Goal: Task Accomplishment & Management: Manage account settings

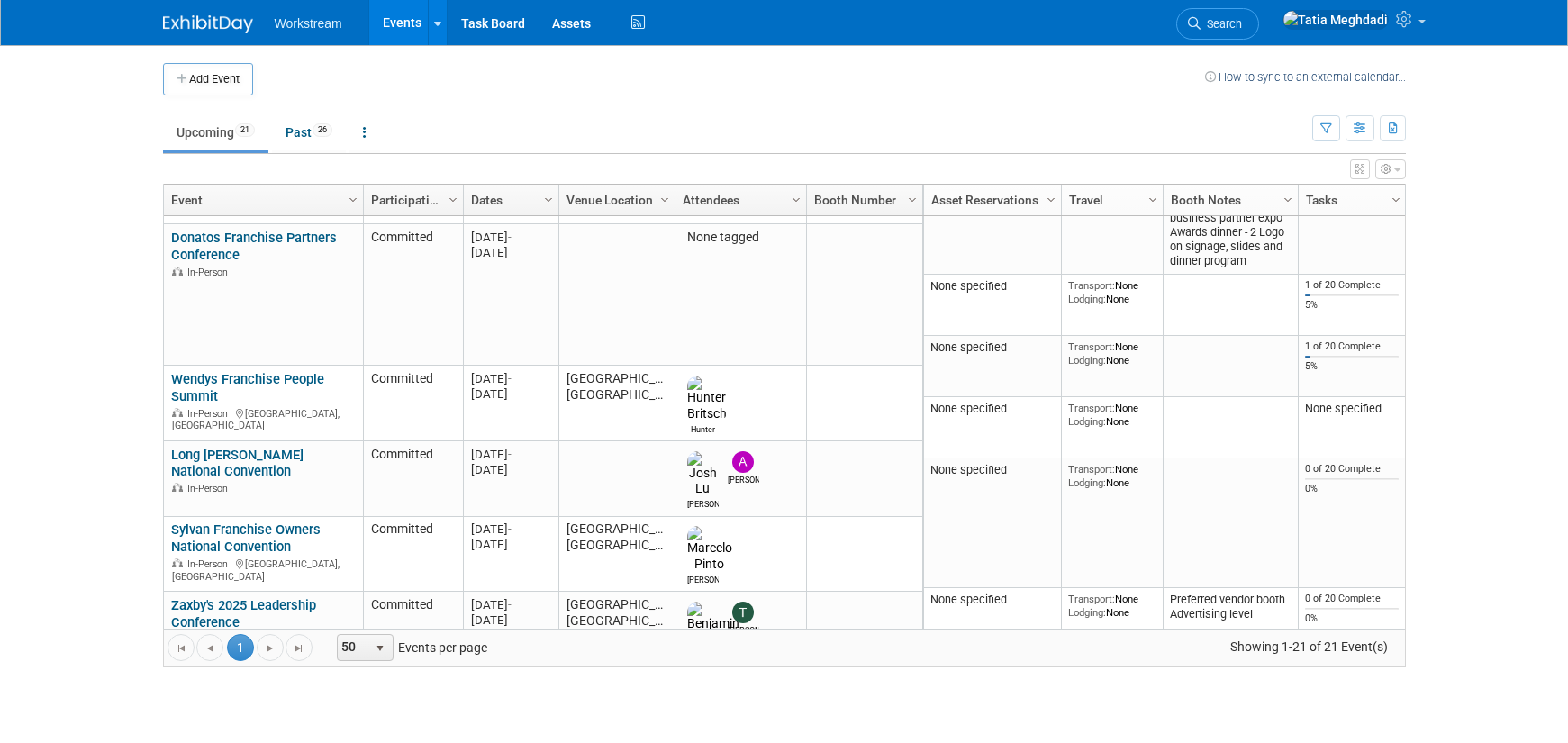
scroll to position [670, 0]
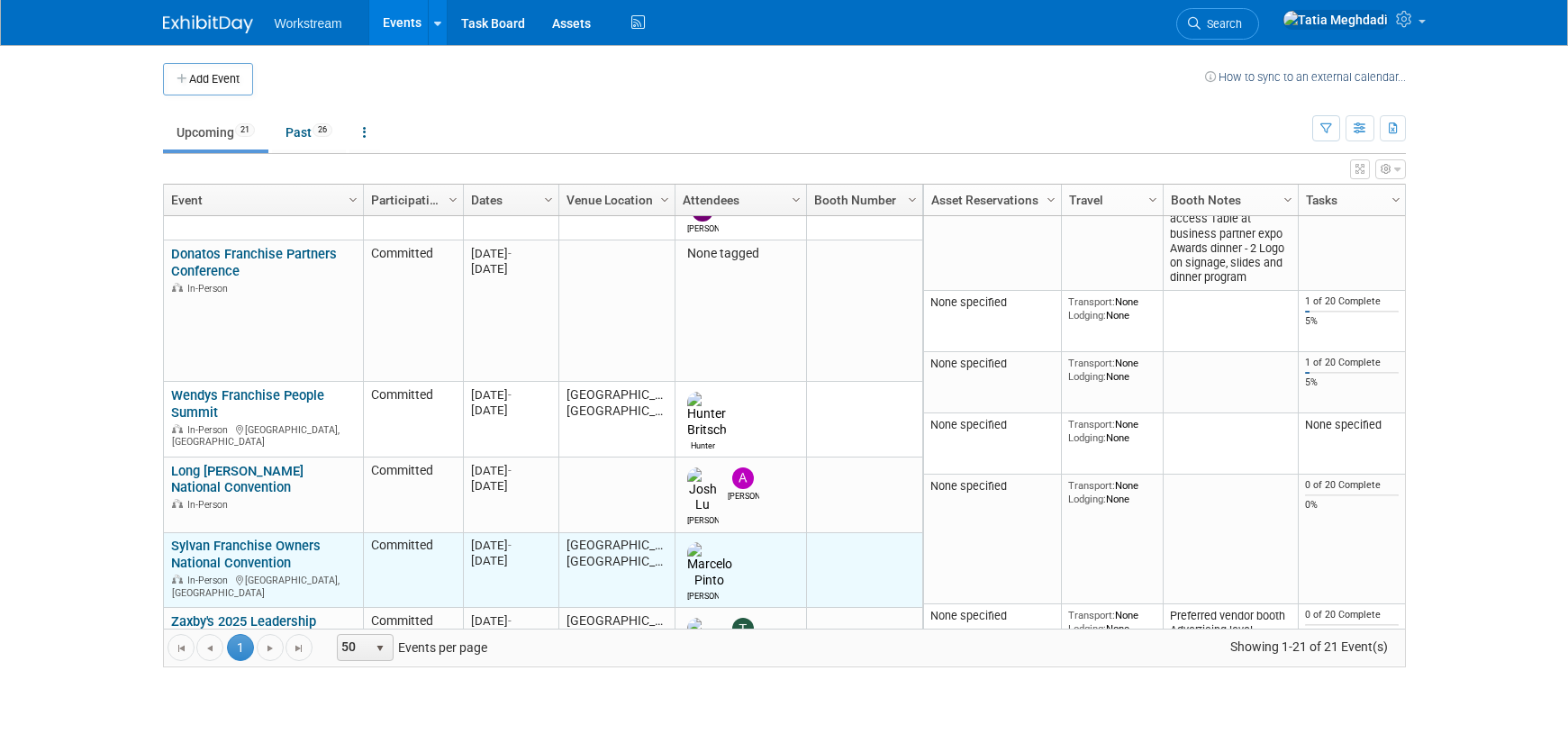
click at [196, 537] on link "Sylvan Franchise Owners National Convention" at bounding box center [246, 554] width 150 height 33
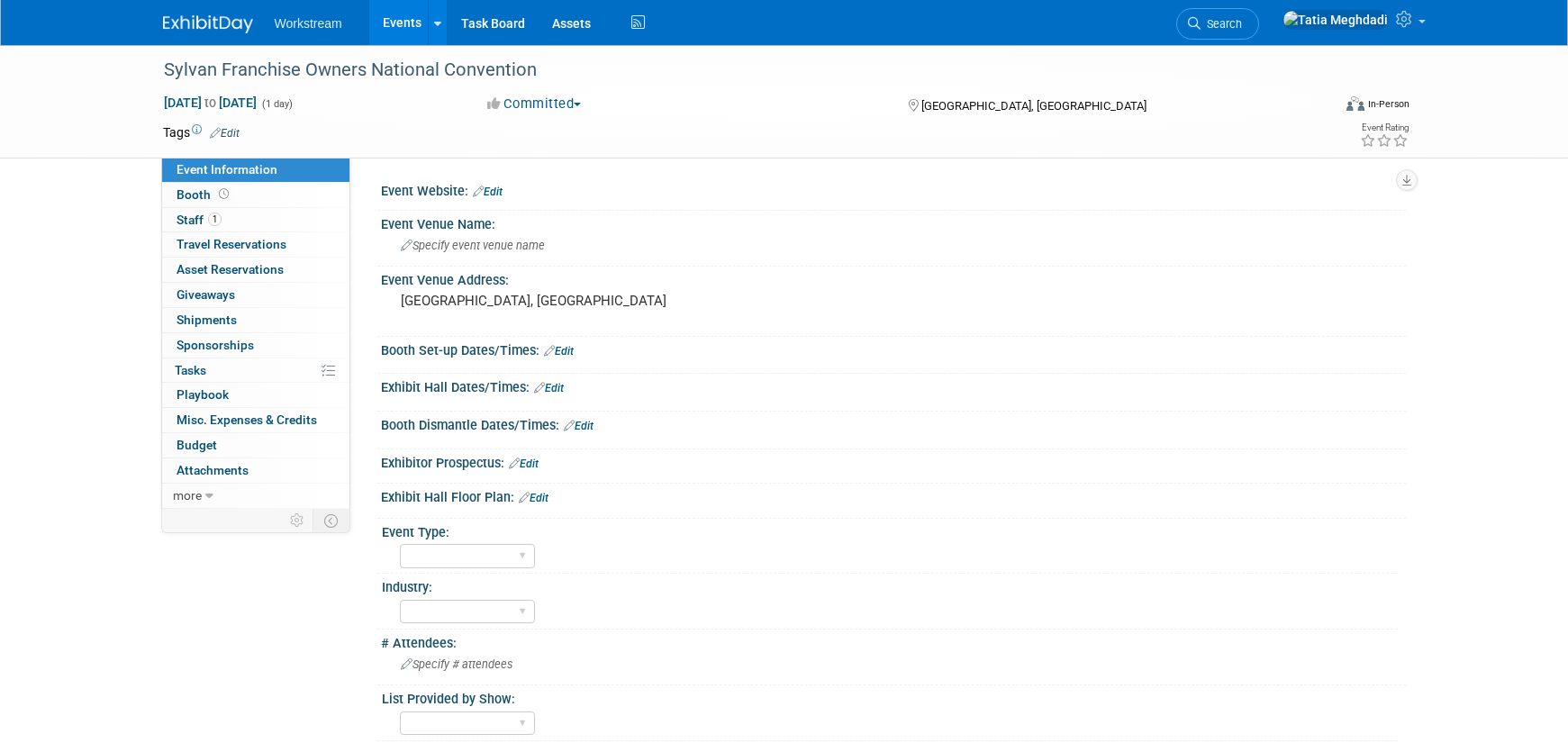
select select "[PERSON_NAME]"
click at [199, 249] on span "Travel Reservations 0" at bounding box center [231, 244] width 110 height 15
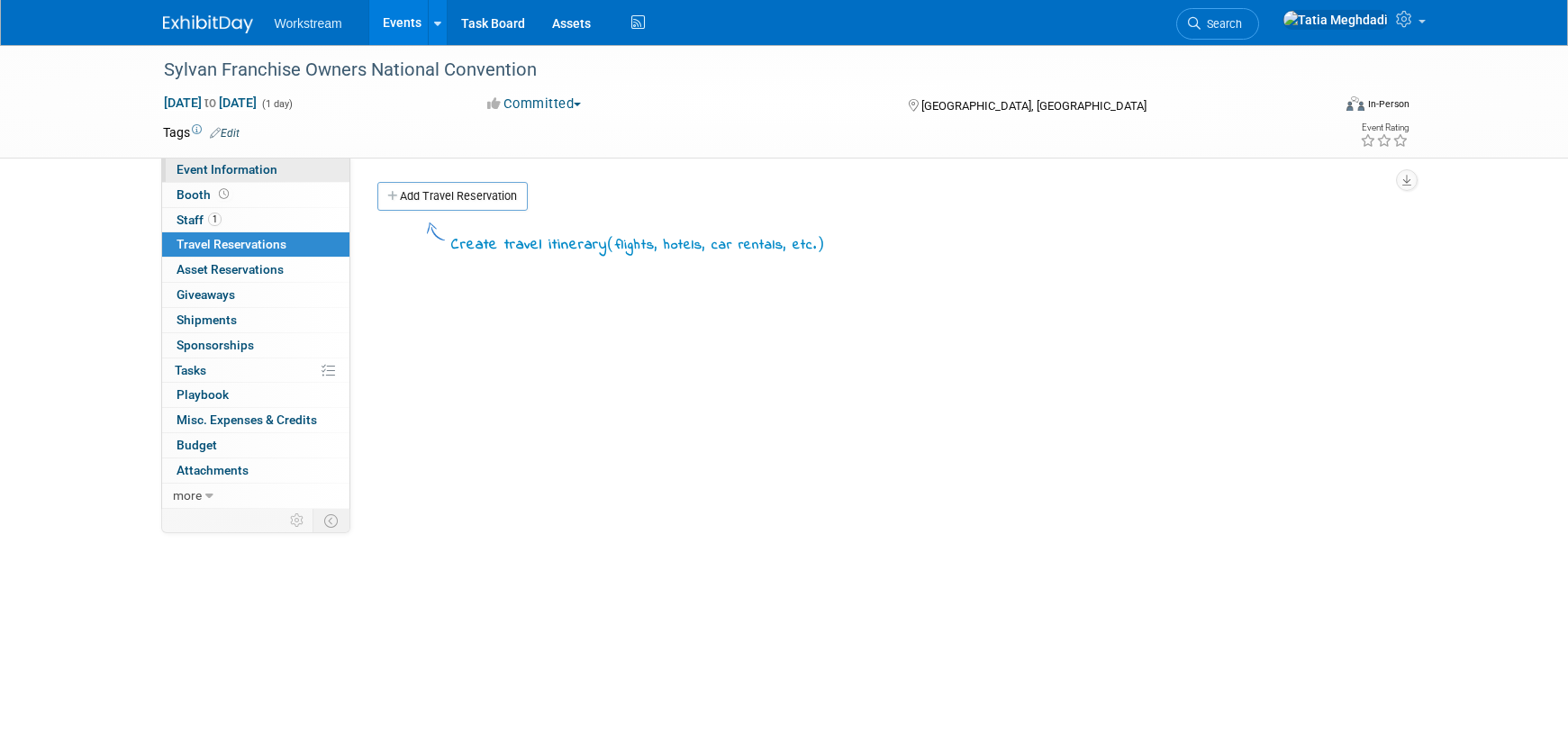
click at [192, 167] on span "Event Information" at bounding box center [227, 169] width 101 height 15
select select "[PERSON_NAME]"
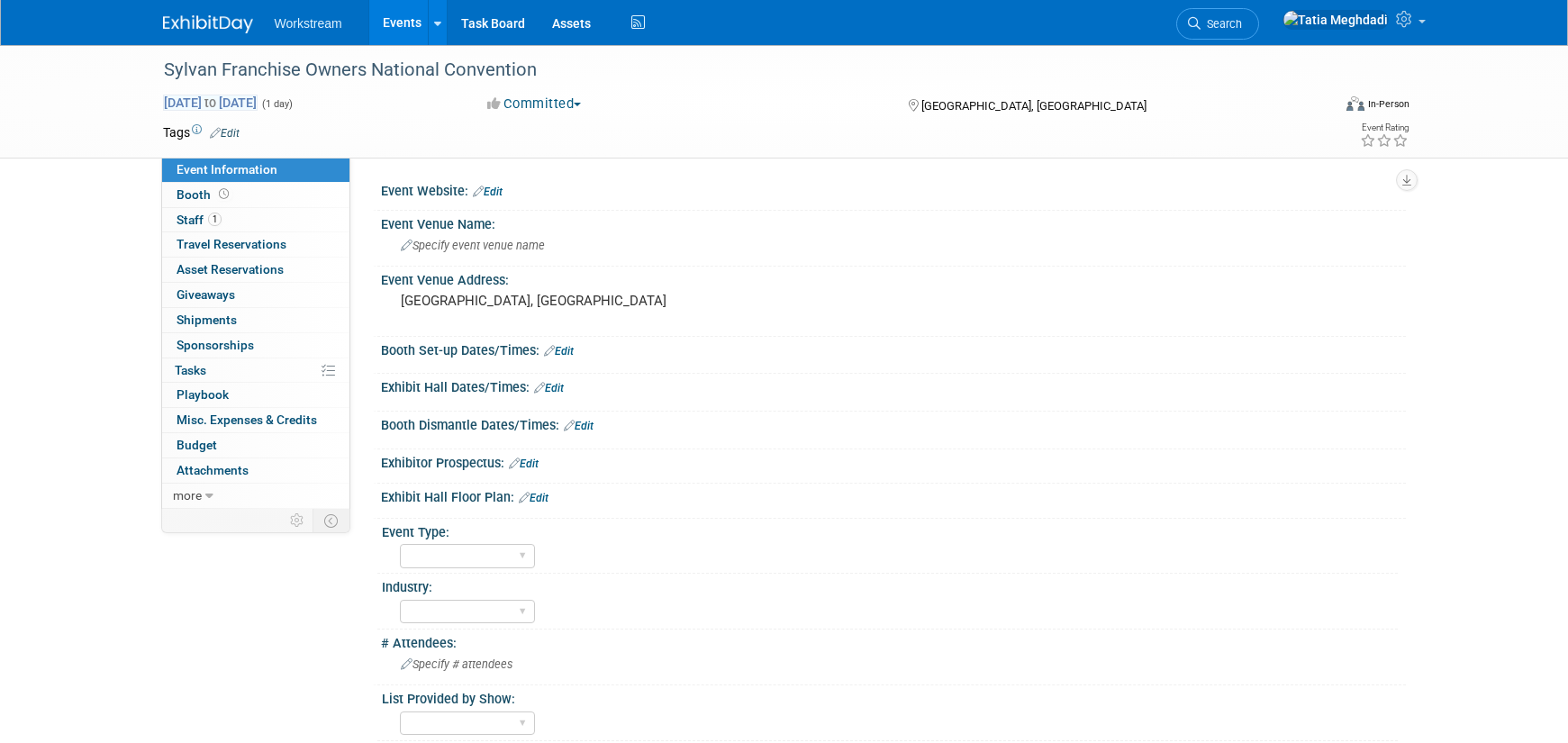
click at [258, 99] on span "[DATE] to [DATE]" at bounding box center [209, 102] width 94 height 16
type input "[DATE]"
select select "9"
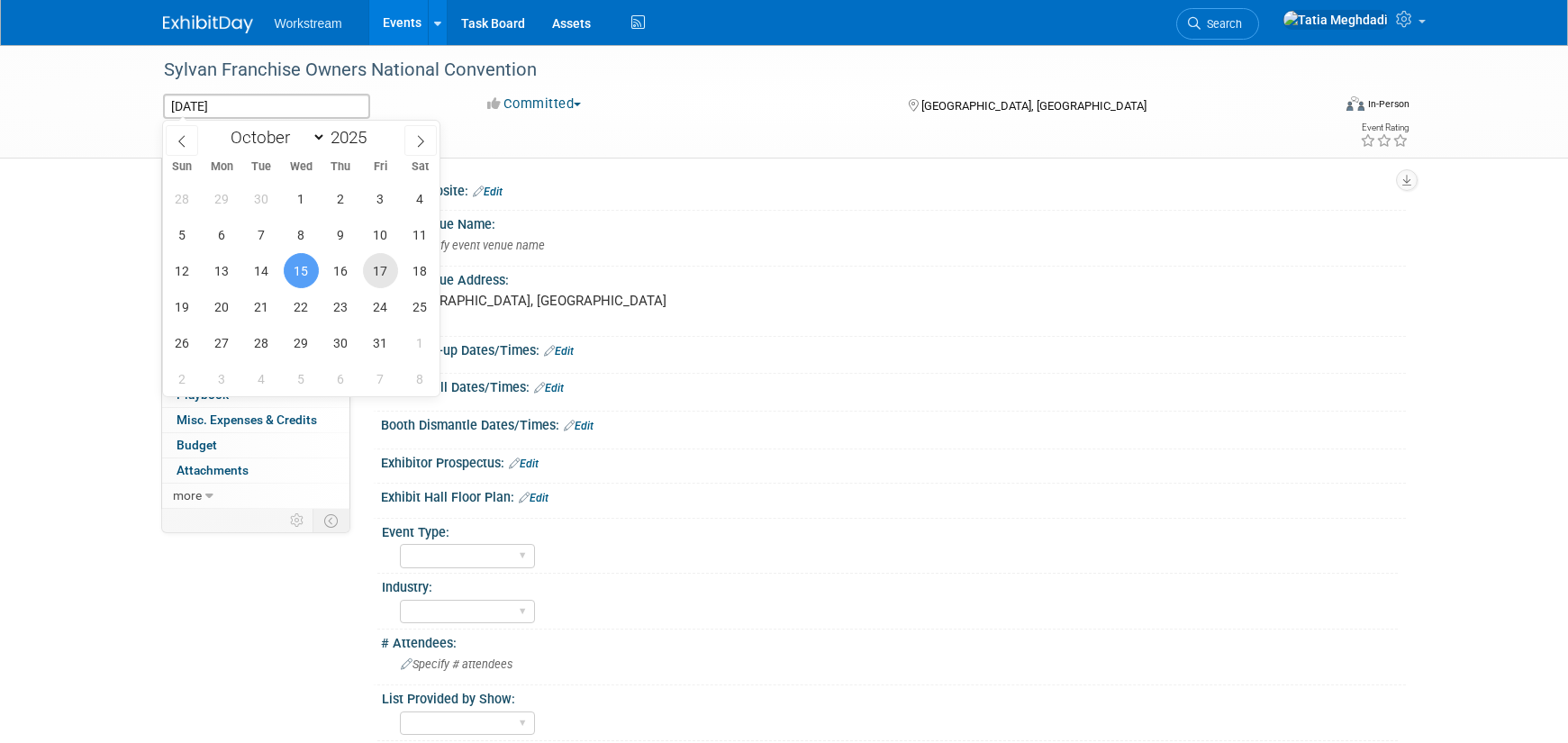
click at [376, 267] on span "17" at bounding box center [380, 271] width 35 height 35
type input "[DATE]"
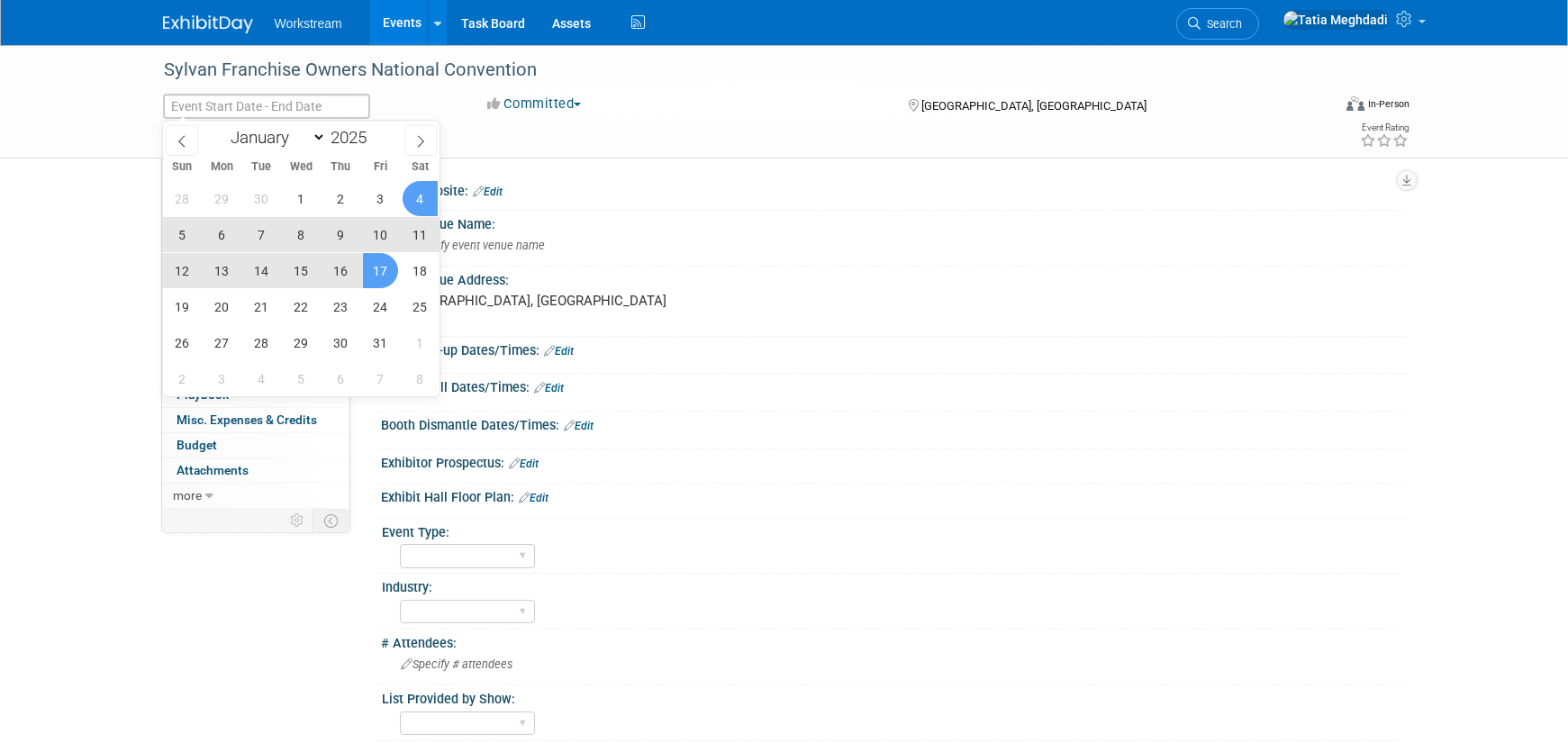
click at [870, 321] on div "Event Venue Address: Las Vegas, NV" at bounding box center [890, 302] width 1033 height 69
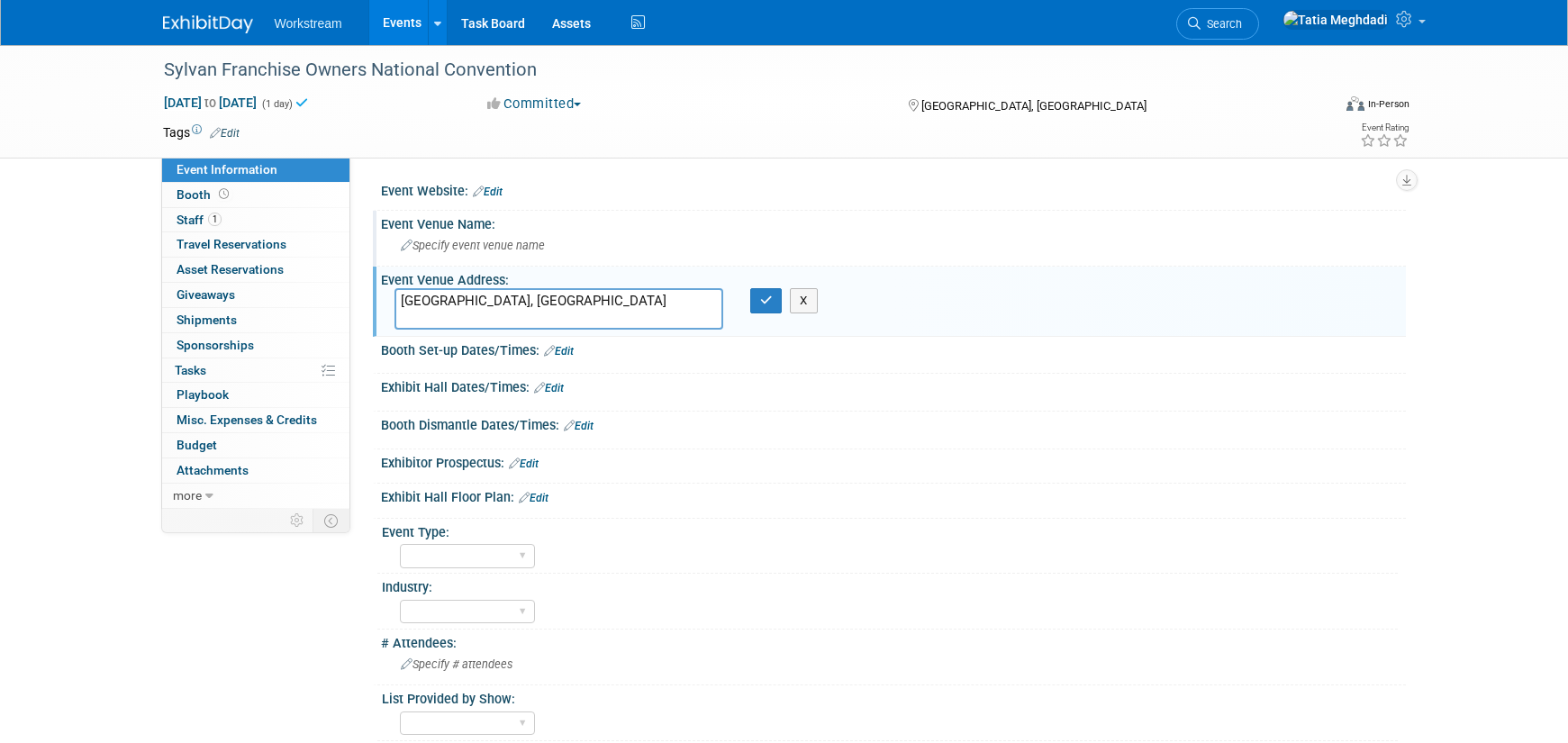
click at [484, 243] on span "Specify event venue name" at bounding box center [473, 245] width 144 height 14
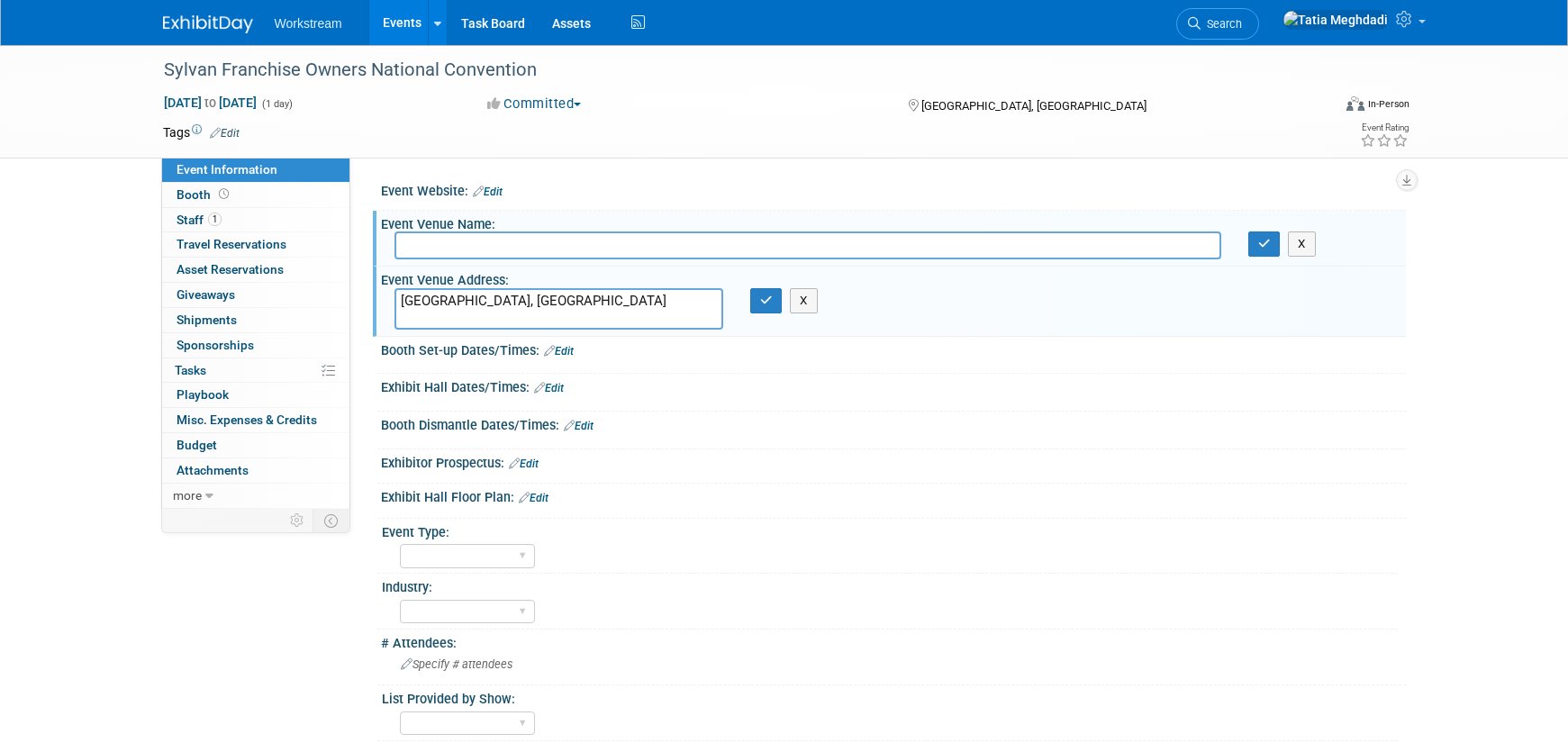
click at [474, 252] on input "text" at bounding box center [807, 245] width 827 height 28
type input "Planet Hollywood"
drag, startPoint x: 499, startPoint y: 301, endPoint x: 384, endPoint y: 295, distance: 115.2
click at [386, 295] on div "[GEOGRAPHIC_DATA], [GEOGRAPHIC_DATA]" at bounding box center [559, 308] width 356 height 41
paste textarea "3667 S. Las Vegas Blvd. Las Vegas, Nevada 89109"
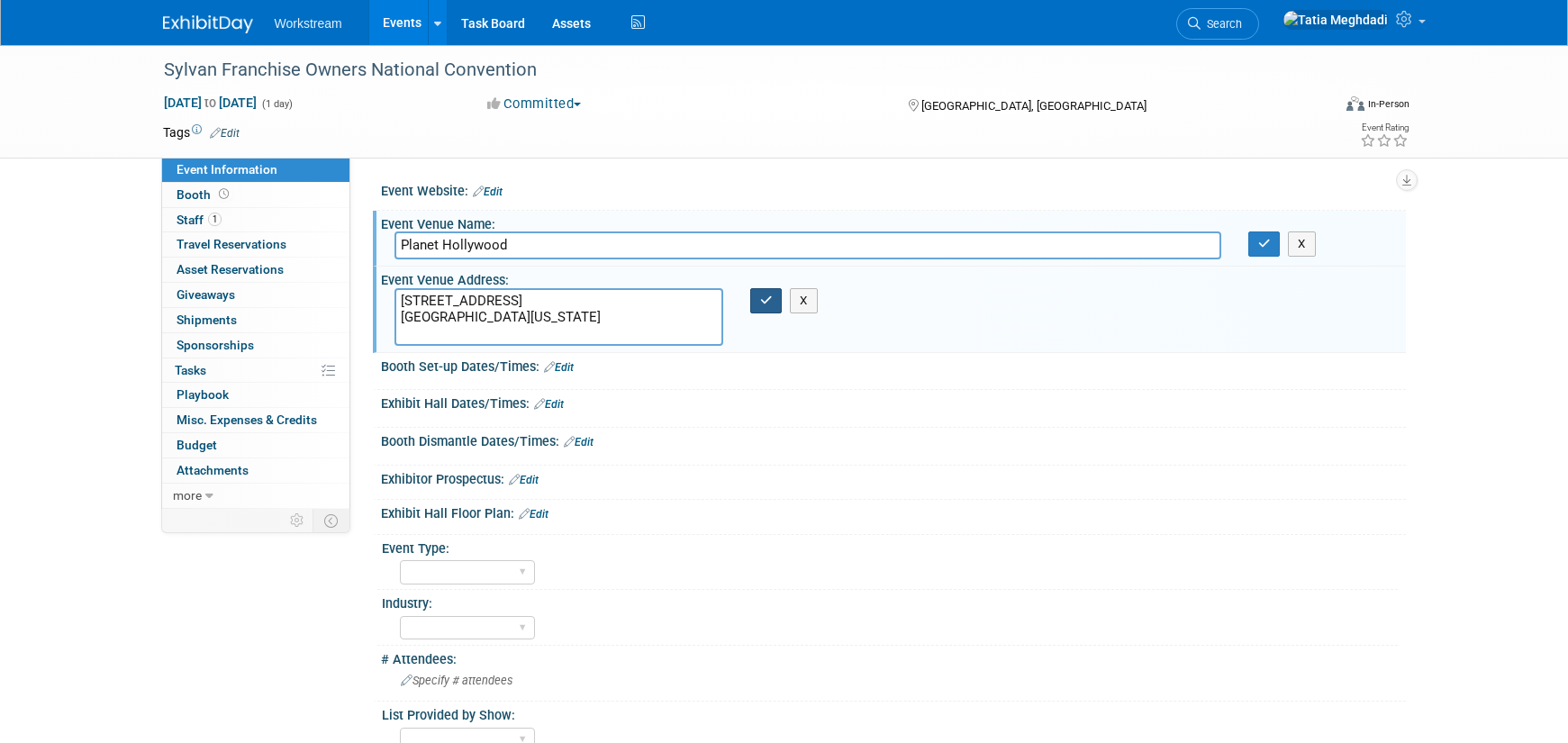
type textarea "3667 S. Las Vegas Blvd. Las Vegas, Nevada 89109"
drag, startPoint x: 763, startPoint y: 299, endPoint x: 773, endPoint y: 301, distance: 10.2
click at [763, 299] on icon "button" at bounding box center [766, 300] width 13 height 12
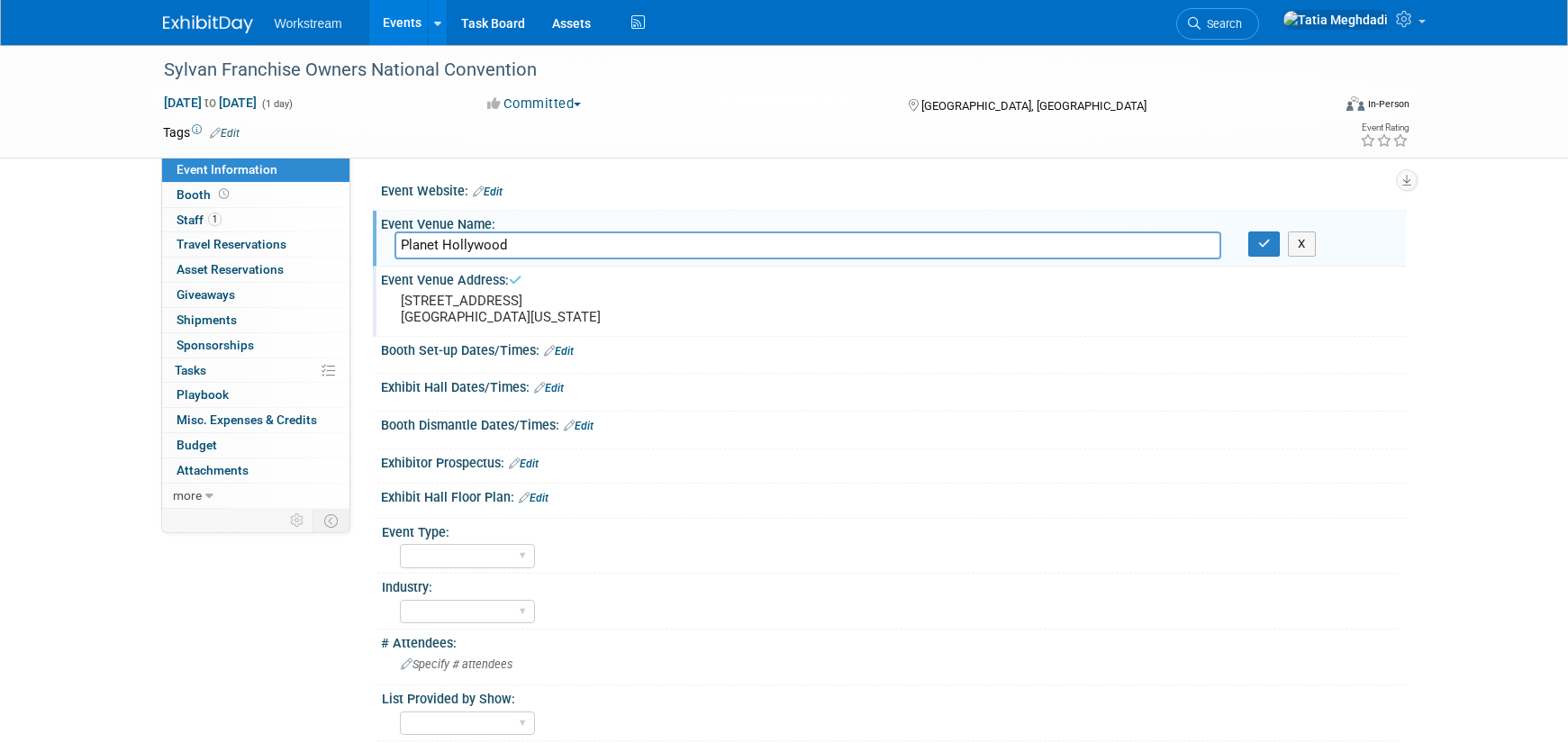
scroll to position [13, 0]
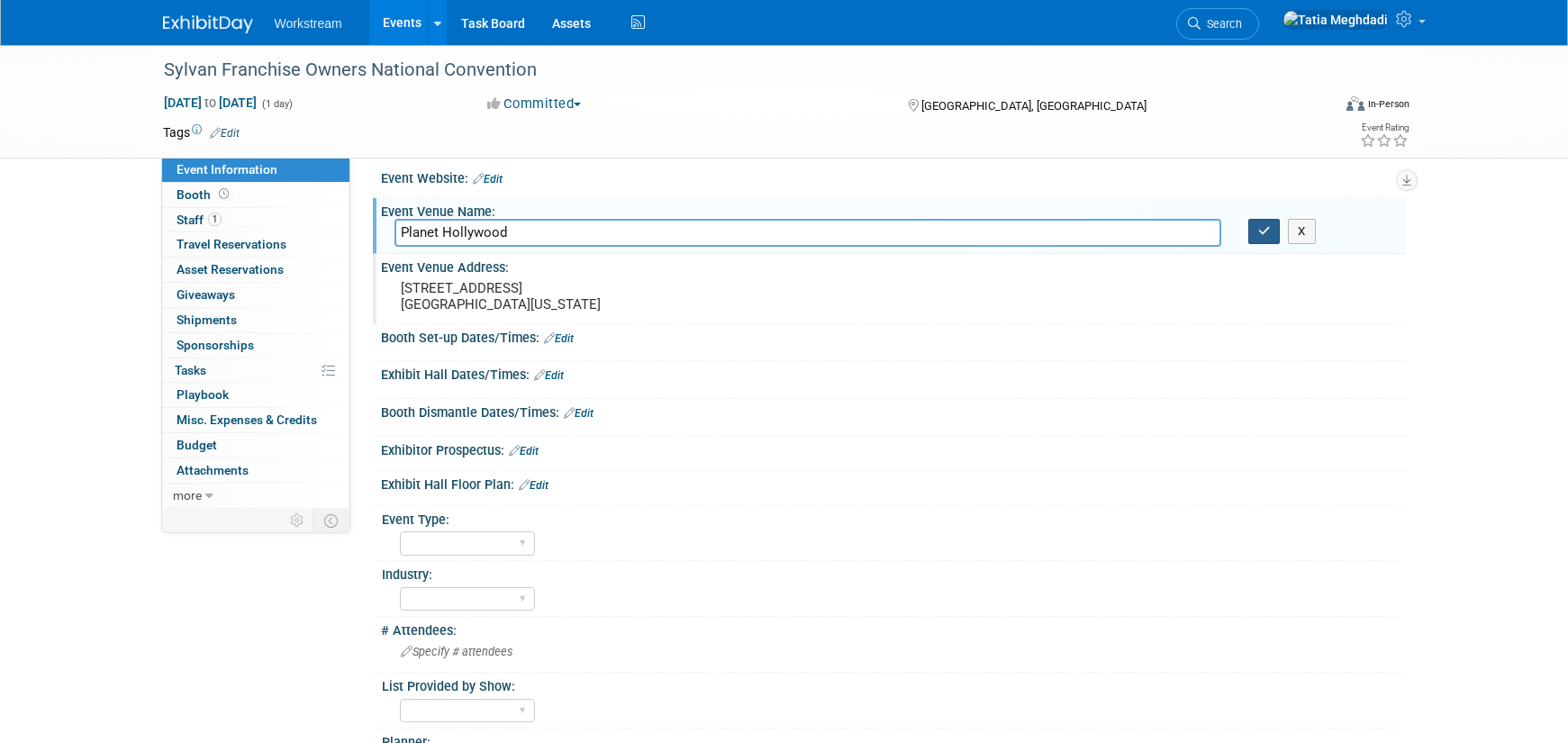
click at [1263, 234] on icon "button" at bounding box center [1264, 230] width 13 height 12
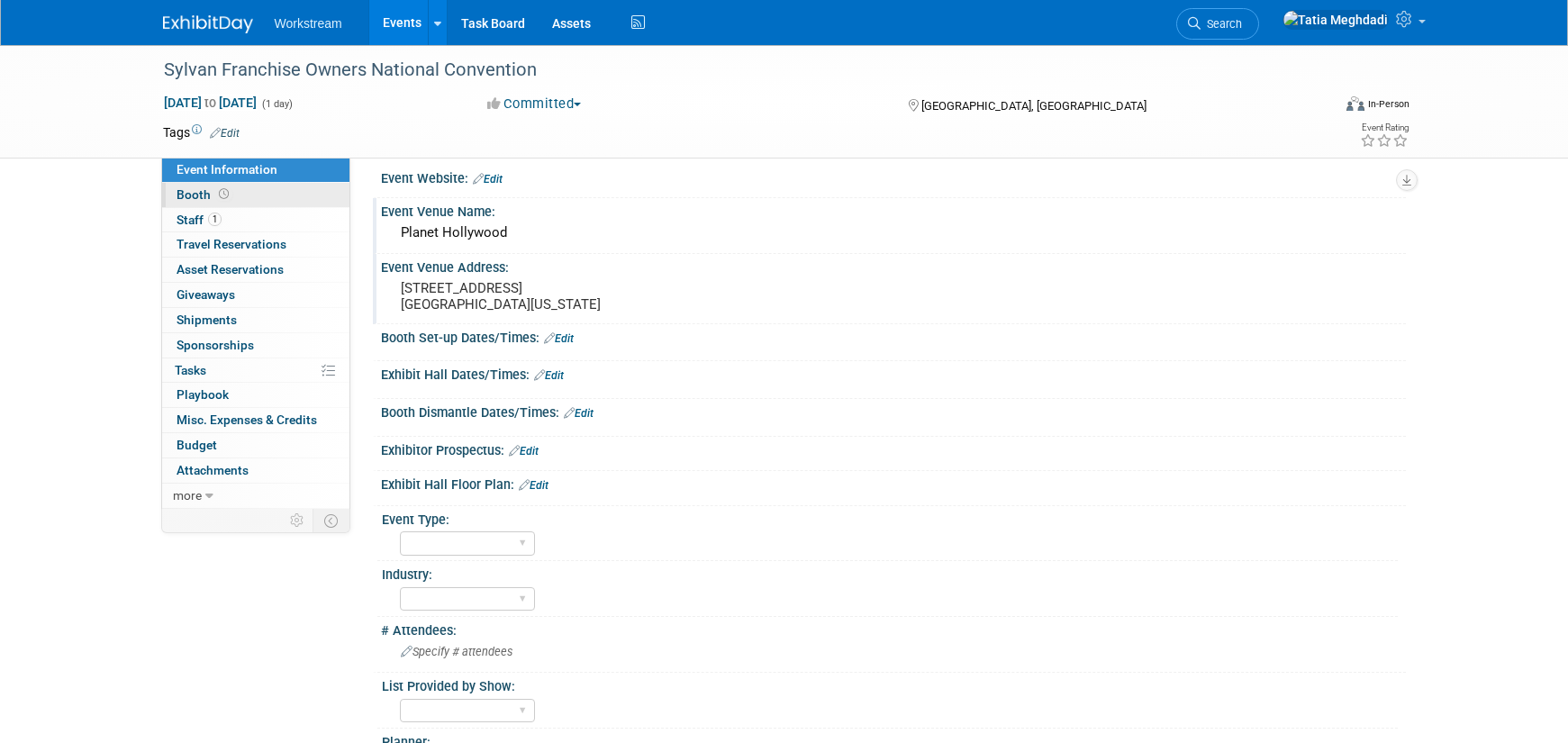
click at [188, 193] on span "Booth" at bounding box center [204, 195] width 56 height 15
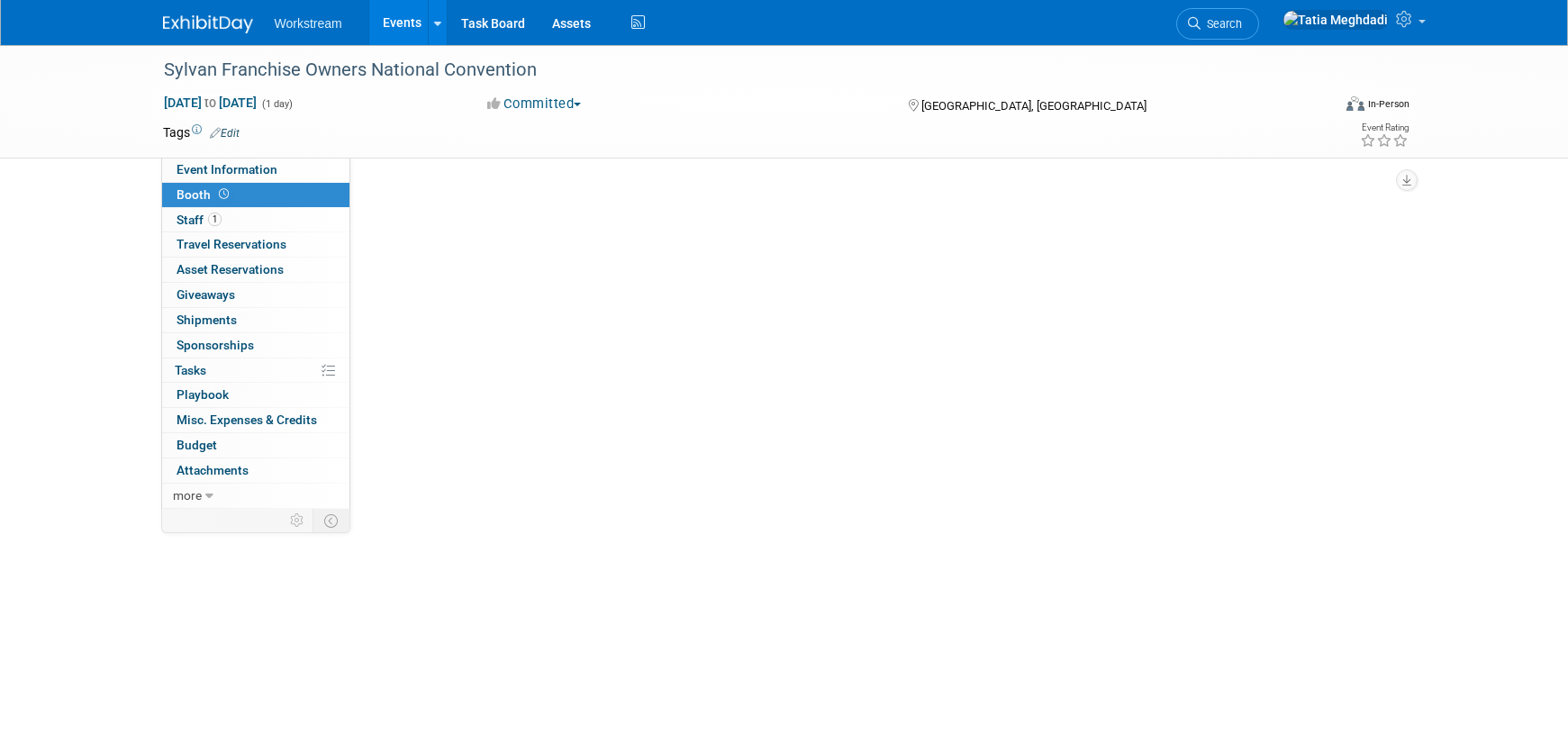
scroll to position [0, 0]
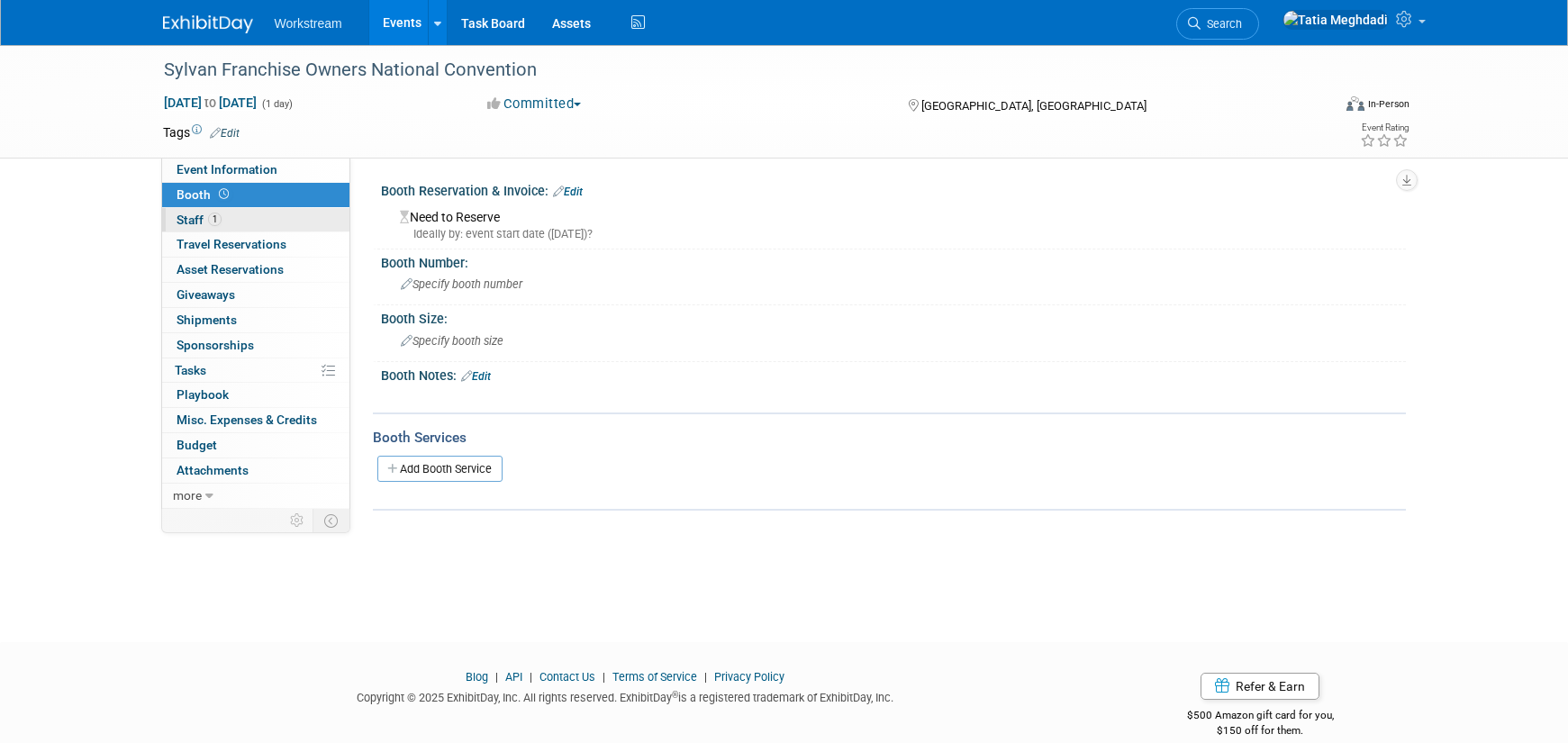
click at [187, 218] on span "Staff 1" at bounding box center [198, 219] width 45 height 15
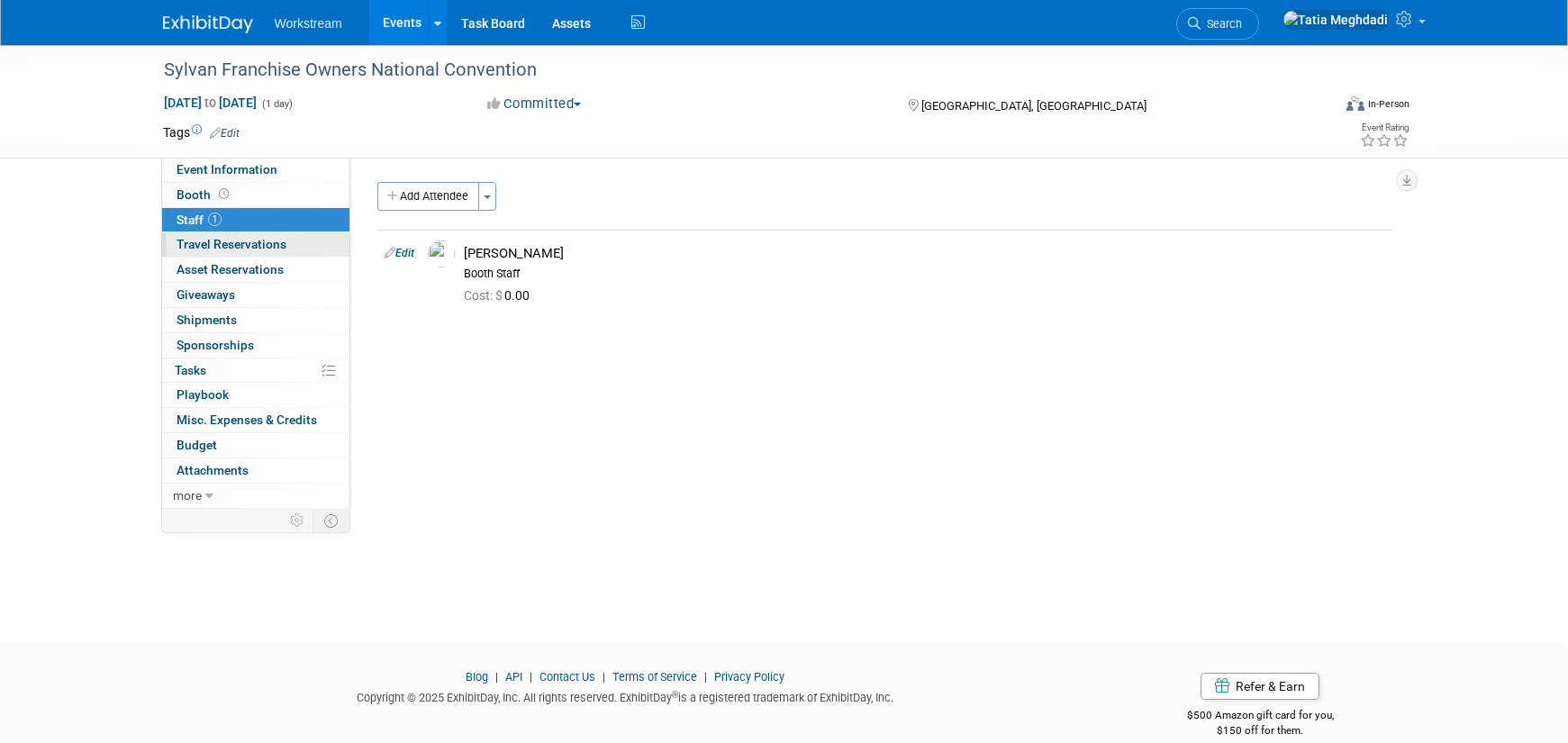
click at [188, 239] on span "Travel Reservations 0" at bounding box center [231, 244] width 110 height 15
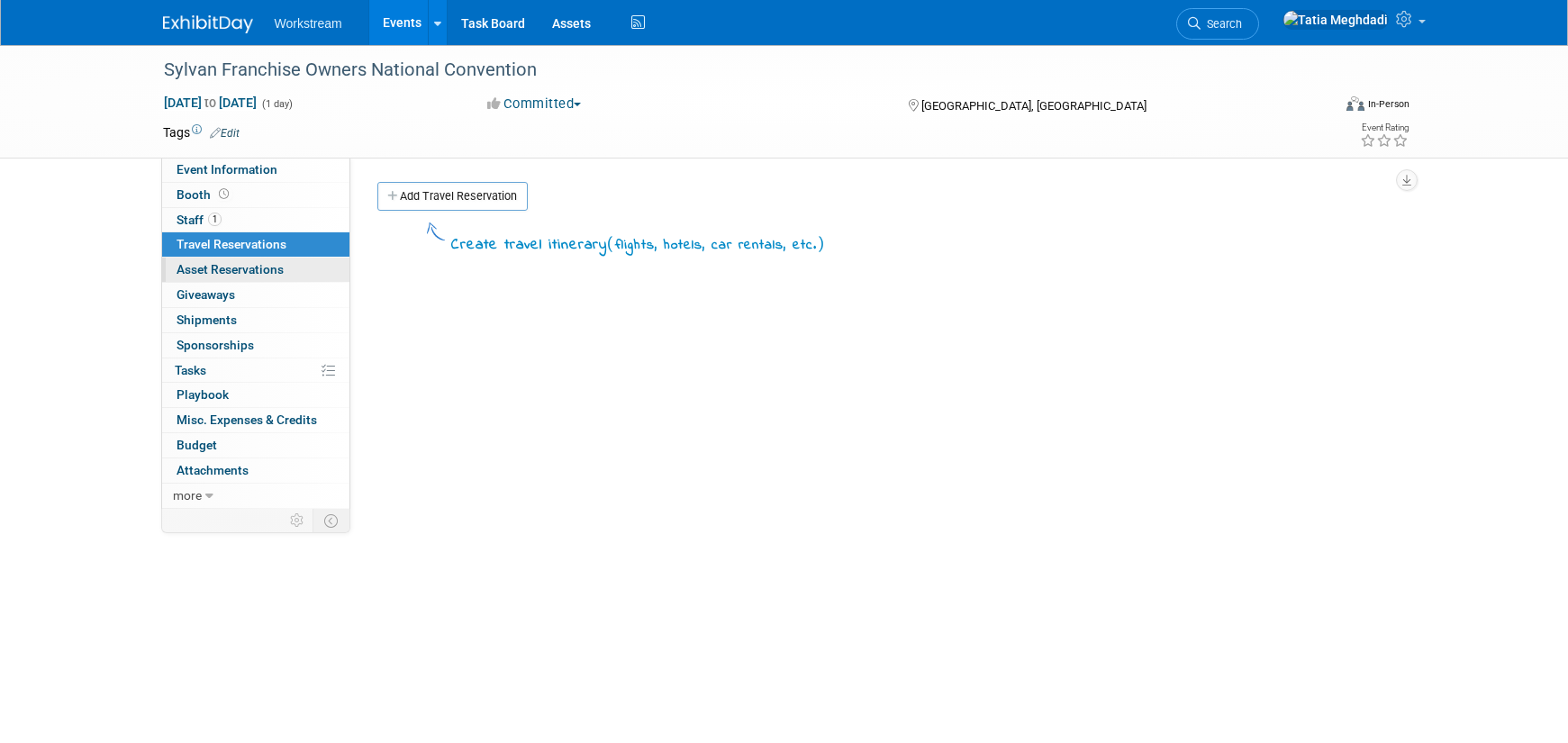
click at [188, 268] on span "Asset Reservations 0" at bounding box center [229, 270] width 107 height 15
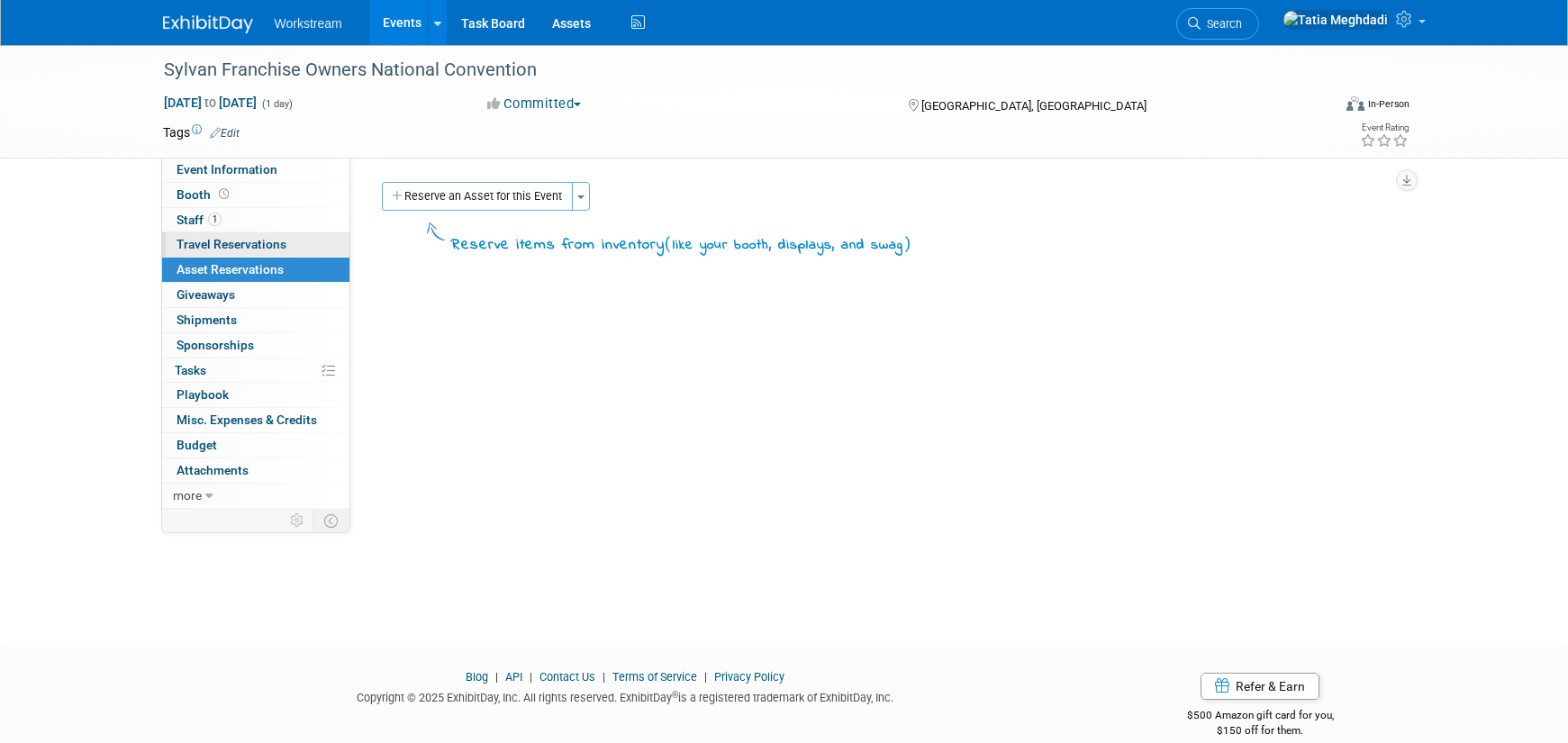
click at [203, 239] on span "Travel Reservations 0" at bounding box center [231, 244] width 110 height 15
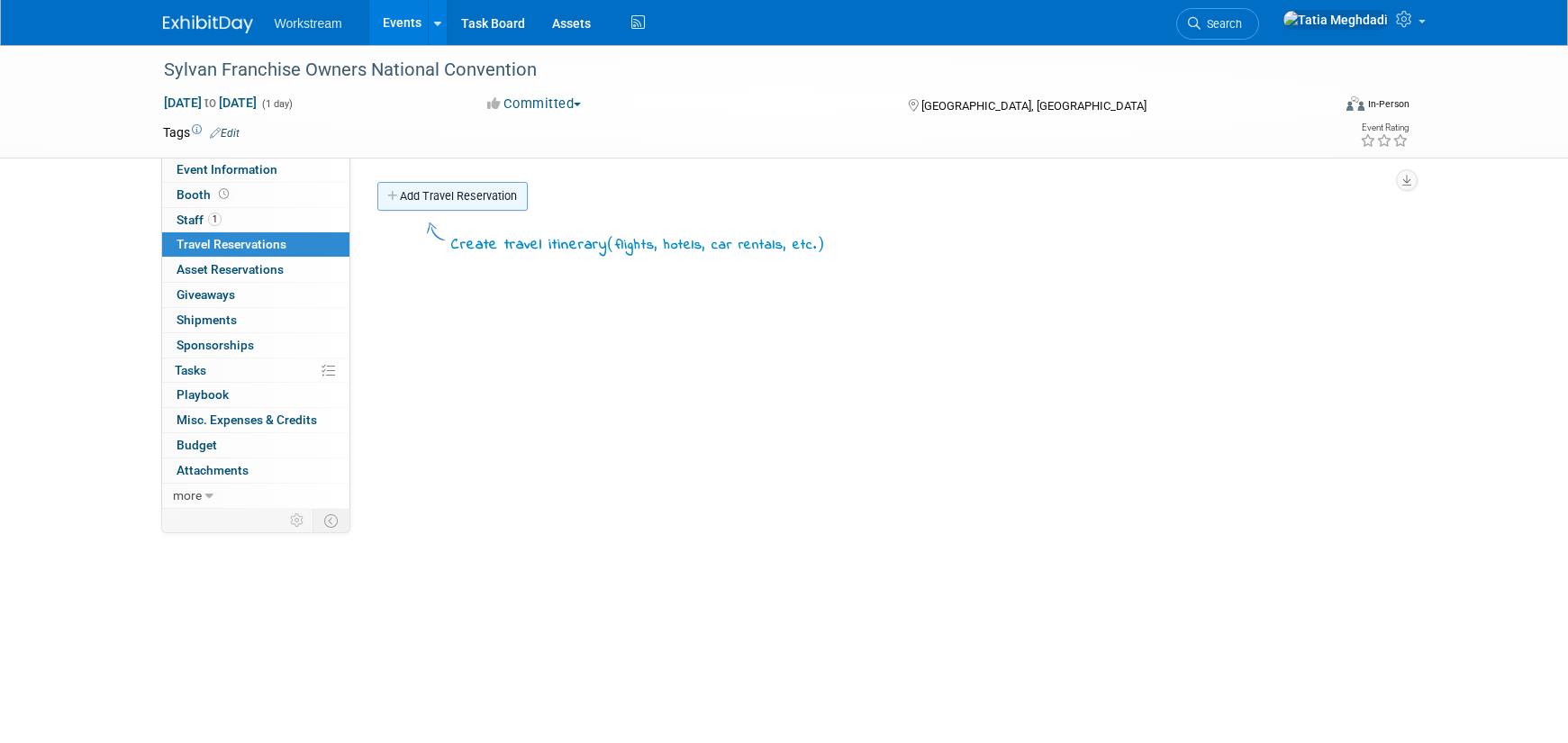
click at [410, 197] on link "Add Travel Reservation" at bounding box center [453, 196] width 151 height 29
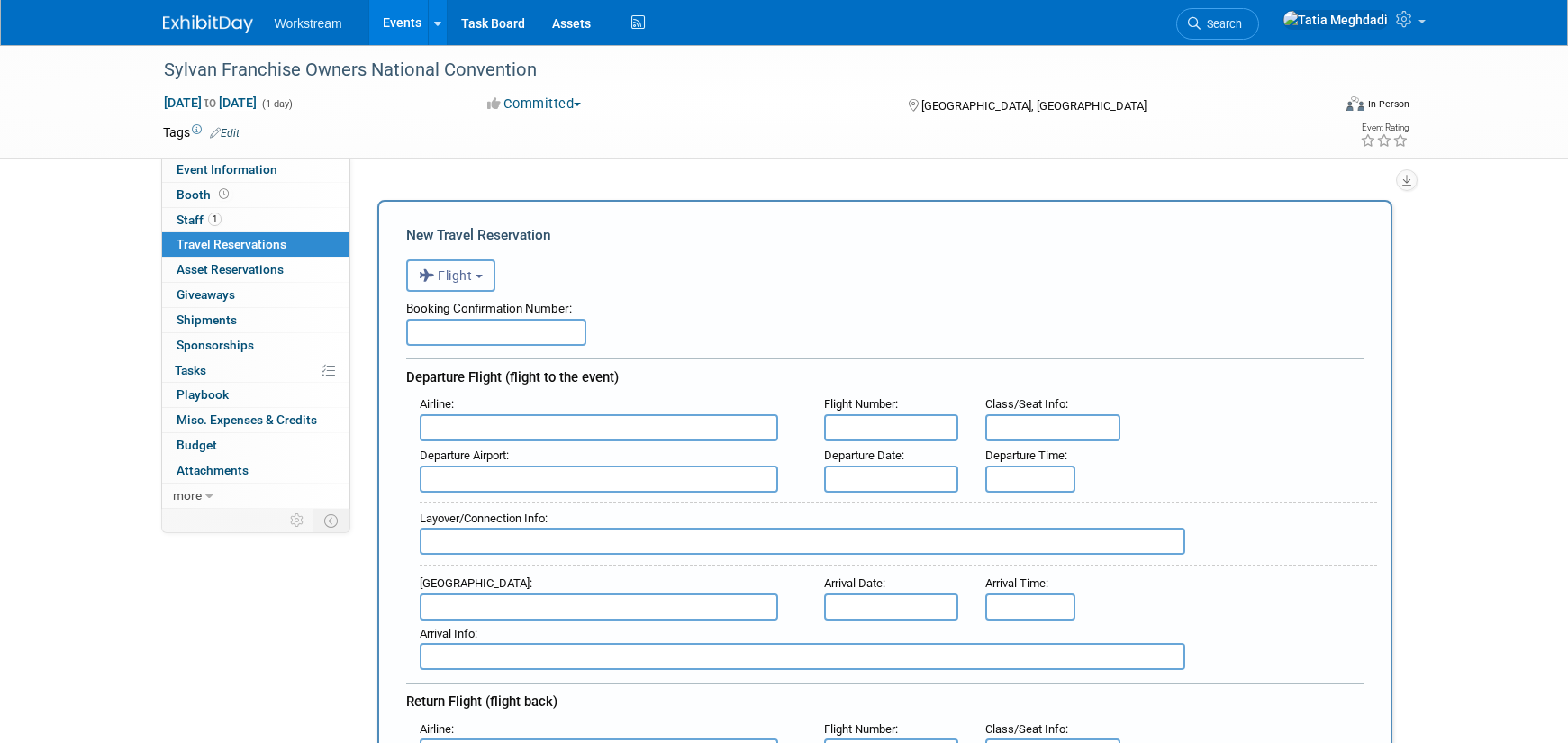
click at [460, 272] on span "Flight" at bounding box center [445, 276] width 54 height 15
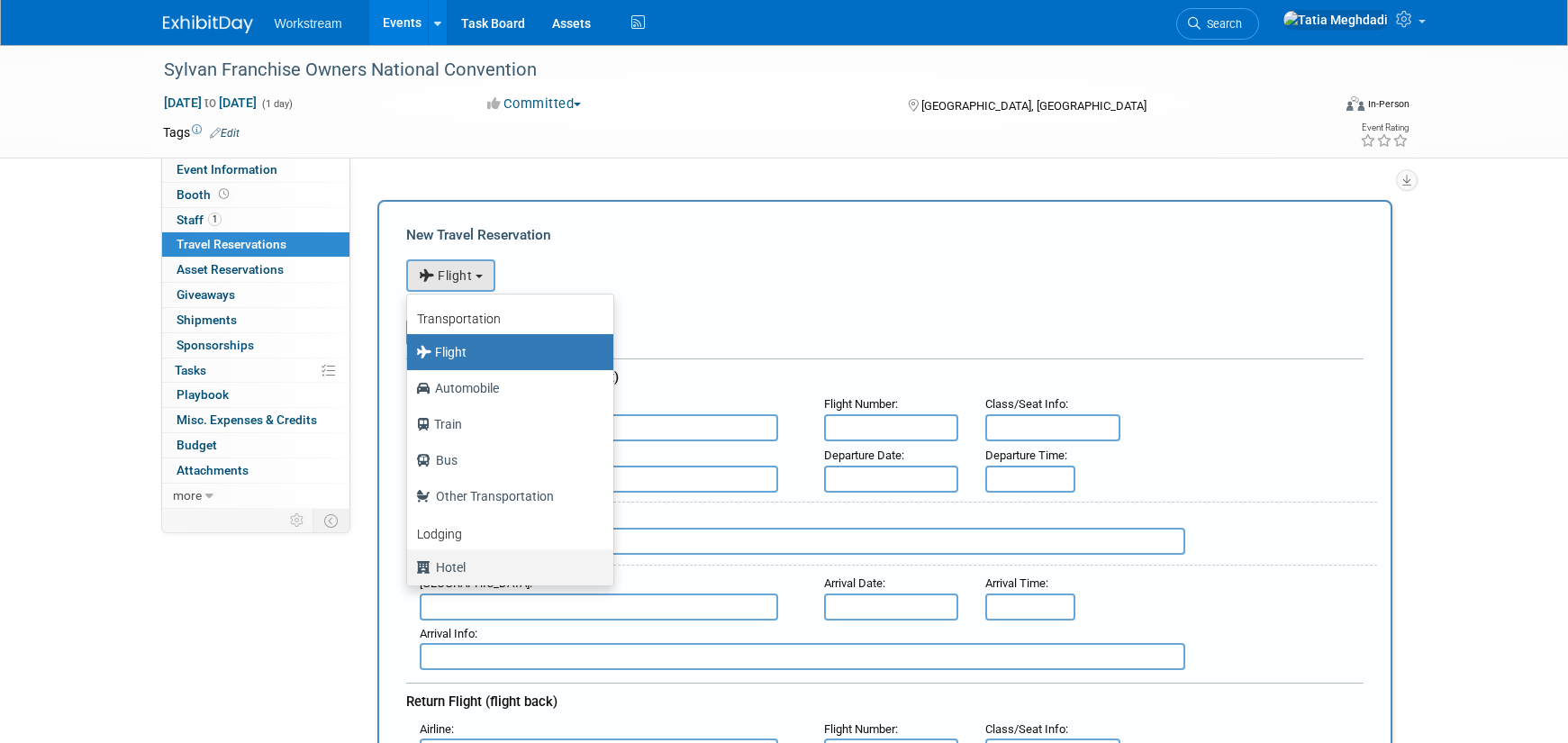
click at [460, 566] on label "Hotel" at bounding box center [506, 568] width 179 height 29
click at [410, 566] on input "Hotel" at bounding box center [403, 565] width 12 height 12
select select "6"
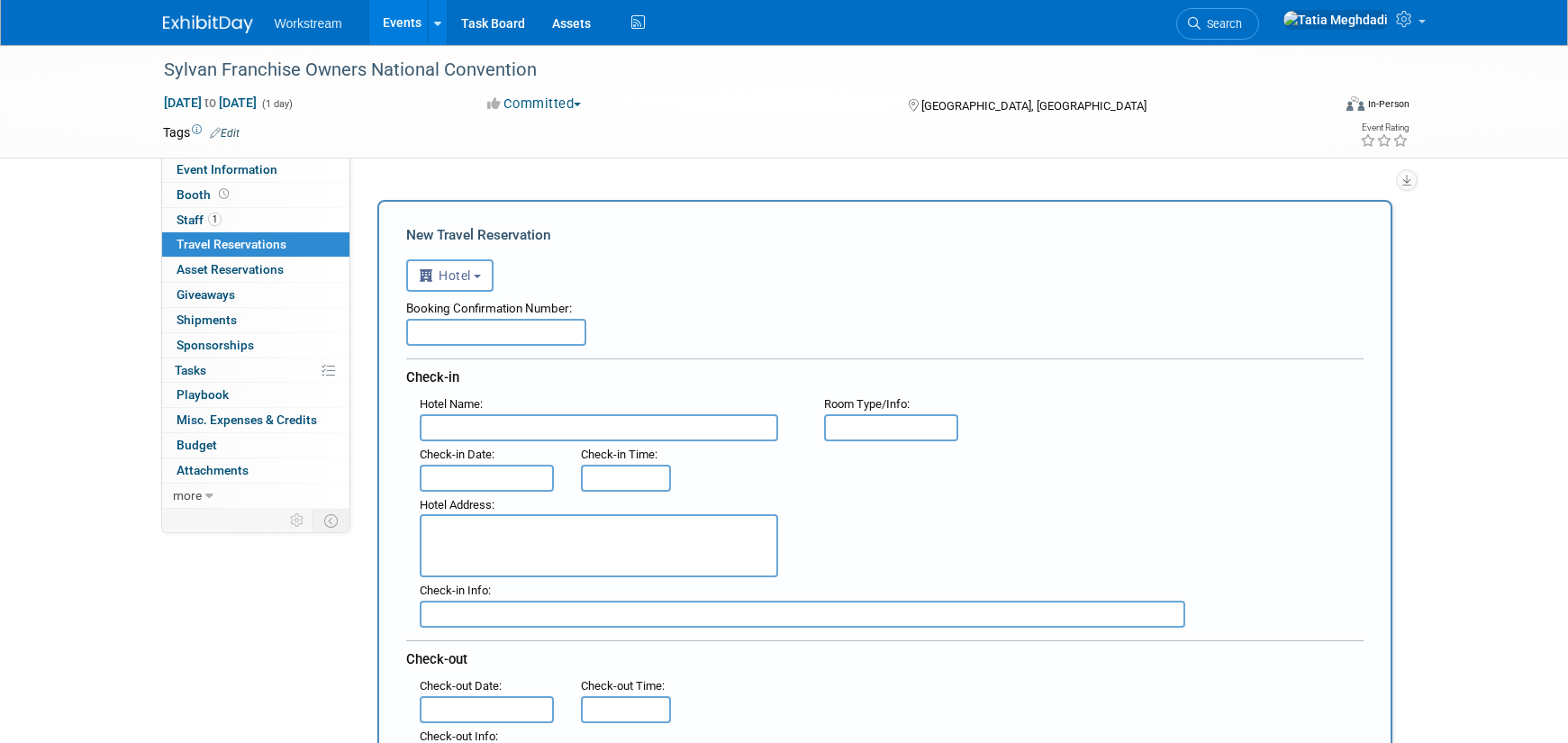
click at [527, 427] on input "text" at bounding box center [599, 428] width 358 height 27
type input "O"
type input "Planet Hollywooe"
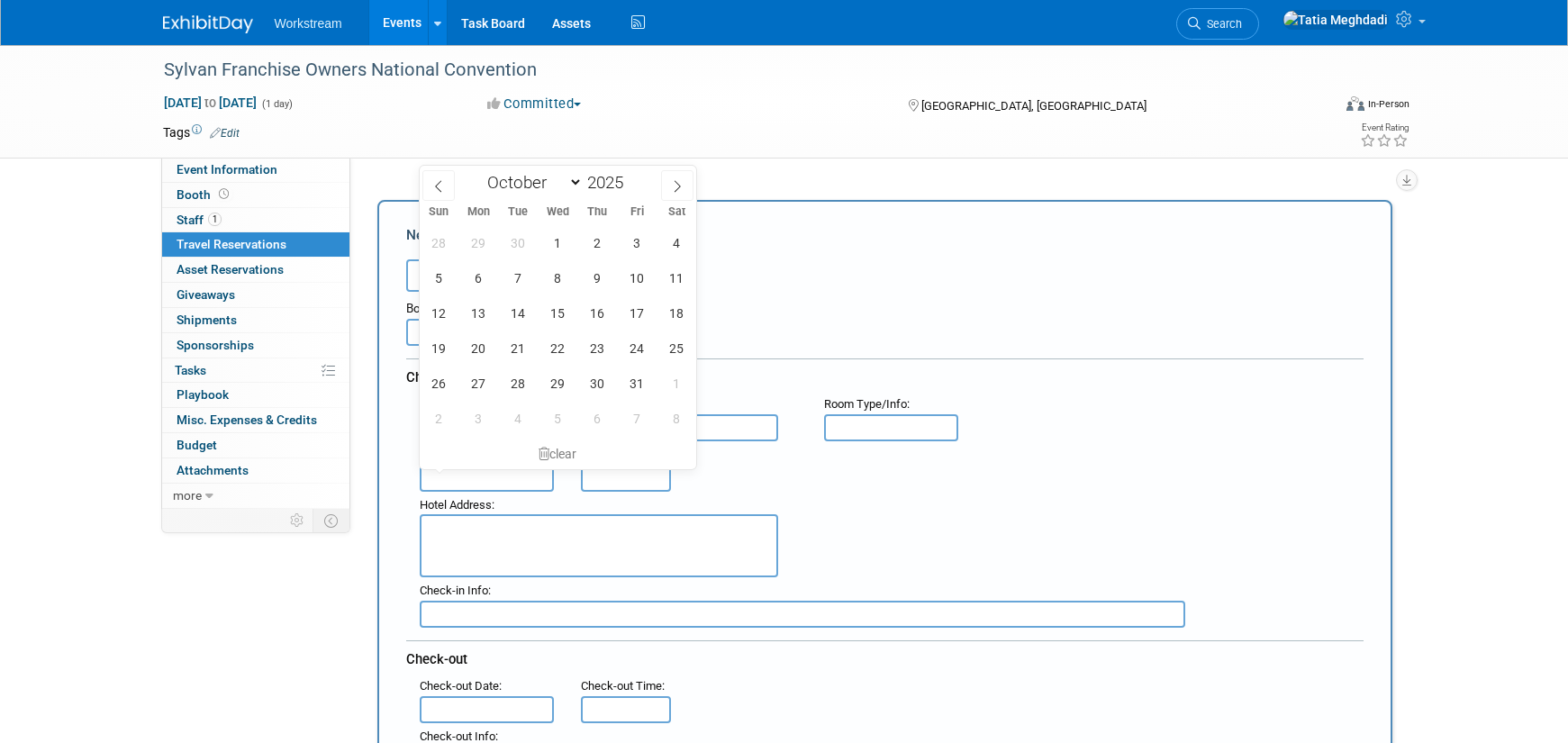
click at [485, 481] on input "text" at bounding box center [487, 478] width 135 height 27
drag, startPoint x: 564, startPoint y: 314, endPoint x: 571, endPoint y: 324, distance: 12.2
click at [564, 314] on span "15" at bounding box center [558, 313] width 35 height 35
type input "Oct 15, 2025"
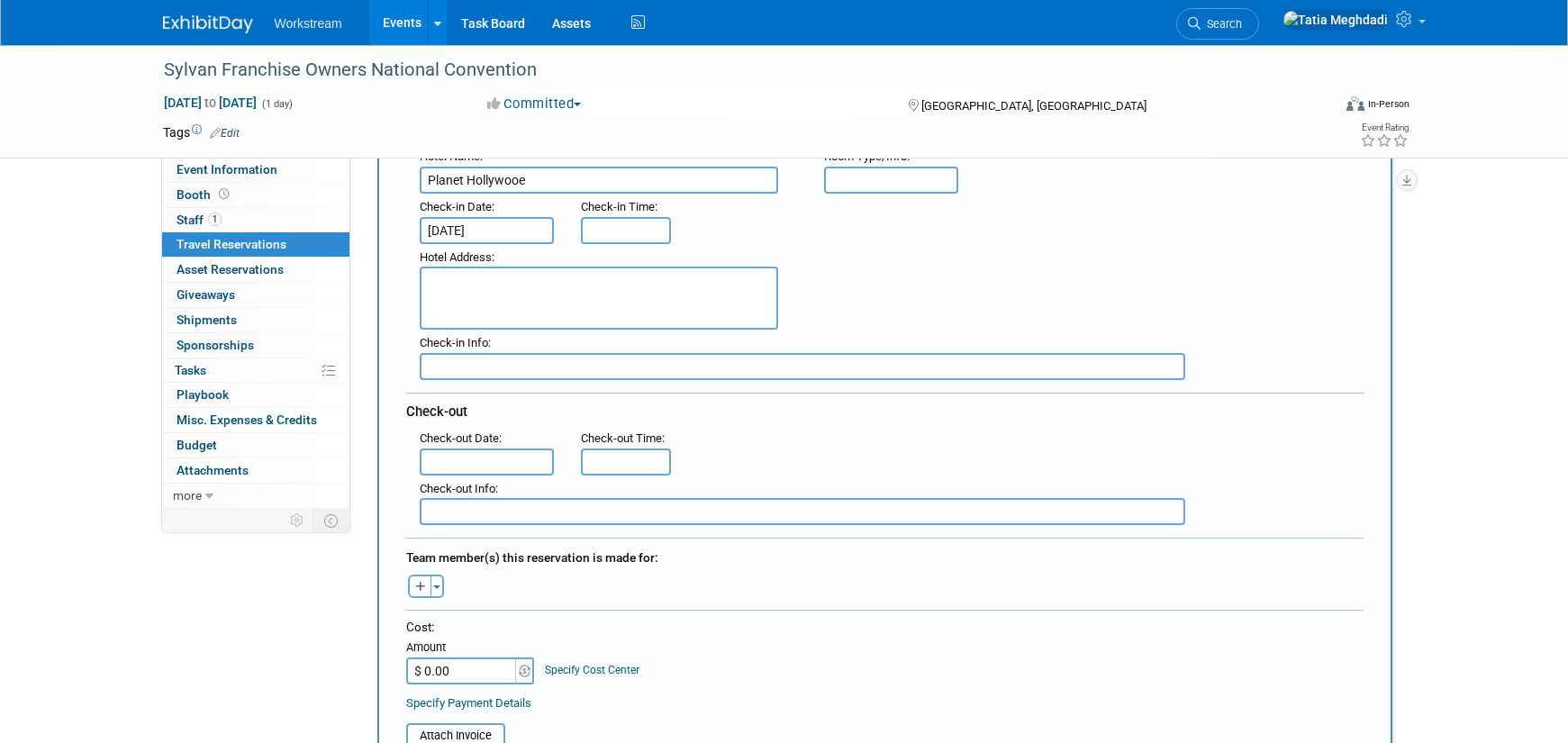
scroll to position [265, 0]
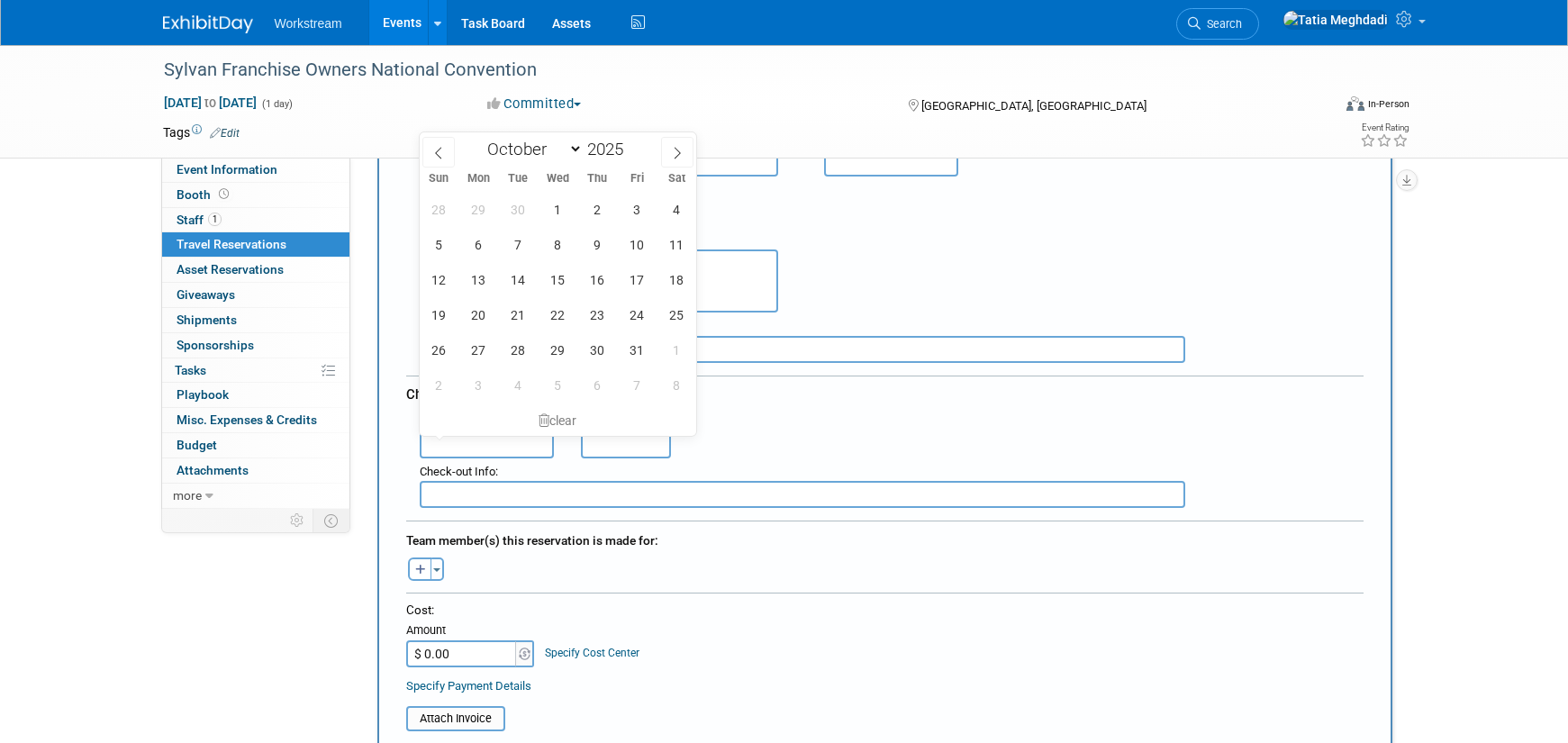
click at [493, 439] on input "text" at bounding box center [487, 445] width 135 height 27
drag, startPoint x: 645, startPoint y: 279, endPoint x: 679, endPoint y: 319, distance: 52.5
click at [646, 279] on span "17" at bounding box center [637, 280] width 35 height 35
type input "[DATE]"
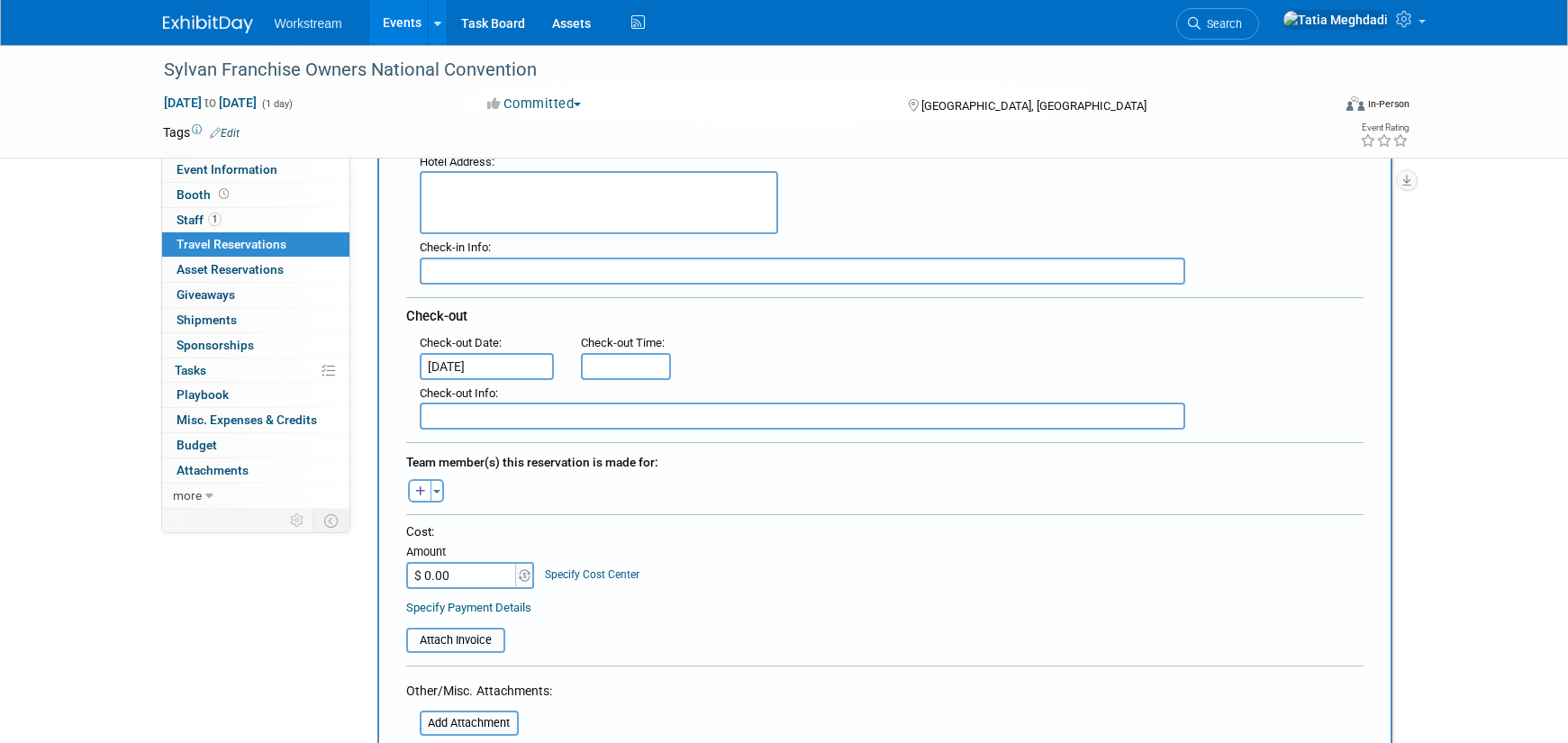
scroll to position [420, 0]
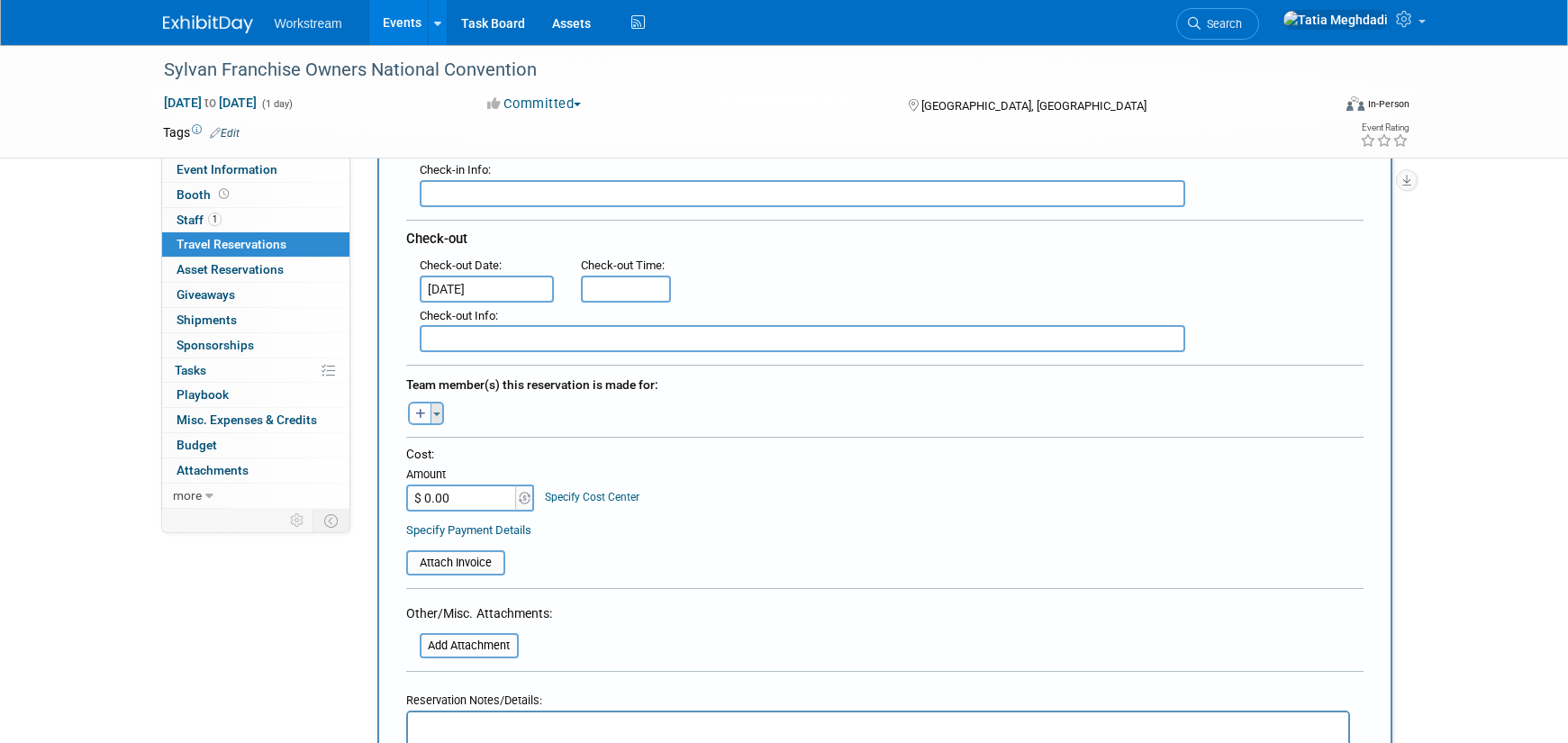
click at [437, 413] on span "button" at bounding box center [437, 414] width 7 height 4
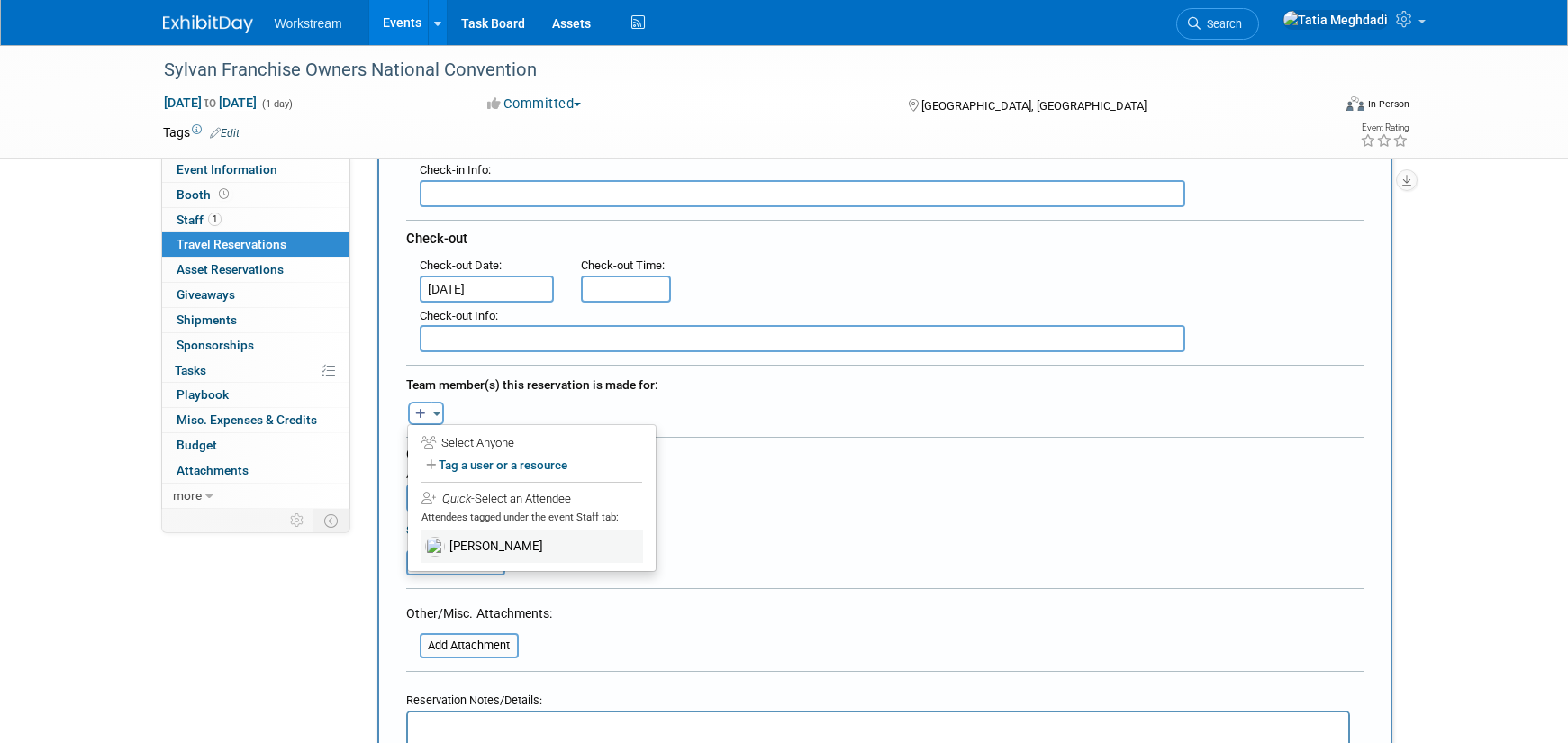
click at [474, 540] on label "Marcelo Pinto" at bounding box center [531, 546] width 222 height 32
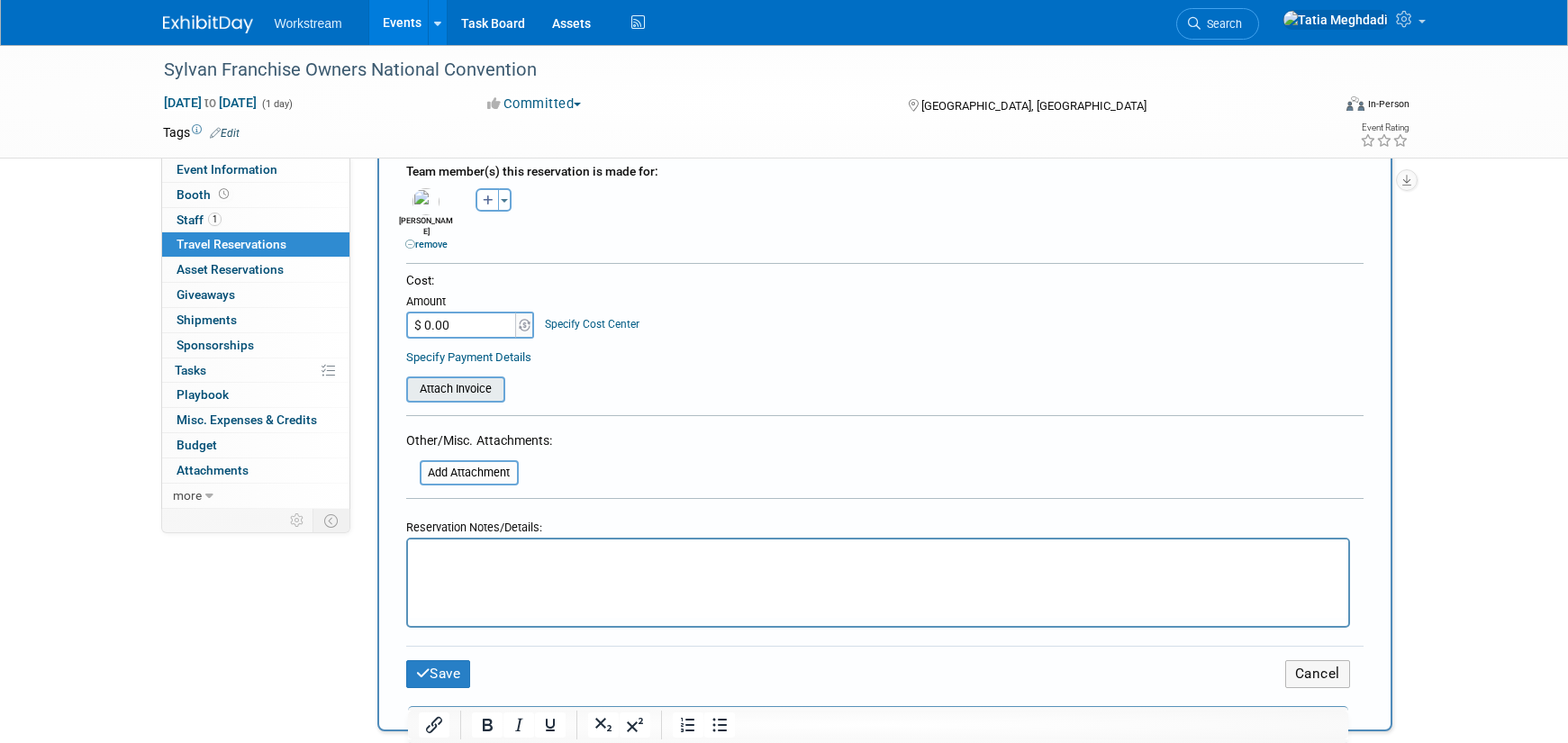
scroll to position [657, 0]
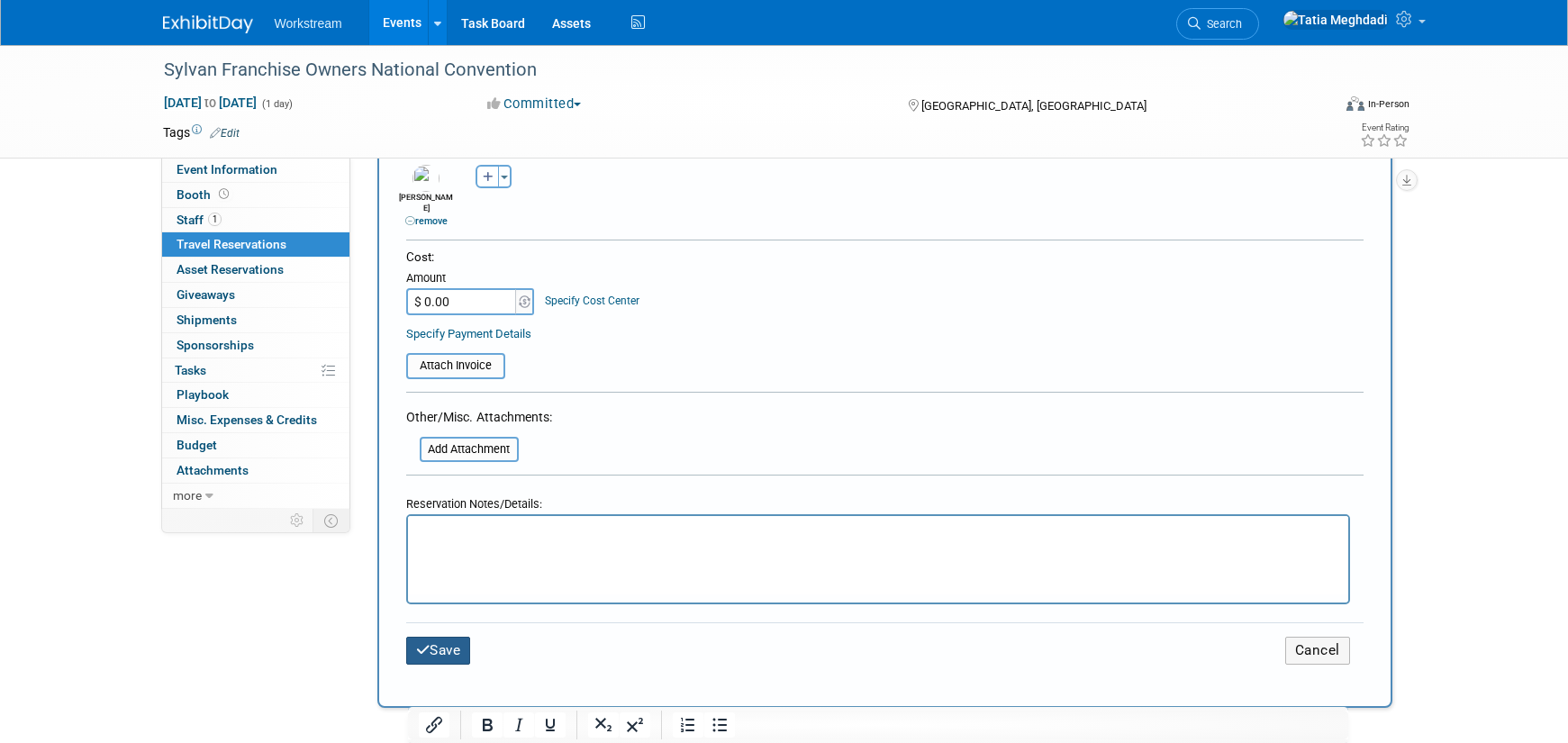
click at [453, 640] on button "Save" at bounding box center [438, 650] width 65 height 28
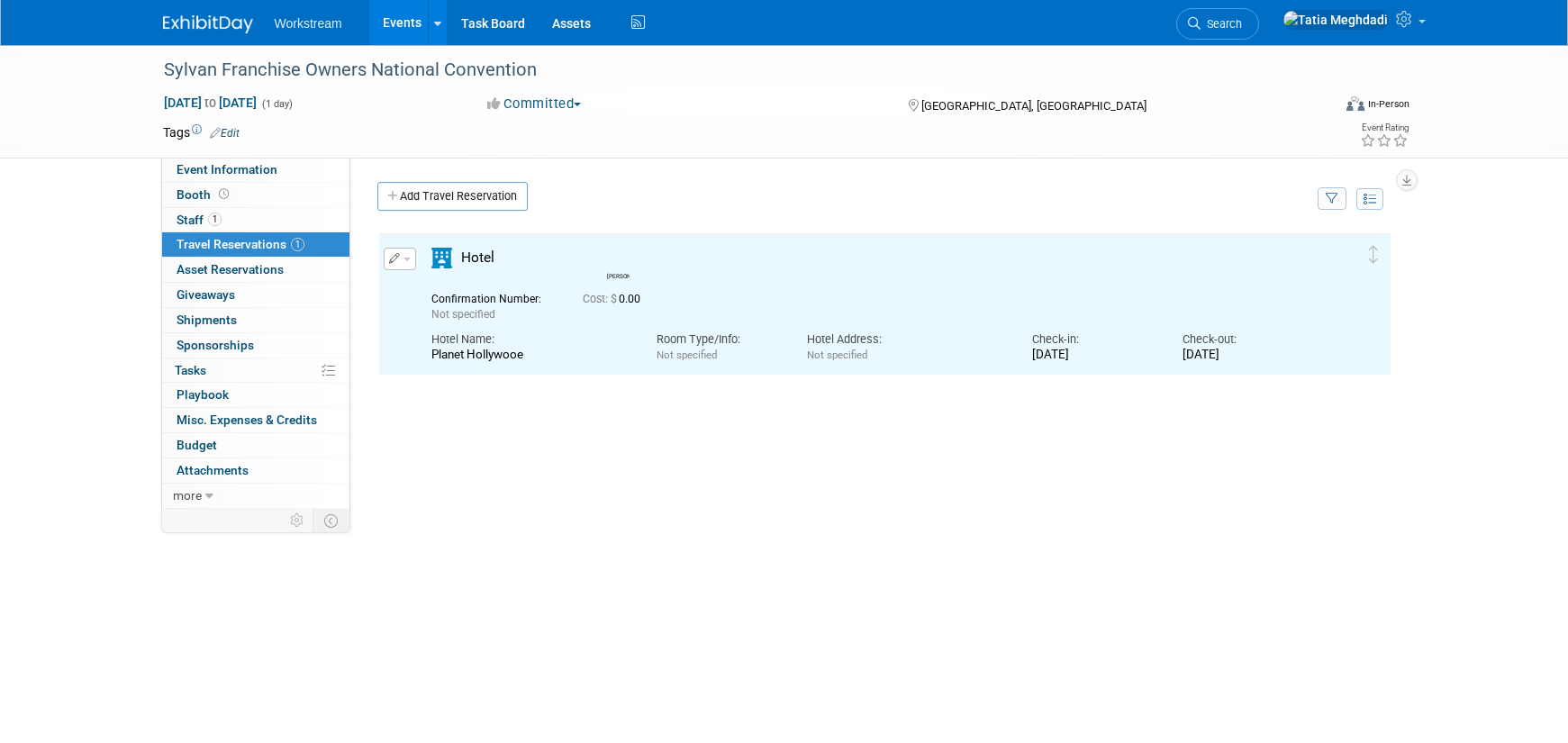
scroll to position [0, 0]
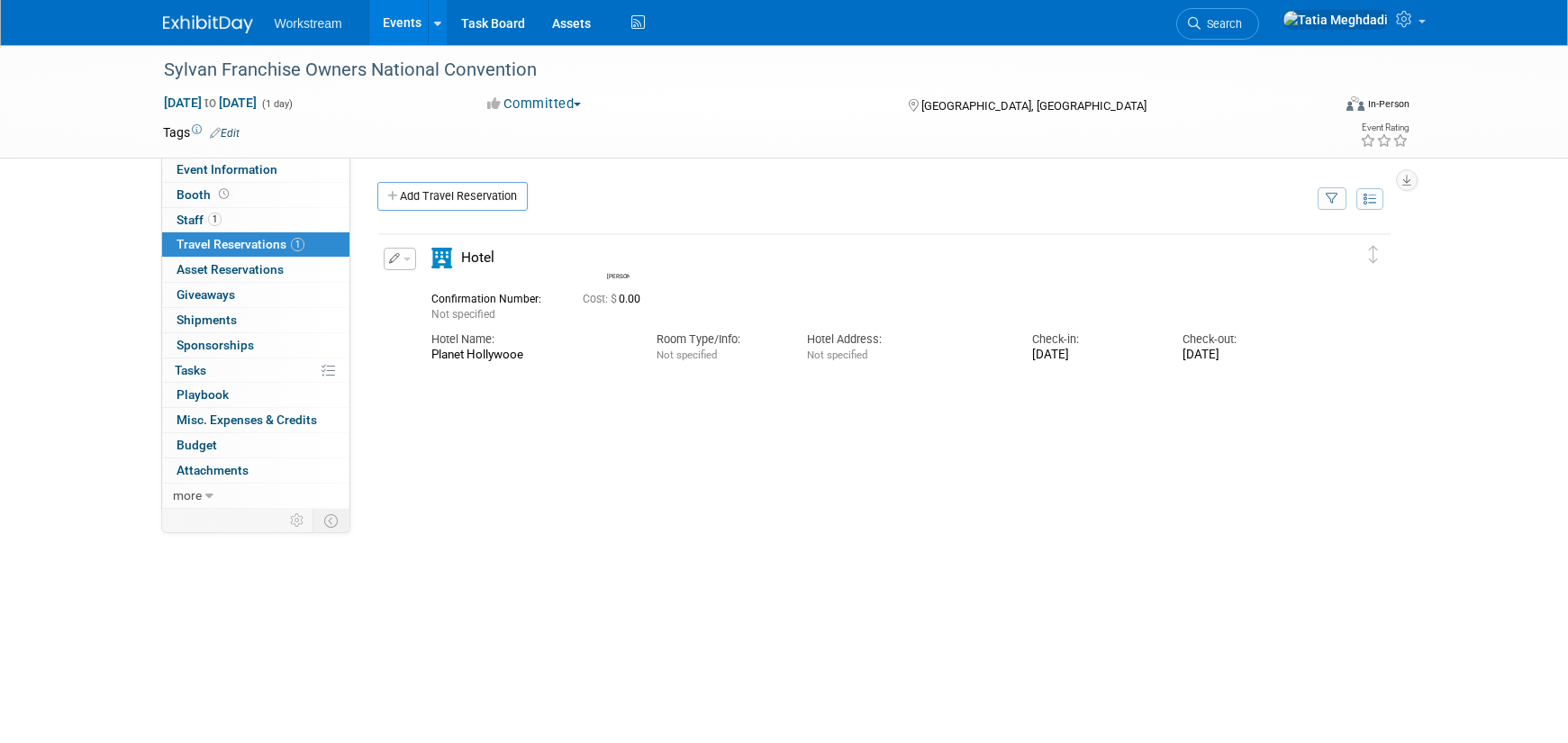
click at [405, 260] on span "button" at bounding box center [407, 260] width 7 height 4
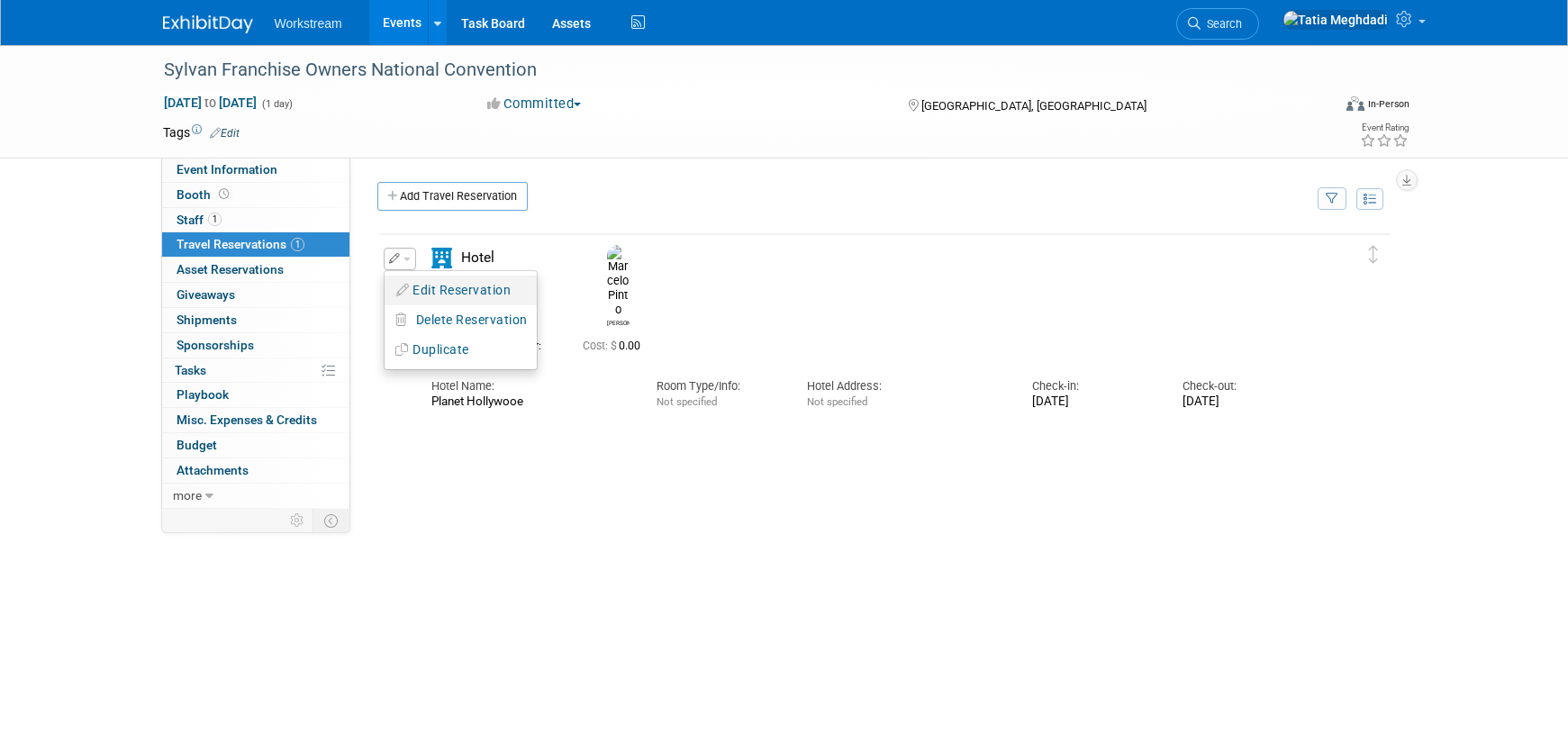
click at [443, 290] on button "Edit Reservation" at bounding box center [461, 290] width 152 height 27
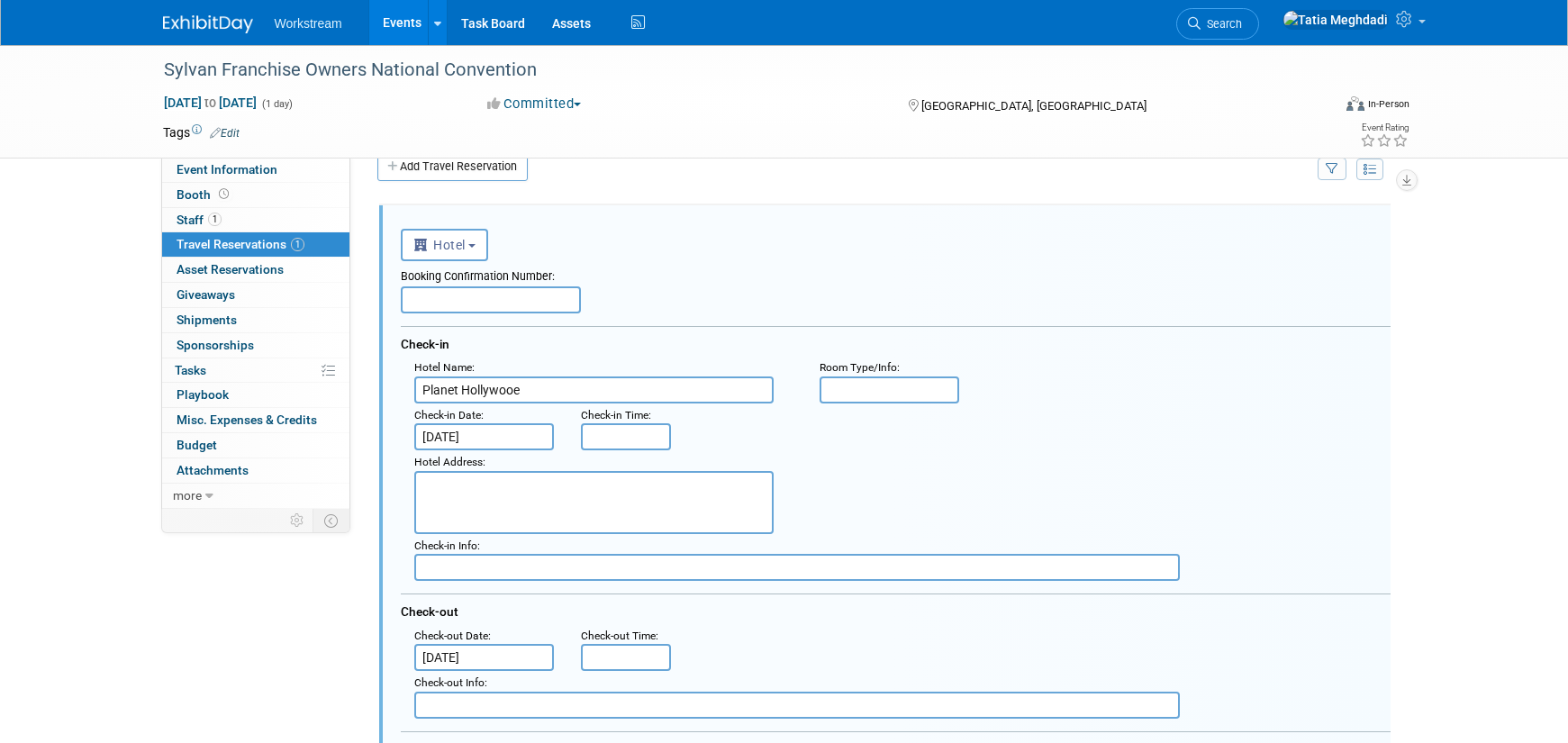
click at [528, 388] on input "Planet Hollywooe" at bounding box center [593, 390] width 359 height 27
type input "Planet Hollywood"
click at [869, 393] on input "text" at bounding box center [890, 390] width 141 height 27
type input "Ultra Hip Room King"
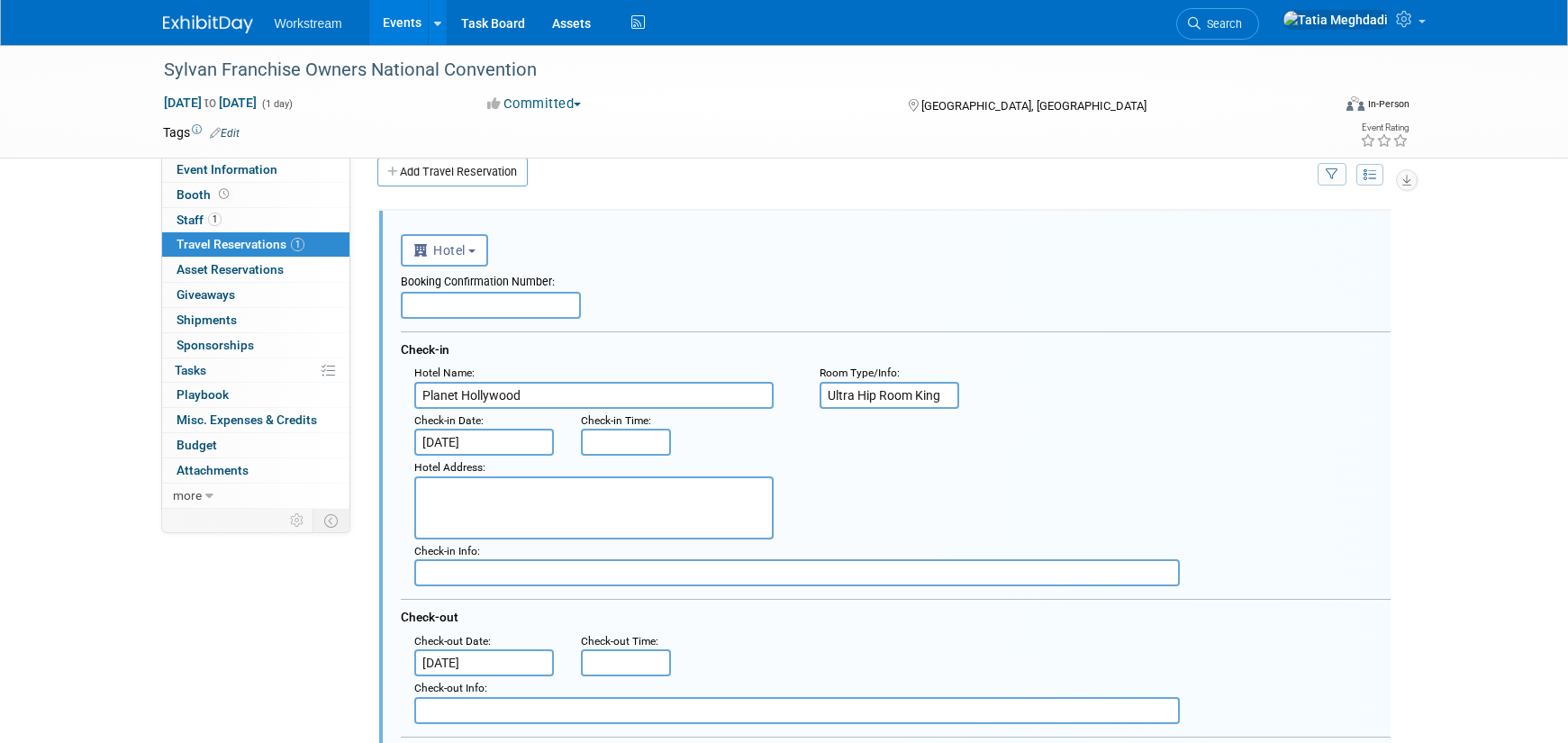
click at [446, 484] on textarea at bounding box center [593, 507] width 359 height 63
paste textarea "3667 Las Vegas Boulevard South Las Vegas, NV 89109,"
type textarea "3667 Las Vegas Boulevard South Las Vegas, NV 89109,"
click at [924, 509] on div "Hotel Address : 3667 Las Vegas Boulevard South Las Vegas, NV 89109," at bounding box center [901, 497] width 1003 height 84
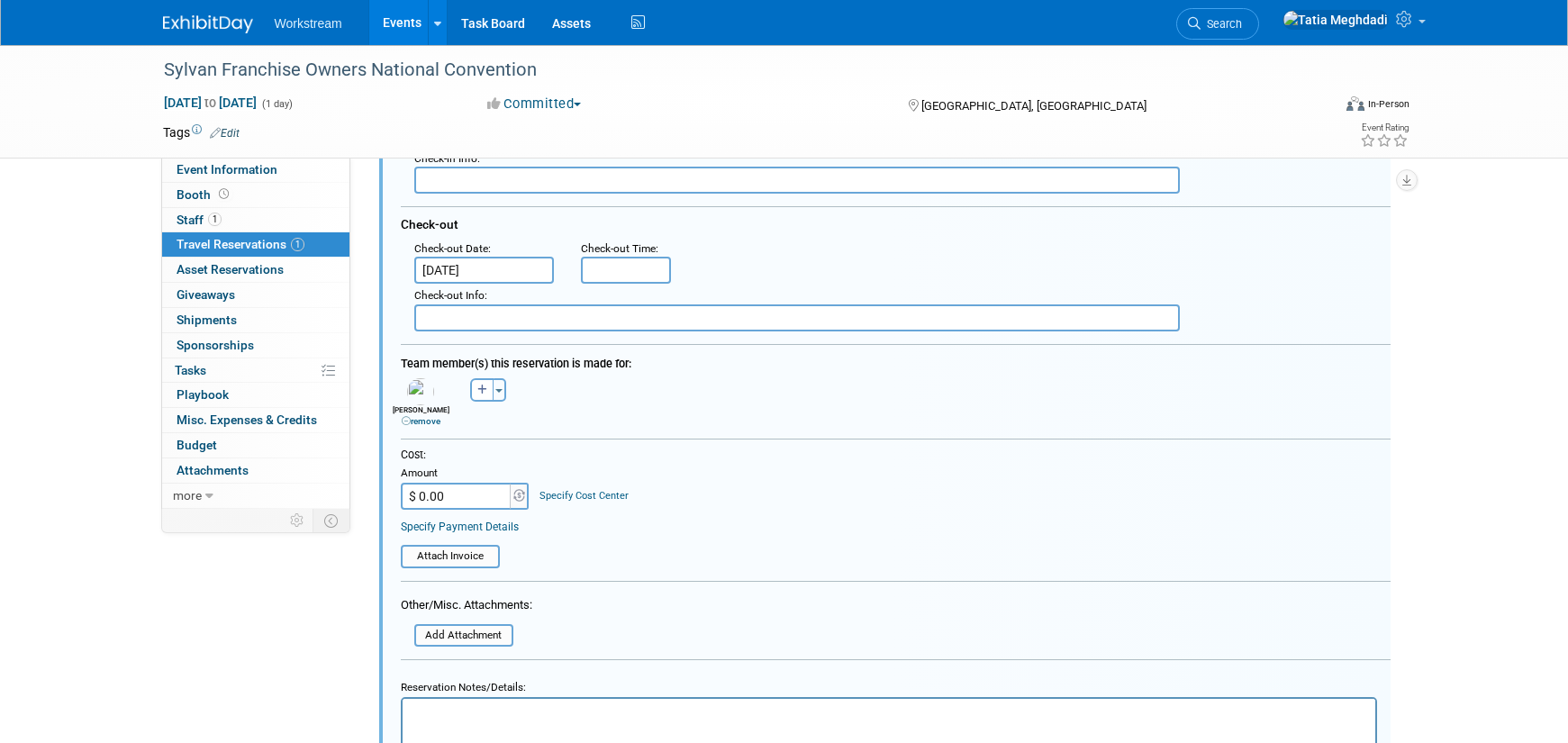
scroll to position [458, 0]
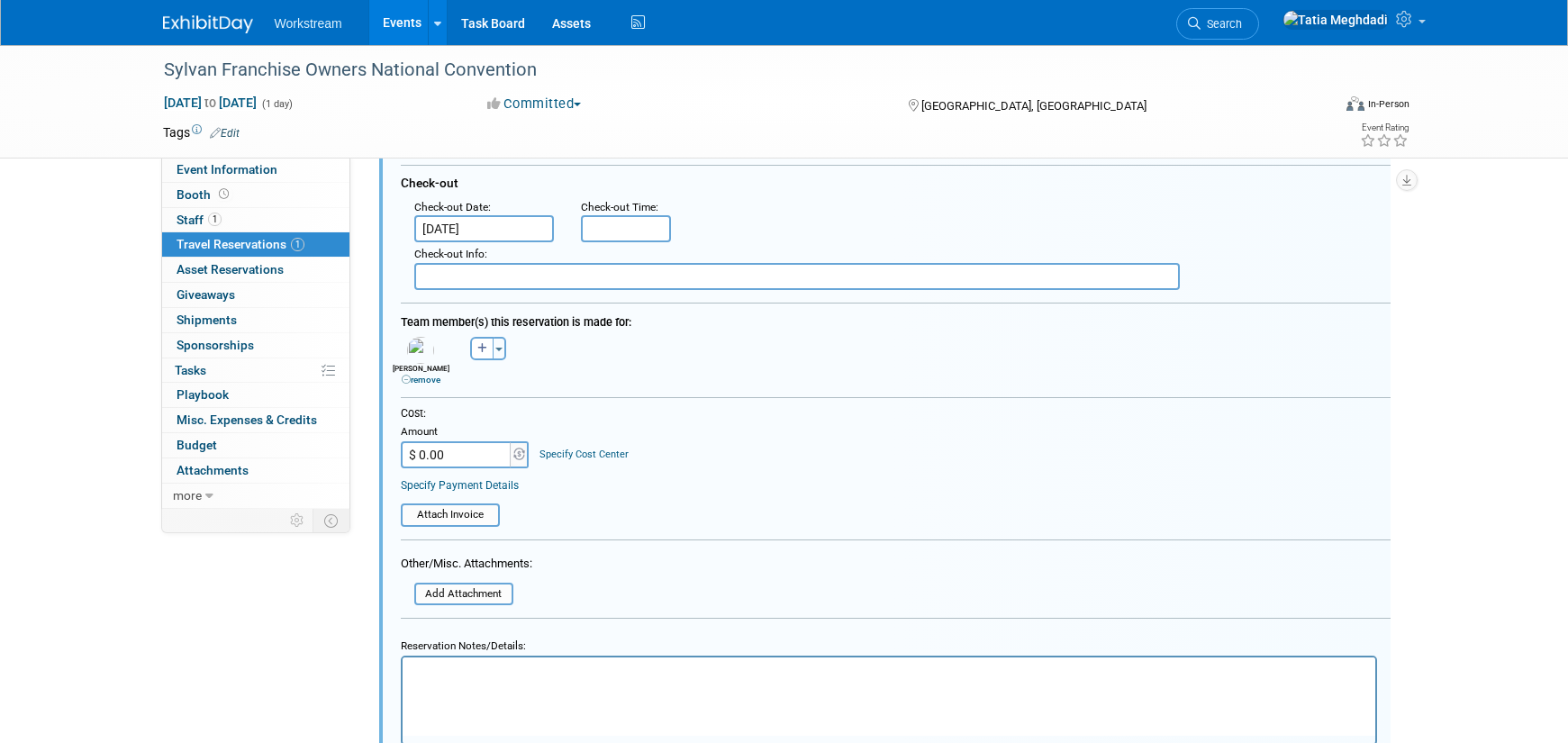
click at [453, 459] on input "$ 0.00" at bounding box center [456, 455] width 112 height 27
type input "$ 360.44"
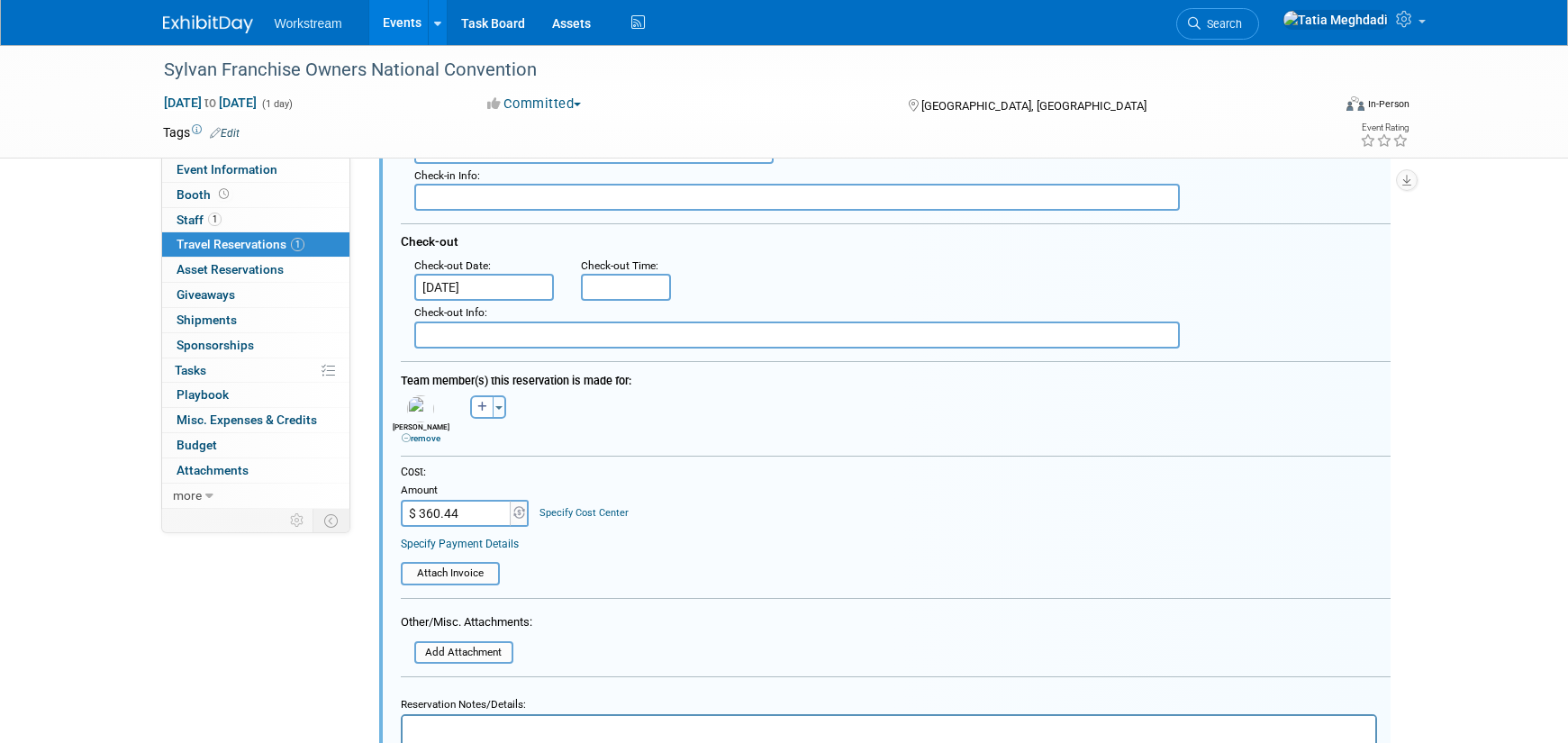
scroll to position [380, 0]
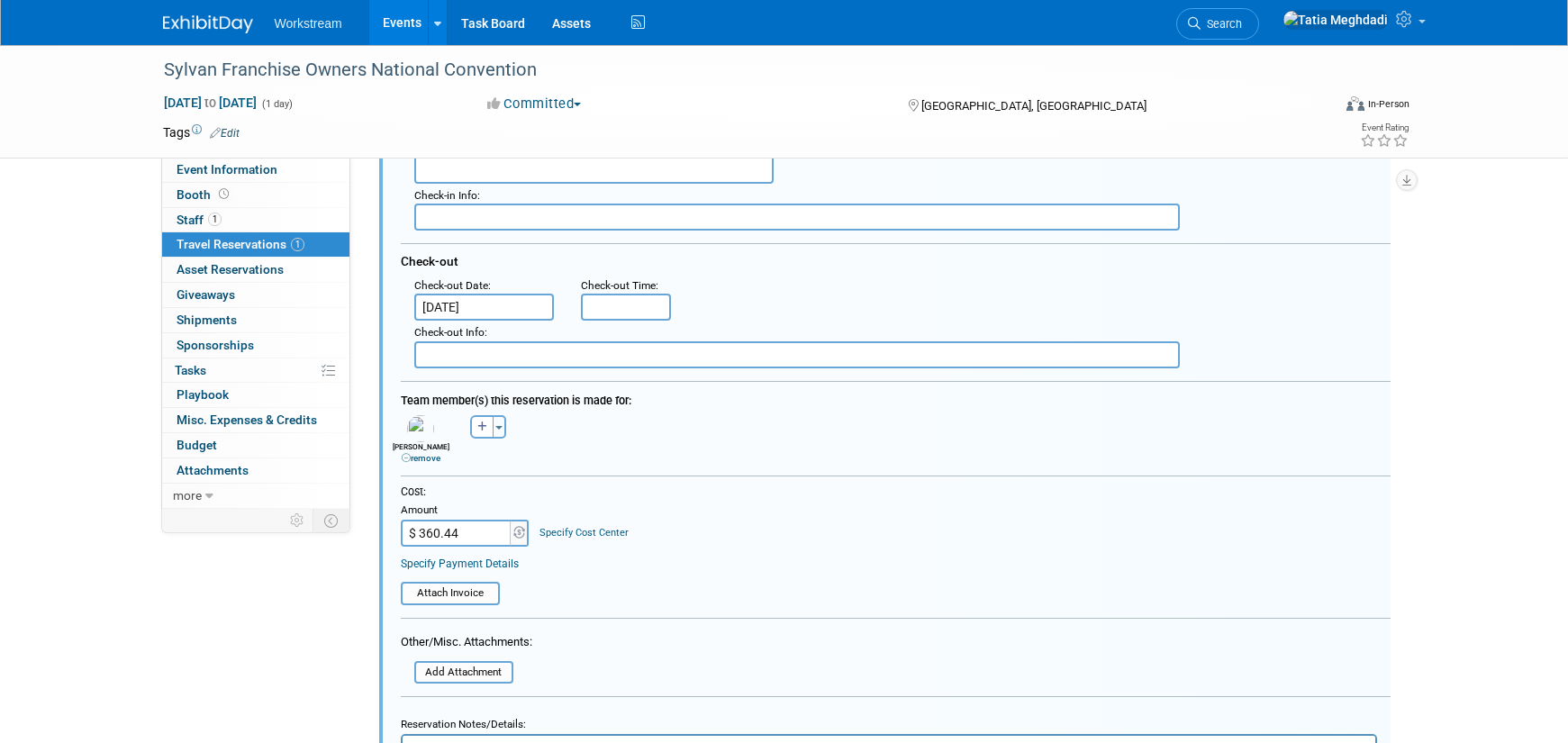
click at [816, 523] on div "Cost: Amount $ 360.44 Specify Cost Center Cost Center -- Not Specified --" at bounding box center [895, 515] width 990 height 61
click at [456, 671] on input "file" at bounding box center [404, 673] width 214 height 20
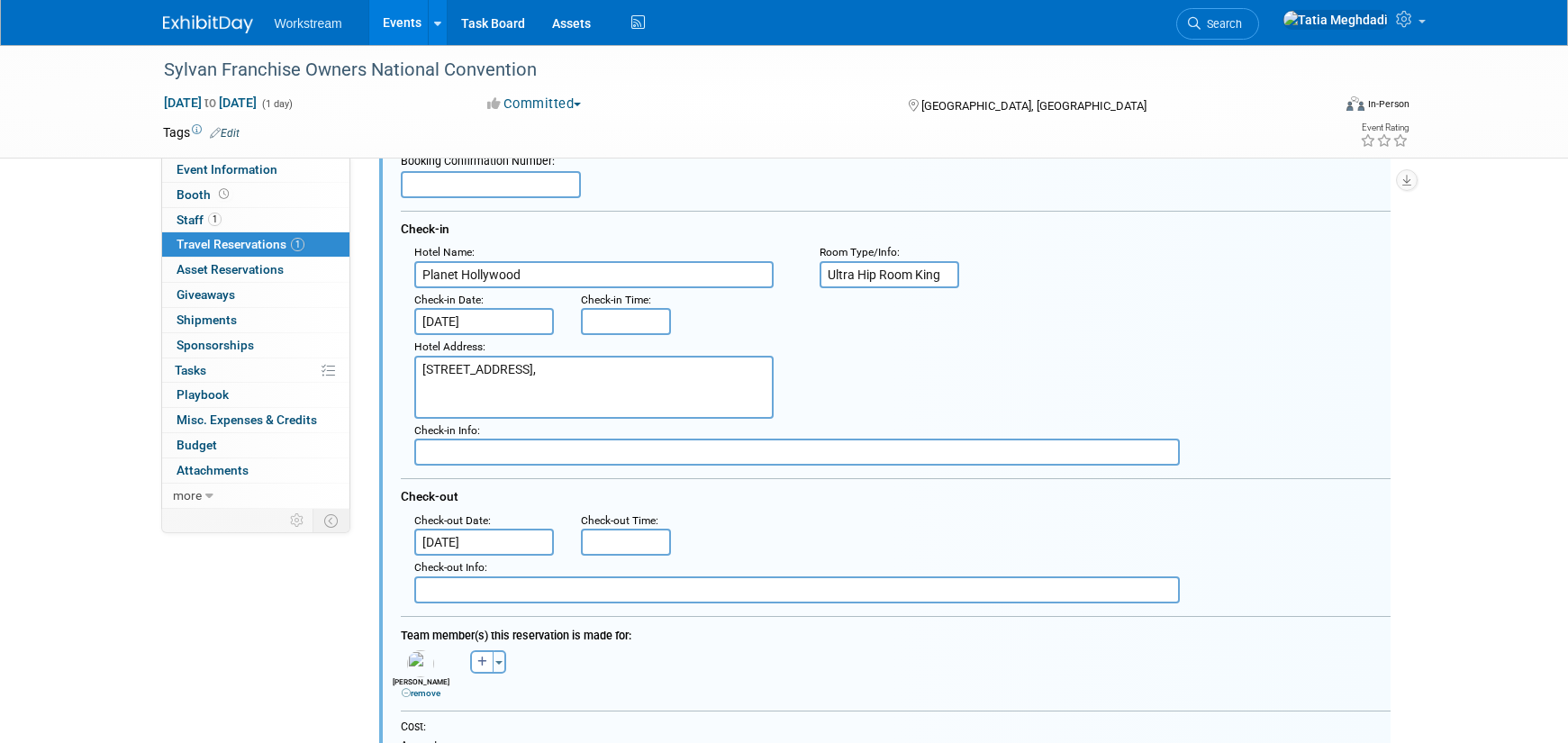
scroll to position [104, 0]
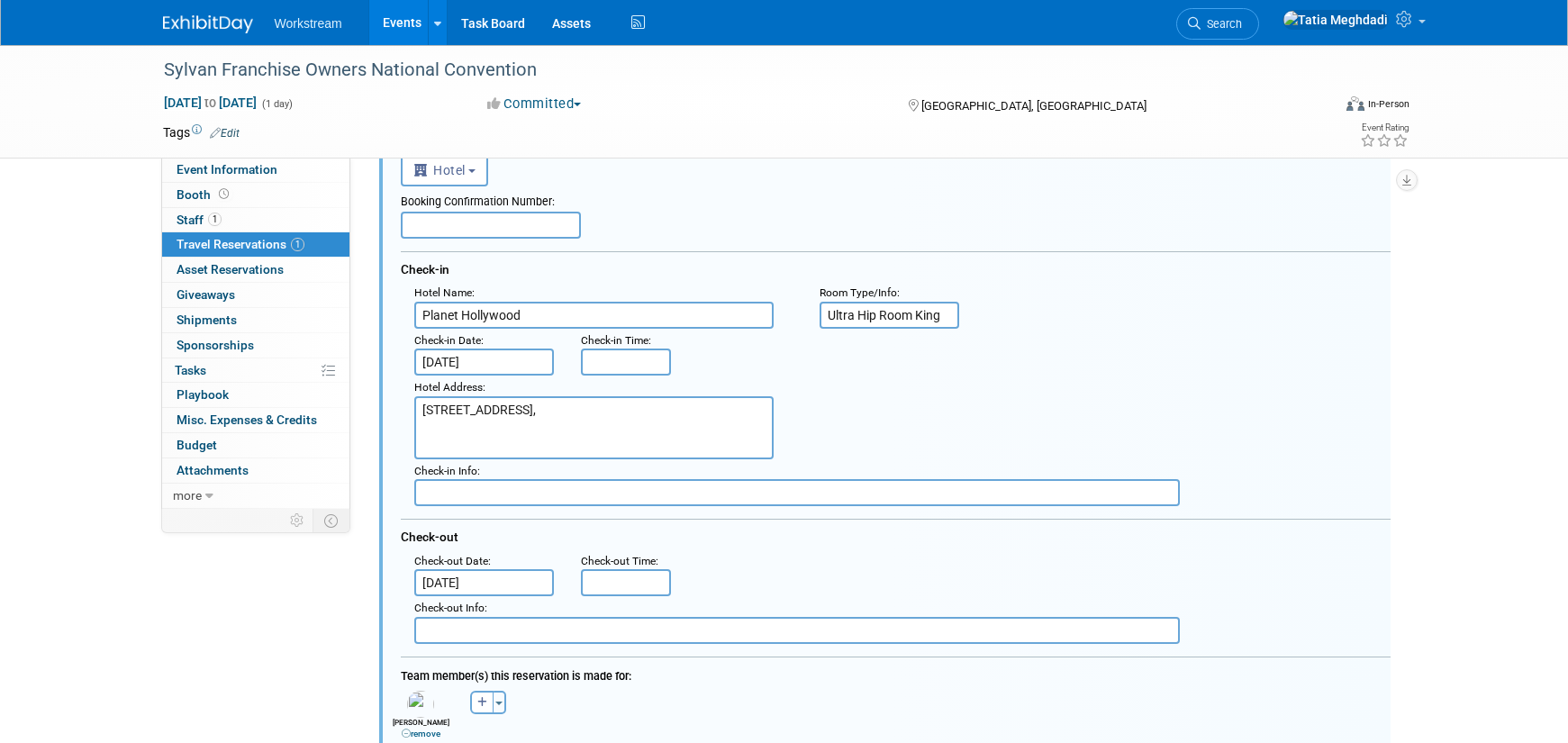
click at [427, 228] on input "text" at bounding box center [490, 225] width 180 height 27
paste input "ORYS7GB0"
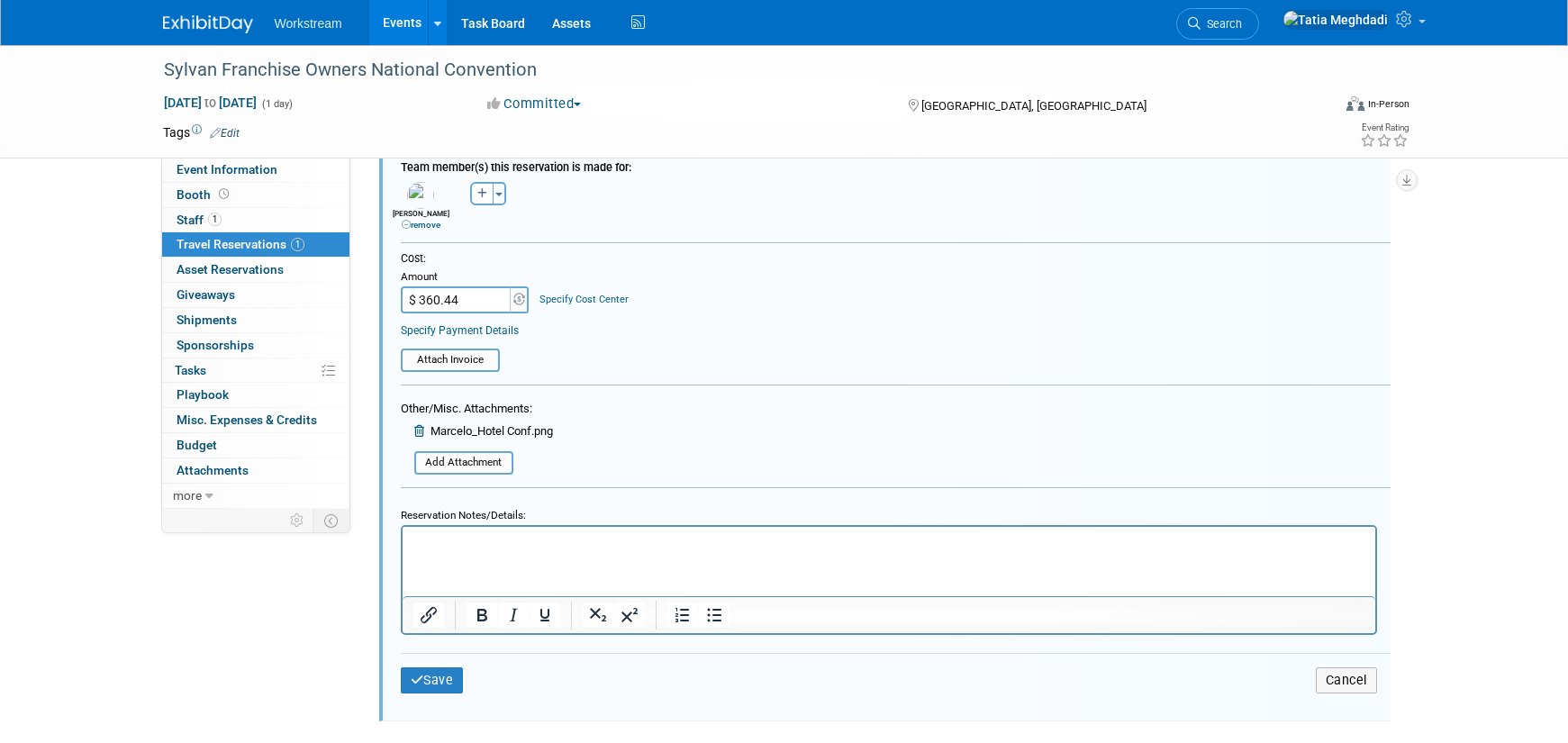
scroll to position [791, 0]
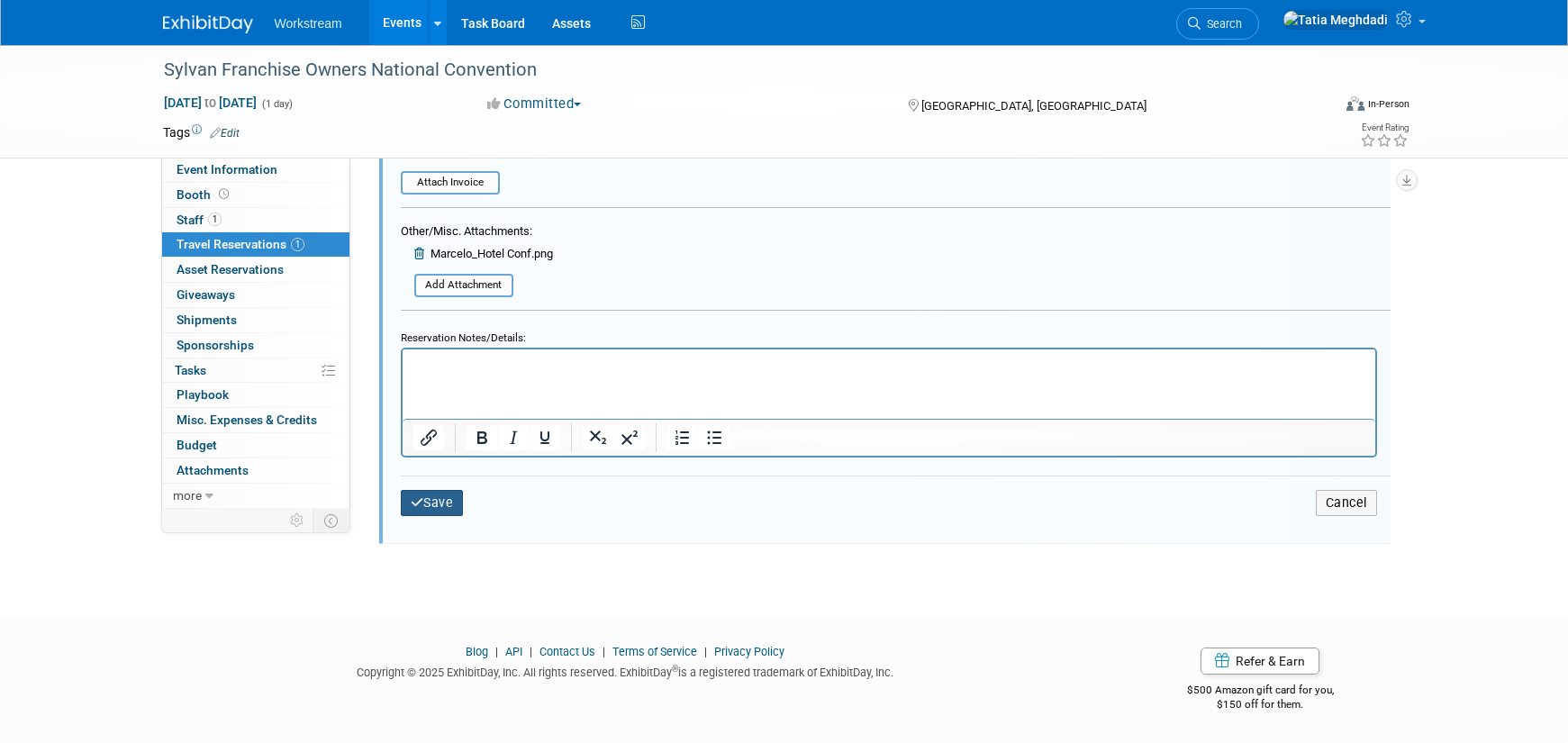
type input "ORYS7GB0"
click at [436, 507] on button "Save" at bounding box center [432, 503] width 63 height 27
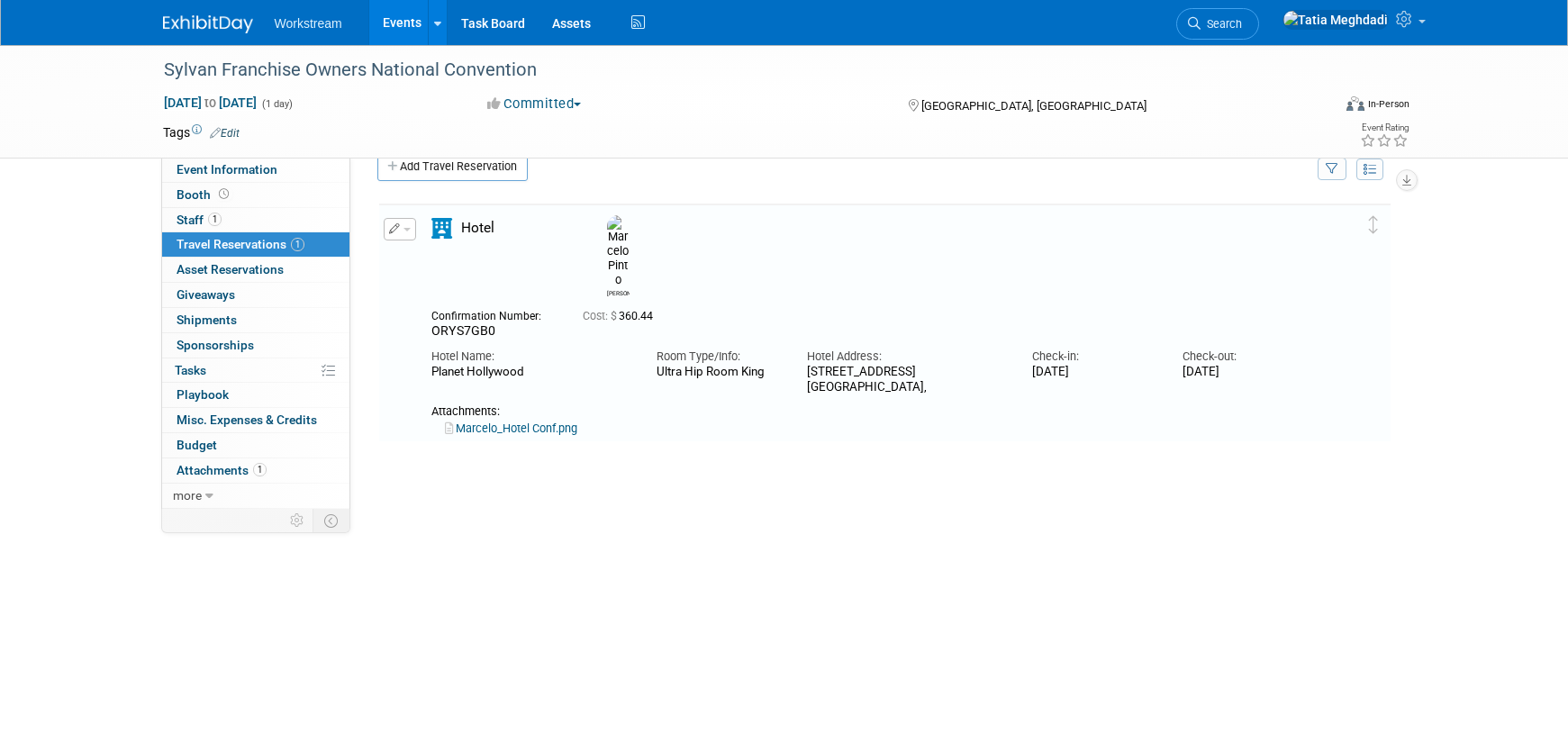
scroll to position [0, 0]
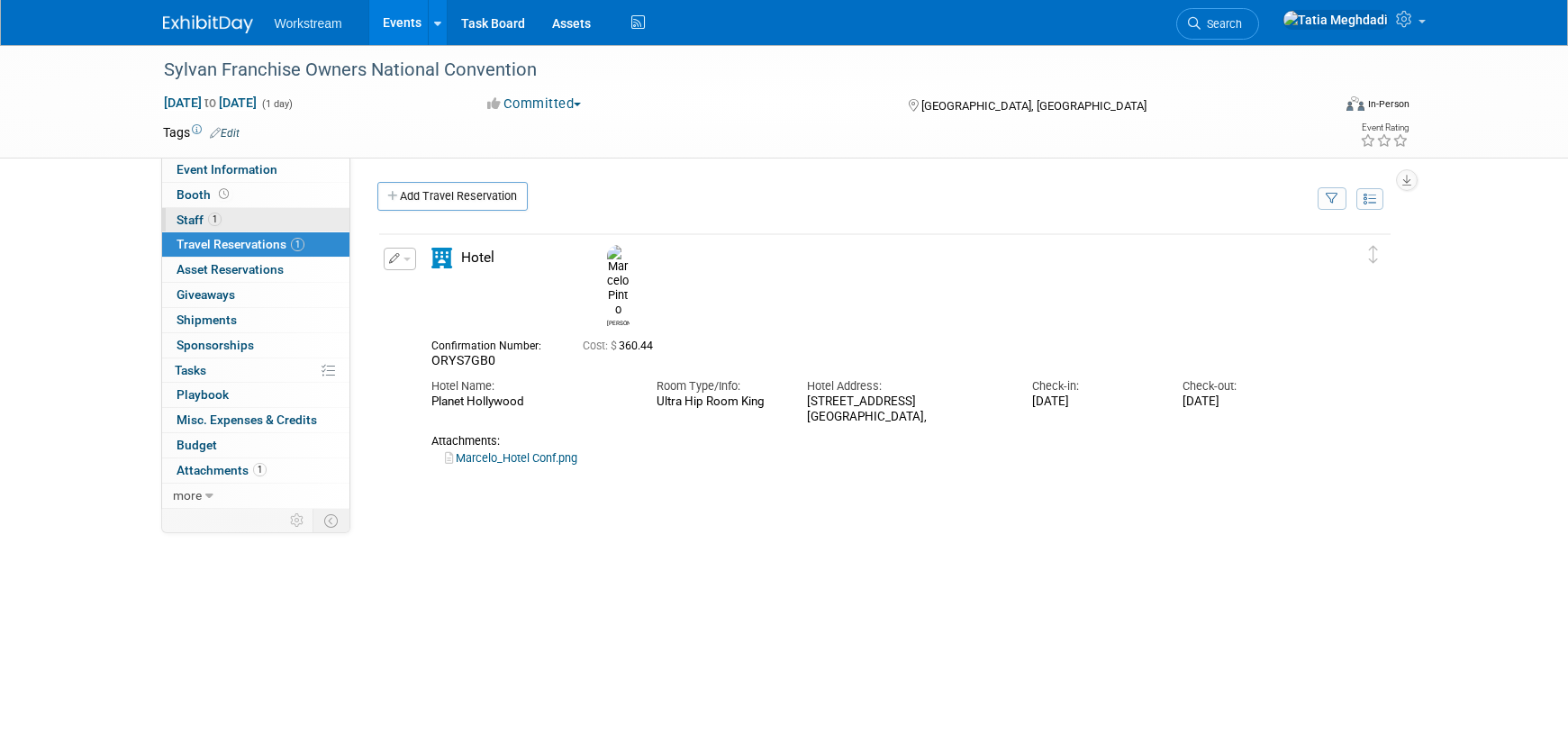
click at [193, 223] on span "Staff 1" at bounding box center [198, 219] width 45 height 15
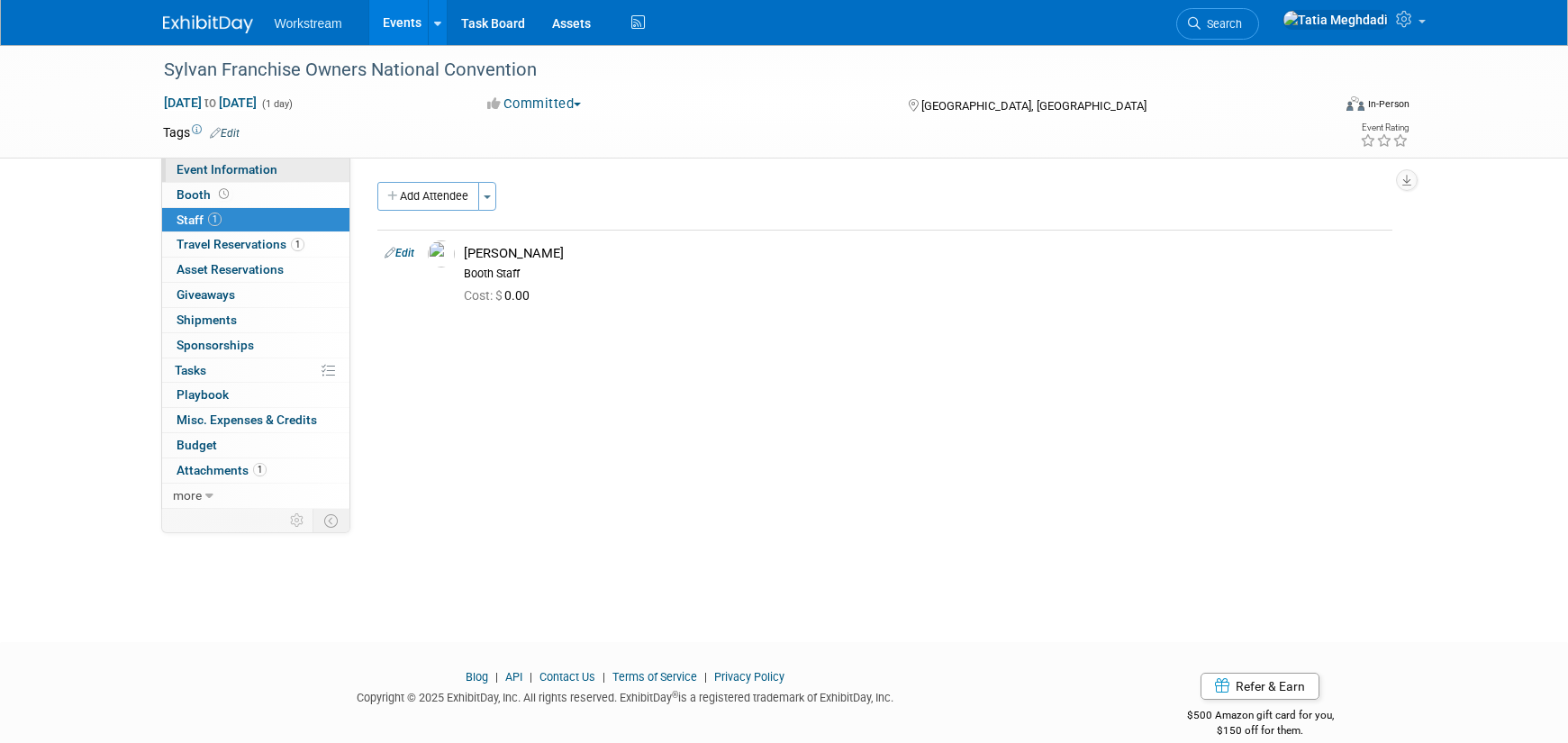
click at [197, 172] on span "Event Information" at bounding box center [227, 169] width 101 height 15
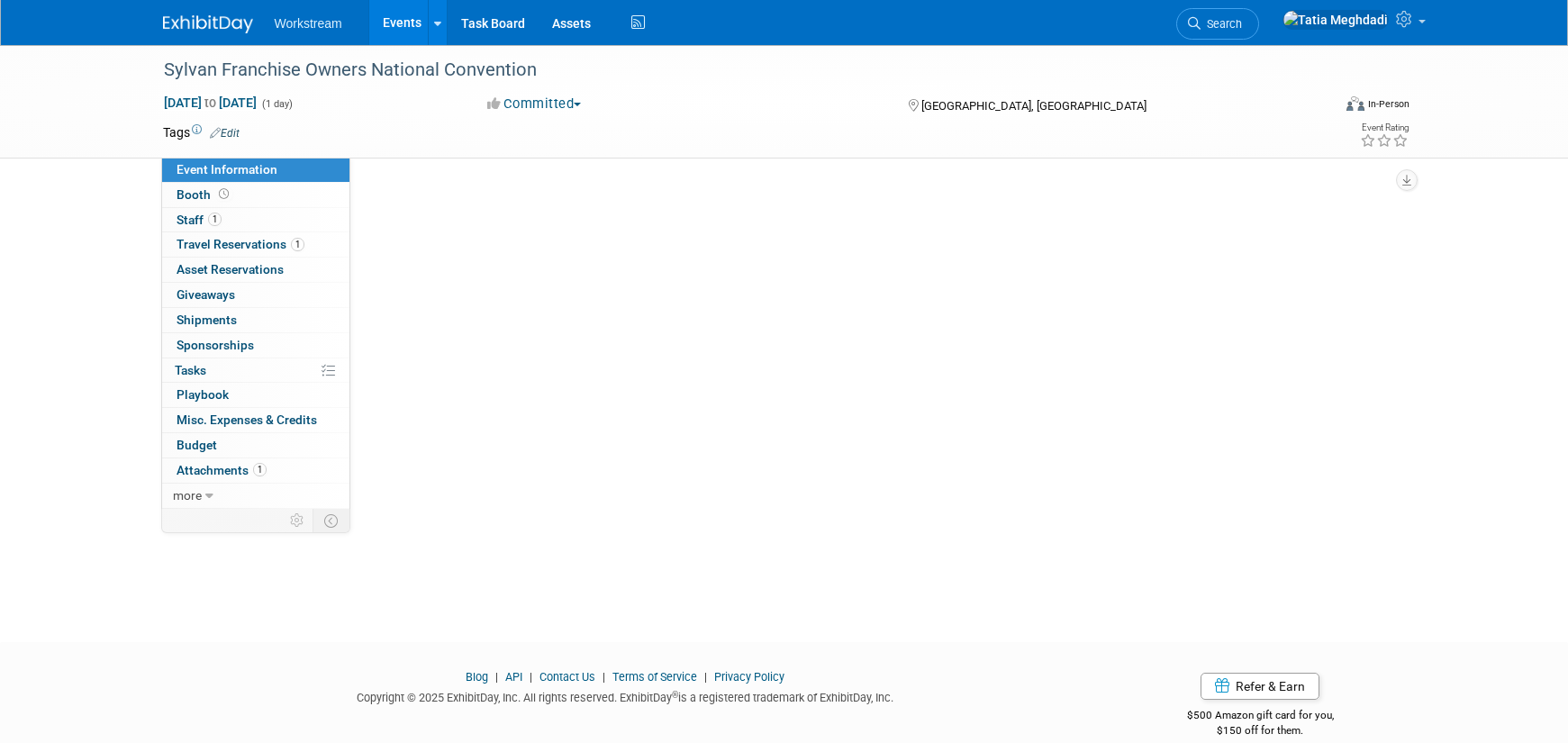
select select "Tatia Meghdadi"
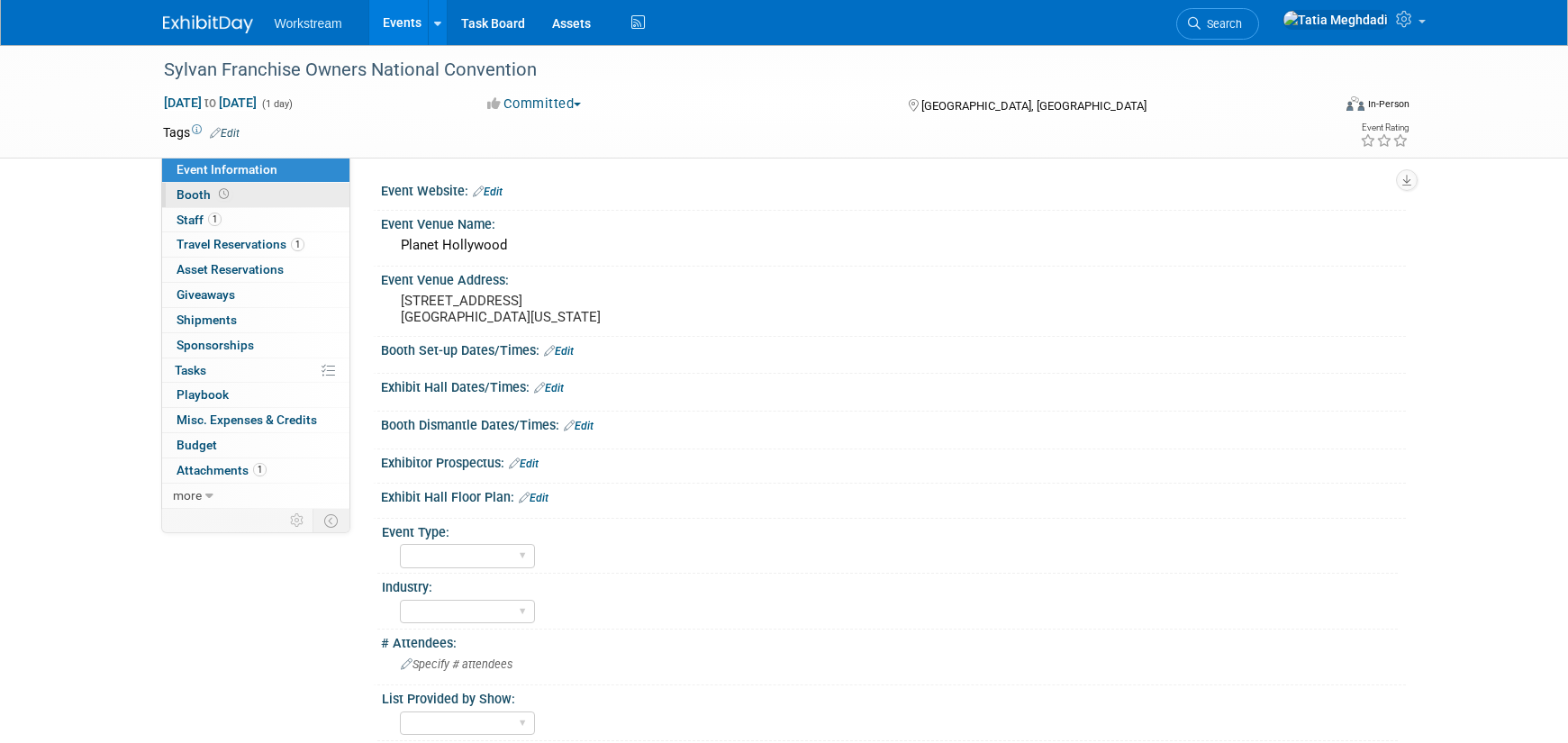
click at [201, 192] on span "Booth" at bounding box center [204, 195] width 56 height 15
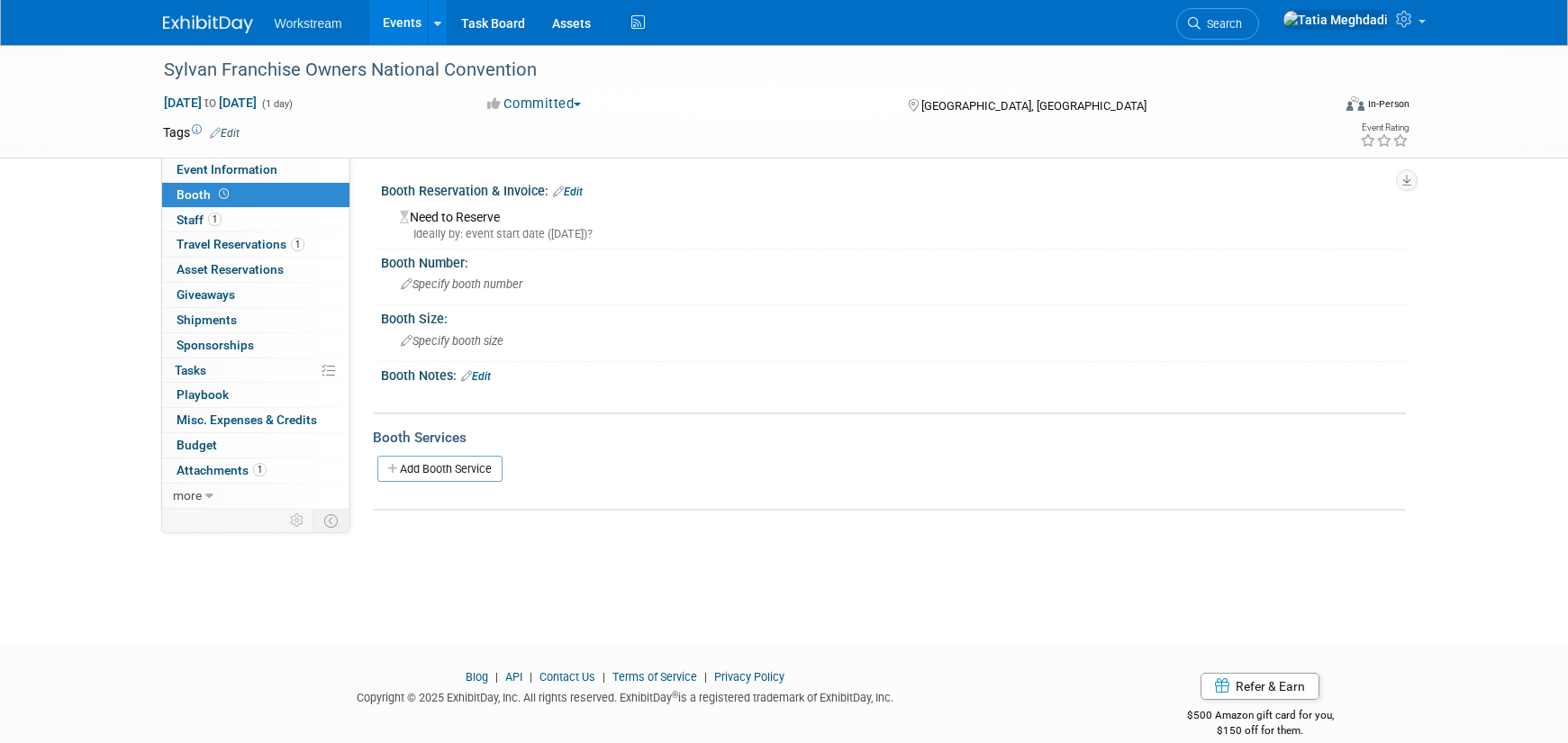
click at [578, 192] on link "Edit" at bounding box center [568, 192] width 30 height 13
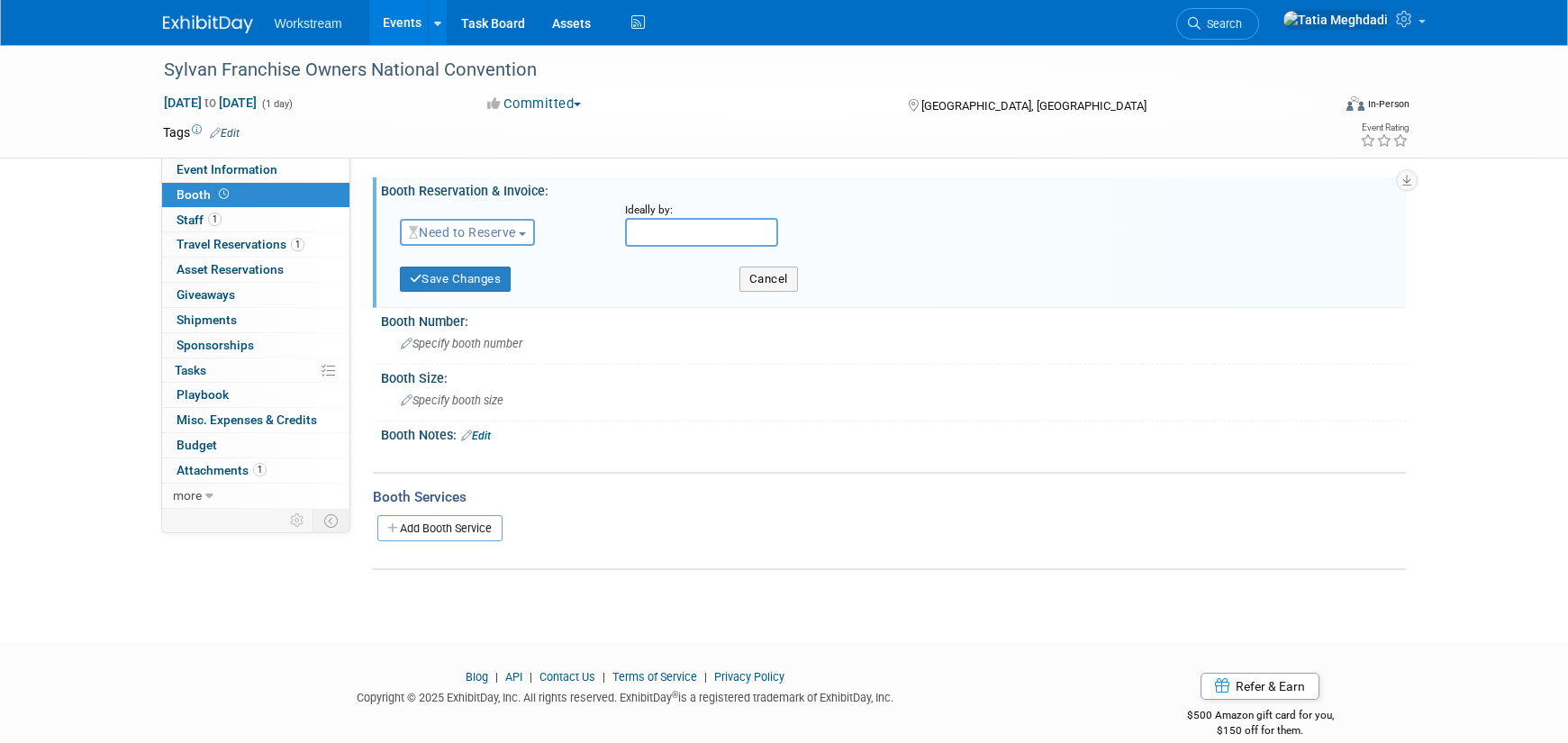
click at [451, 234] on span "Need to Reserve" at bounding box center [462, 232] width 107 height 15
click at [453, 256] on link "Need to Reserve" at bounding box center [496, 263] width 193 height 26
click at [677, 236] on input "text" at bounding box center [701, 232] width 153 height 29
click at [767, 390] on span "17" at bounding box center [763, 396] width 35 height 35
type input "Sep 17, 2025"
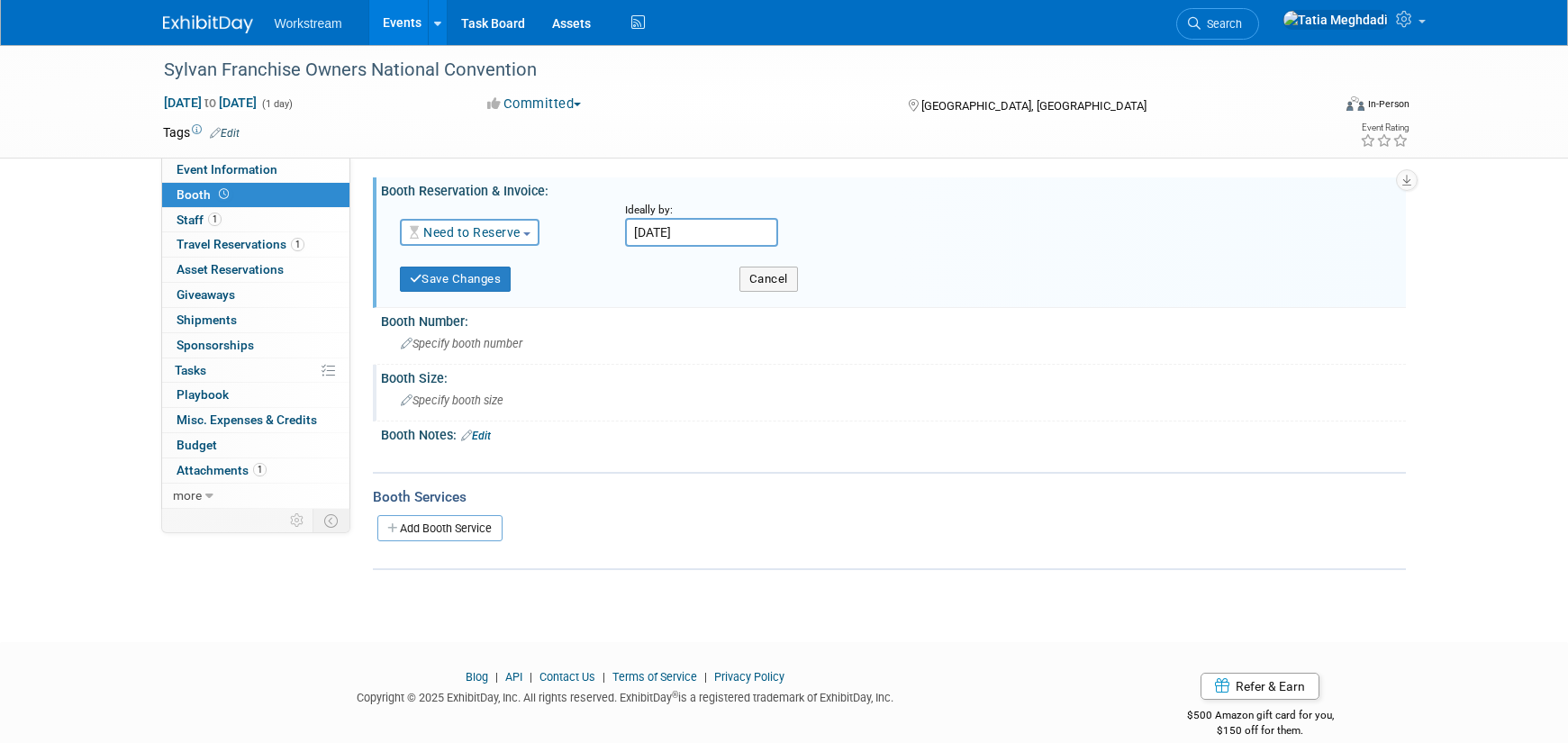
click at [450, 401] on span "Specify booth size" at bounding box center [452, 399] width 102 height 14
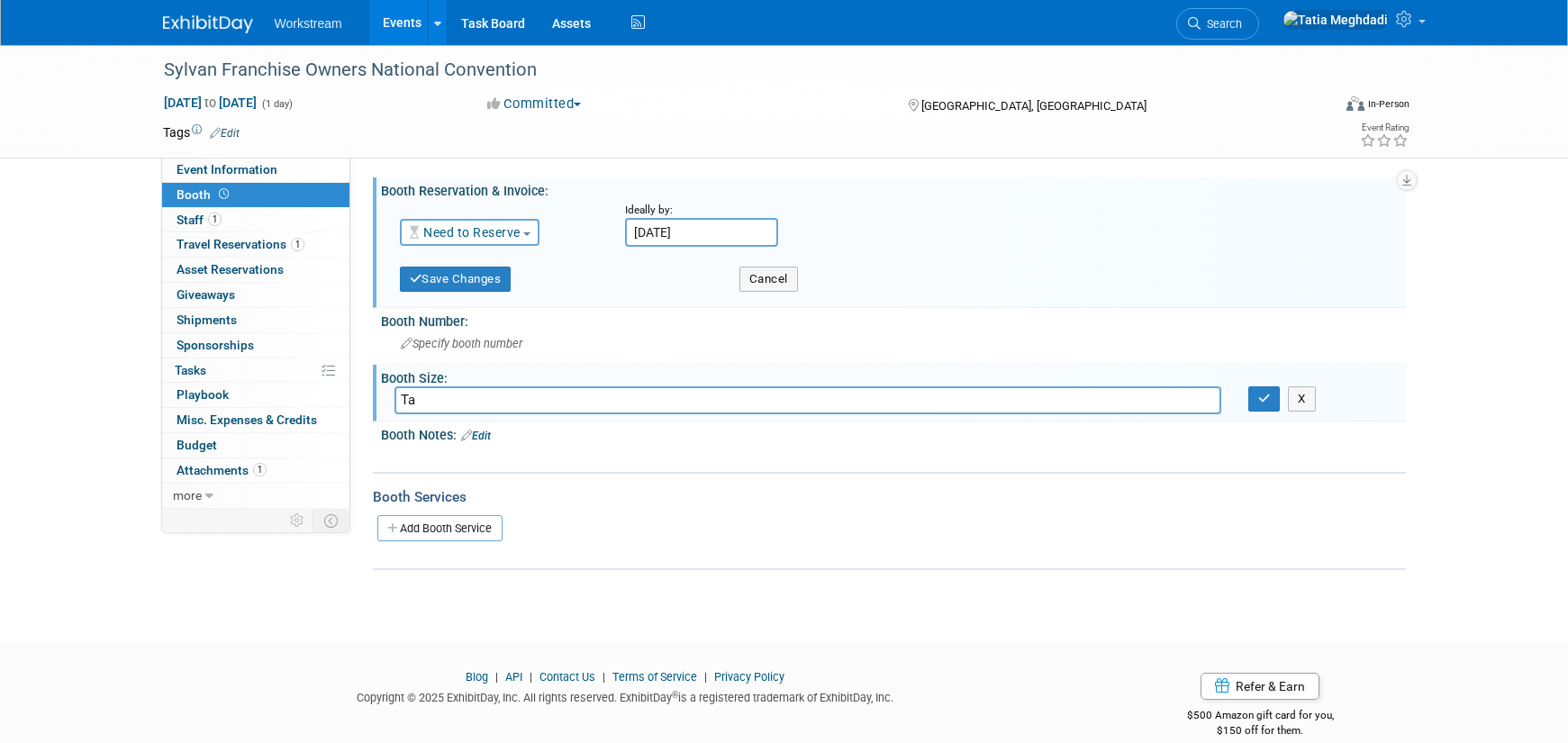
type input "T"
type input "8x8"
click at [1264, 398] on icon "button" at bounding box center [1264, 398] width 13 height 12
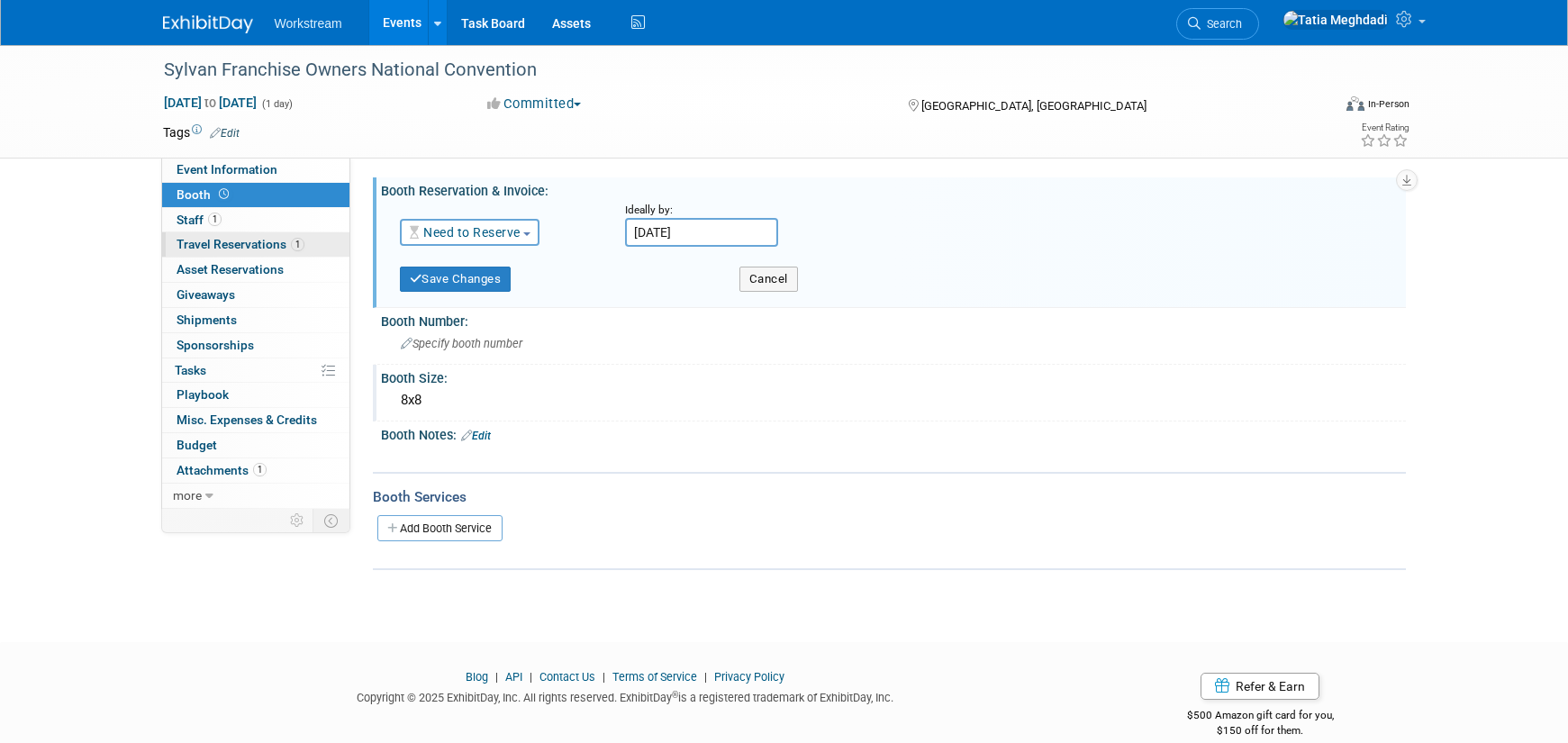
click at [202, 245] on span "Travel Reservations 1" at bounding box center [240, 244] width 128 height 15
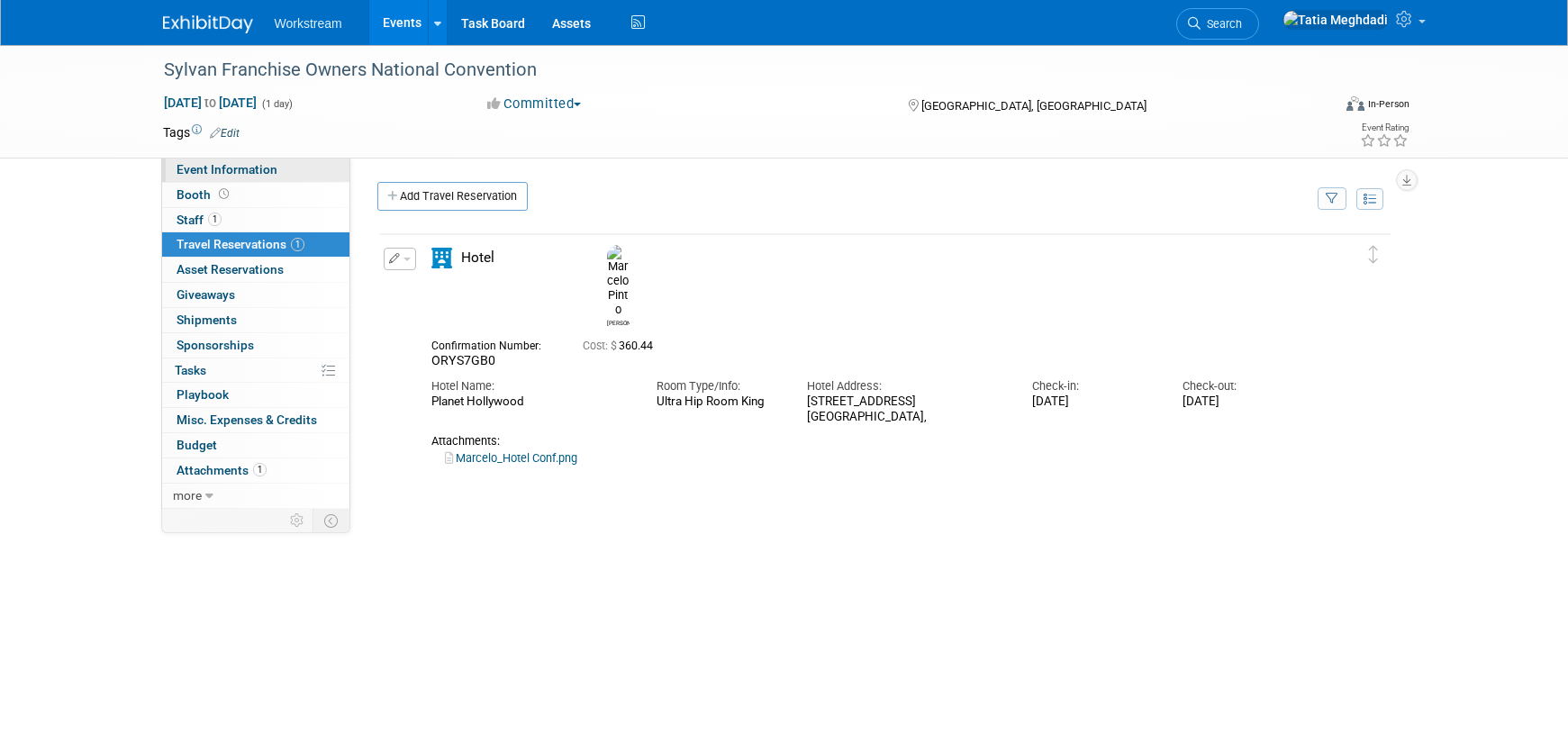
click at [188, 169] on span "Event Information" at bounding box center [227, 169] width 101 height 15
select select "[PERSON_NAME]"
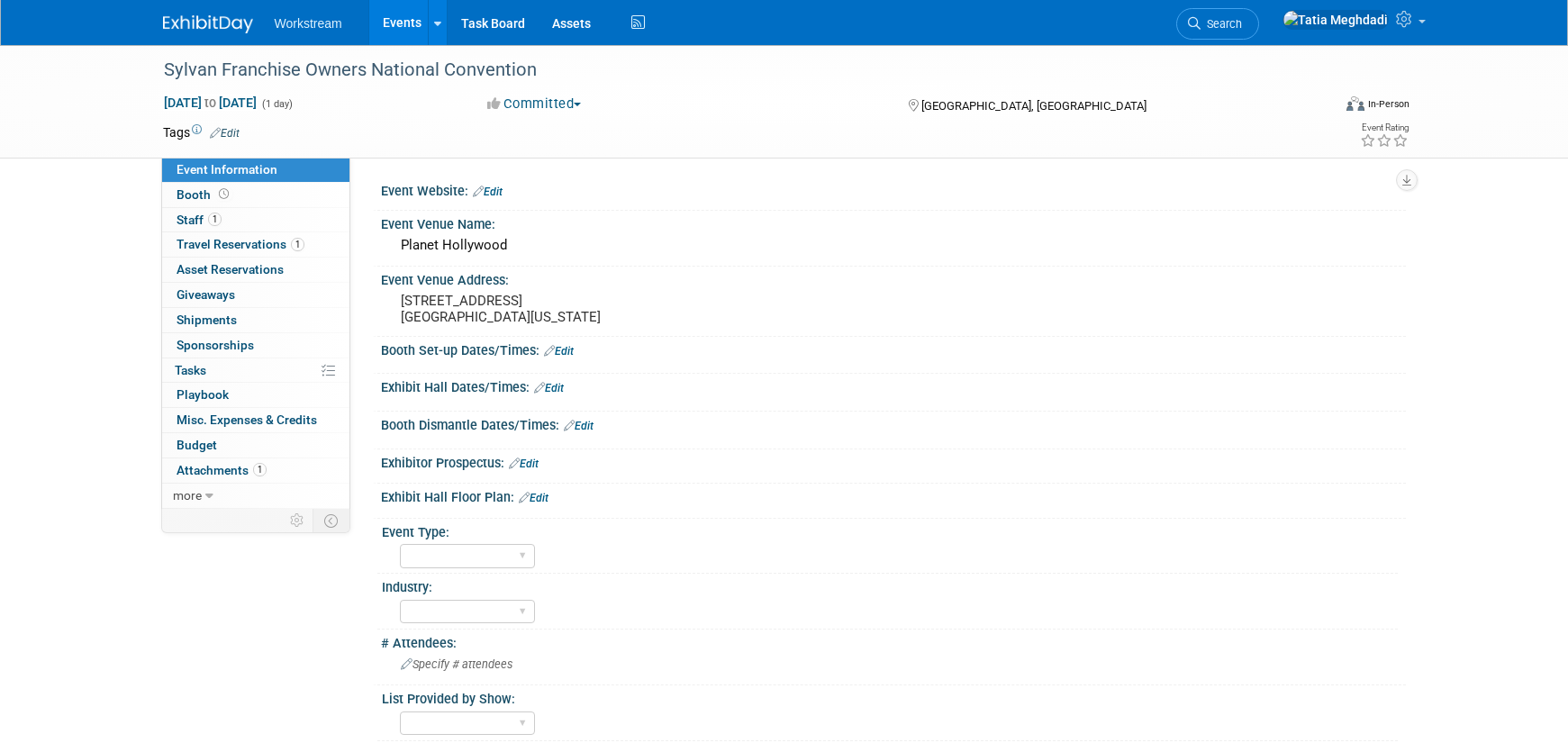
click at [215, 170] on span "Event Information" at bounding box center [227, 169] width 101 height 15
select select "[PERSON_NAME]"
click at [533, 464] on link "Edit" at bounding box center [524, 463] width 30 height 13
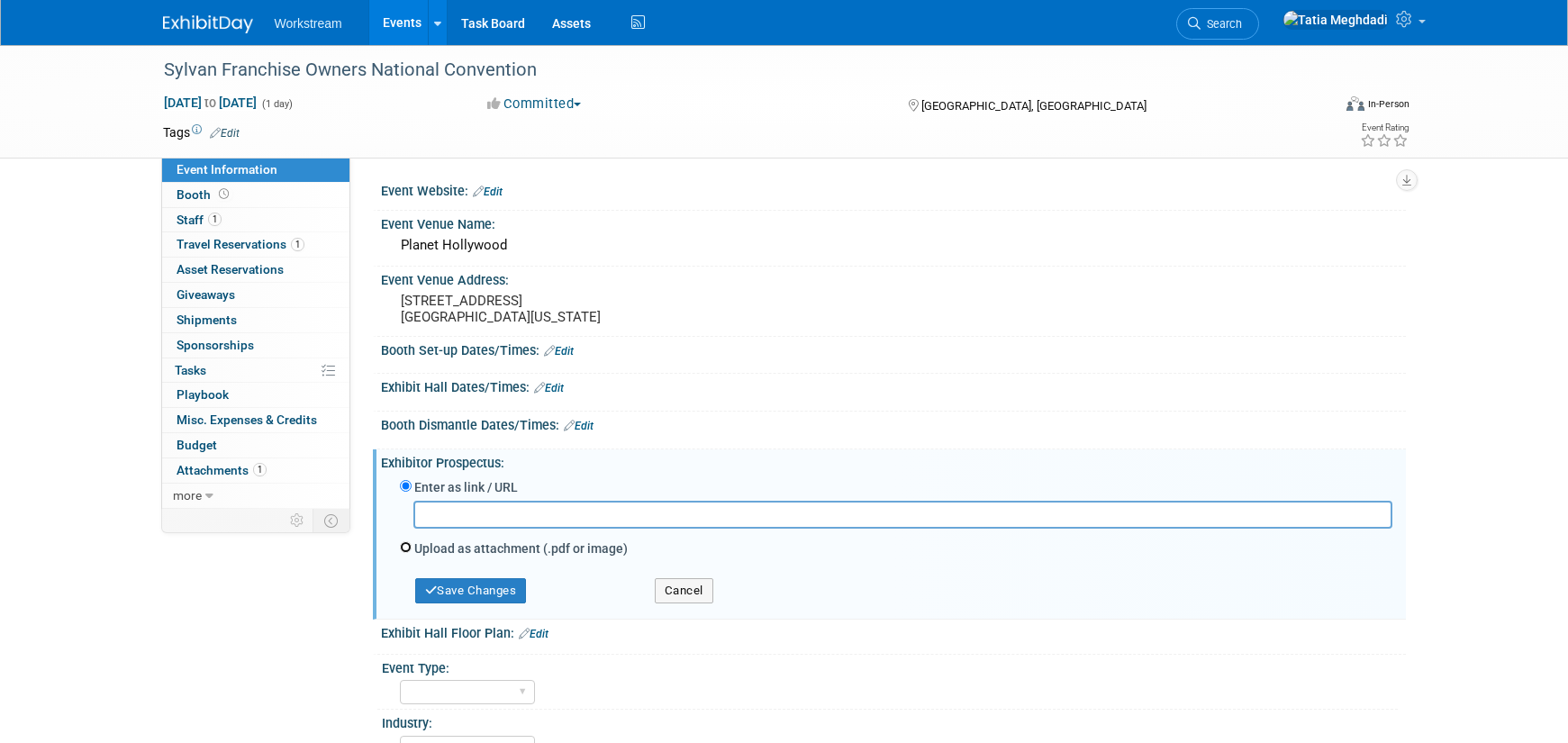
click at [400, 547] on input "Upload as attachment (.pdf or image)" at bounding box center [405, 547] width 12 height 12
radio input "true"
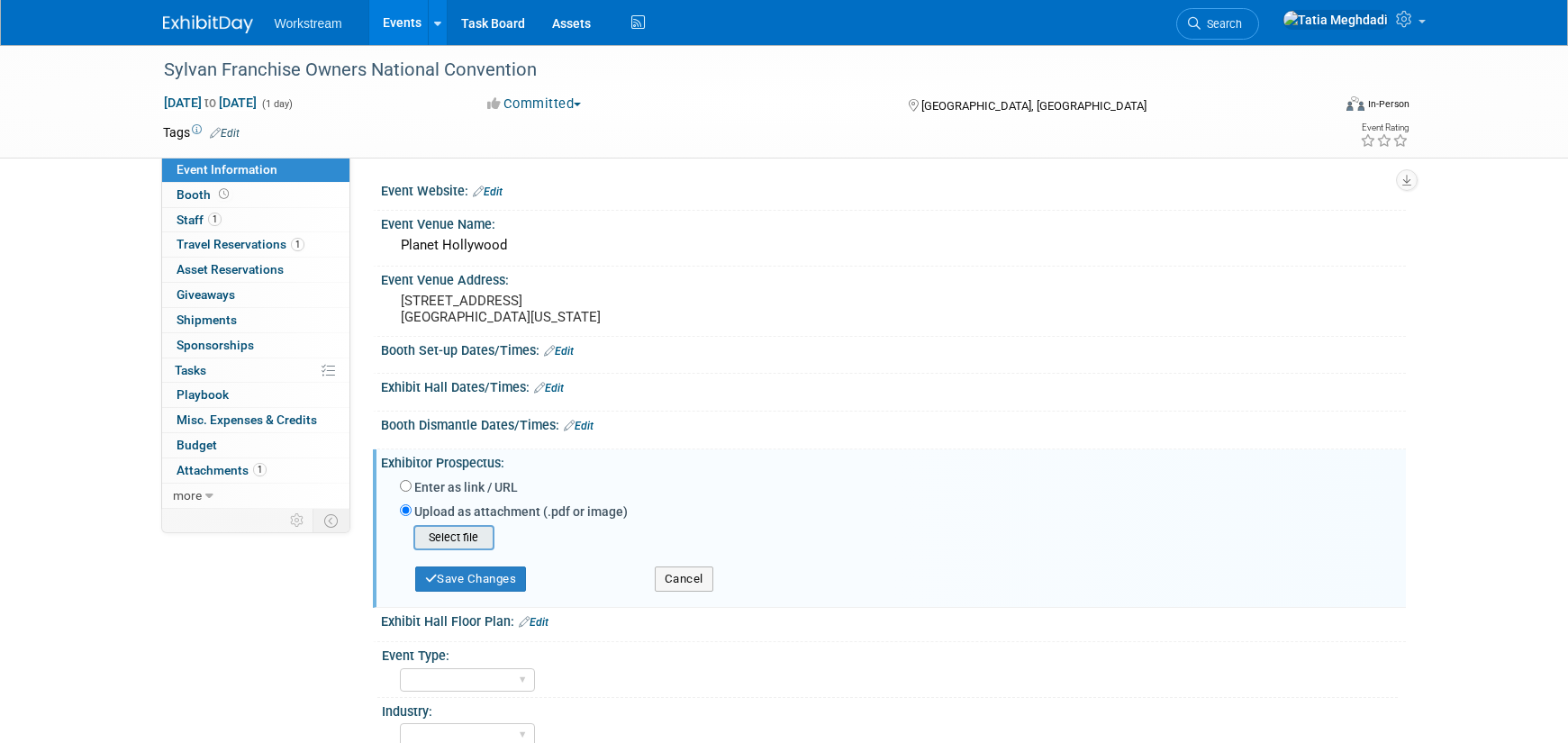
click at [453, 532] on input "file" at bounding box center [385, 537] width 214 height 22
click at [453, 534] on input "file" at bounding box center [385, 537] width 214 height 22
click at [683, 578] on button "Cancel" at bounding box center [684, 579] width 59 height 26
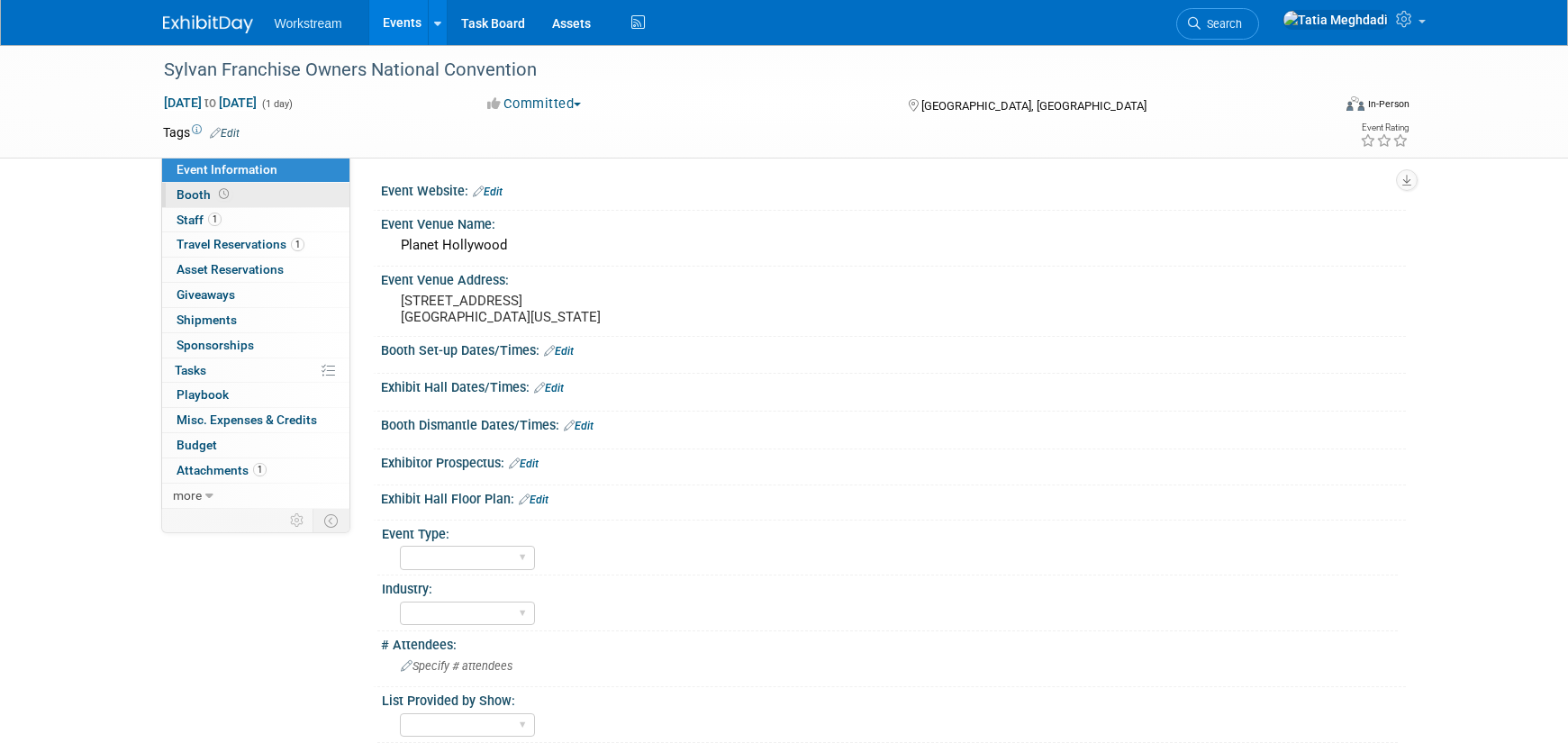
click at [203, 197] on span "Booth" at bounding box center [204, 195] width 56 height 15
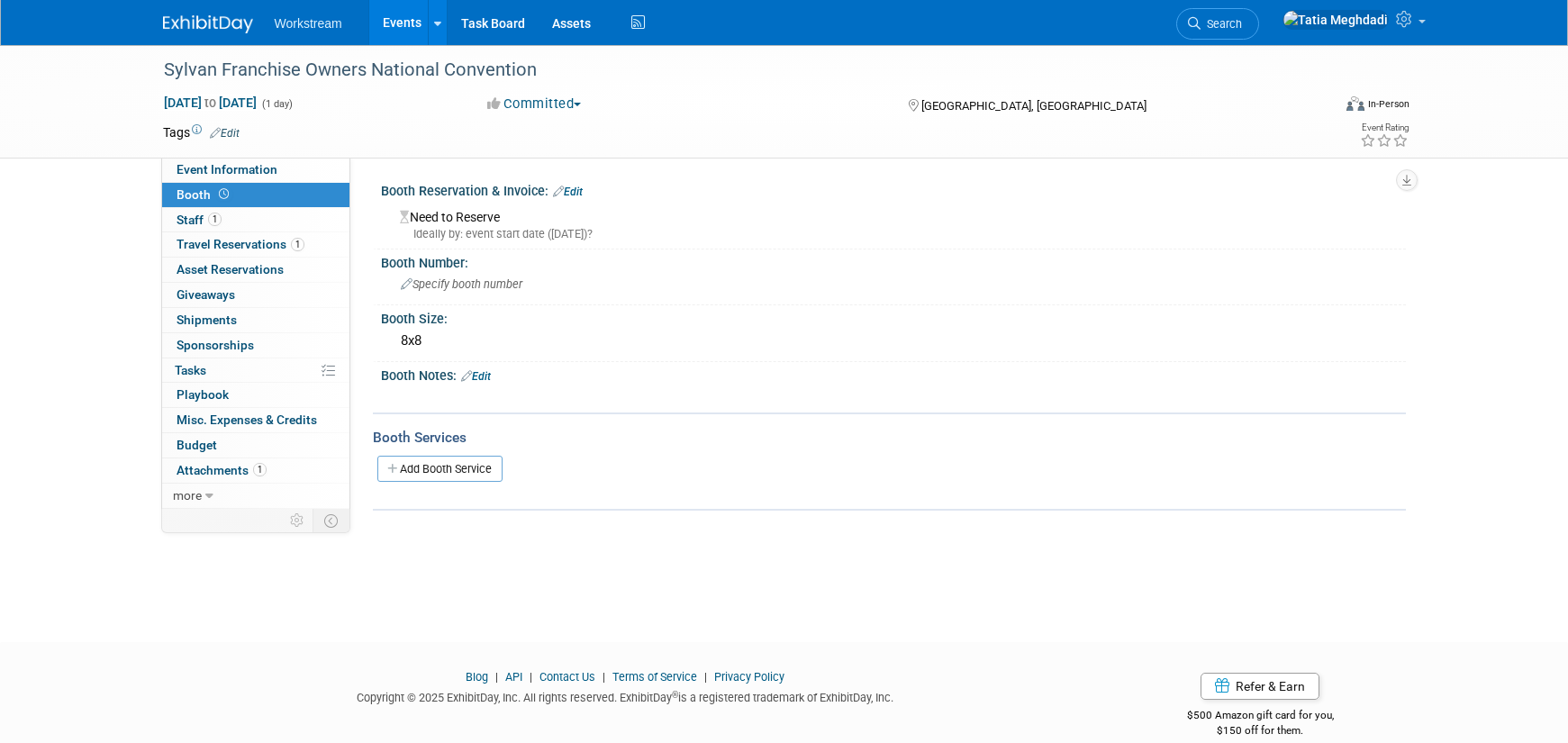
click at [568, 196] on link "Edit" at bounding box center [568, 192] width 30 height 13
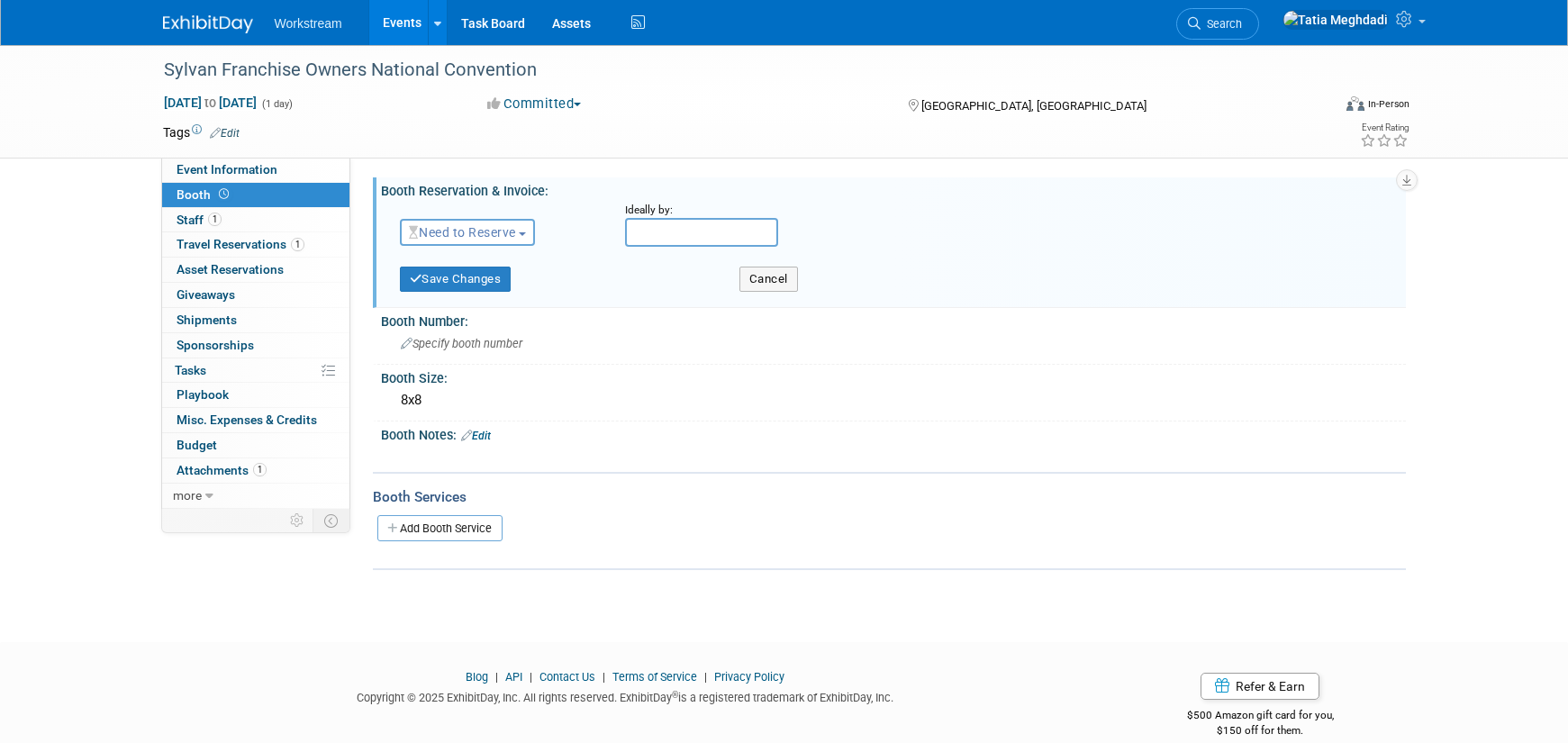
click at [501, 232] on span "Need to Reserve" at bounding box center [462, 232] width 107 height 15
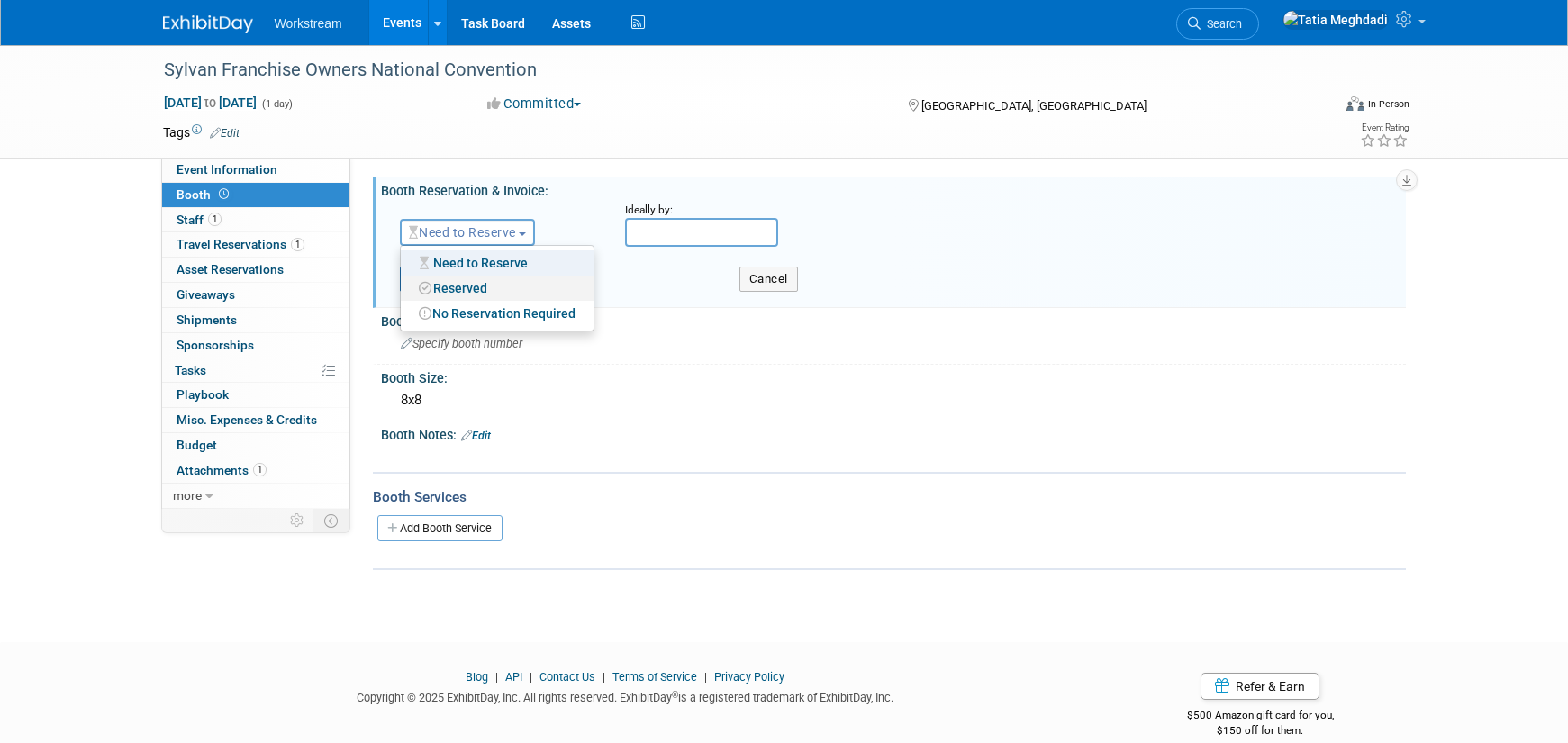
click at [481, 285] on link "Reserved" at bounding box center [496, 288] width 193 height 26
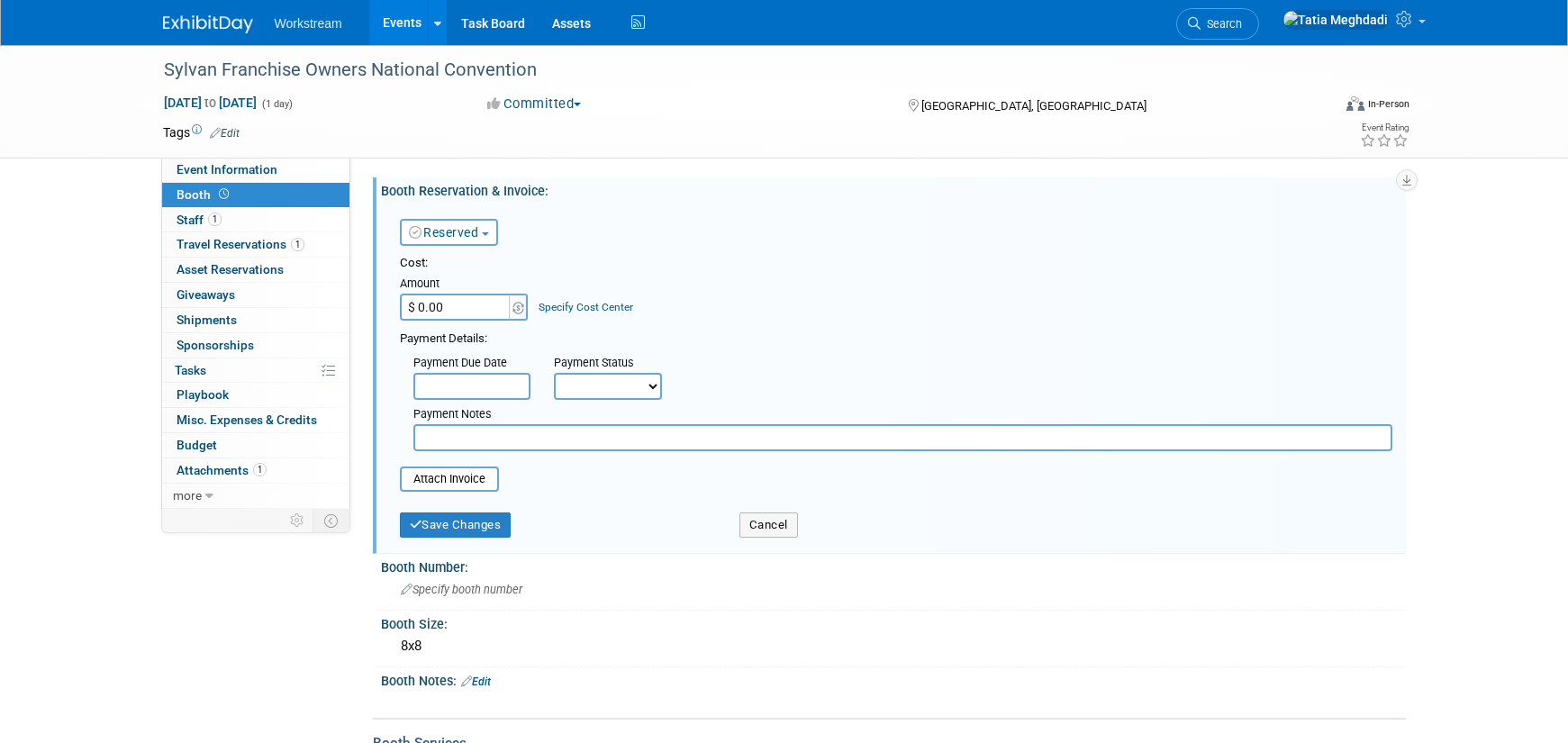
click at [460, 303] on input "$ 0.00" at bounding box center [455, 307] width 112 height 27
type input "$ 1,500.00"
click at [624, 262] on div "Cost:" at bounding box center [896, 263] width 993 height 17
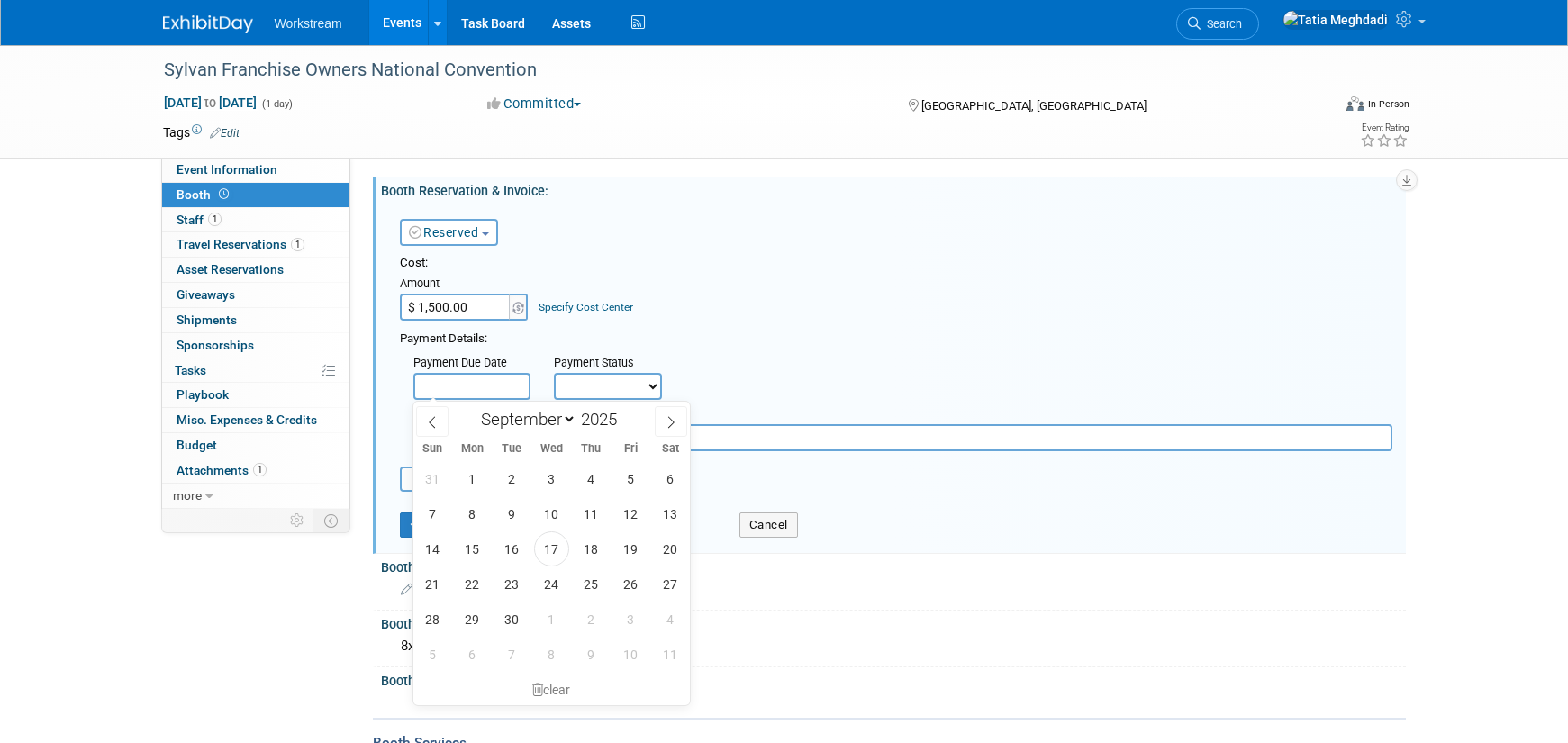
click at [476, 389] on input "text" at bounding box center [472, 387] width 117 height 27
drag, startPoint x: 549, startPoint y: 549, endPoint x: 570, endPoint y: 472, distance: 79.8
click at [549, 549] on span "17" at bounding box center [551, 548] width 35 height 35
type input "Sep 17, 2025"
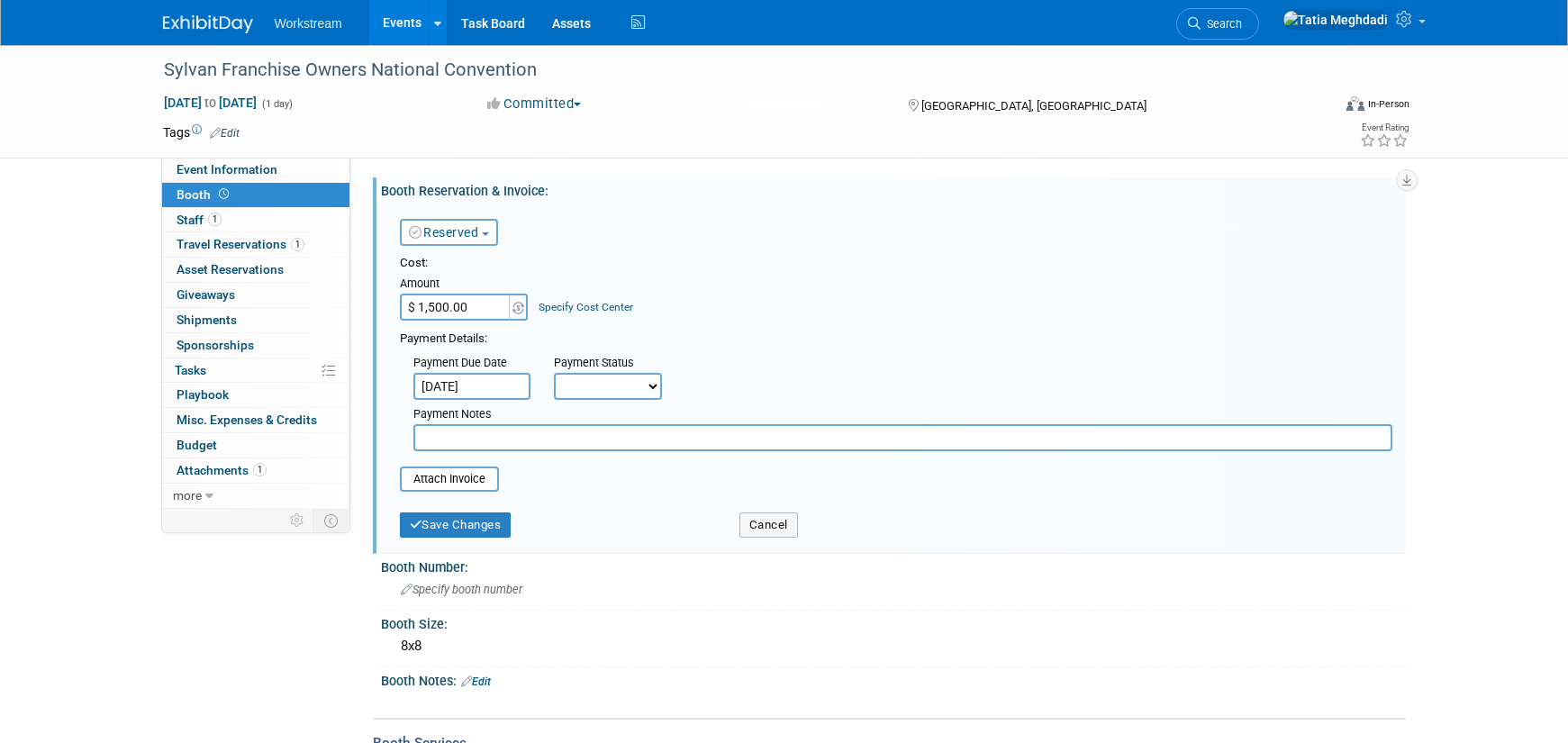
click at [592, 378] on select "Not Paid Yet Partially Paid Paid in Full" at bounding box center [608, 387] width 108 height 27
select select "3"
click at [554, 373] on select "Not Paid Yet Partially Paid Paid in Full" at bounding box center [608, 387] width 108 height 27
click at [439, 525] on button "Save Changes" at bounding box center [455, 525] width 112 height 26
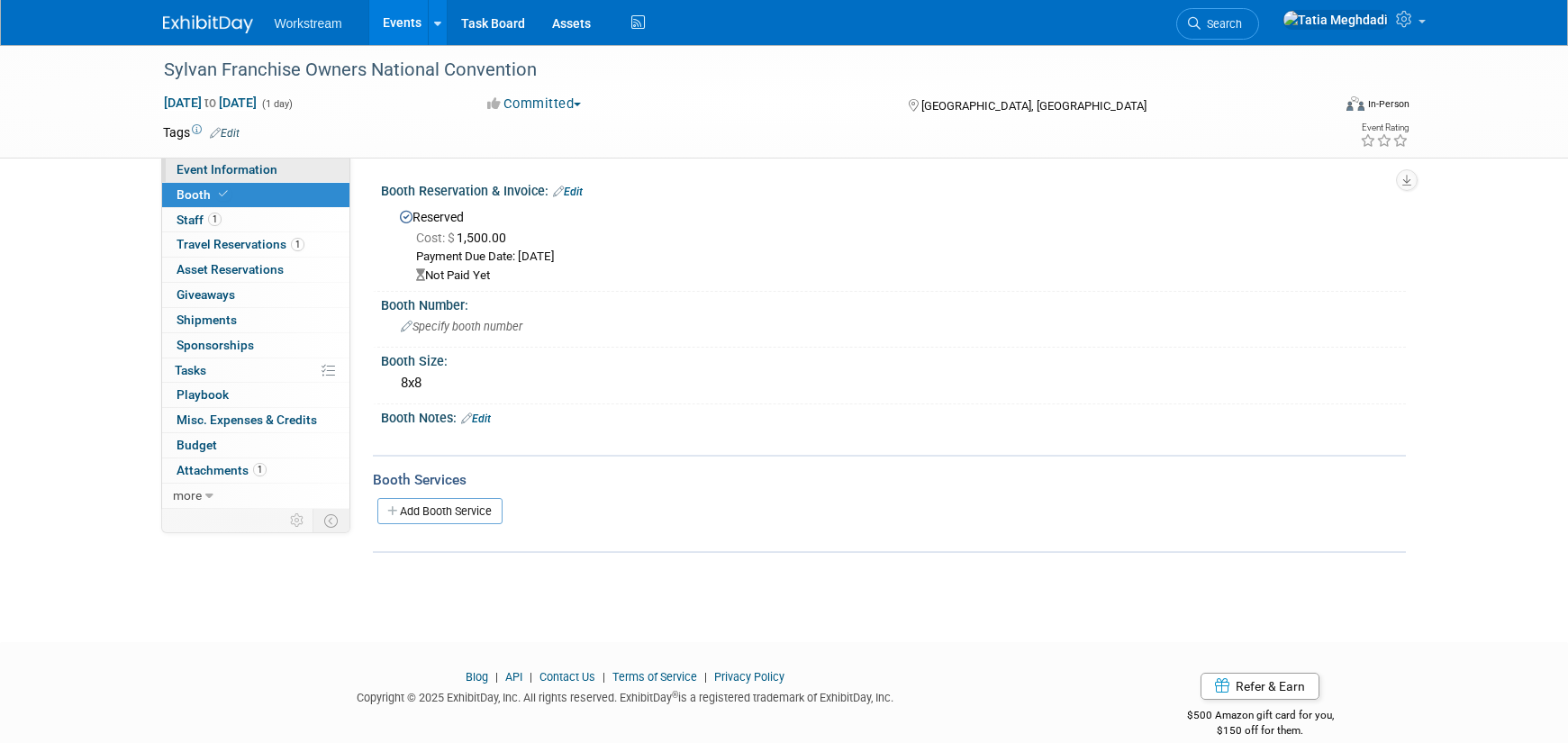
click at [195, 169] on span "Event Information" at bounding box center [227, 169] width 101 height 15
select select "[PERSON_NAME]"
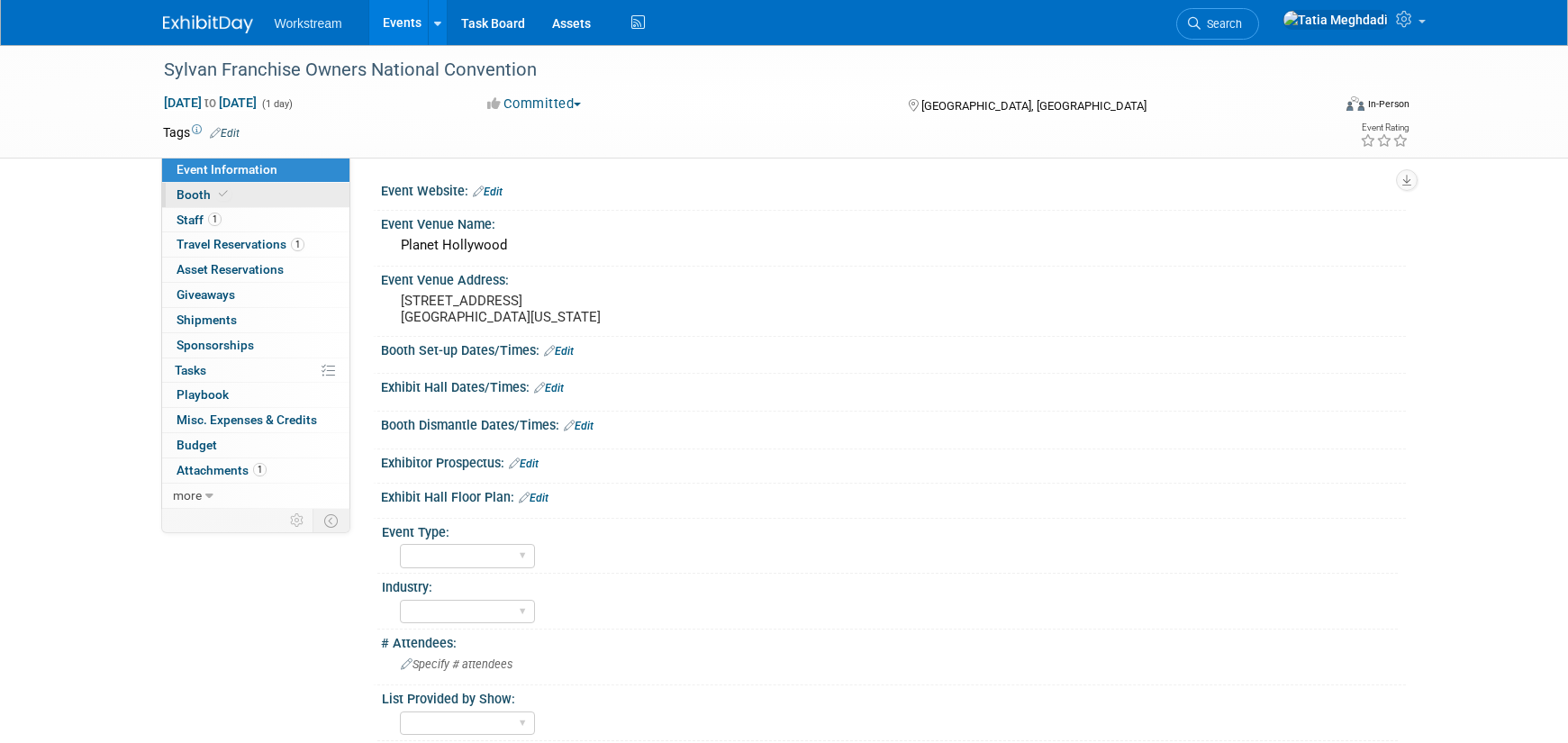
click at [194, 195] on span "Booth" at bounding box center [204, 195] width 55 height 15
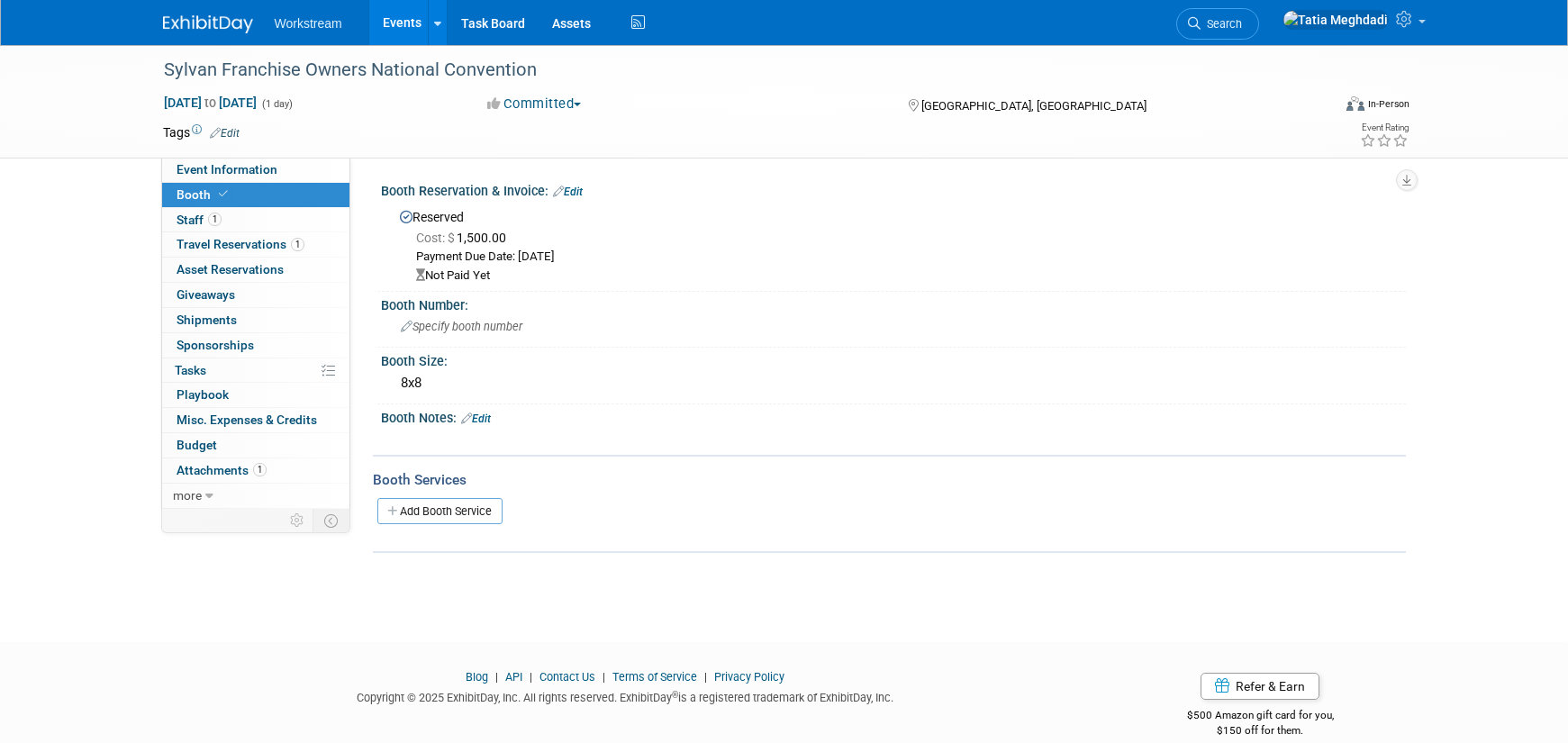
click at [487, 420] on link "Edit" at bounding box center [475, 419] width 30 height 13
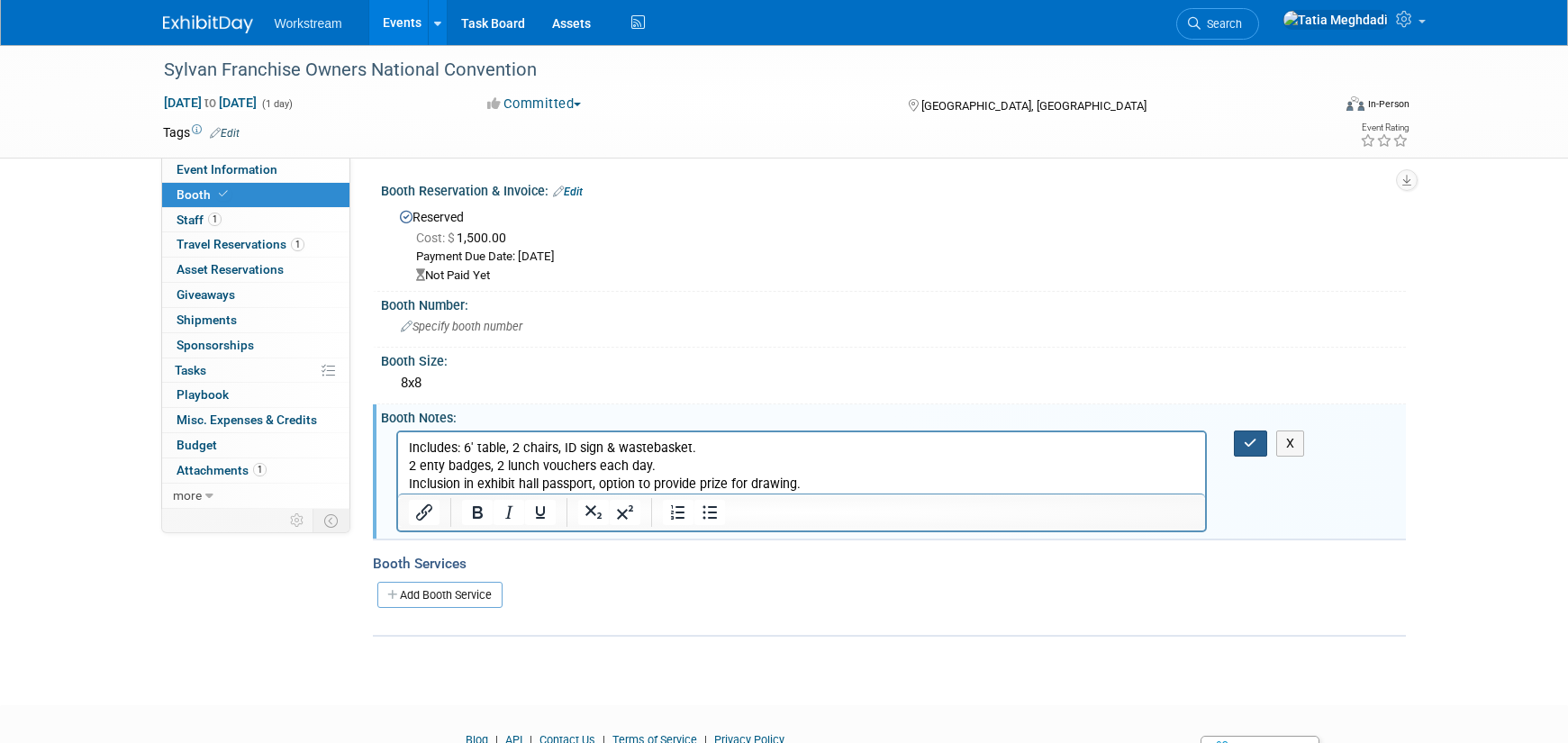
click at [1249, 441] on icon "button" at bounding box center [1250, 443] width 14 height 13
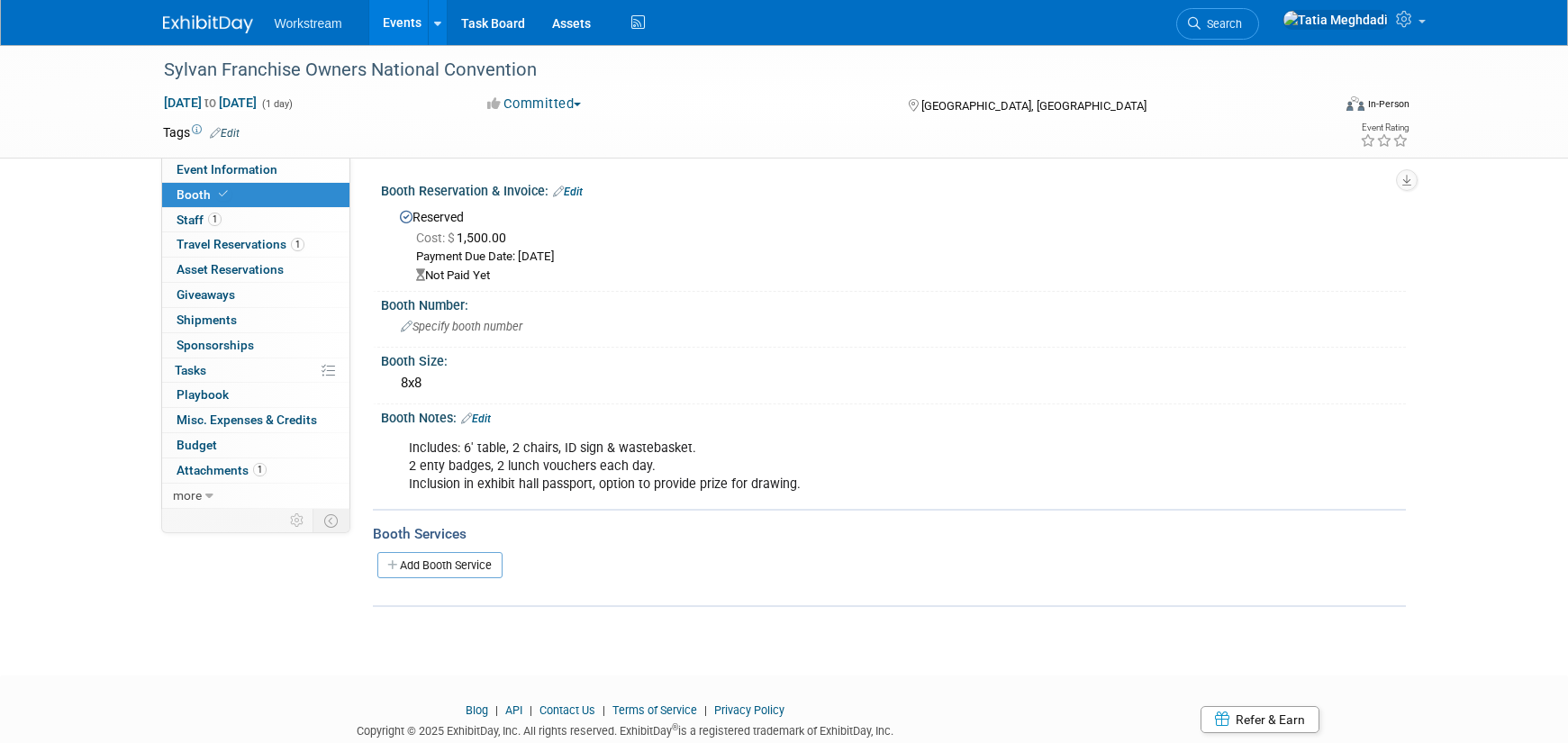
scroll to position [58, 0]
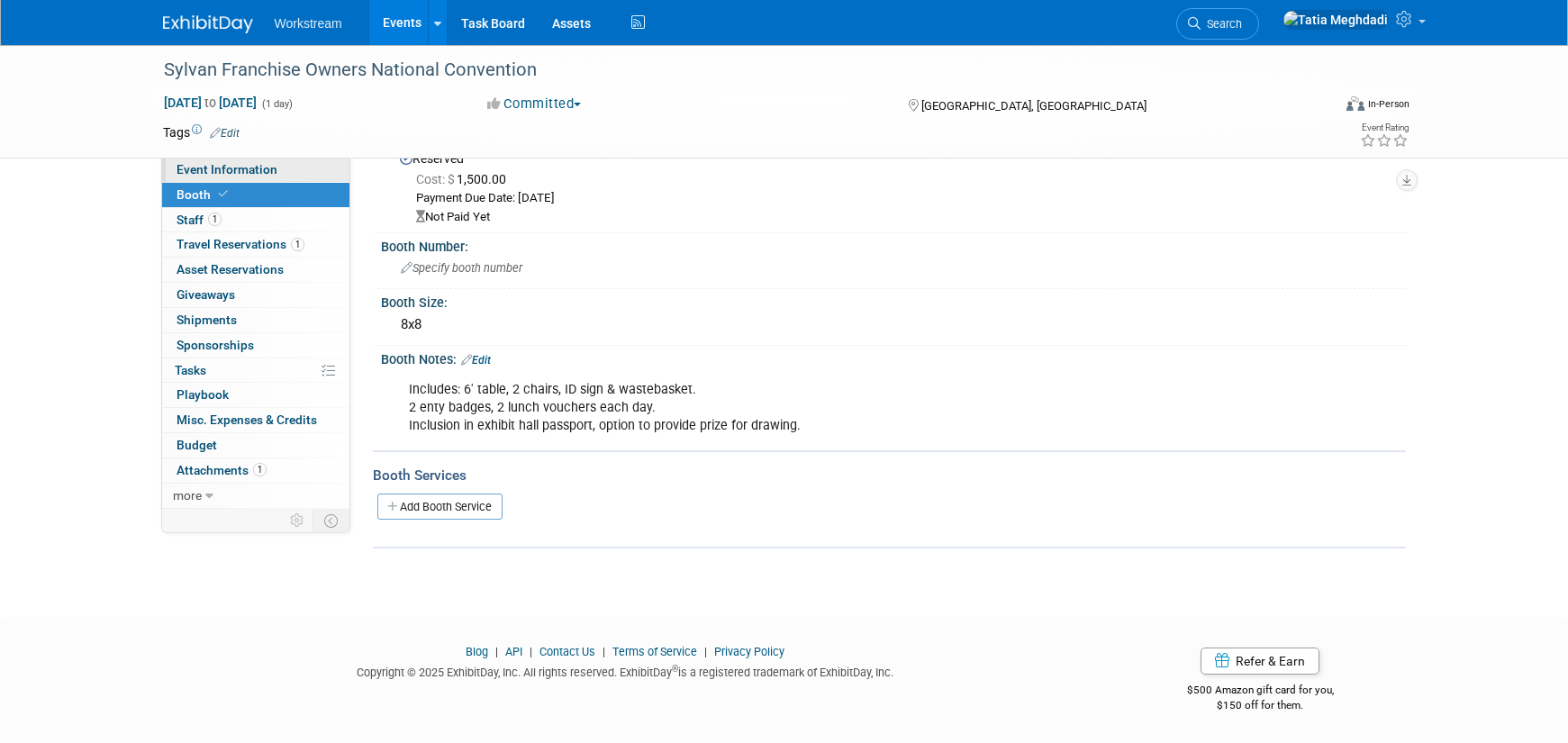
click at [208, 173] on span "Event Information" at bounding box center [227, 169] width 101 height 15
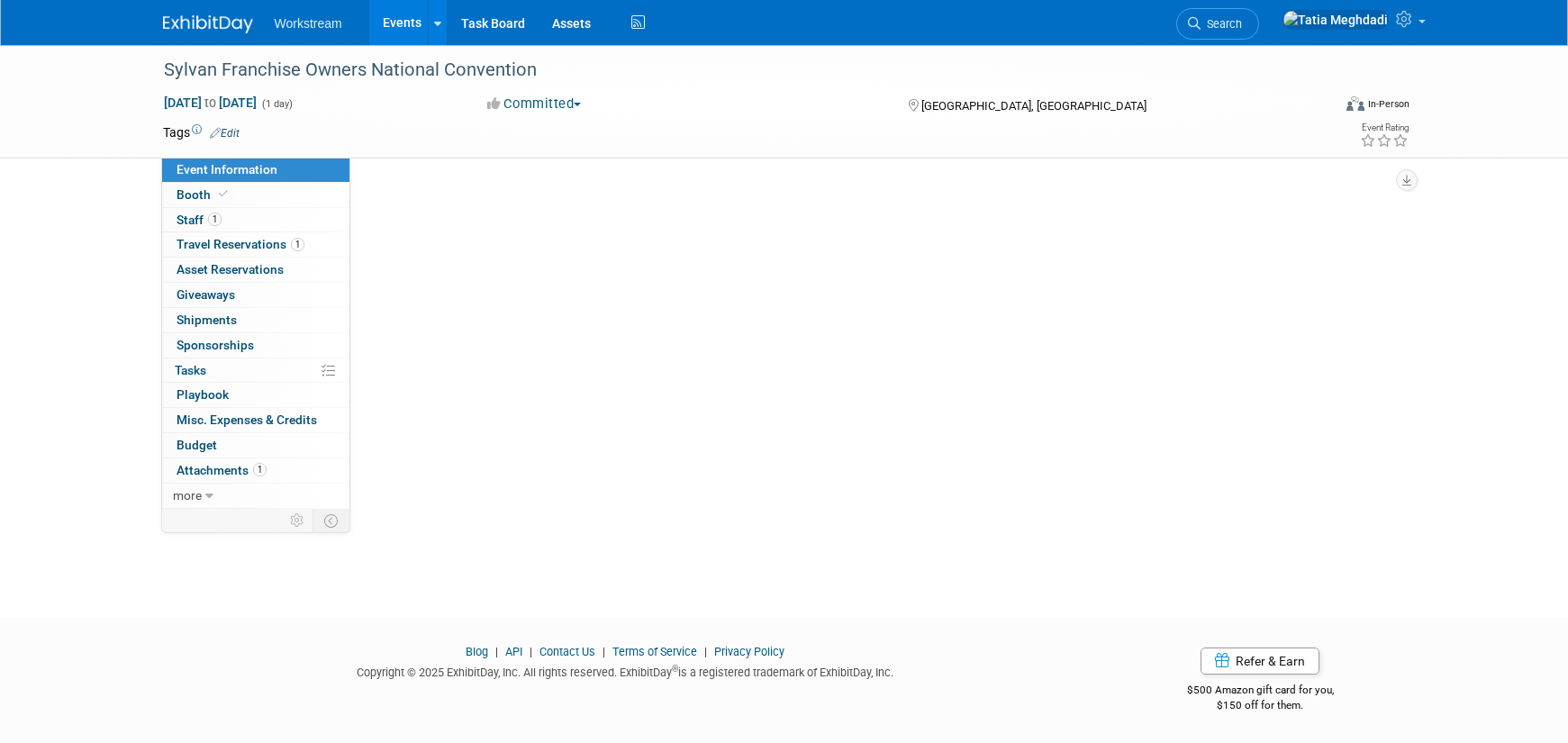
scroll to position [0, 0]
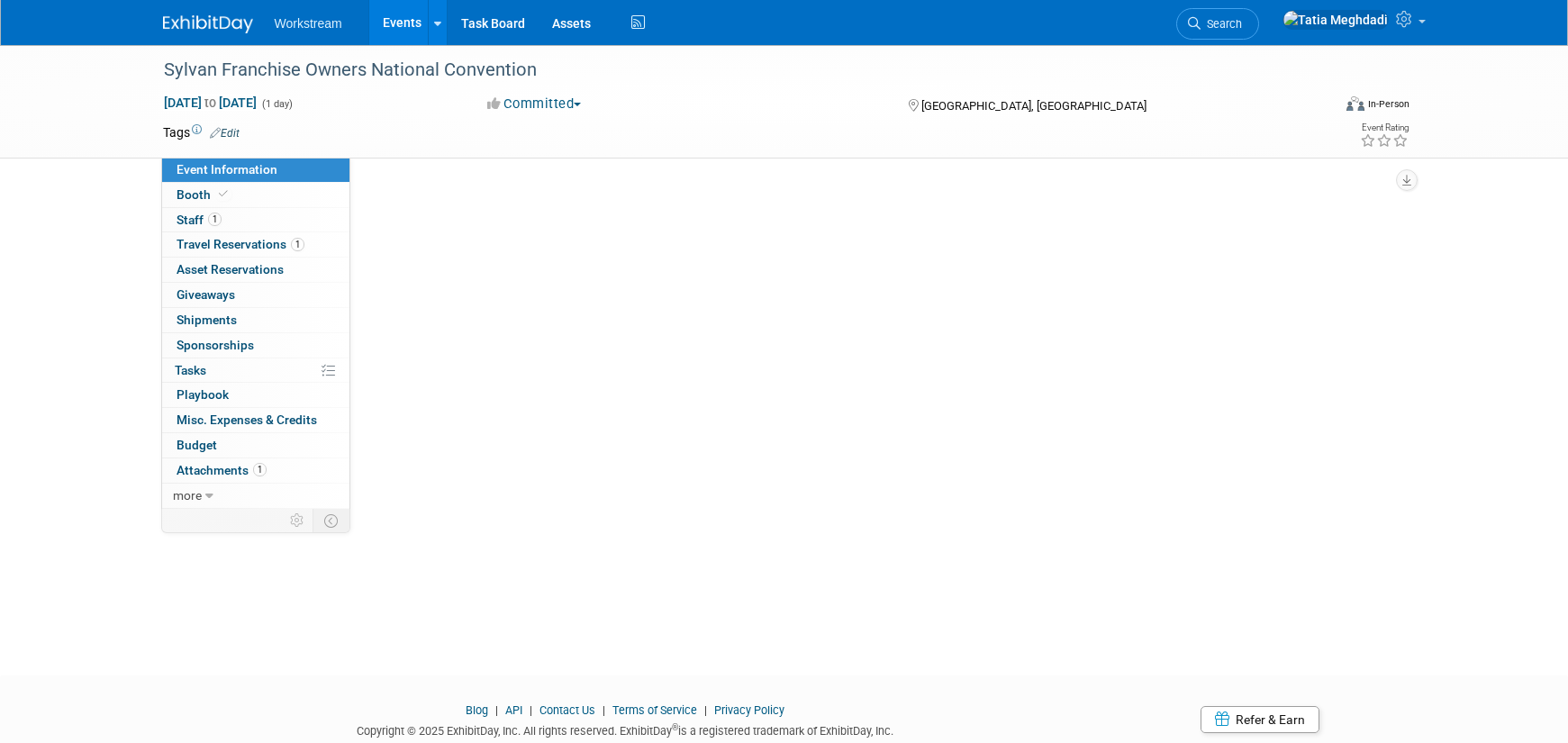
select select "Tatia Meghdadi"
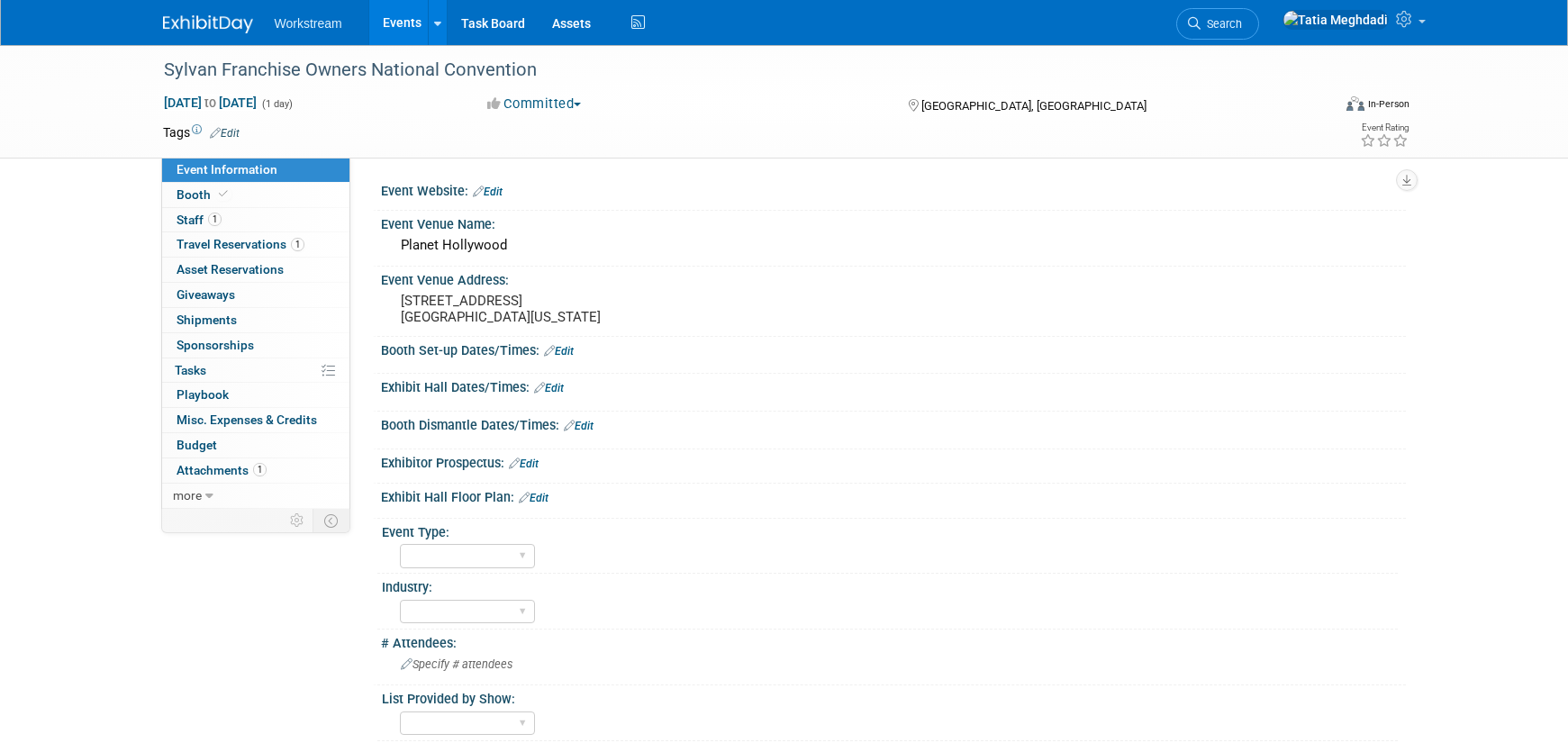
click at [573, 356] on link "Edit" at bounding box center [559, 351] width 30 height 13
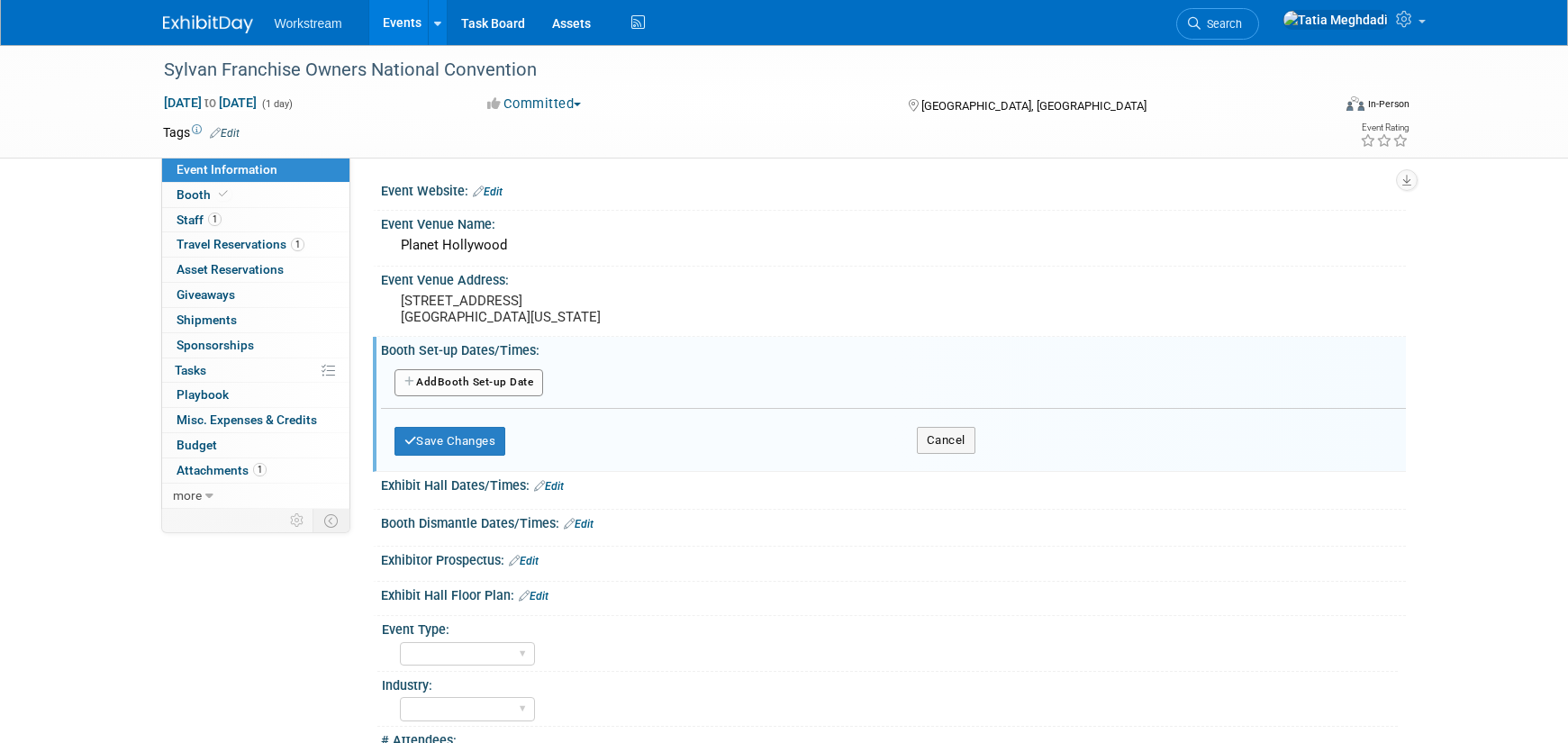
click at [481, 381] on button "Add Another Booth Set-up Date" at bounding box center [469, 383] width 150 height 27
select select "9"
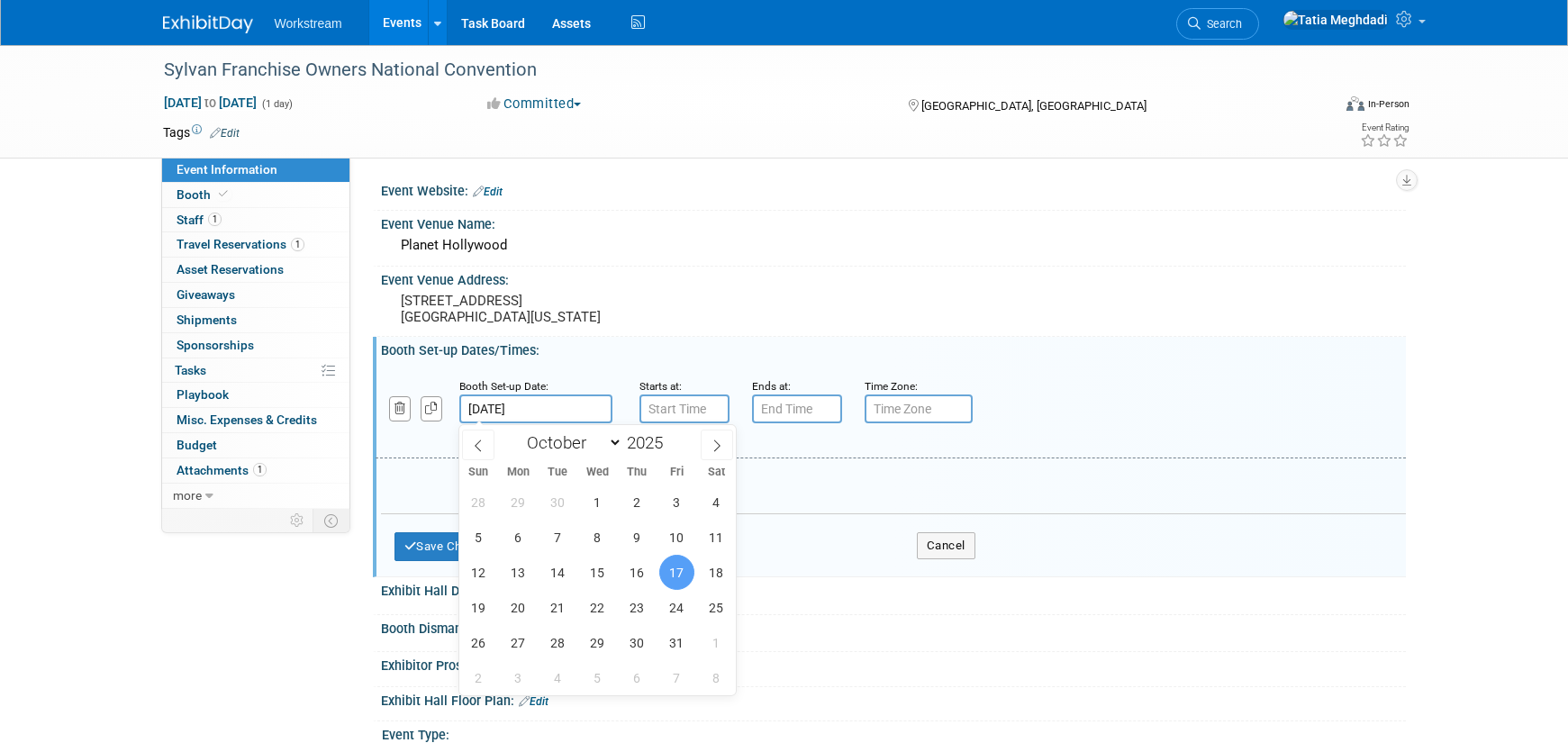
click at [494, 417] on input "[DATE]" at bounding box center [535, 409] width 153 height 29
click at [599, 571] on span "15" at bounding box center [597, 572] width 35 height 35
type input "[DATE]"
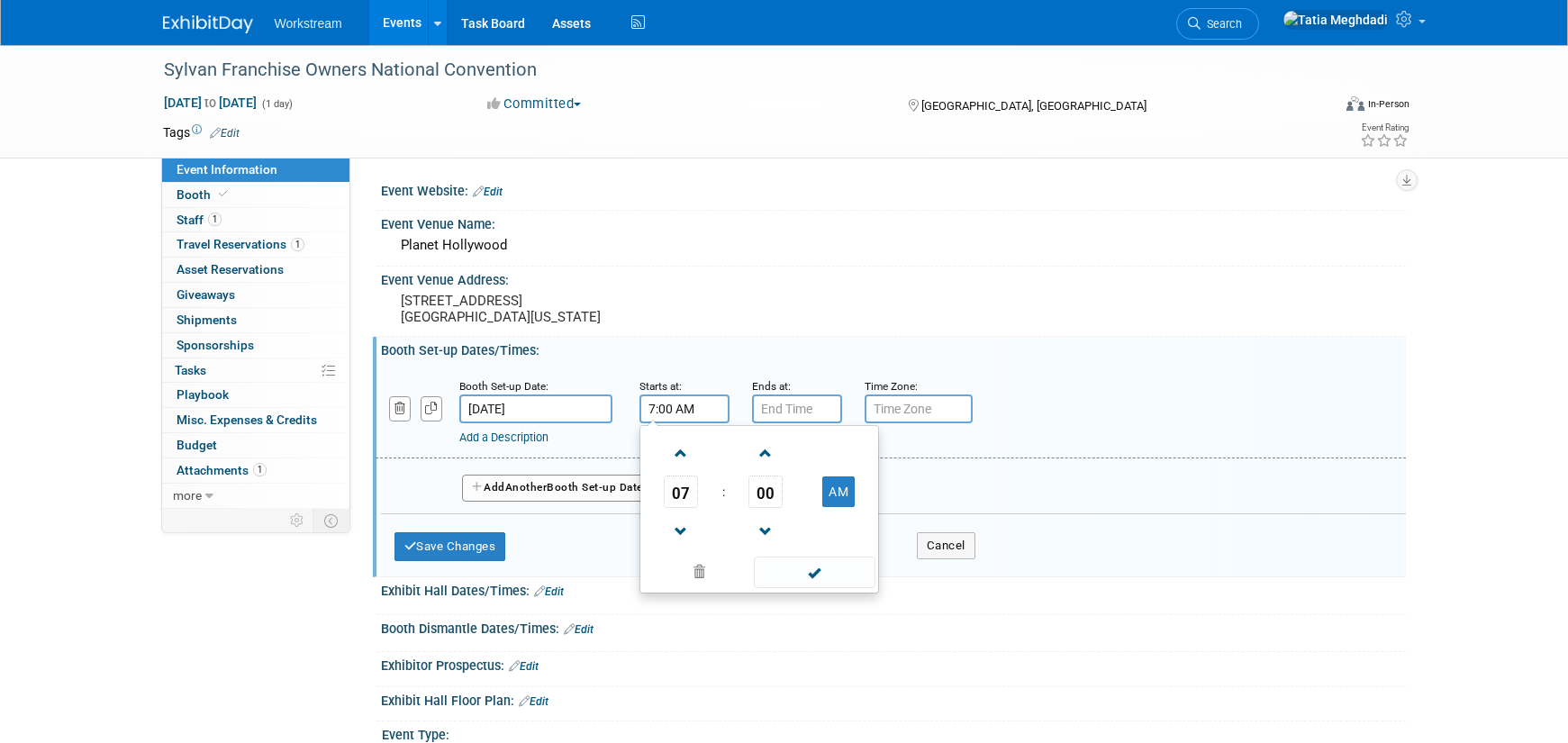
click at [698, 412] on input "7:00 AM" at bounding box center [684, 409] width 91 height 29
click at [682, 453] on span at bounding box center [681, 453] width 31 height 31
click at [682, 452] on span at bounding box center [681, 453] width 31 height 31
type input "9:00 AM"
click at [813, 574] on span at bounding box center [815, 572] width 122 height 31
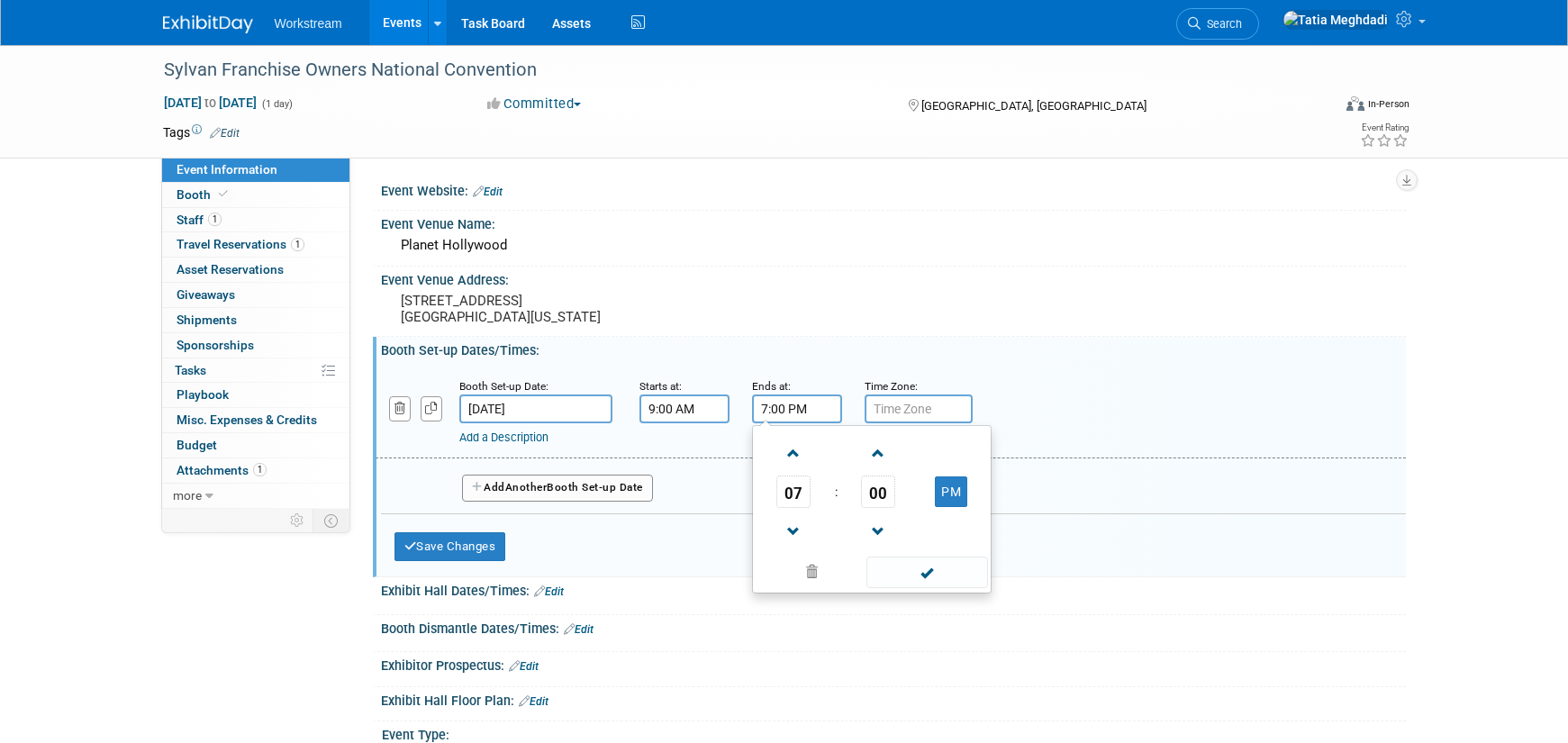
click at [806, 404] on input "7:00 PM" at bounding box center [797, 409] width 91 height 29
click at [795, 547] on link at bounding box center [793, 531] width 34 height 46
click at [795, 545] on span at bounding box center [794, 531] width 31 height 31
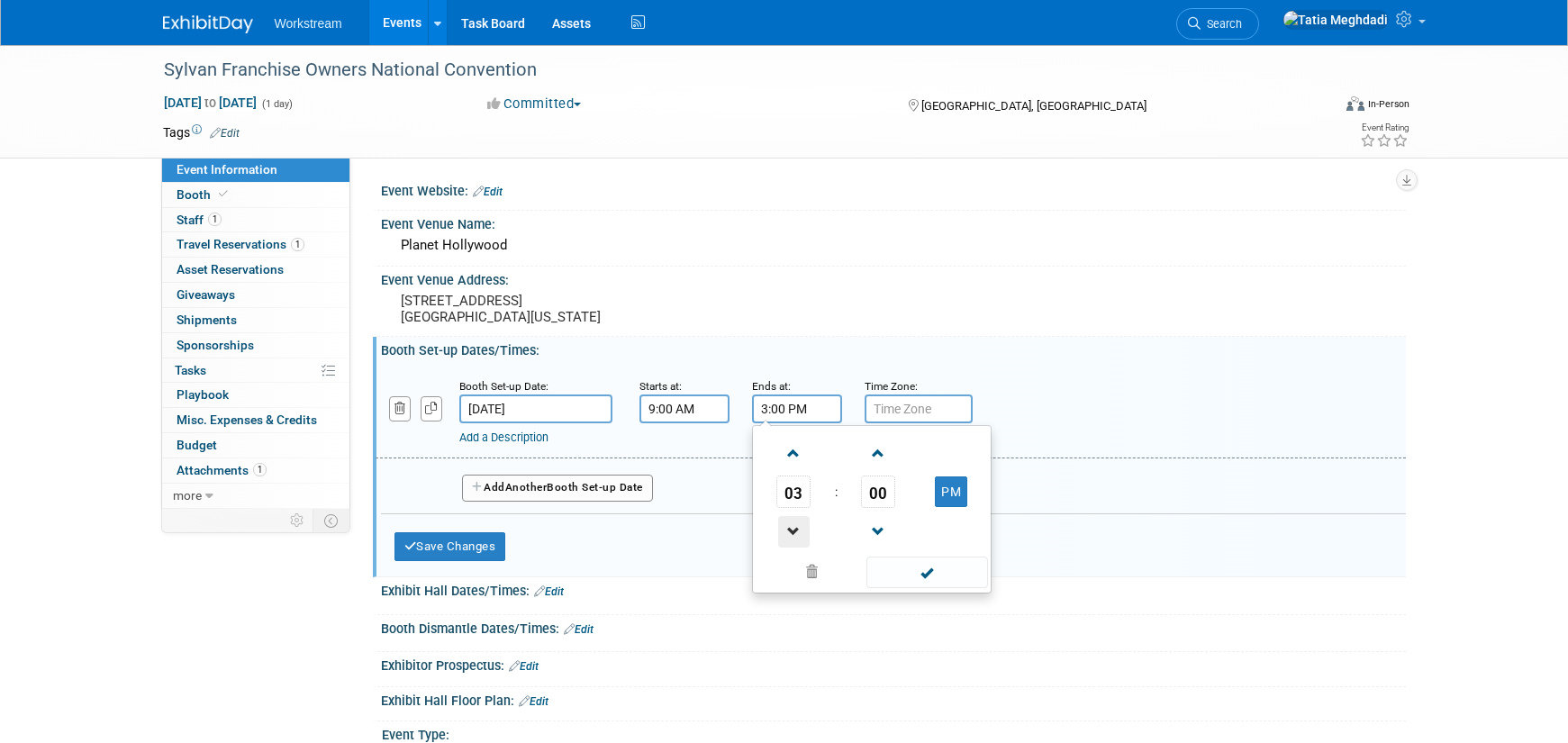
click at [795, 545] on span at bounding box center [794, 531] width 31 height 31
type input "2:00 PM"
click at [939, 567] on span at bounding box center [927, 572] width 122 height 31
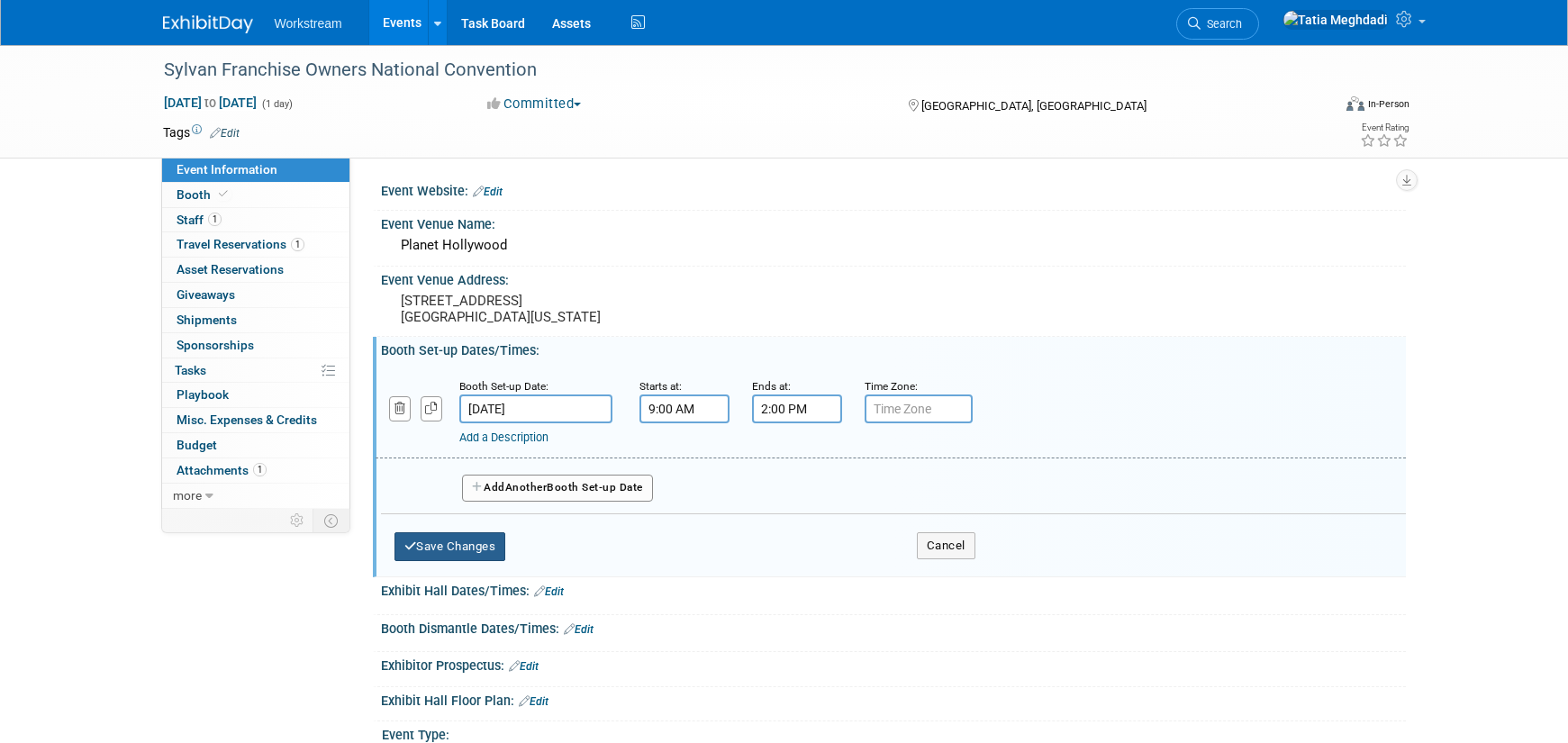
click at [450, 544] on button "Save Changes" at bounding box center [450, 547] width 112 height 29
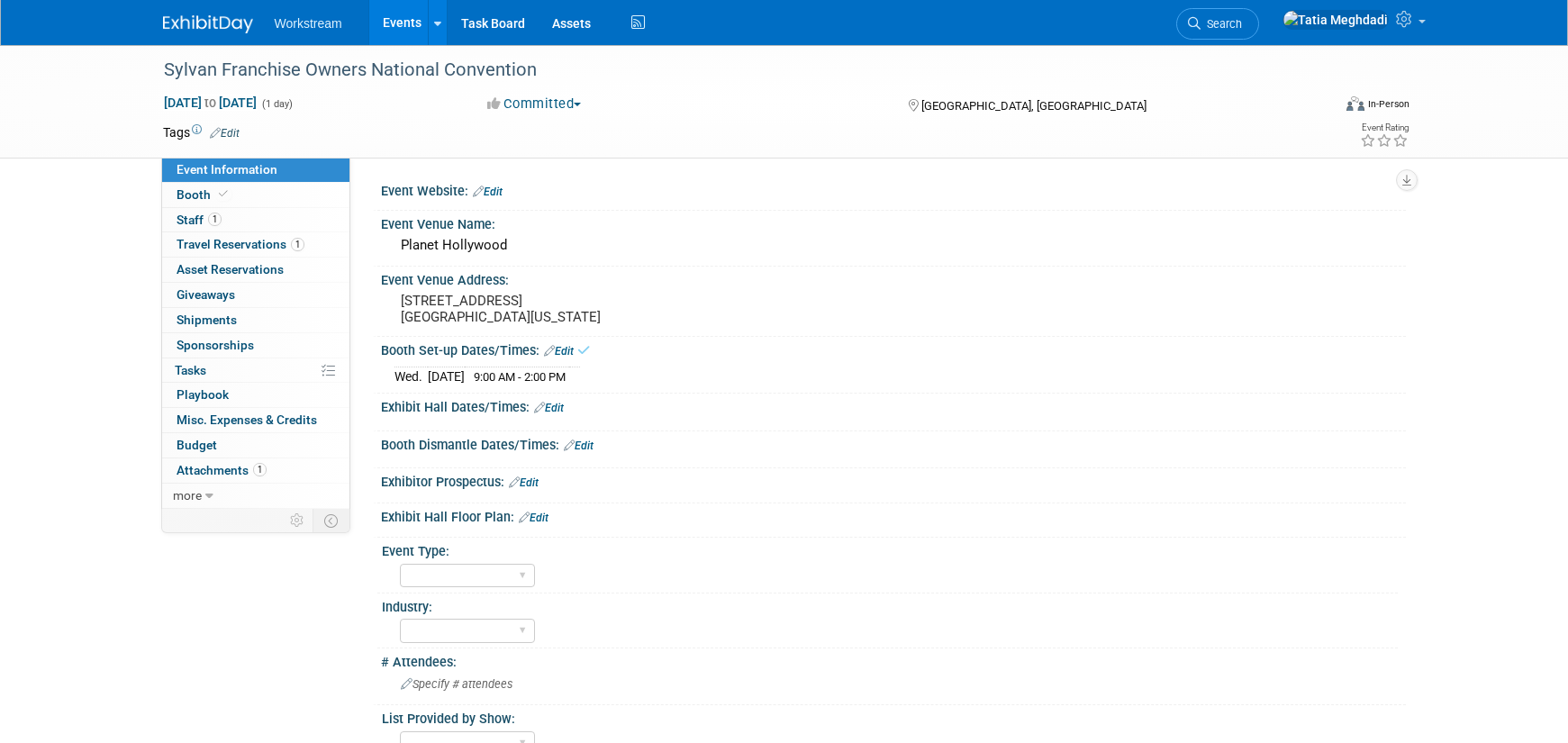
click at [563, 408] on link "Edit" at bounding box center [549, 408] width 30 height 13
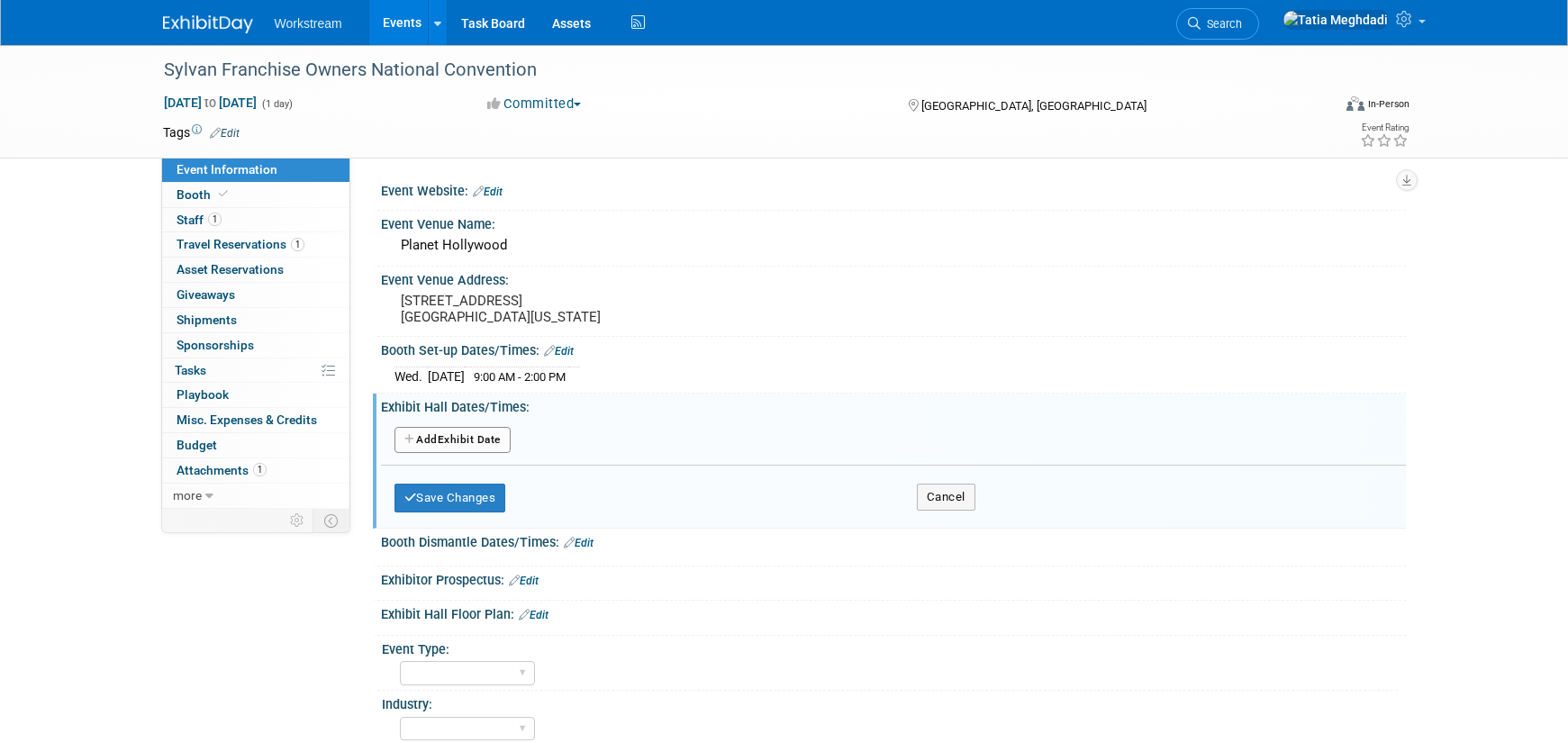
click at [454, 438] on button "Add Another Exhibit Date" at bounding box center [452, 440] width 116 height 27
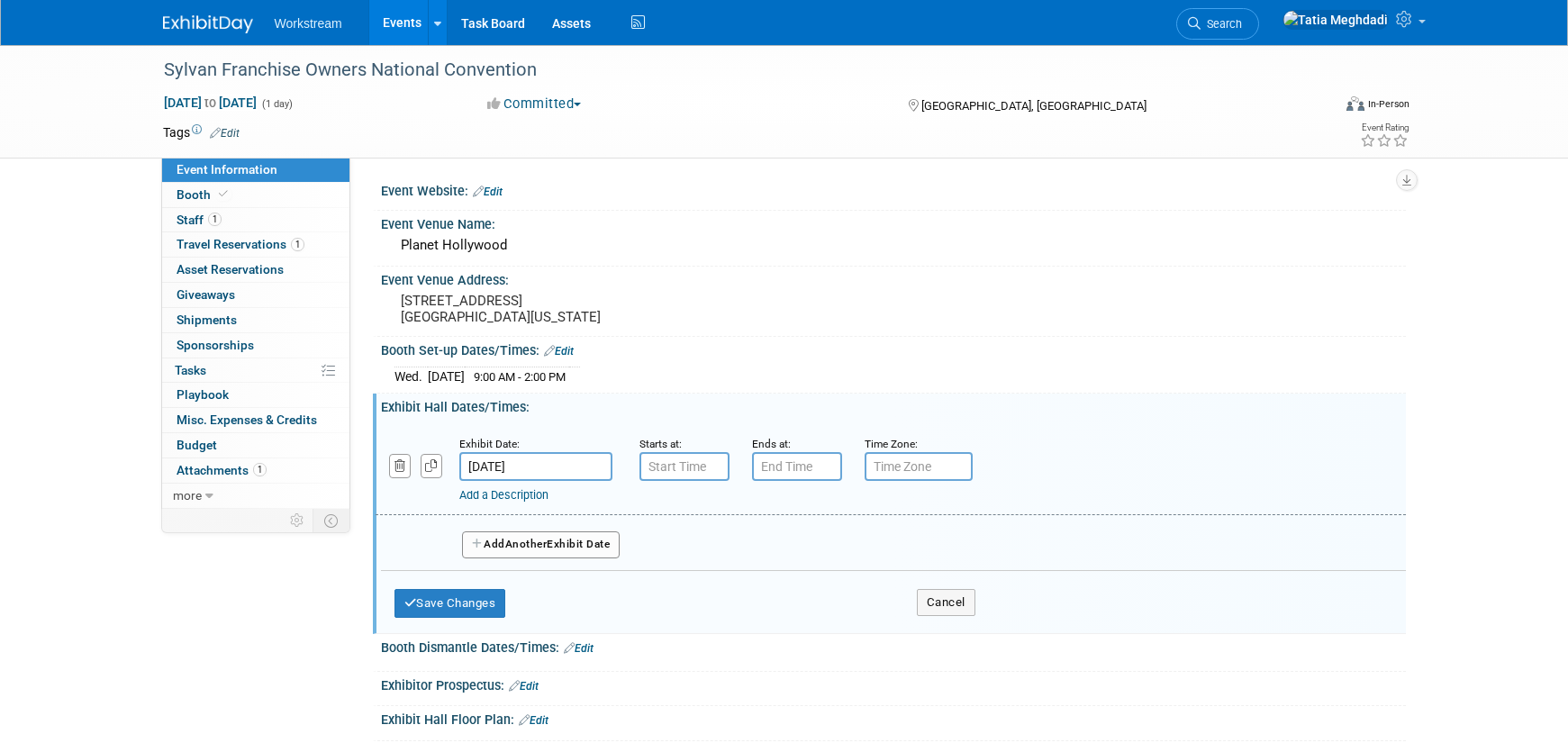
click at [527, 462] on input "[DATE]" at bounding box center [535, 467] width 153 height 29
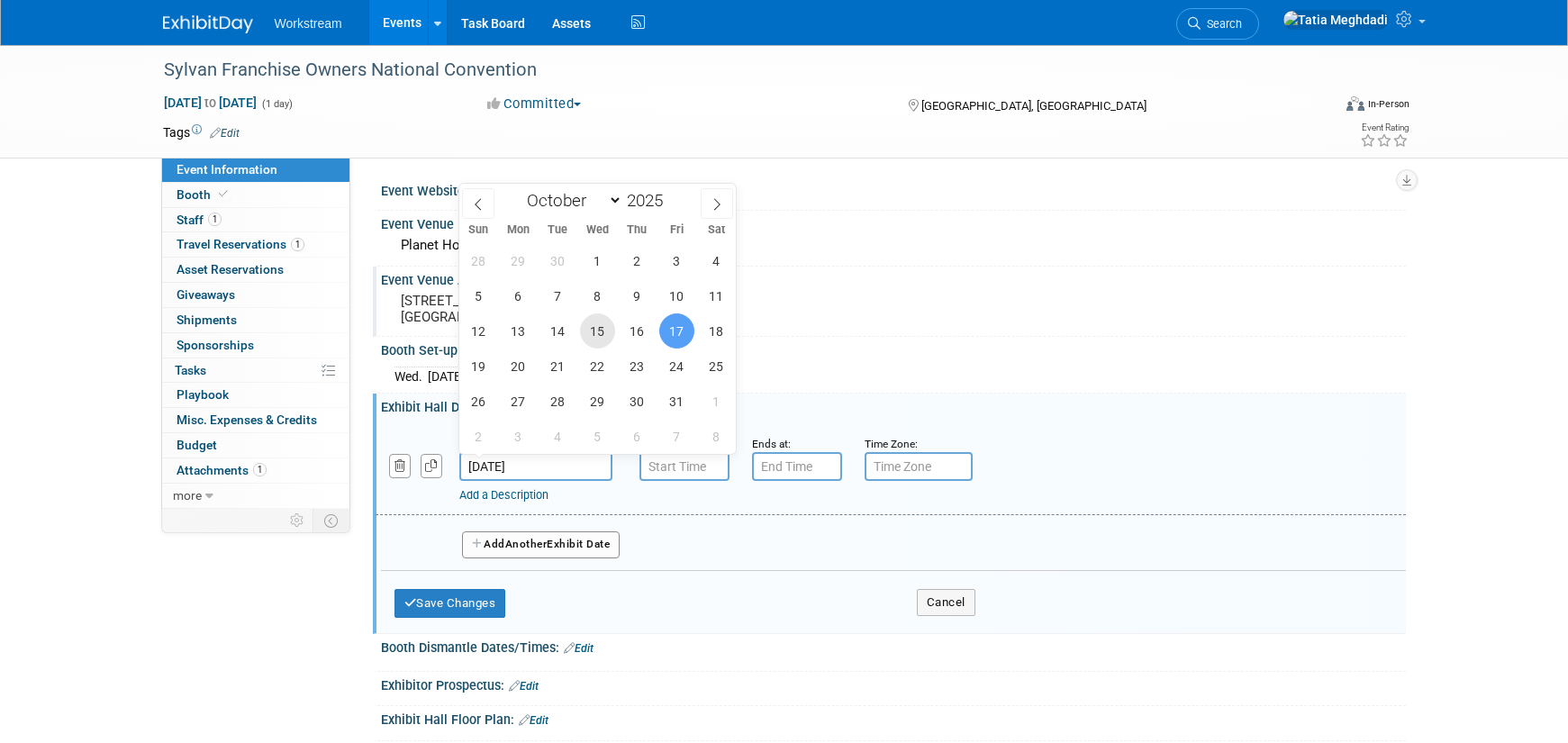
click at [598, 334] on span "15" at bounding box center [597, 331] width 35 height 35
type input "[DATE]"
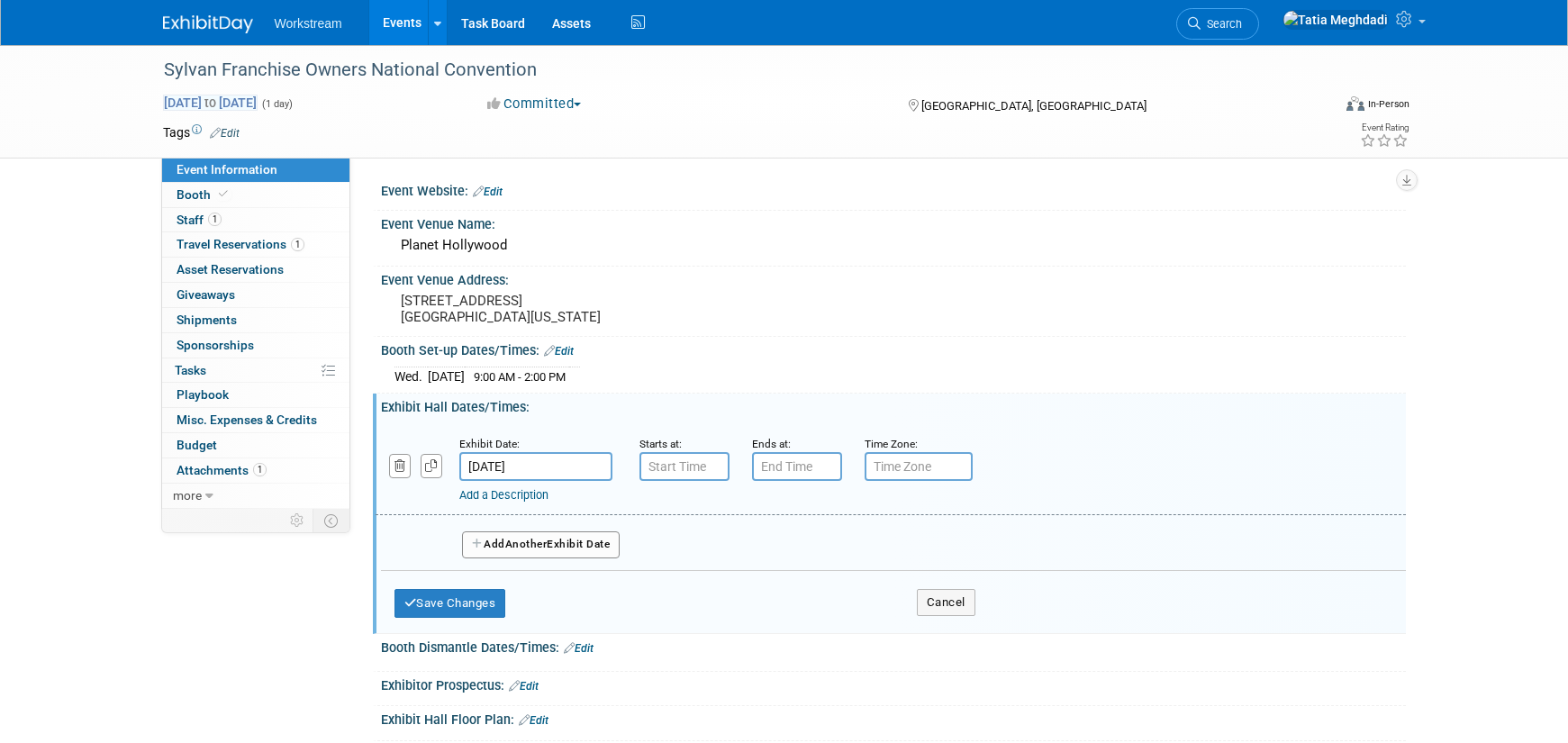
click at [202, 105] on span "Oct 17, 2025 to Oct 17, 2025" at bounding box center [209, 102] width 94 height 16
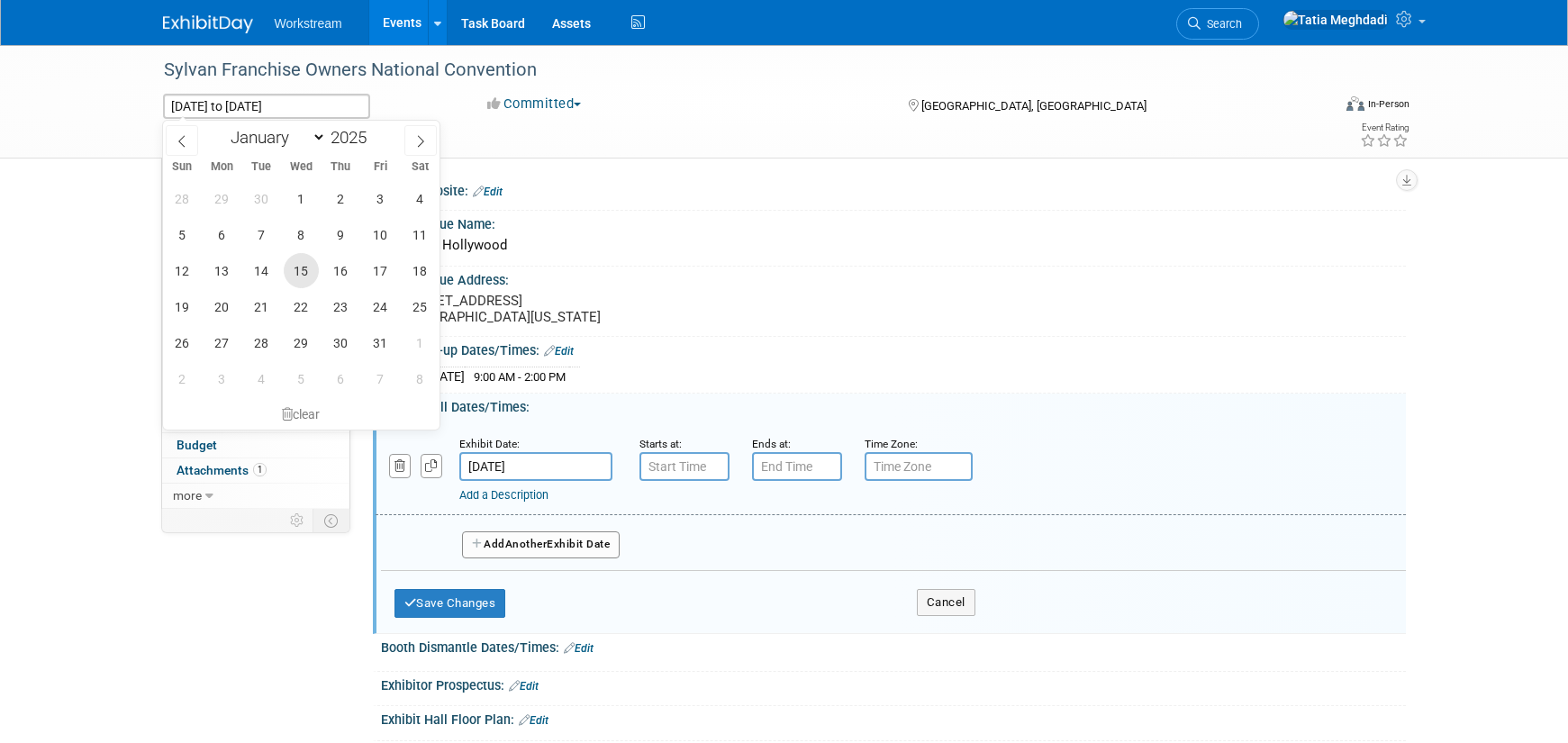
click at [303, 271] on span "15" at bounding box center [301, 271] width 35 height 35
type input "[DATE]"
click at [375, 268] on span "17" at bounding box center [380, 271] width 35 height 35
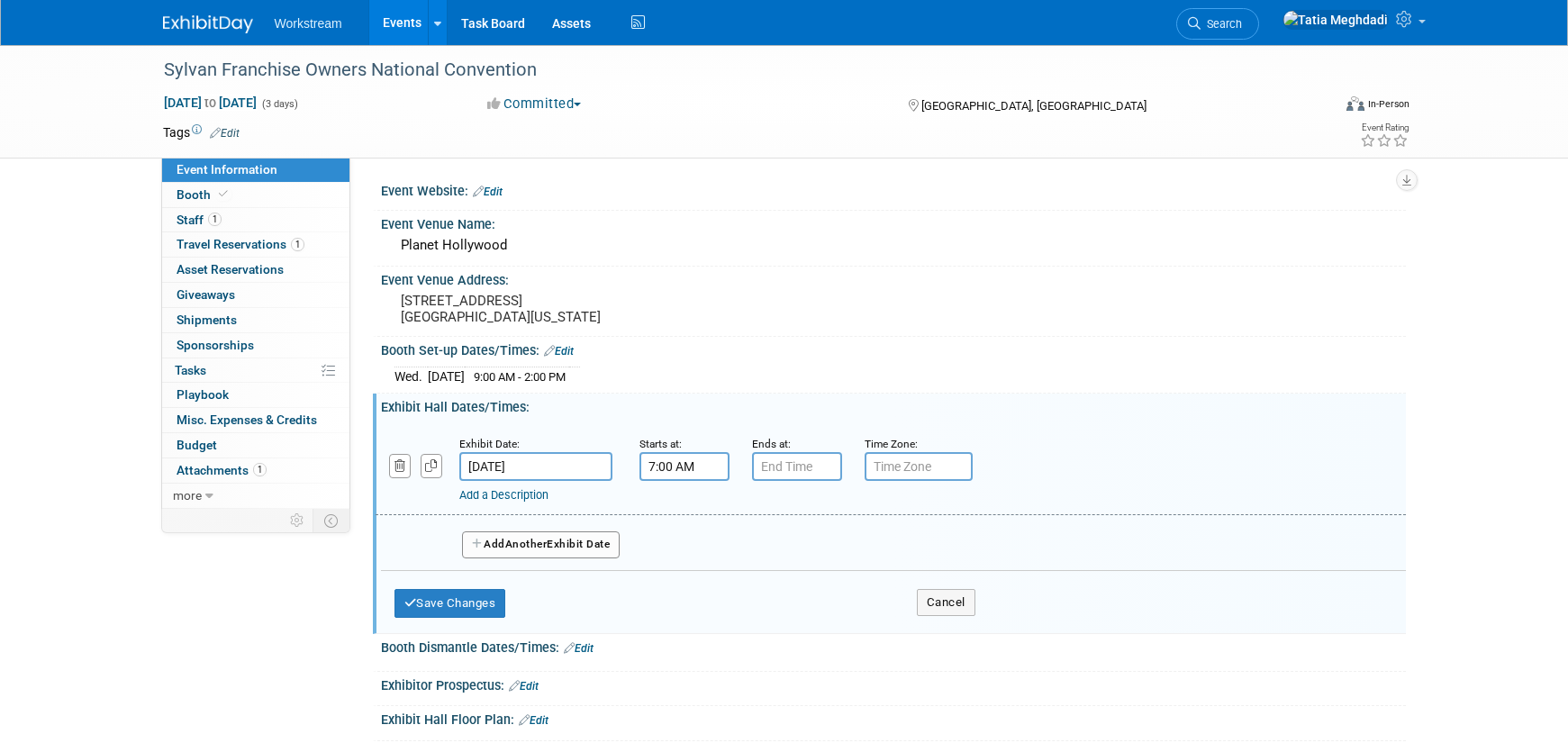
click at [691, 469] on input "7:00 AM" at bounding box center [684, 467] width 91 height 29
click at [674, 592] on span at bounding box center [681, 589] width 31 height 31
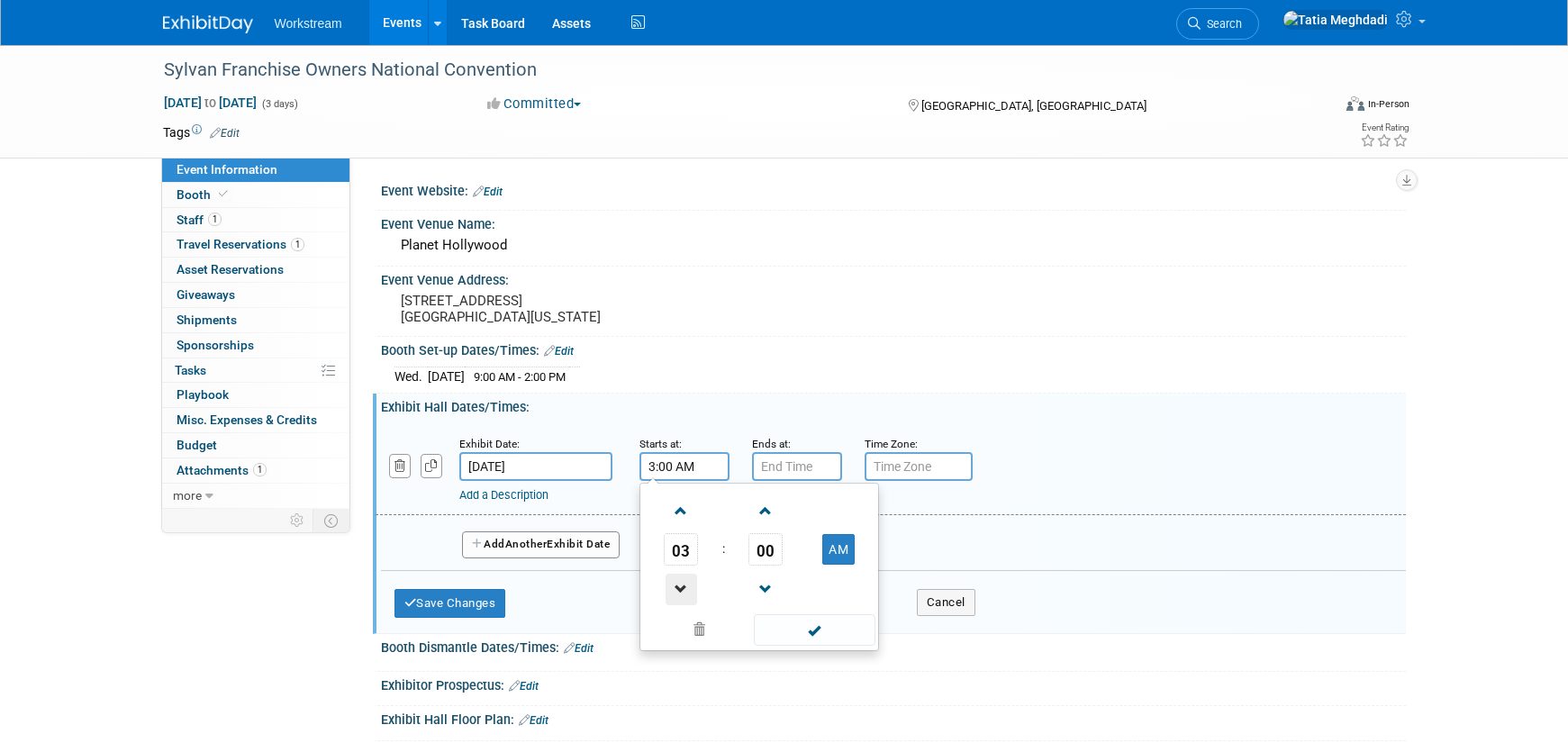
click at [674, 592] on span at bounding box center [681, 589] width 31 height 31
click at [831, 547] on button "AM" at bounding box center [837, 548] width 32 height 30
type input "2:00 PM"
drag, startPoint x: 813, startPoint y: 634, endPoint x: 817, endPoint y: 589, distance: 45.2
click at [816, 632] on span at bounding box center [815, 630] width 122 height 31
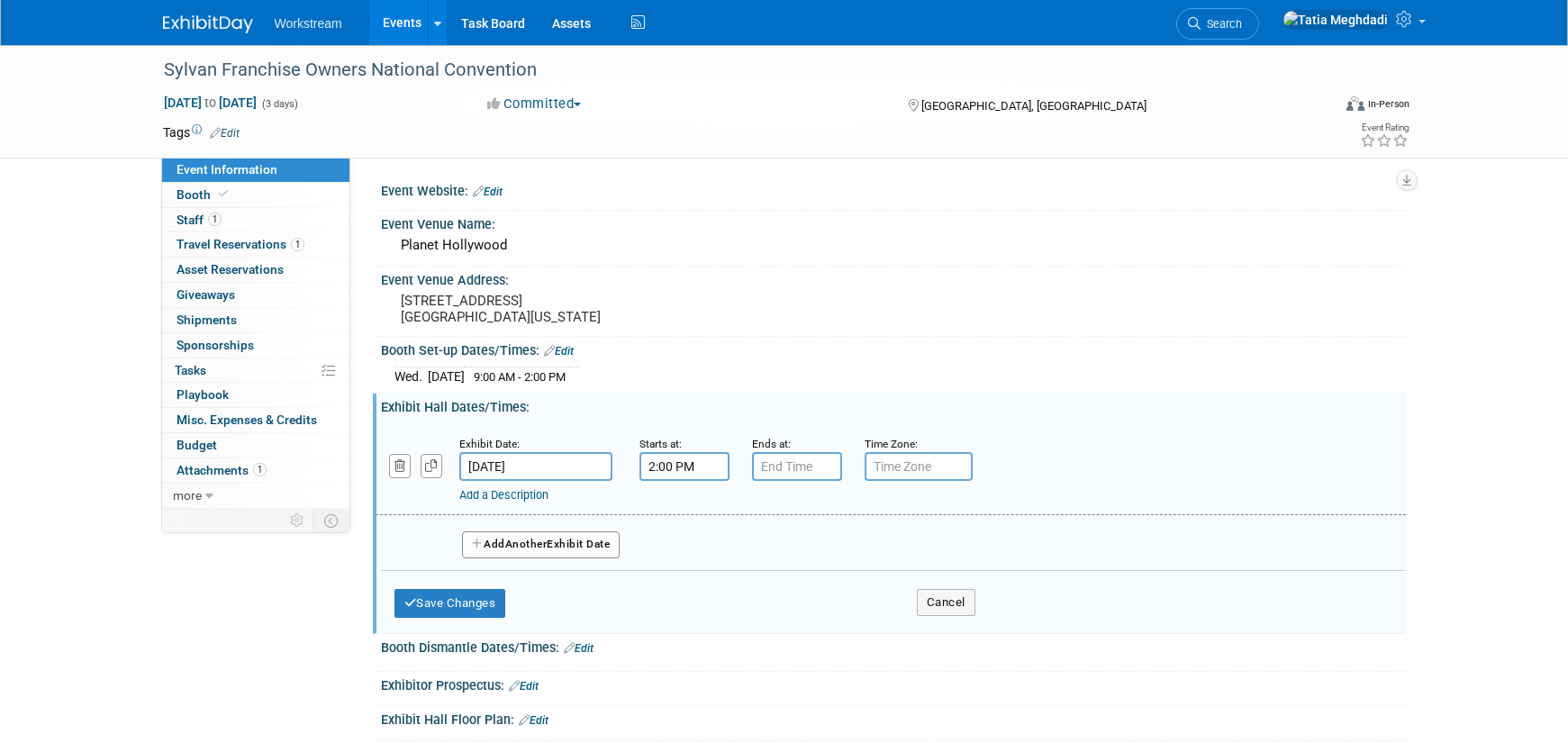
type input "7:00 PM"
click at [784, 462] on input "7:00 PM" at bounding box center [797, 467] width 91 height 29
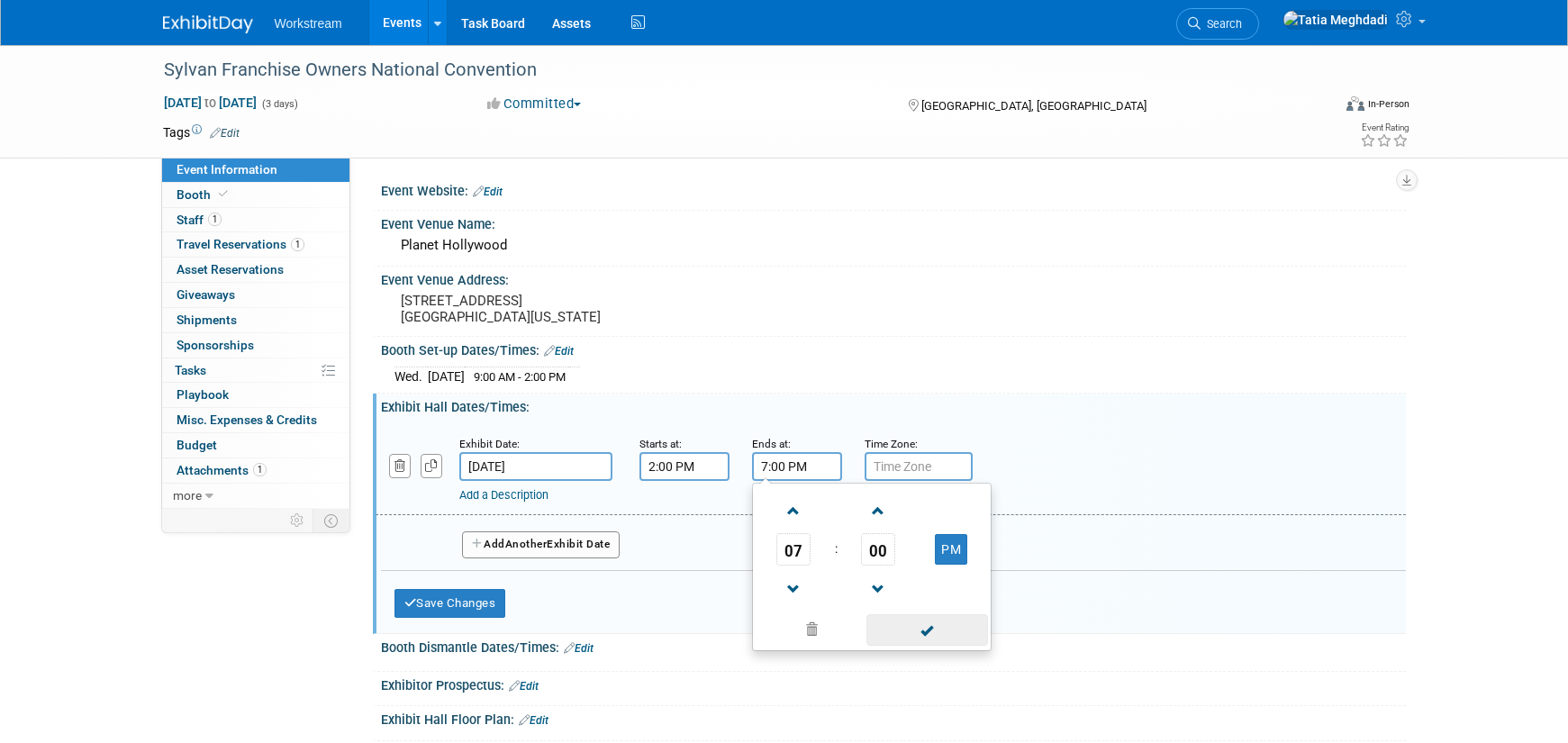
click at [919, 623] on span at bounding box center [927, 630] width 122 height 31
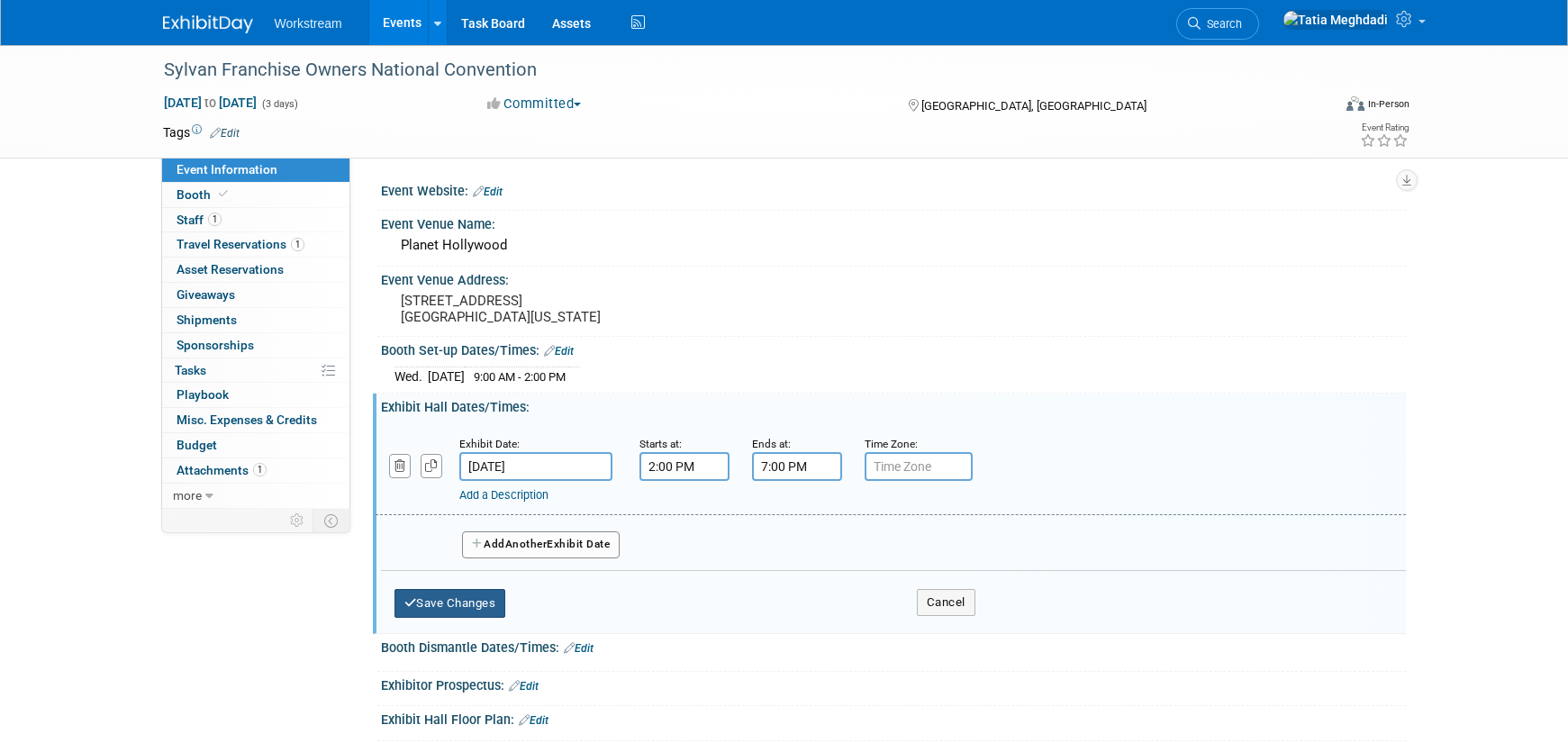
click at [460, 606] on button "Save Changes" at bounding box center [450, 603] width 112 height 29
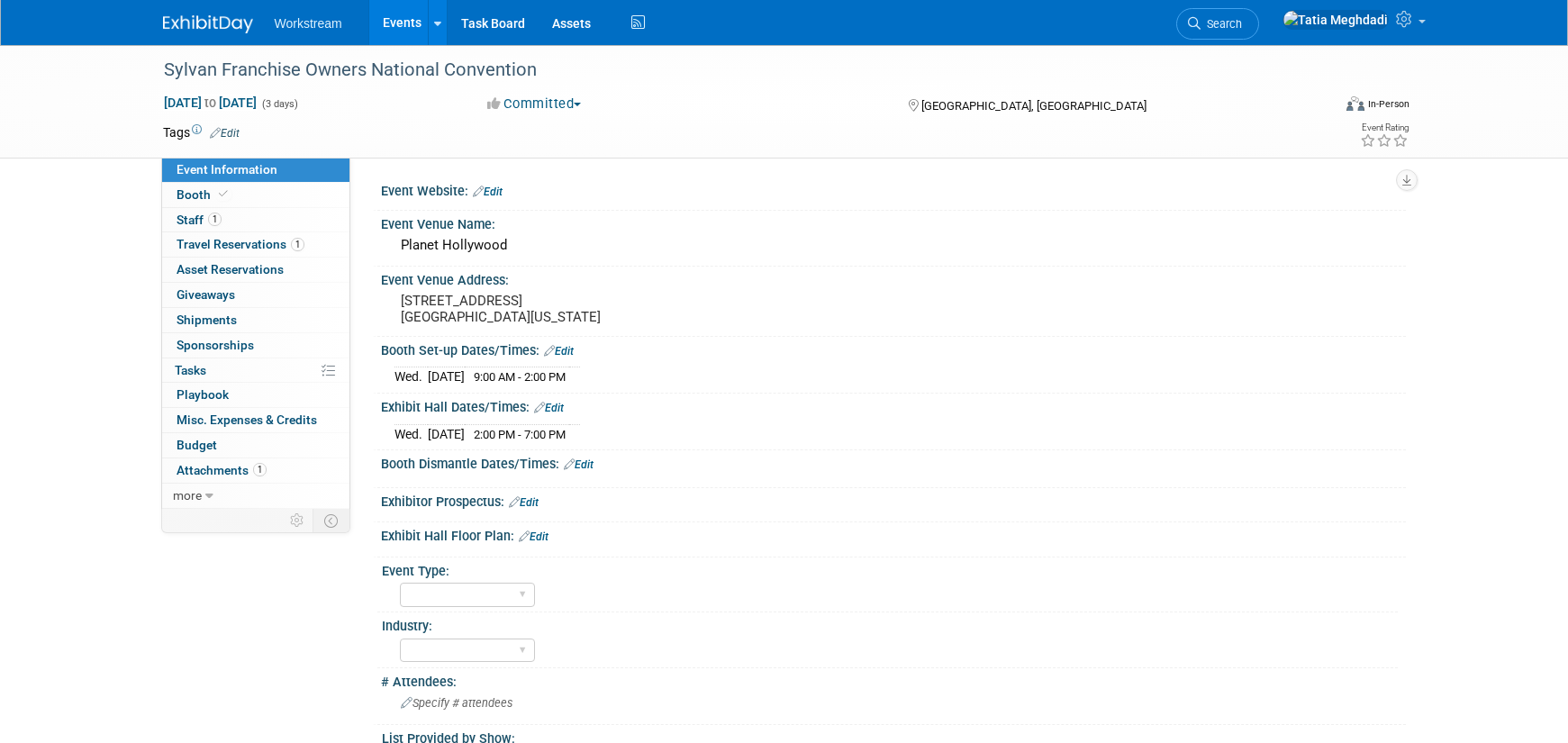
click at [555, 408] on link "Edit" at bounding box center [549, 408] width 30 height 13
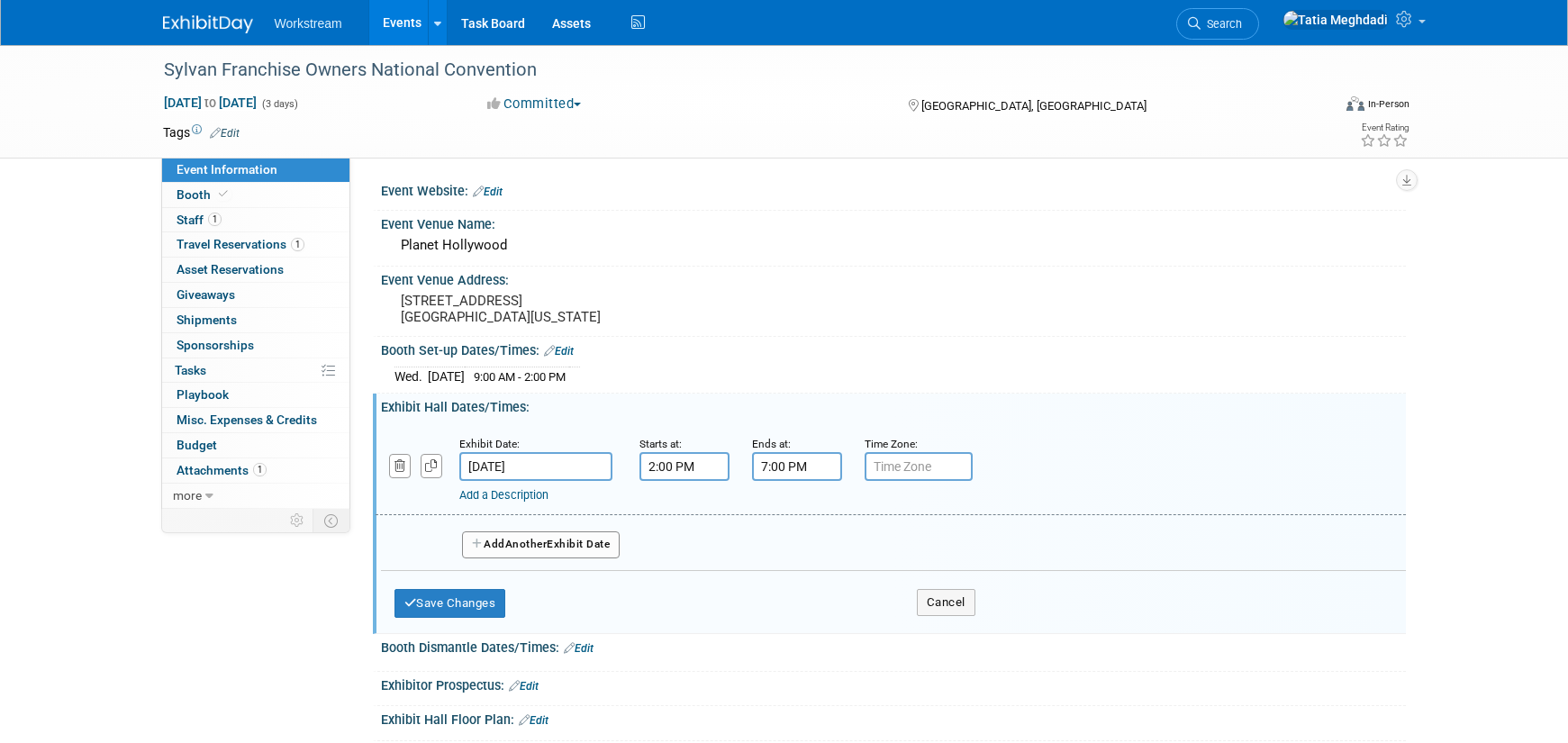
click at [504, 552] on button "Add Another Exhibit Date" at bounding box center [540, 545] width 158 height 27
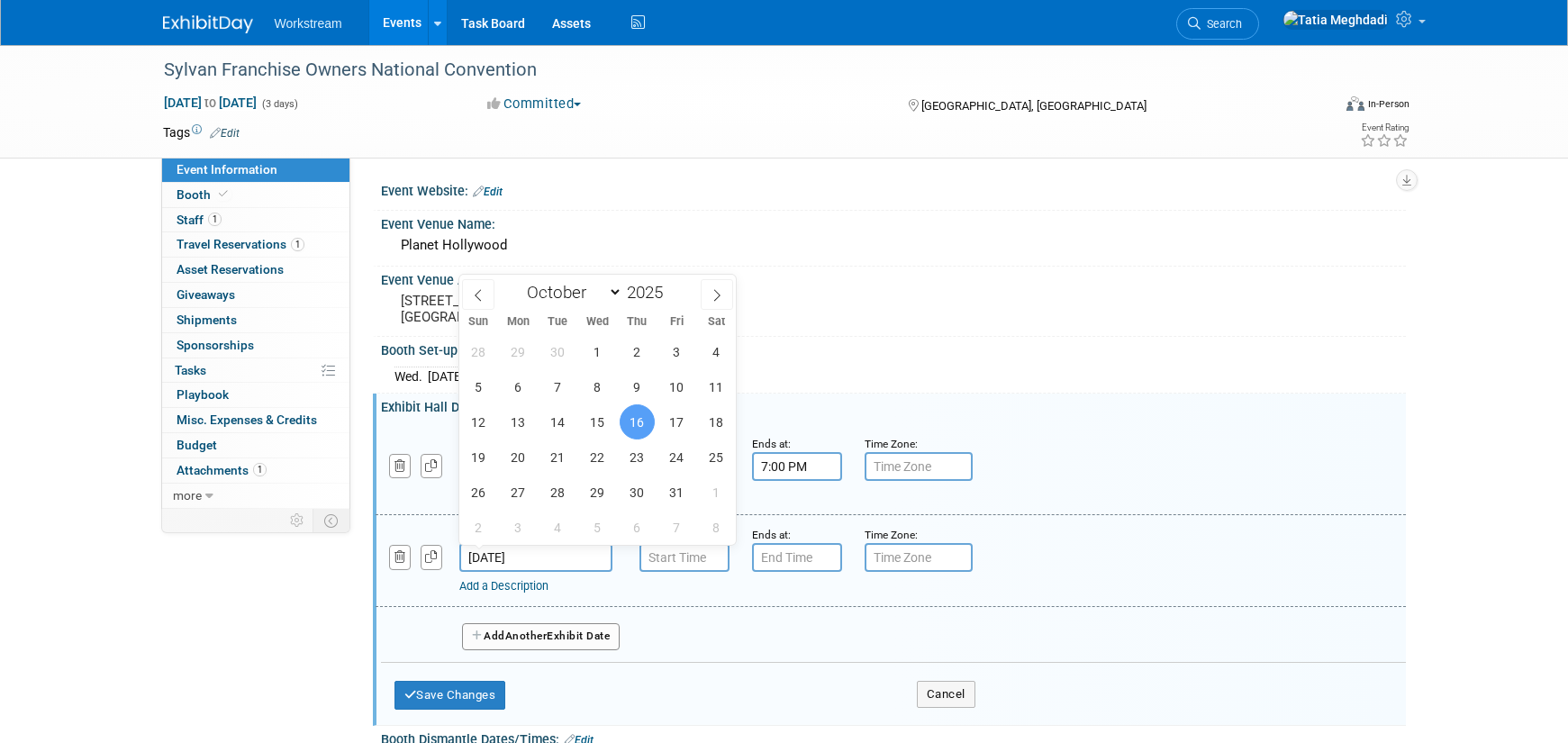
click at [505, 556] on input "[DATE]" at bounding box center [535, 557] width 153 height 29
click at [677, 426] on span "17" at bounding box center [677, 421] width 35 height 35
type input "[DATE]"
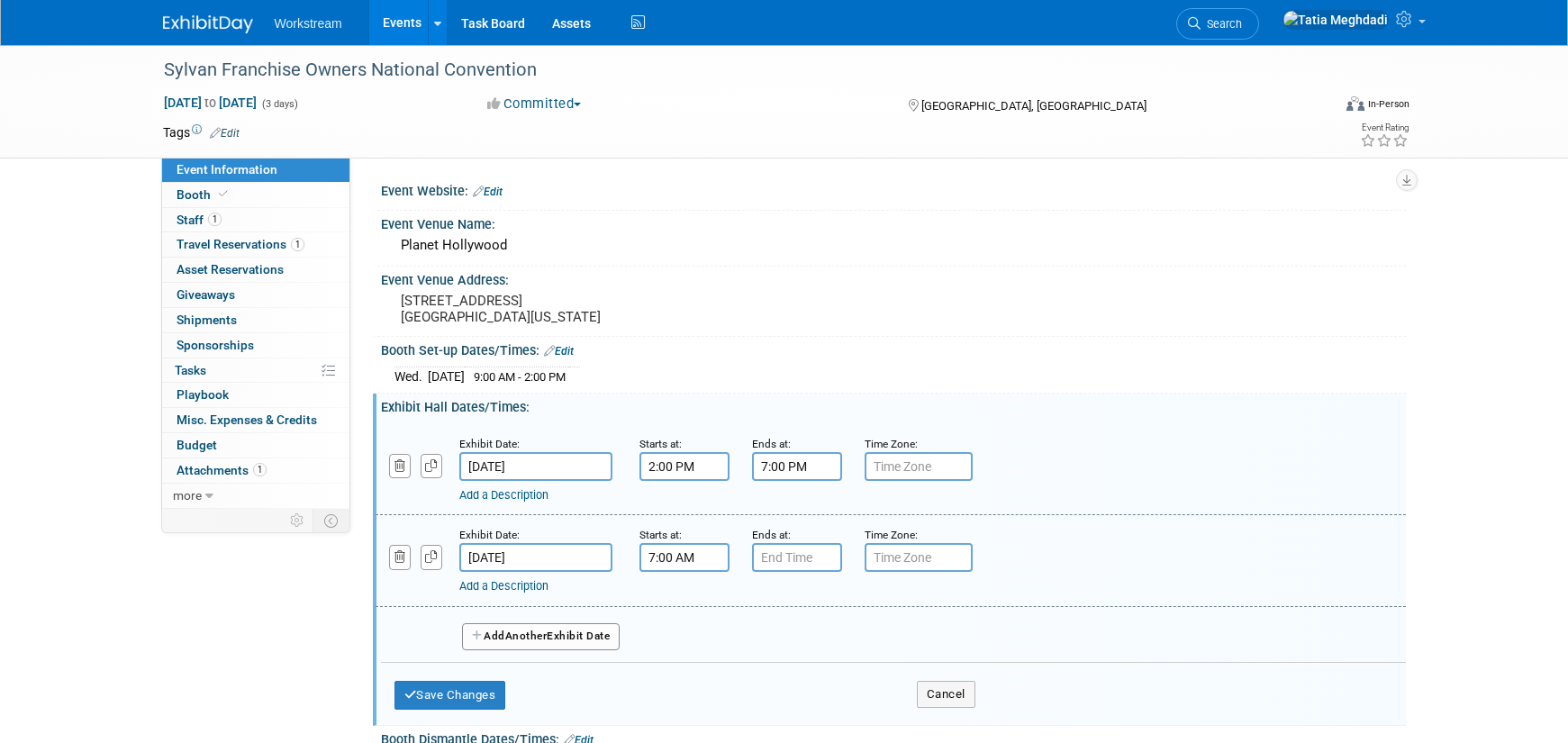
click at [671, 558] on input "7:00 AM" at bounding box center [684, 557] width 91 height 29
click at [677, 604] on span at bounding box center [681, 601] width 31 height 31
type input "8:00 AM"
click at [832, 722] on span at bounding box center [815, 720] width 122 height 31
click at [787, 562] on input "7:00 PM" at bounding box center [797, 557] width 91 height 29
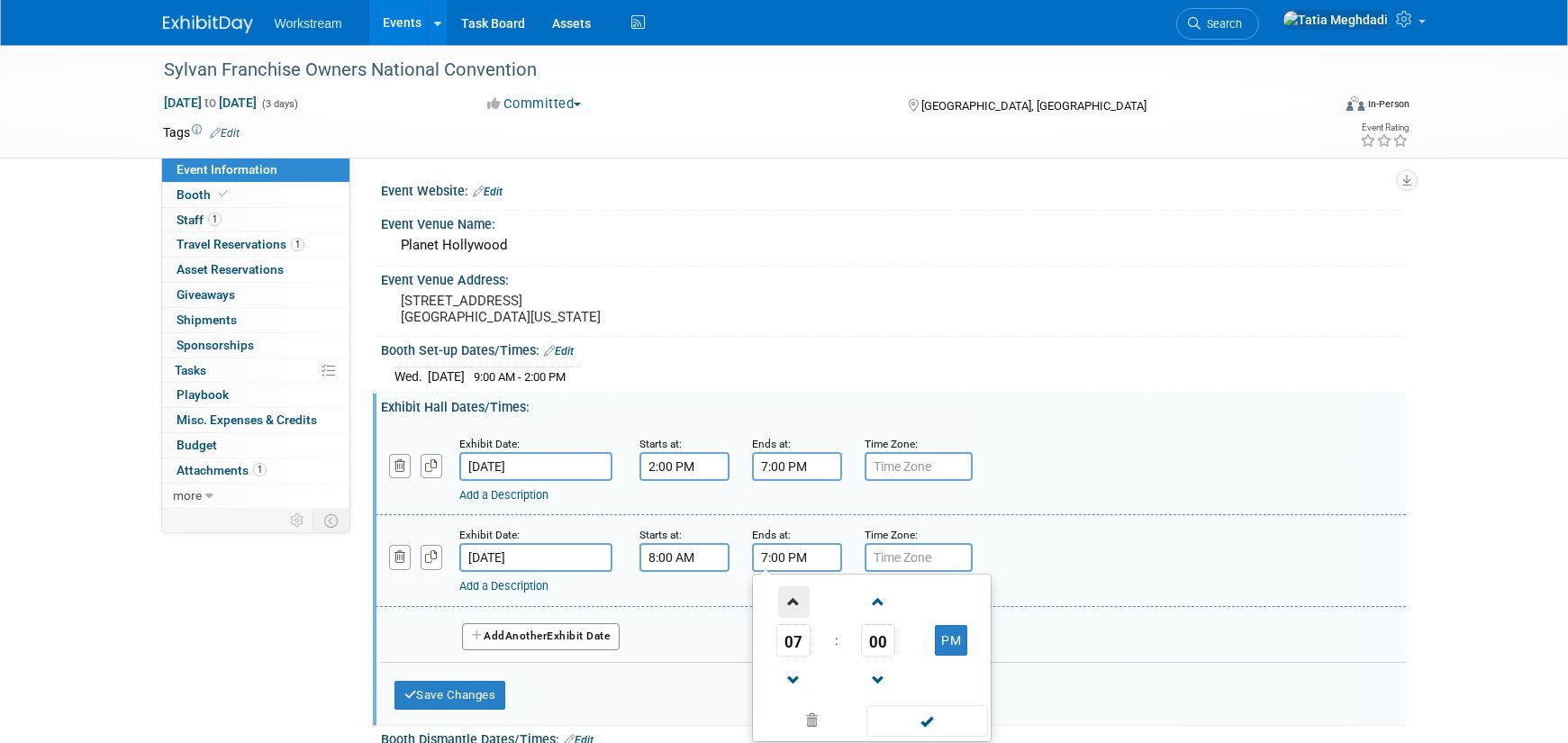
click at [789, 603] on span at bounding box center [794, 601] width 31 height 31
click at [881, 638] on span "00" at bounding box center [878, 640] width 34 height 32
drag, startPoint x: 847, startPoint y: 695, endPoint x: 862, endPoint y: 687, distance: 17.0
click at [848, 695] on td "45" at bounding box center [843, 699] width 58 height 48
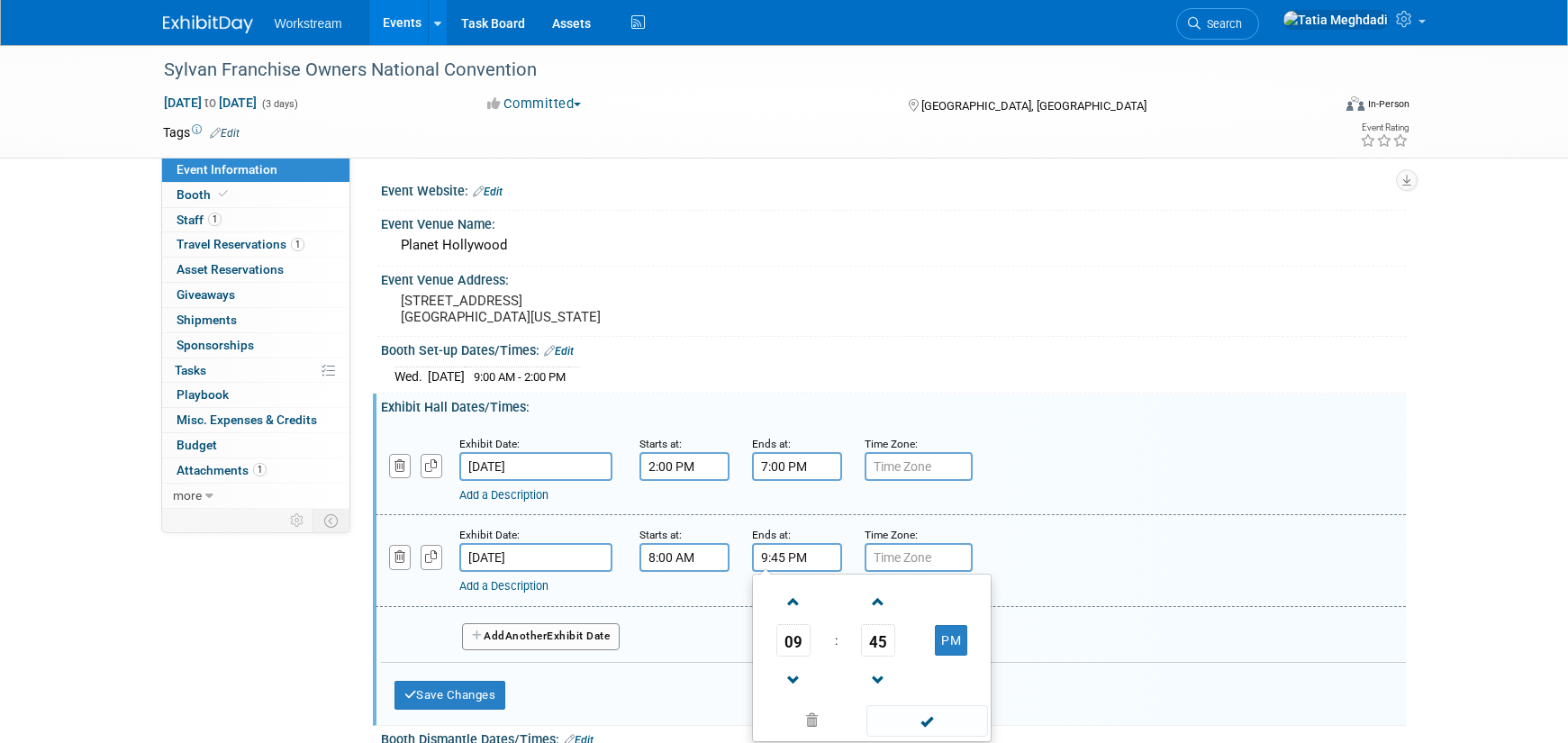
drag, startPoint x: 955, startPoint y: 642, endPoint x: 935, endPoint y: 695, distance: 56.6
click at [955, 642] on button "PM" at bounding box center [951, 640] width 32 height 30
type input "9:45 AM"
click at [923, 715] on span at bounding box center [927, 720] width 122 height 31
click at [531, 631] on span "Another" at bounding box center [527, 636] width 42 height 13
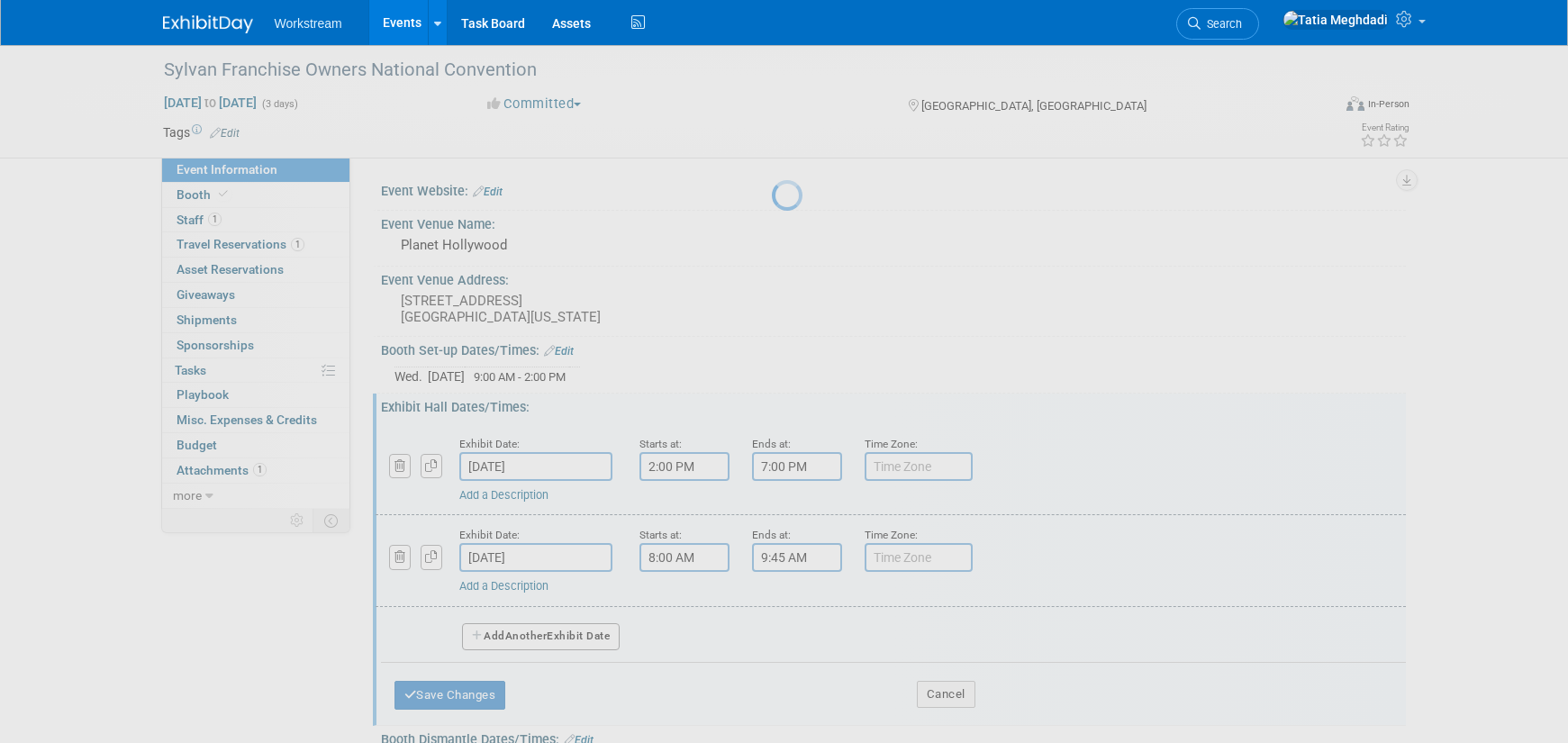
select select "9"
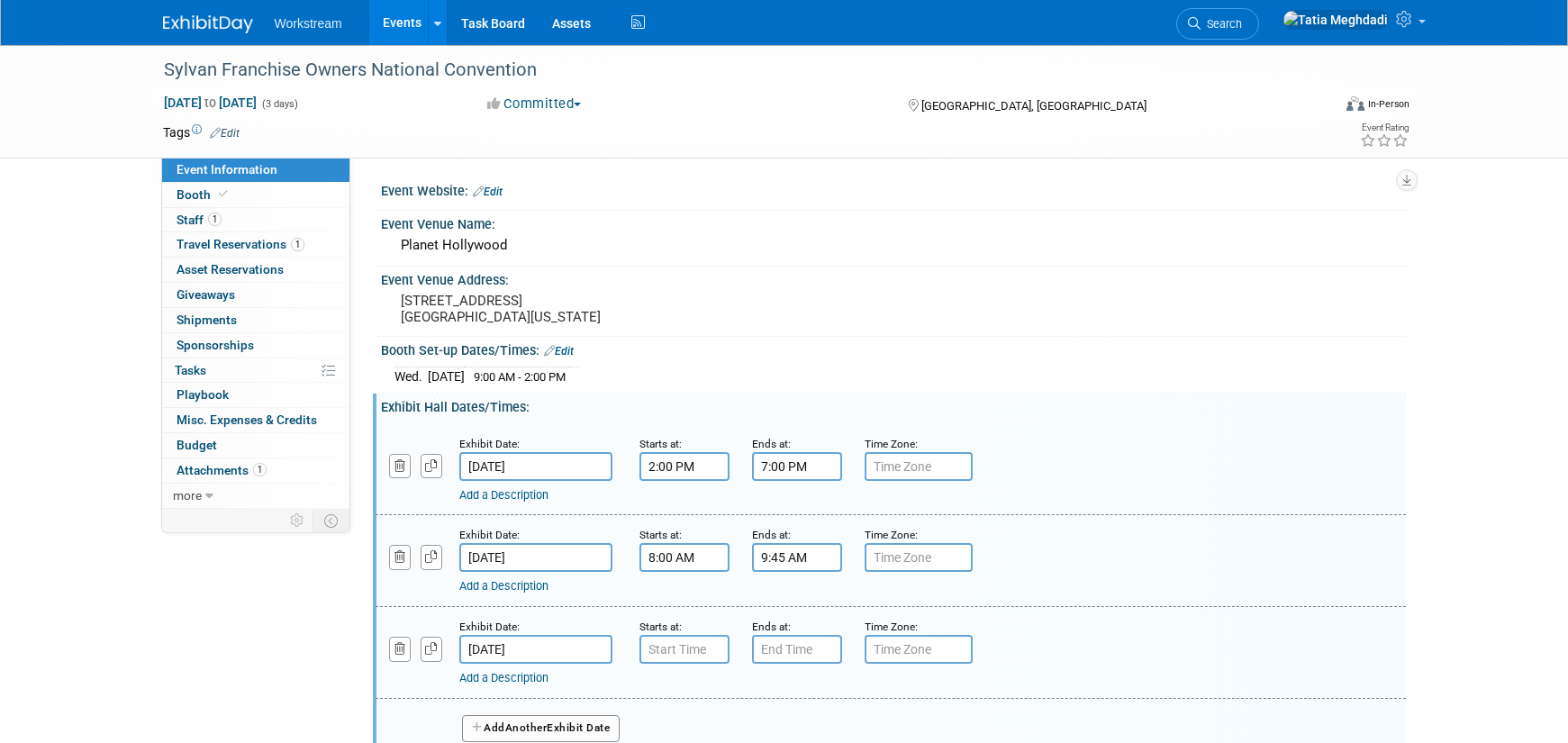
click at [524, 644] on input "Oct 18, 2025" at bounding box center [535, 649] width 153 height 29
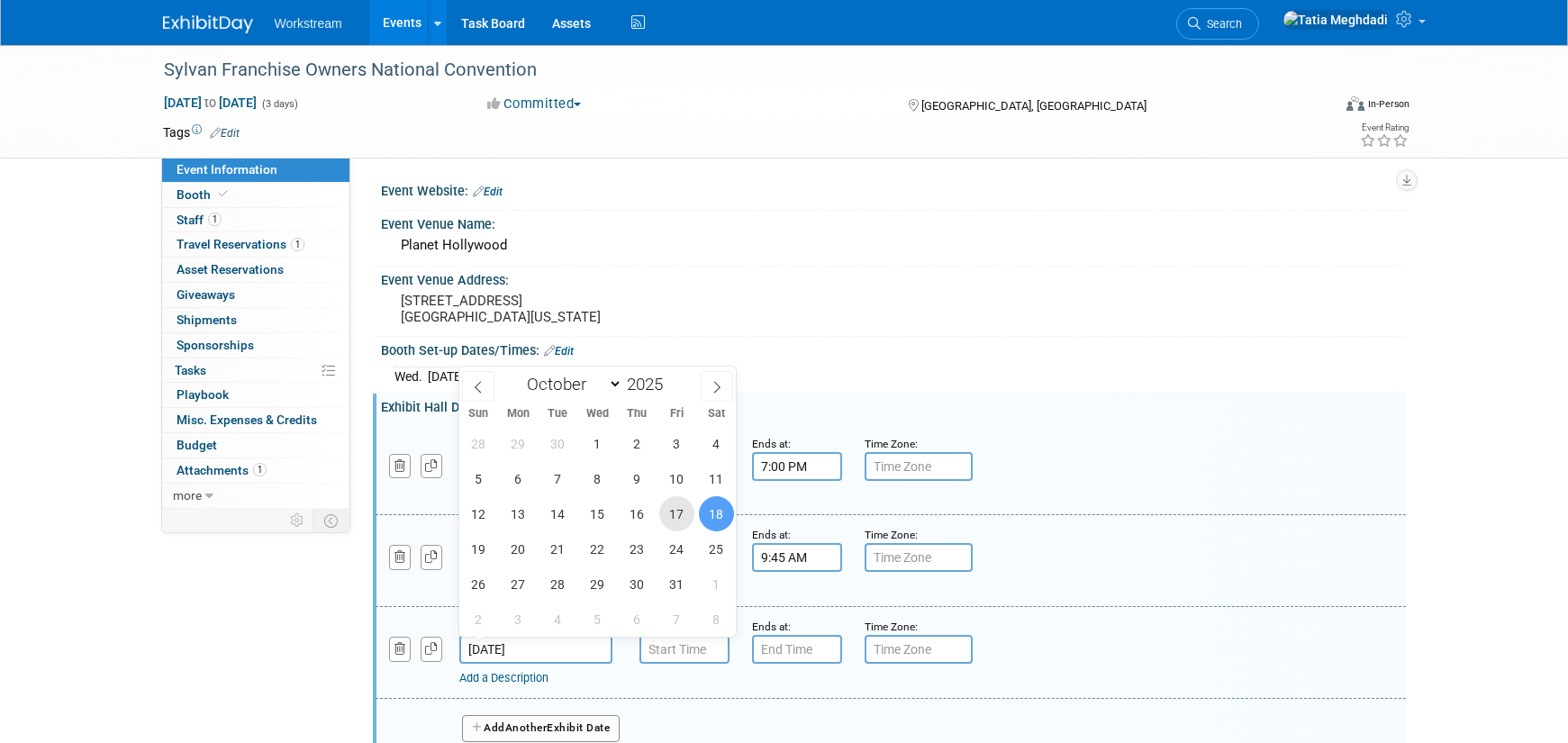
click at [679, 513] on span "17" at bounding box center [677, 514] width 35 height 35
type input "[DATE]"
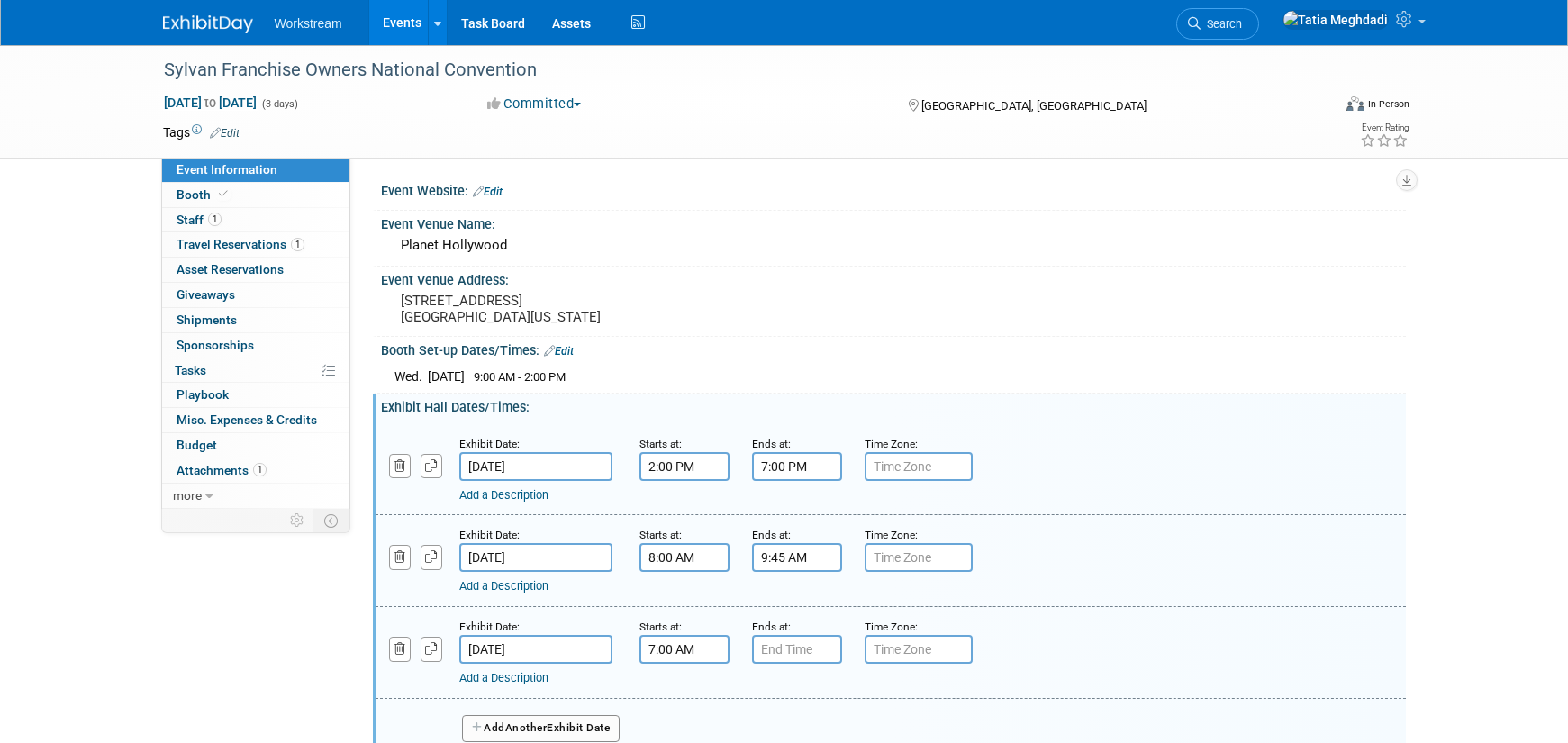
click at [670, 648] on input "7:00 AM" at bounding box center [684, 649] width 91 height 29
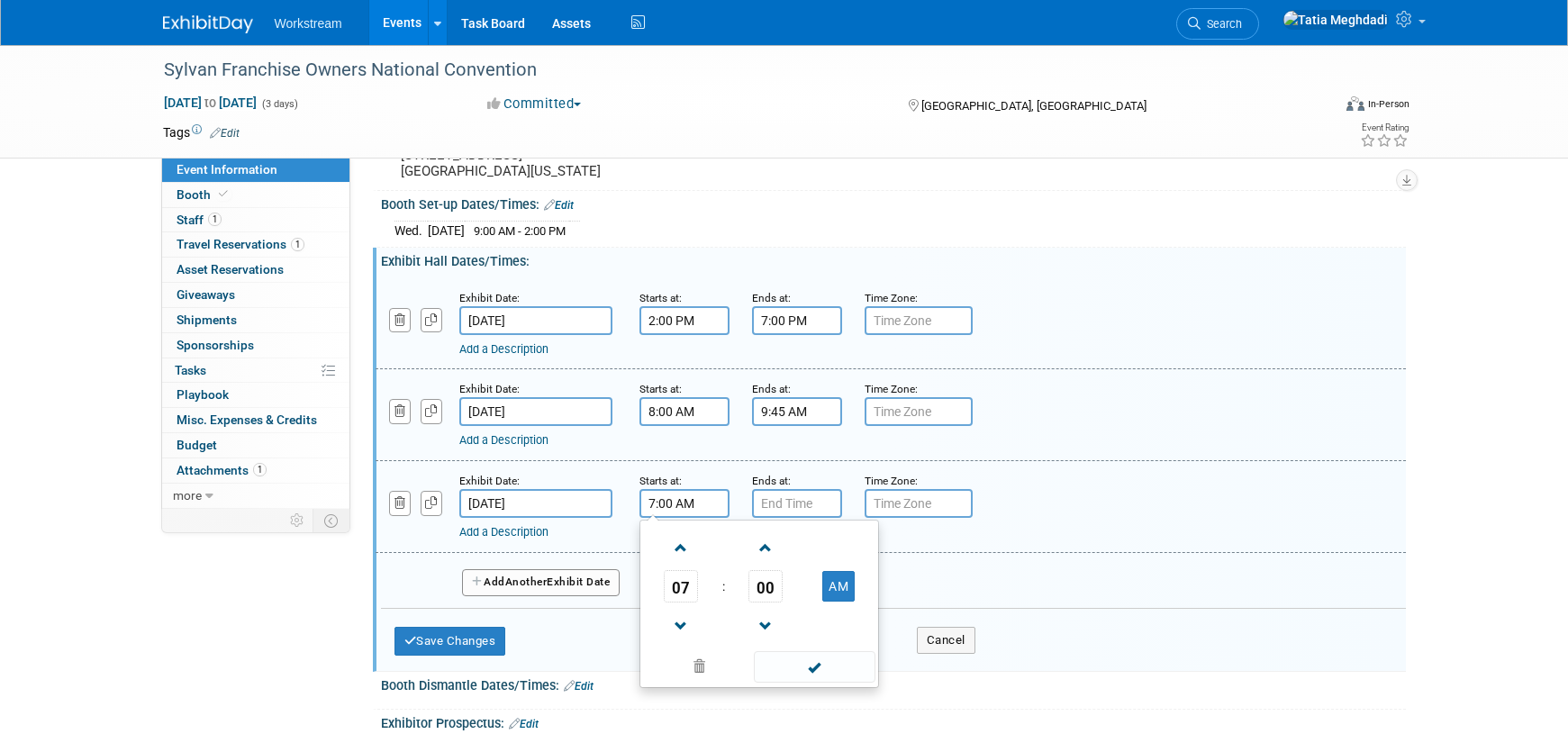
scroll to position [177, 0]
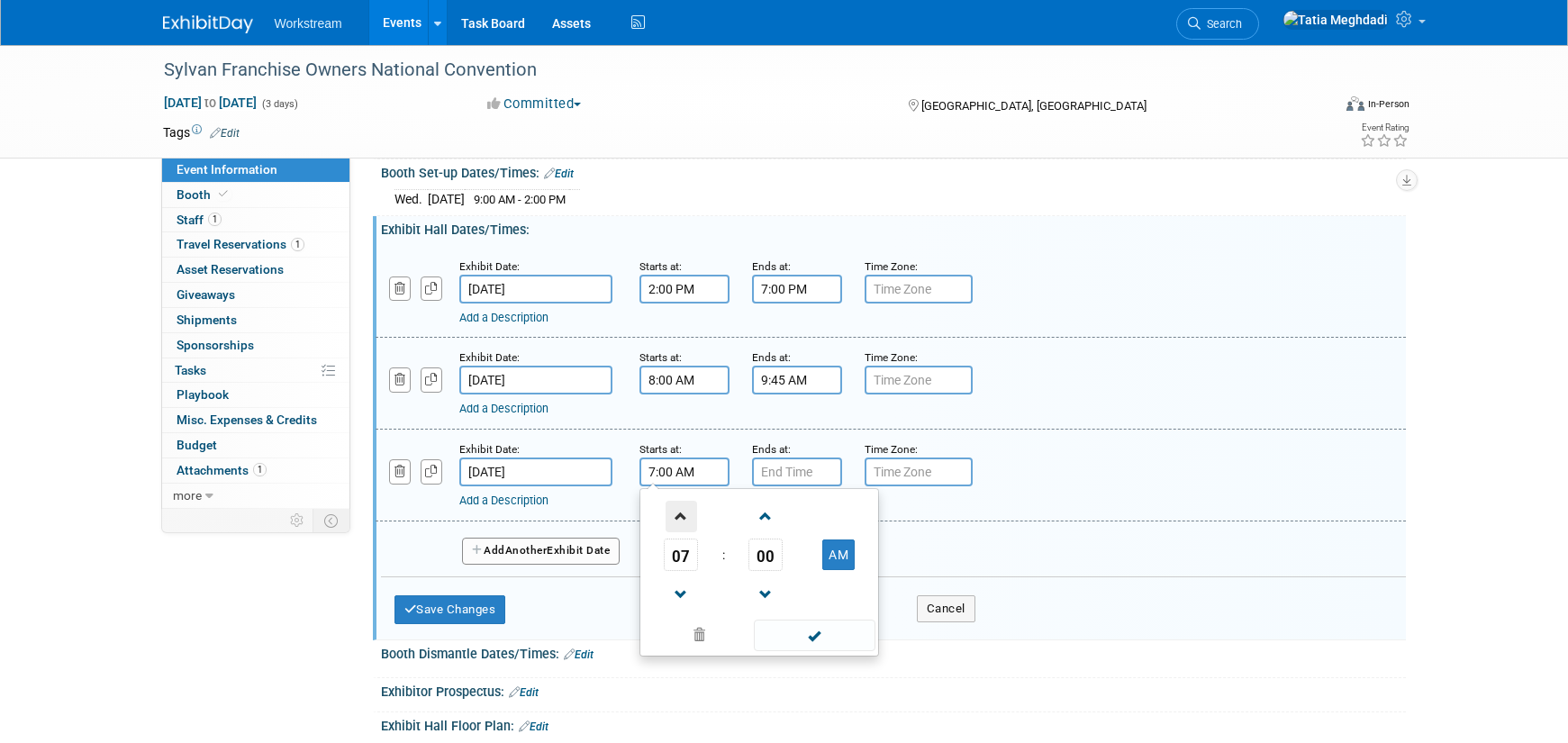
click at [674, 515] on span at bounding box center [681, 516] width 31 height 31
click at [772, 553] on span "00" at bounding box center [765, 554] width 34 height 32
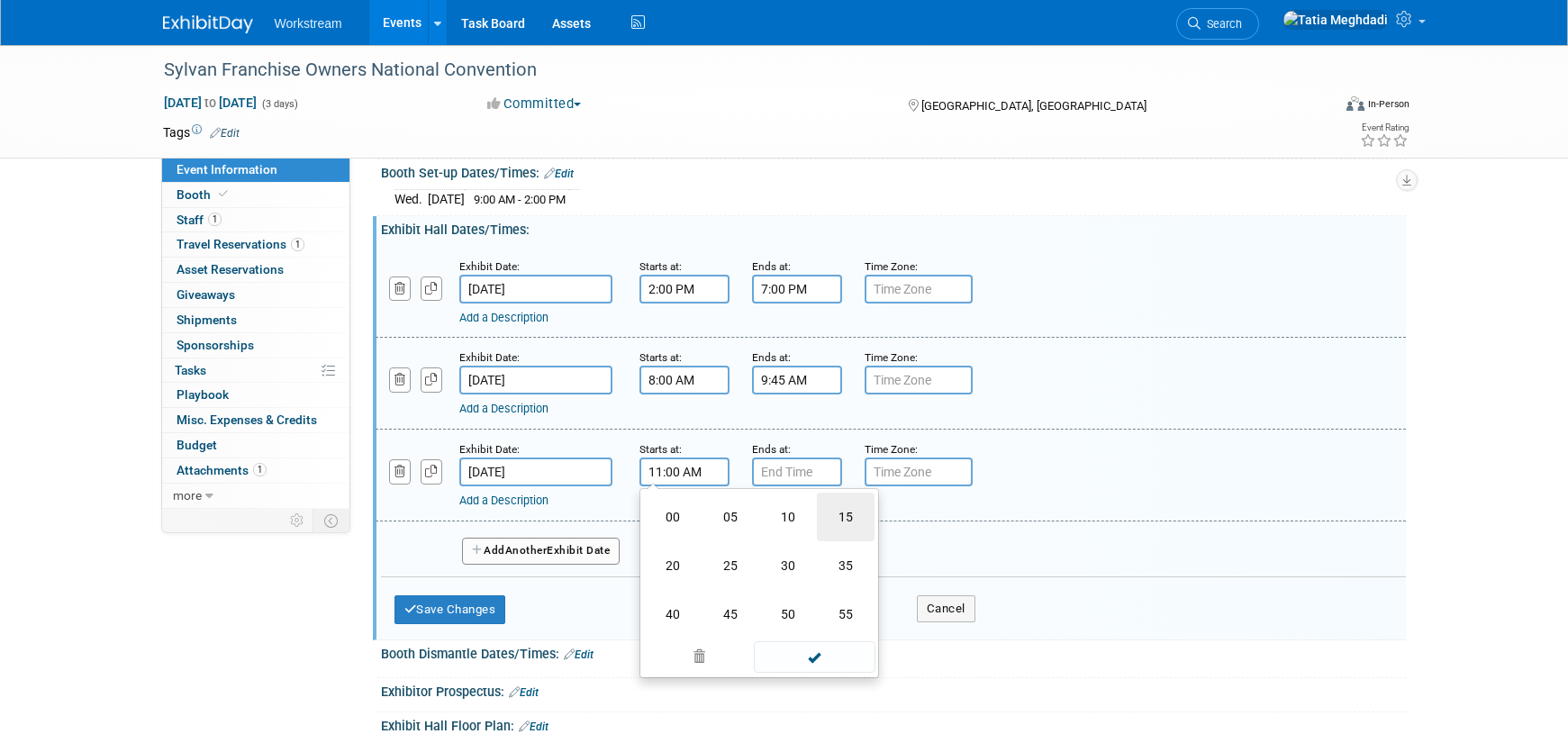
click at [843, 515] on td "15" at bounding box center [845, 516] width 58 height 48
type input "11:15 AM"
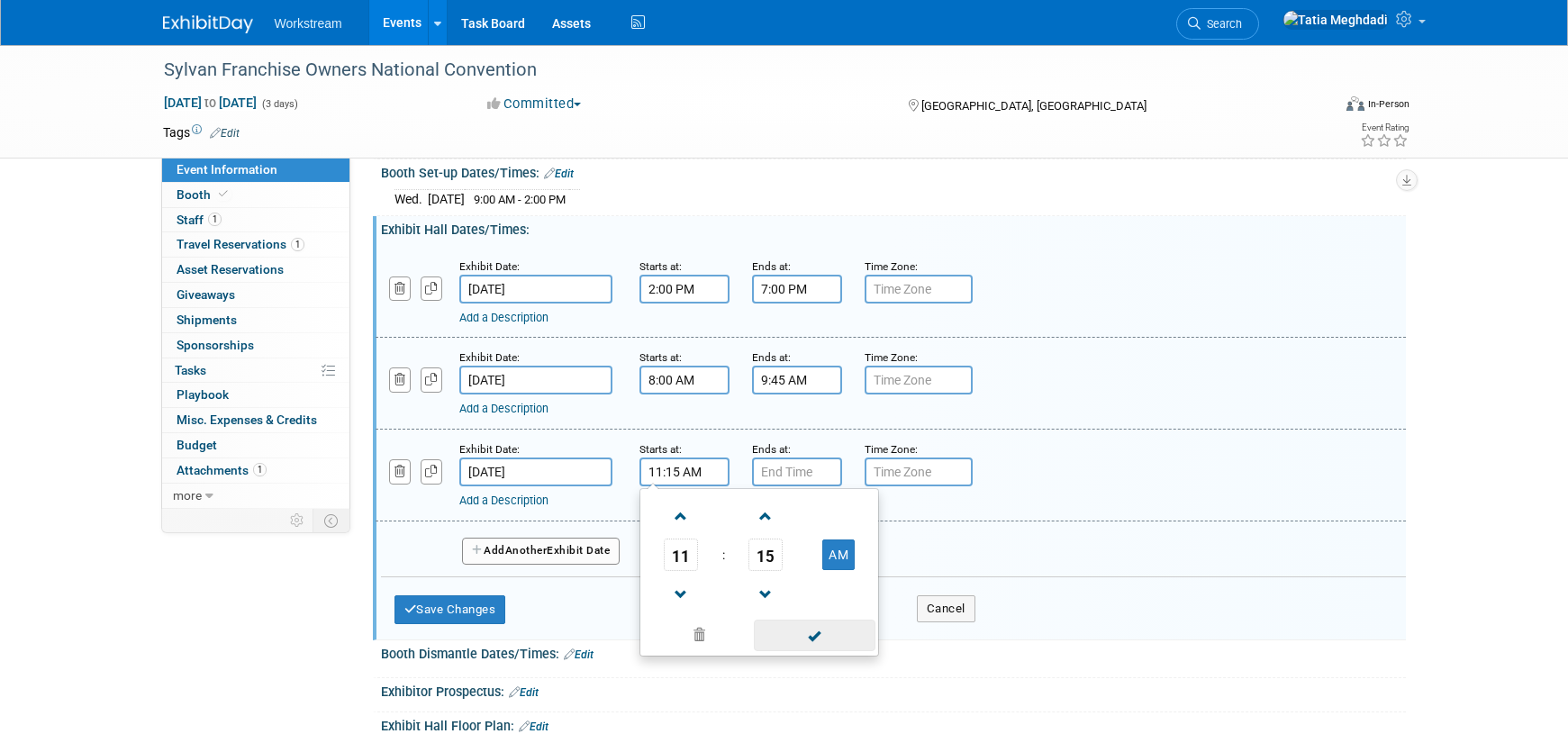
click at [813, 631] on span at bounding box center [815, 635] width 122 height 31
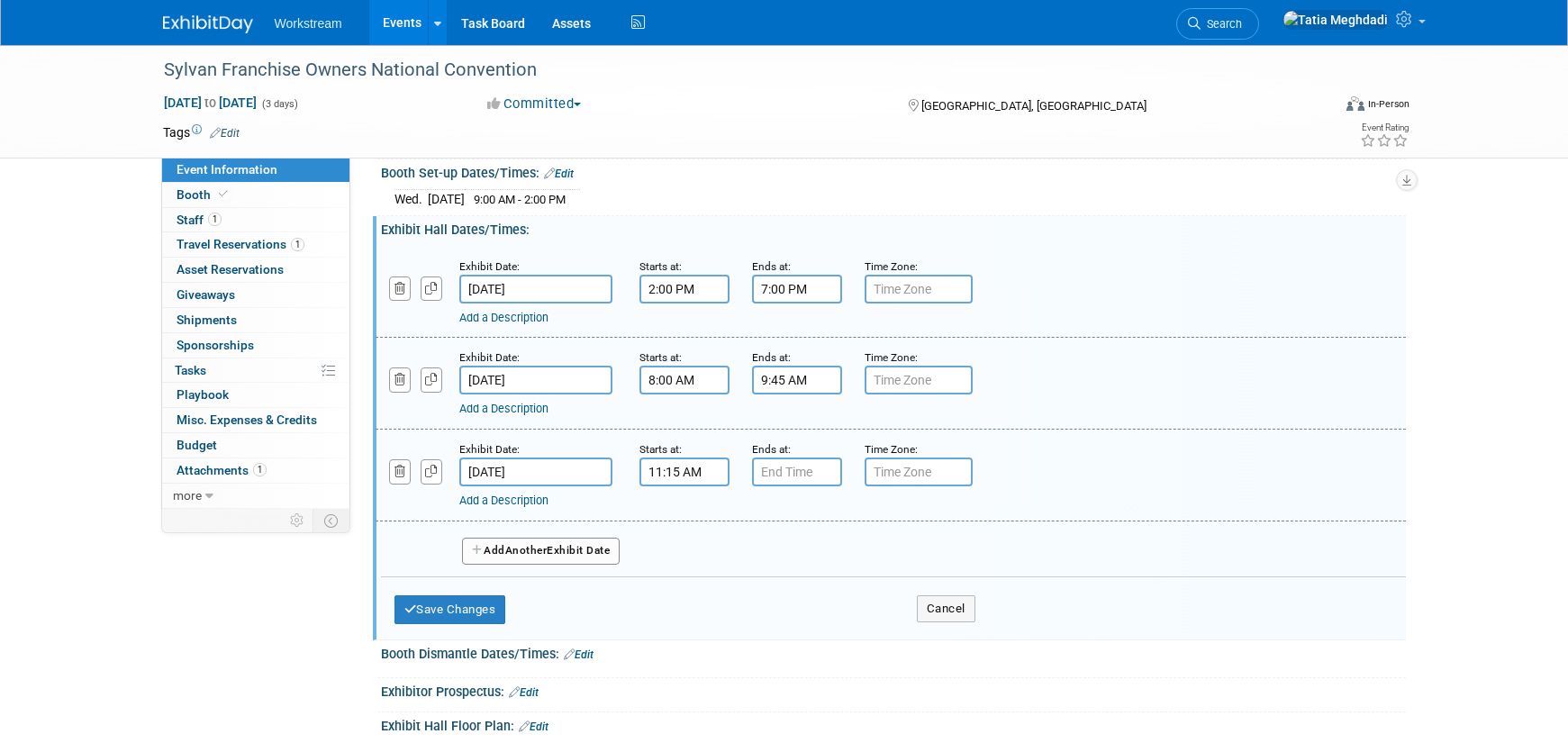
type input "7:00 PM"
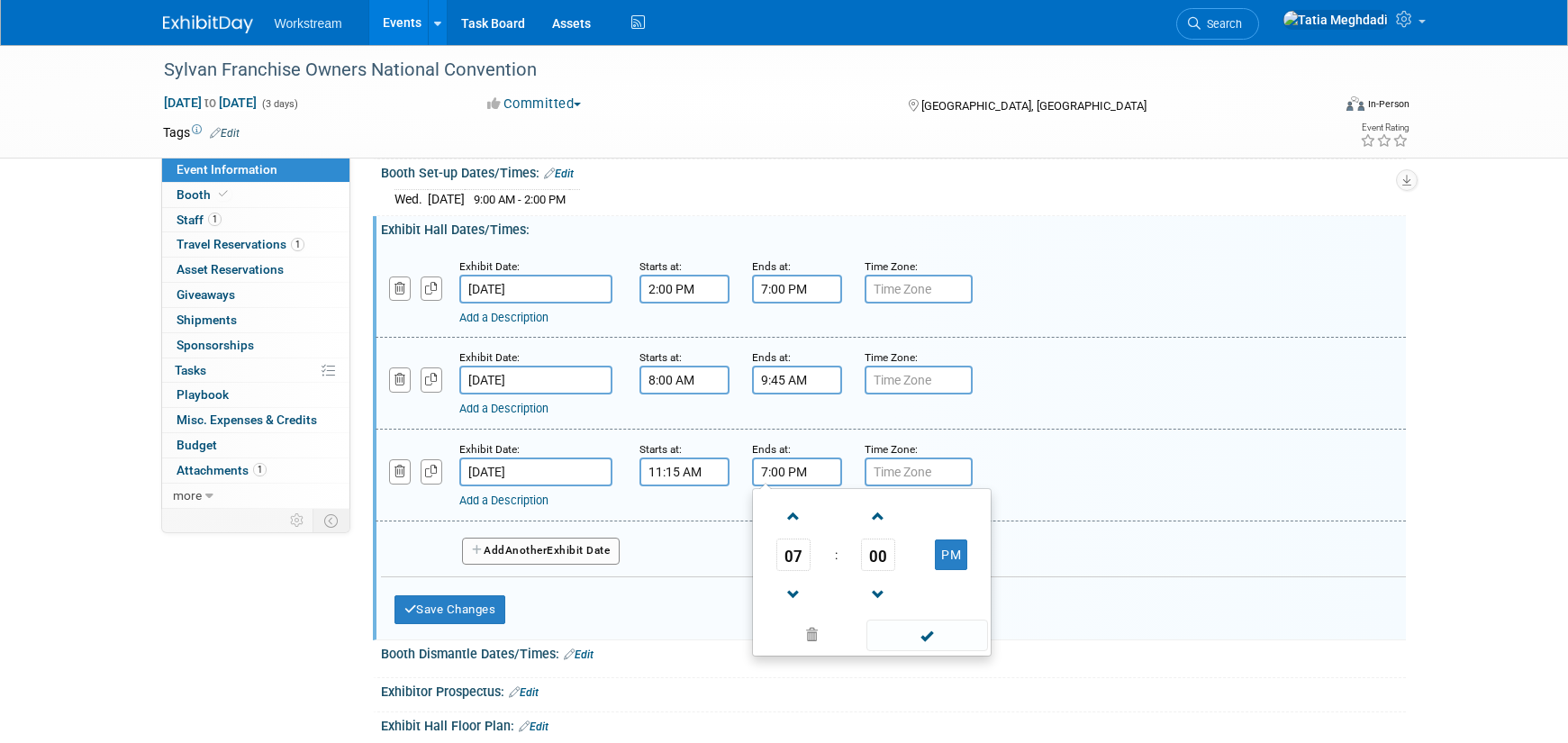
click at [784, 473] on input "7:00 PM" at bounding box center [797, 472] width 91 height 29
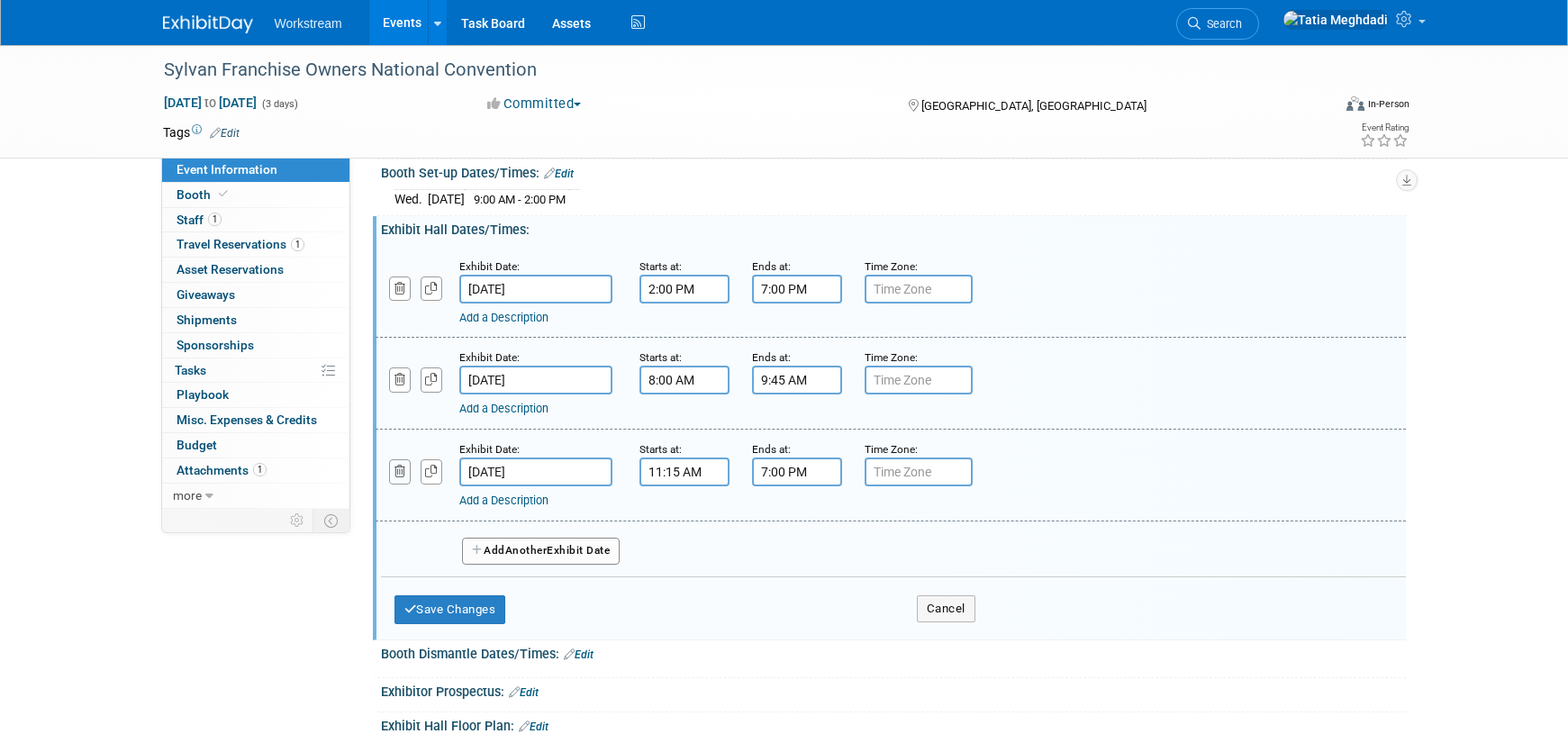
click at [397, 466] on icon "button" at bounding box center [400, 471] width 12 height 12
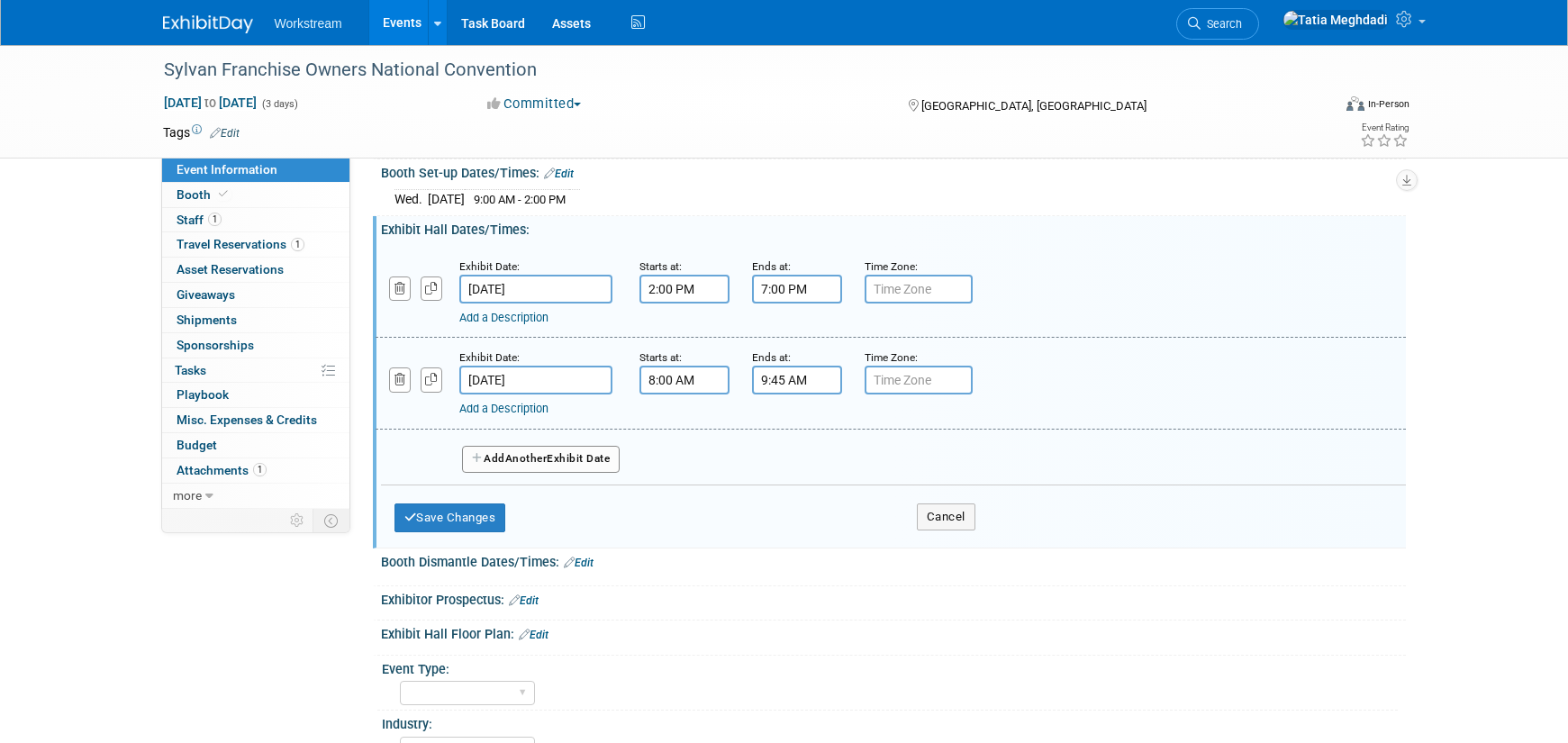
click at [503, 405] on link "Add a Description" at bounding box center [504, 408] width 90 height 14
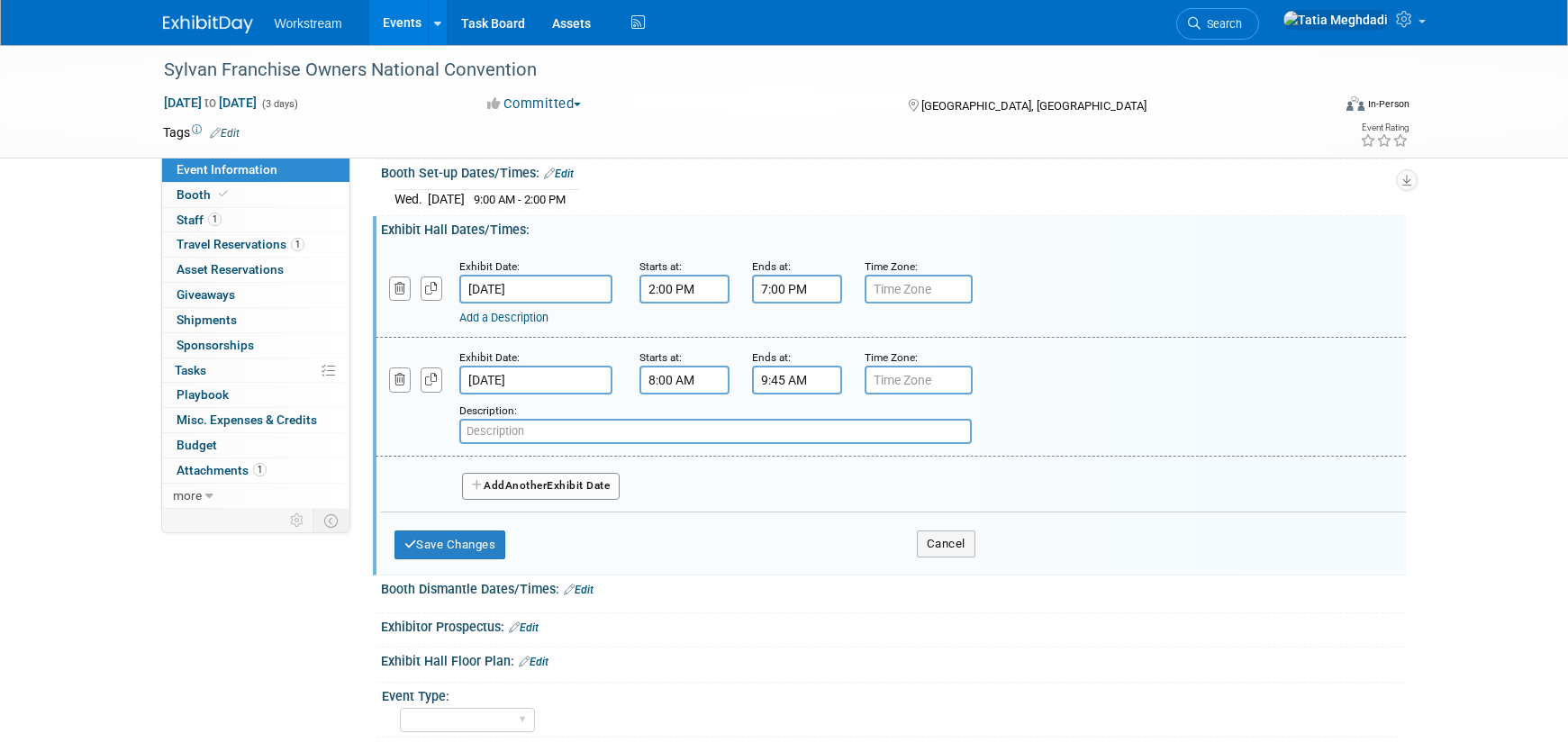
click at [489, 433] on input "text" at bounding box center [715, 431] width 513 height 26
drag, startPoint x: 568, startPoint y: 430, endPoint x: 429, endPoint y: 418, distance: 139.5
click at [429, 425] on div "Add a Description Description: 11:15 AM - 12:45 PM" at bounding box center [802, 419] width 880 height 49
type input "11:15 AM - 12:45 PM"
click at [399, 377] on icon "button" at bounding box center [400, 379] width 12 height 12
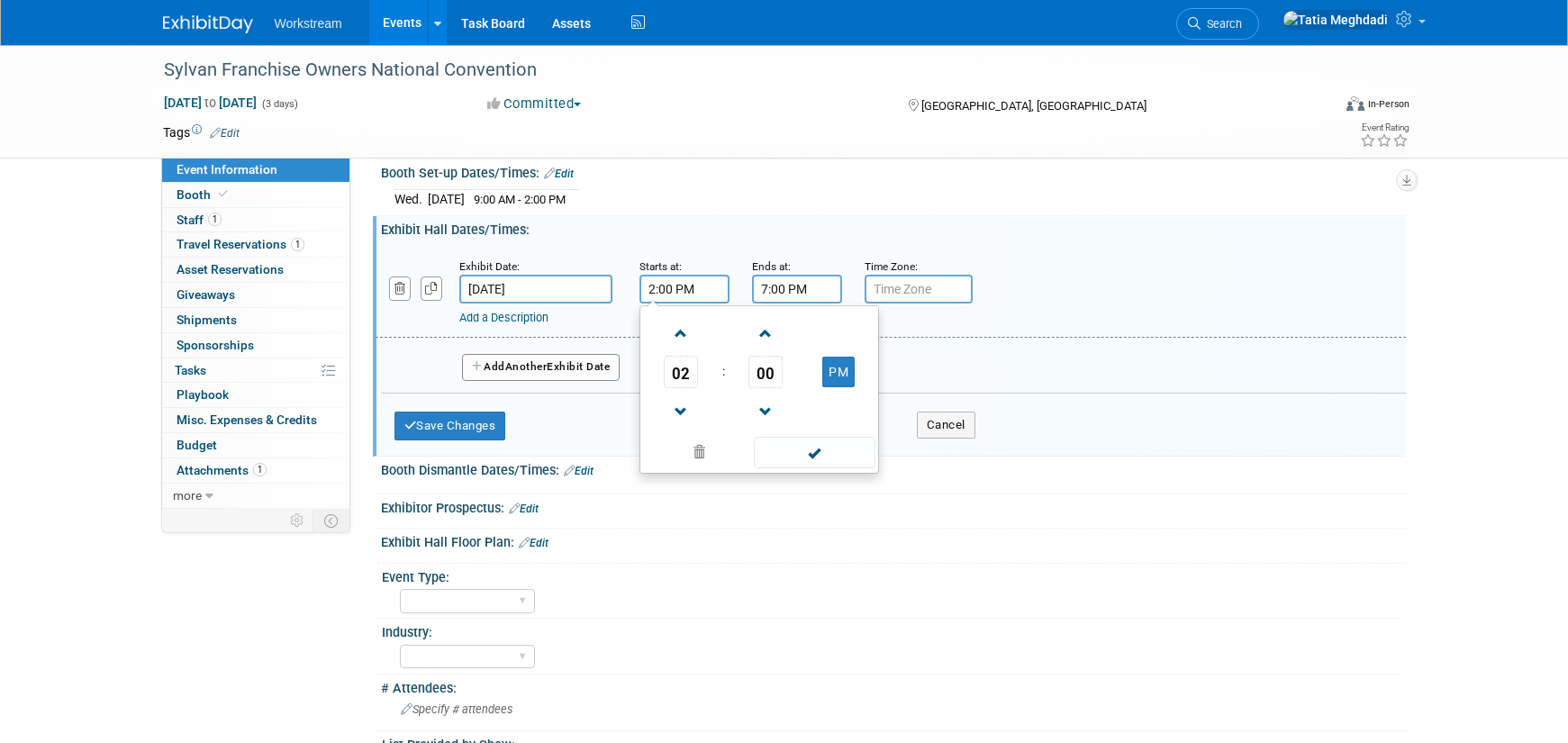
click at [679, 288] on input "2:00 PM" at bounding box center [684, 289] width 91 height 29
click at [679, 331] on span at bounding box center [681, 334] width 31 height 31
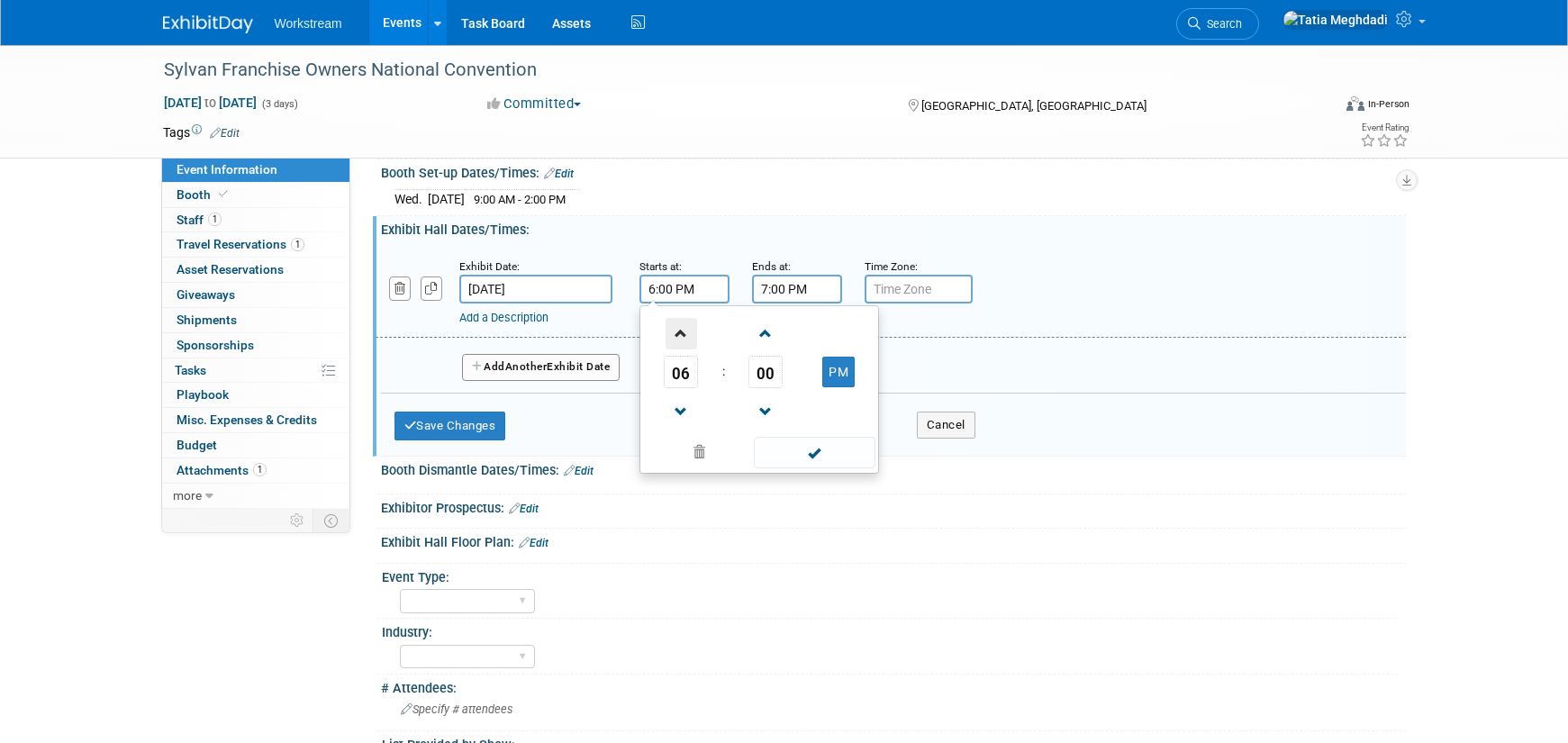
click at [679, 331] on span at bounding box center [681, 334] width 31 height 31
click at [848, 372] on button "PM" at bounding box center [837, 371] width 32 height 30
type input "8:00 AM"
click at [821, 453] on span at bounding box center [815, 452] width 122 height 31
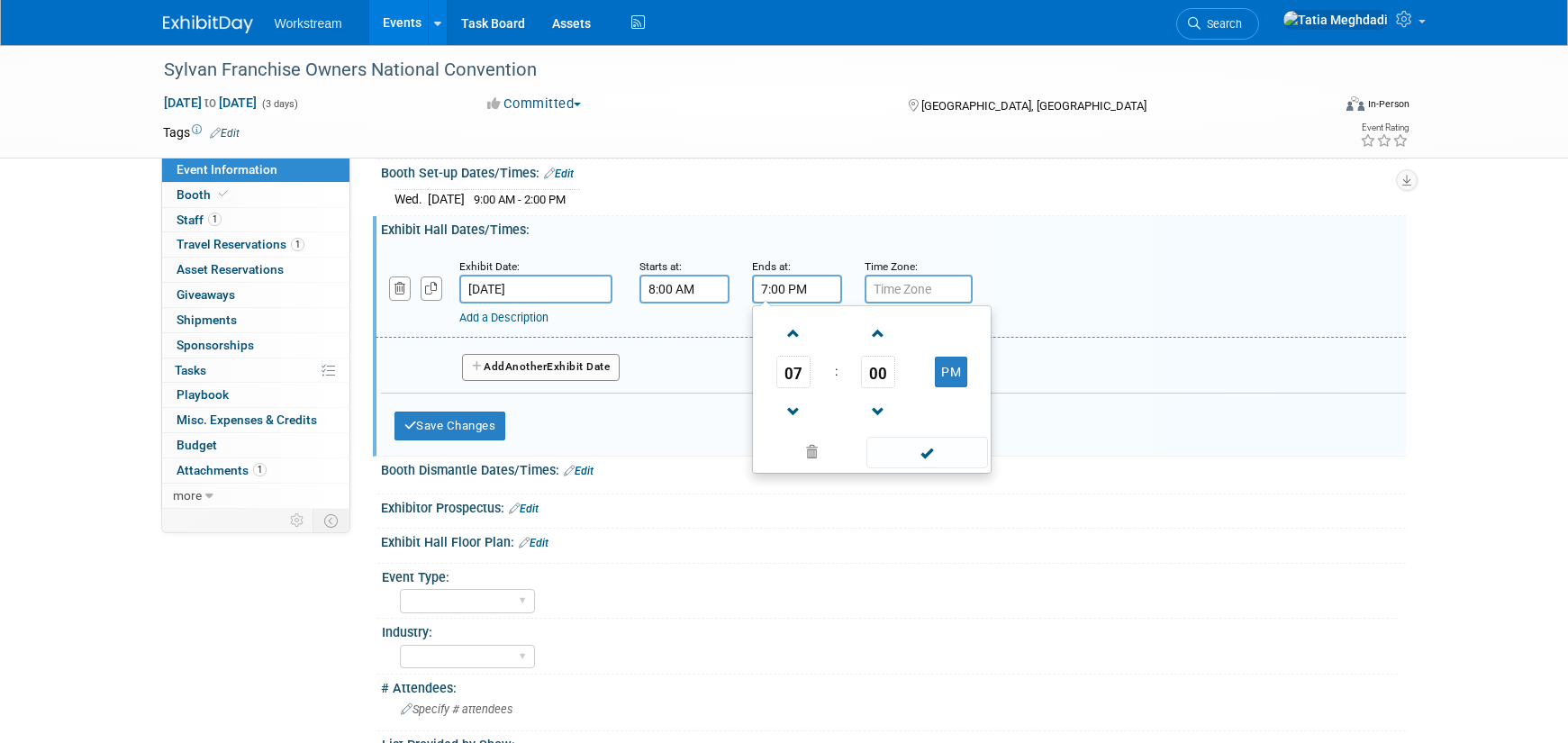
click at [788, 293] on input "7:00 PM" at bounding box center [797, 289] width 91 height 29
drag, startPoint x: 799, startPoint y: 412, endPoint x: 862, endPoint y: 392, distance: 66.1
click at [805, 409] on span at bounding box center [794, 411] width 31 height 31
type input "6:00 PM"
click at [926, 452] on span at bounding box center [927, 452] width 122 height 31
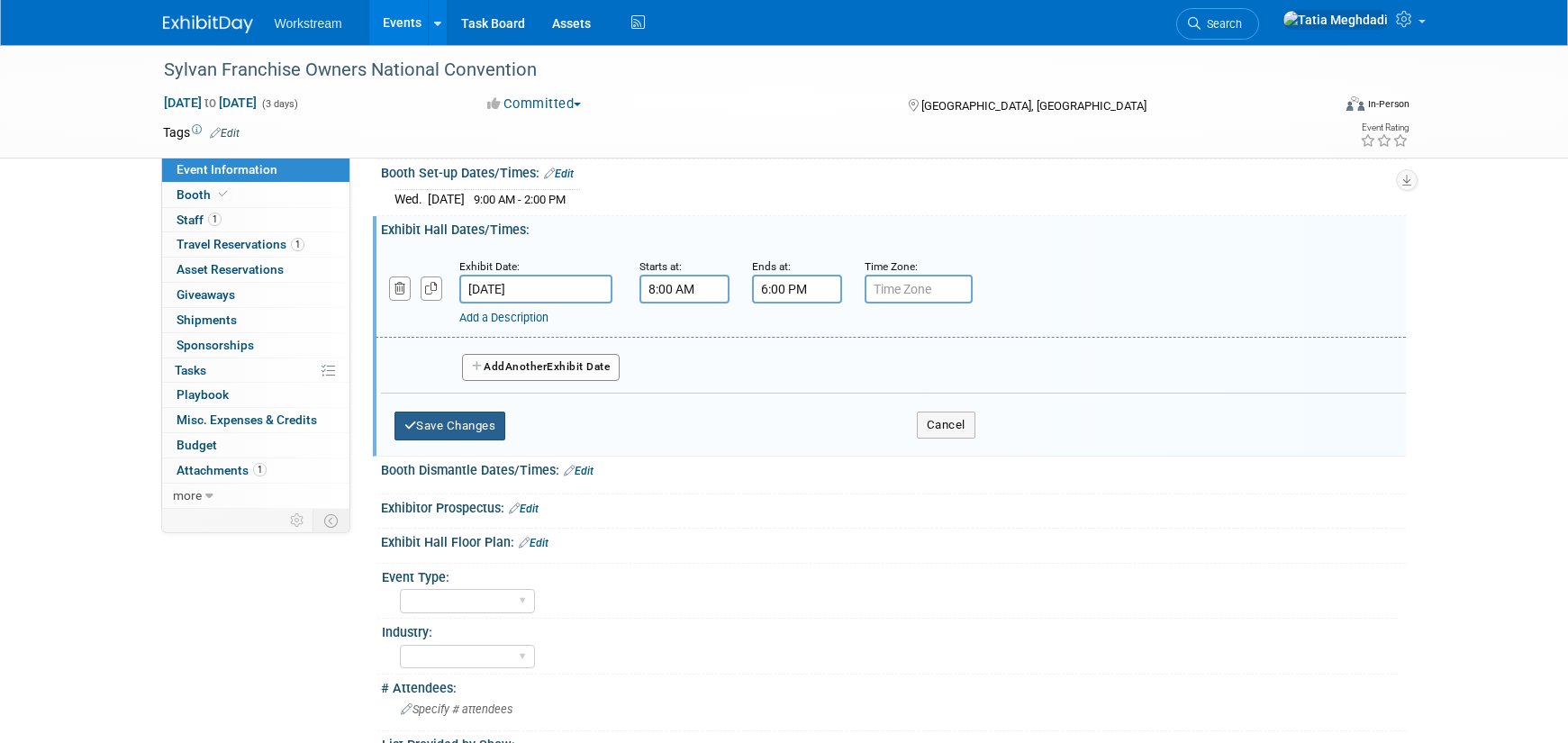
click at [464, 425] on button "Save Changes" at bounding box center [450, 426] width 112 height 29
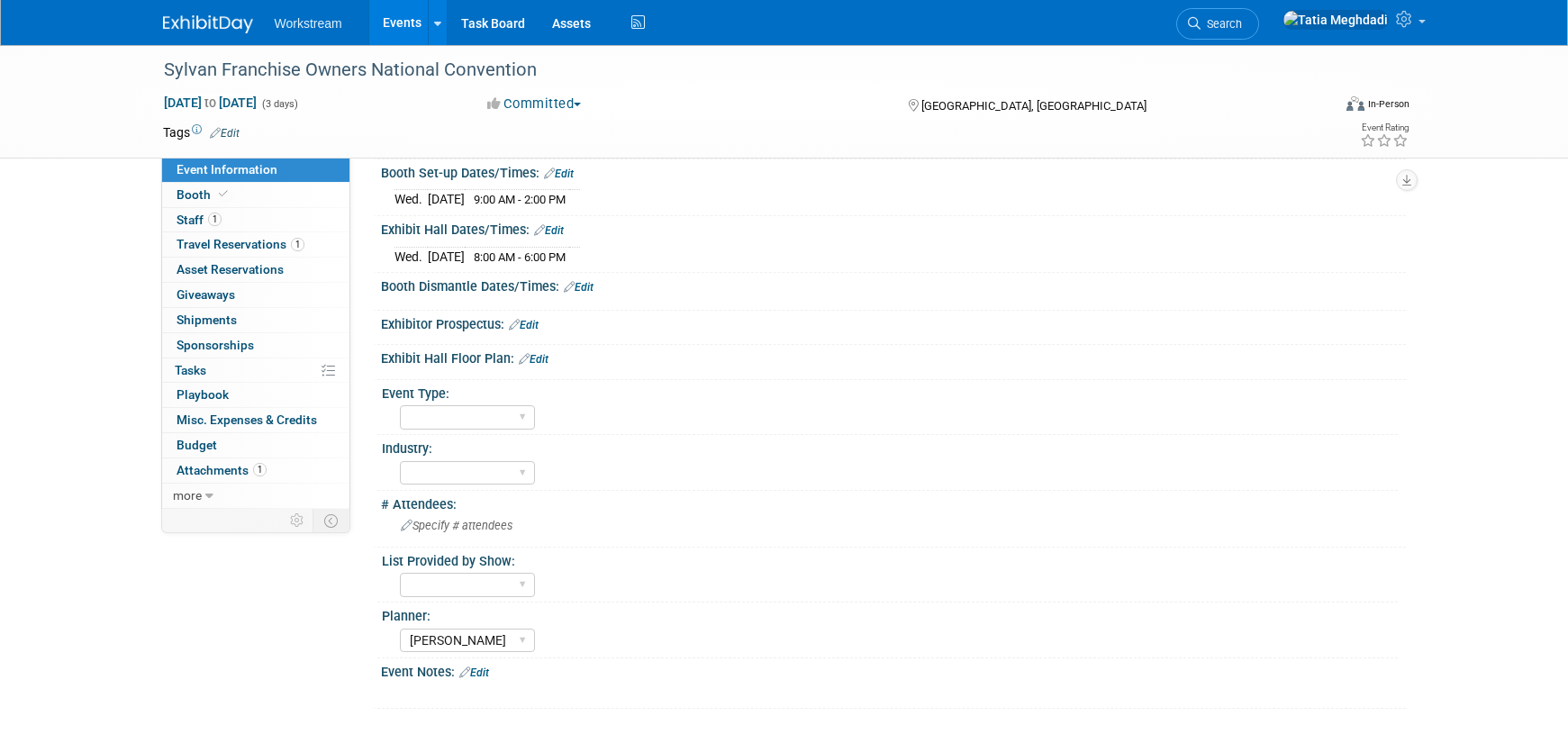
click at [586, 286] on link "Edit" at bounding box center [579, 287] width 30 height 13
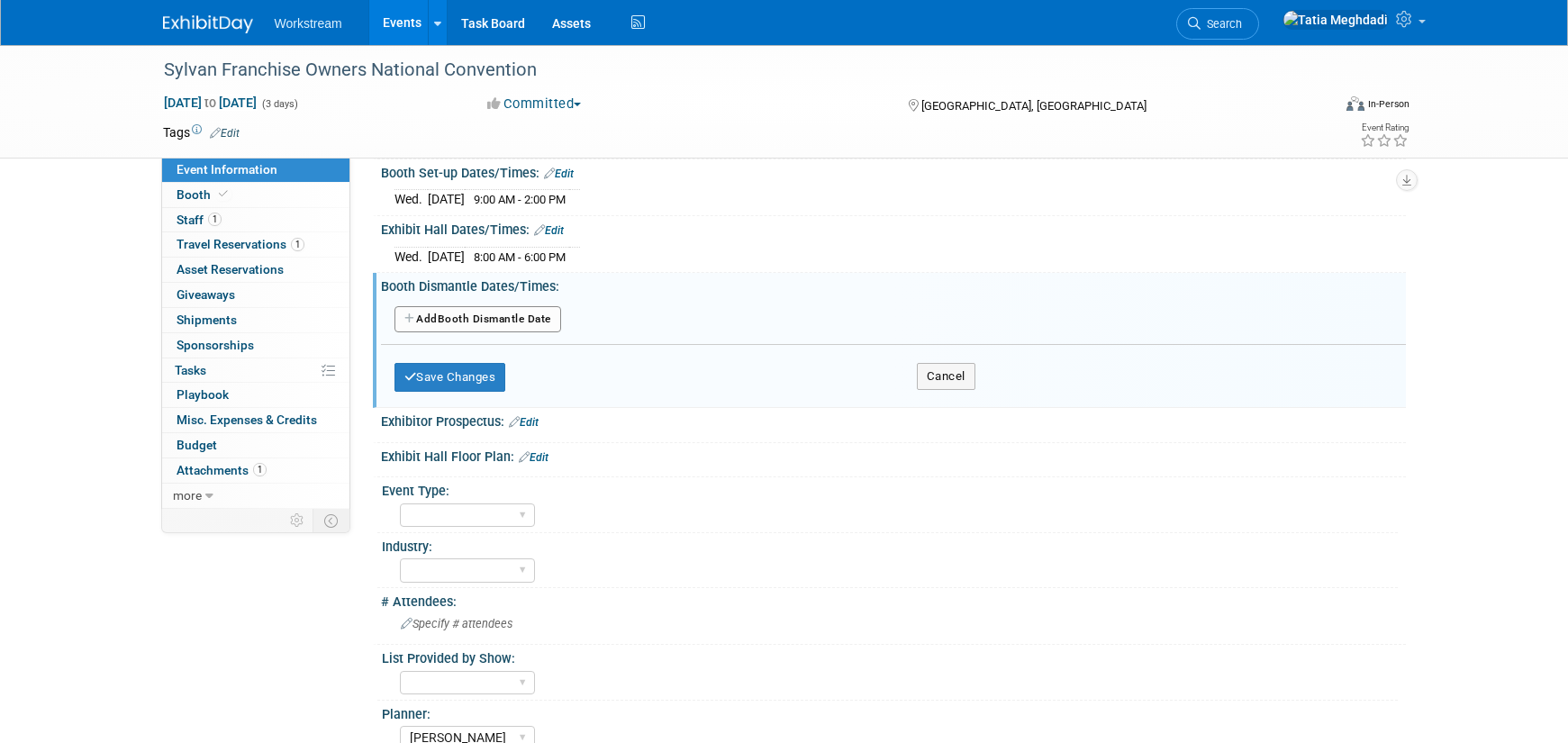
click at [475, 321] on button "Add Another Booth Dismantle Date" at bounding box center [477, 320] width 166 height 27
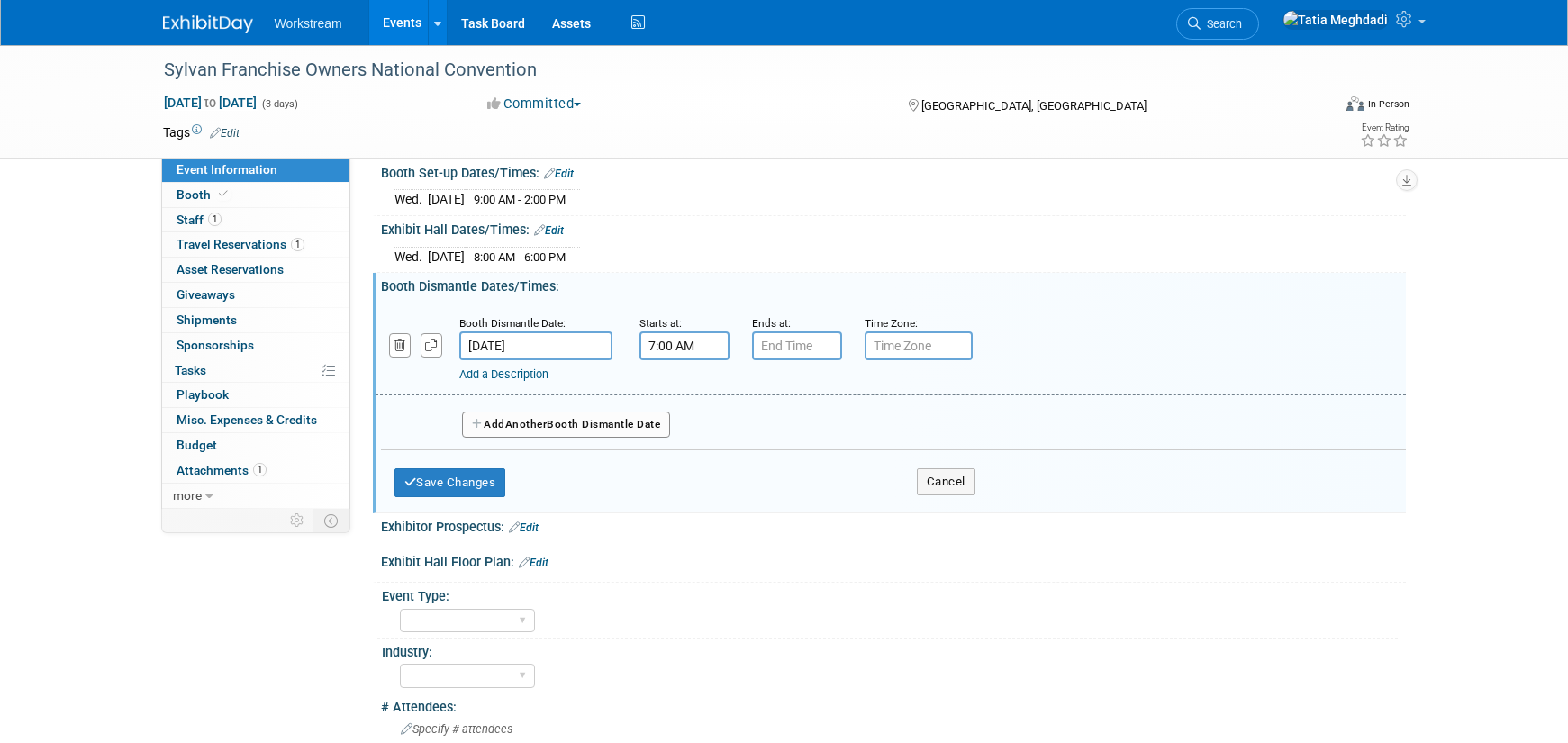
click at [661, 345] on input "7:00 AM" at bounding box center [684, 346] width 91 height 29
click at [678, 471] on span at bounding box center [681, 469] width 31 height 31
click at [844, 426] on button "AM" at bounding box center [837, 428] width 32 height 30
type input "6:00 PM"
drag, startPoint x: 814, startPoint y: 511, endPoint x: 817, endPoint y: 503, distance: 8.5
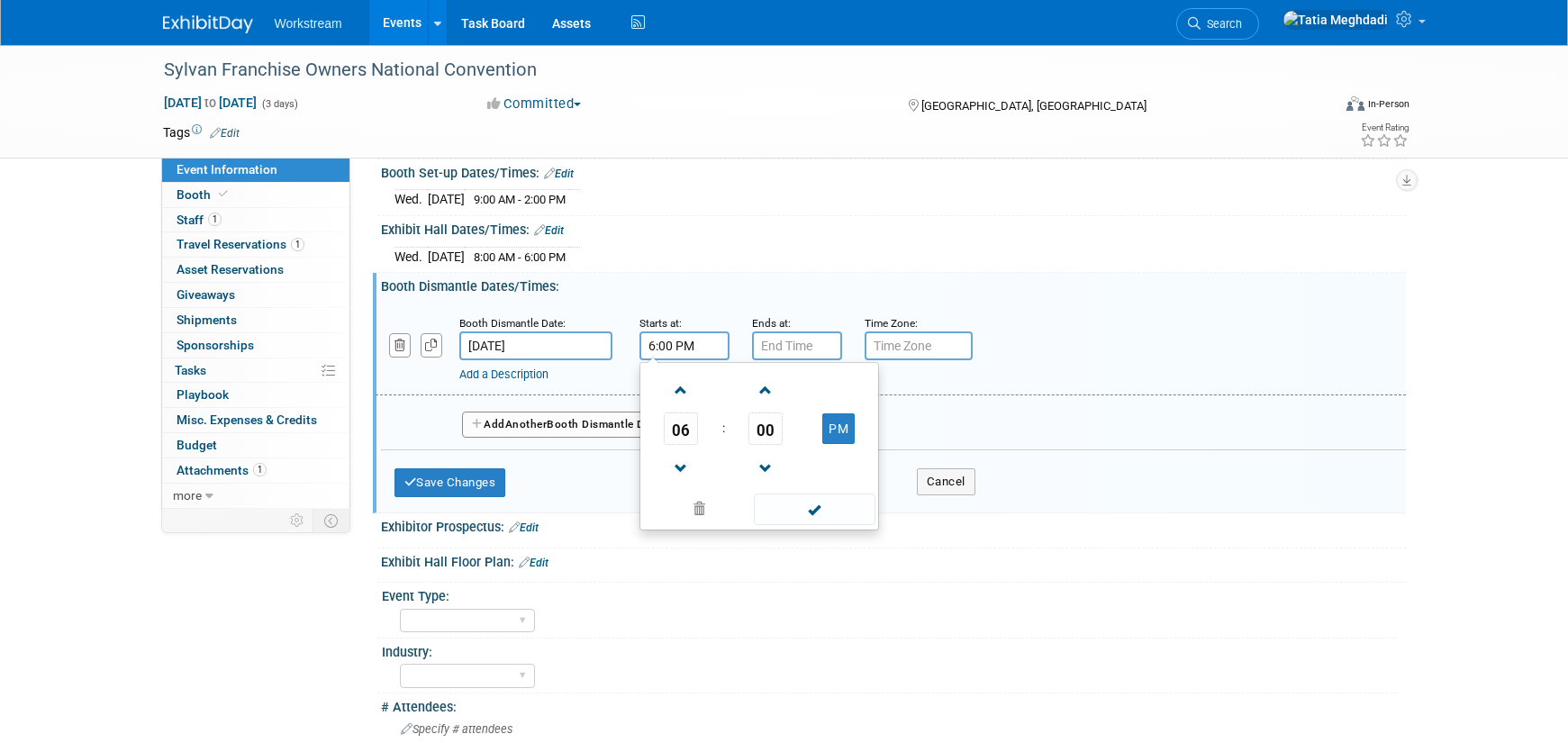
click at [815, 507] on span at bounding box center [815, 509] width 122 height 31
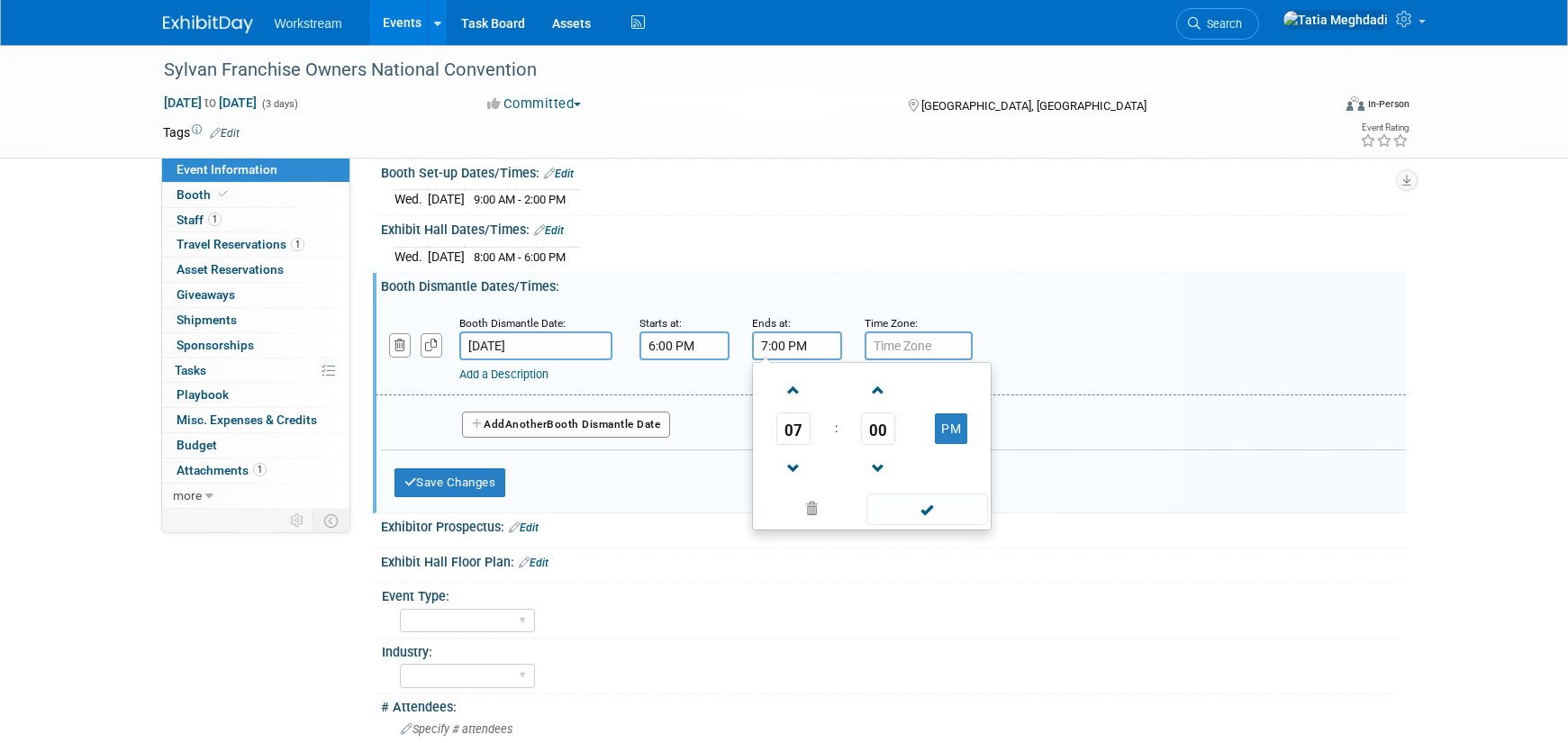
click at [806, 352] on input "7:00 PM" at bounding box center [797, 346] width 91 height 29
click at [788, 386] on span at bounding box center [794, 390] width 31 height 31
type input "8:00 PM"
click at [918, 507] on span at bounding box center [927, 509] width 122 height 31
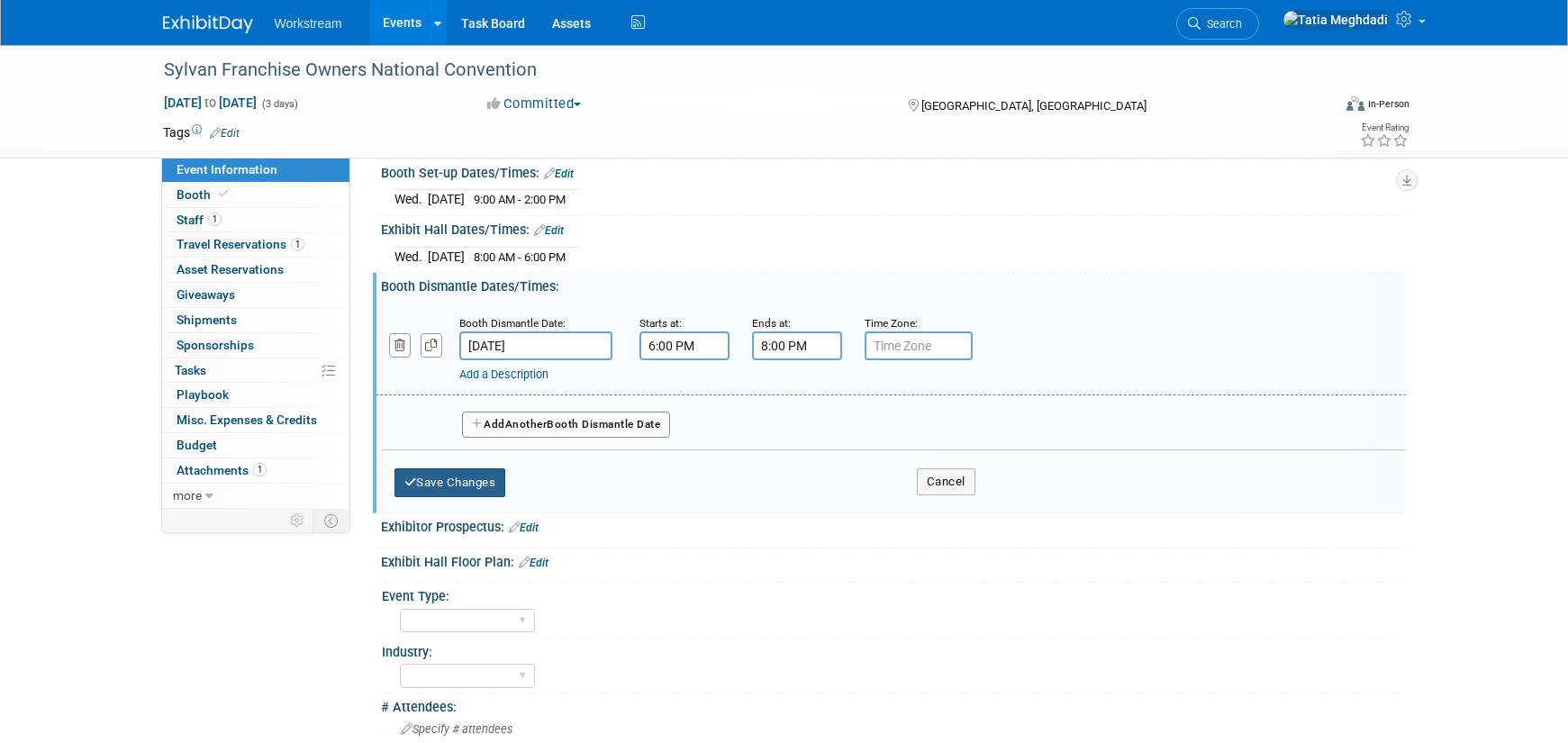
click at [440, 475] on button "Save Changes" at bounding box center [450, 483] width 112 height 29
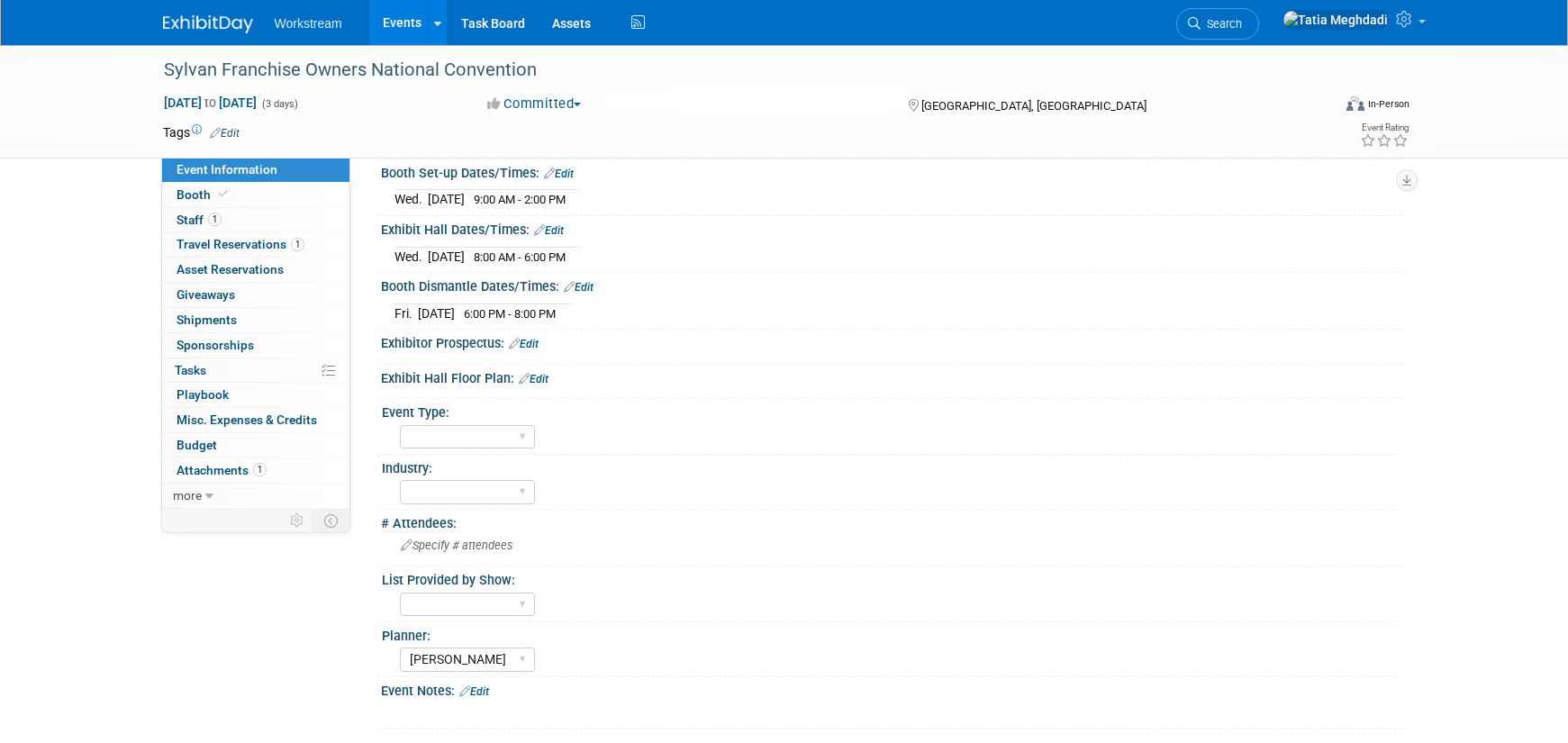
scroll to position [181, 0]
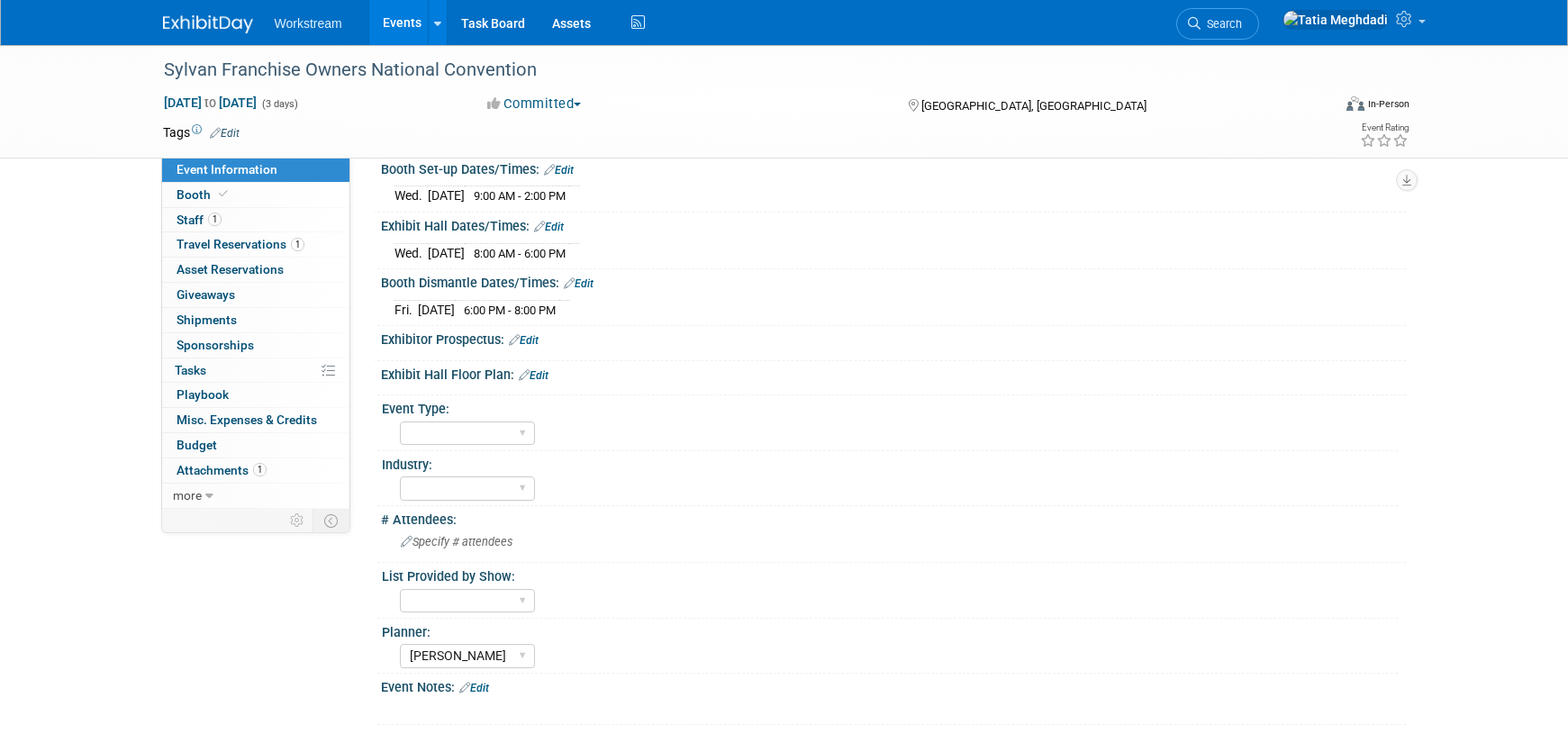
click at [563, 221] on link "Edit" at bounding box center [549, 227] width 30 height 13
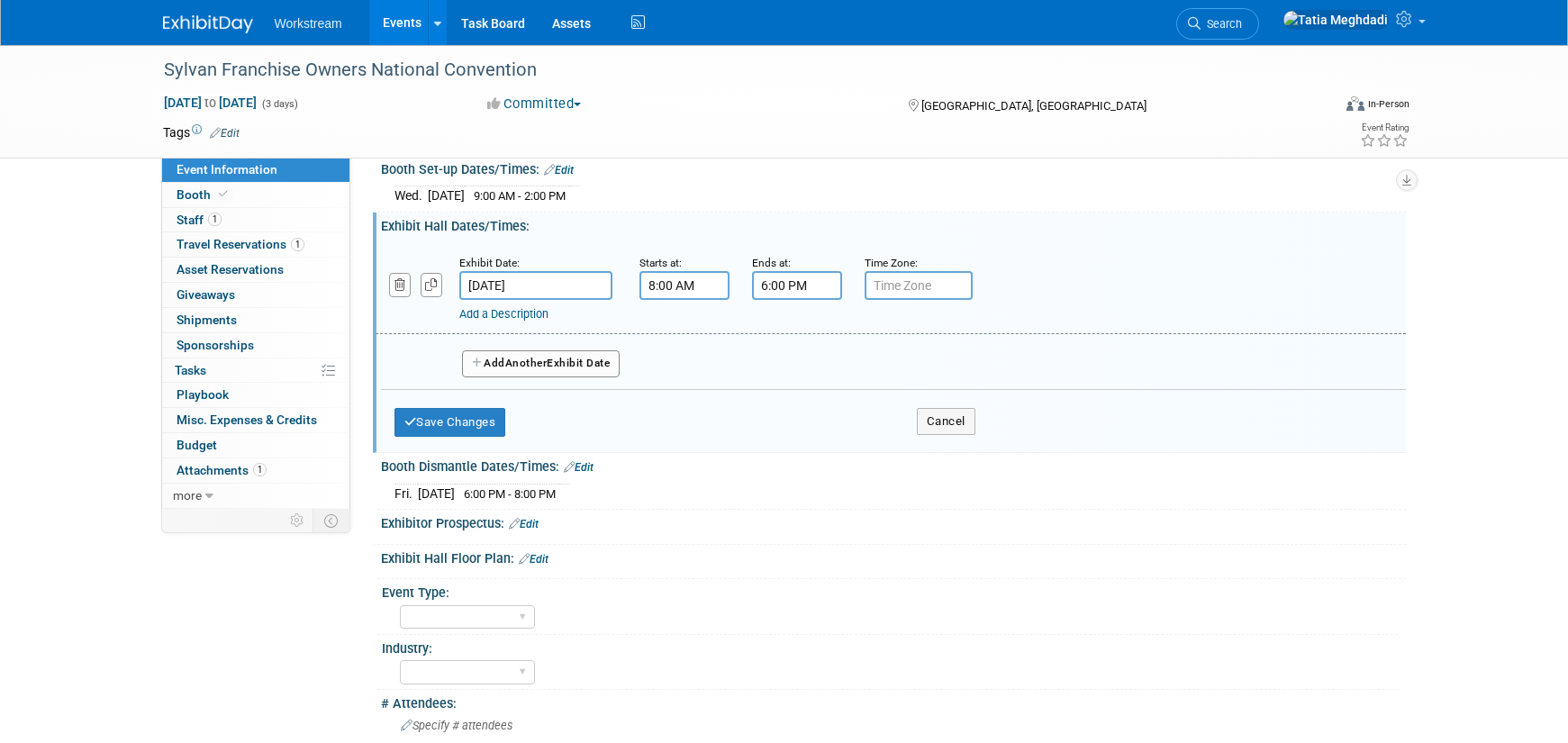
click at [501, 310] on link "Add a Description" at bounding box center [504, 313] width 90 height 14
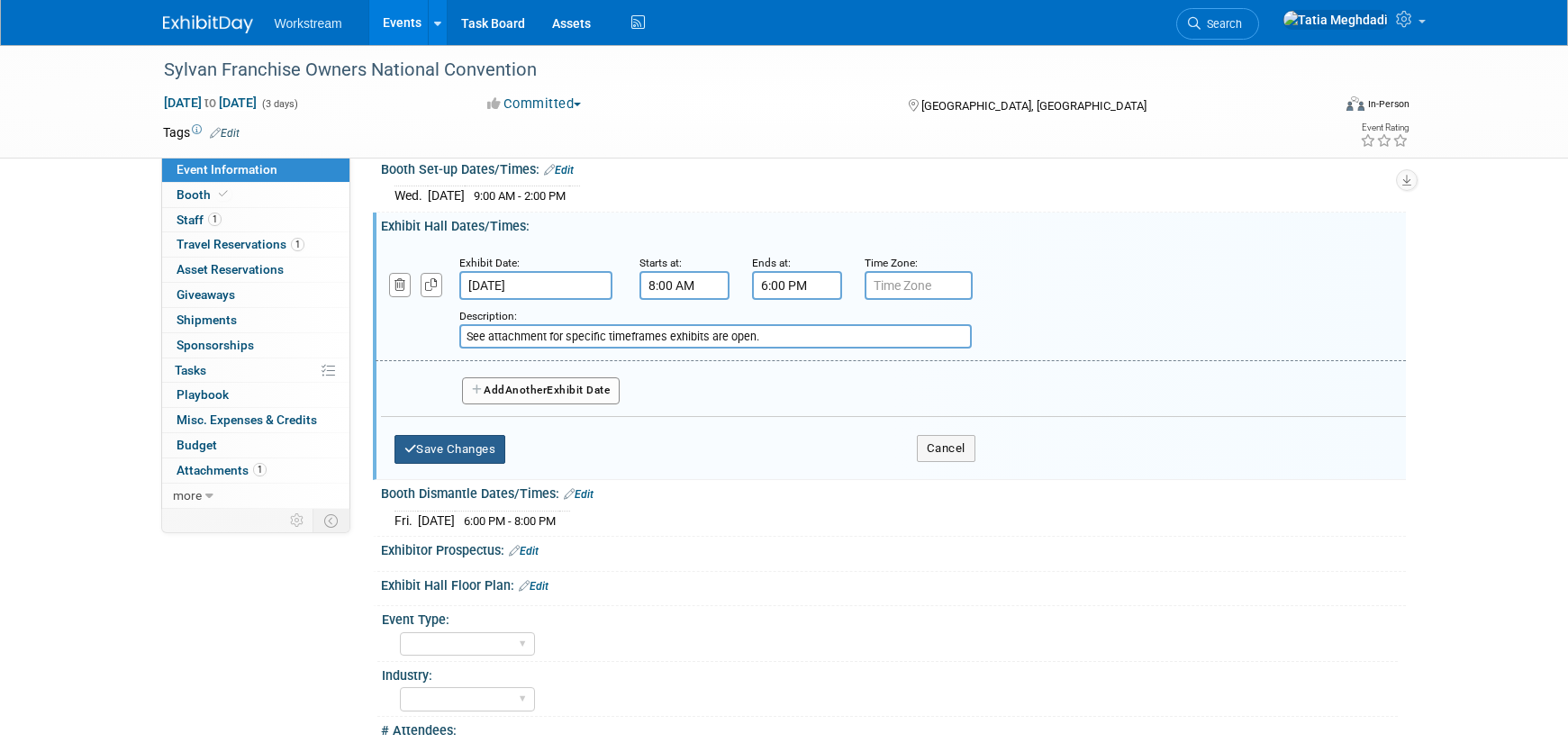
type input "See attachment for specific timeframes exhibits are open."
click at [439, 444] on button "Save Changes" at bounding box center [450, 450] width 112 height 29
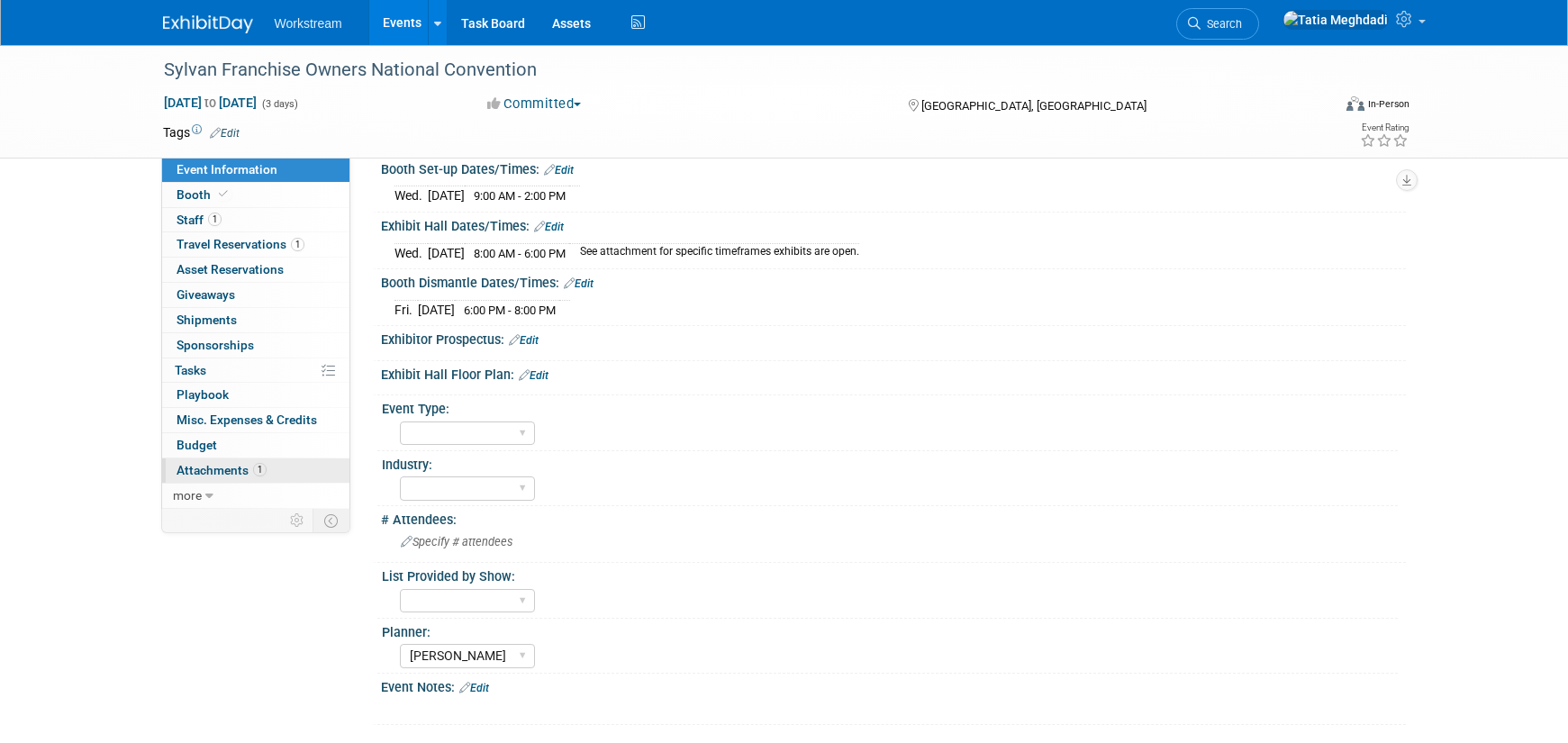
click at [236, 475] on span "Attachments 1" at bounding box center [221, 470] width 91 height 15
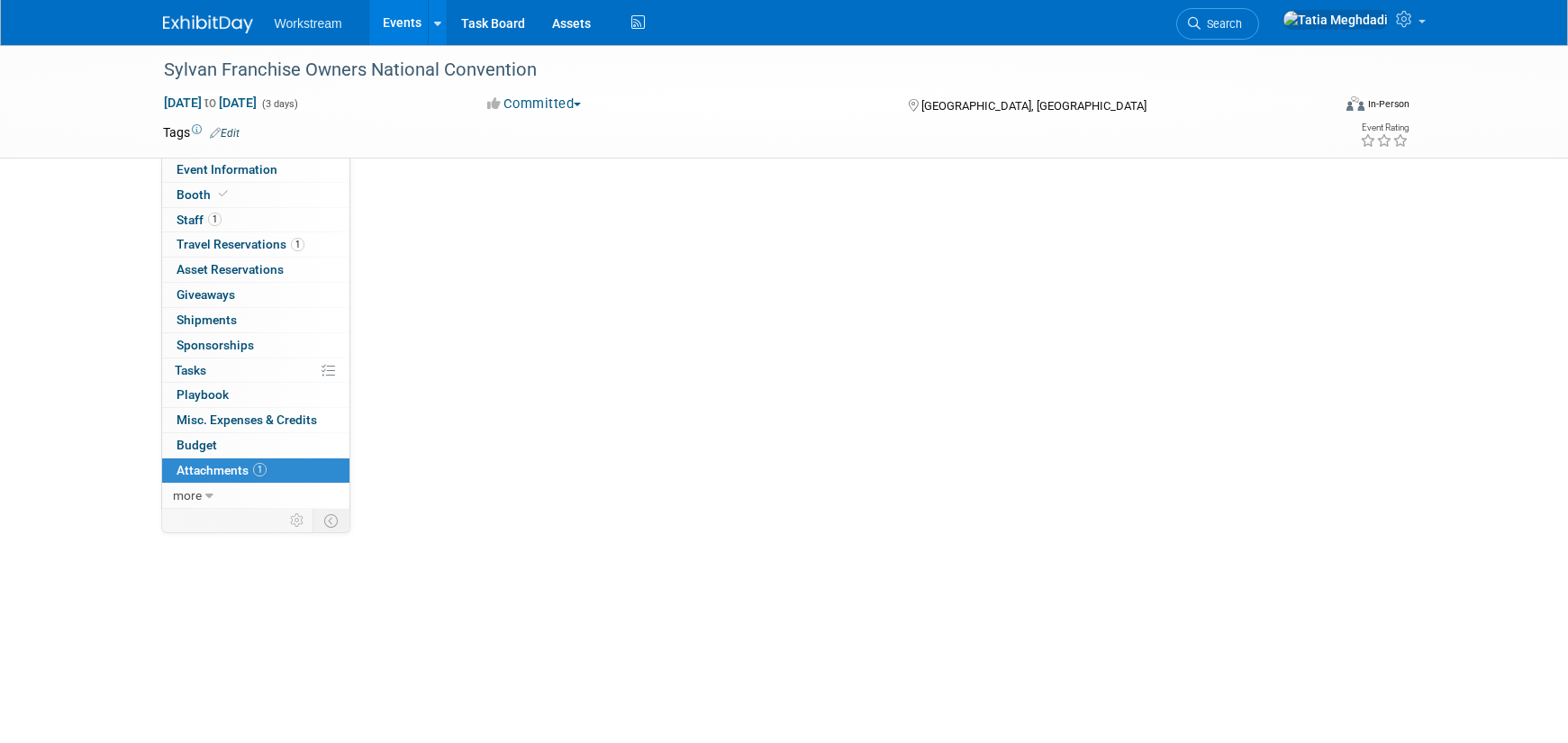
scroll to position [0, 0]
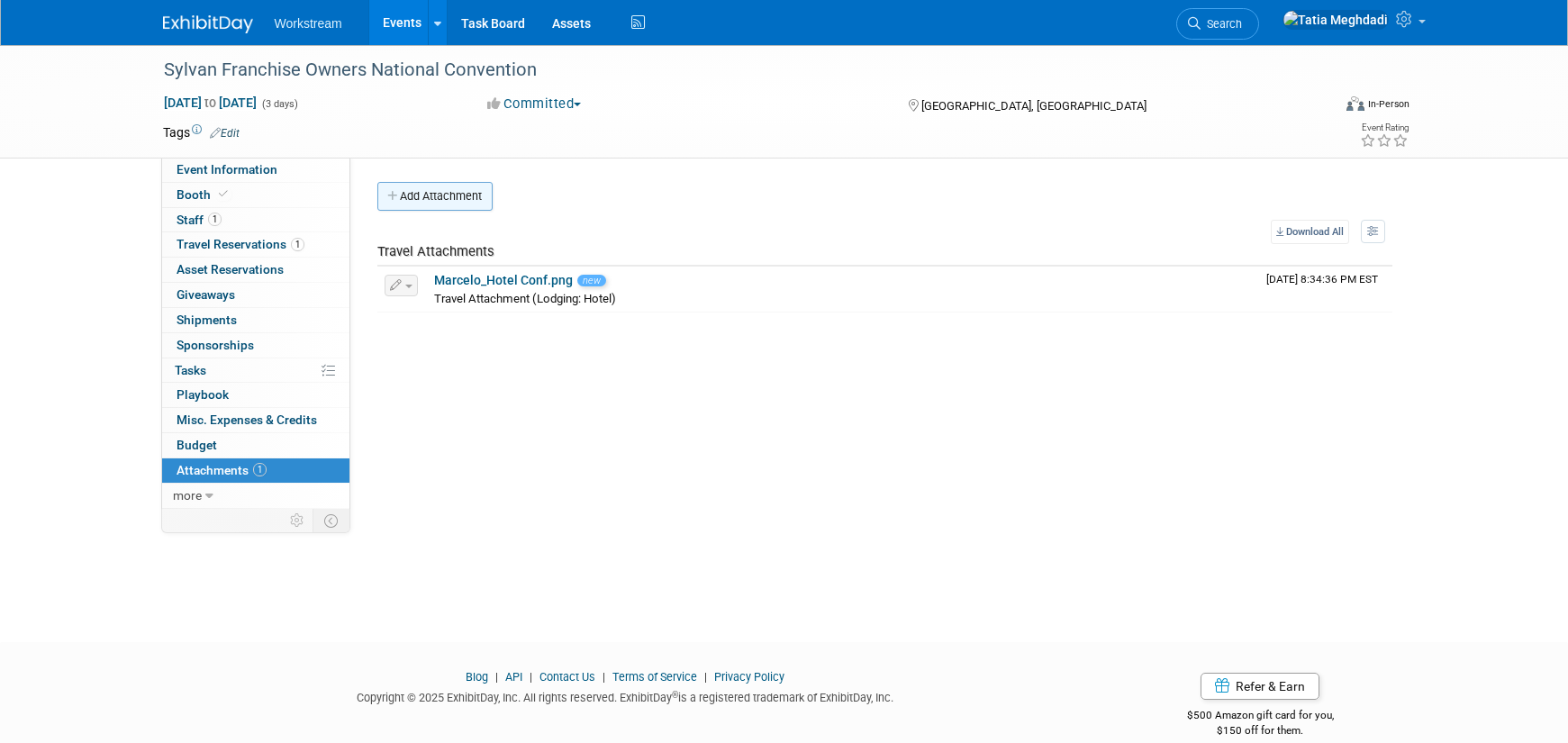
click at [426, 197] on button "Add Attachment" at bounding box center [435, 196] width 115 height 29
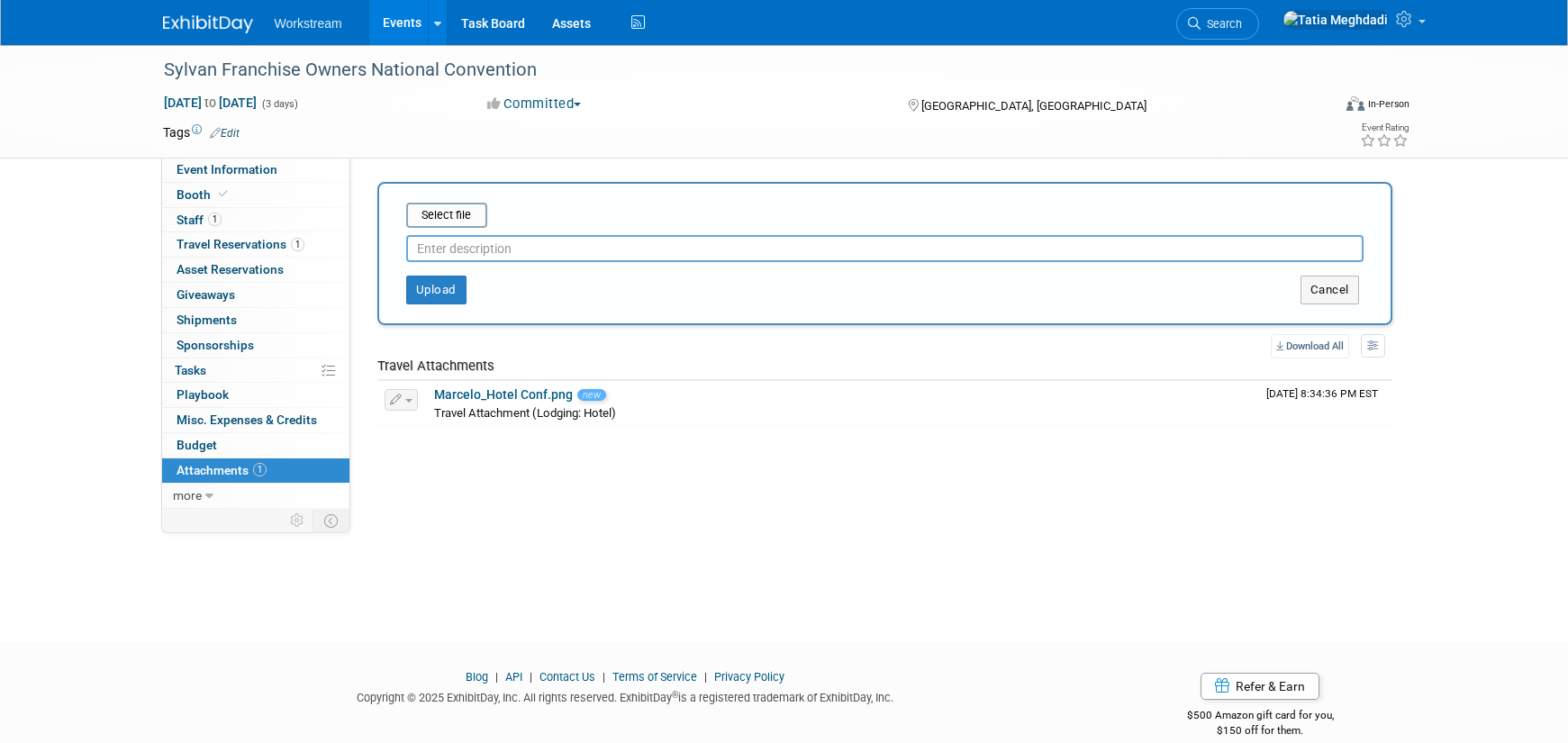
click at [445, 250] on input "text" at bounding box center [884, 249] width 957 height 27
type input "Exhibits Schedule"
click at [437, 220] on input "file" at bounding box center [379, 216] width 214 height 22
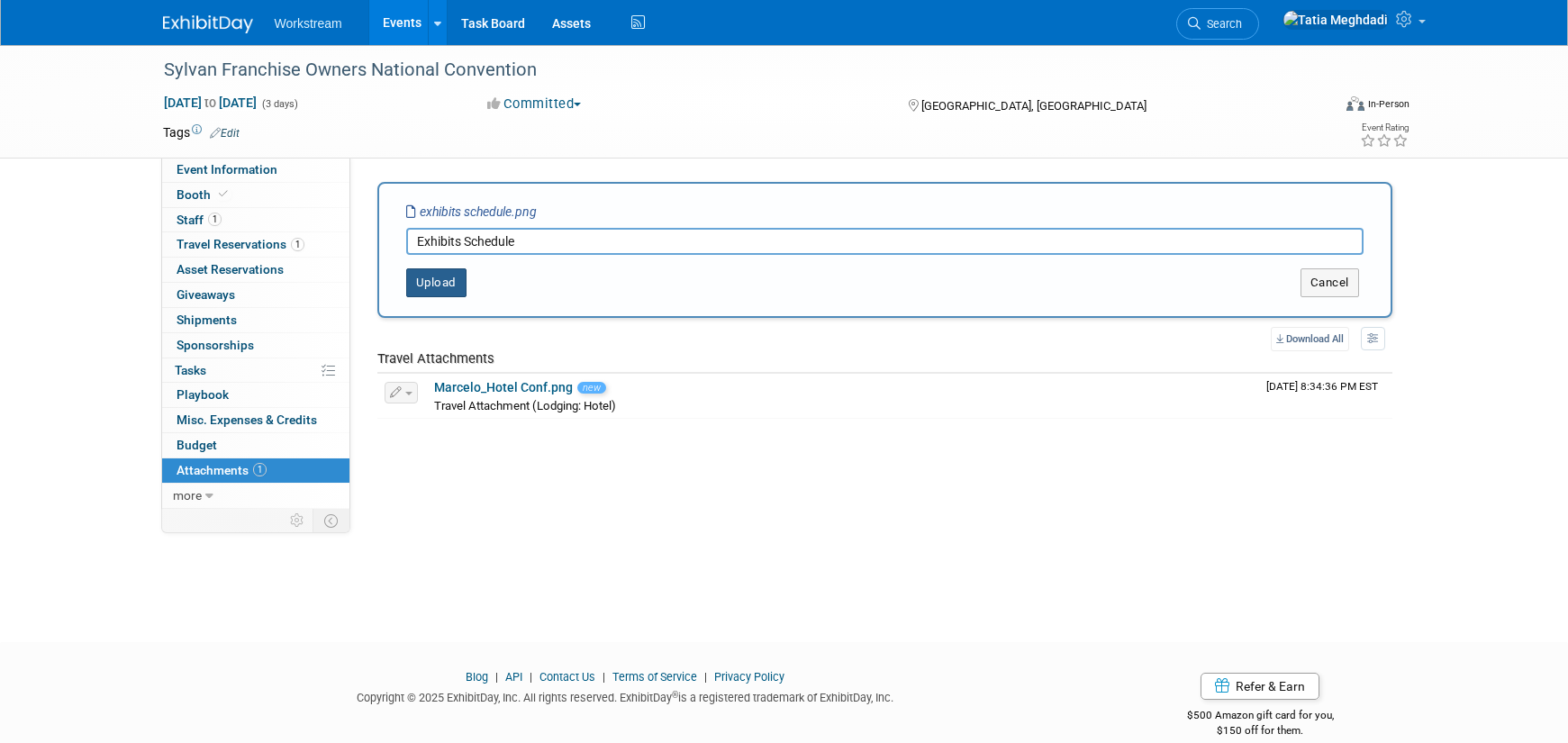
click at [435, 285] on button "Upload" at bounding box center [436, 283] width 60 height 29
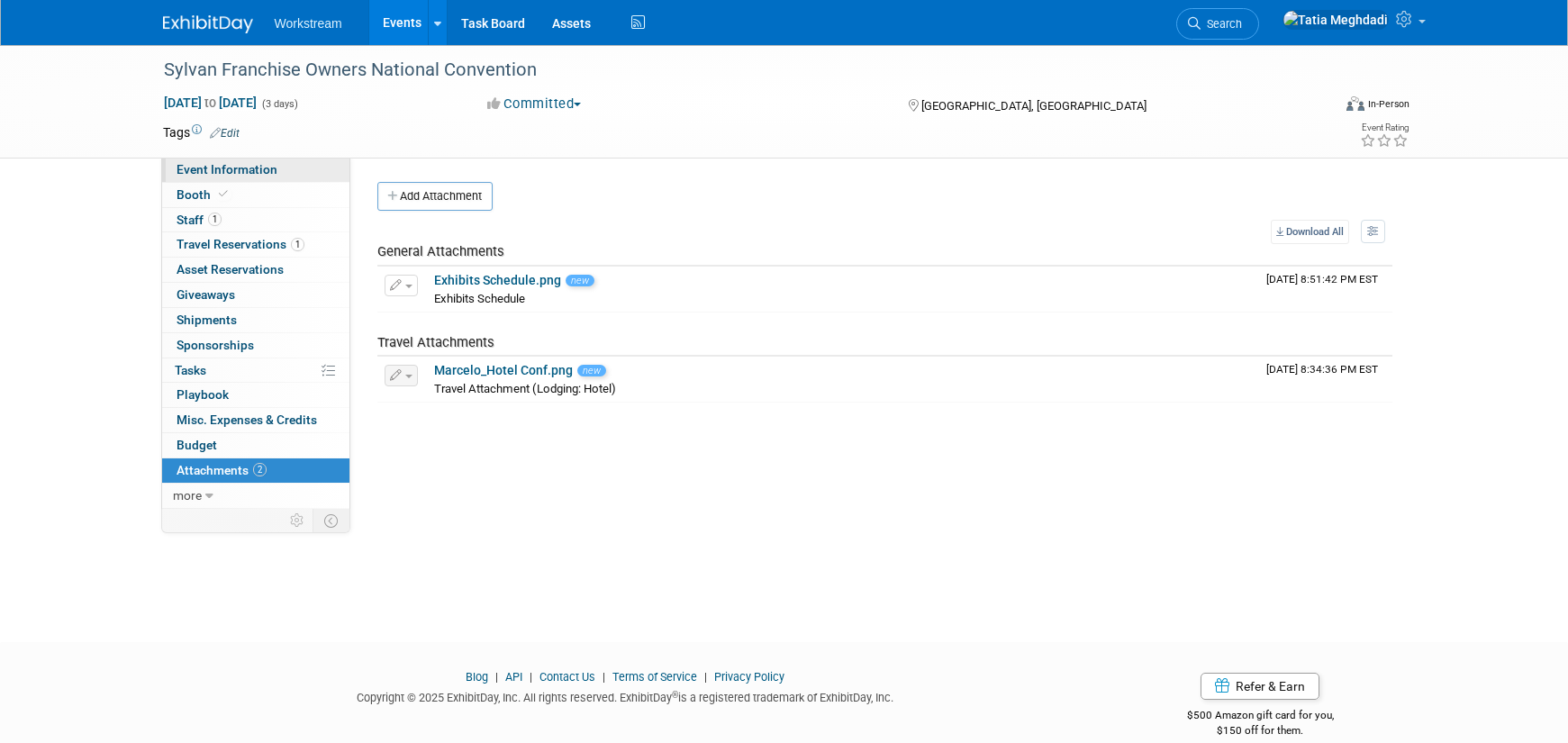
click at [193, 171] on span "Event Information" at bounding box center [227, 169] width 101 height 15
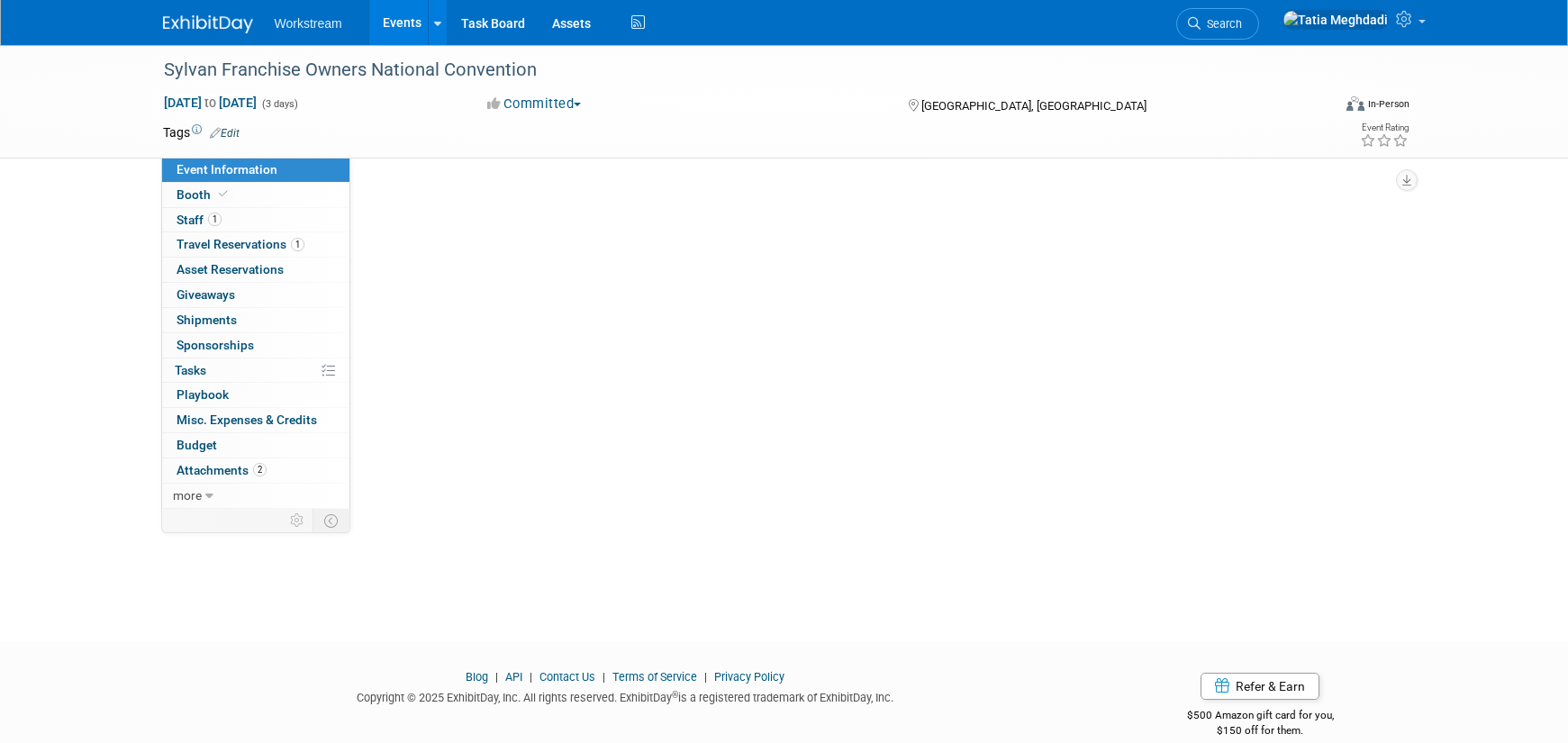
select select "Tatia Meghdadi"
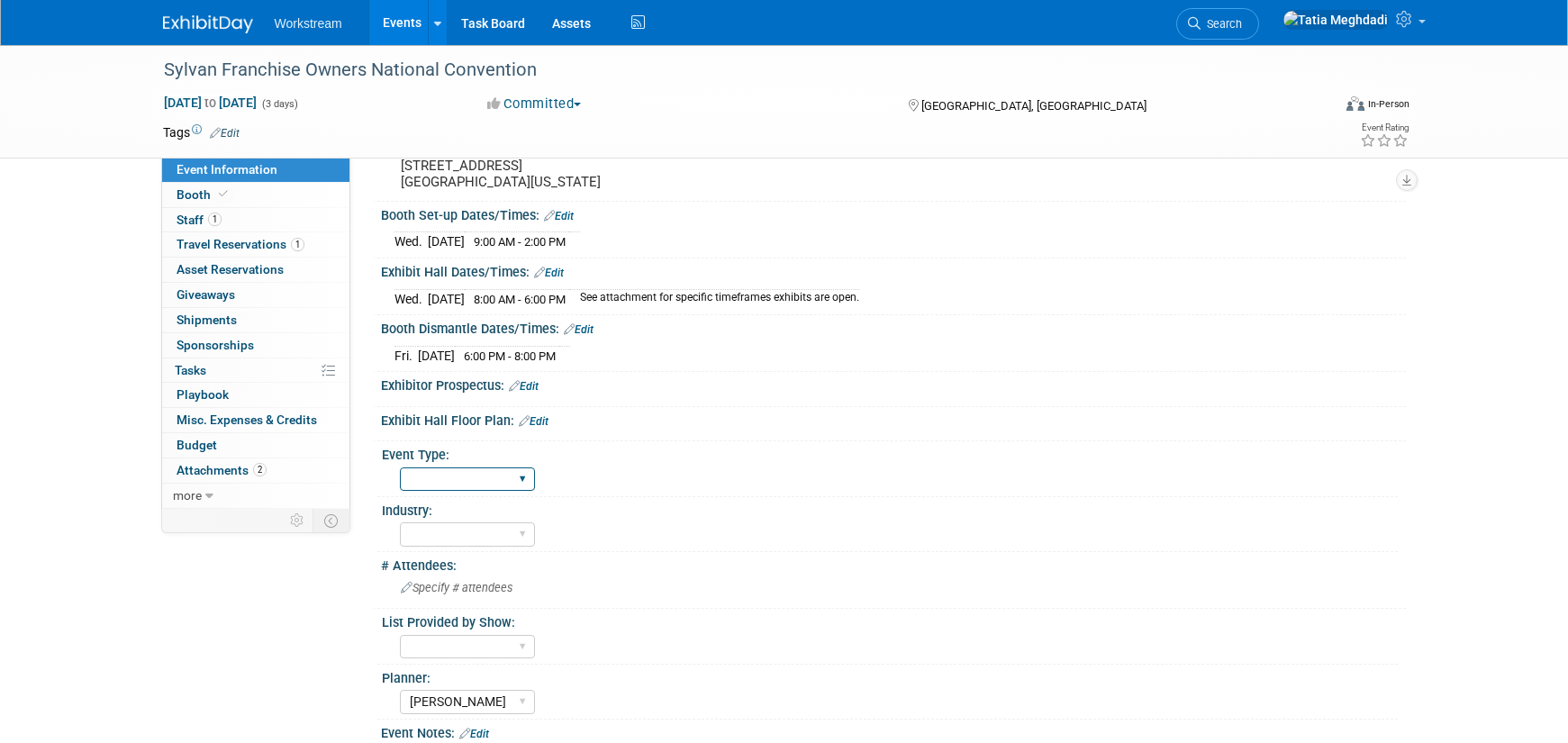
scroll to position [162, 0]
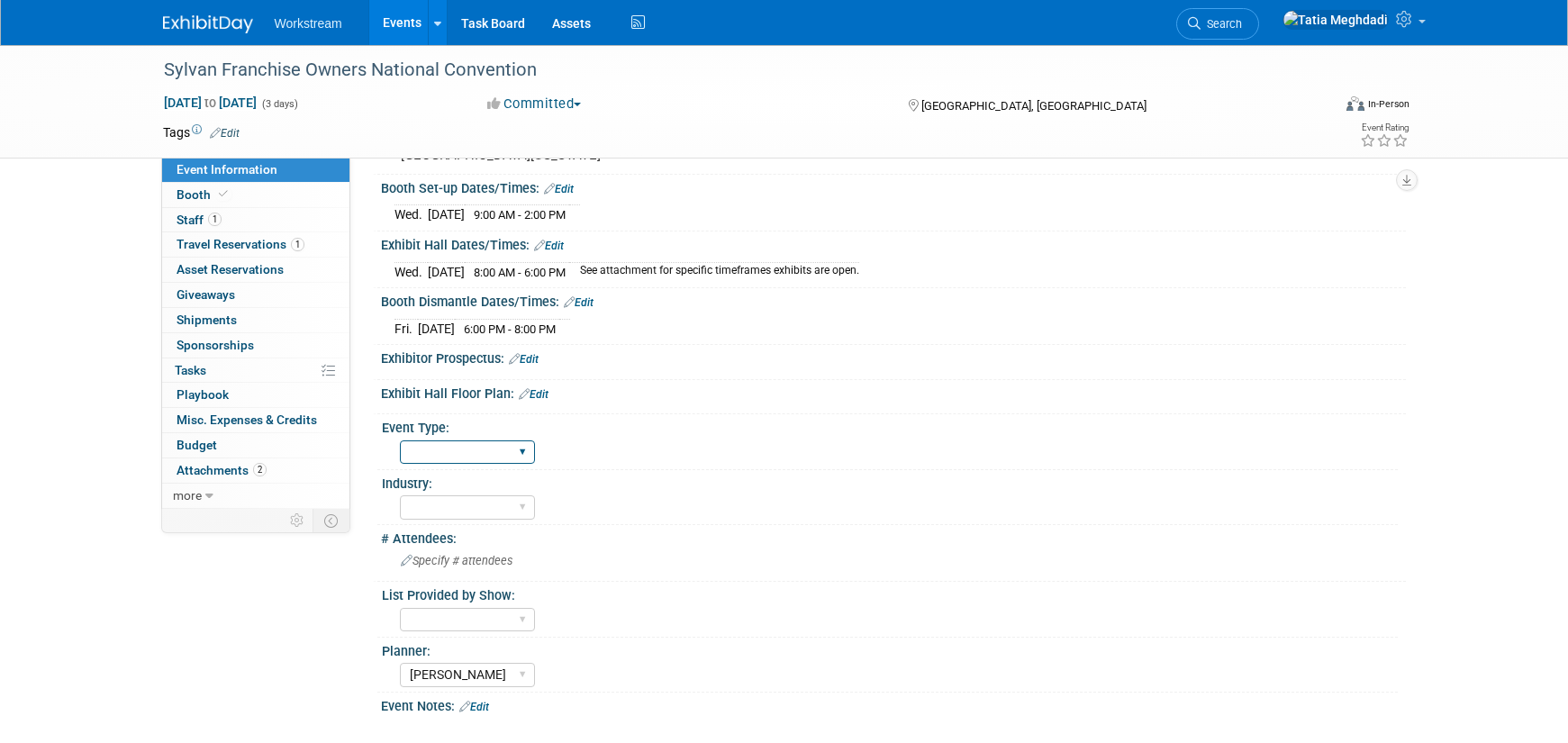
click at [452, 453] on select "Field Test Franchisor Brand MSA Brand NON MSA Internal Industry Customer" at bounding box center [467, 452] width 135 height 25
select select "Industry"
click at [400, 440] on select "Field Test Franchisor Brand MSA Brand NON MSA Internal Industry Customer" at bounding box center [467, 452] width 135 height 25
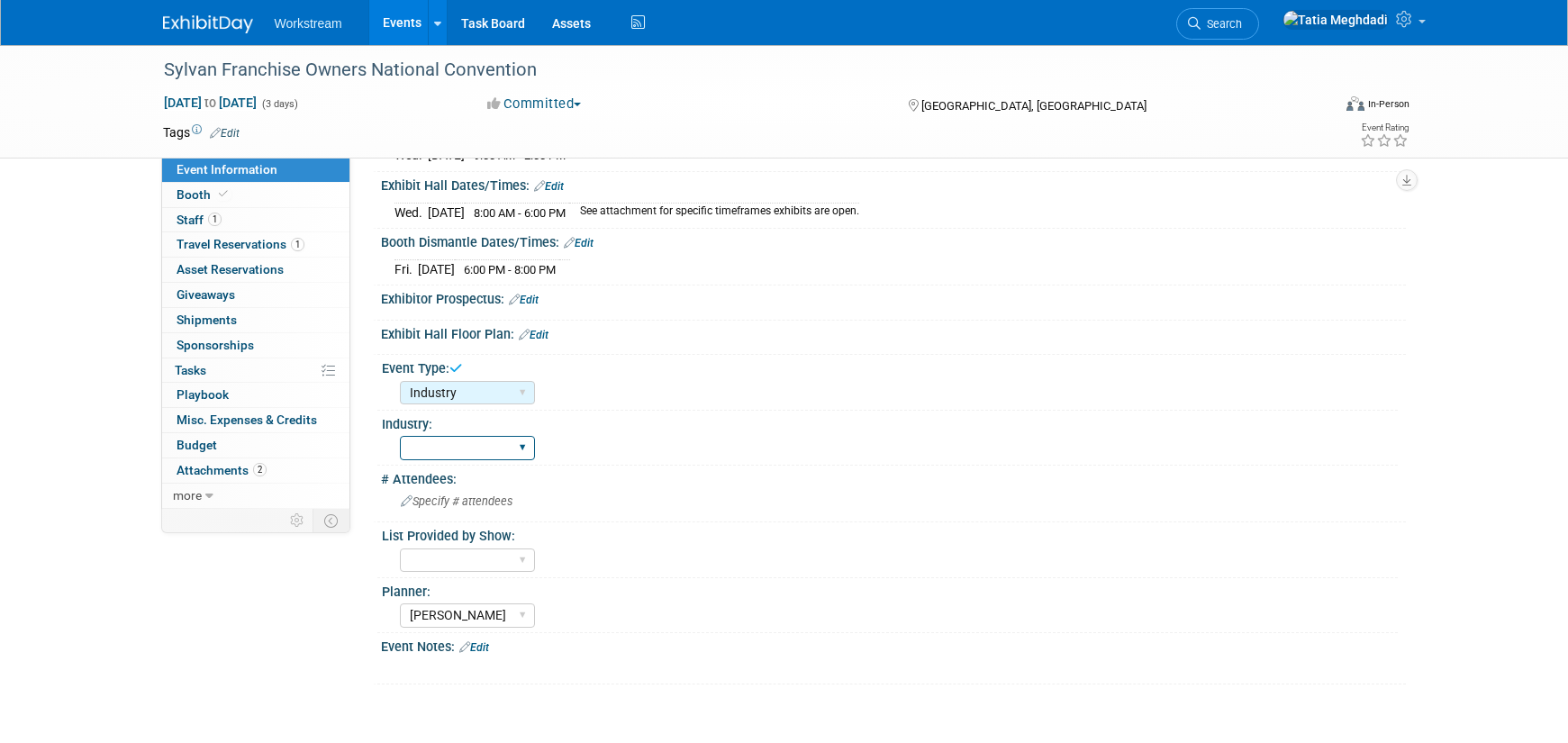
click at [462, 444] on select "Accounting Broker/Benefits Restaurant Healthcare Hospitality Misc/Other" at bounding box center [467, 448] width 135 height 25
select select "Misc/Other"
click at [400, 436] on select "Accounting Broker/Benefits Restaurant Healthcare Hospitality Misc/Other" at bounding box center [467, 448] width 135 height 25
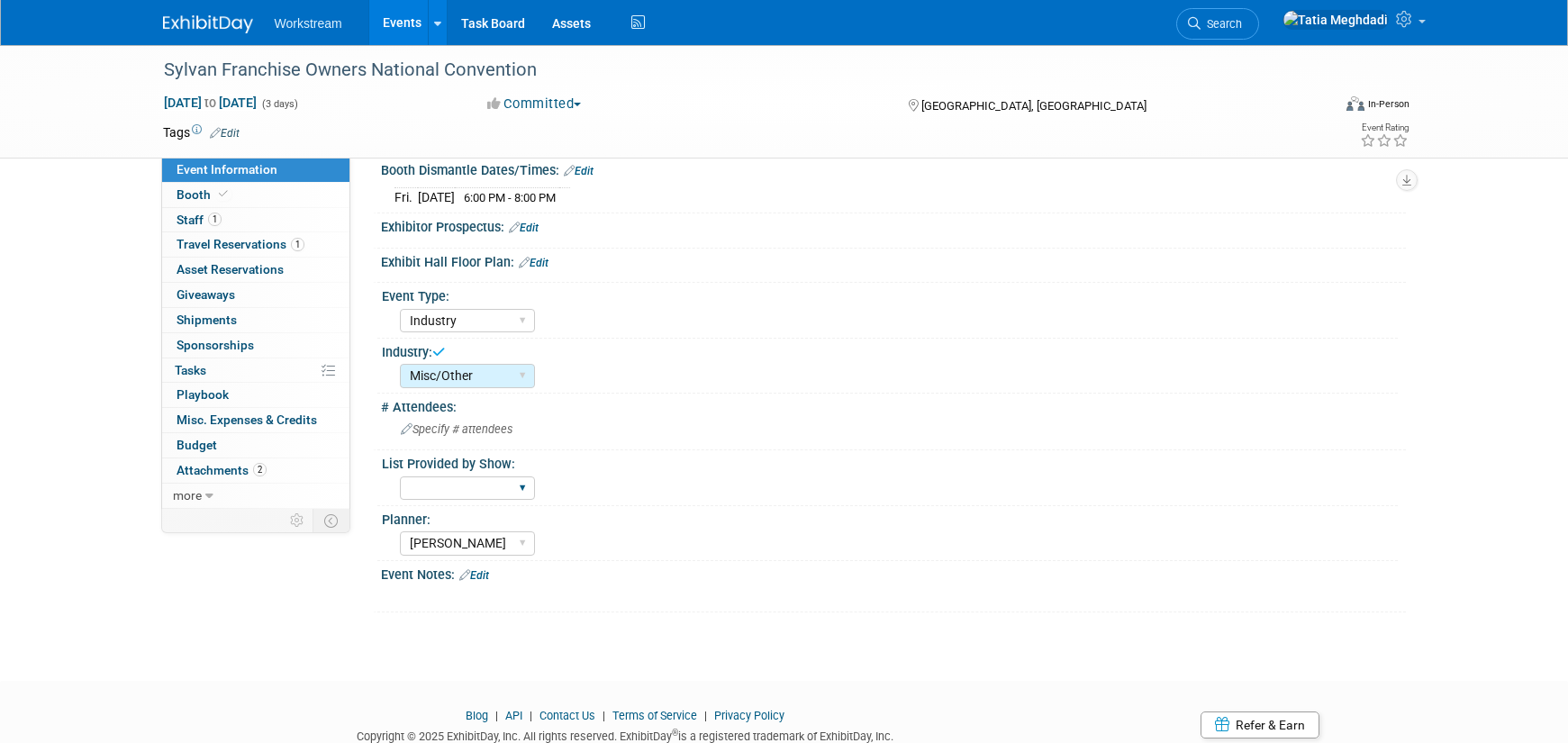
scroll to position [297, 0]
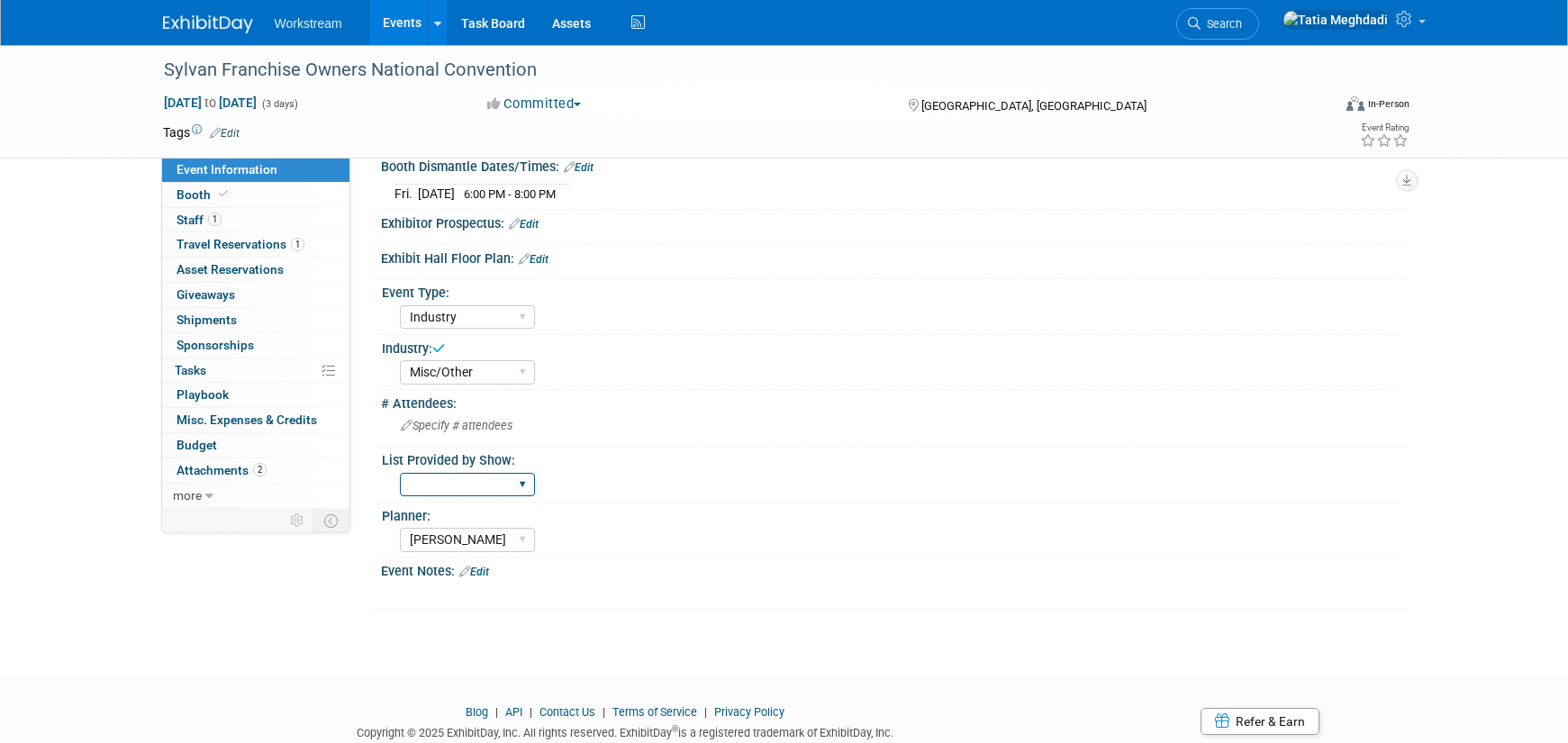
click at [443, 477] on select "Yes No TBD" at bounding box center [467, 484] width 135 height 25
select select "No"
click at [400, 472] on select "Yes No TBD" at bounding box center [467, 484] width 135 height 25
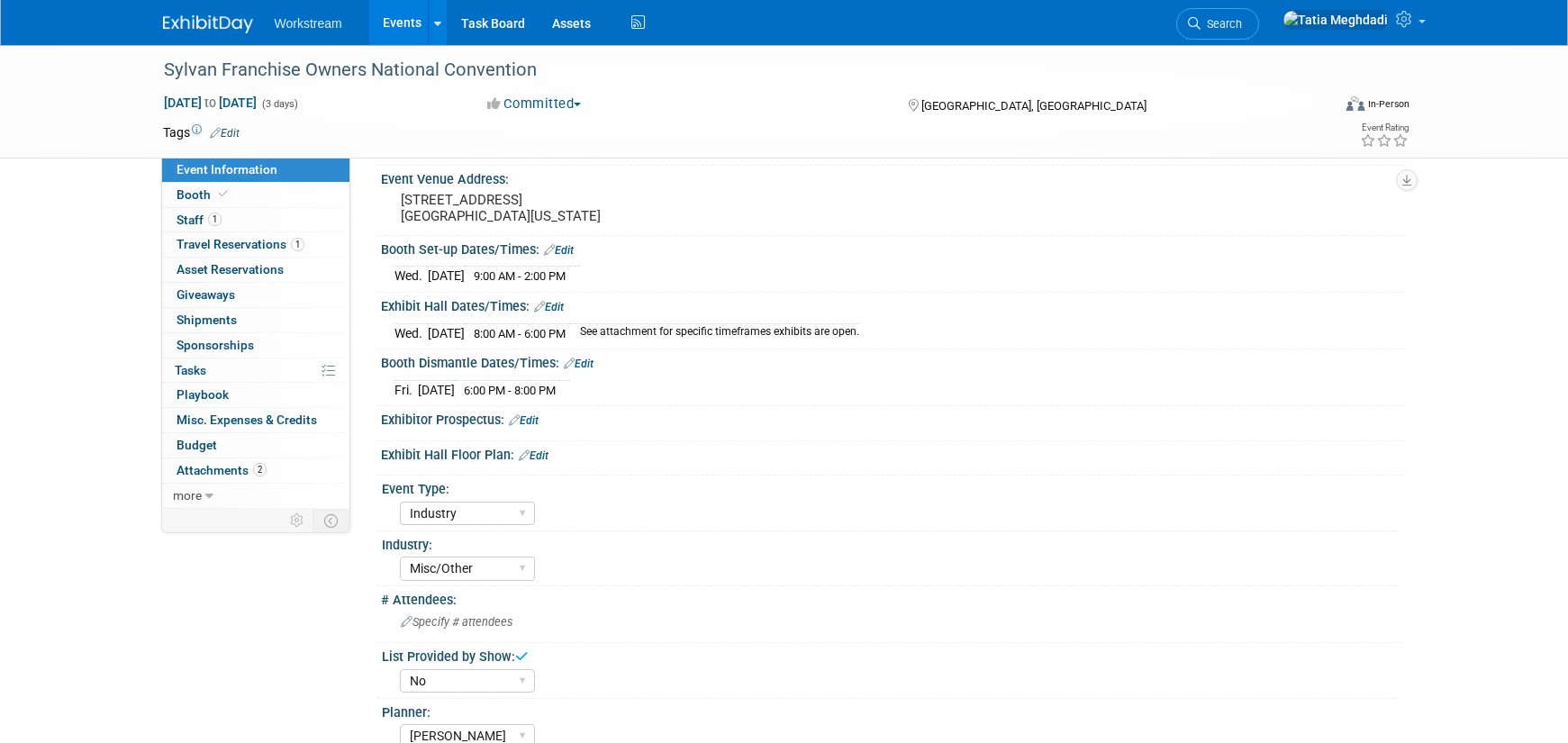
scroll to position [100, 0]
click at [202, 194] on span "Booth" at bounding box center [204, 195] width 55 height 15
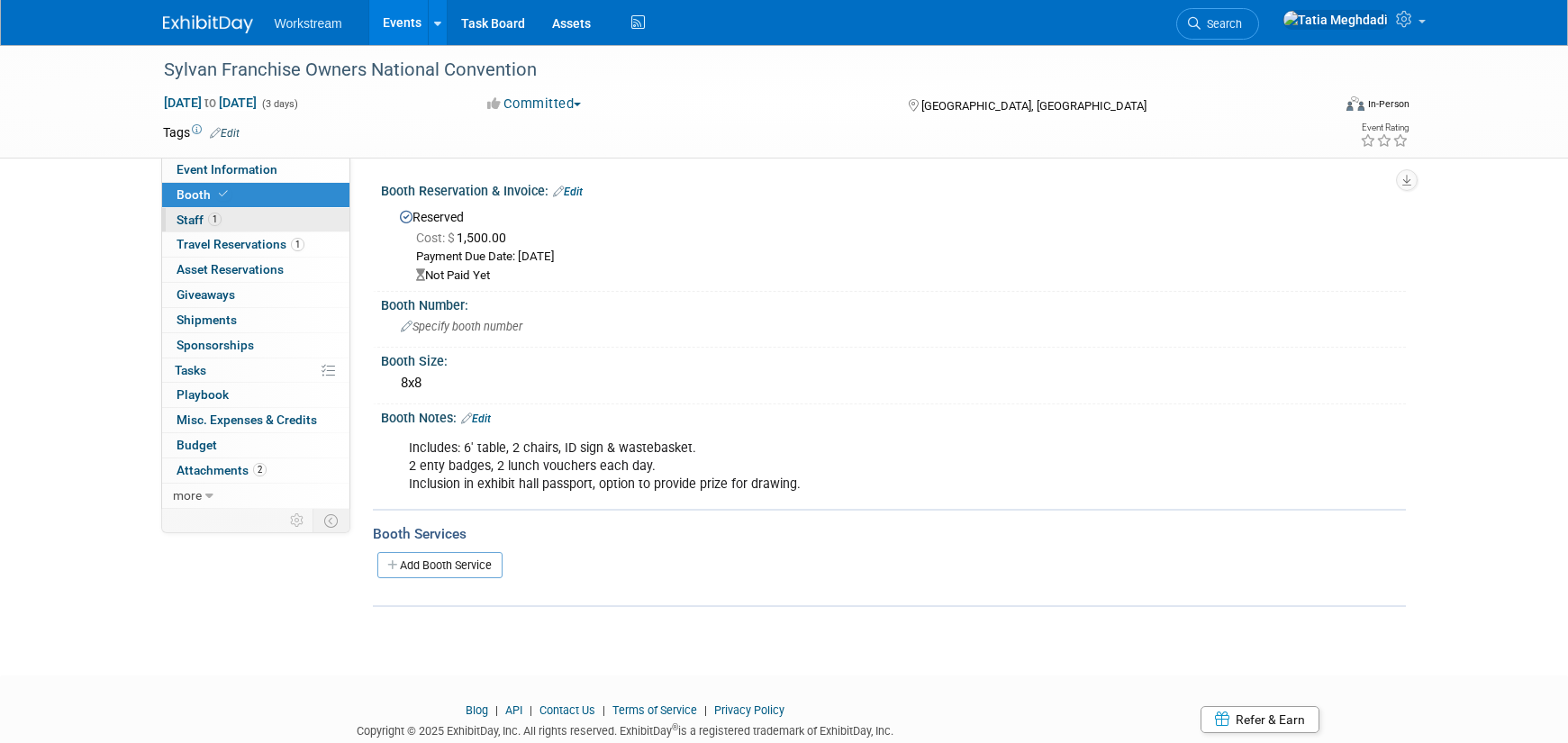
click at [193, 218] on span "Staff 1" at bounding box center [198, 219] width 45 height 15
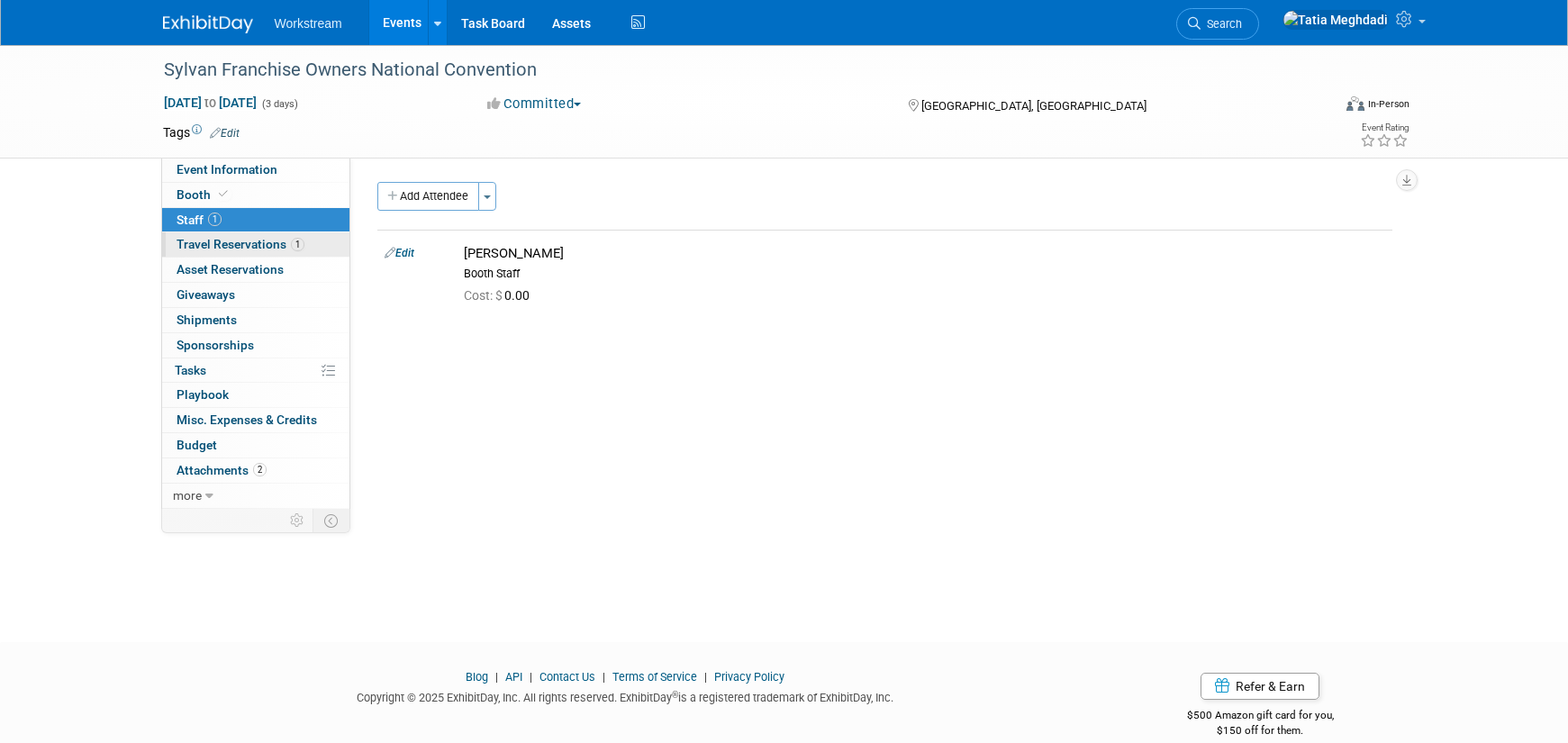
click at [197, 241] on span "Travel Reservations 1" at bounding box center [240, 244] width 128 height 15
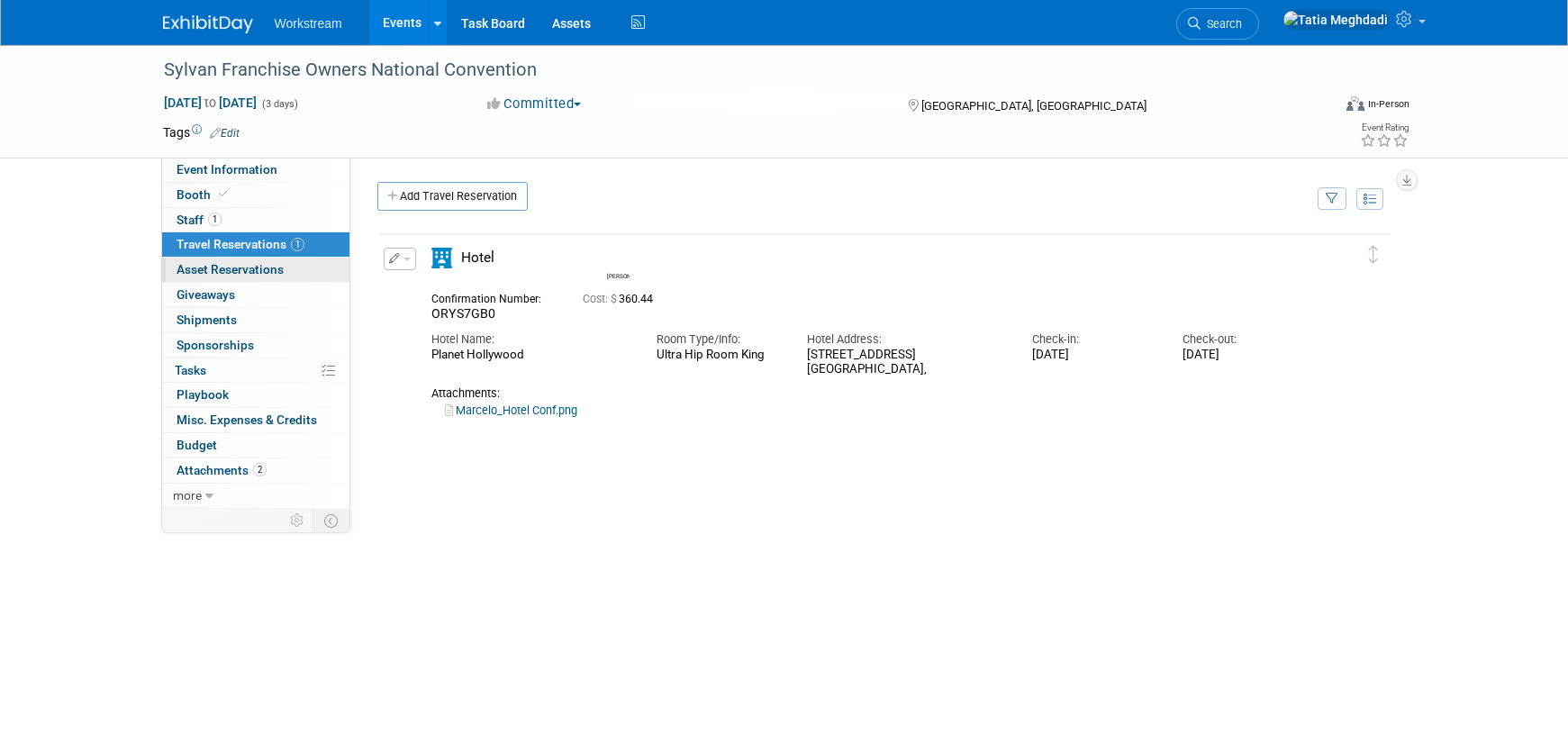
click at [197, 267] on span "Asset Reservations 0" at bounding box center [229, 270] width 107 height 15
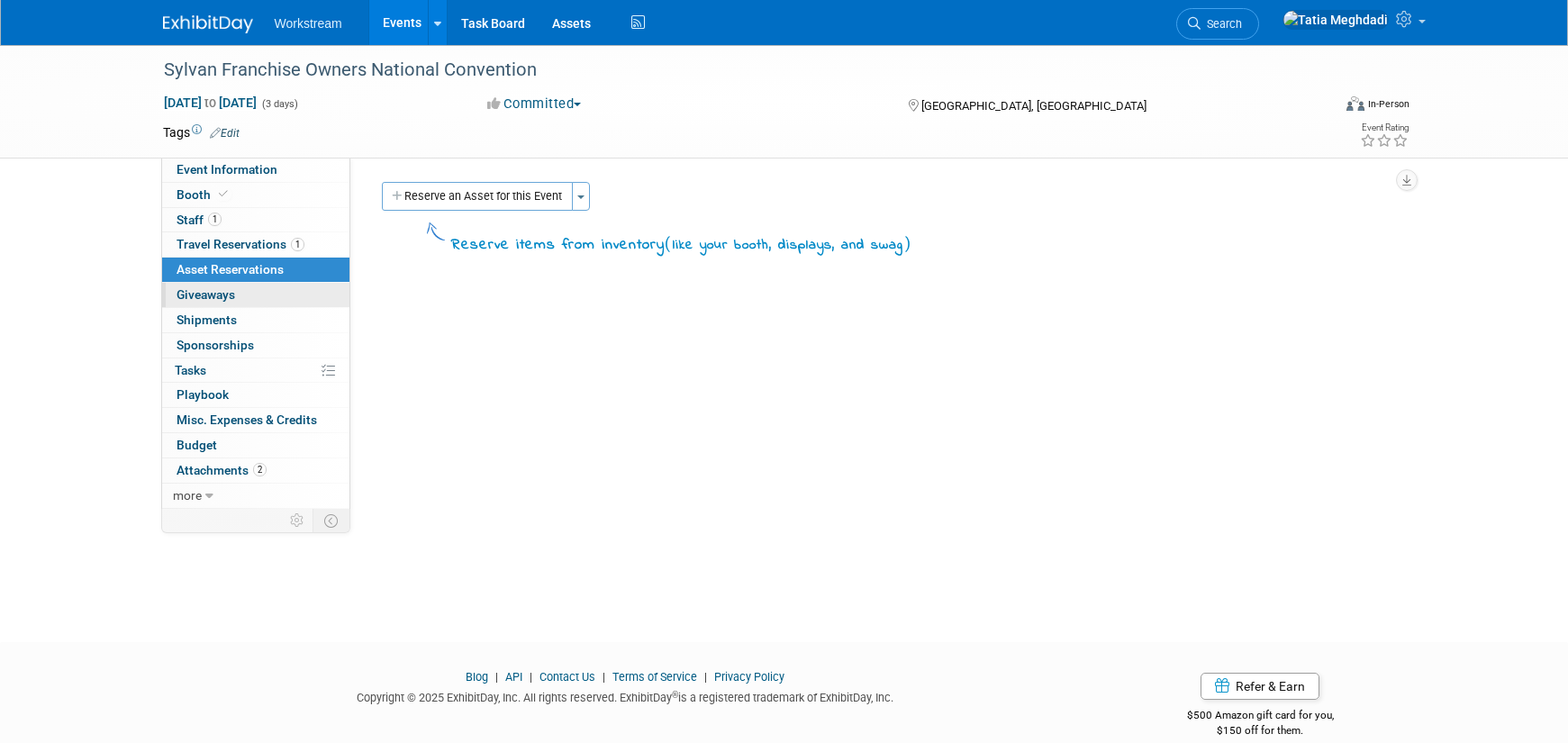
click at [193, 295] on span "Giveaways 0" at bounding box center [206, 294] width 59 height 15
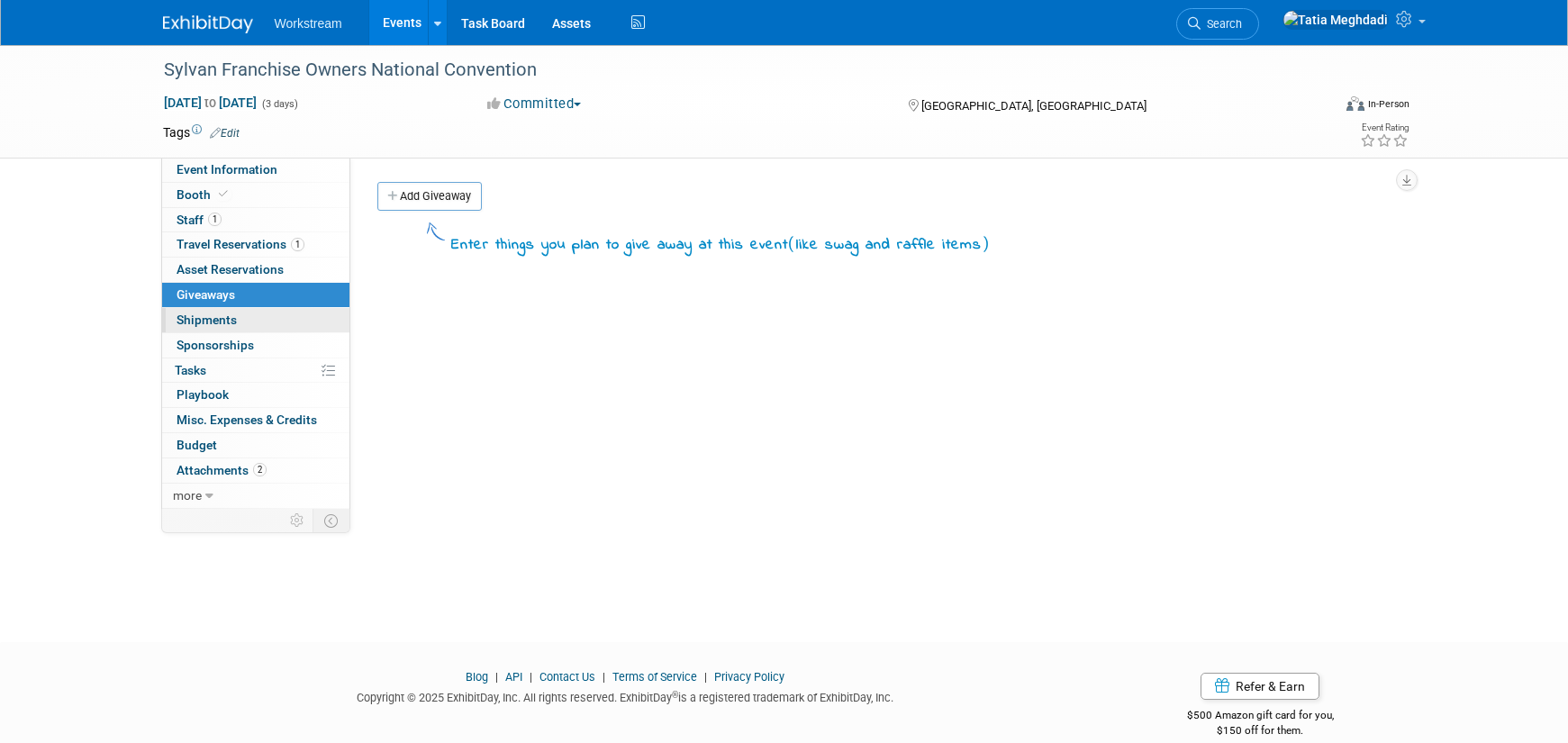
click at [190, 314] on span "Shipments 0" at bounding box center [207, 320] width 60 height 15
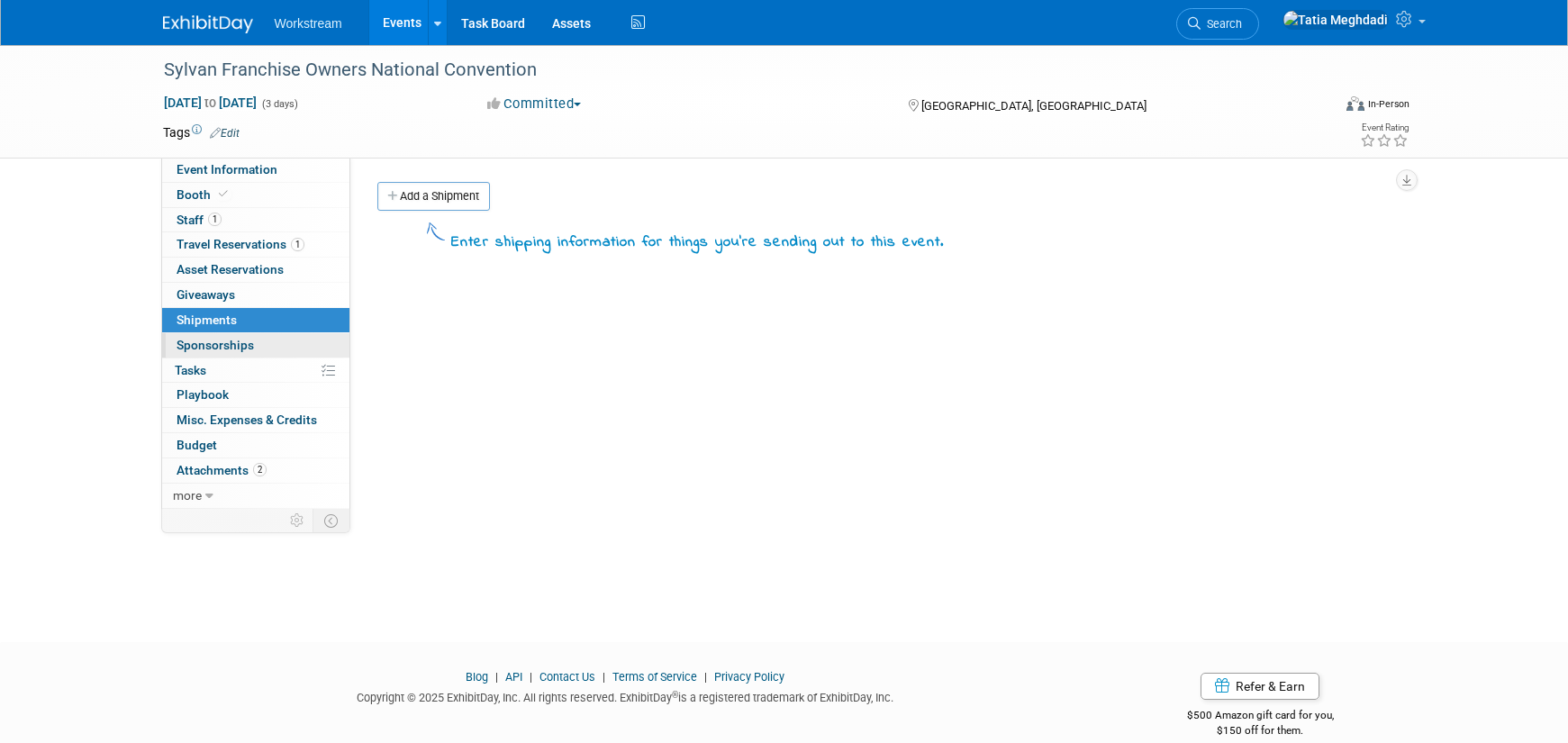
click at [196, 340] on span "Sponsorships 0" at bounding box center [215, 345] width 78 height 15
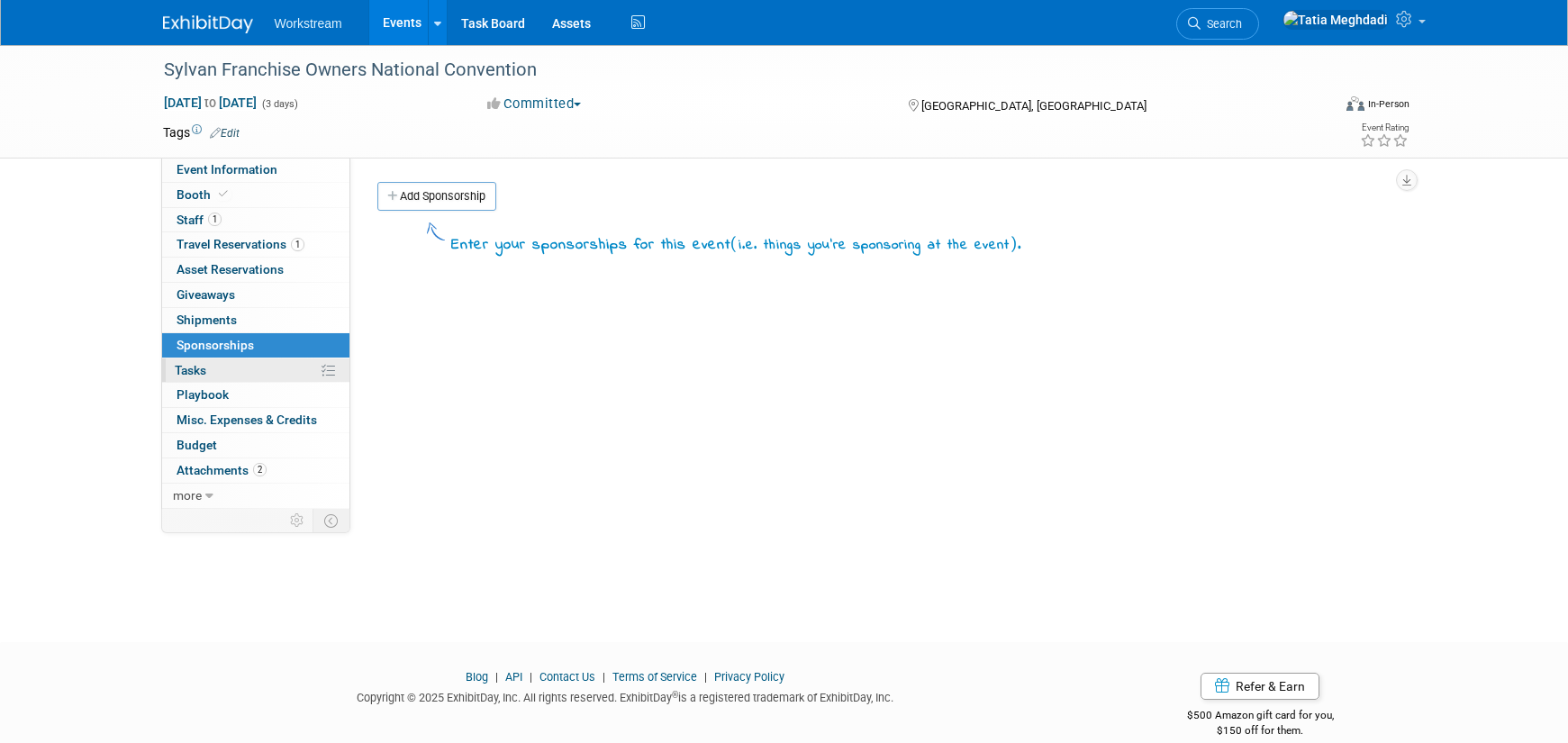
click at [191, 372] on span "Tasks 0%" at bounding box center [190, 370] width 31 height 15
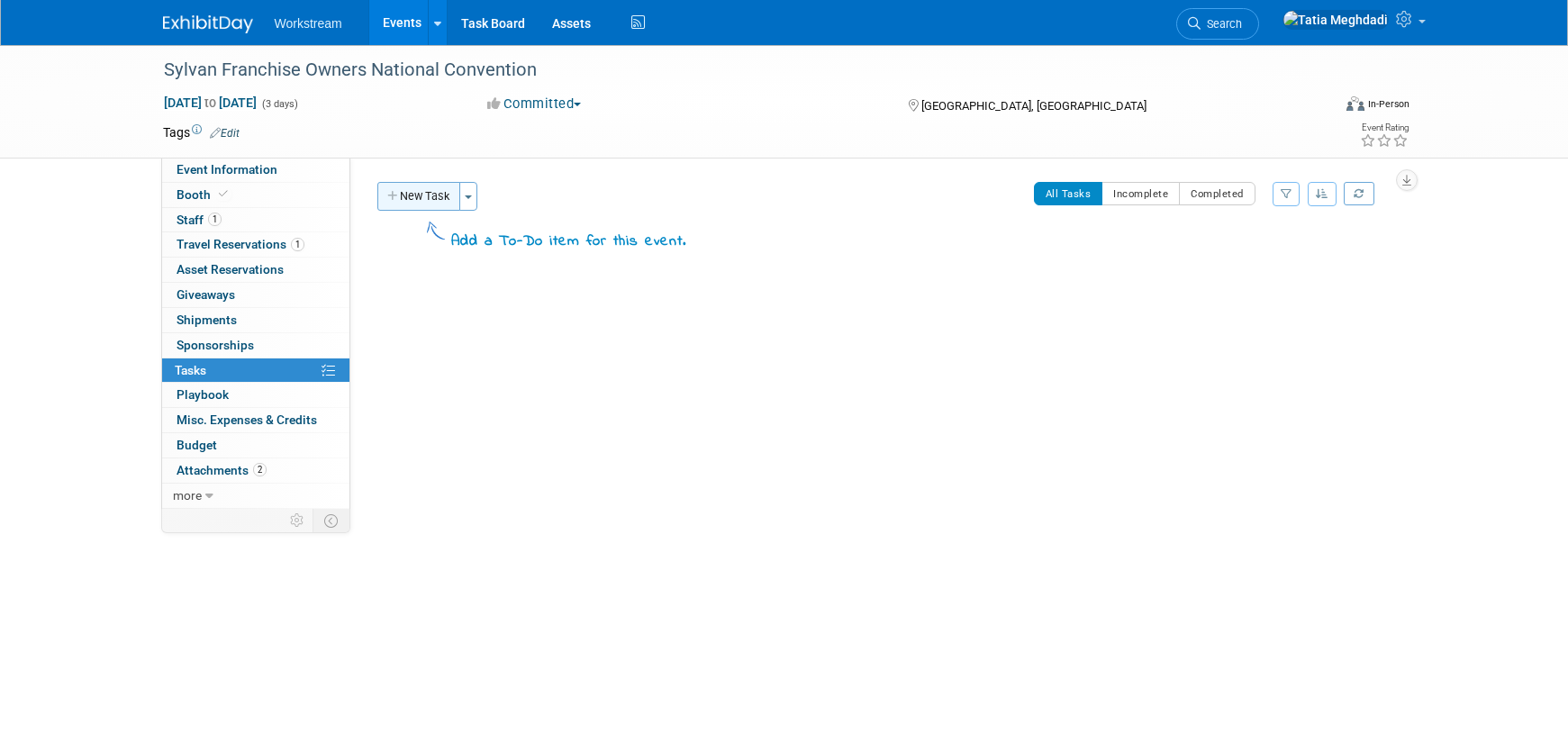
click at [409, 199] on button "New Task" at bounding box center [419, 196] width 83 height 29
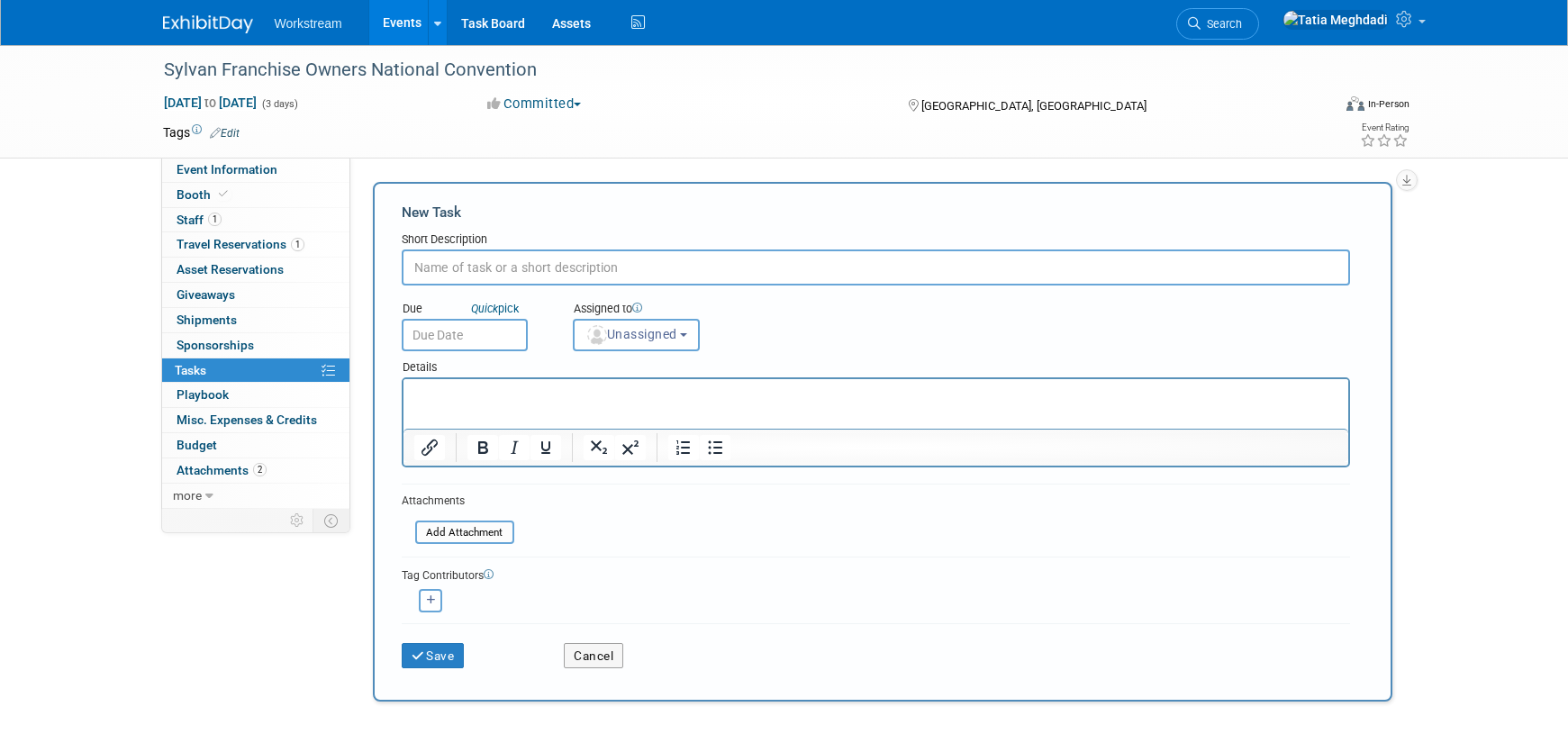
click at [451, 270] on input "text" at bounding box center [875, 267] width 948 height 36
click at [600, 652] on button "Cancel" at bounding box center [593, 655] width 59 height 26
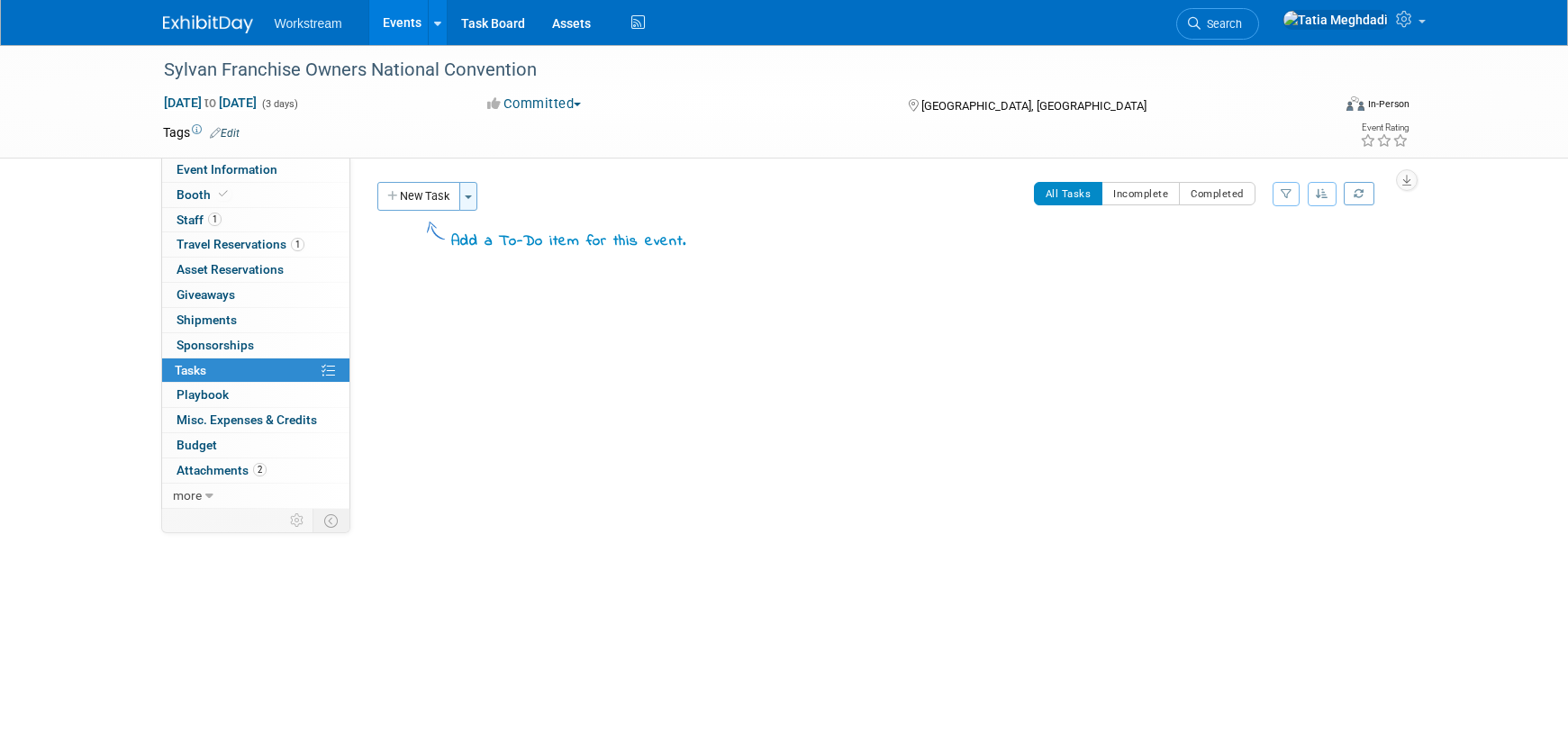
click at [470, 189] on button "Toggle Dropdown" at bounding box center [468, 196] width 18 height 29
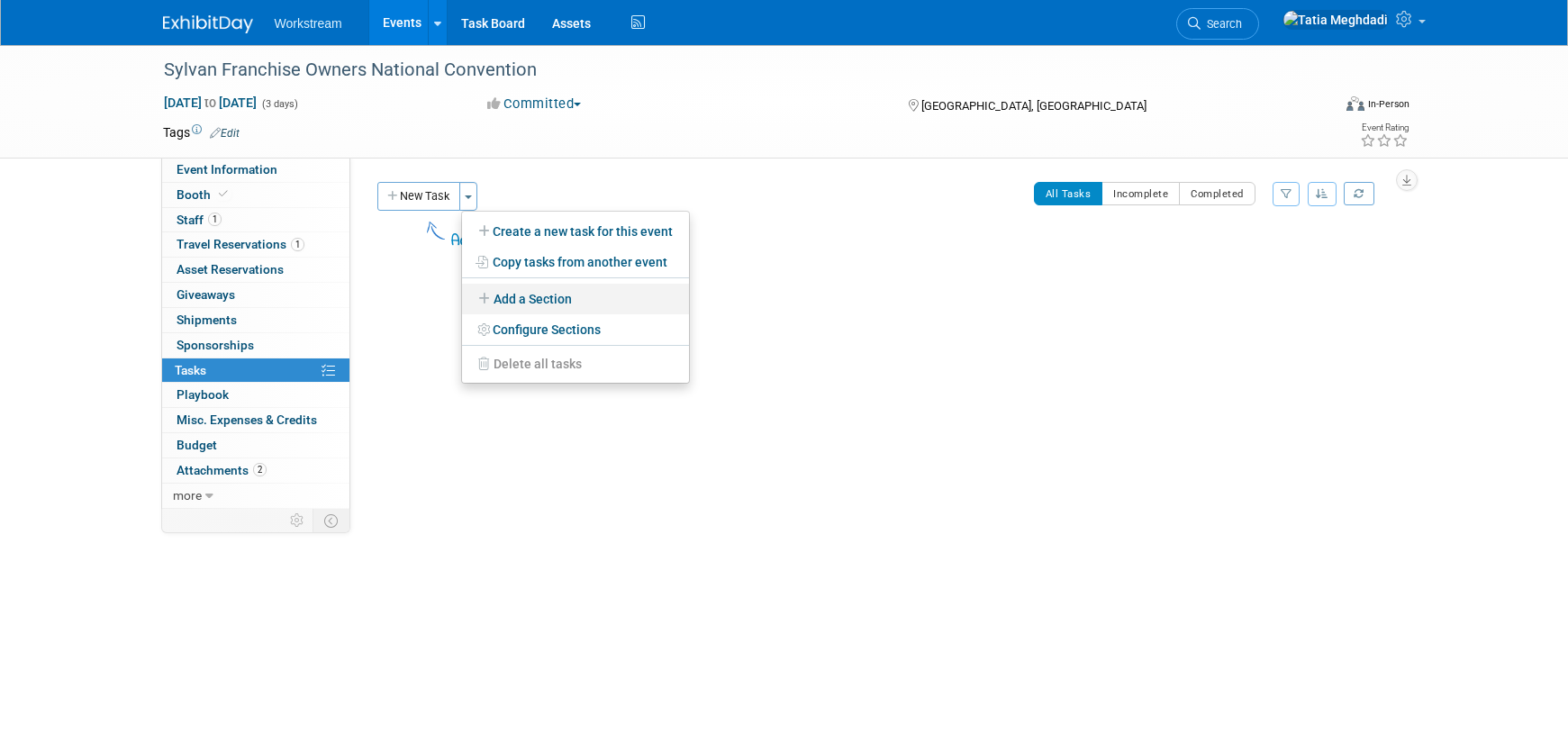
click at [516, 297] on link "Add a Section" at bounding box center [575, 298] width 227 height 30
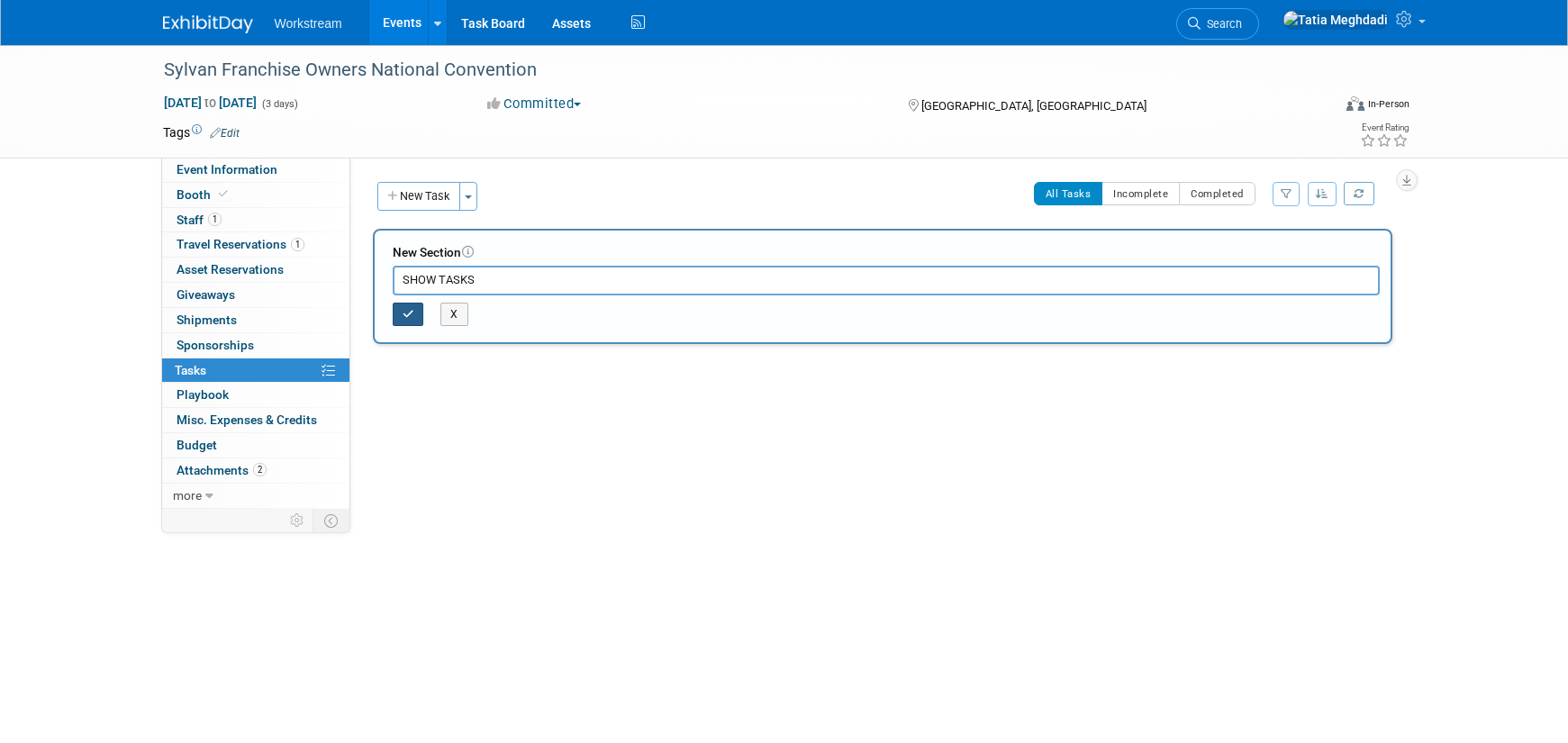
type input "SHOW TASKS"
click at [406, 313] on icon "button" at bounding box center [408, 314] width 12 height 11
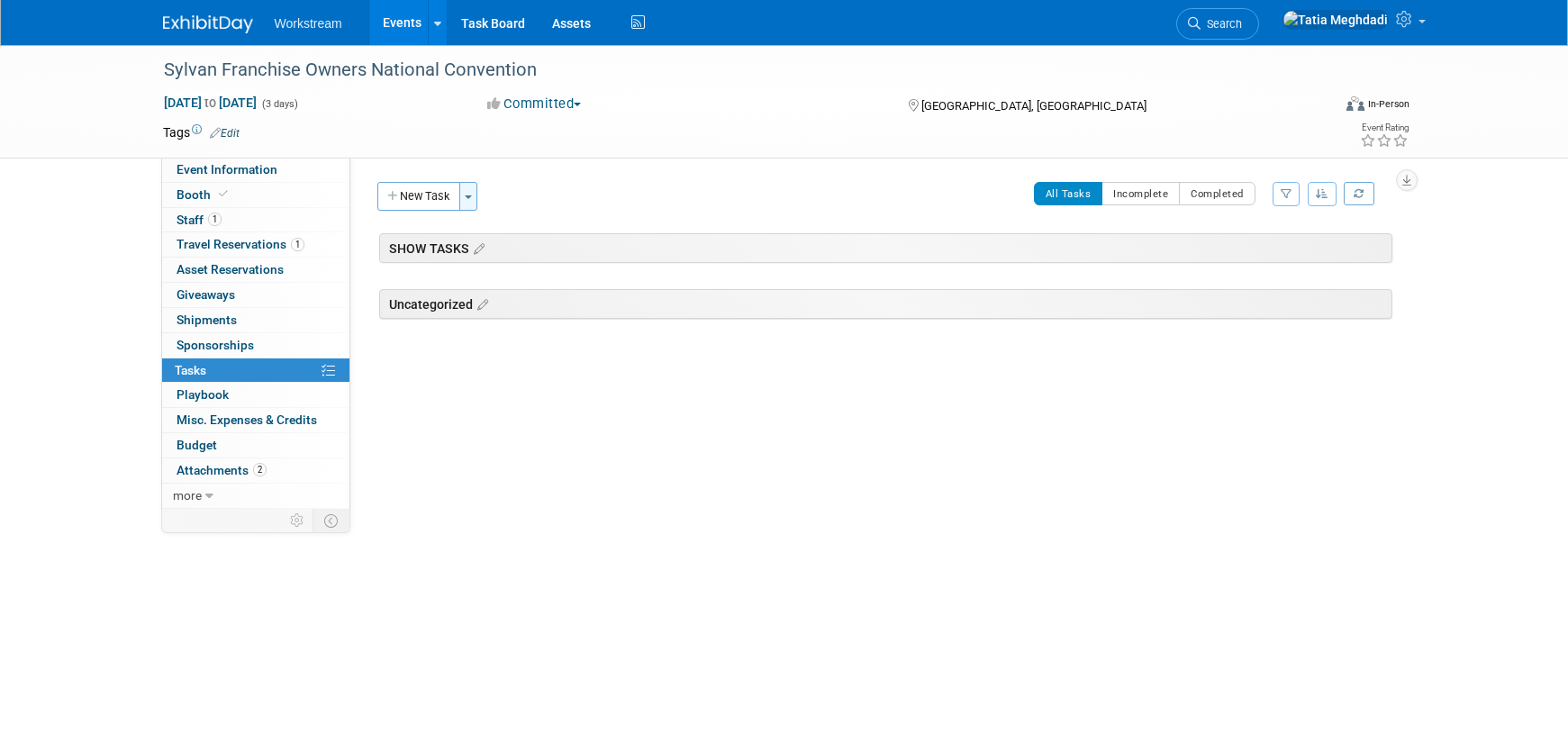
click at [464, 195] on button "Toggle Dropdown" at bounding box center [468, 196] width 18 height 29
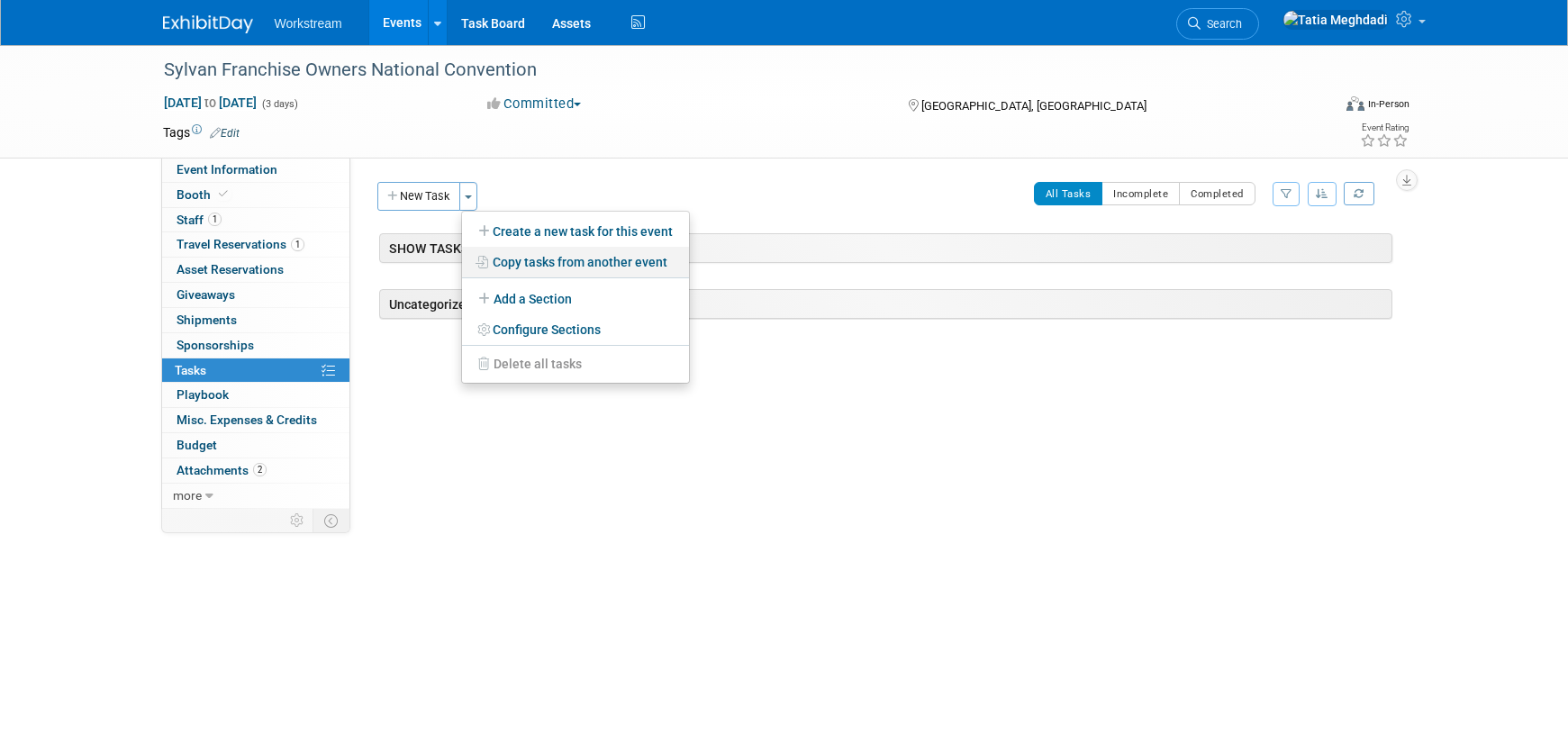
click at [530, 259] on link "Copy tasks from another event" at bounding box center [575, 261] width 227 height 30
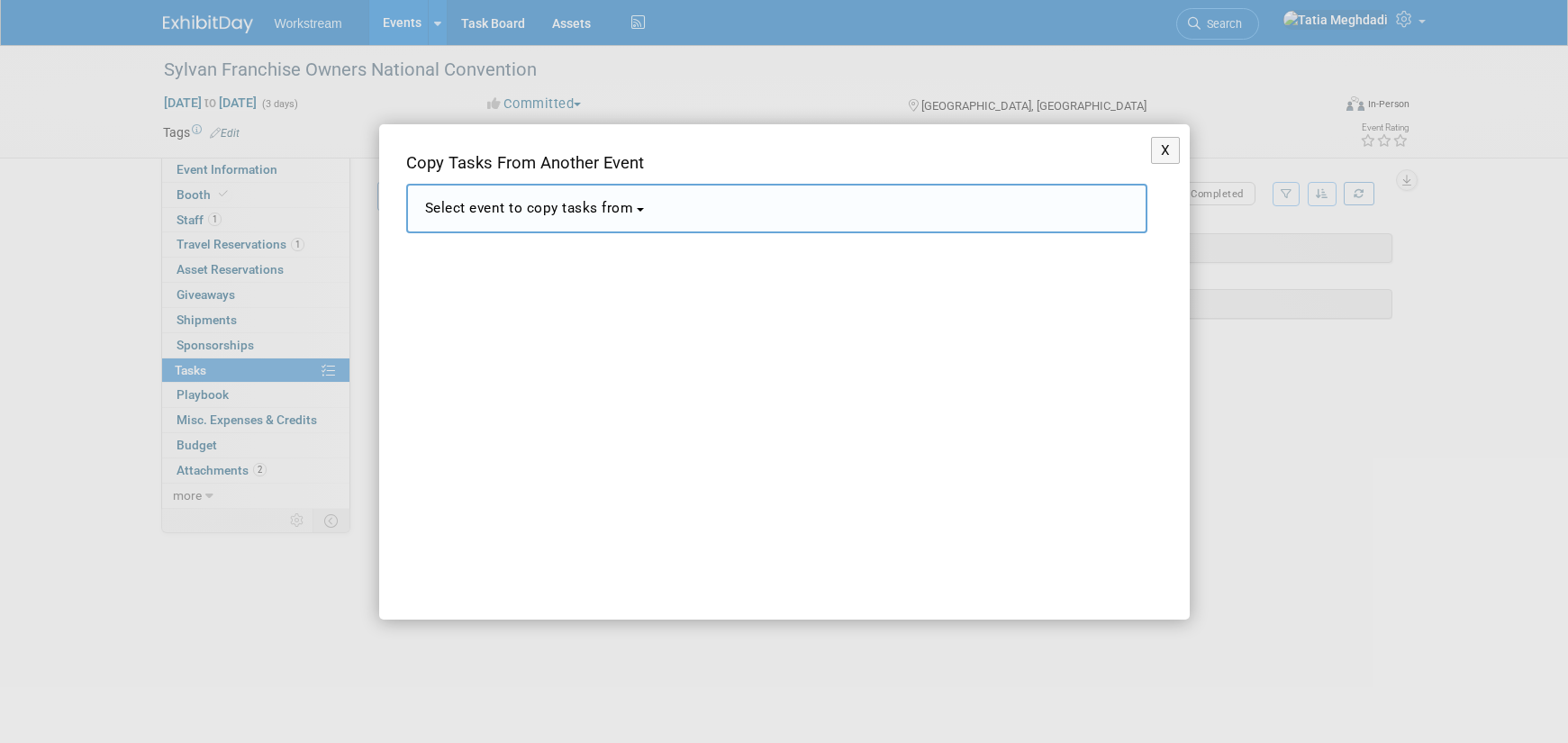
click at [493, 216] on span "Select event to copy tasks from" at bounding box center [529, 208] width 209 height 16
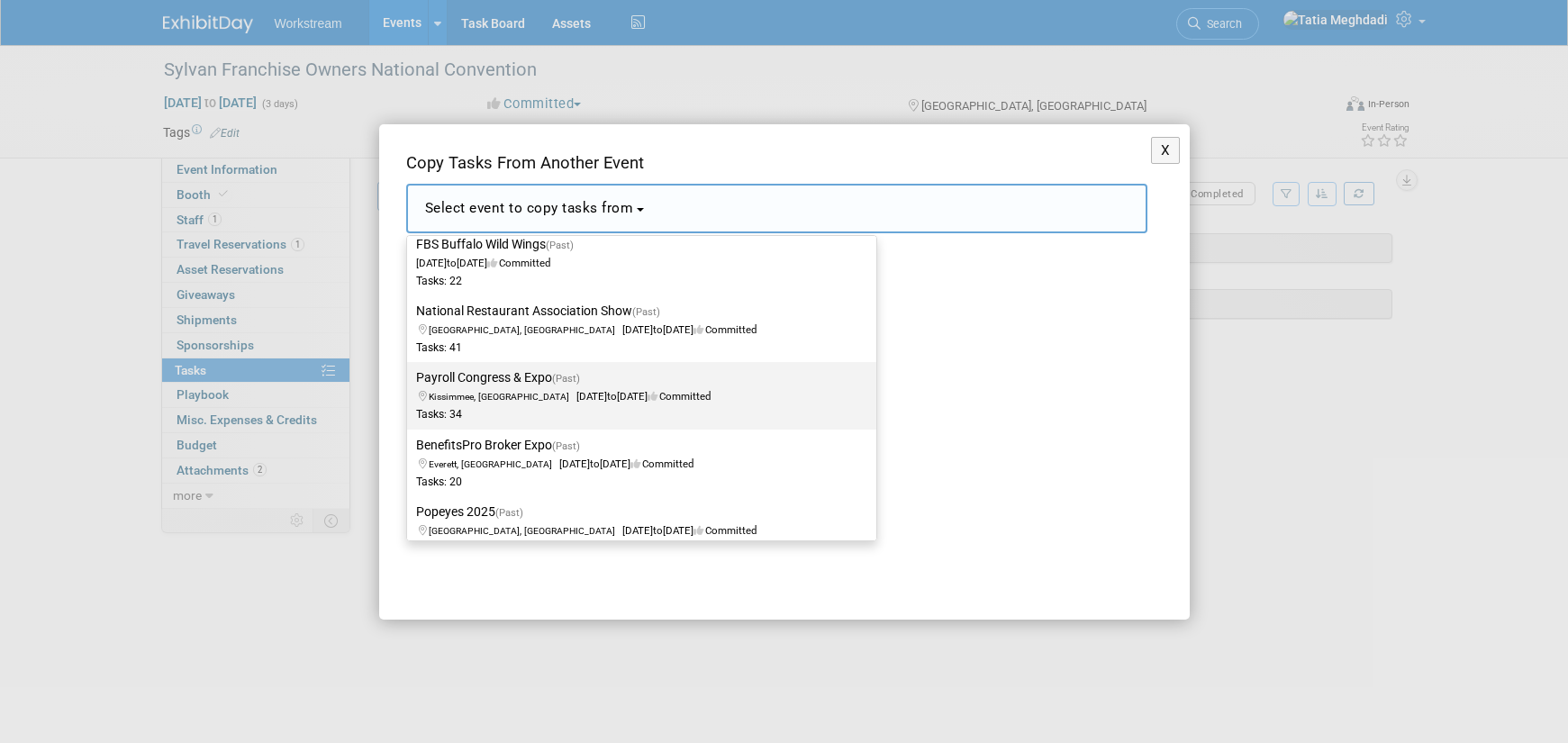
scroll to position [2522, 0]
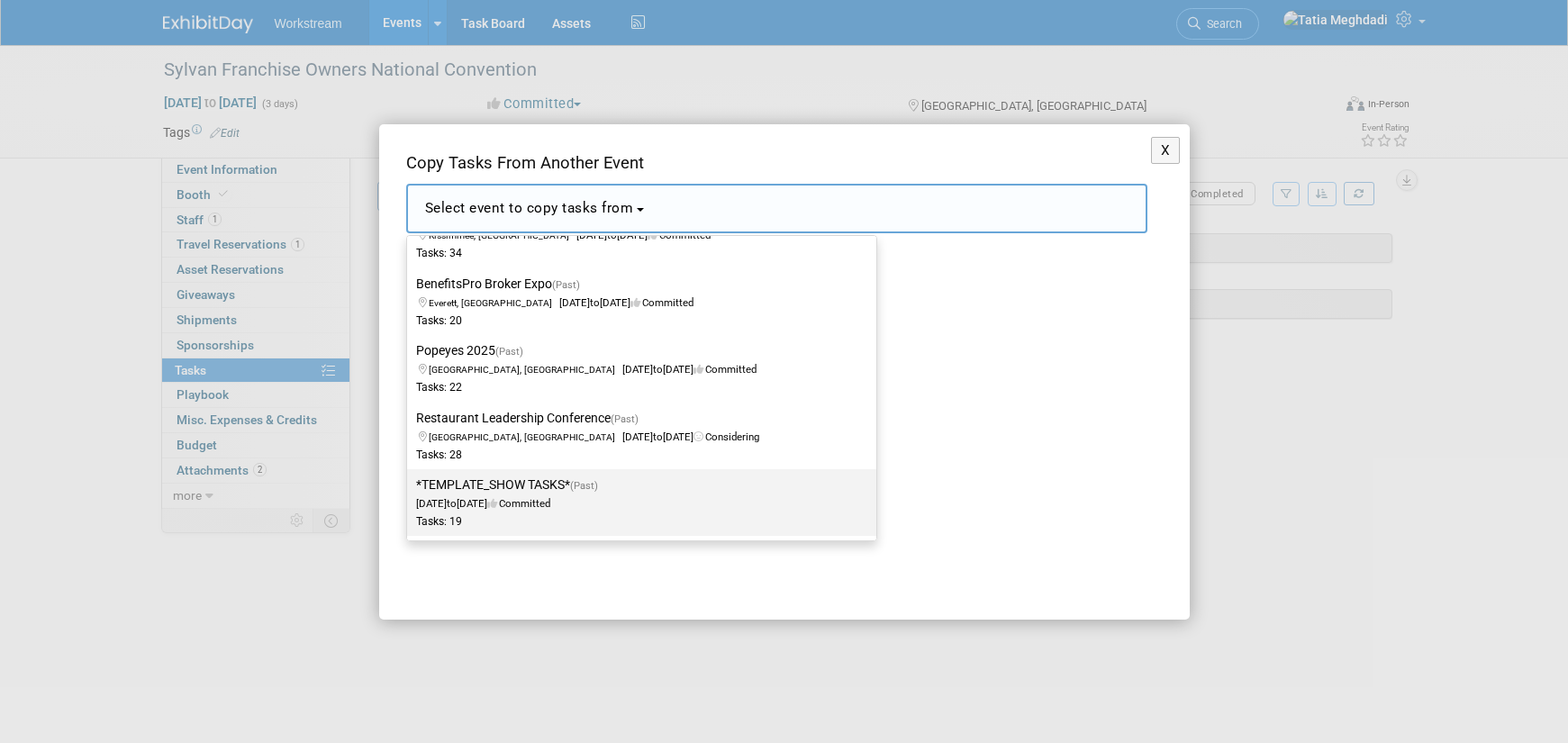
drag, startPoint x: 478, startPoint y: 494, endPoint x: 492, endPoint y: 491, distance: 14.3
click at [480, 494] on label "*TEMPLATE_SHOW TASKS* (Past) Dec 2, 2024 to Dec 23, 2024 Committed Tasks: 19" at bounding box center [637, 502] width 443 height 59
click at [410, 491] on input "*TEMPLATE_SHOW TASKS* (Past) Dec 2, 2024 to Dec 23, 2024 Committed Tasks: 19" at bounding box center [403, 484] width 12 height 12
select select "11140526"
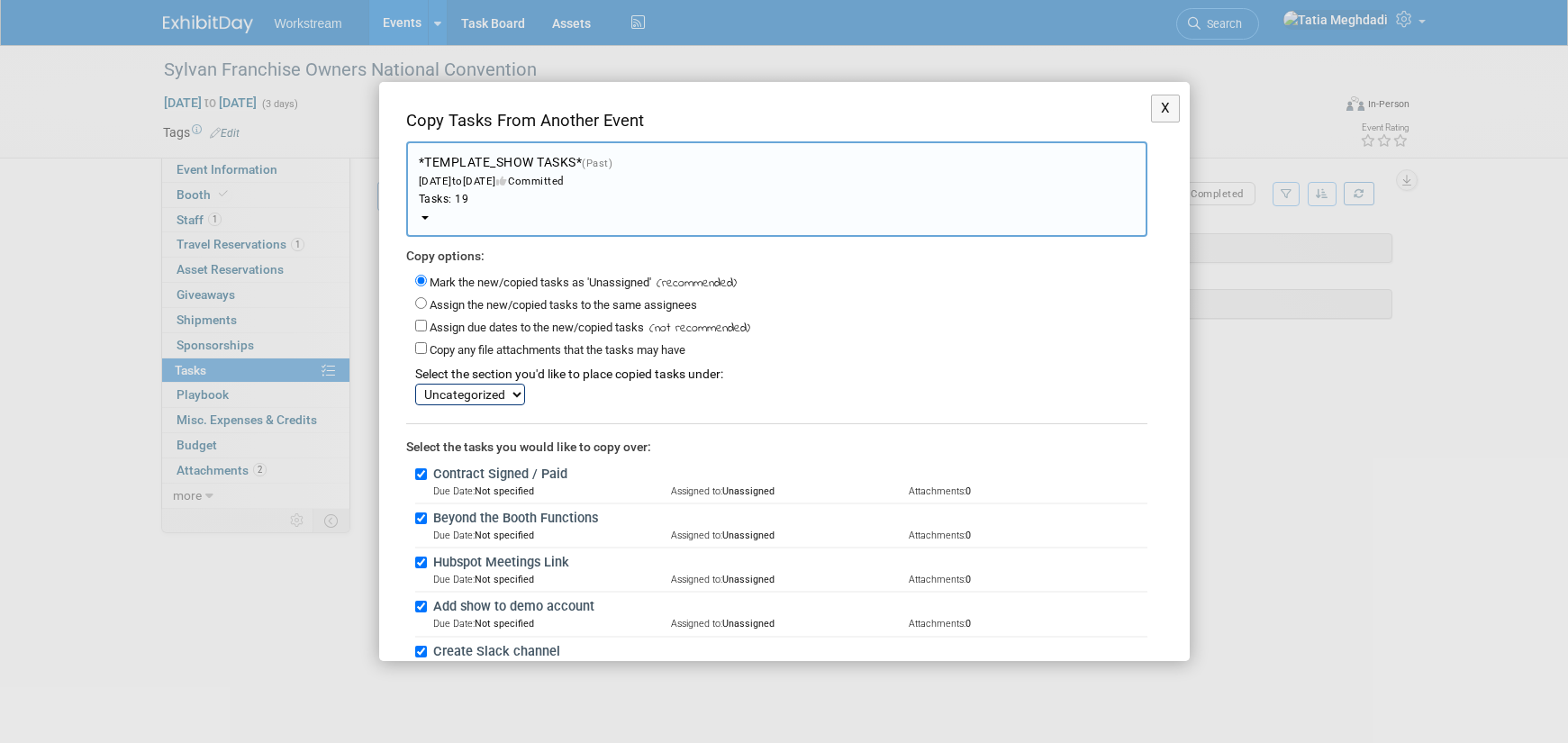
click at [462, 393] on select "SHOW TASKS Uncategorized" at bounding box center [470, 395] width 110 height 22
select select "11274815"
click at [415, 384] on select "SHOW TASKS Uncategorized" at bounding box center [470, 395] width 110 height 22
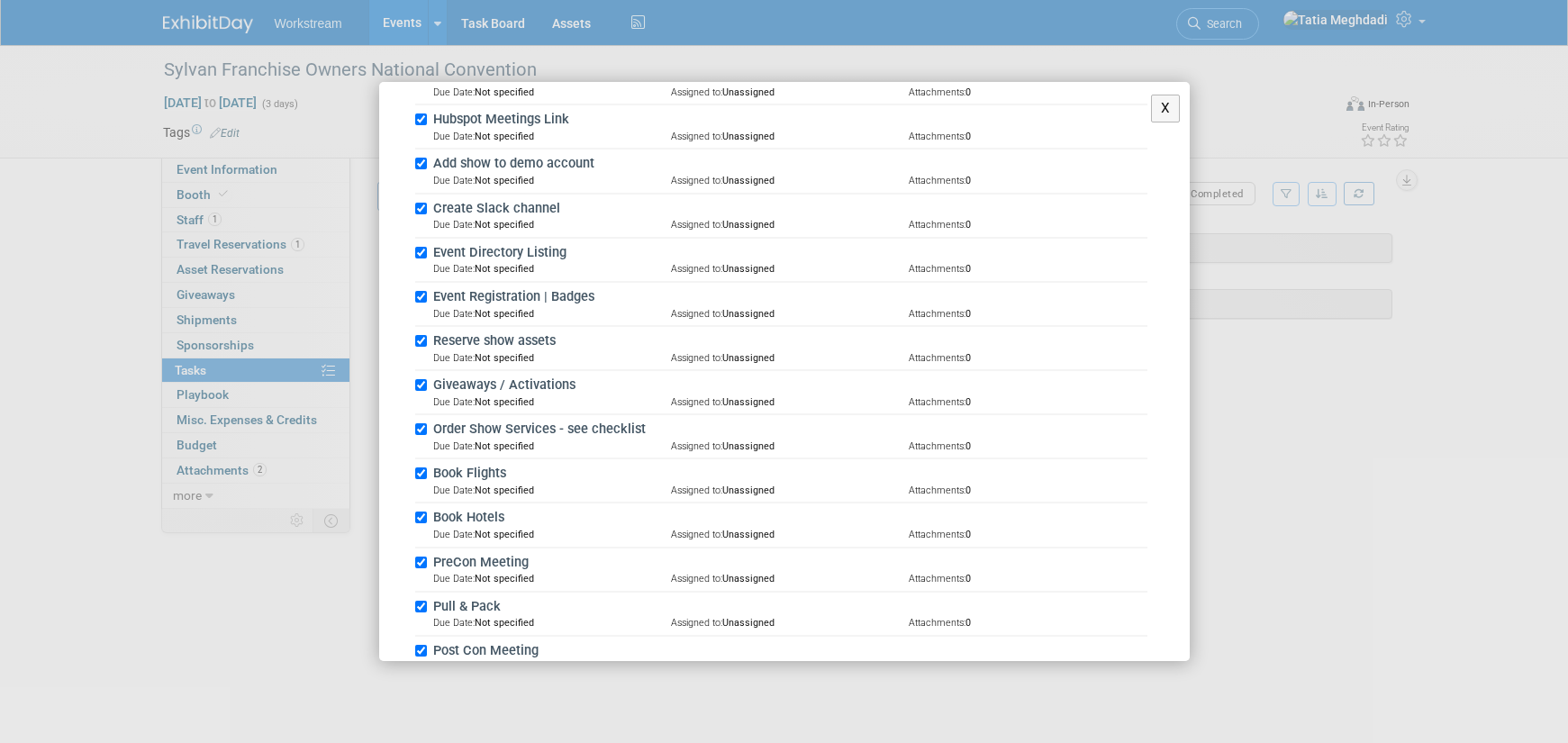
scroll to position [721, 0]
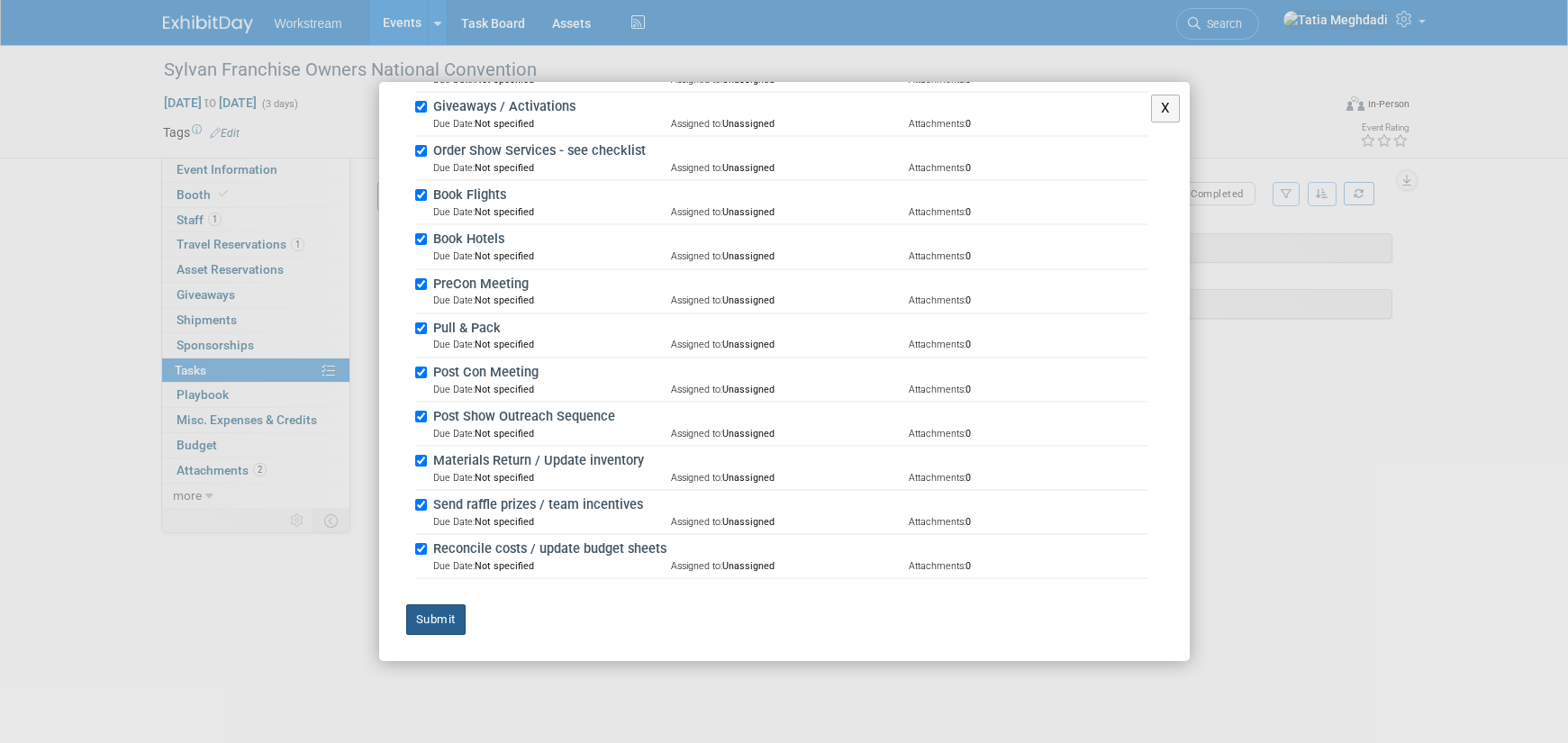
click at [442, 617] on button "Submit" at bounding box center [435, 619] width 59 height 30
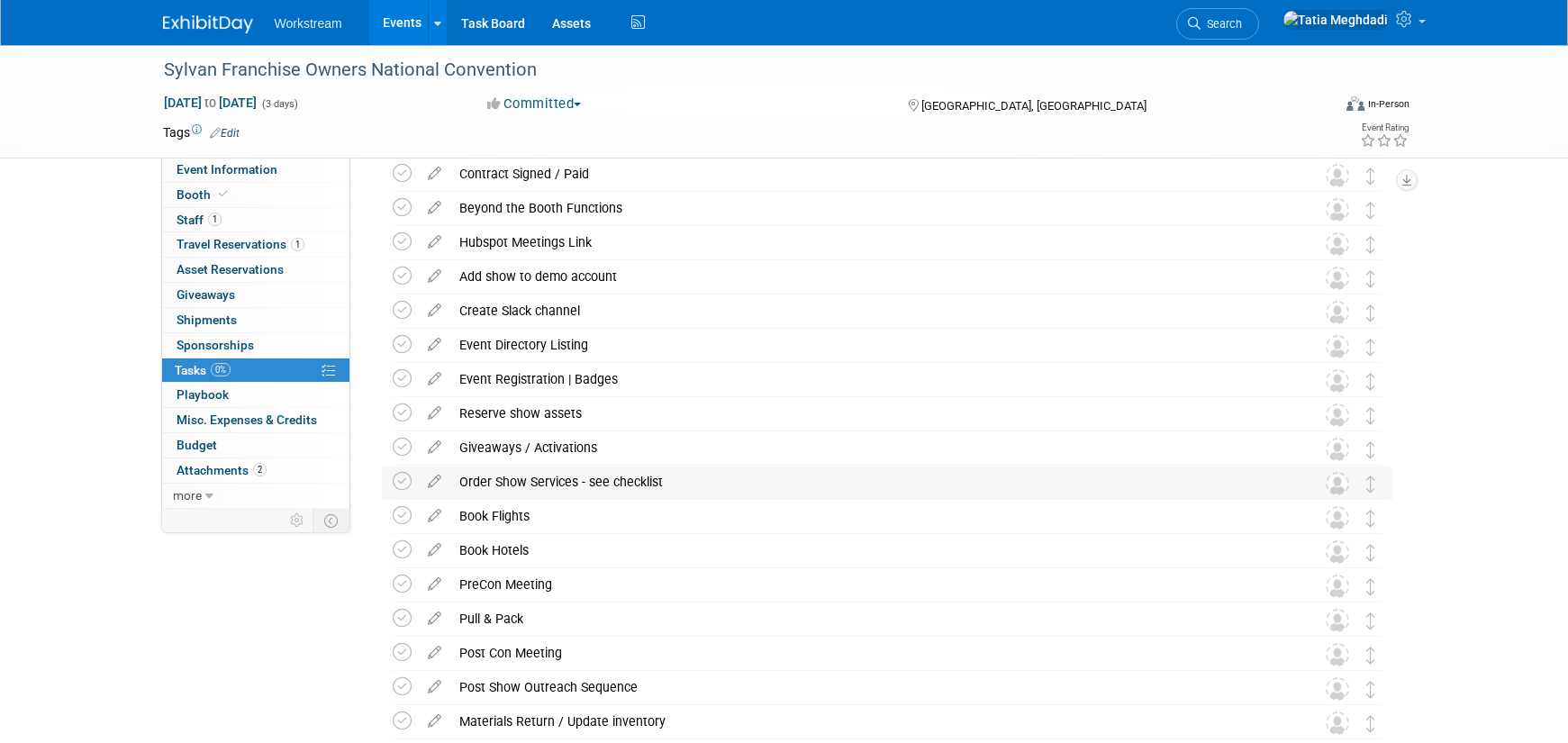
scroll to position [115, 0]
click at [401, 544] on icon at bounding box center [402, 548] width 19 height 19
click at [403, 514] on icon at bounding box center [402, 515] width 19 height 19
click at [543, 515] on div "Book Flights" at bounding box center [870, 515] width 839 height 30
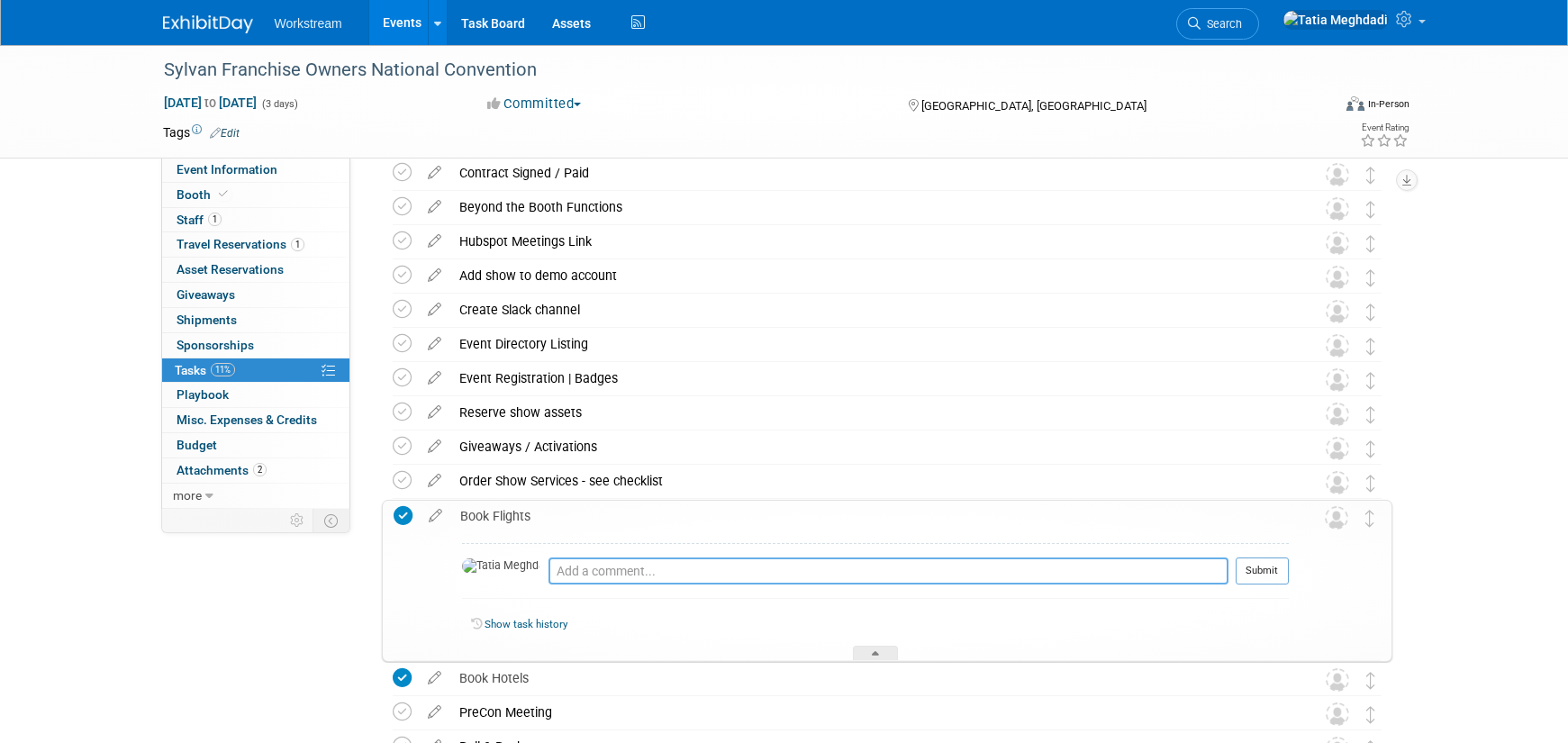
click at [583, 574] on textarea at bounding box center [889, 571] width 680 height 27
type textarea "Marcelo driving."
click at [1264, 571] on button "Submit" at bounding box center [1263, 571] width 53 height 27
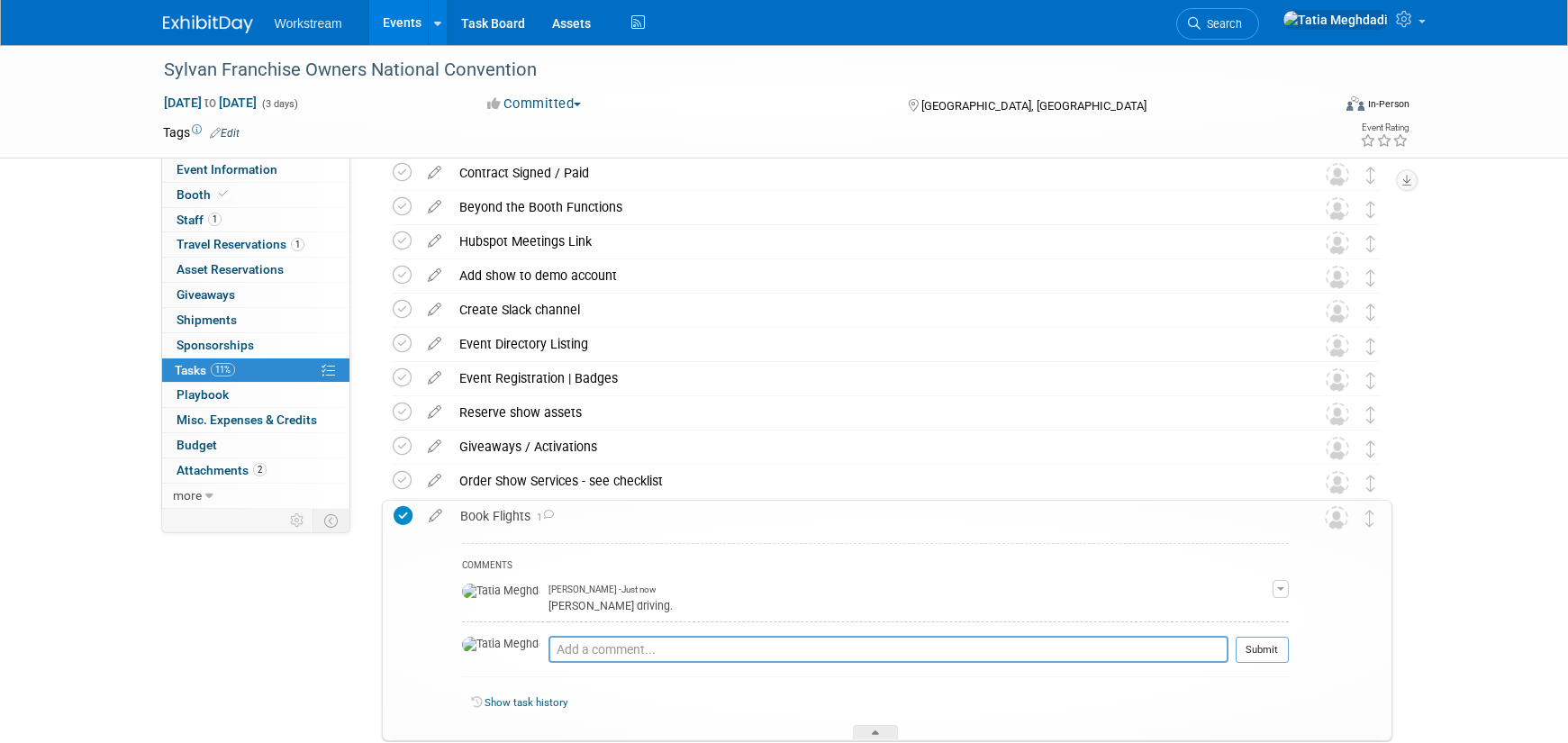
click at [866, 732] on div at bounding box center [875, 732] width 45 height 16
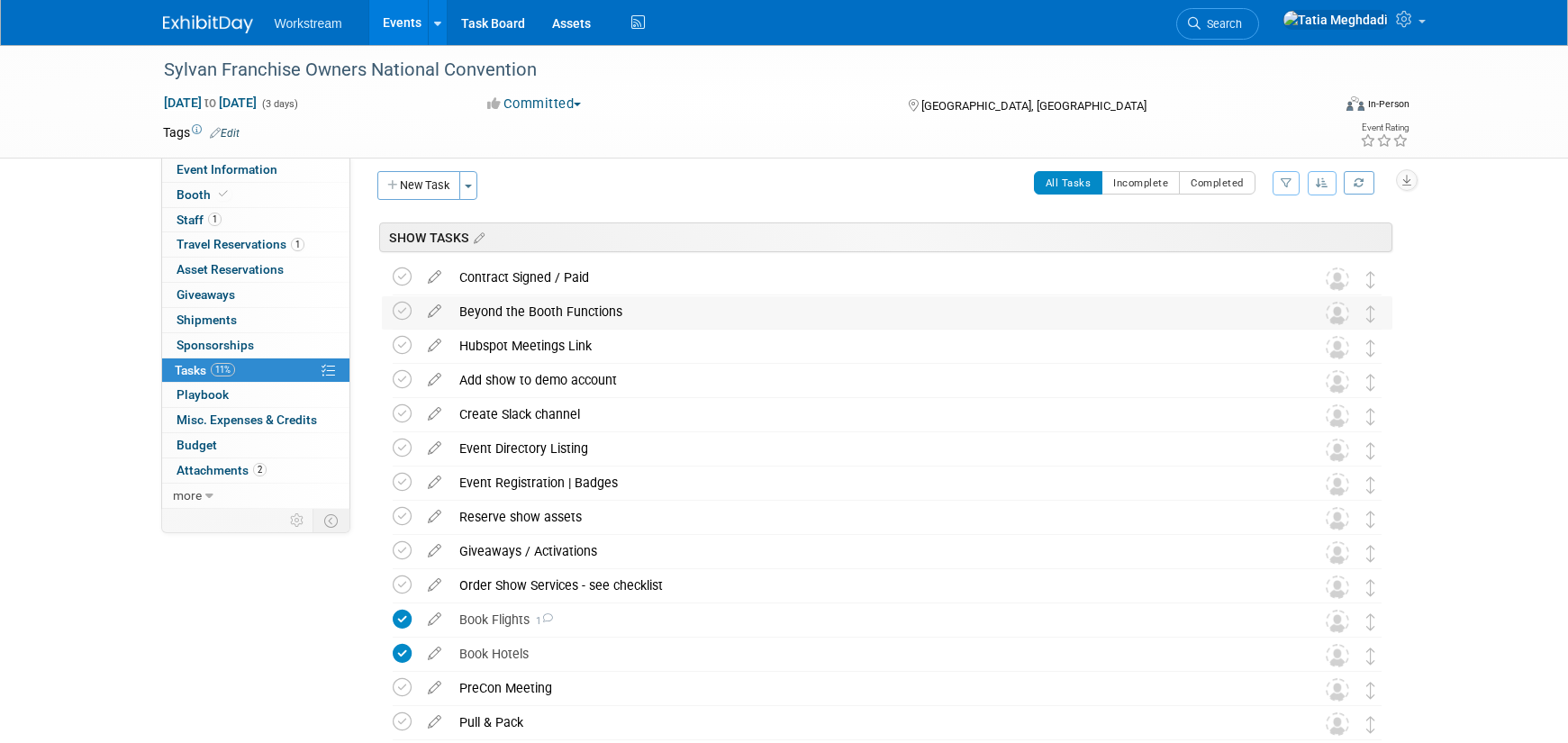
scroll to position [18, 0]
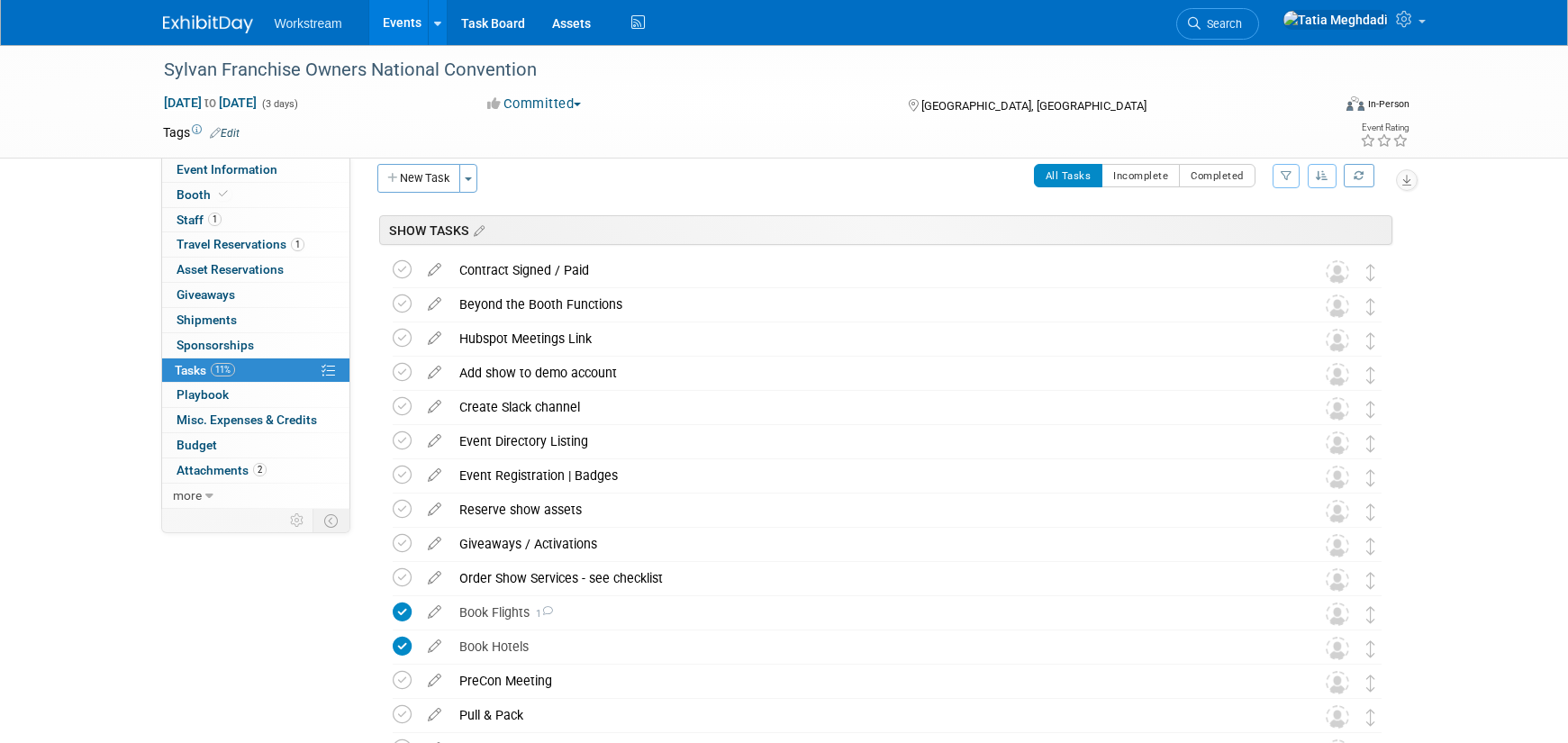
click at [403, 27] on link "Events" at bounding box center [402, 22] width 66 height 45
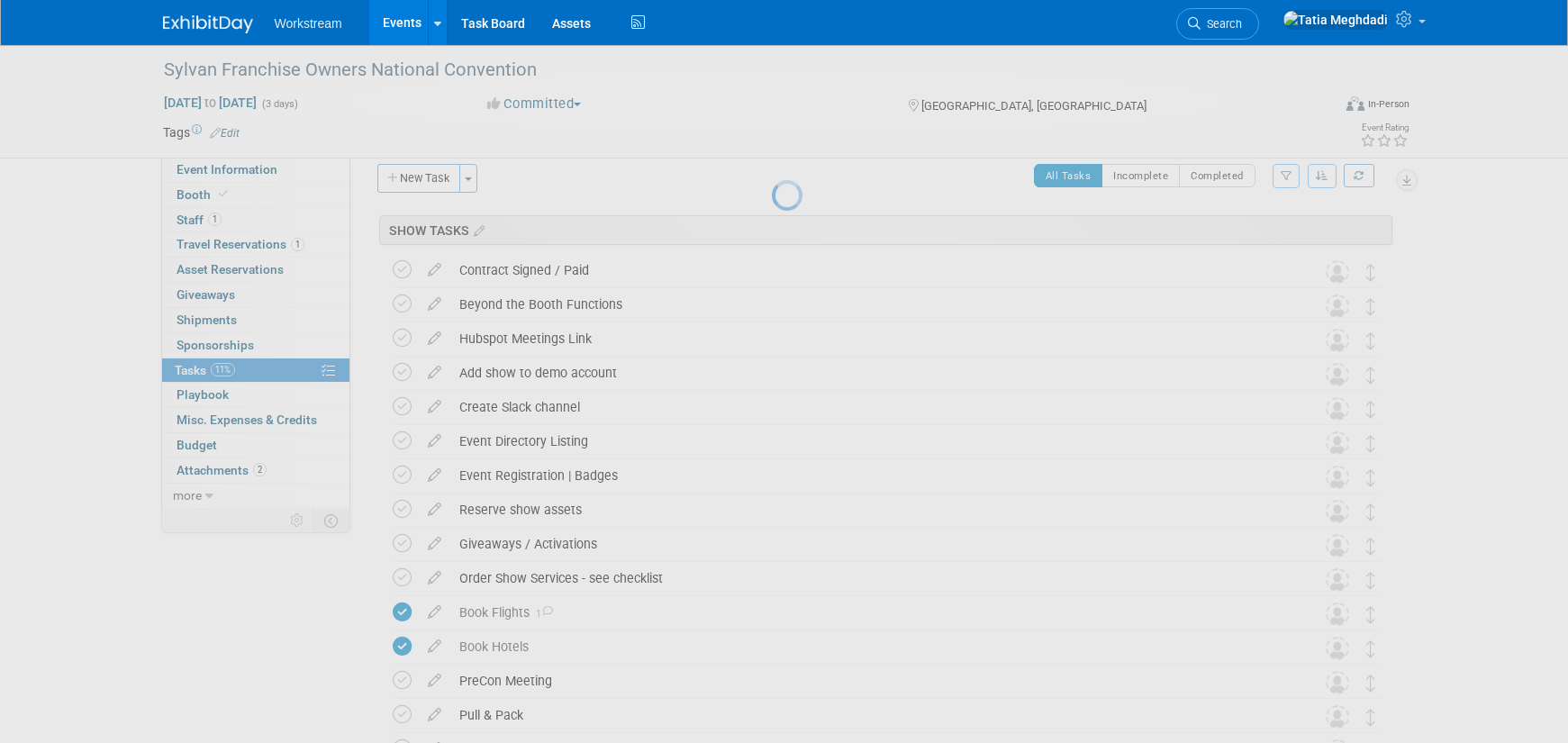
click at [400, 23] on link "Events" at bounding box center [402, 22] width 66 height 45
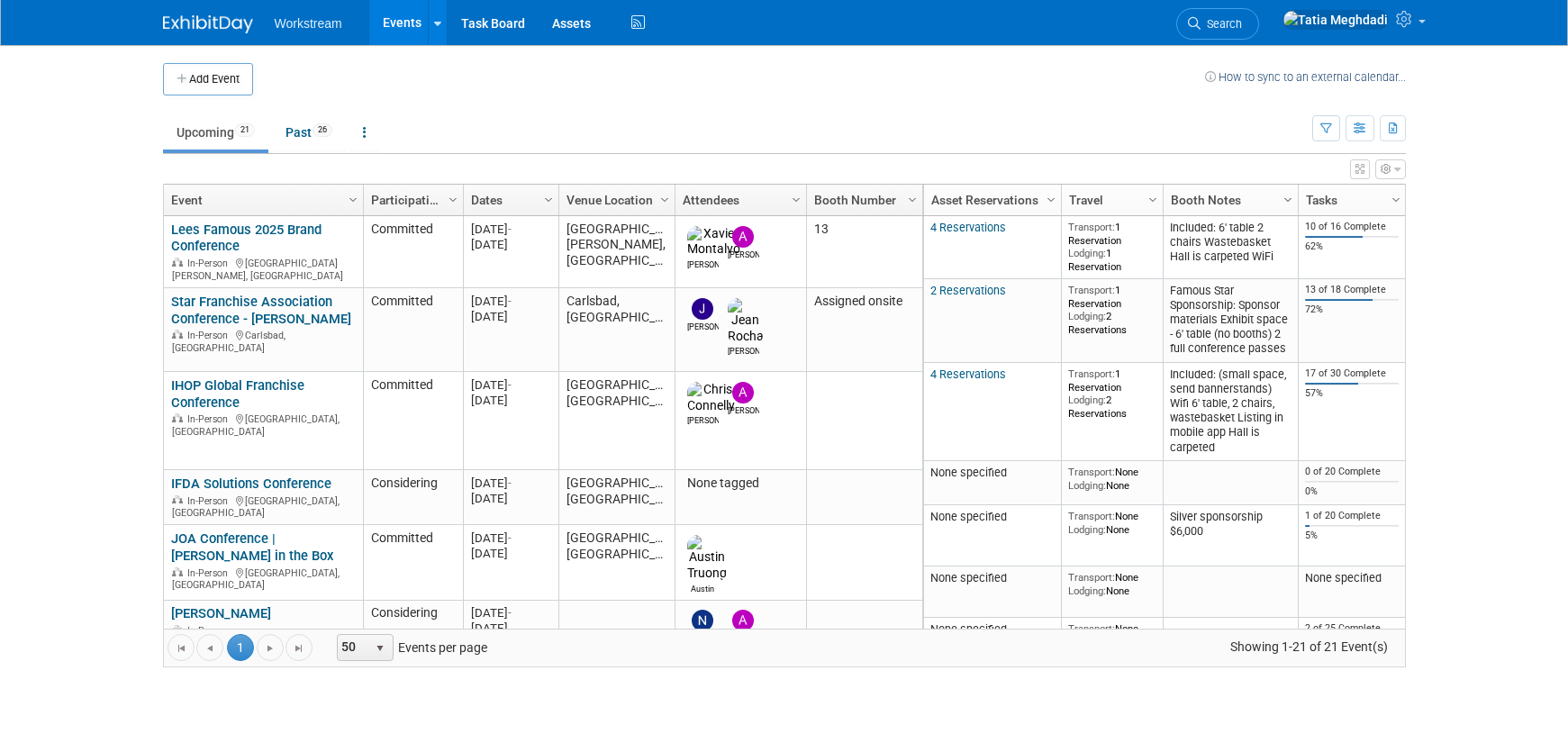
click at [1289, 197] on span "Column Settings" at bounding box center [1288, 200] width 15 height 15
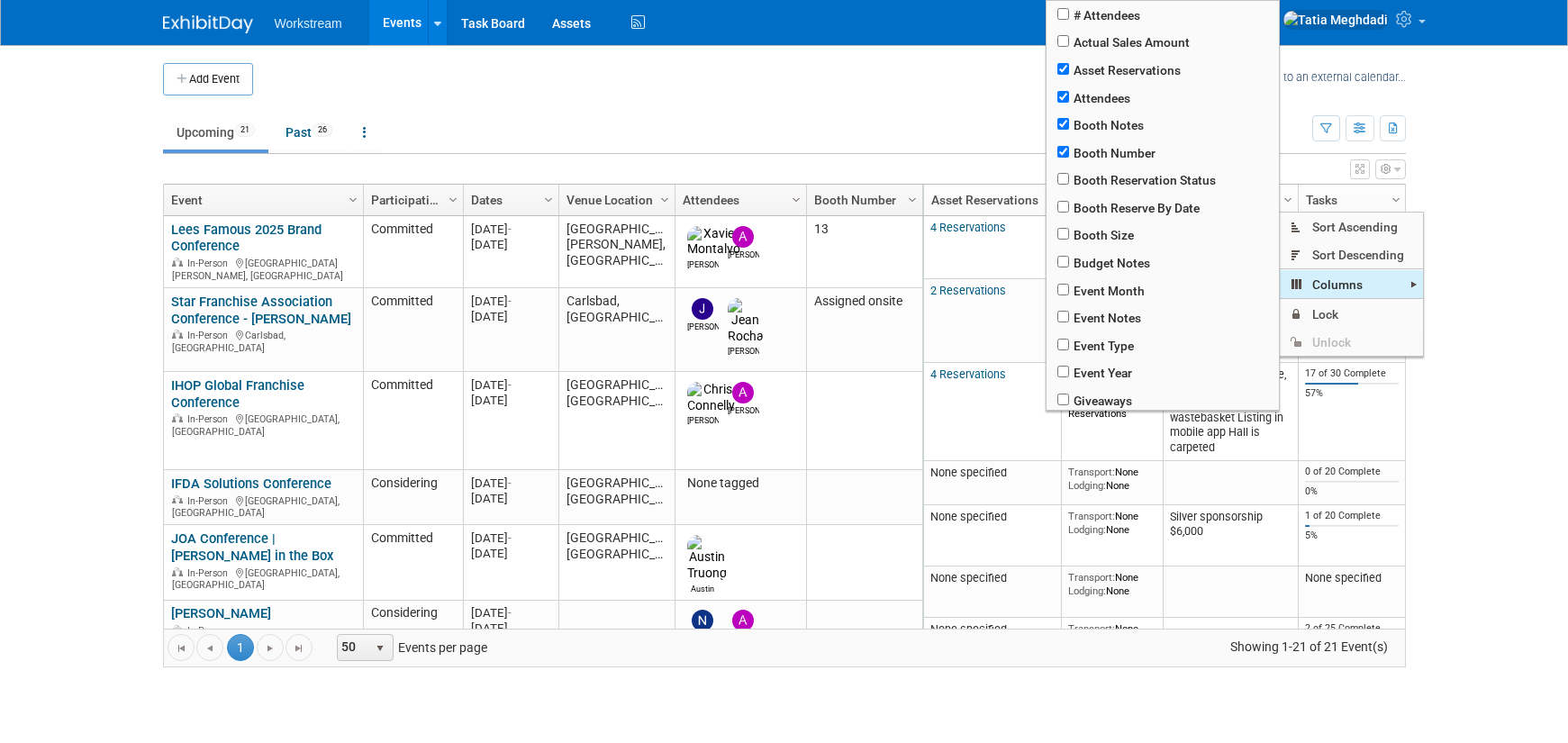
click at [1329, 281] on span "Columns" at bounding box center [1351, 284] width 144 height 28
click at [1061, 118] on input "checkbox" at bounding box center [1063, 123] width 12 height 12
checkbox input "false"
checkbox input "true"
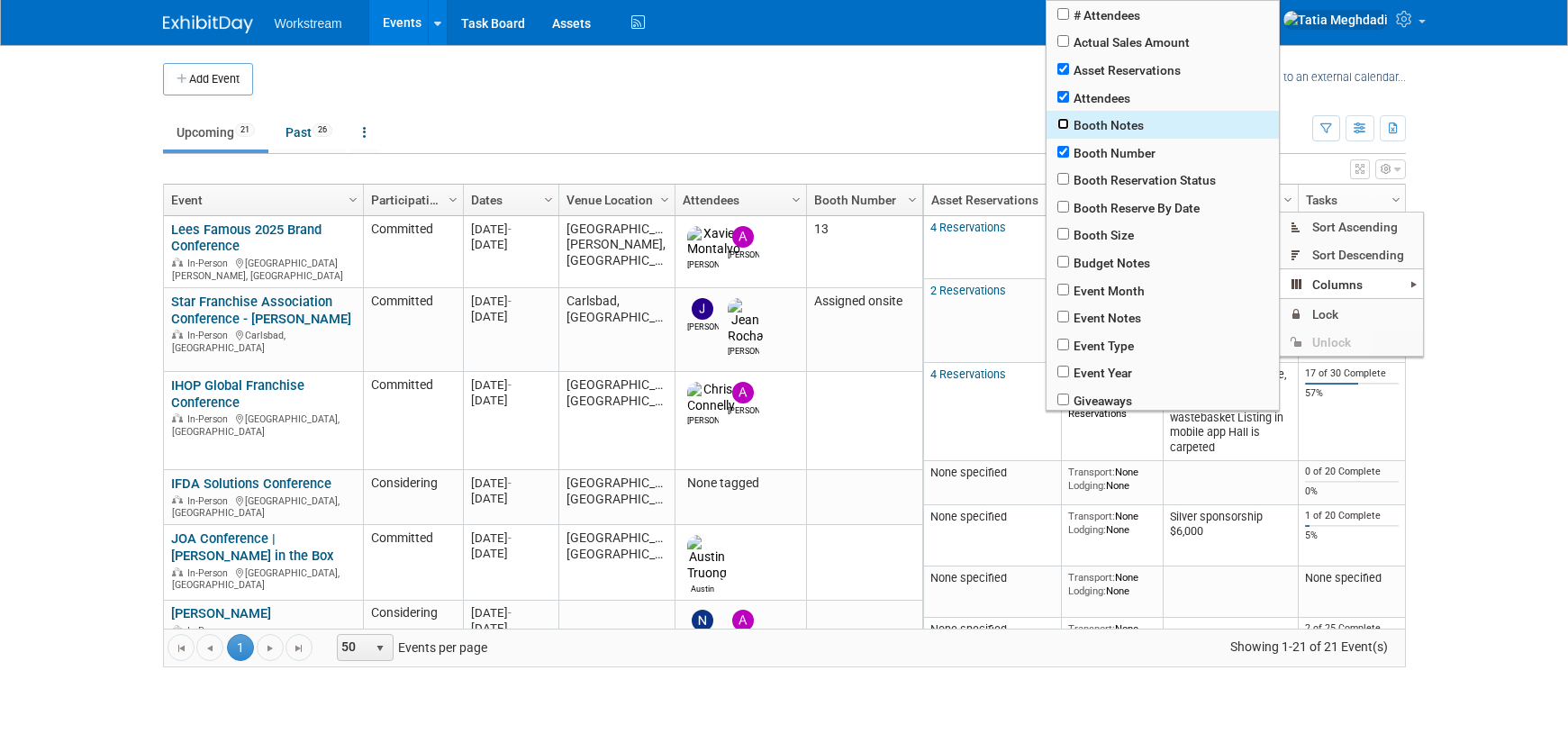
checkbox input "true"
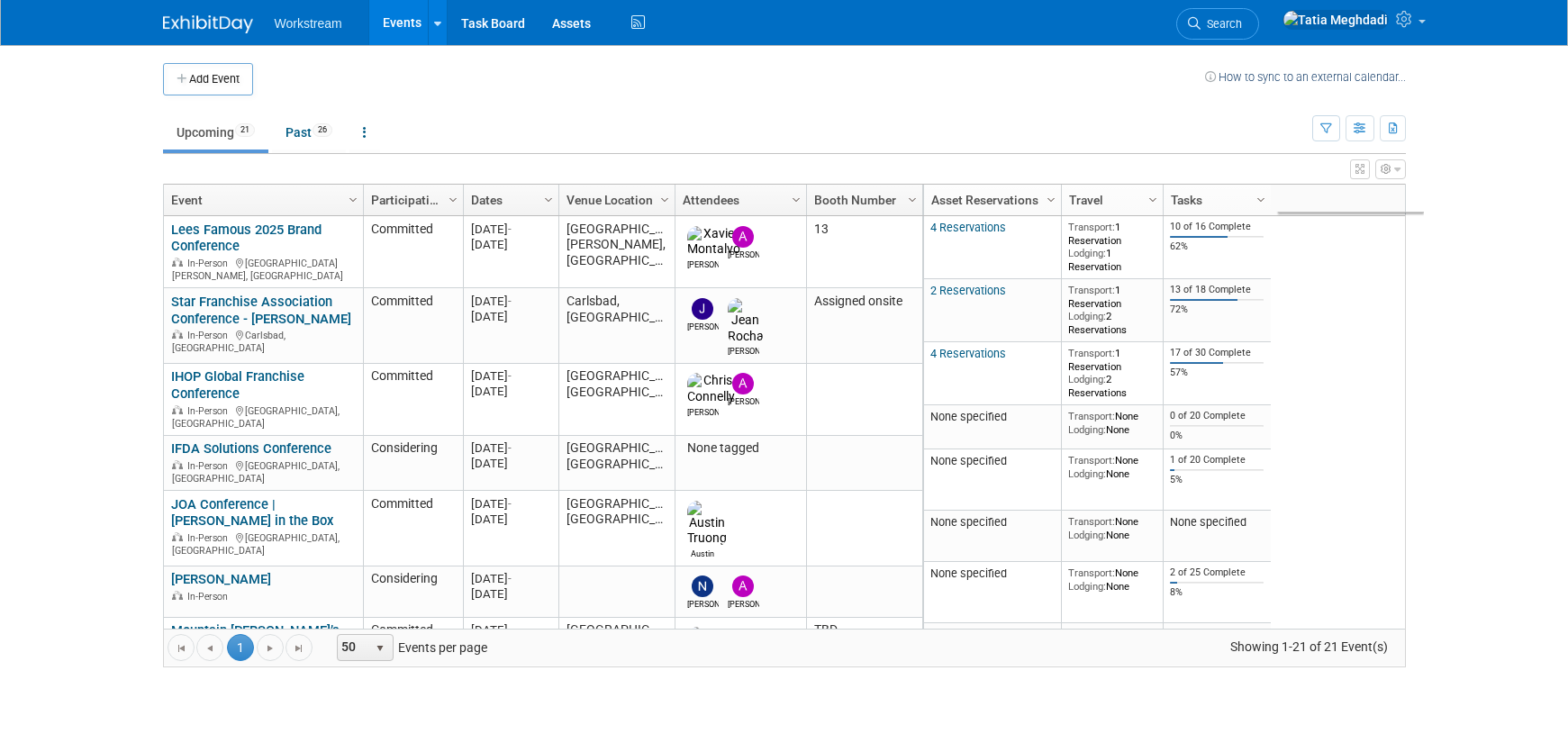
click at [1492, 363] on body "Workstream Events Add Event Bulk Upload Events Shareable Event Boards Recently …" at bounding box center [784, 371] width 1568 height 743
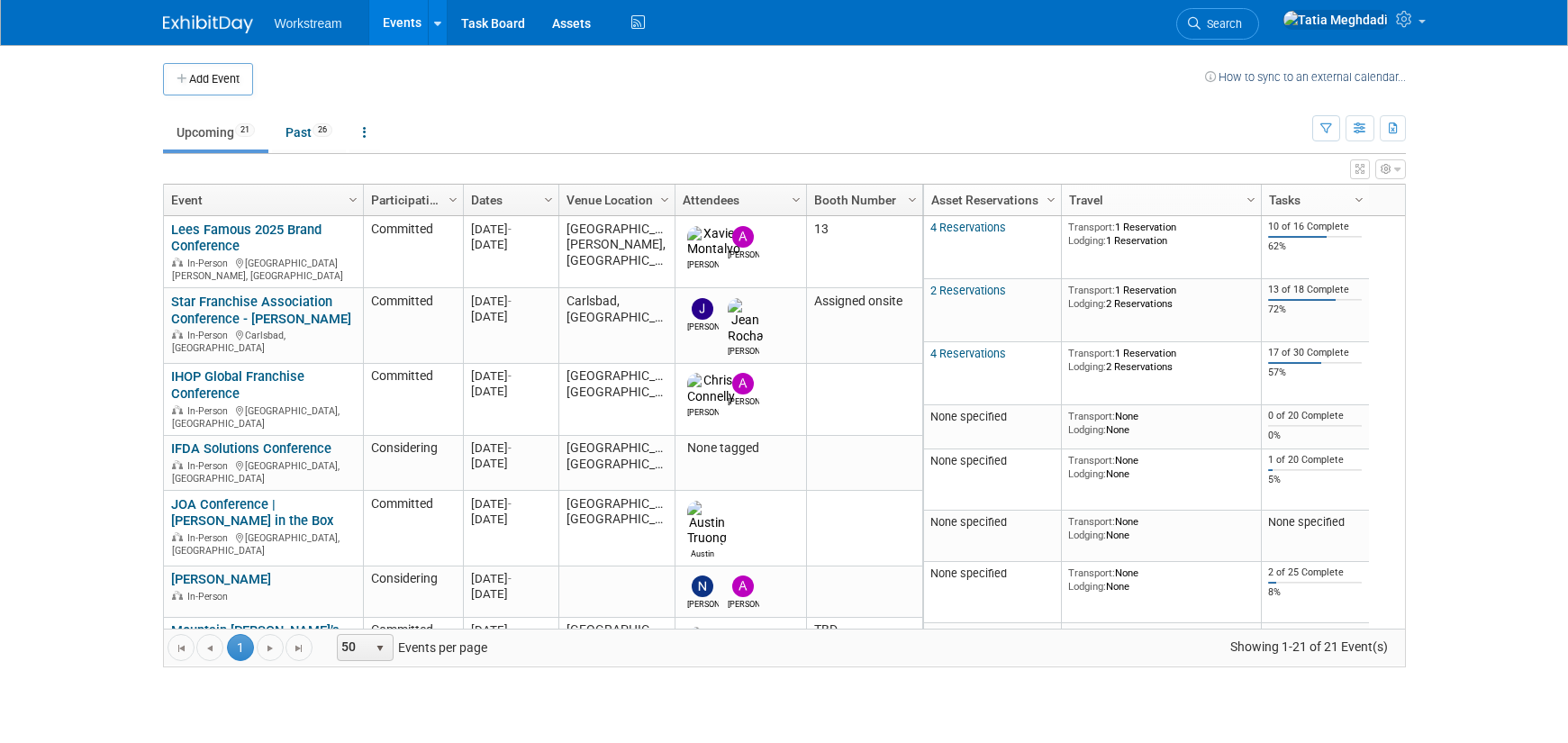
drag, startPoint x: 1165, startPoint y: 196, endPoint x: 1270, endPoint y: 196, distance: 105.0
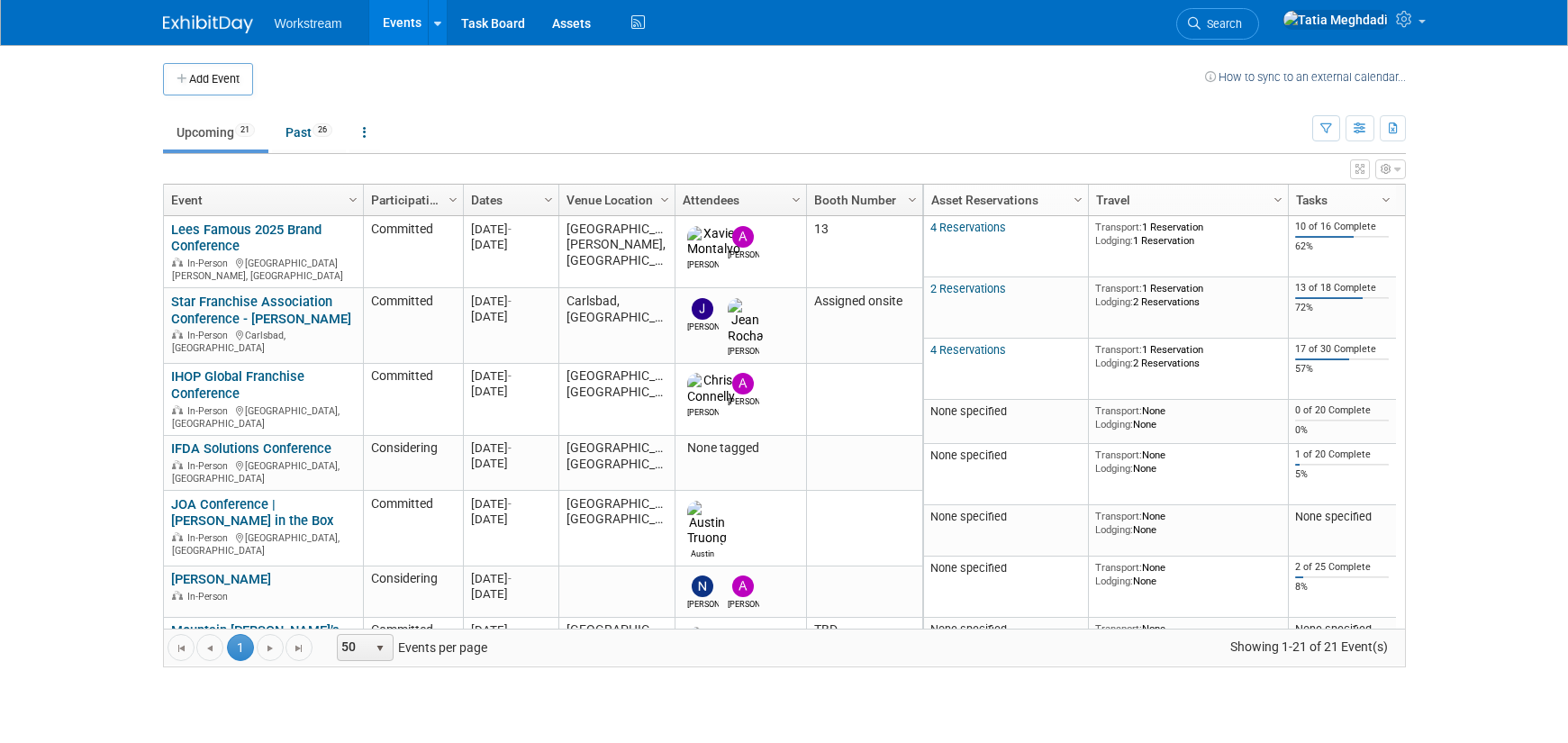
drag, startPoint x: 1062, startPoint y: 194, endPoint x: 1093, endPoint y: 195, distance: 31.0
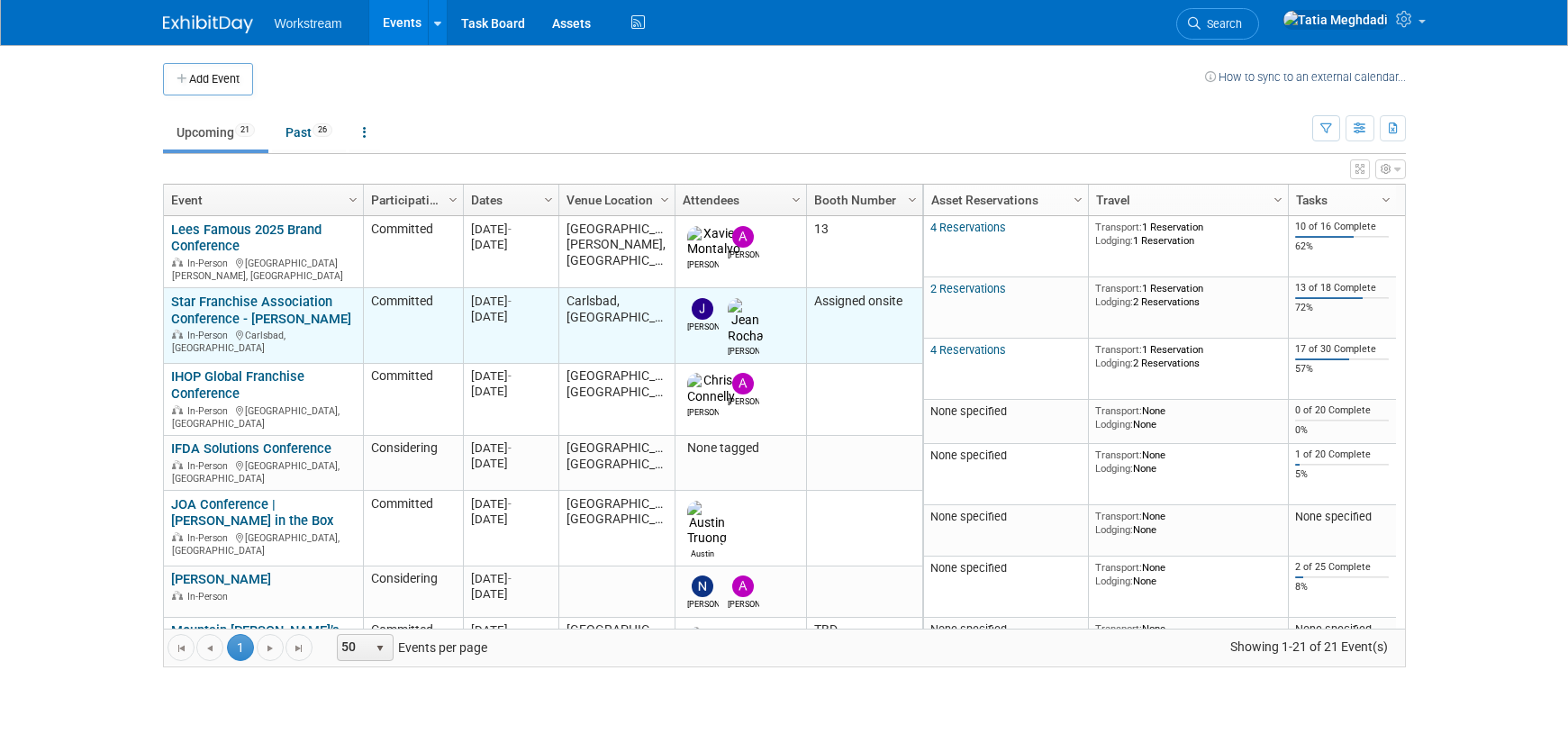
click at [206, 293] on link "Star Franchise Association Conference - [PERSON_NAME]" at bounding box center [261, 310] width 180 height 33
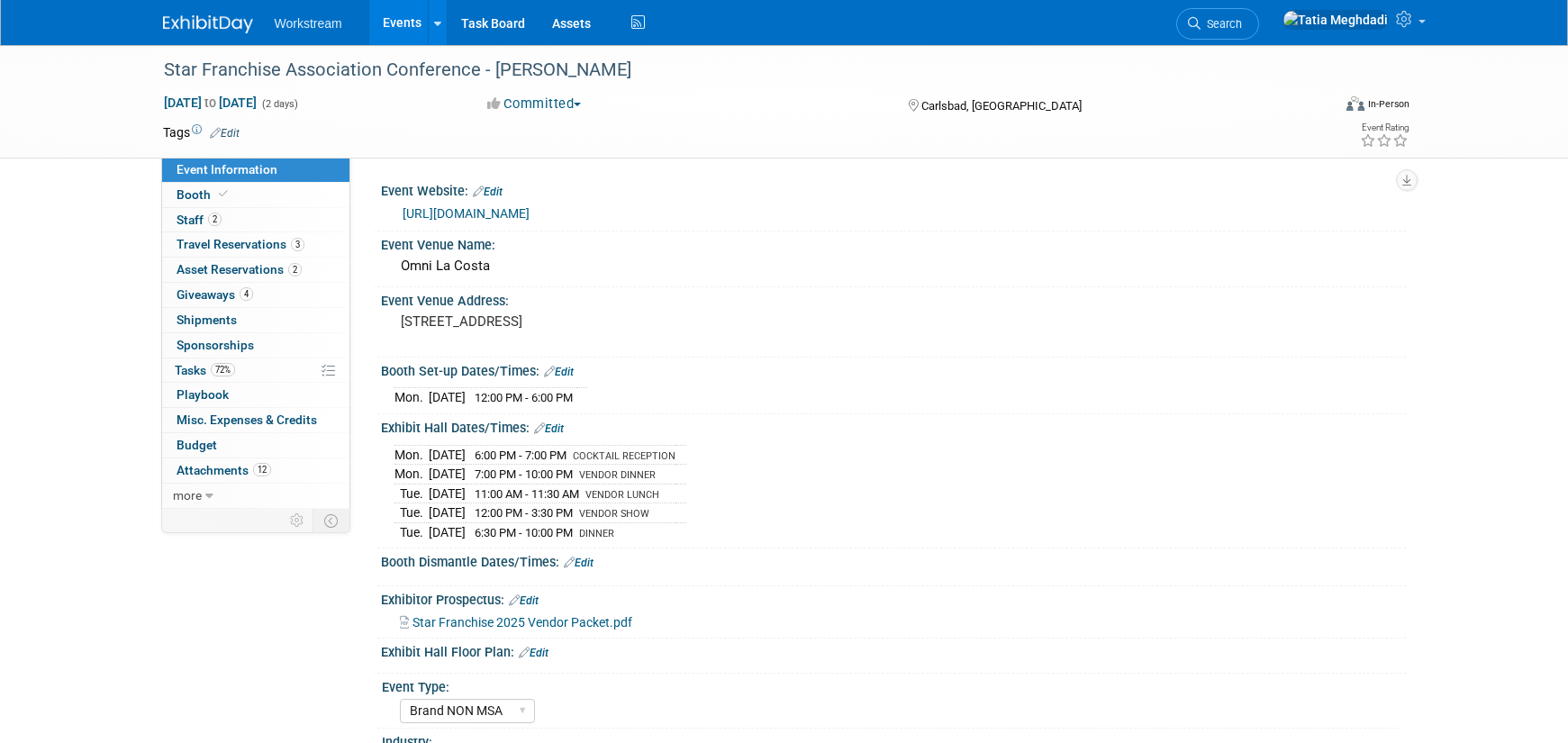
select select "Brand NON MSA"
select select "Restaurant"
select select "No"
select select "[PERSON_NAME]"
click at [390, 20] on link "Events" at bounding box center [402, 22] width 66 height 45
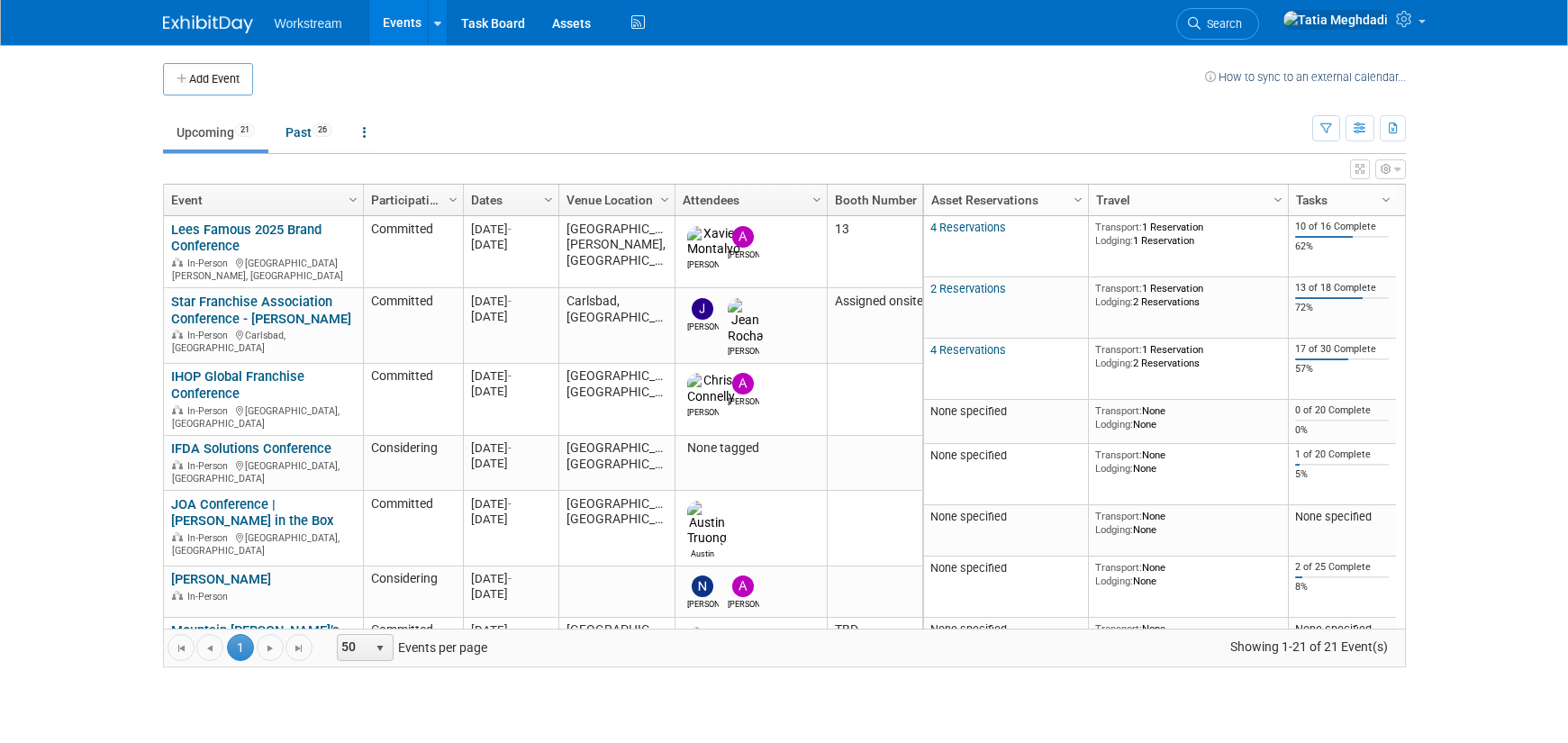
drag, startPoint x: 806, startPoint y: 198, endPoint x: 830, endPoint y: 200, distance: 24.1
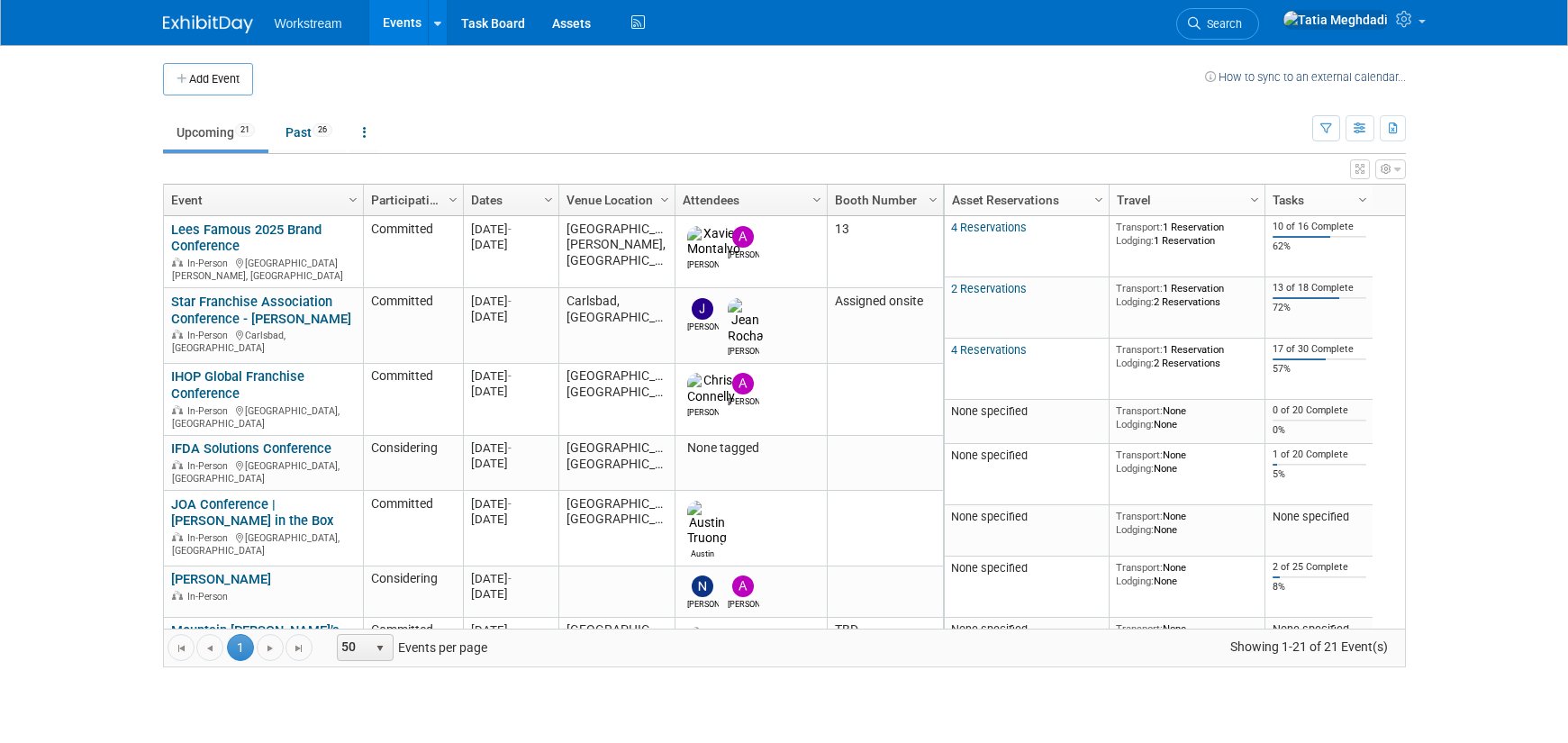
drag, startPoint x: 1295, startPoint y: 207, endPoint x: 1262, endPoint y: 207, distance: 33.0
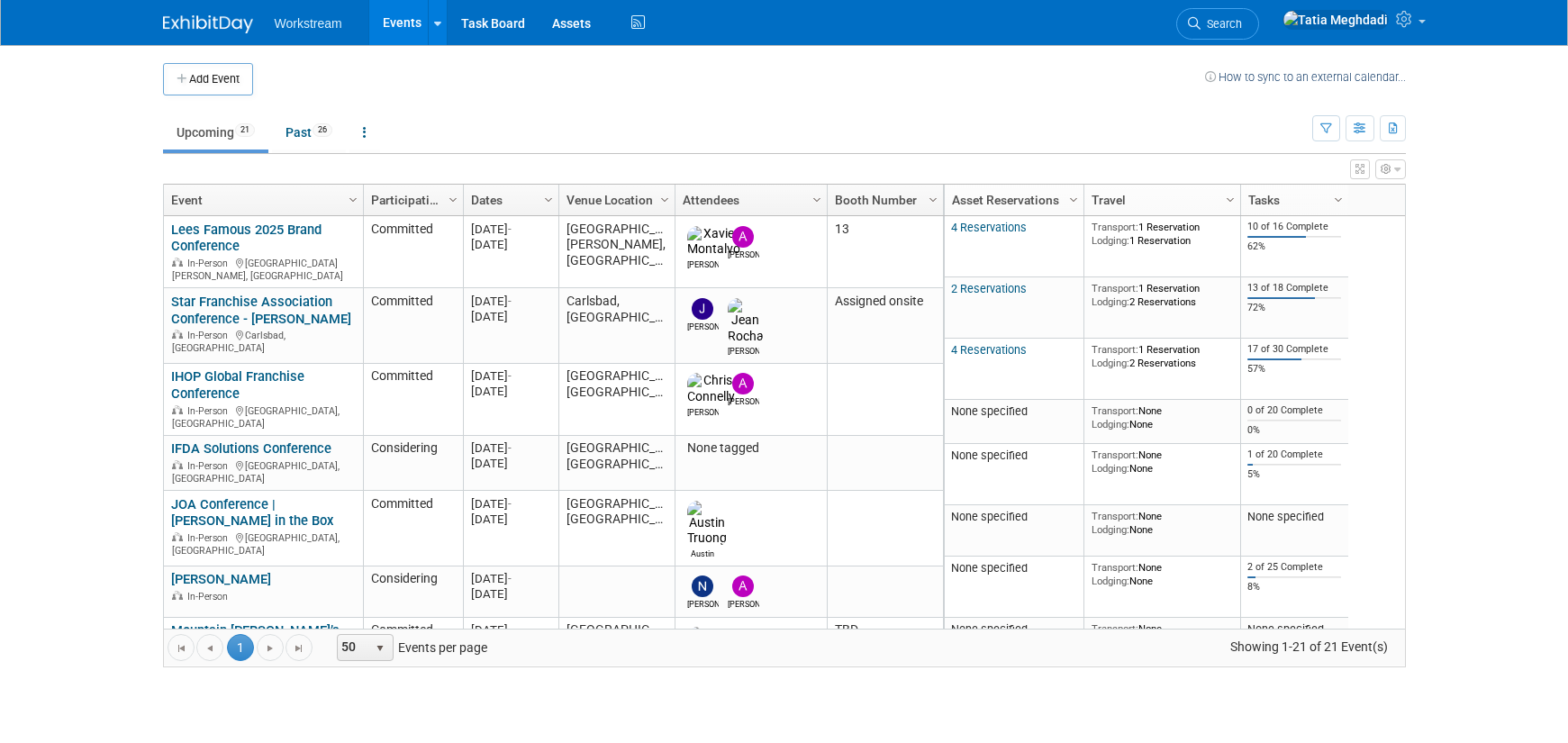
drag, startPoint x: 1108, startPoint y: 195, endPoint x: 1083, endPoint y: 196, distance: 25.0
drag, startPoint x: 825, startPoint y: 202, endPoint x: 842, endPoint y: 203, distance: 17.0
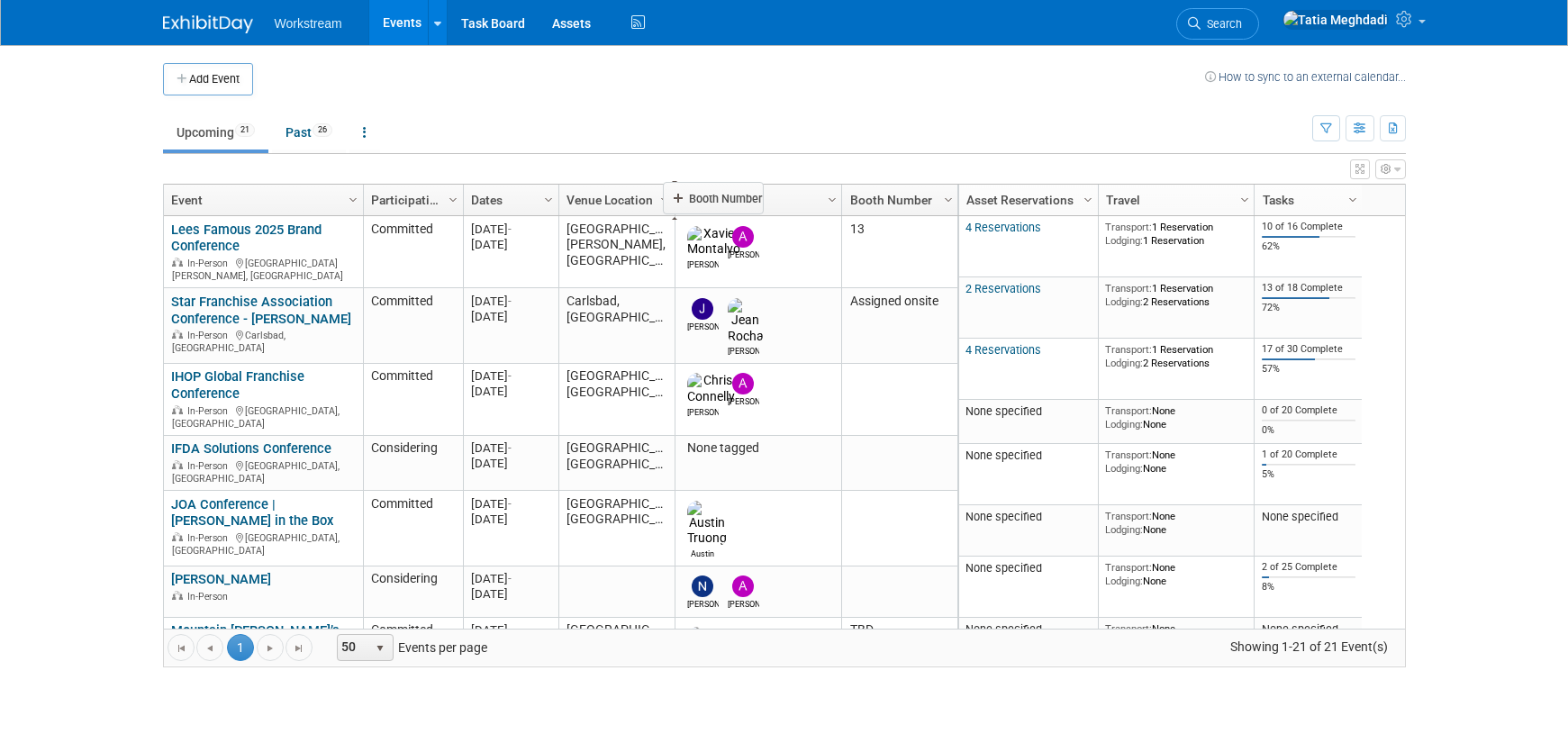
drag, startPoint x: 888, startPoint y: 199, endPoint x: 709, endPoint y: 196, distance: 179.0
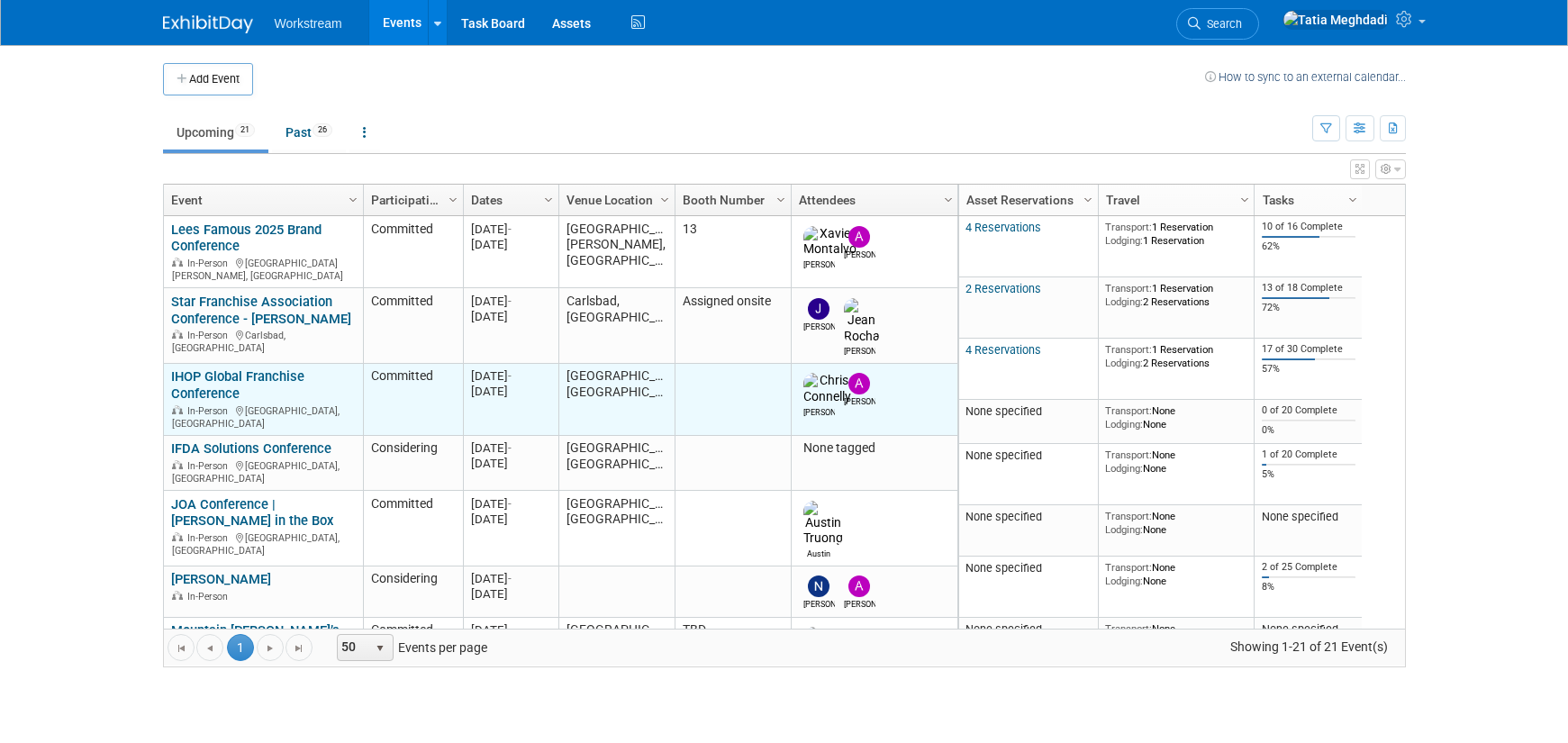
click at [197, 368] on link "IHOP Global Franchise Conference" at bounding box center [238, 385] width 133 height 33
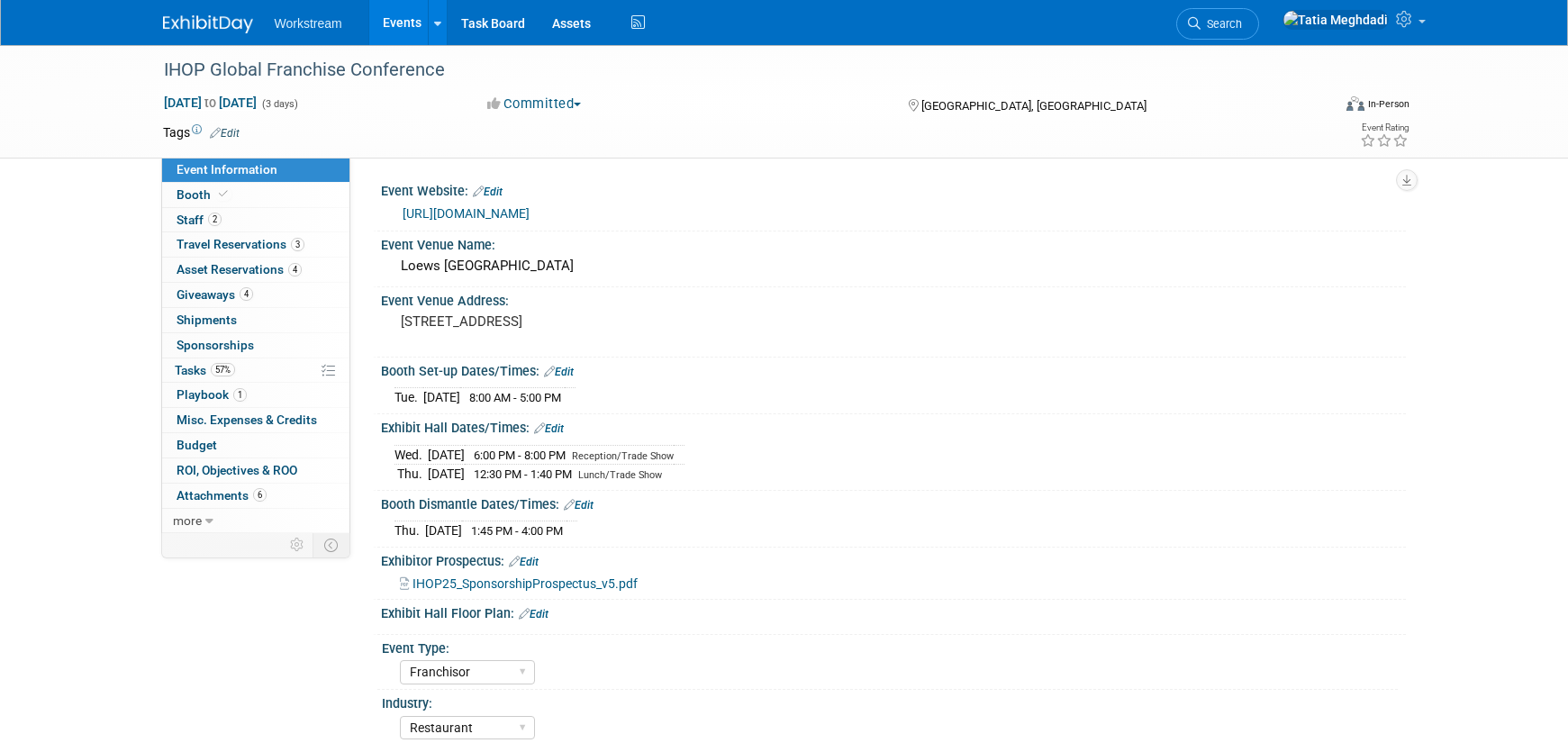
select select "Franchisor"
select select "Restaurant"
select select "No"
select select "[PERSON_NAME]"
click at [191, 192] on span "Booth" at bounding box center [204, 195] width 55 height 15
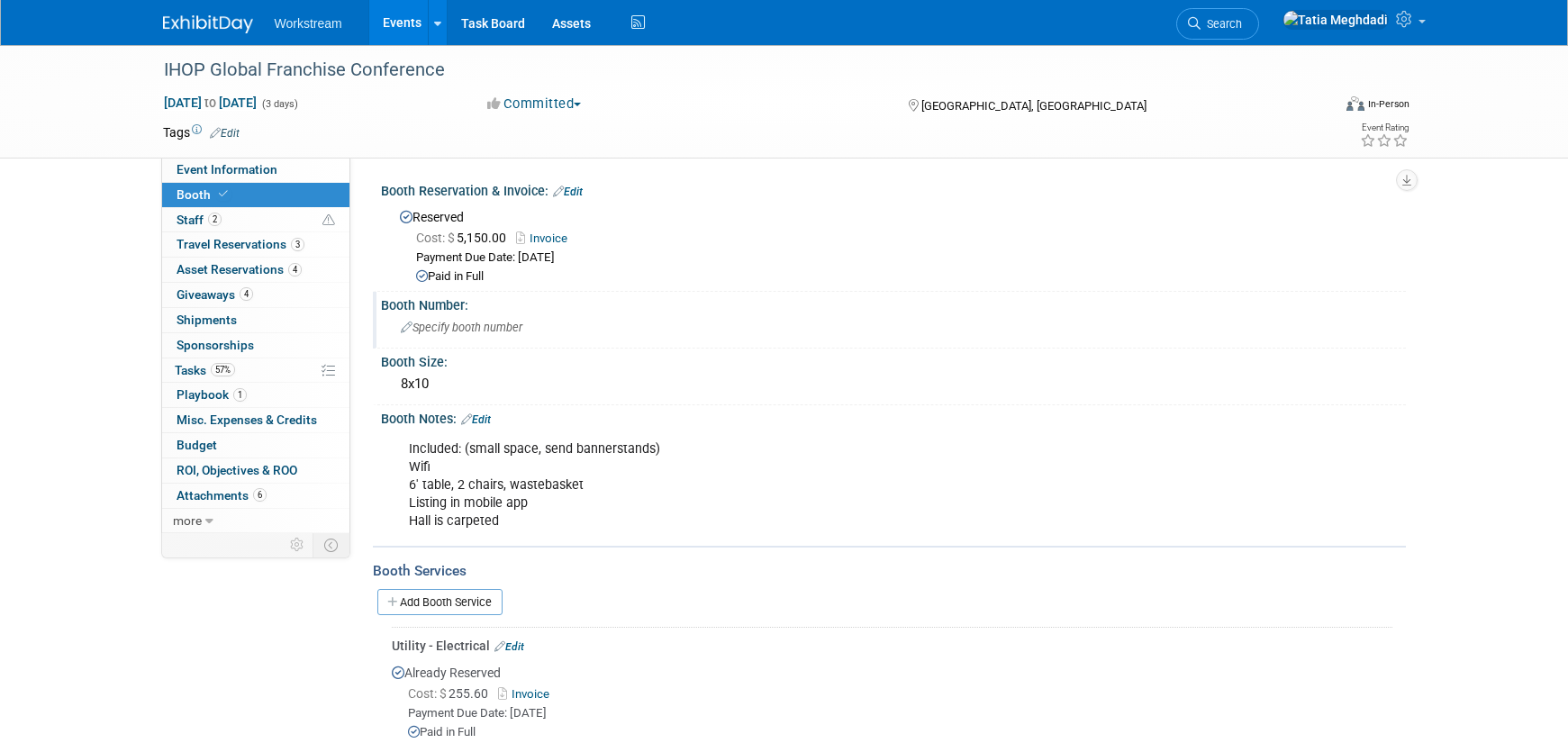
click at [490, 330] on span "Specify booth number" at bounding box center [461, 327] width 122 height 14
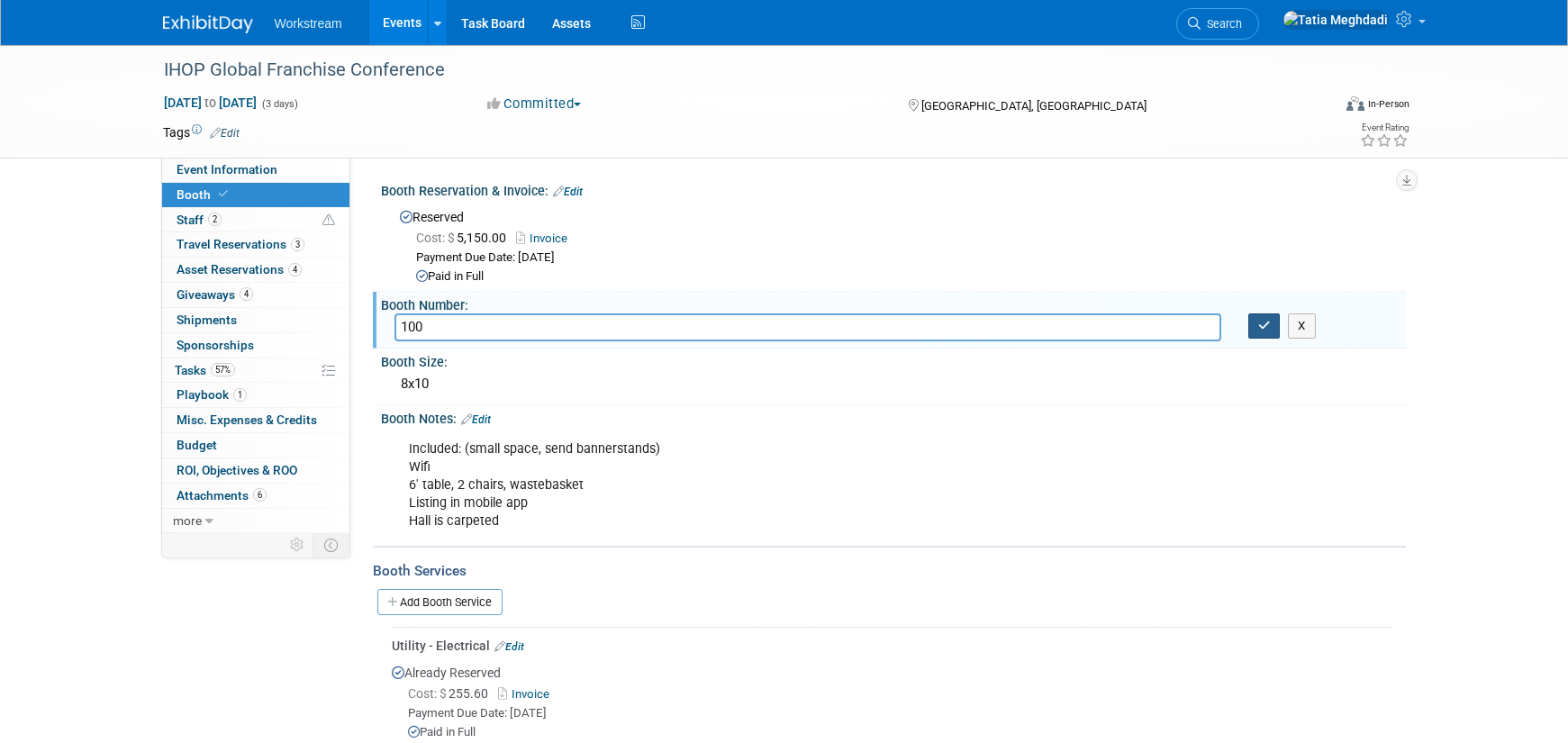
type input "100"
click at [1275, 328] on button "button" at bounding box center [1264, 326] width 32 height 26
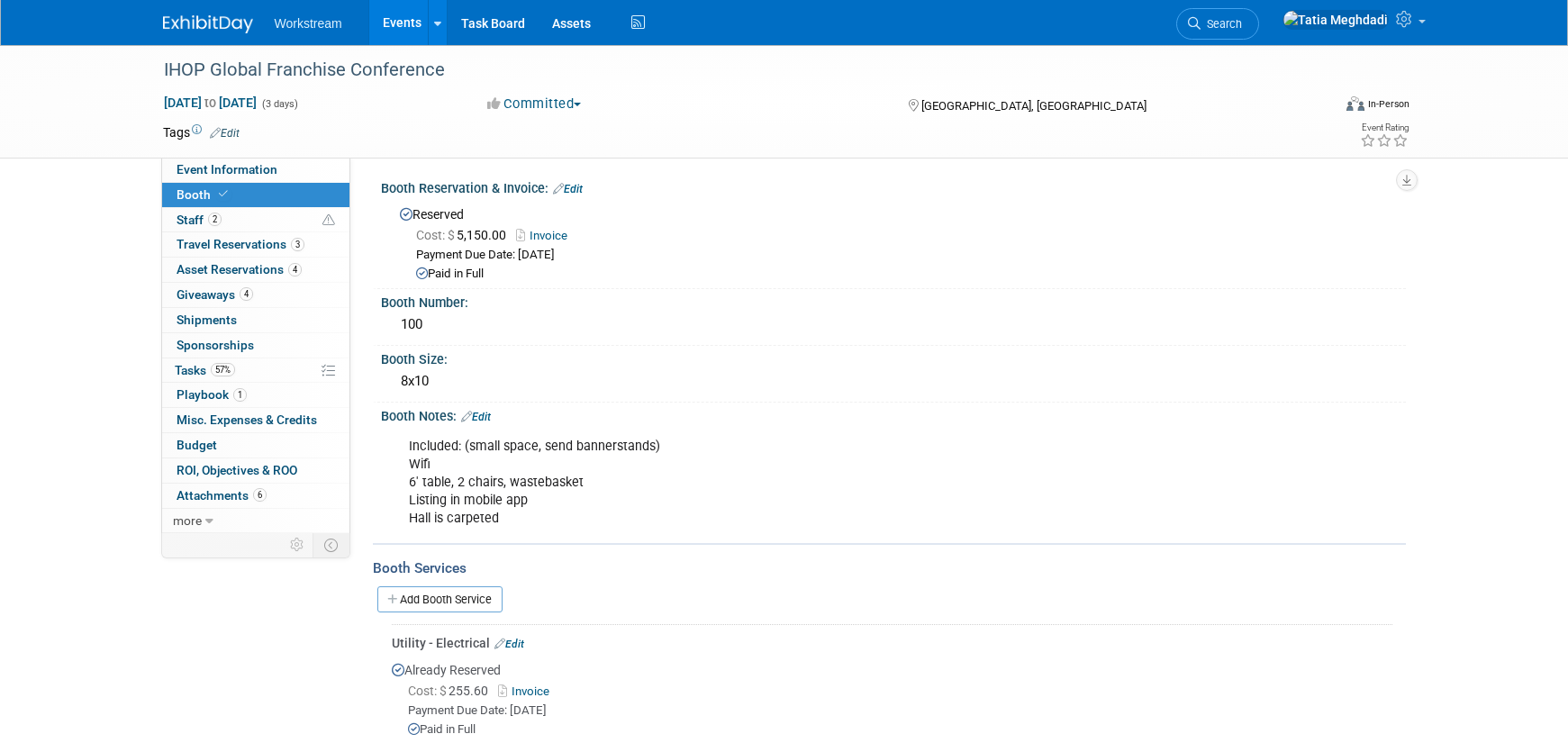
scroll to position [4, 0]
click at [189, 166] on span "Event Information" at bounding box center [227, 169] width 101 height 15
select select "Franchisor"
select select "Restaurant"
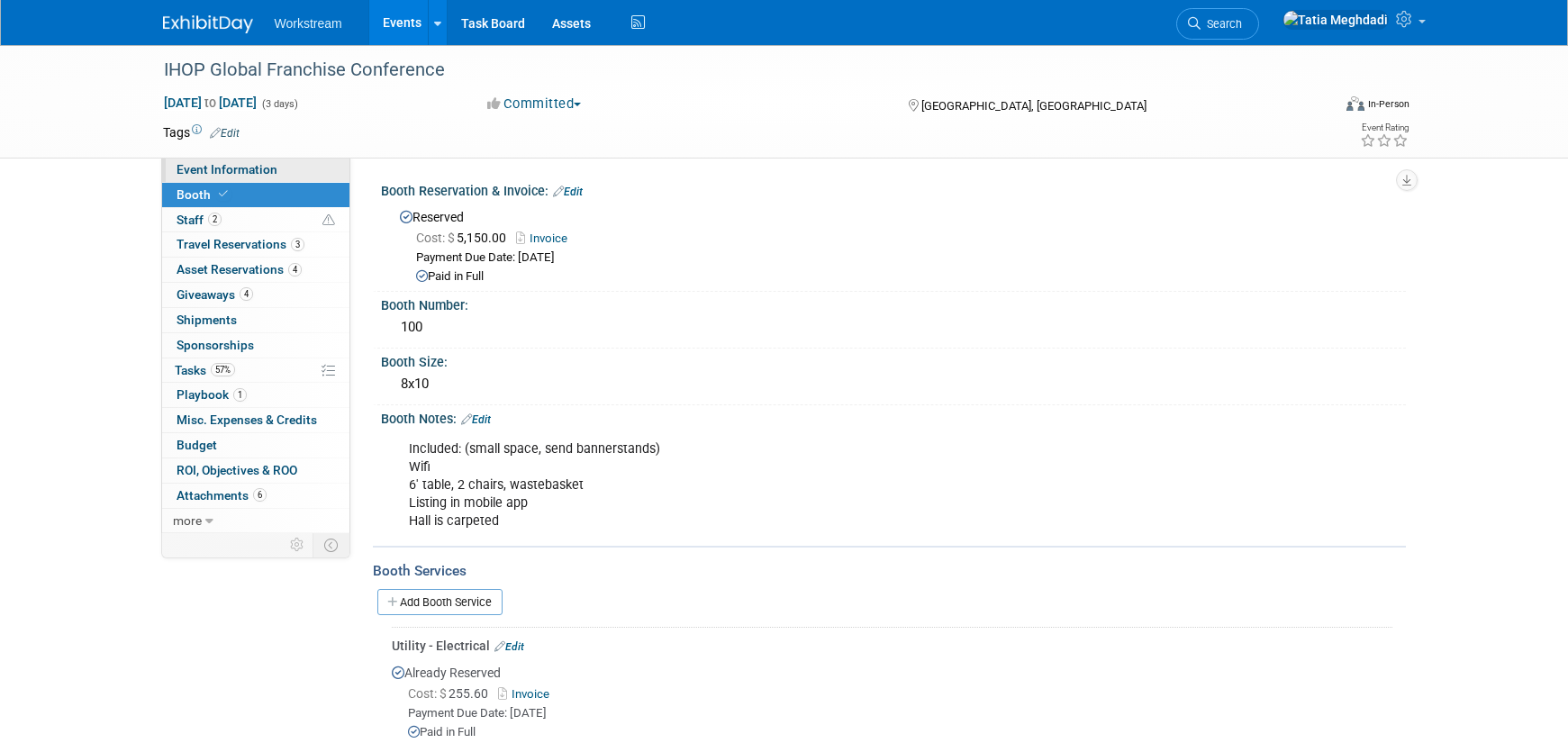
select select "No"
select select "Tatia Meghdadi"
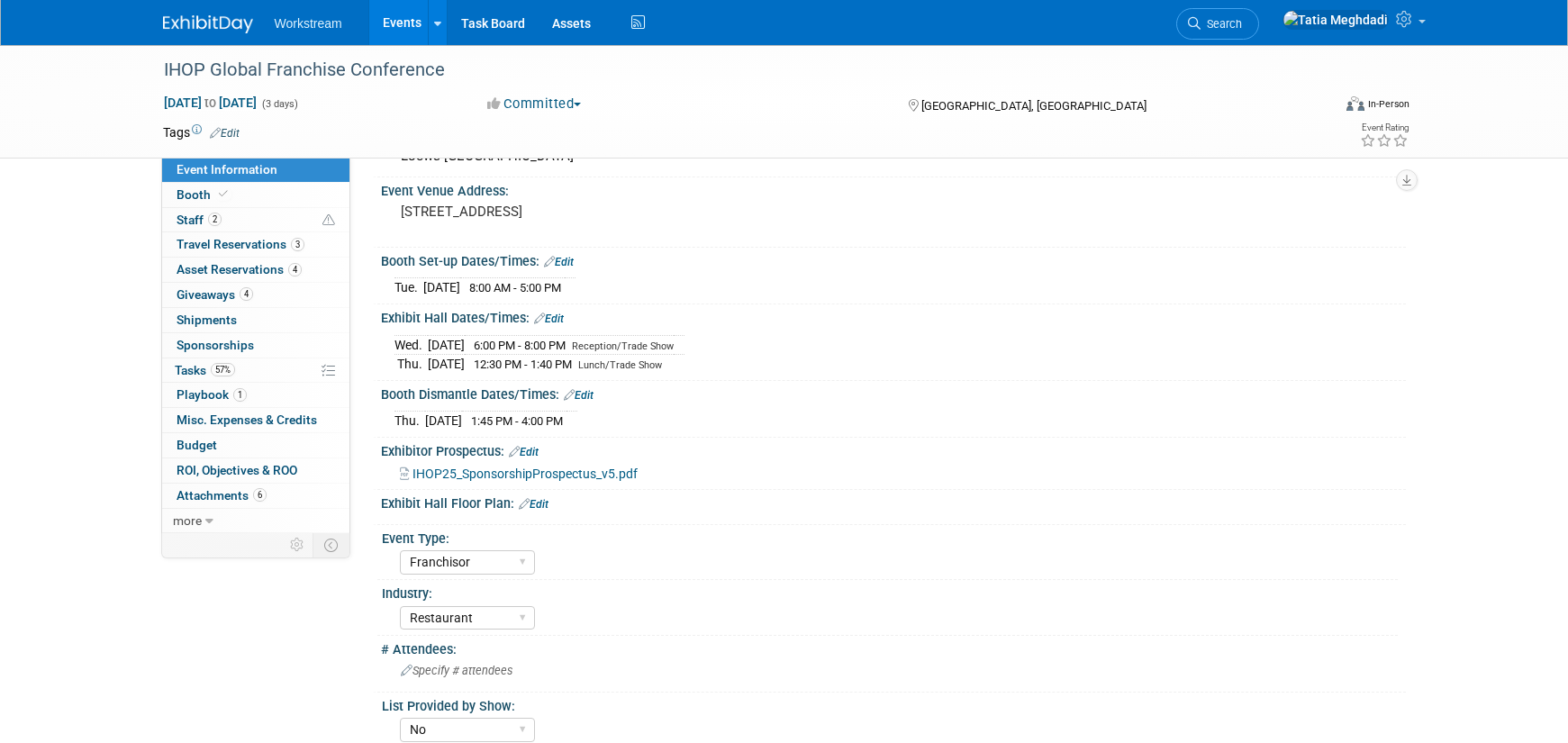
scroll to position [117, 0]
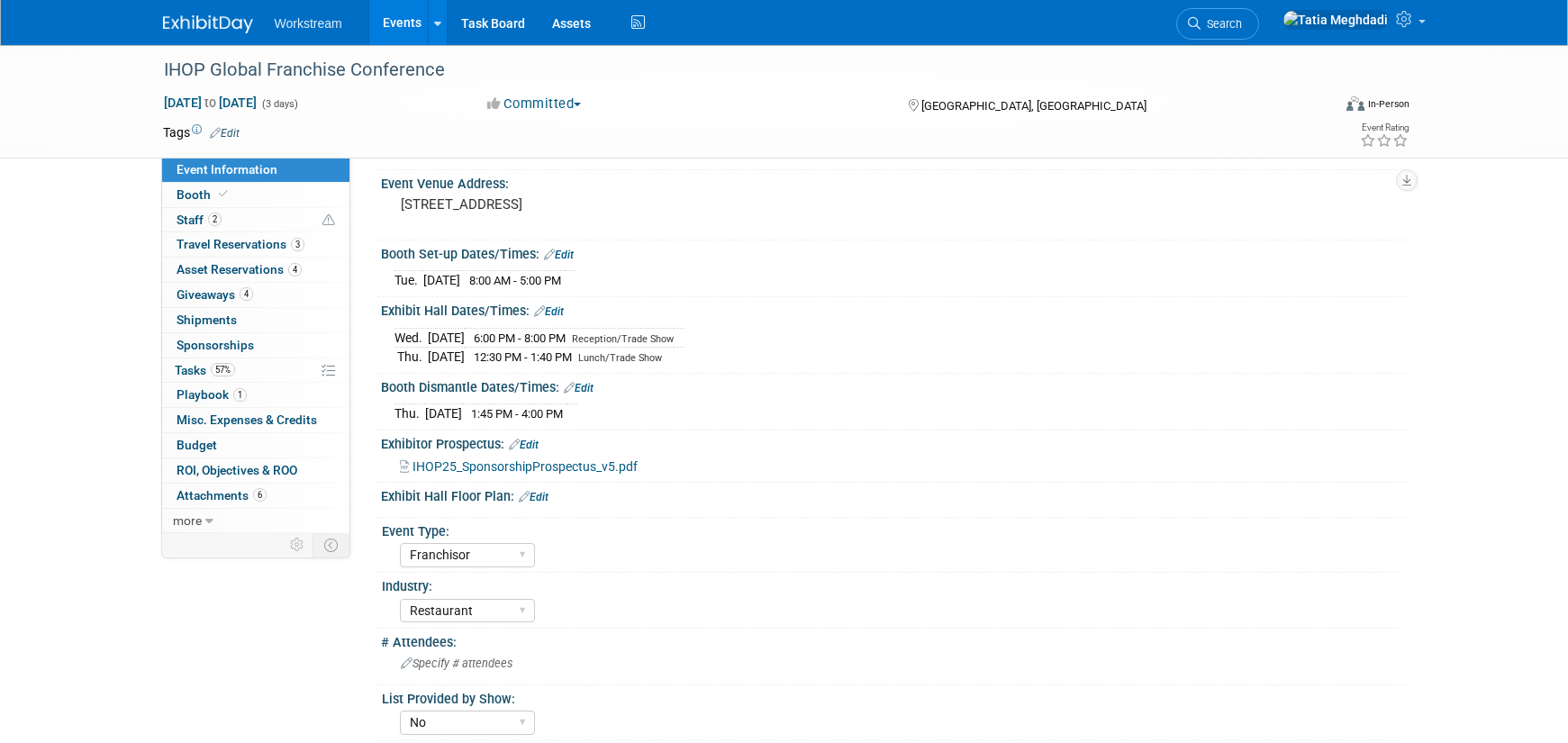
drag, startPoint x: 538, startPoint y: 494, endPoint x: 552, endPoint y: 498, distance: 14.6
click at [539, 494] on link "Edit" at bounding box center [533, 497] width 30 height 13
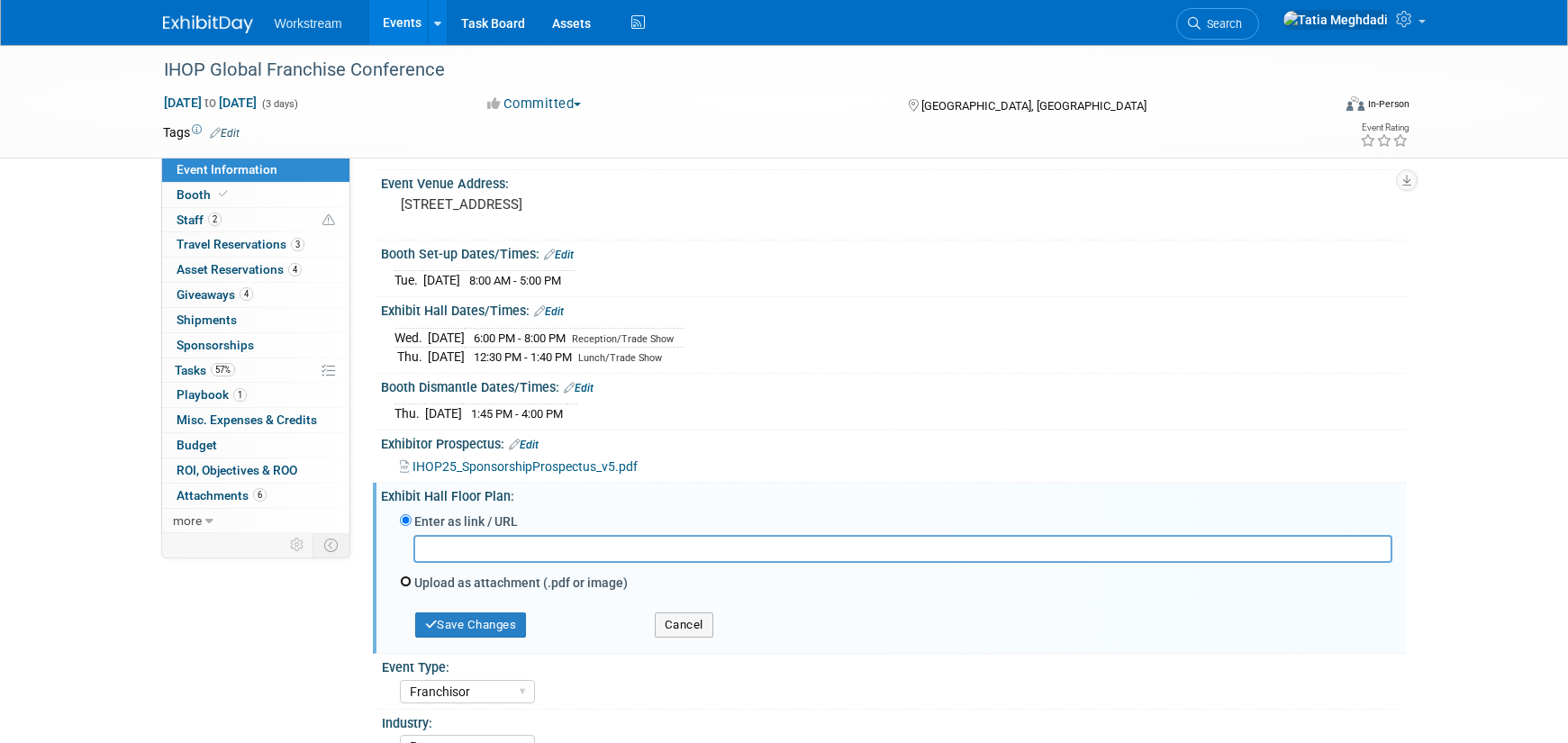
click at [405, 578] on input "Upload as attachment (.pdf or image)" at bounding box center [405, 580] width 12 height 12
radio input "true"
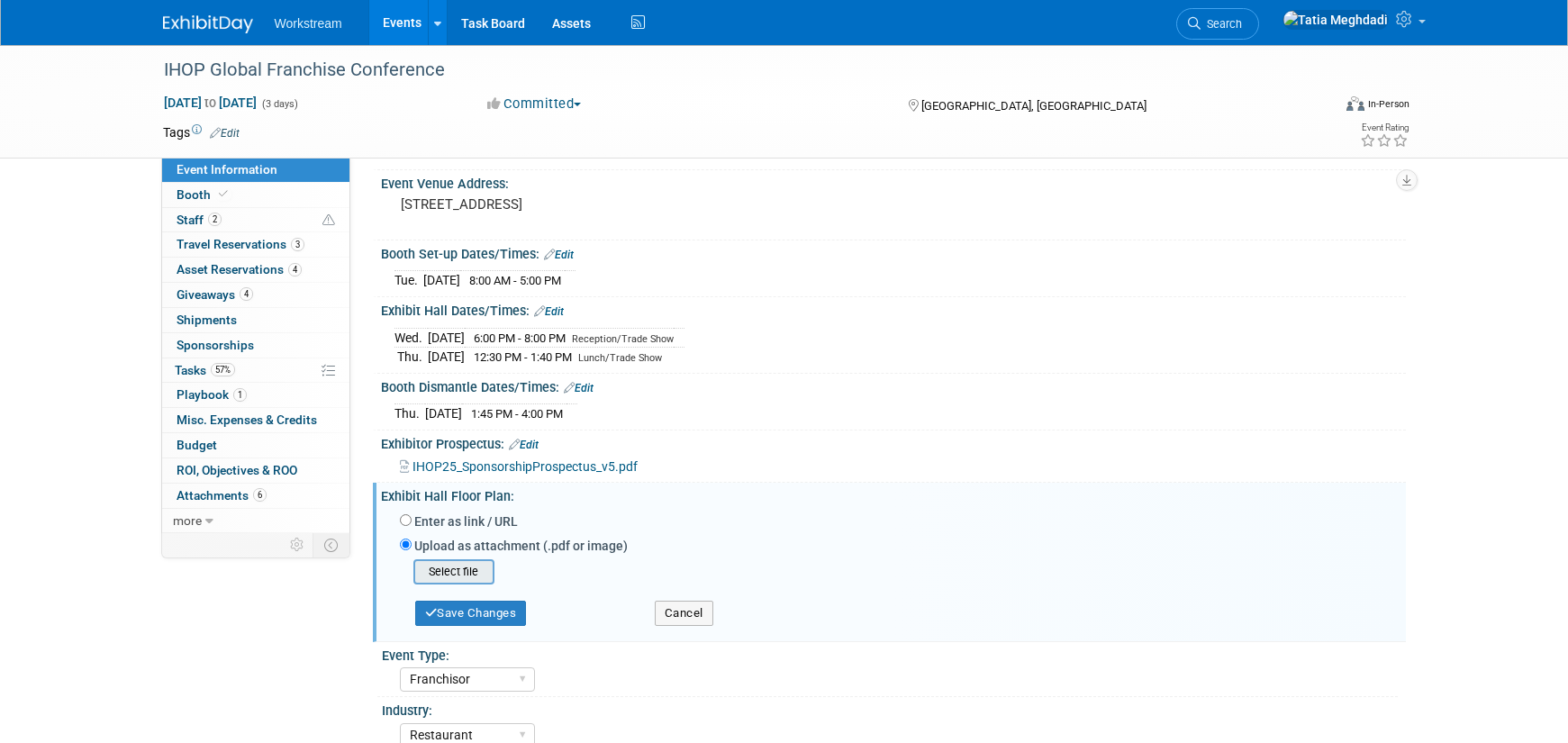
click at [457, 572] on input "file" at bounding box center [385, 572] width 214 height 22
click at [460, 596] on button "Save Changes" at bounding box center [471, 607] width 112 height 26
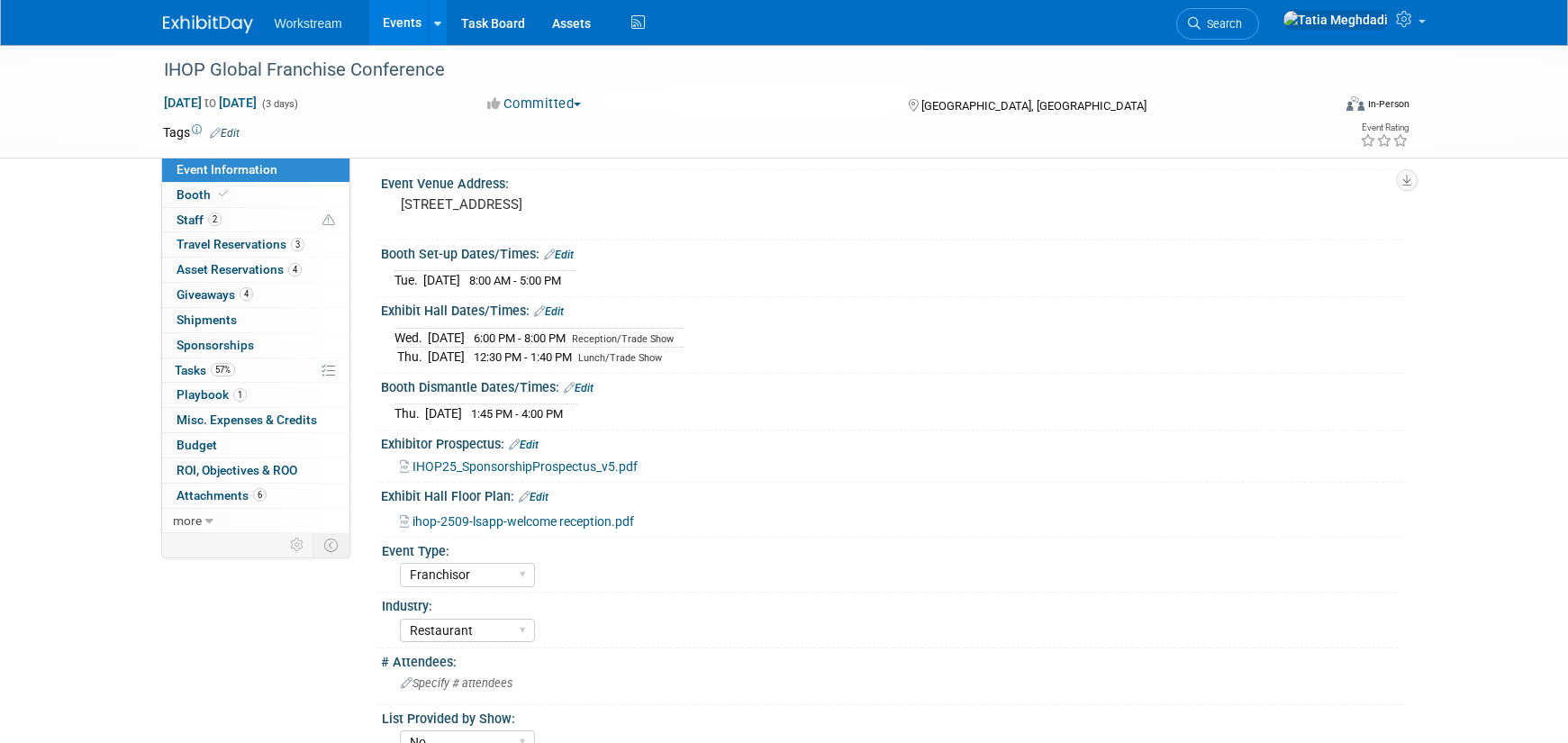
click at [521, 496] on icon at bounding box center [524, 496] width 11 height 12
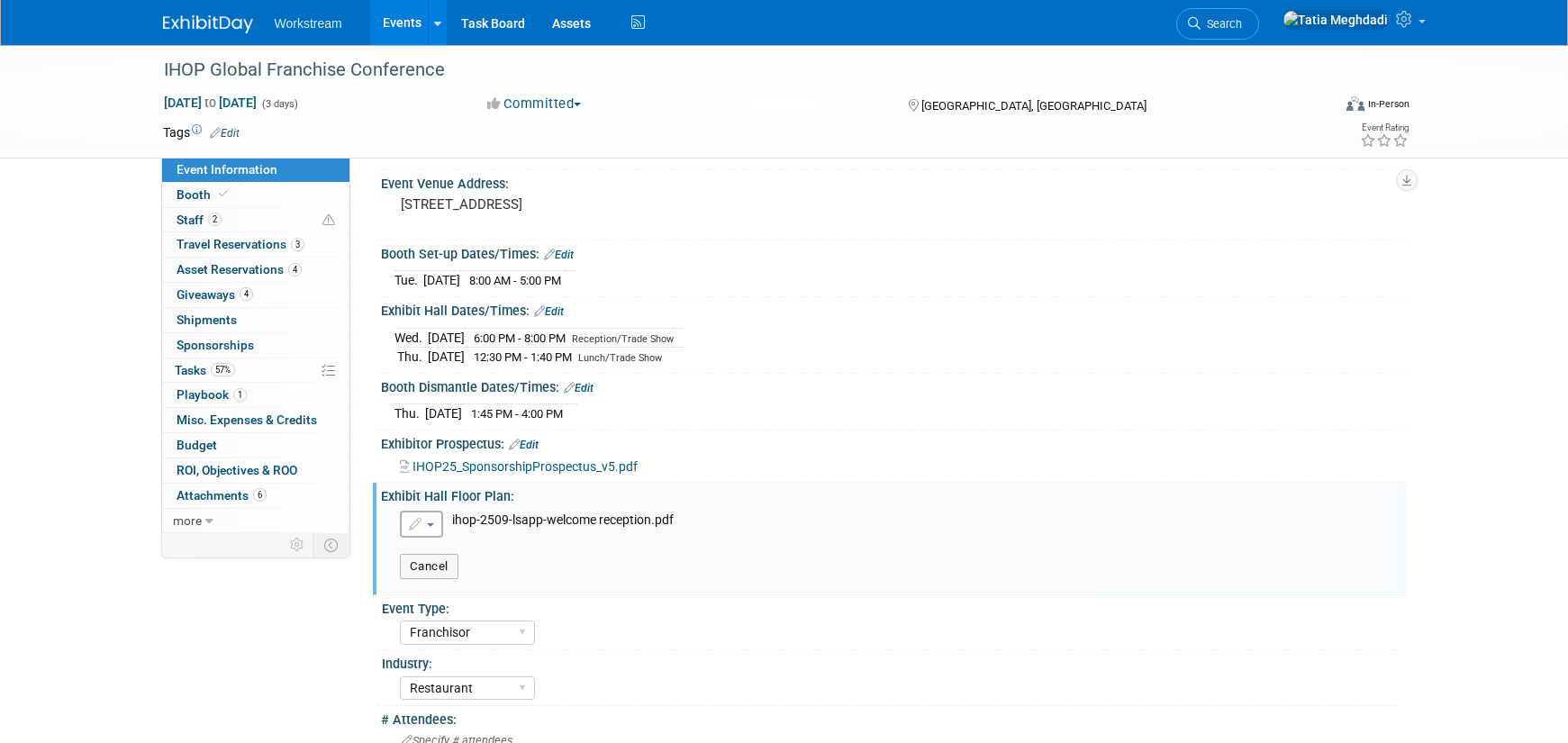
click at [432, 525] on span "button" at bounding box center [431, 525] width 7 height 4
click at [458, 578] on link "Remove attachment" at bounding box center [499, 580] width 197 height 26
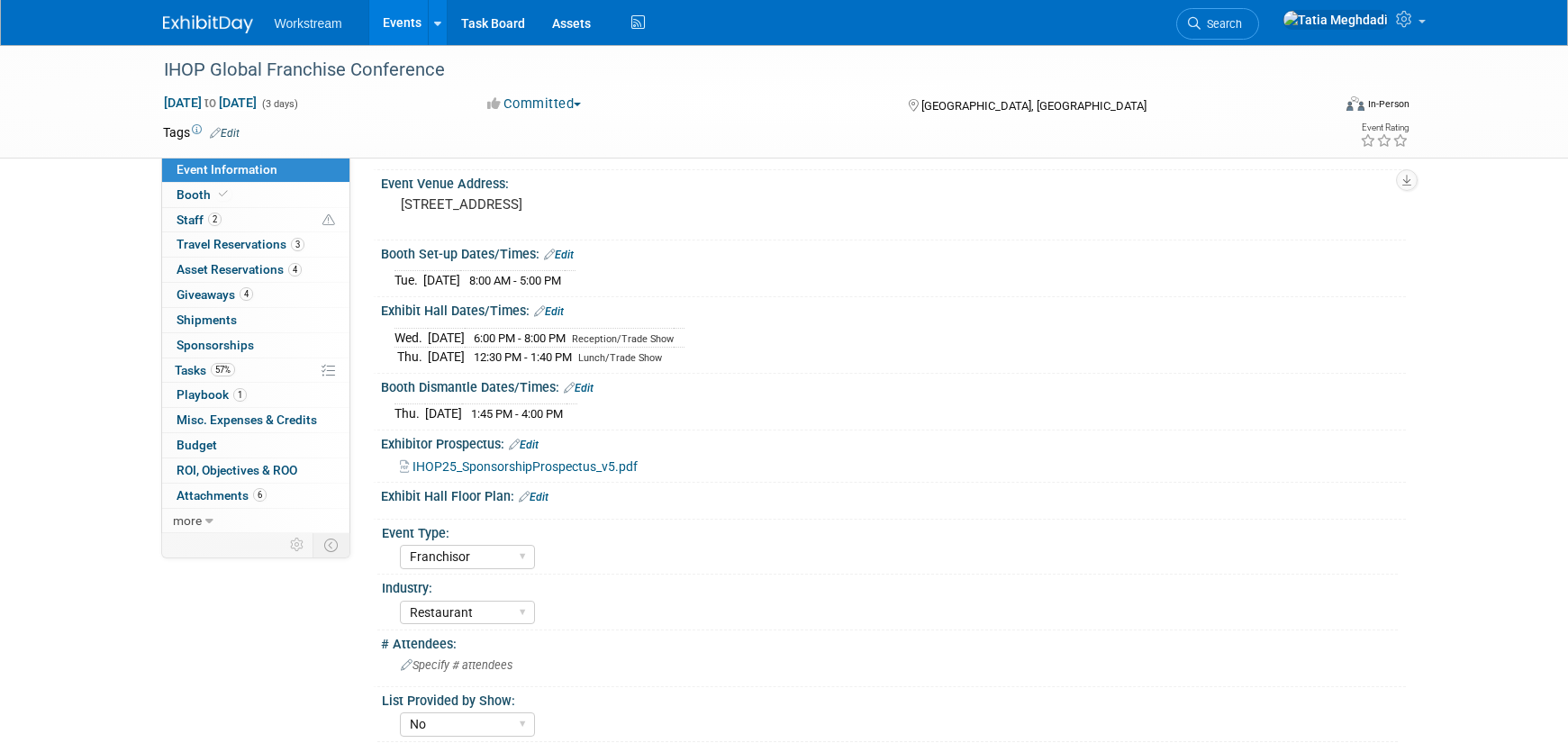
click at [543, 495] on link "Edit" at bounding box center [533, 497] width 30 height 13
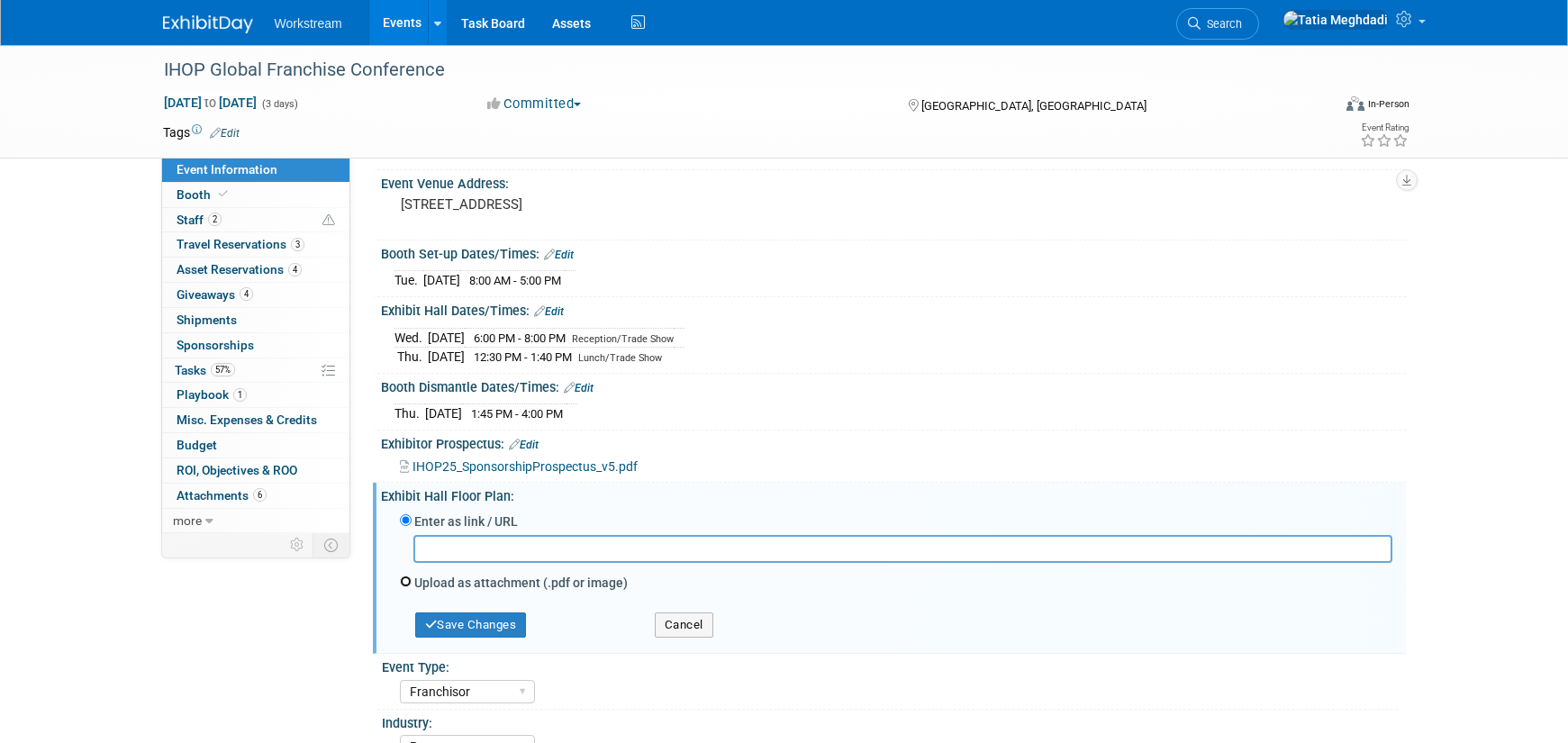
click at [405, 578] on input "Upload as attachment (.pdf or image)" at bounding box center [405, 580] width 12 height 12
radio input "true"
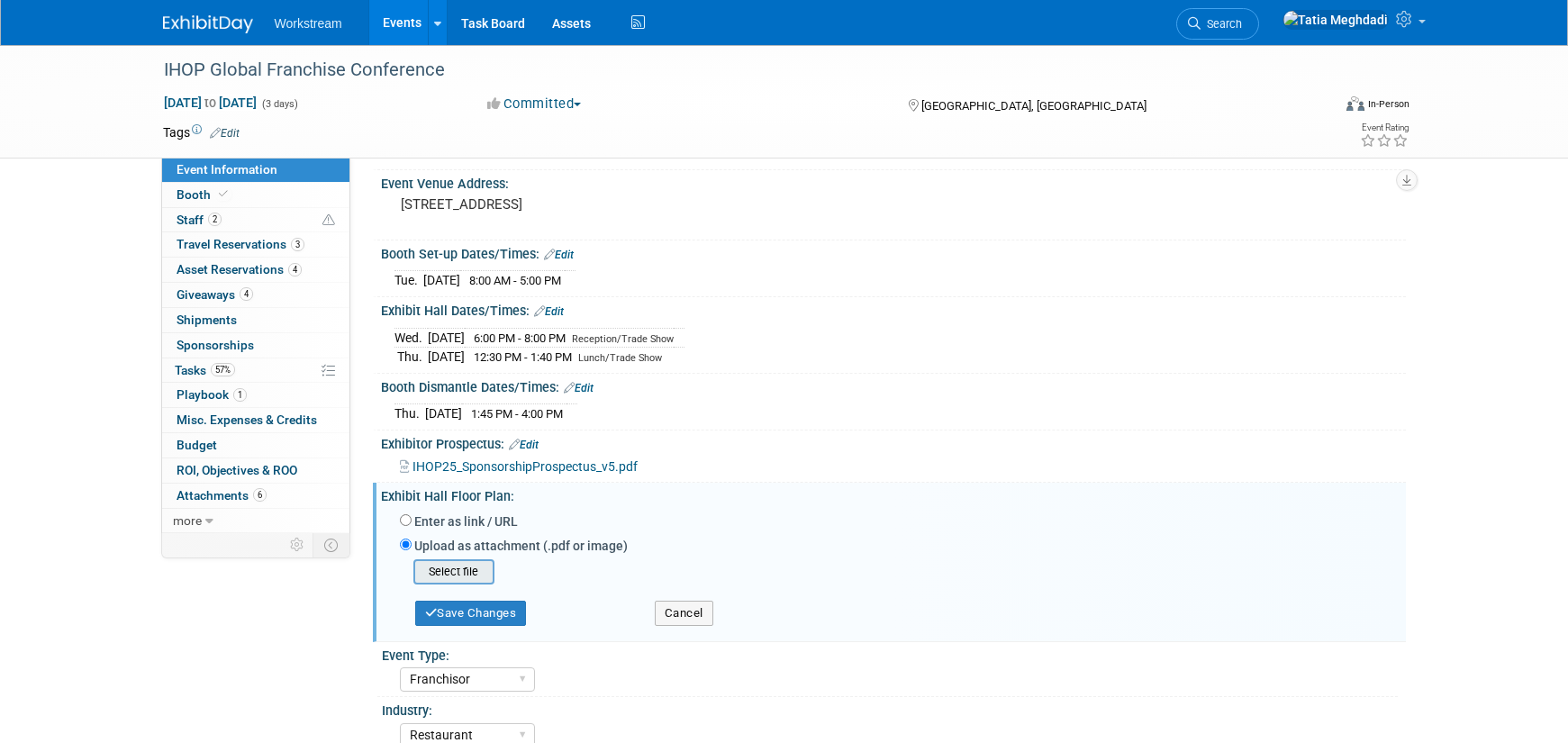
click at [480, 572] on input "file" at bounding box center [385, 572] width 214 height 22
click at [444, 603] on button "Save Changes" at bounding box center [471, 607] width 112 height 26
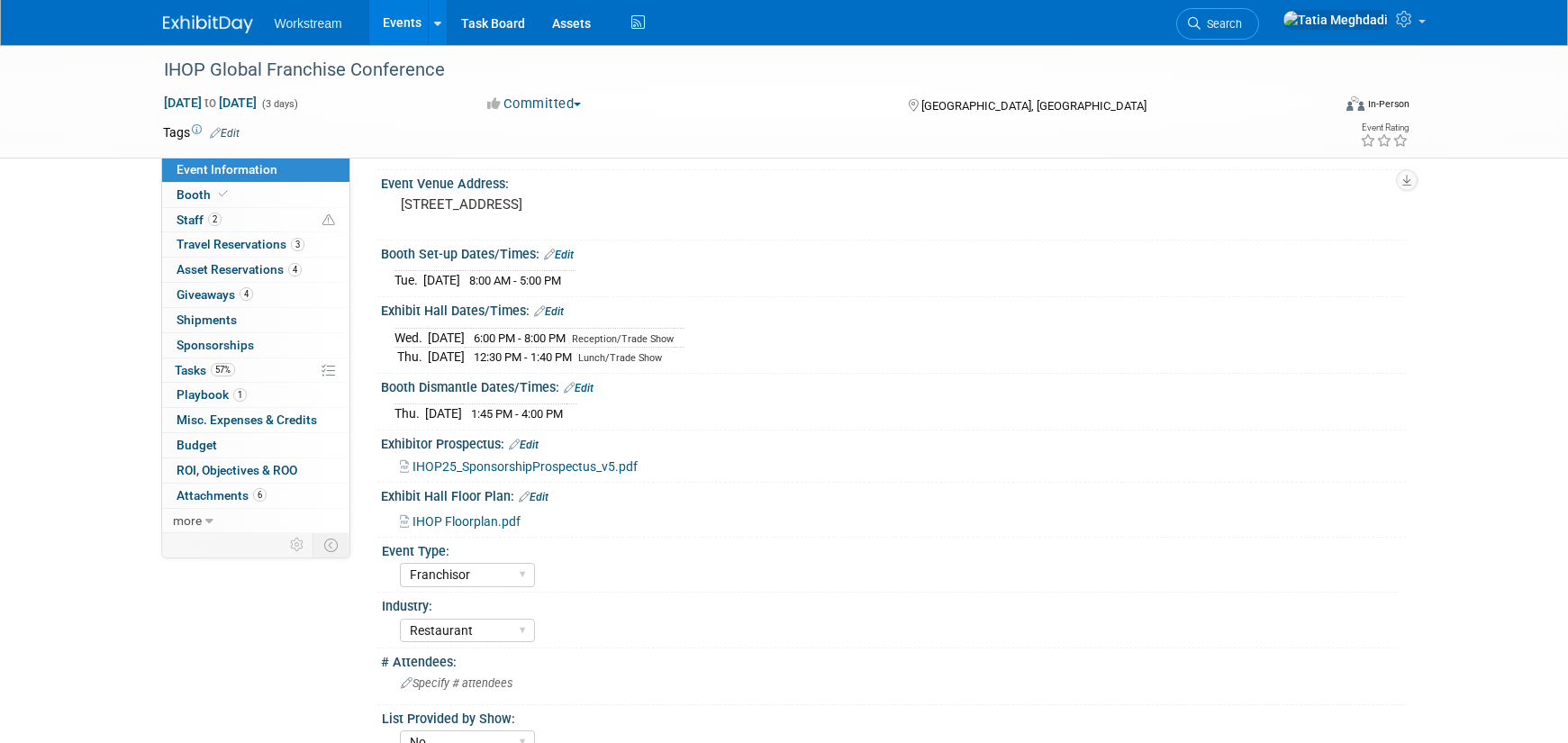
click at [436, 522] on span "IHOP Floorplan.pdf" at bounding box center [466, 521] width 108 height 15
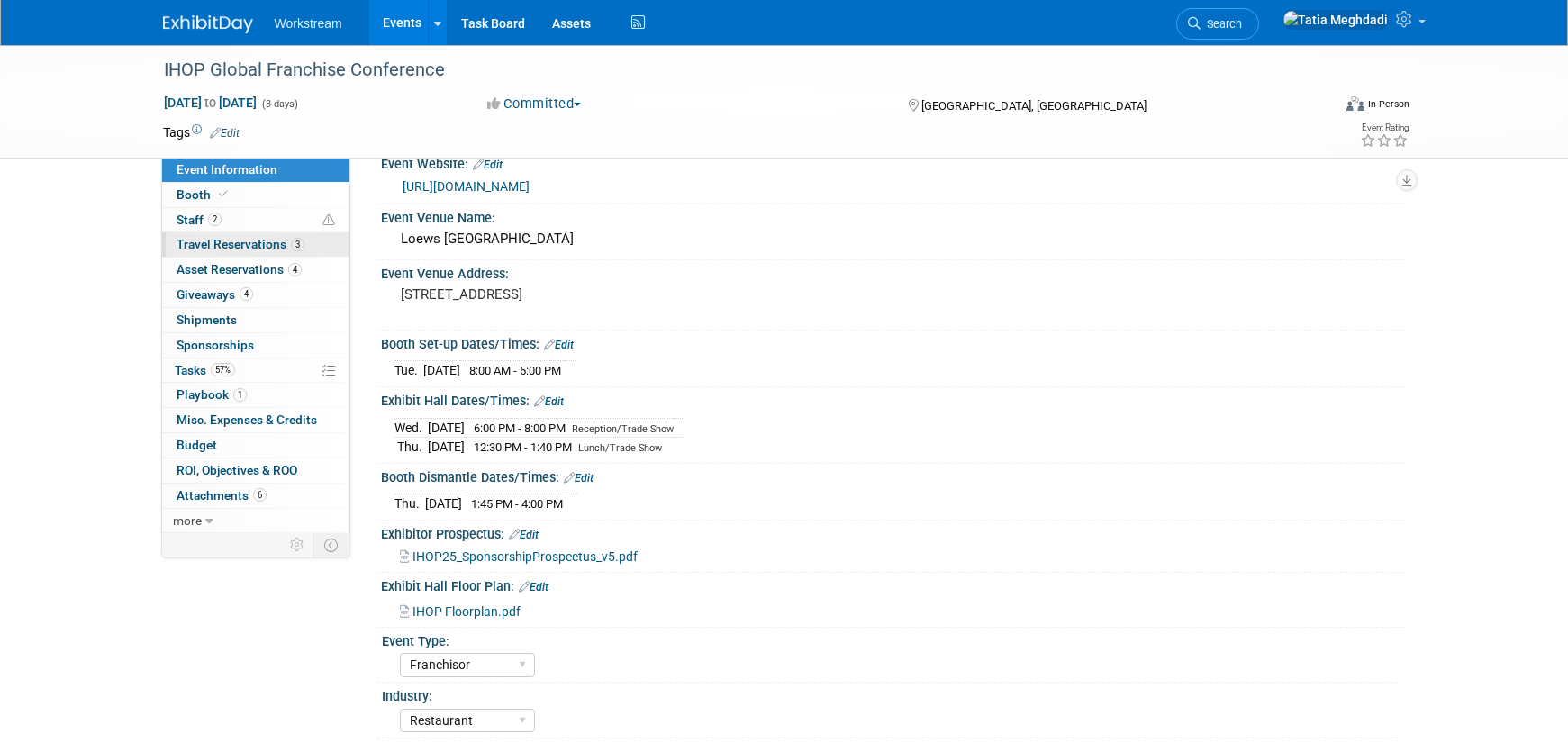
scroll to position [0, 0]
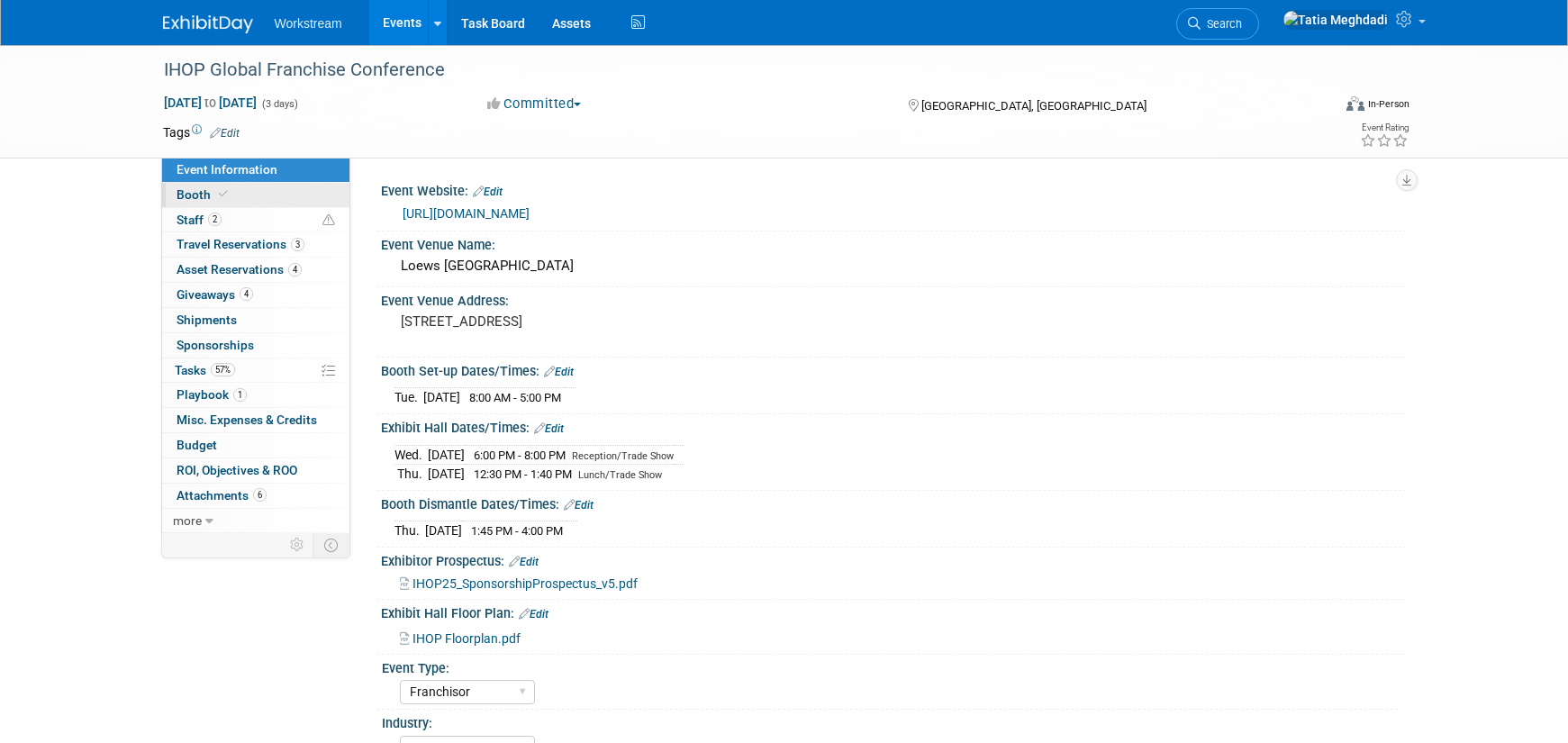
click at [207, 191] on span "Booth" at bounding box center [204, 195] width 55 height 15
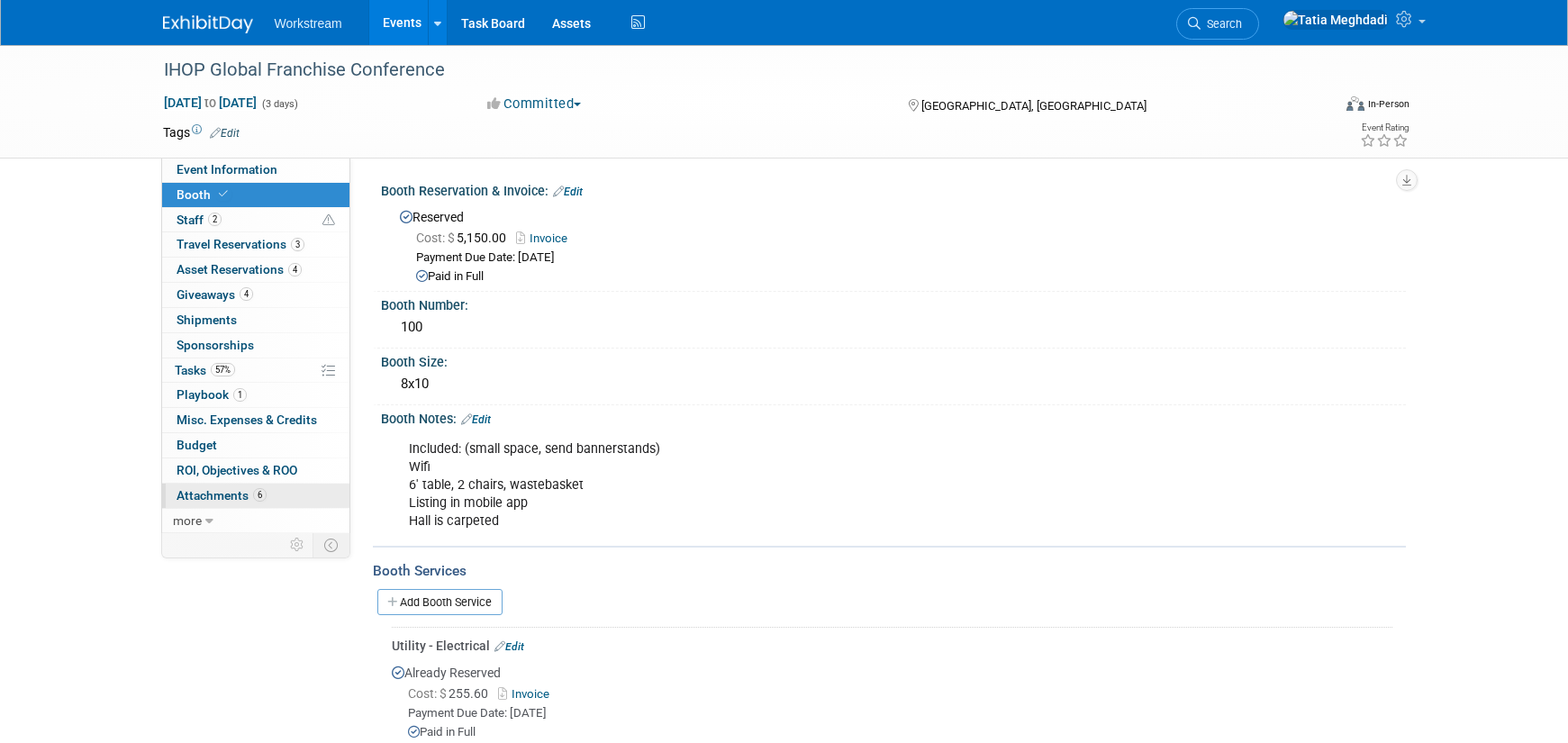
click at [216, 494] on span "Attachments 6" at bounding box center [221, 495] width 91 height 15
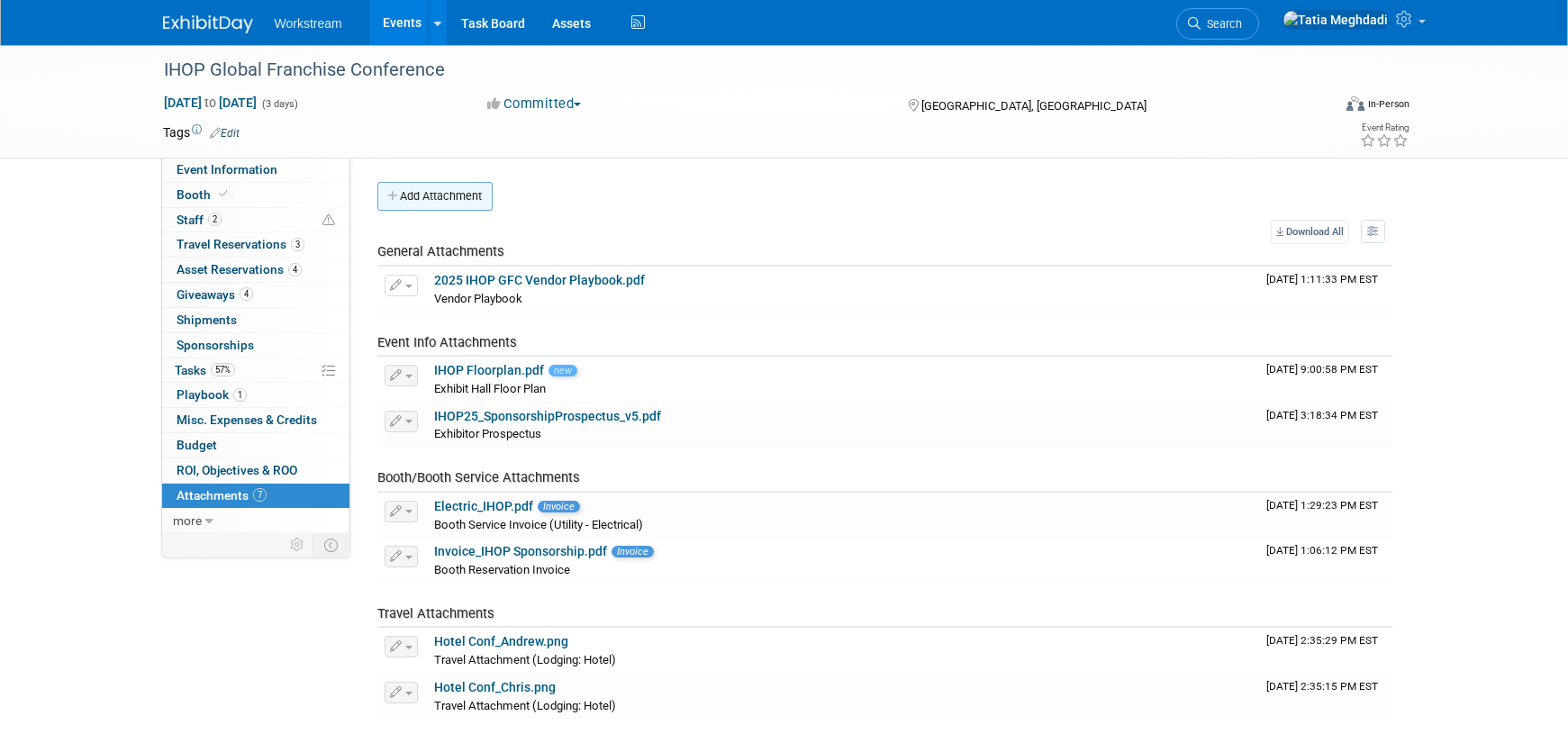
click at [459, 207] on button "Add Attachment" at bounding box center [435, 196] width 115 height 29
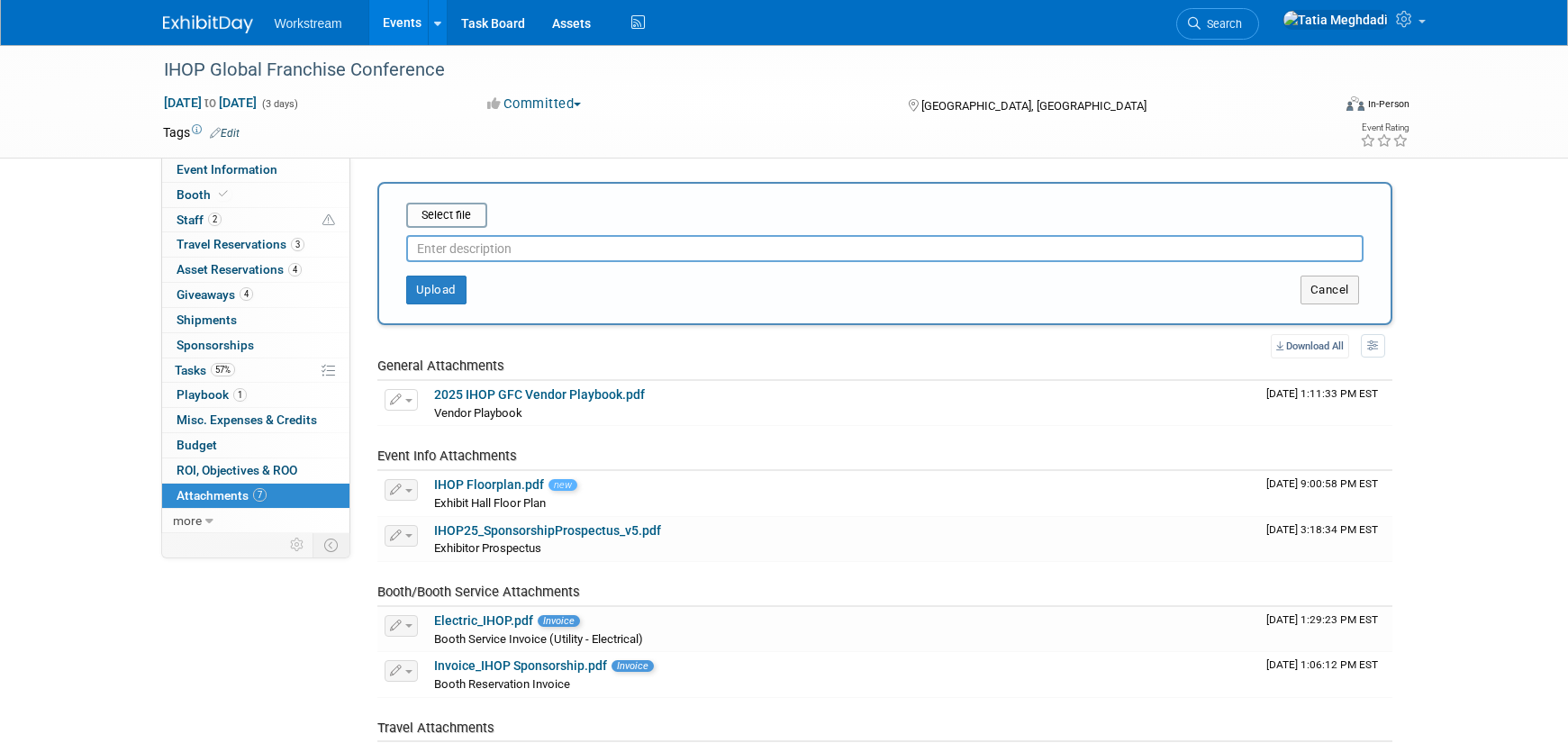
click at [447, 250] on input "text" at bounding box center [884, 249] width 957 height 27
type input "Vendor Playbook"
click at [448, 214] on input "file" at bounding box center [379, 216] width 214 height 22
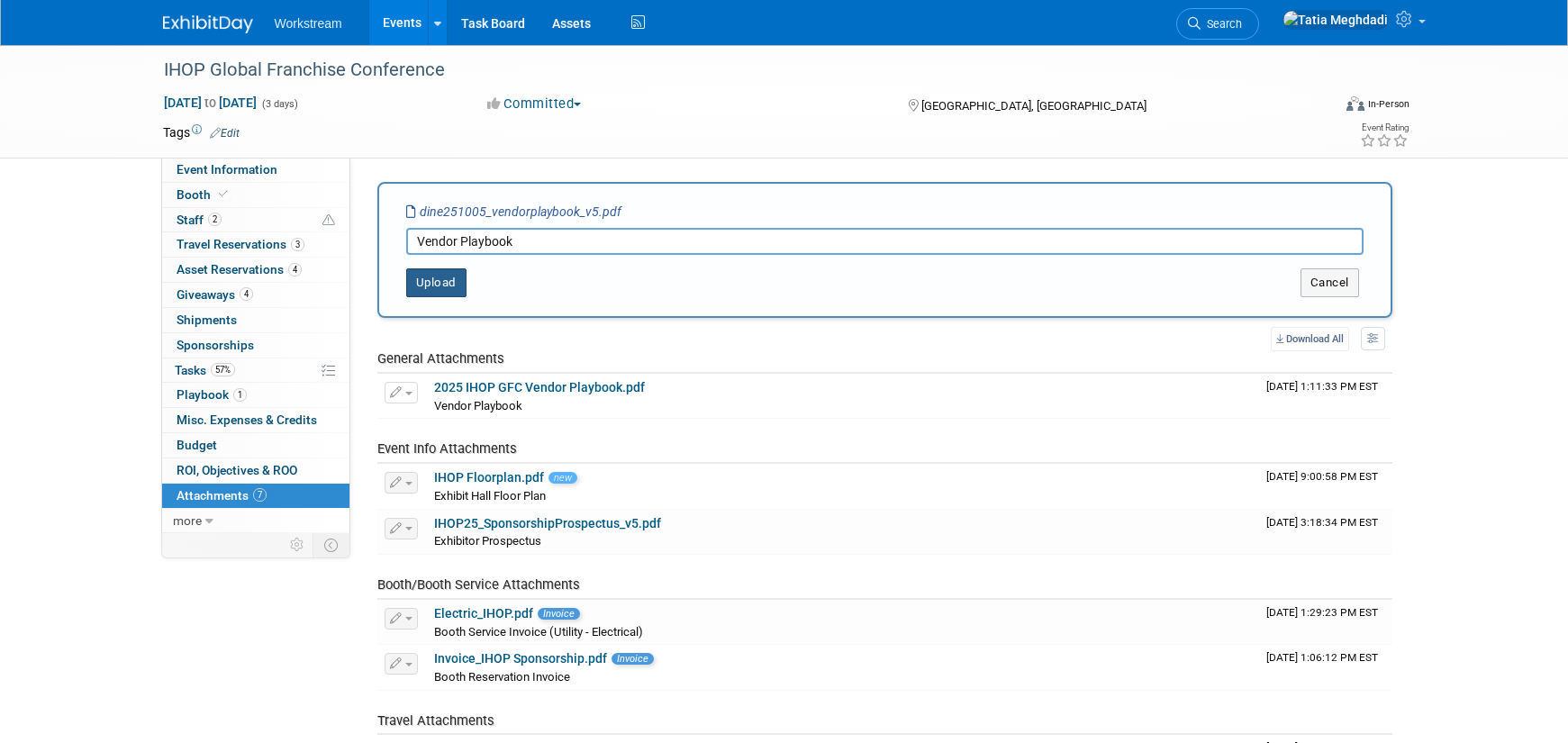
click at [446, 284] on button "Upload" at bounding box center [436, 283] width 60 height 29
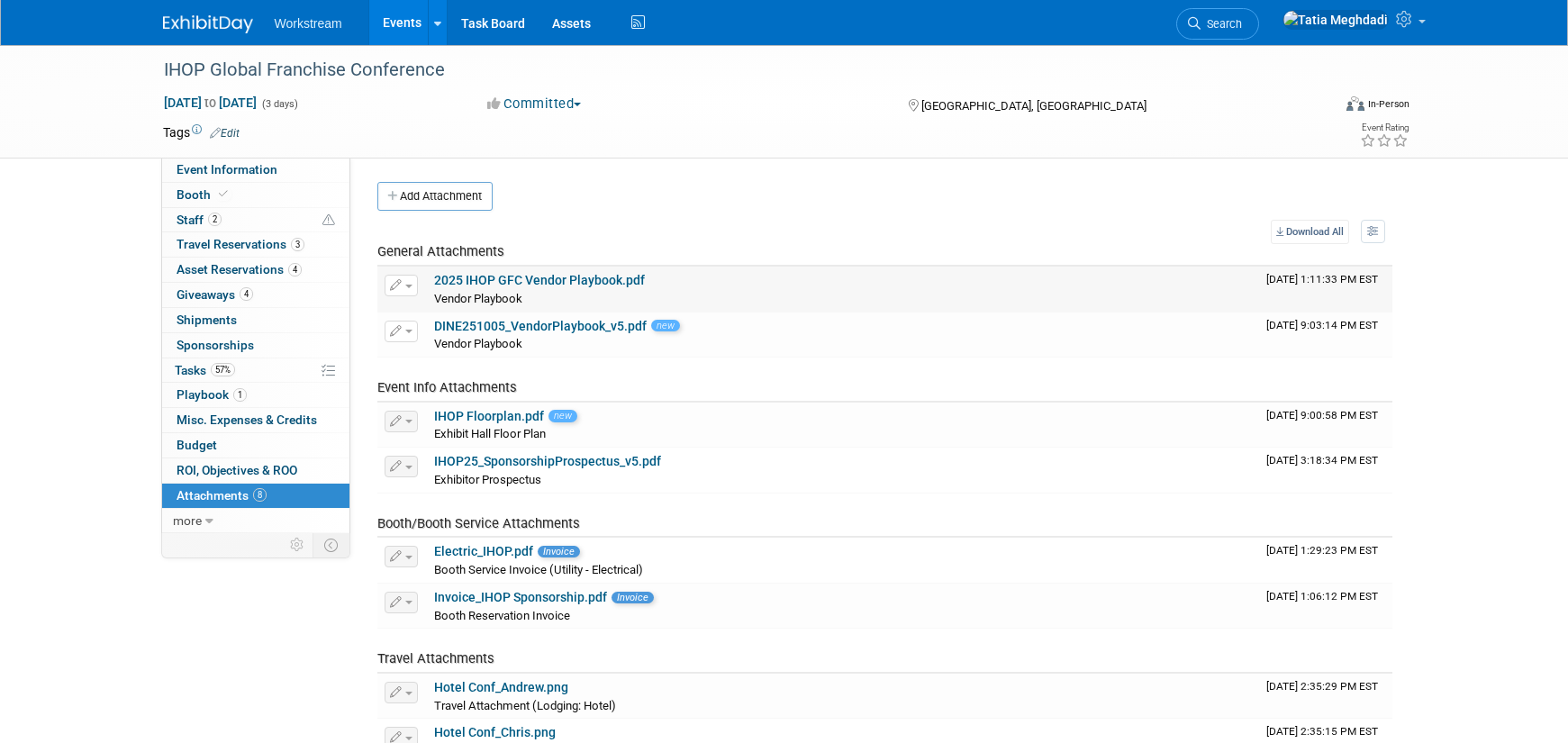
click at [504, 273] on link "2025 IHOP GFC Vendor Playbook.pdf" at bounding box center [539, 280] width 211 height 15
click at [538, 323] on link "DINE251005_VendorPlaybook_v5.pdf" at bounding box center [540, 326] width 212 height 15
click at [407, 330] on span "button" at bounding box center [409, 332] width 7 height 4
click at [464, 420] on button "Delete Attachment" at bounding box center [464, 423] width 142 height 25
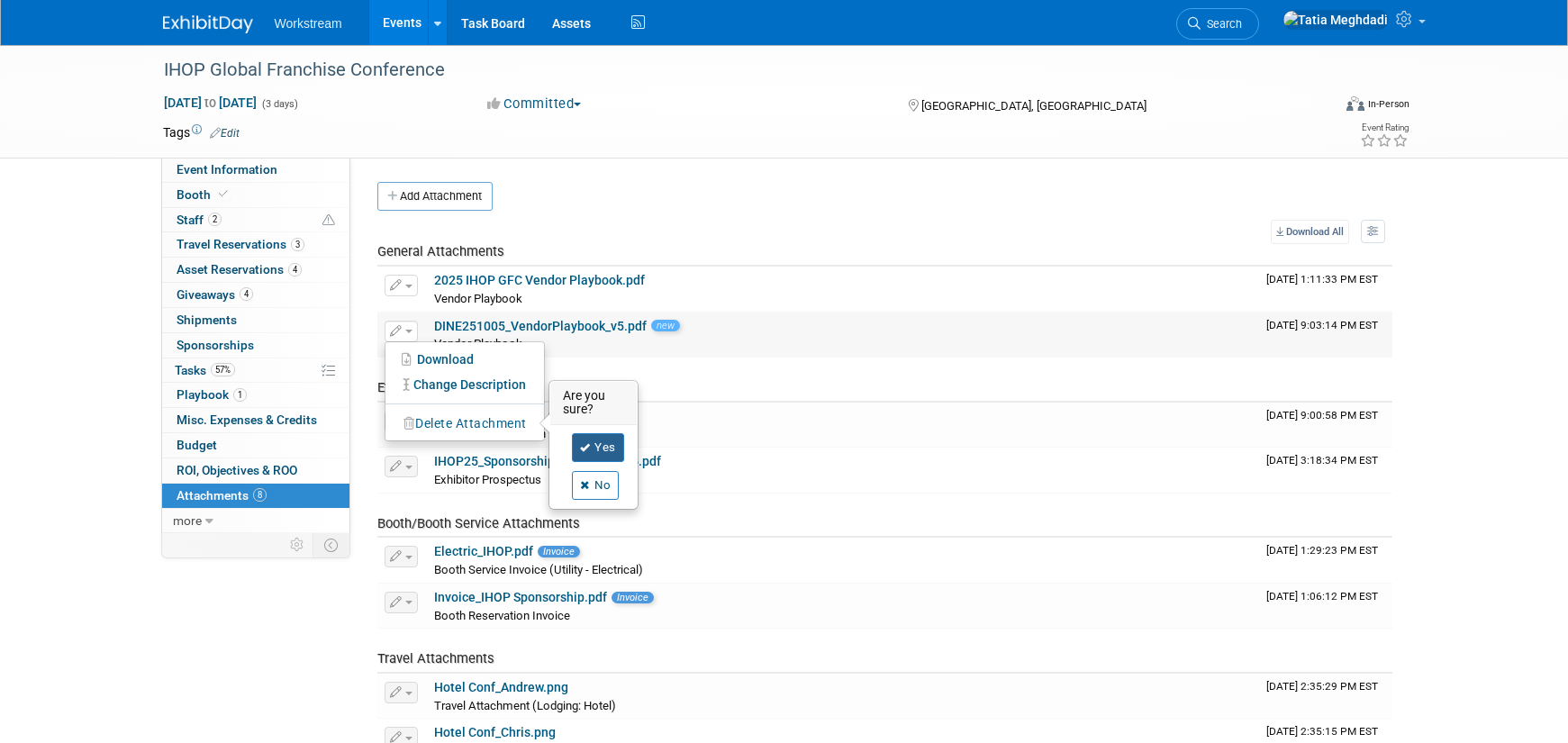
click at [609, 445] on link "Yes" at bounding box center [598, 448] width 52 height 29
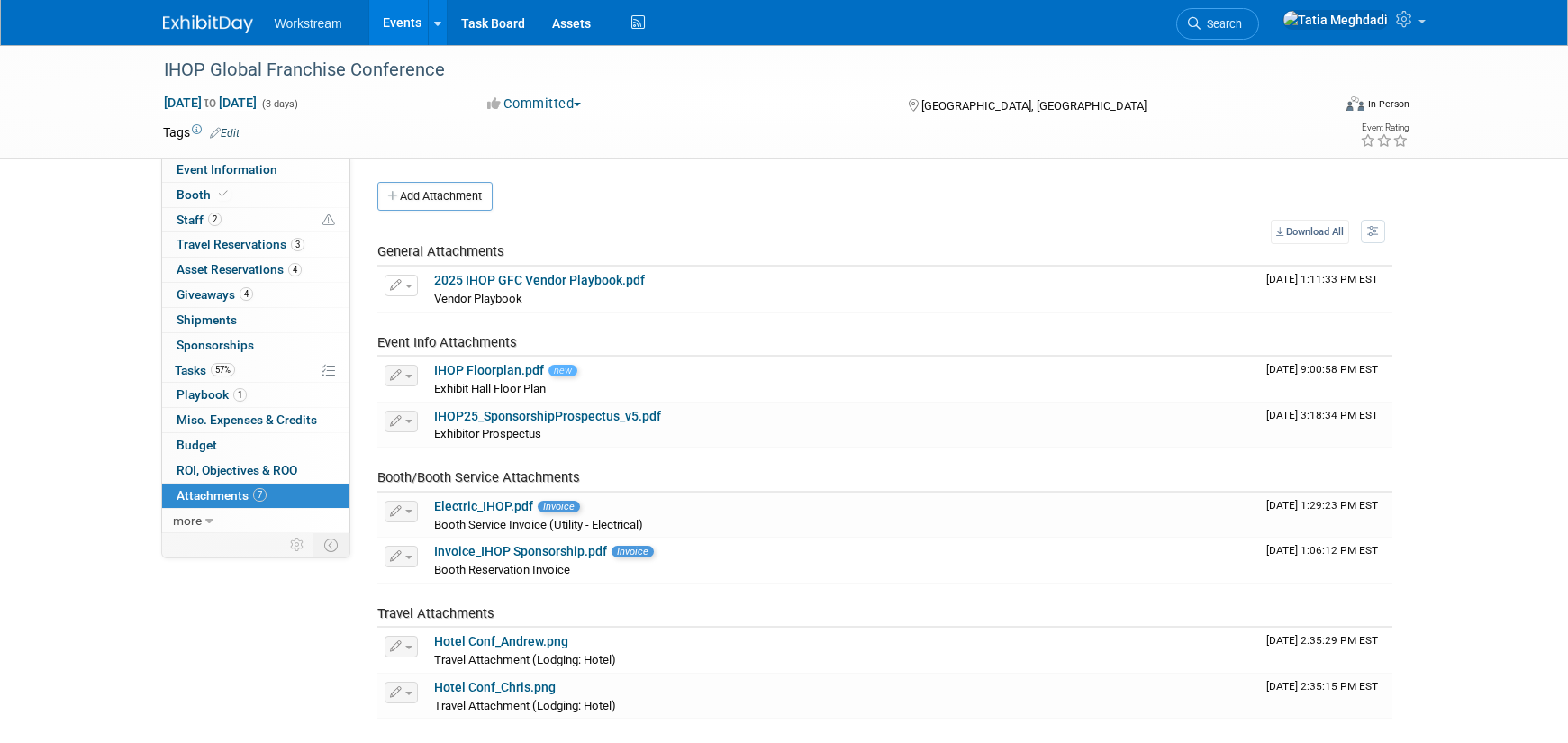
click at [408, 23] on link "Events" at bounding box center [402, 22] width 66 height 45
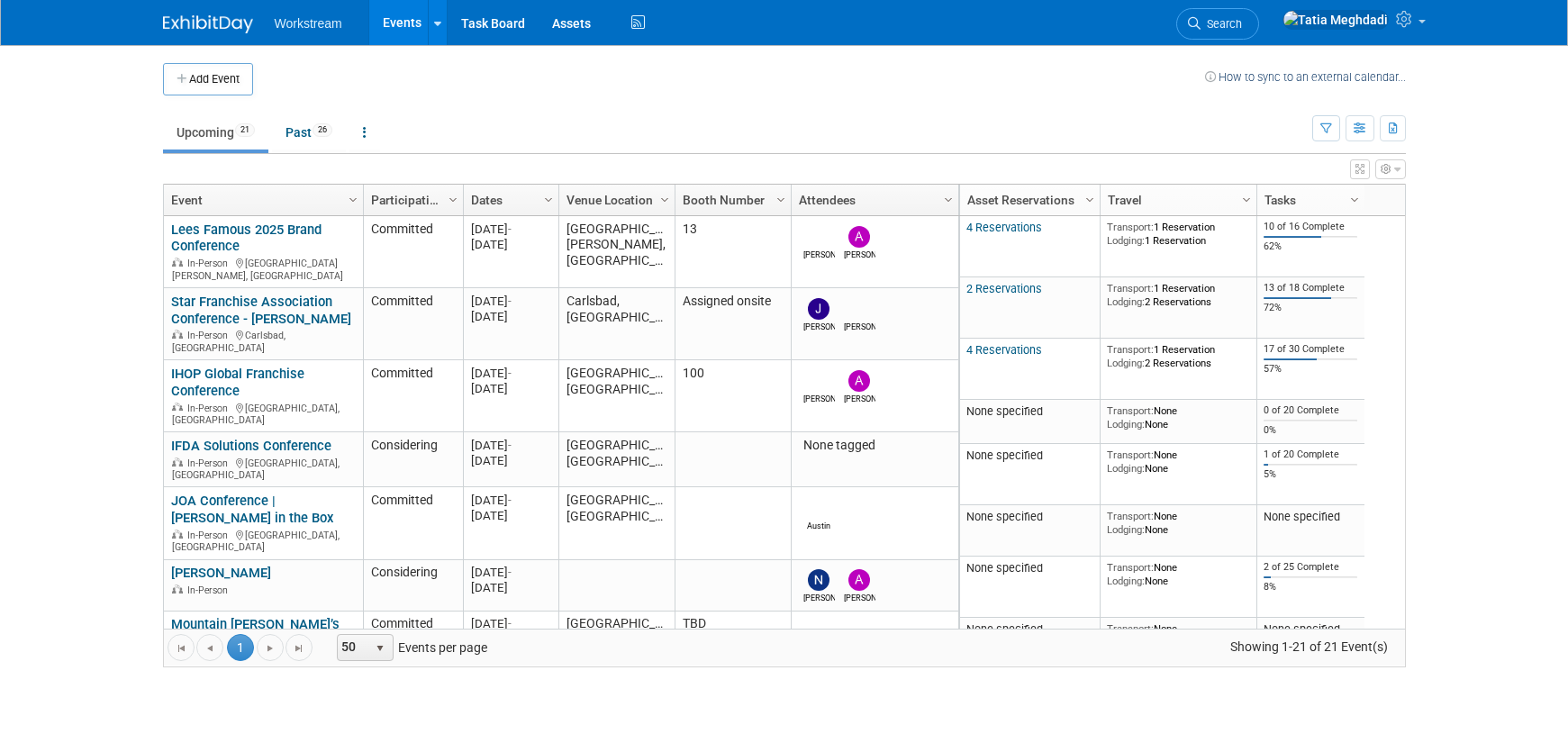
click at [133, 271] on body "Workstream Events Add Event Bulk Upload Events Shareable Event Boards Recently …" at bounding box center [784, 371] width 1568 height 743
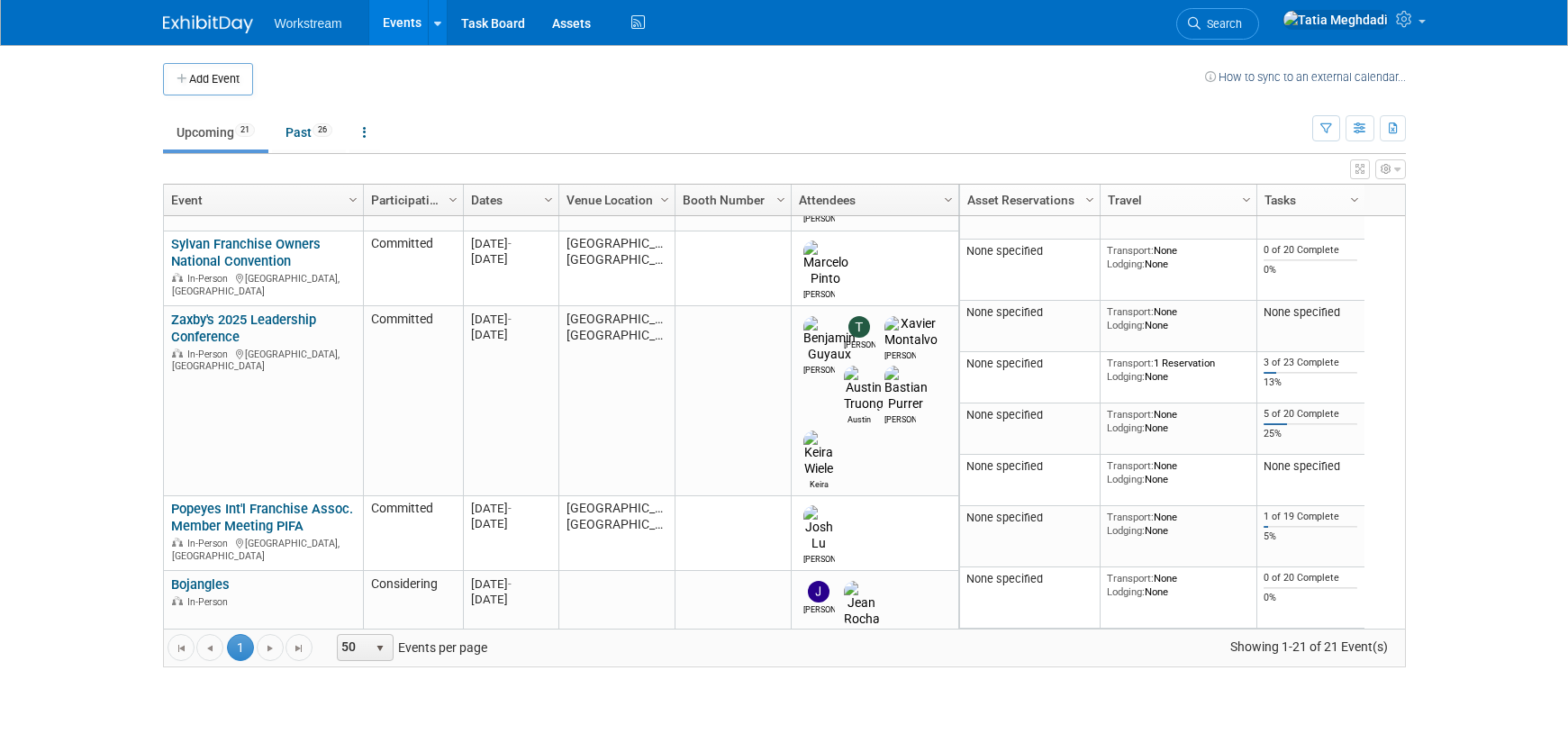
scroll to position [756, 0]
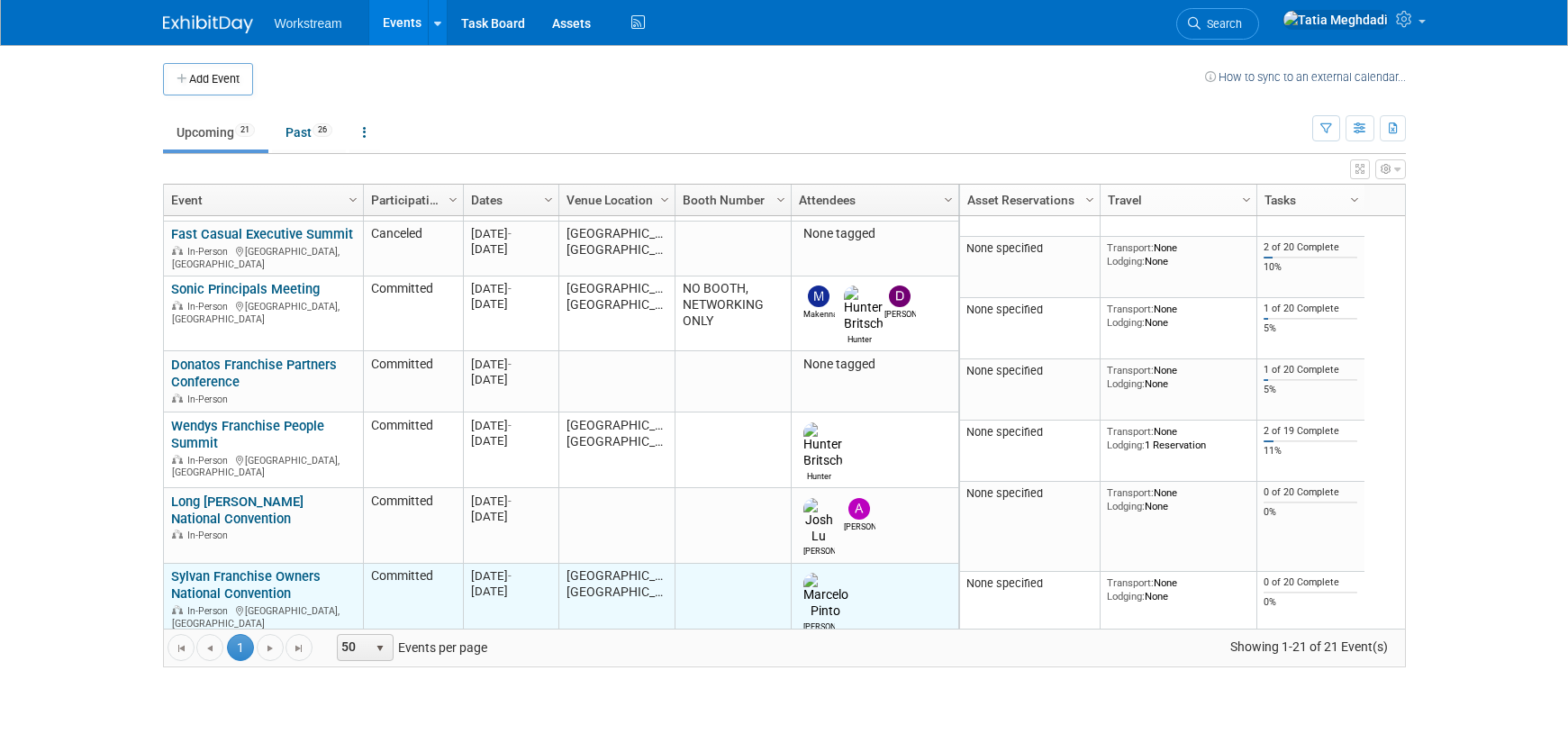
click at [192, 568] on link "Sylvan Franchise Owners National Convention" at bounding box center [246, 585] width 150 height 33
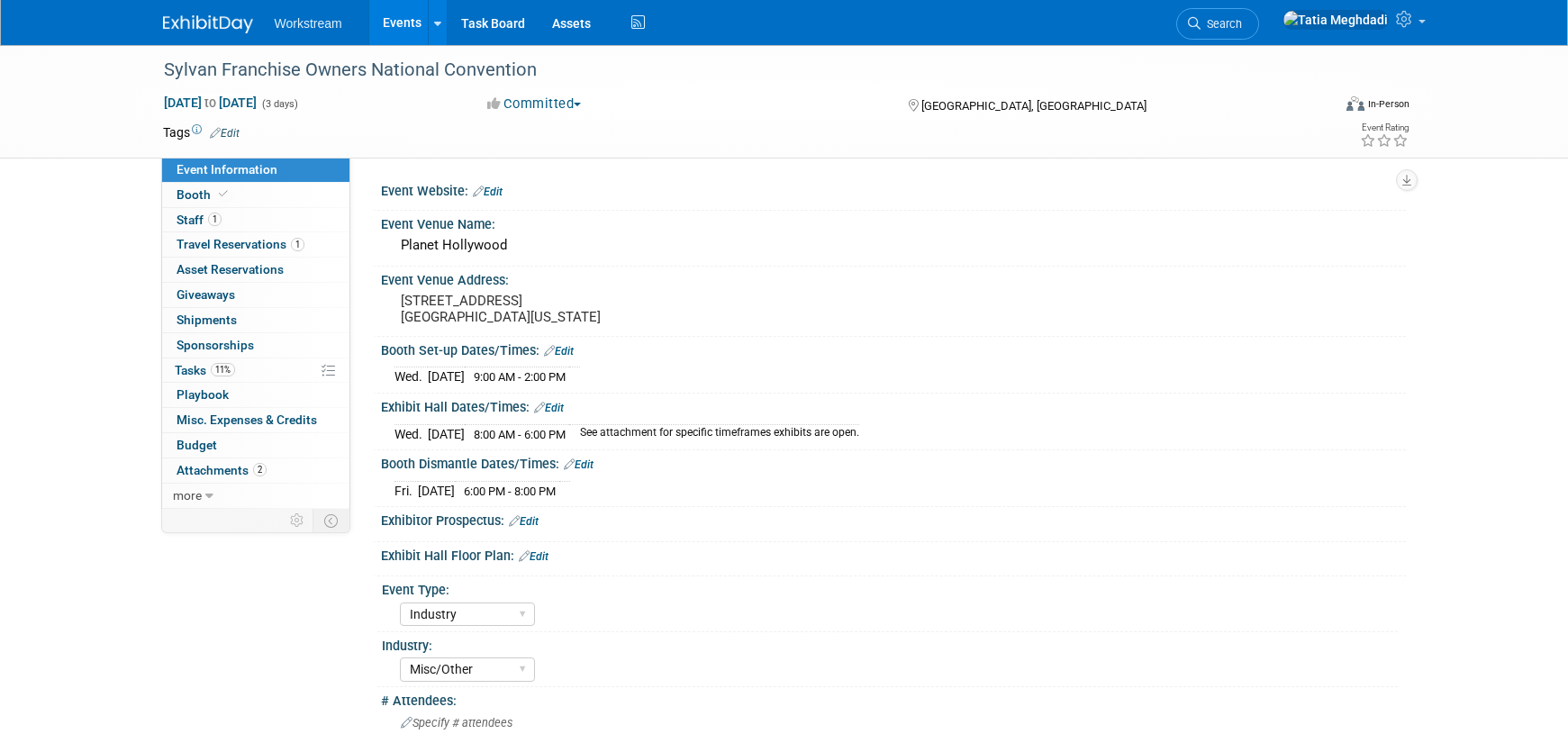
select select "Industry"
select select "Misc/Other"
select select "No"
select select "[PERSON_NAME]"
click at [192, 220] on span "Staff 1" at bounding box center [198, 219] width 45 height 15
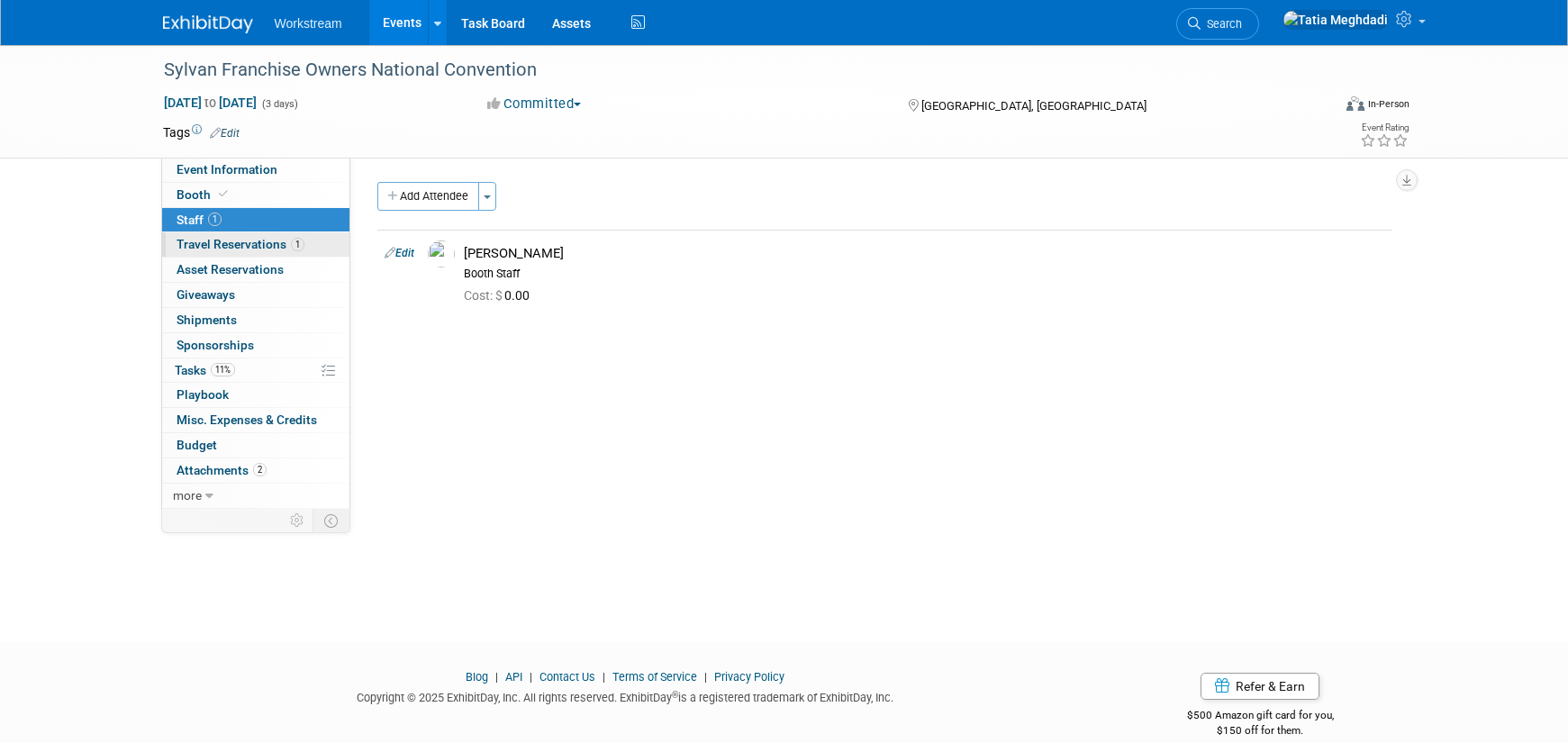
click at [200, 243] on span "Travel Reservations 1" at bounding box center [240, 244] width 128 height 15
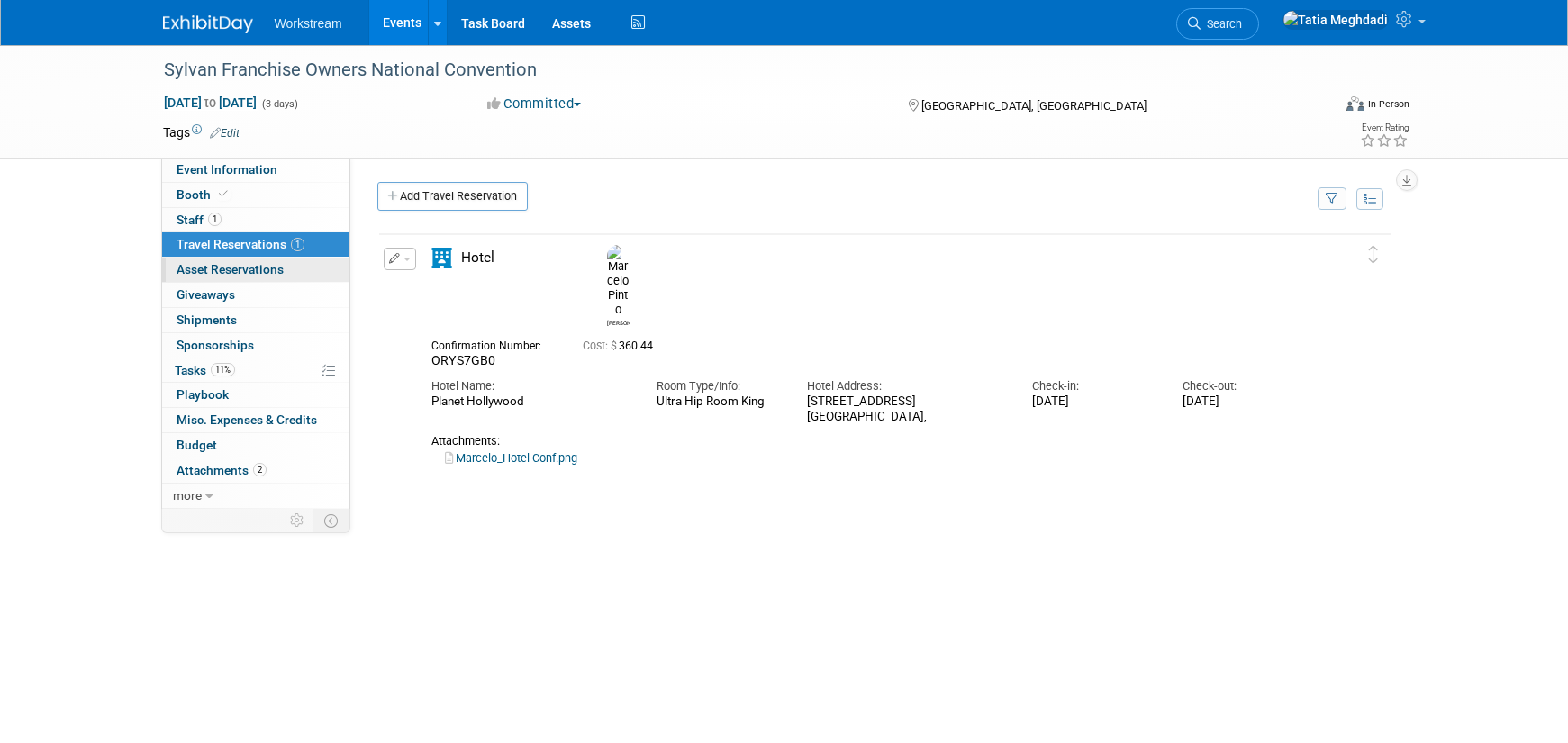
click at [198, 267] on span "Asset Reservations 0" at bounding box center [229, 270] width 107 height 15
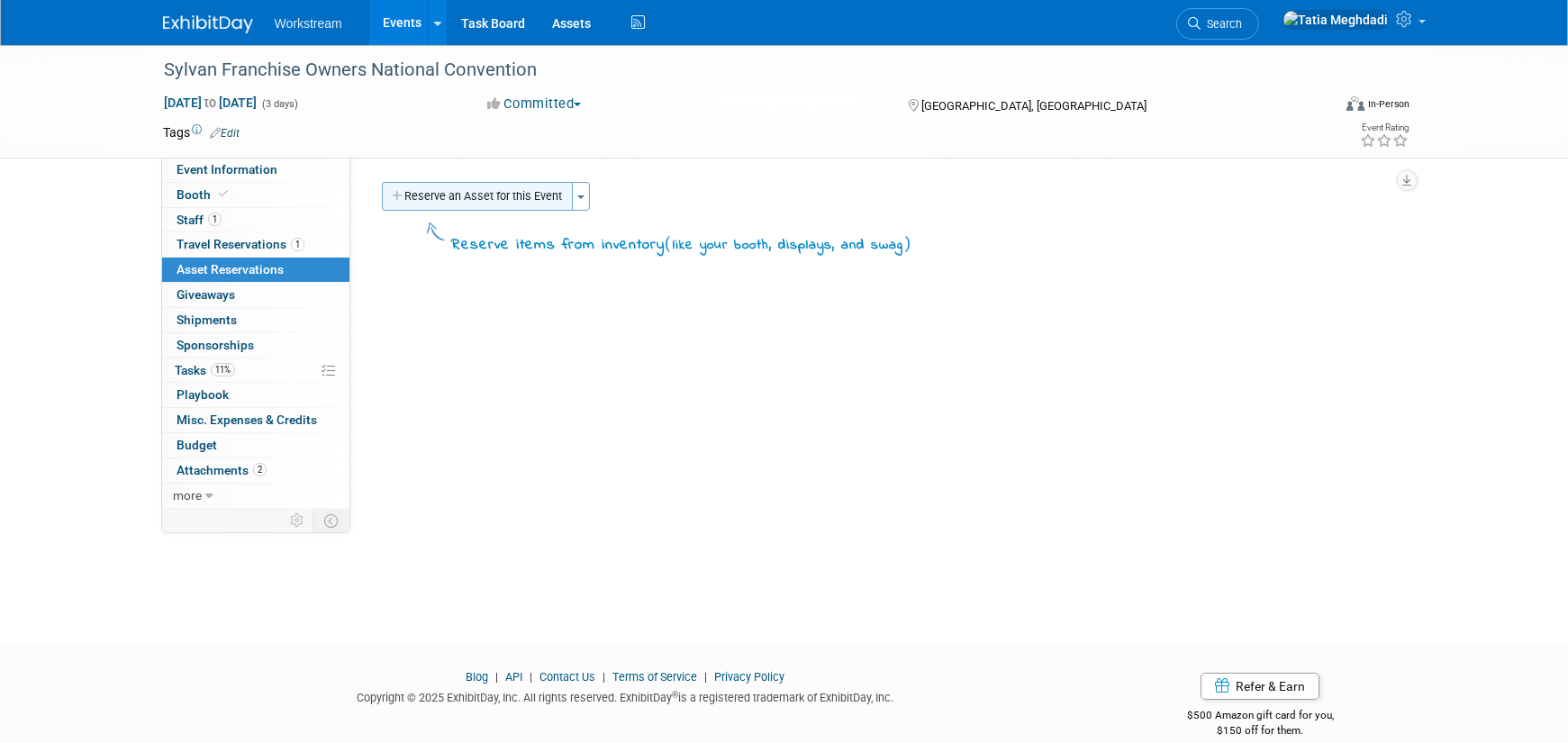
click at [452, 193] on button "Reserve an Asset for this Event" at bounding box center [477, 196] width 191 height 29
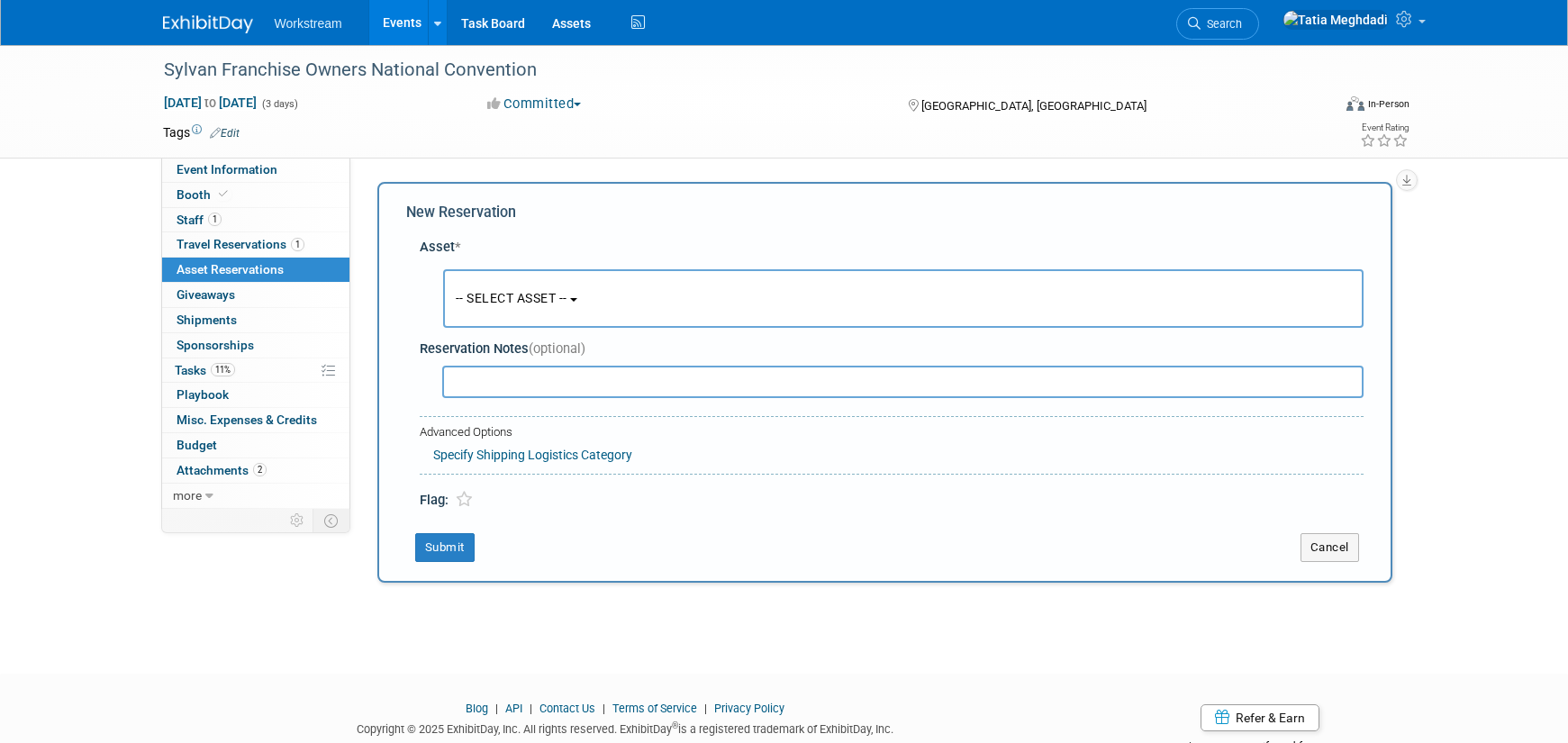
scroll to position [17, 0]
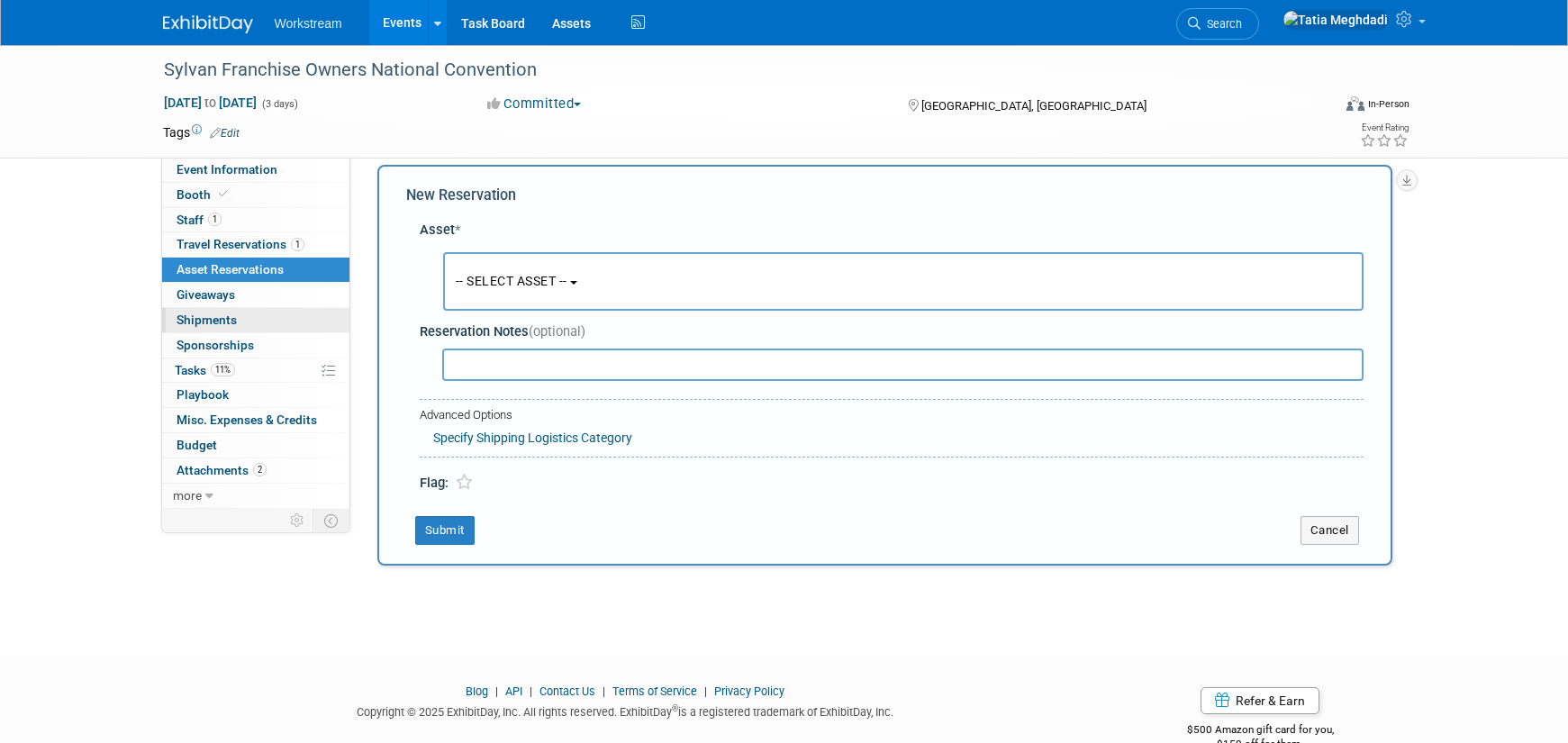
click at [202, 316] on span "Shipments 0" at bounding box center [207, 320] width 60 height 15
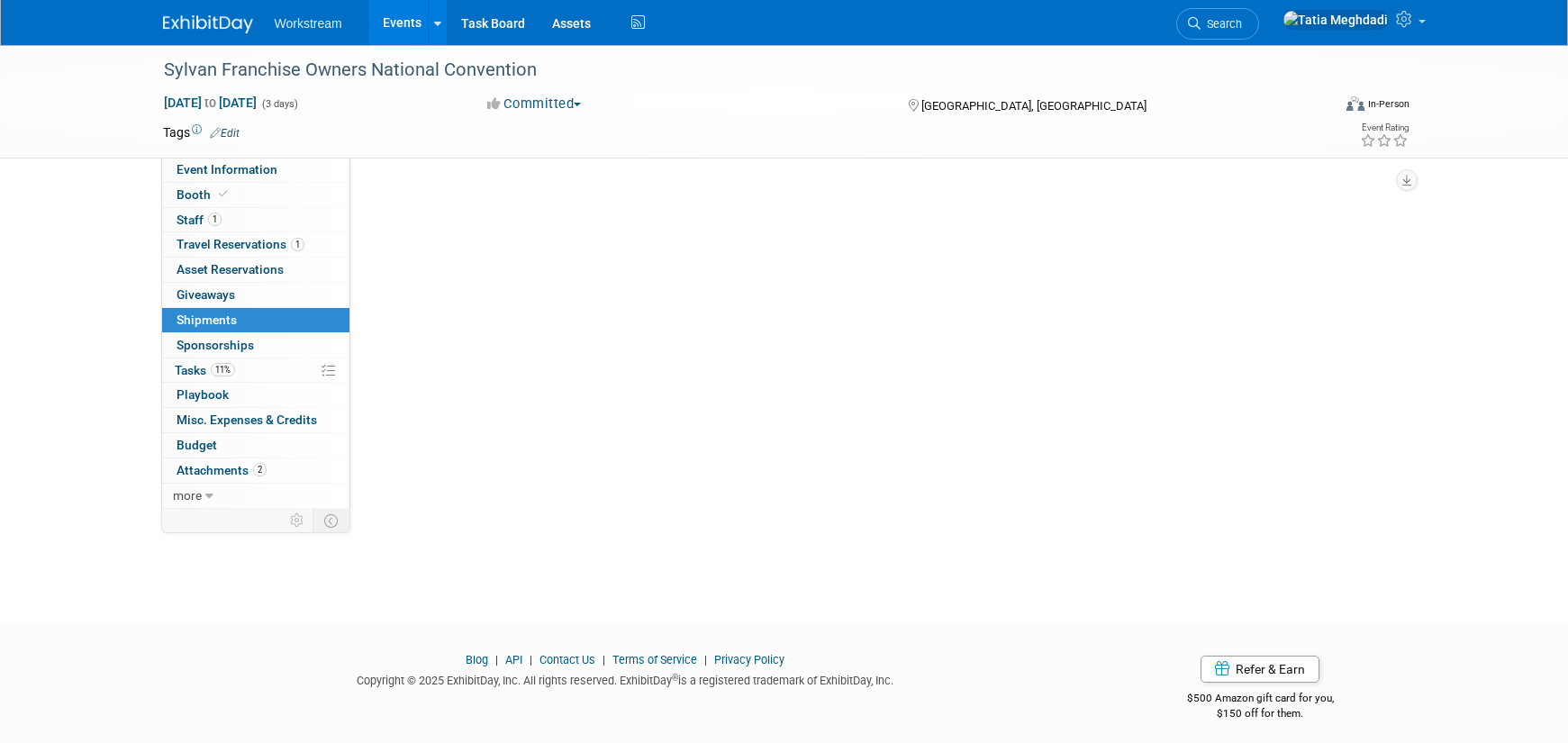
scroll to position [0, 0]
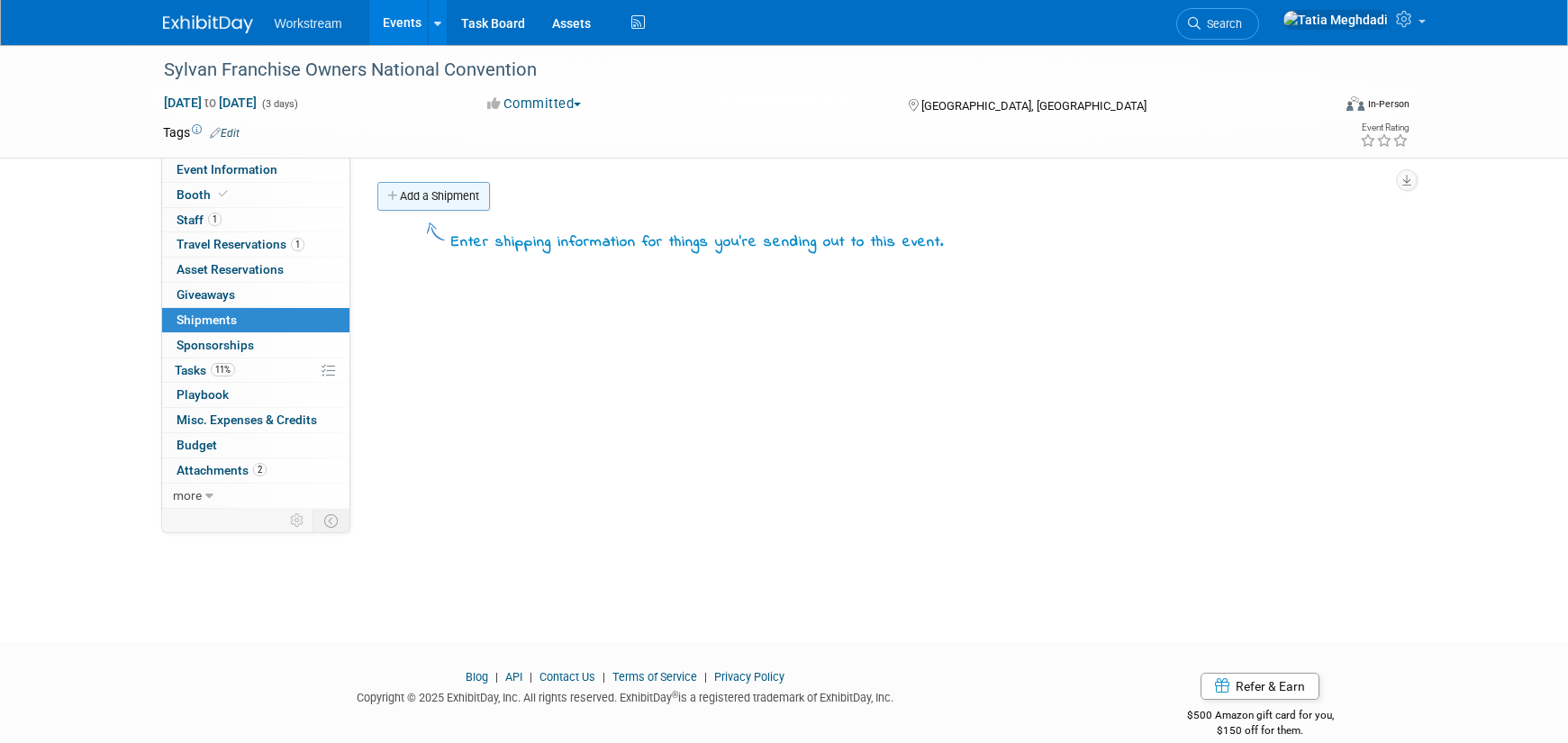
click at [441, 196] on link "Add a Shipment" at bounding box center [433, 196] width 112 height 29
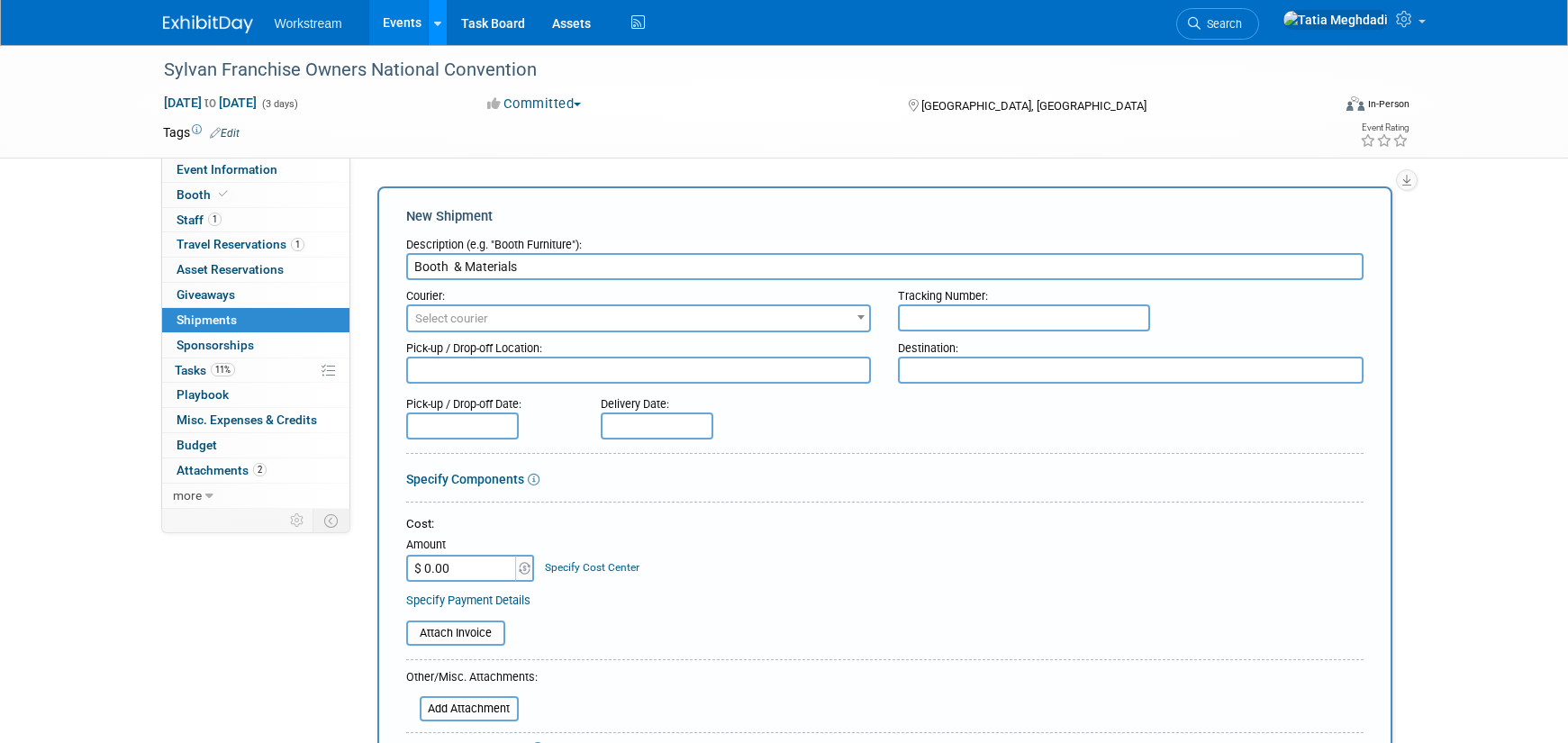
type input "Booth & Materials"
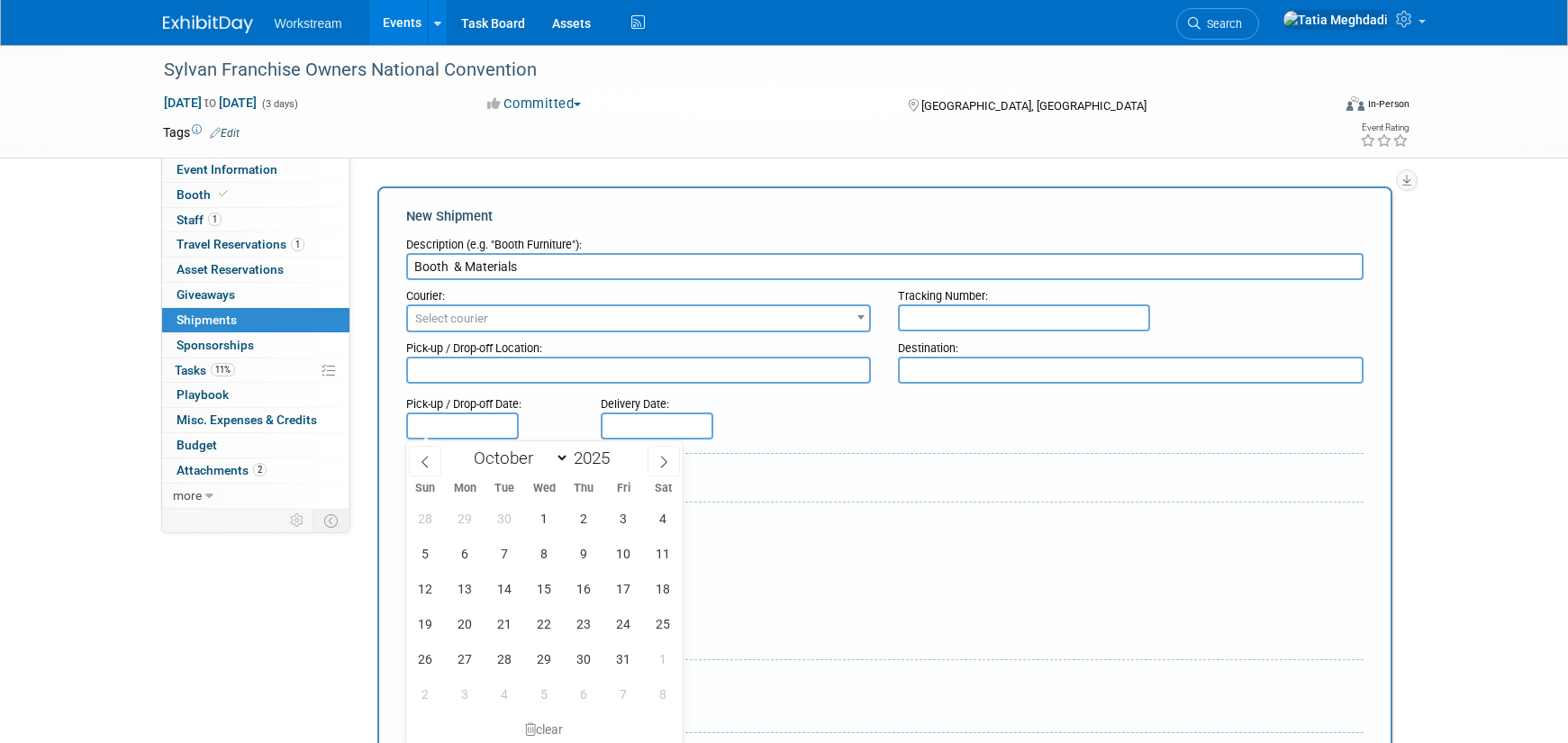
click at [450, 427] on input "text" at bounding box center [462, 426] width 112 height 27
click at [543, 557] on span "8" at bounding box center [544, 553] width 35 height 35
type input "Oct 8, 2025"
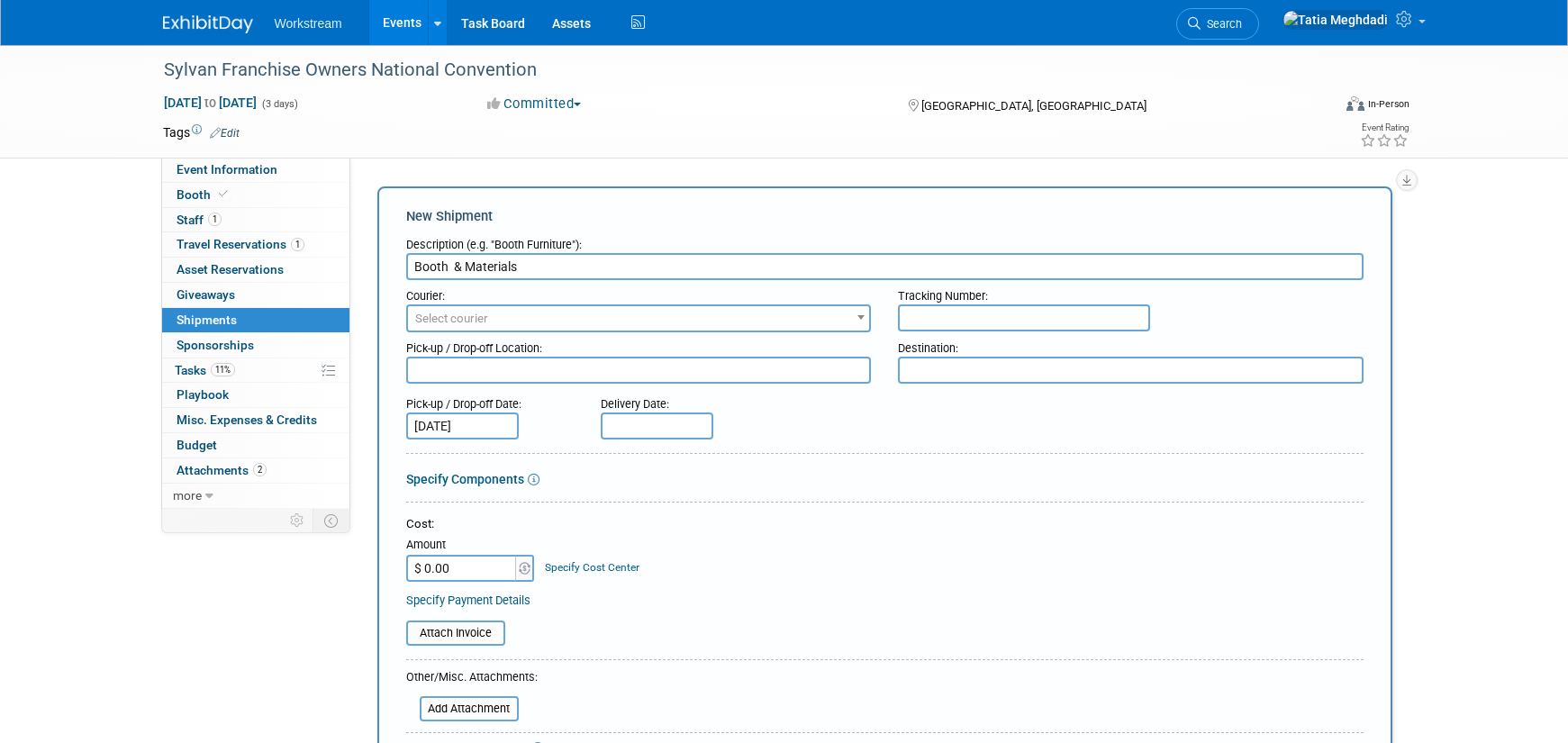
click at [662, 425] on input "text" at bounding box center [656, 426] width 112 height 27
click at [819, 553] on span "10" at bounding box center [818, 553] width 35 height 35
type input "Oct 10, 2025"
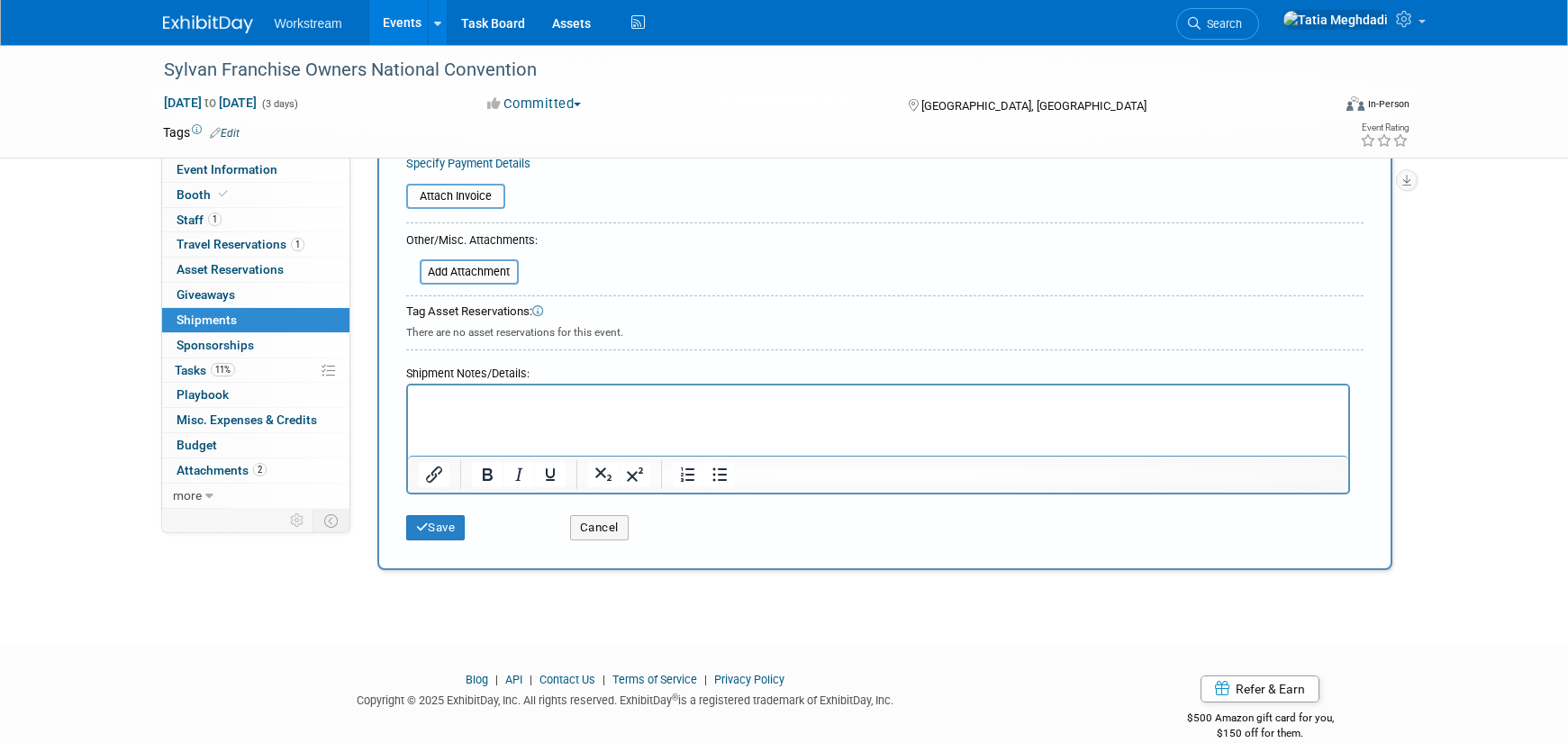
scroll to position [464, 0]
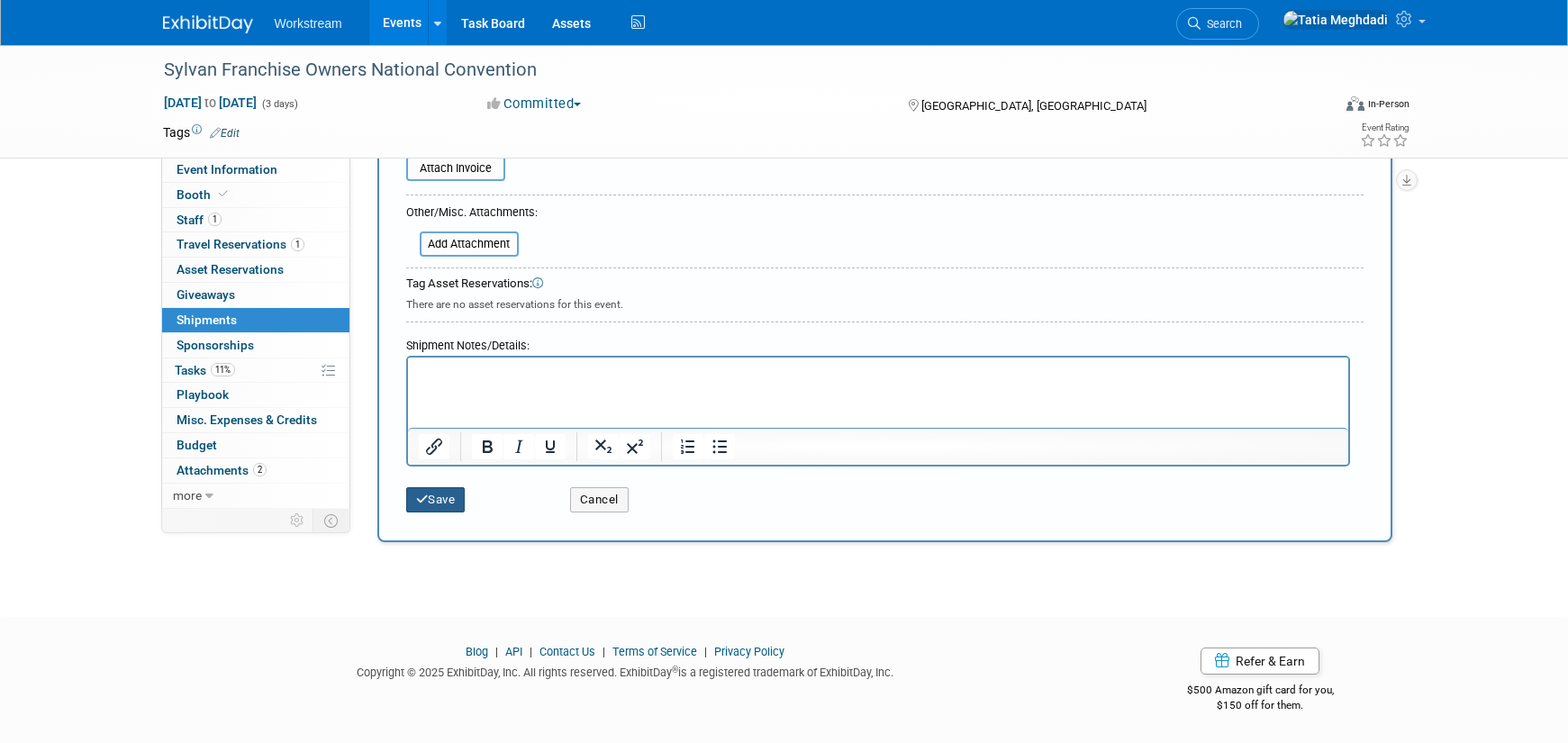
click at [436, 500] on button "Save" at bounding box center [435, 500] width 59 height 26
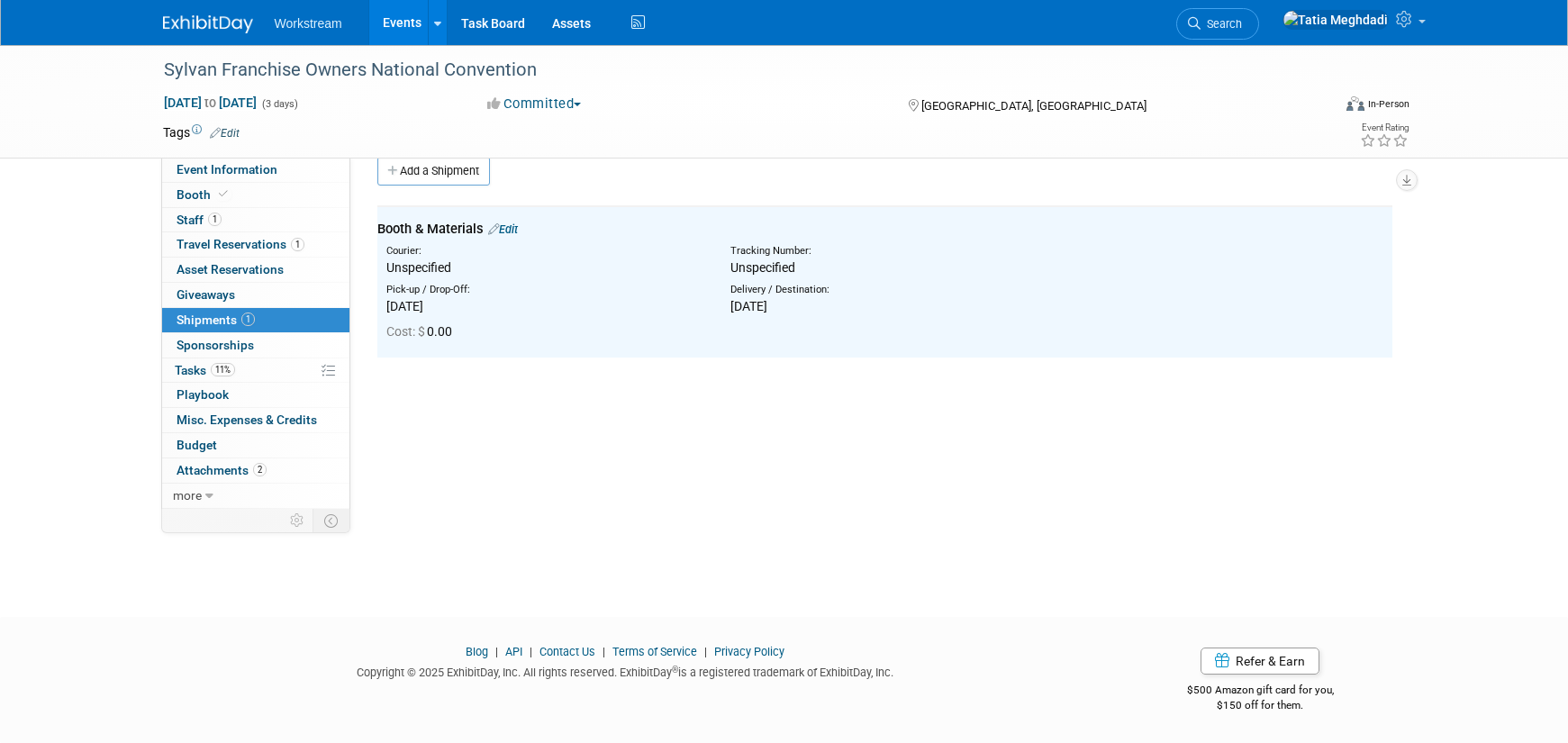
scroll to position [0, 0]
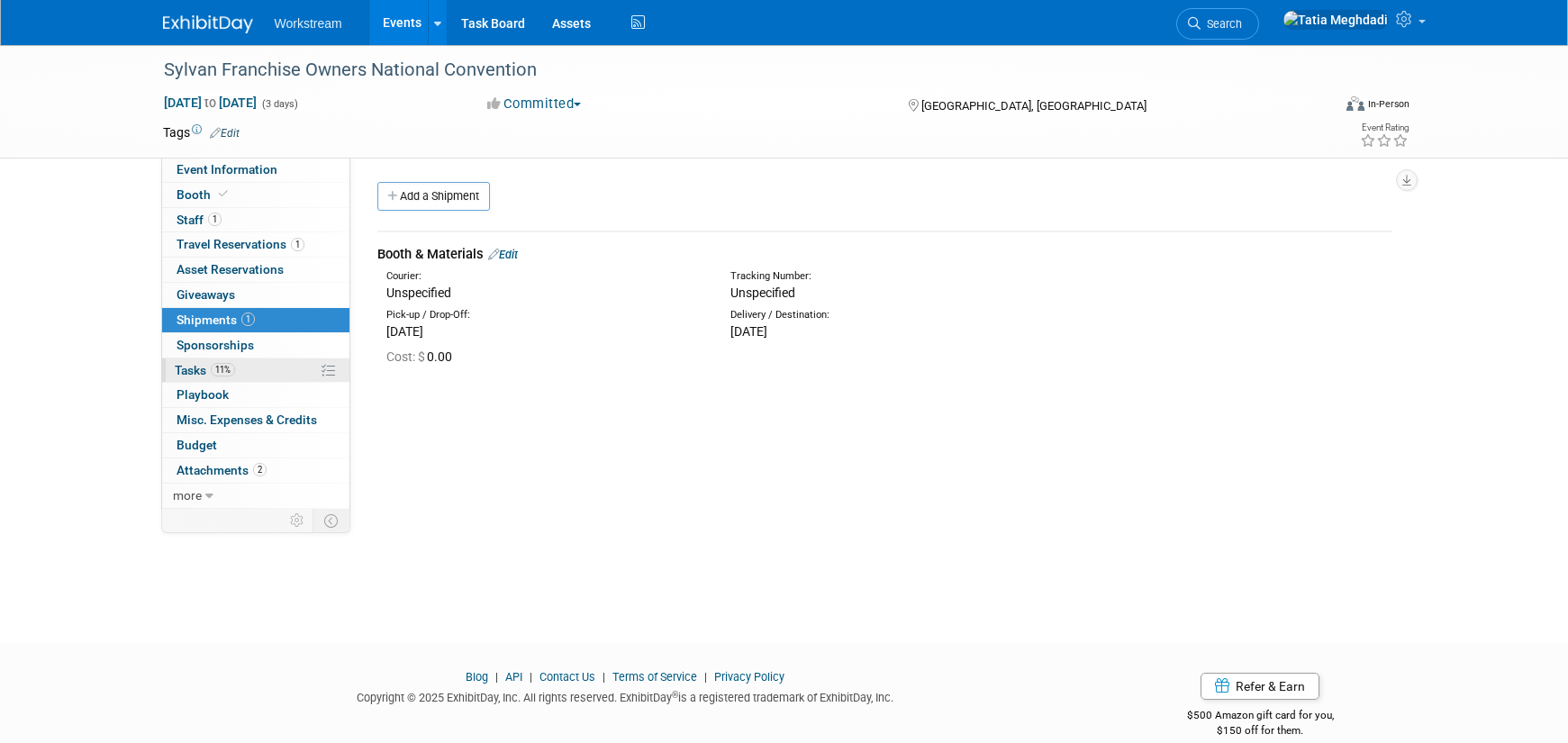
click at [193, 372] on span "Tasks 11%" at bounding box center [205, 370] width 60 height 15
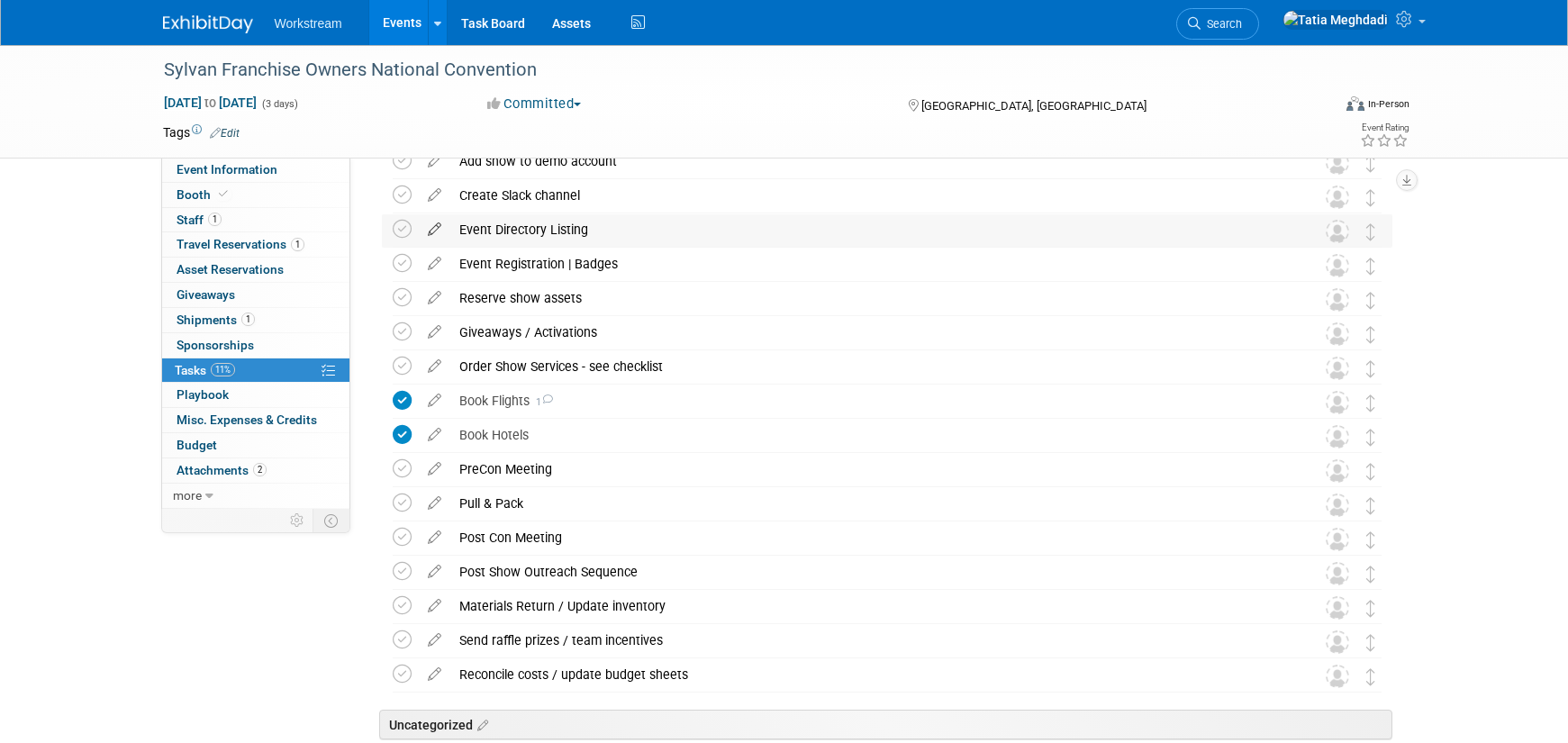
scroll to position [225, 0]
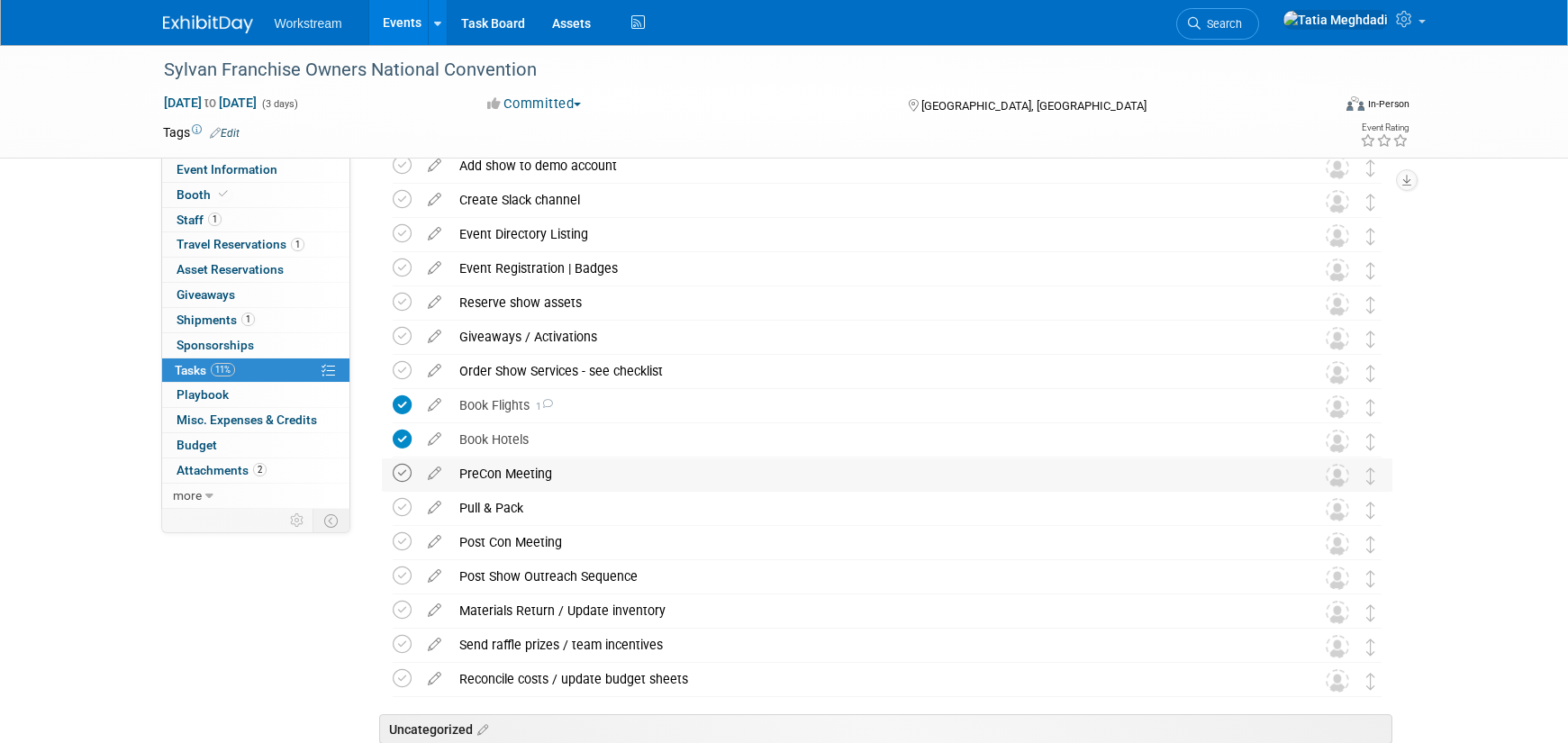
click at [400, 470] on icon at bounding box center [402, 472] width 19 height 19
click at [395, 514] on icon at bounding box center [402, 507] width 19 height 19
click at [398, 510] on icon at bounding box center [402, 507] width 19 height 19
click at [403, 476] on icon at bounding box center [402, 472] width 19 height 19
click at [580, 471] on div "PreCon Meeting" at bounding box center [870, 472] width 839 height 30
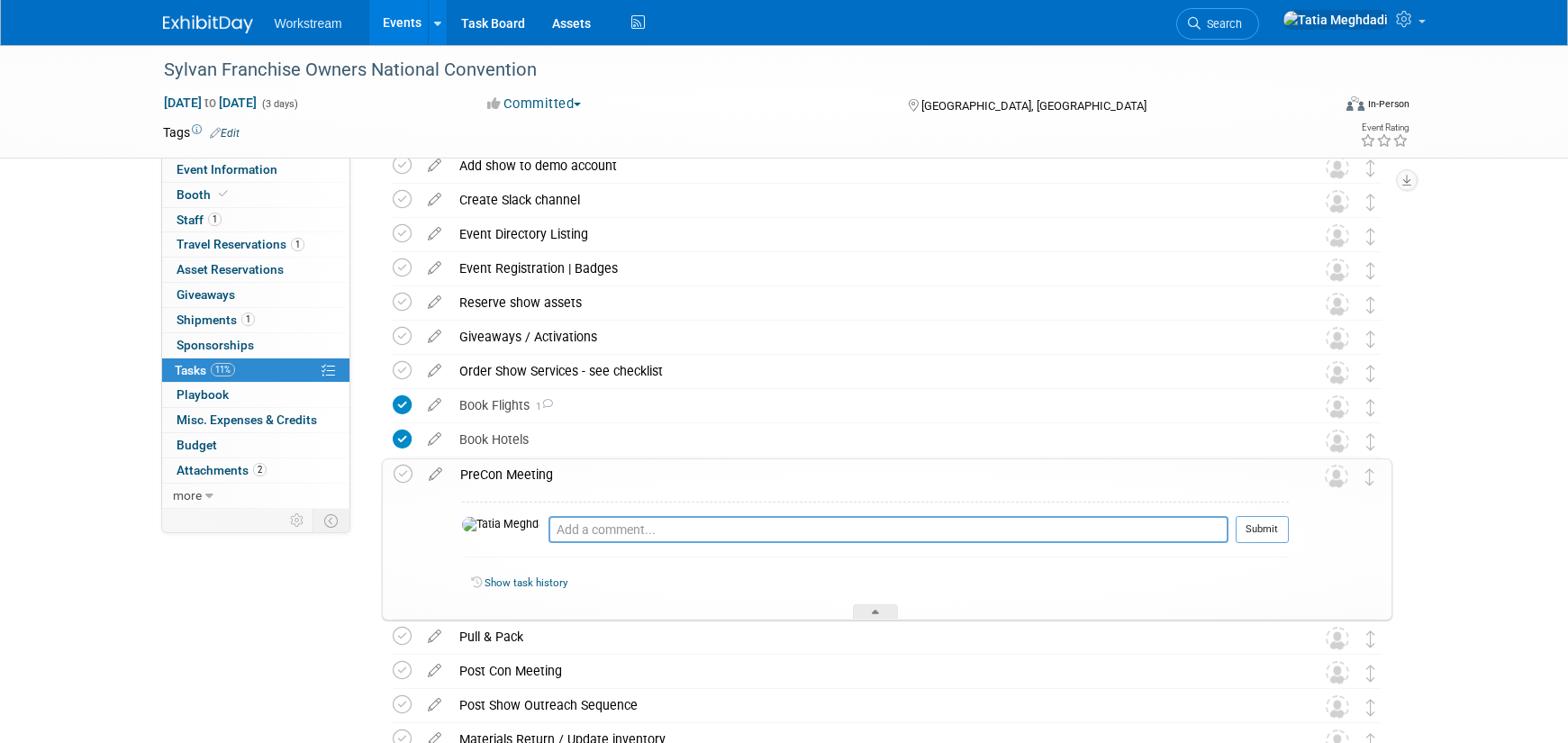
click at [580, 471] on div "PreCon Meeting" at bounding box center [870, 473] width 837 height 30
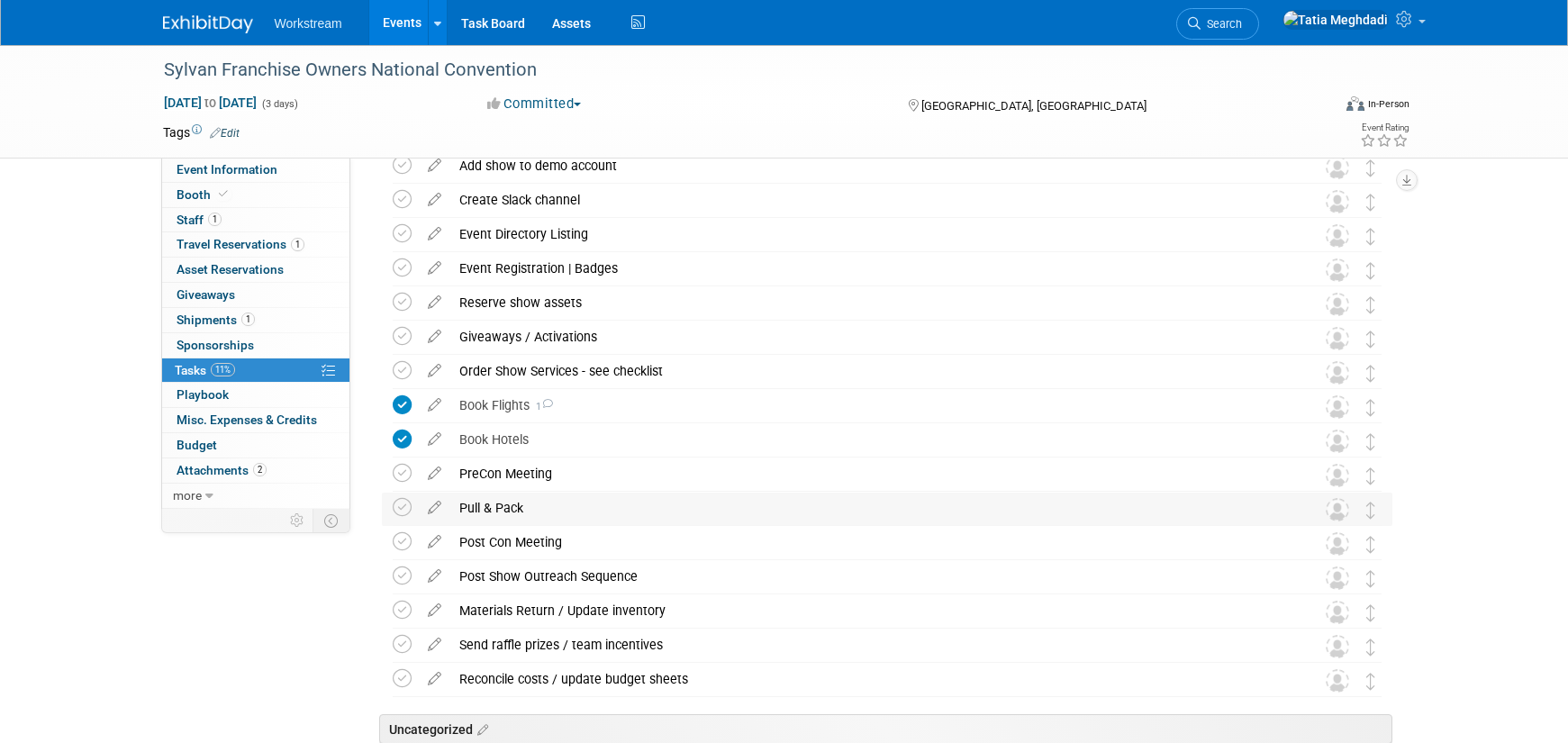
click at [474, 508] on div "Pull & Pack" at bounding box center [870, 507] width 839 height 30
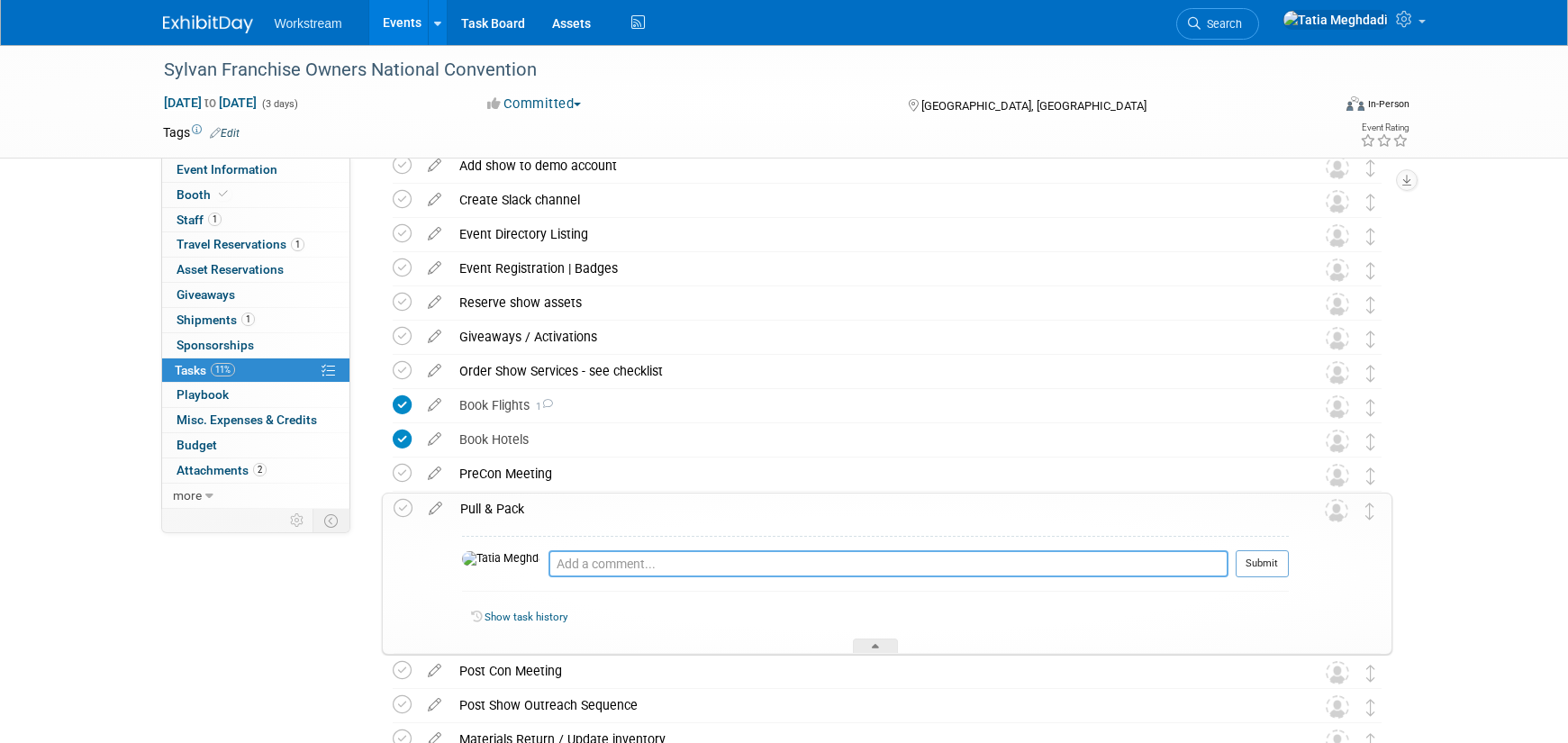
click at [569, 565] on textarea at bounding box center [889, 564] width 680 height 27
click at [202, 317] on span "Shipments 1" at bounding box center [216, 320] width 79 height 15
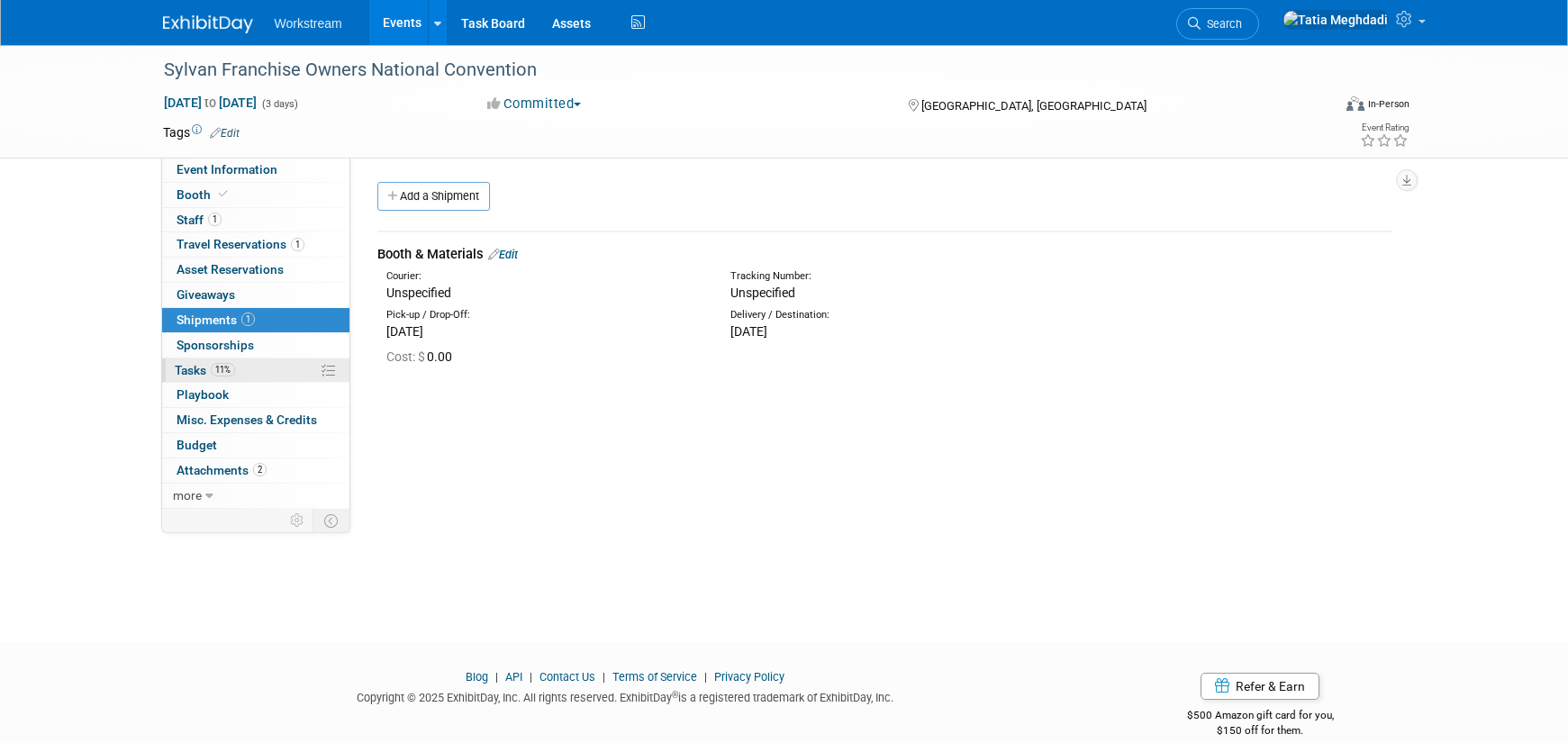
click at [202, 371] on span "Tasks 11%" at bounding box center [205, 370] width 60 height 15
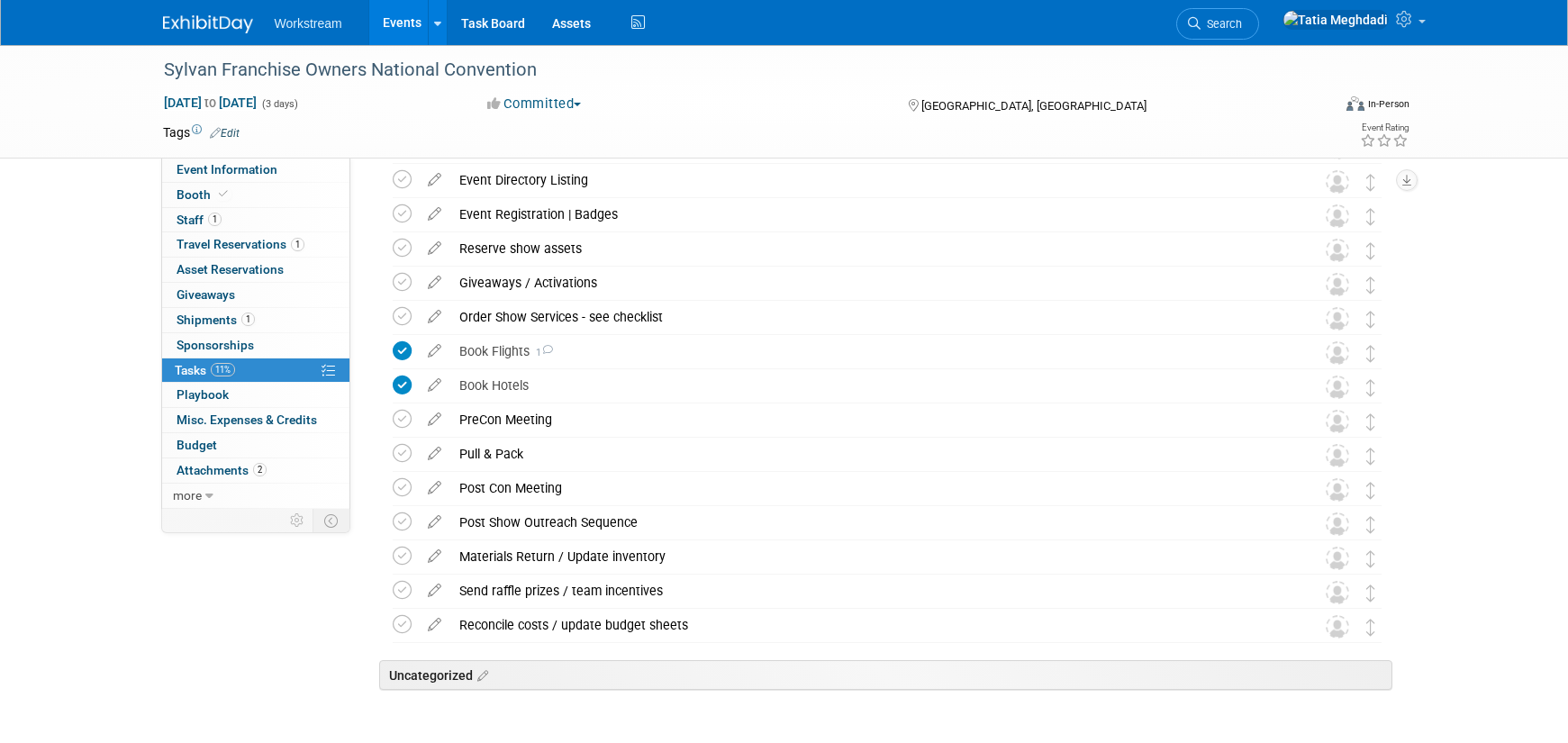
scroll to position [345, 0]
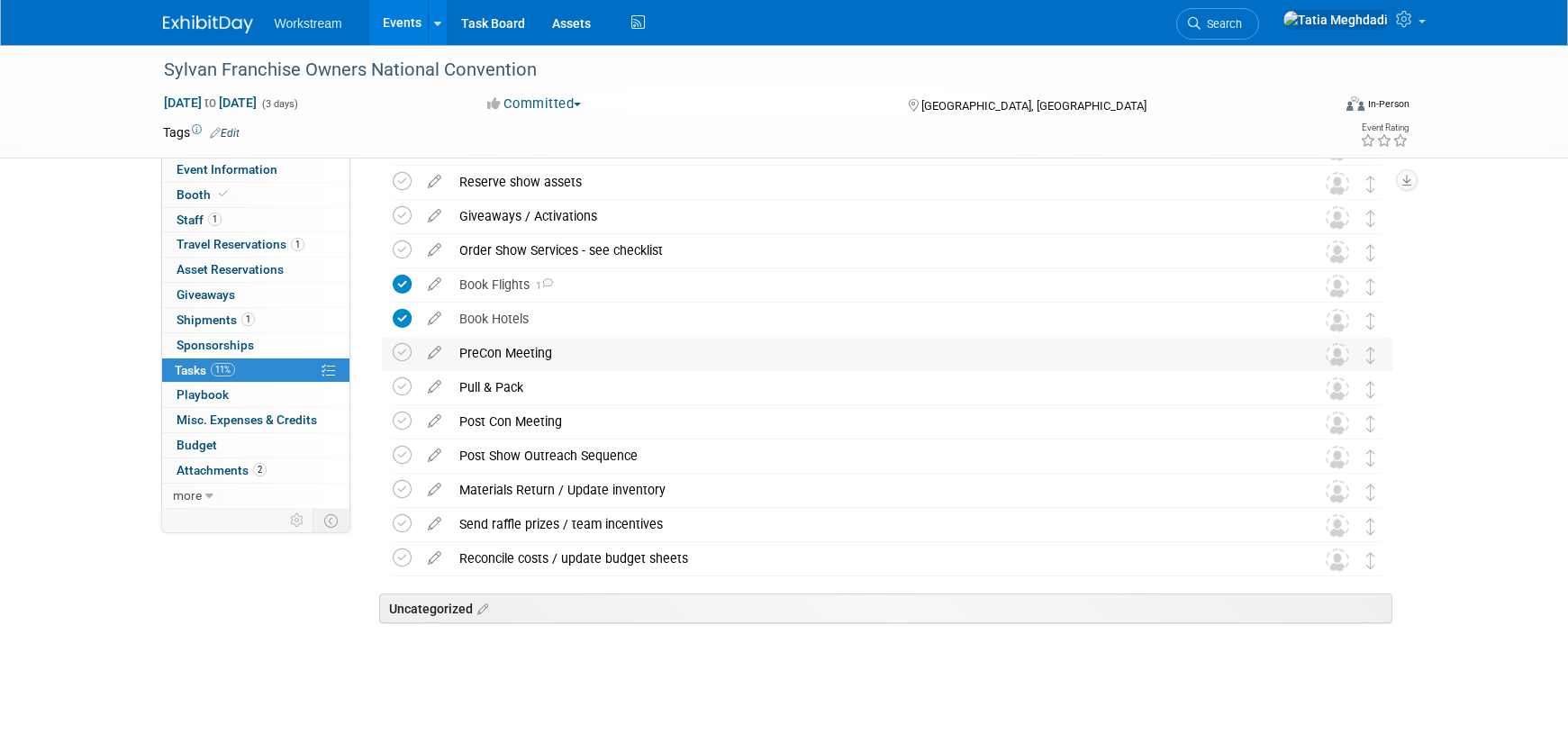
click at [513, 348] on div "PreCon Meeting" at bounding box center [870, 352] width 839 height 30
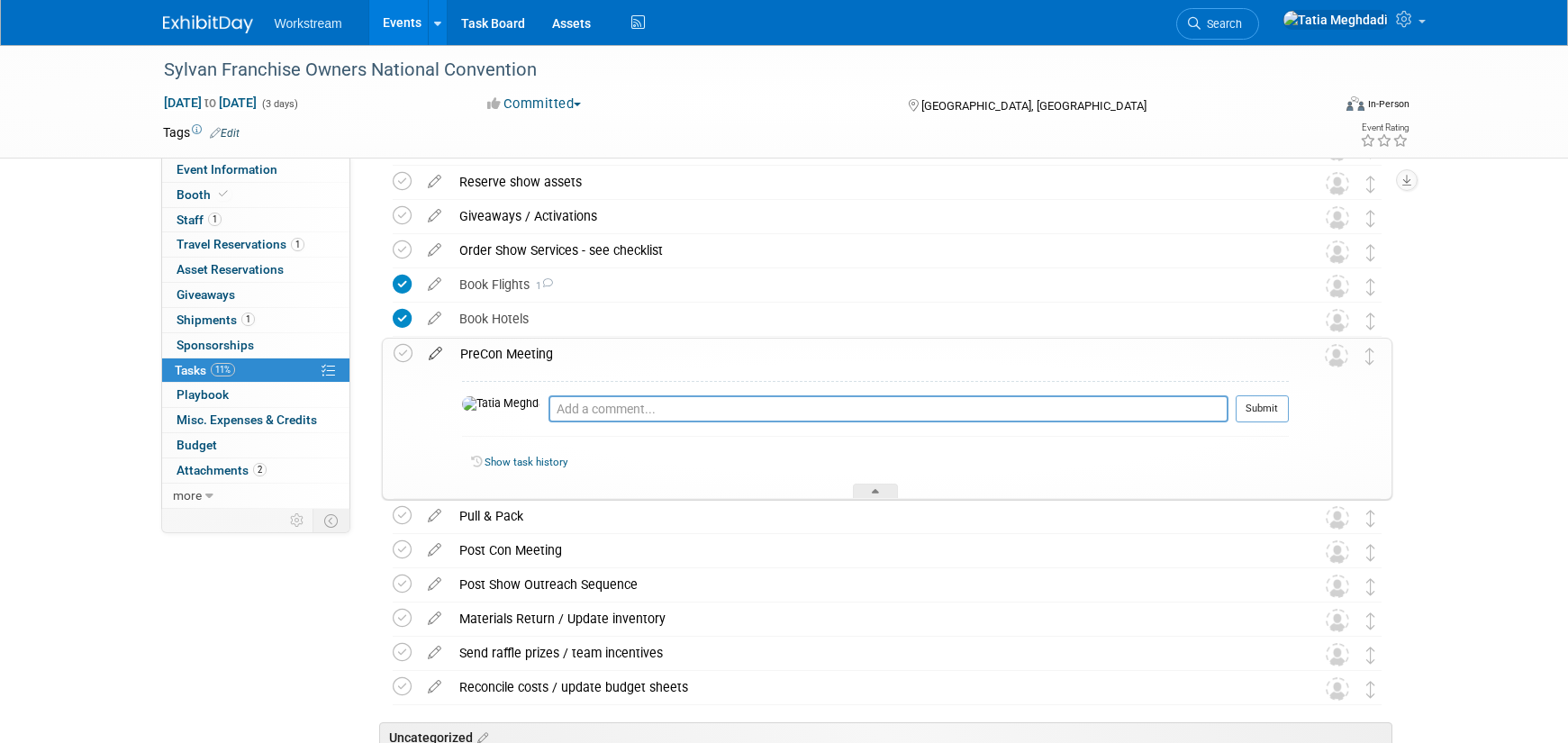
click at [441, 347] on icon at bounding box center [435, 349] width 31 height 23
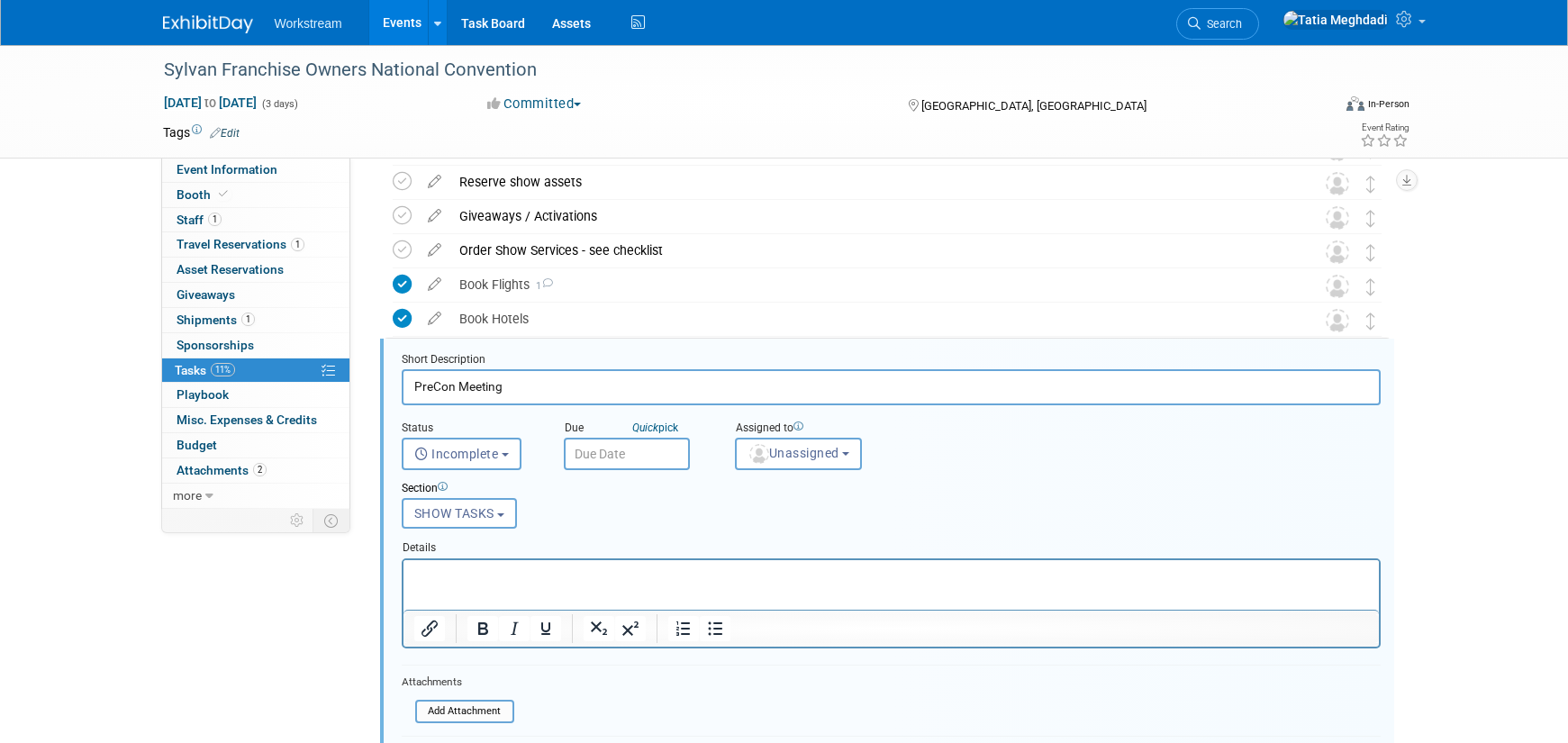
scroll to position [420, 0]
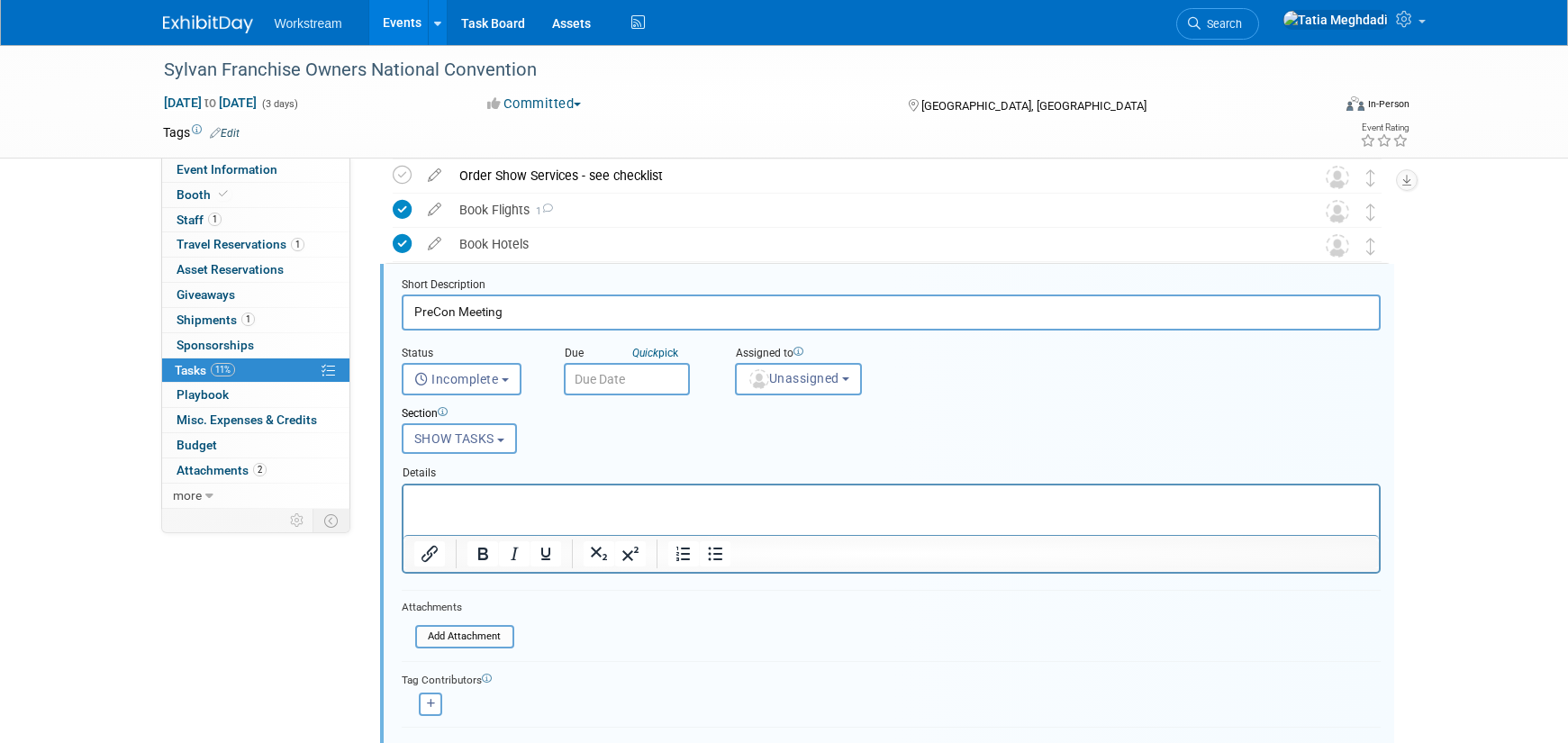
click at [629, 378] on input "text" at bounding box center [627, 378] width 126 height 32
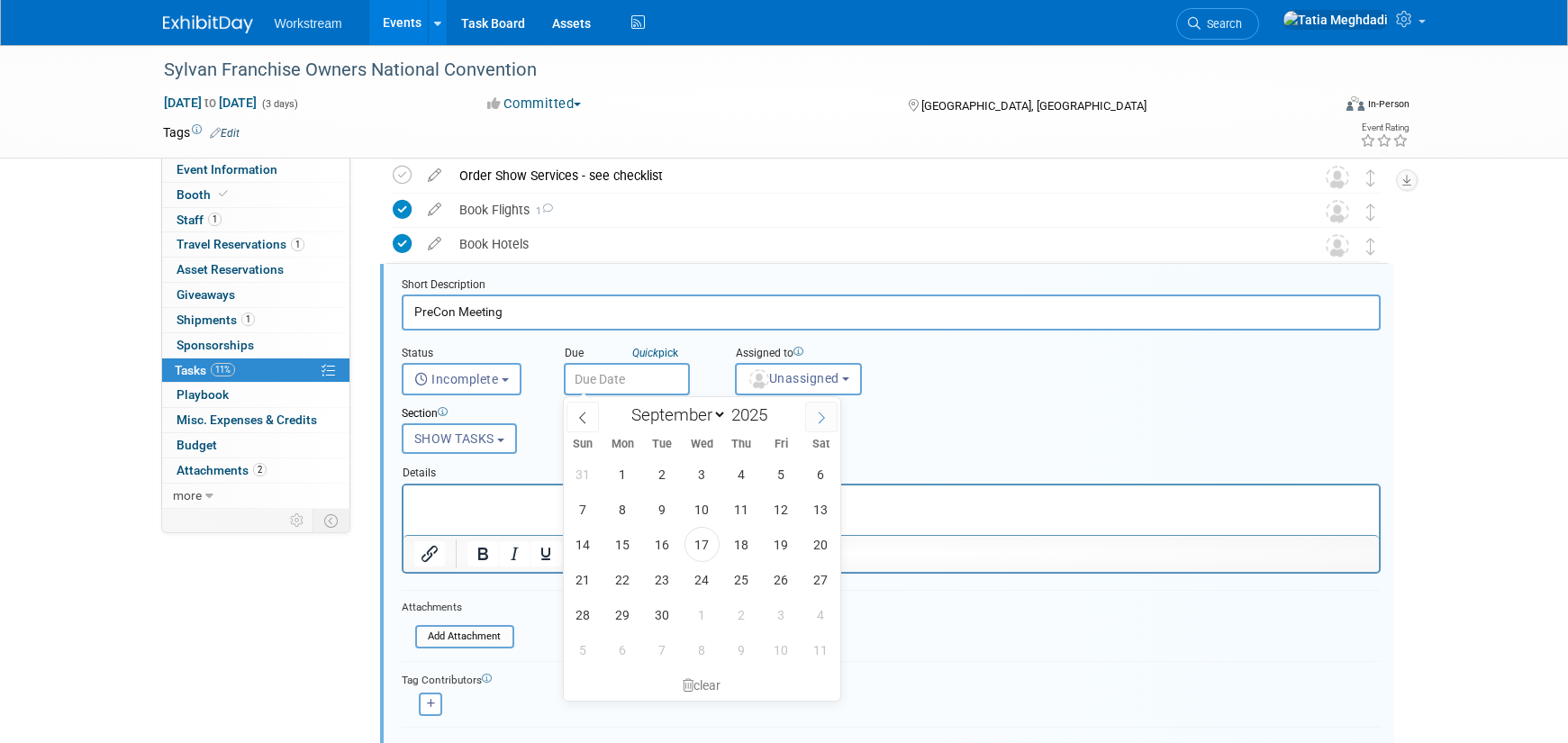
click at [820, 412] on icon at bounding box center [822, 418] width 13 height 13
select select "9"
click at [703, 505] on span "8" at bounding box center [702, 509] width 35 height 35
type input "[DATE]"
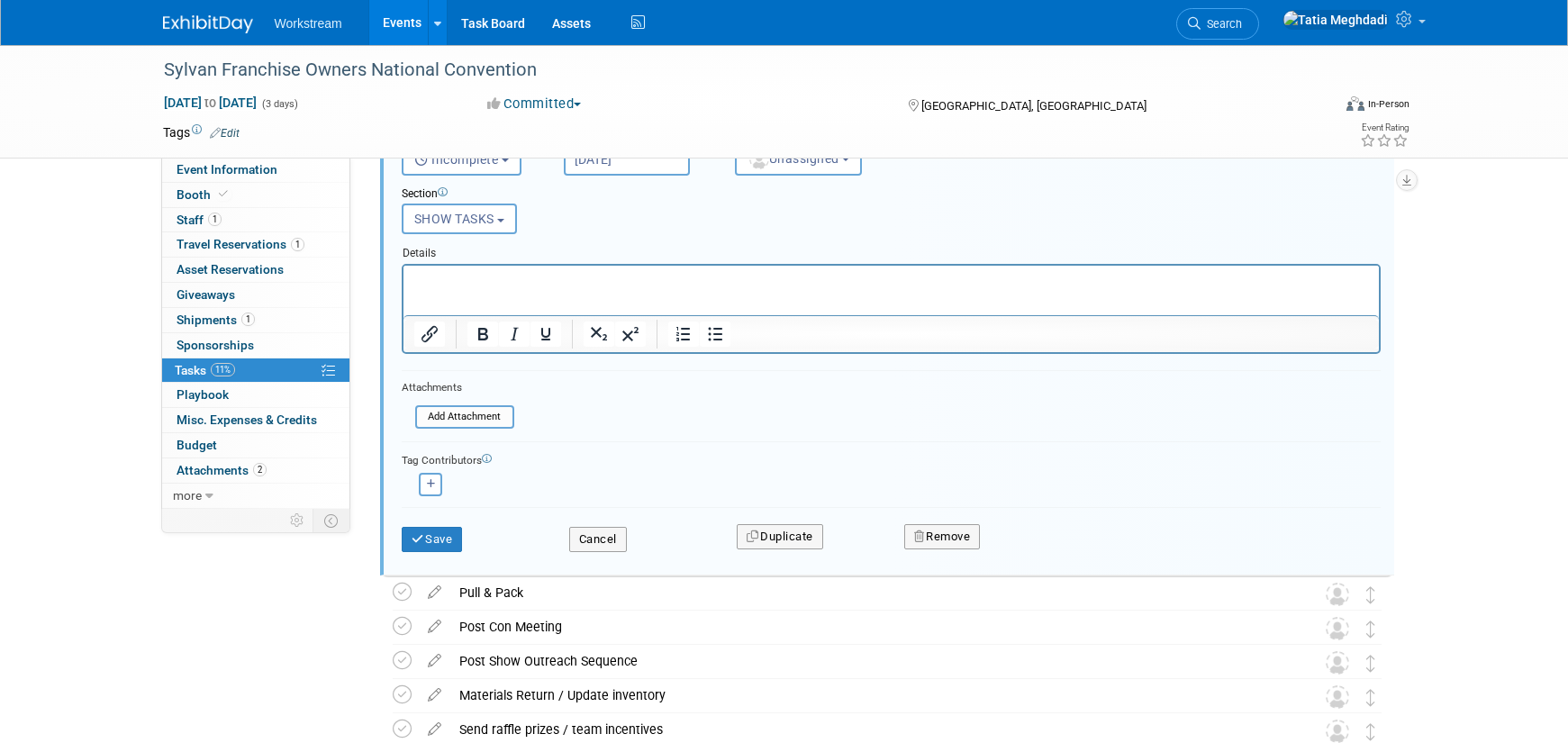
scroll to position [644, 0]
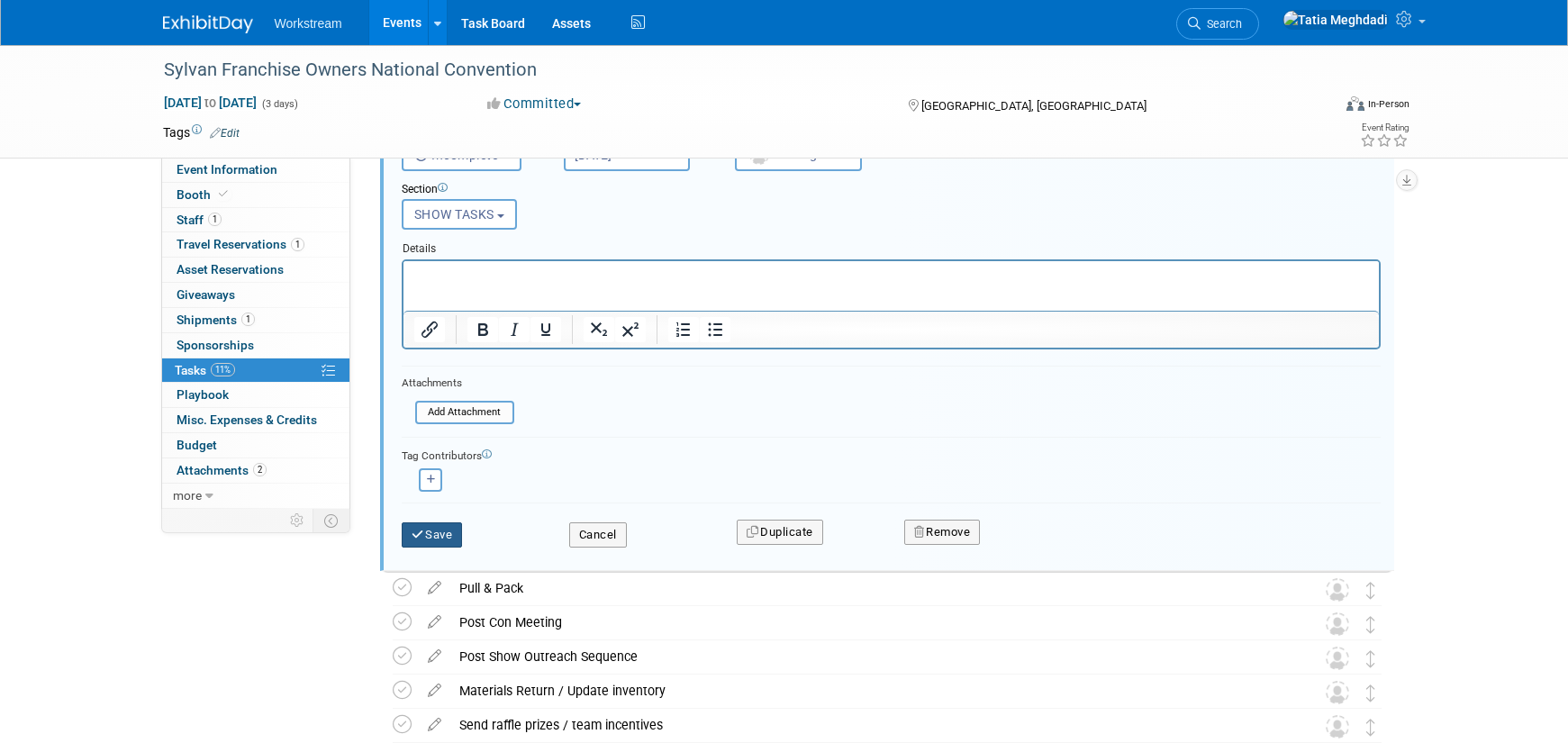
click at [443, 529] on button "Save" at bounding box center [432, 535] width 61 height 26
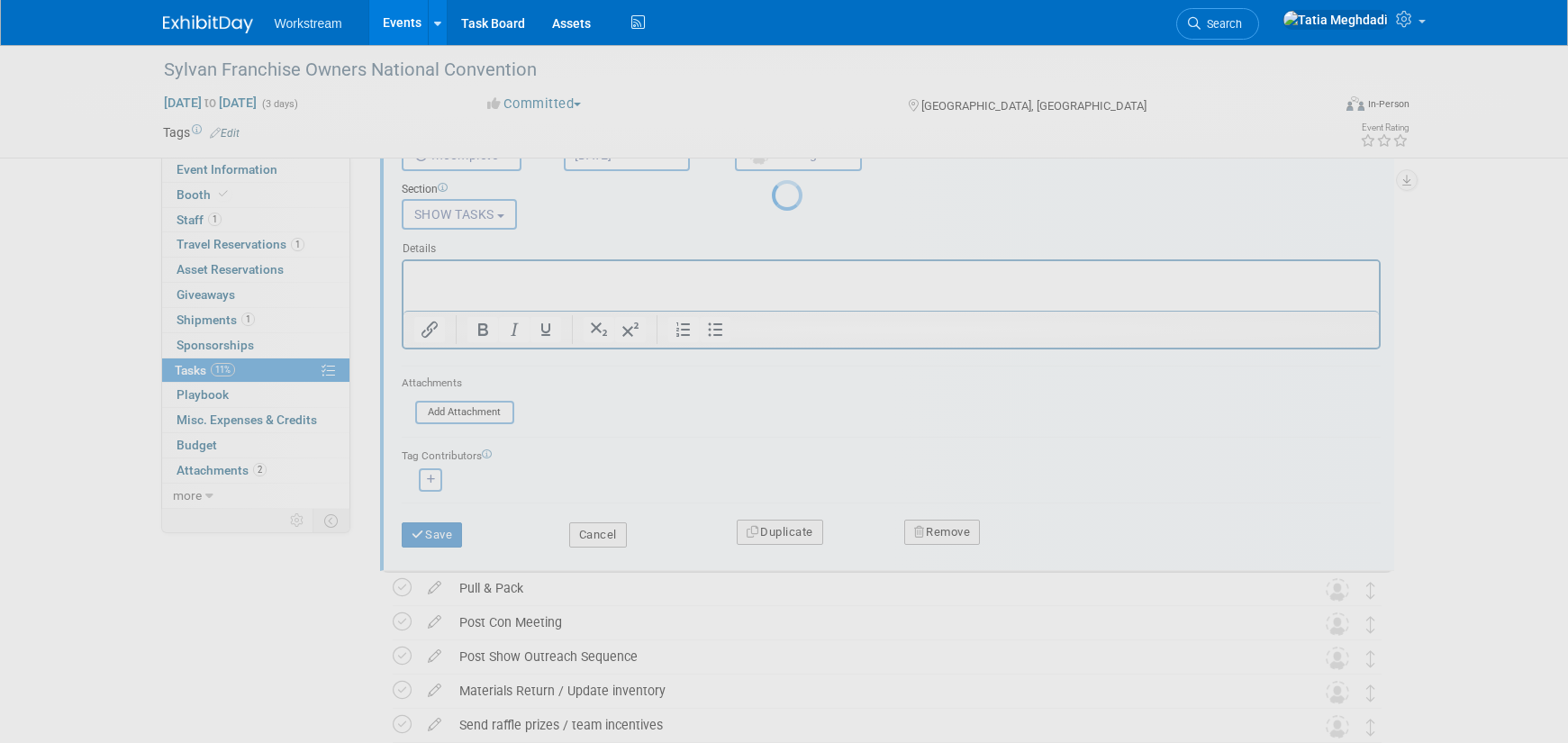
scroll to position [474, 0]
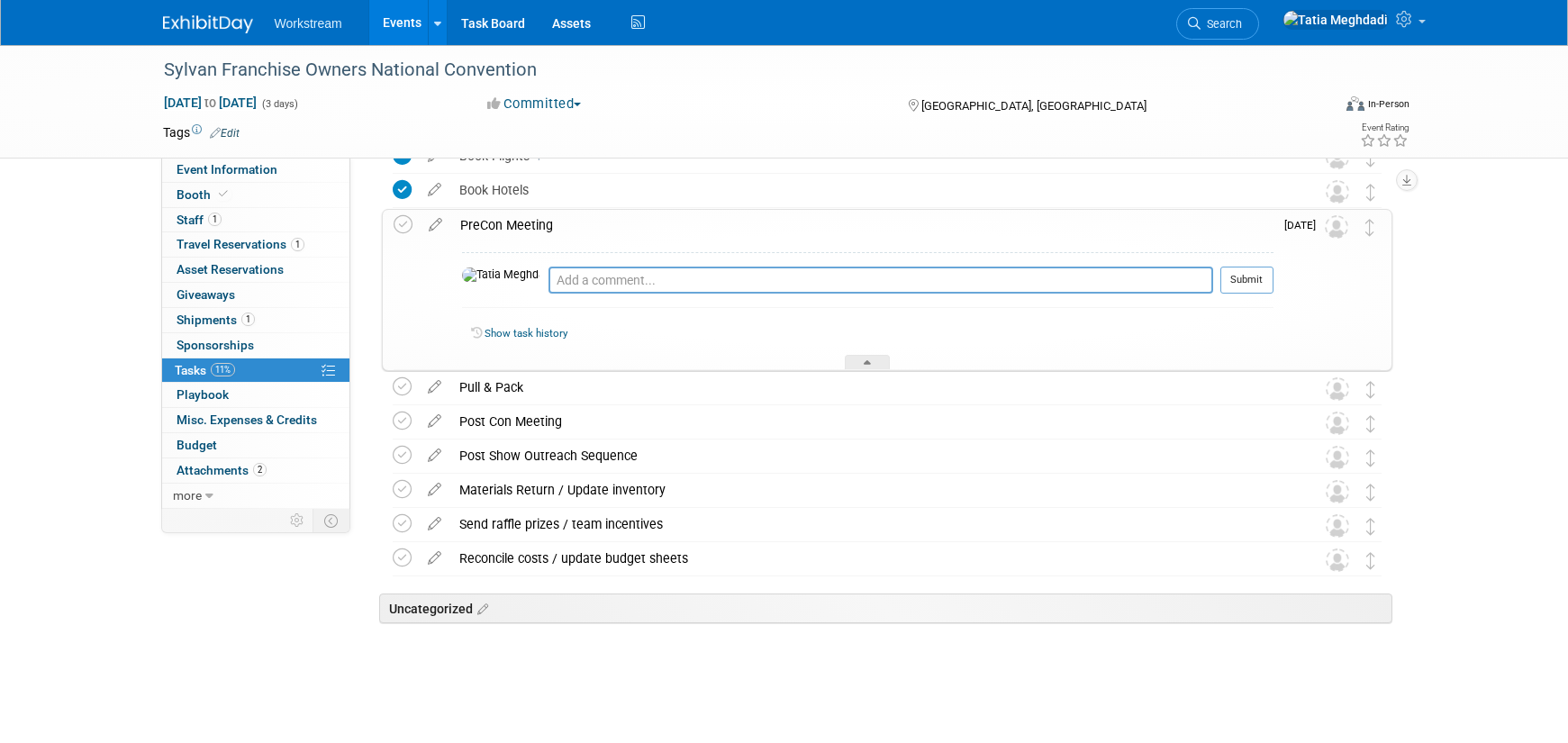
click at [870, 353] on div "Show task history" at bounding box center [868, 336] width 812 height 38
click at [873, 357] on div at bounding box center [867, 362] width 45 height 16
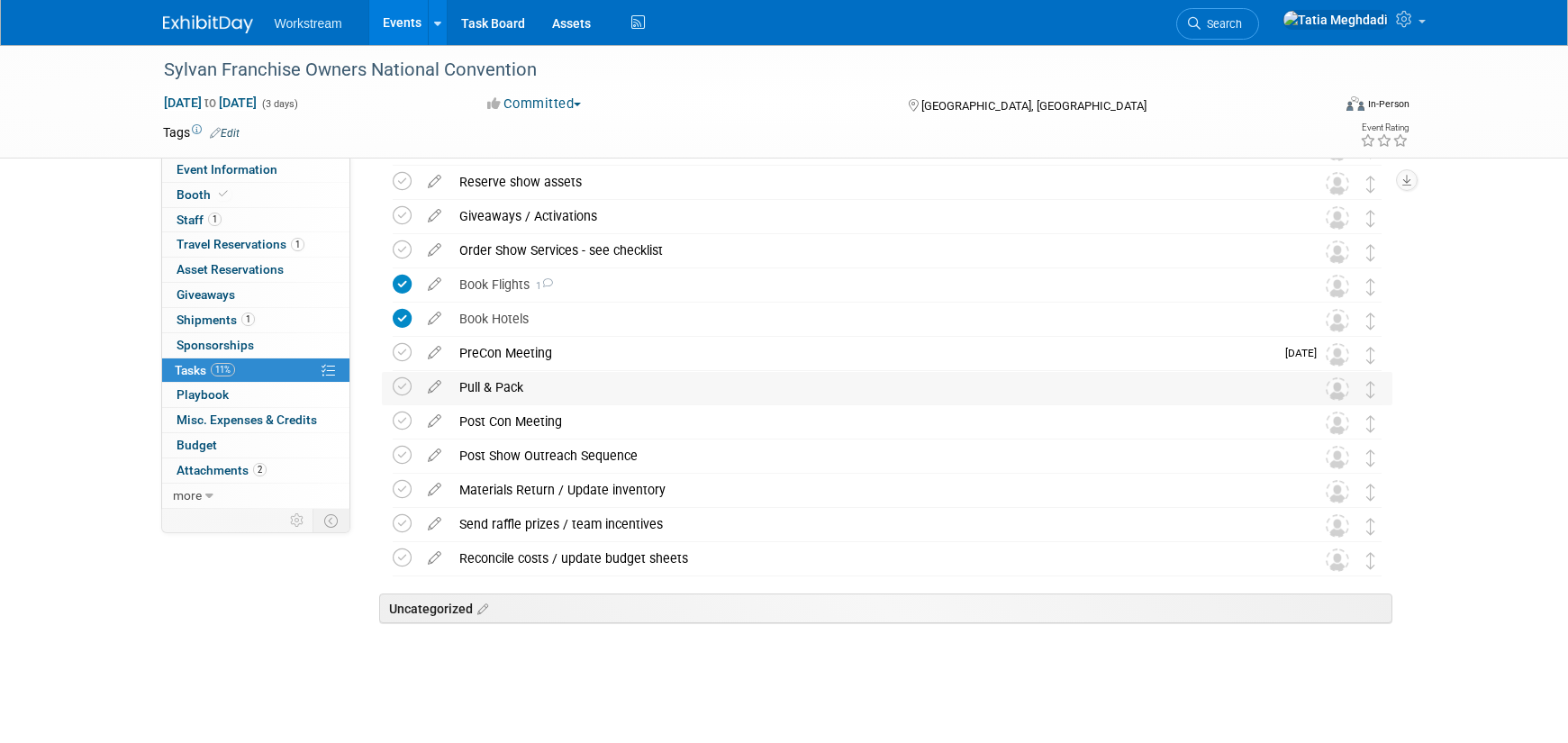
click at [481, 386] on div "Pull & Pack" at bounding box center [870, 387] width 839 height 30
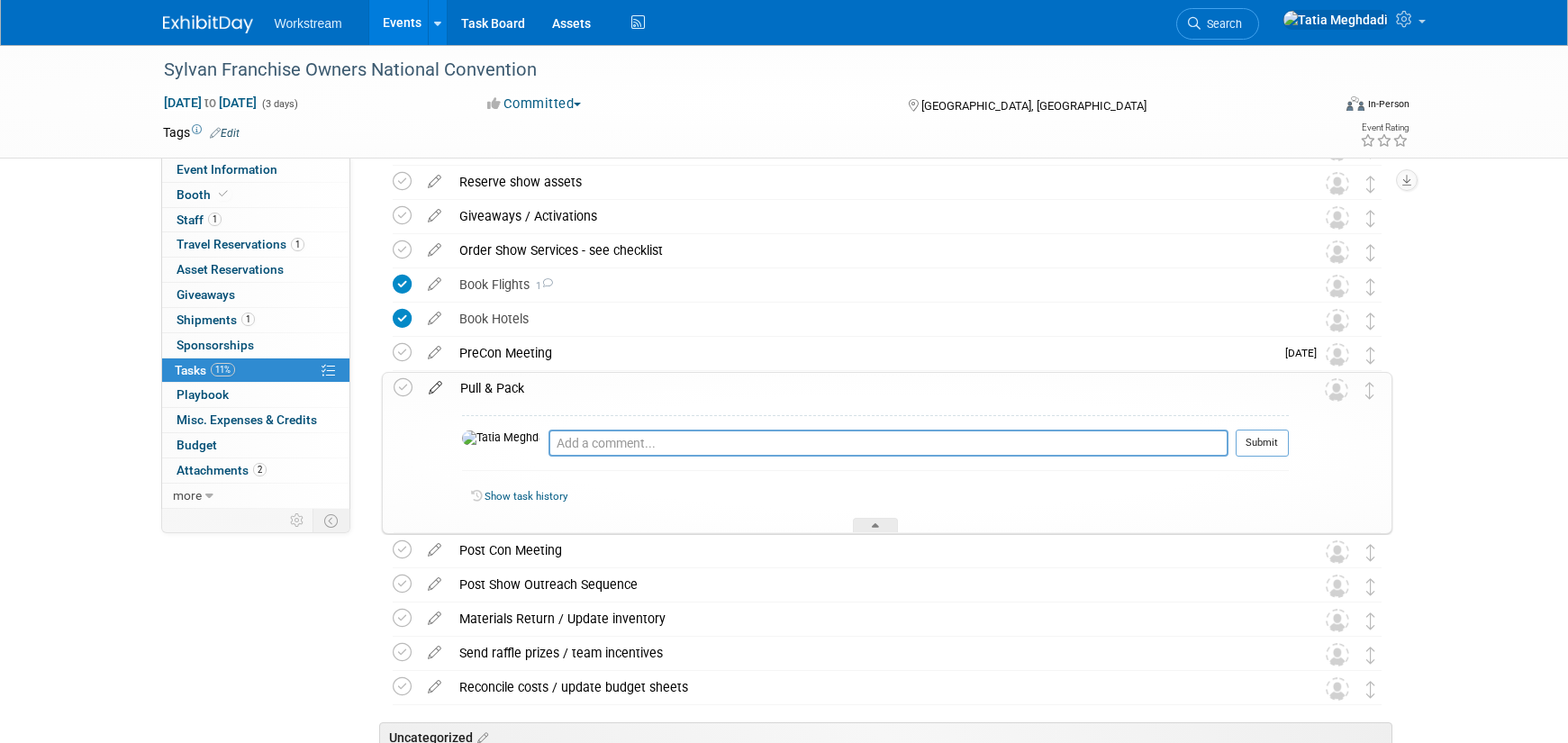
click at [439, 381] on icon at bounding box center [435, 384] width 31 height 23
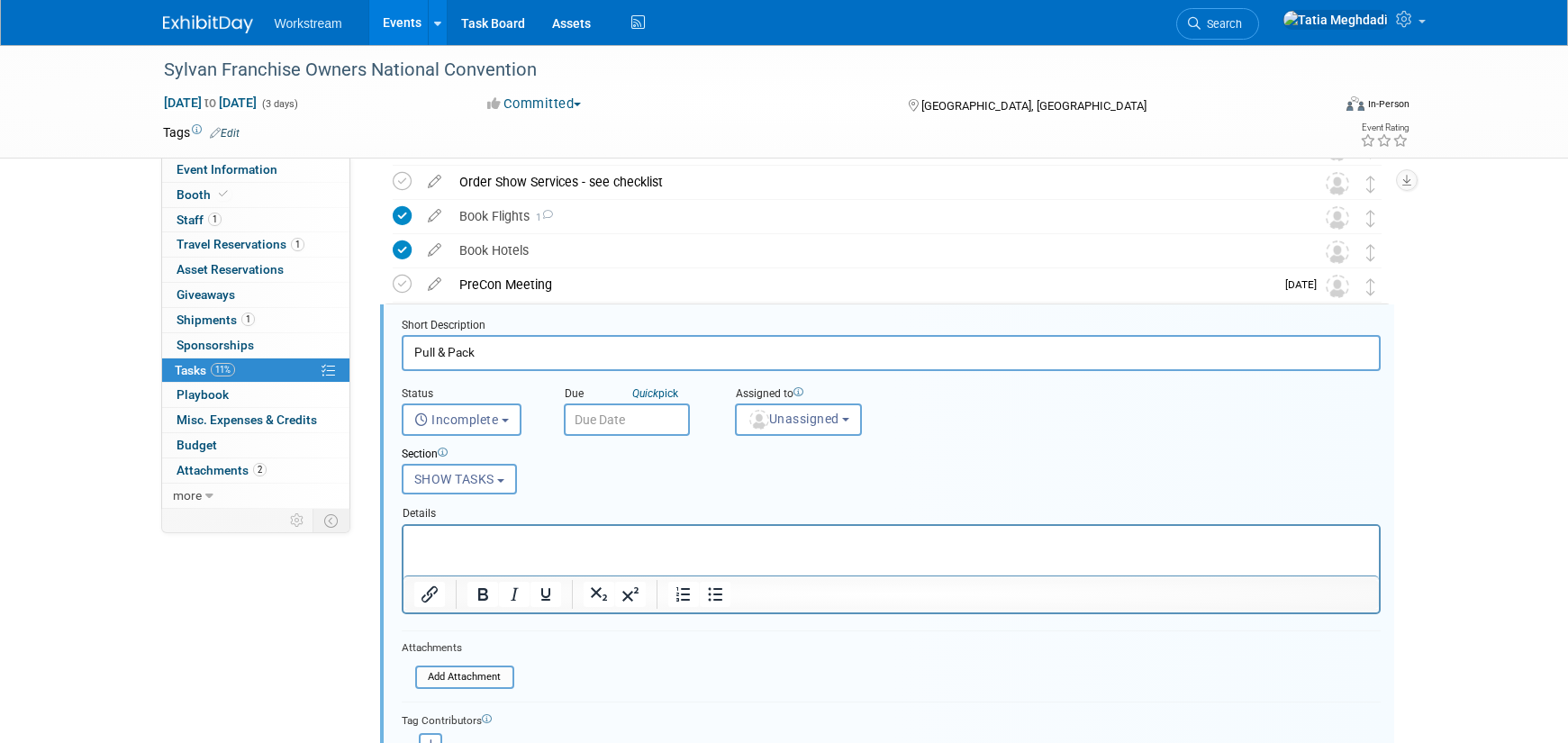
scroll to position [454, 0]
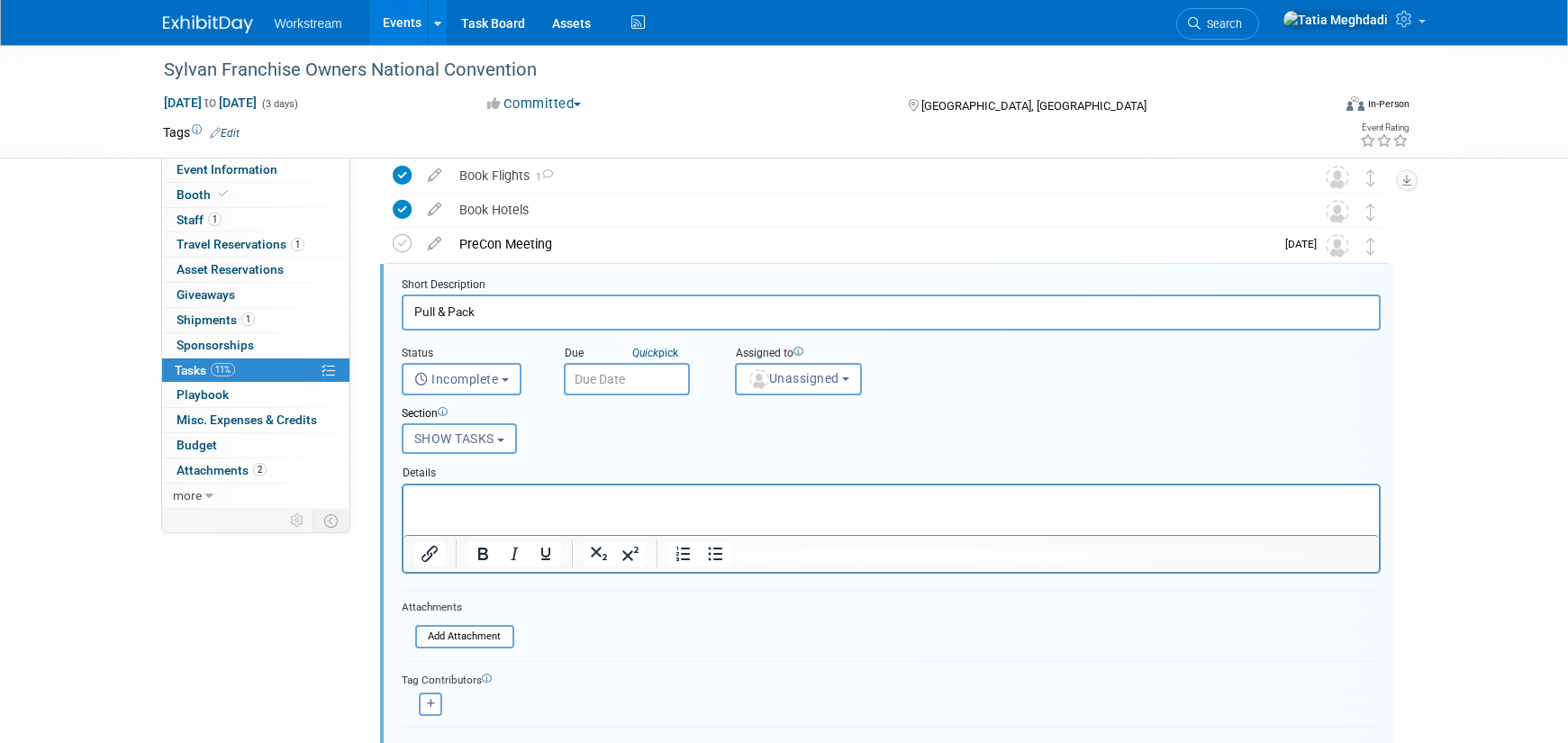
click at [630, 375] on input "text" at bounding box center [627, 378] width 126 height 32
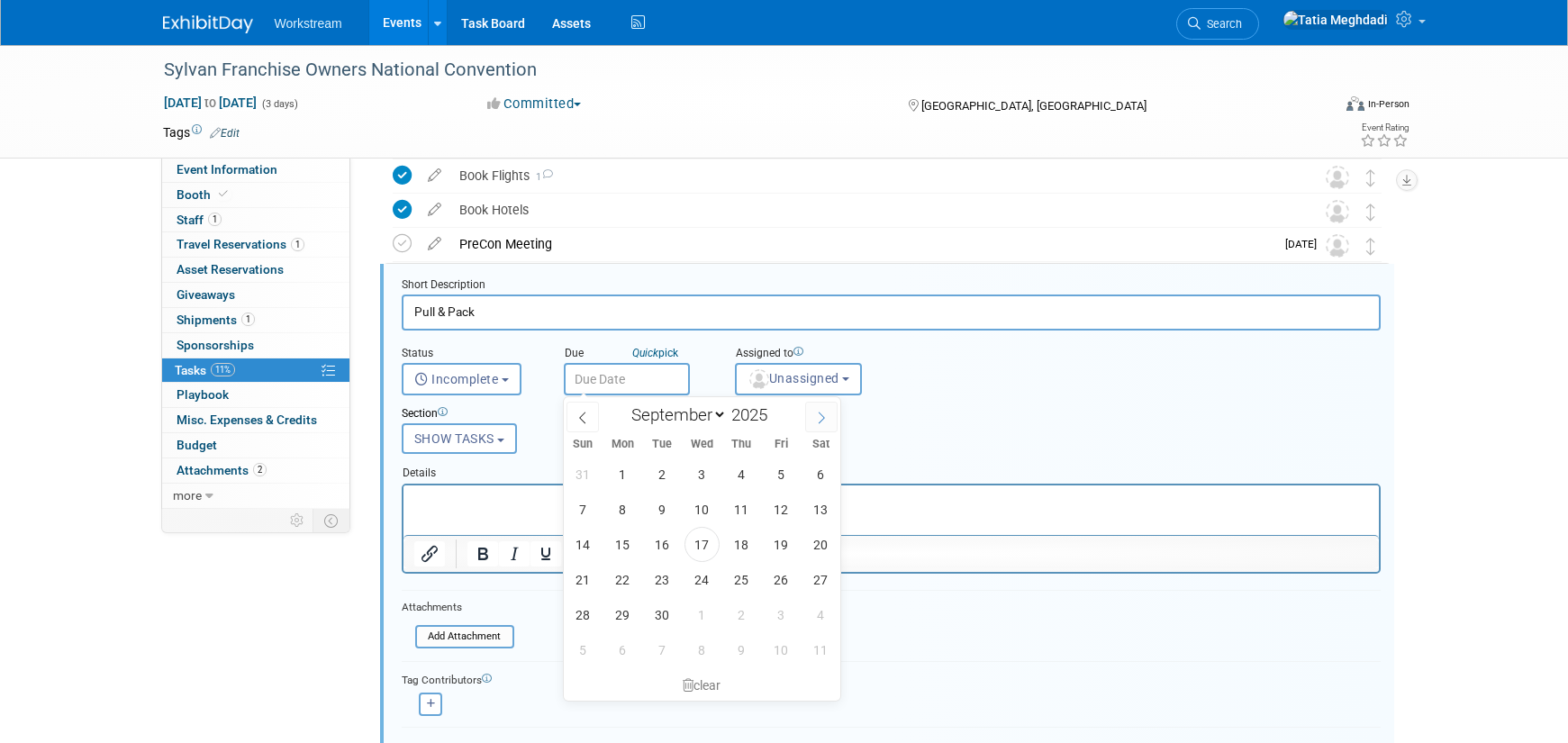
click at [827, 415] on icon at bounding box center [822, 418] width 13 height 13
select select "9"
click at [703, 510] on span "8" at bounding box center [702, 509] width 35 height 35
type input "[DATE]"
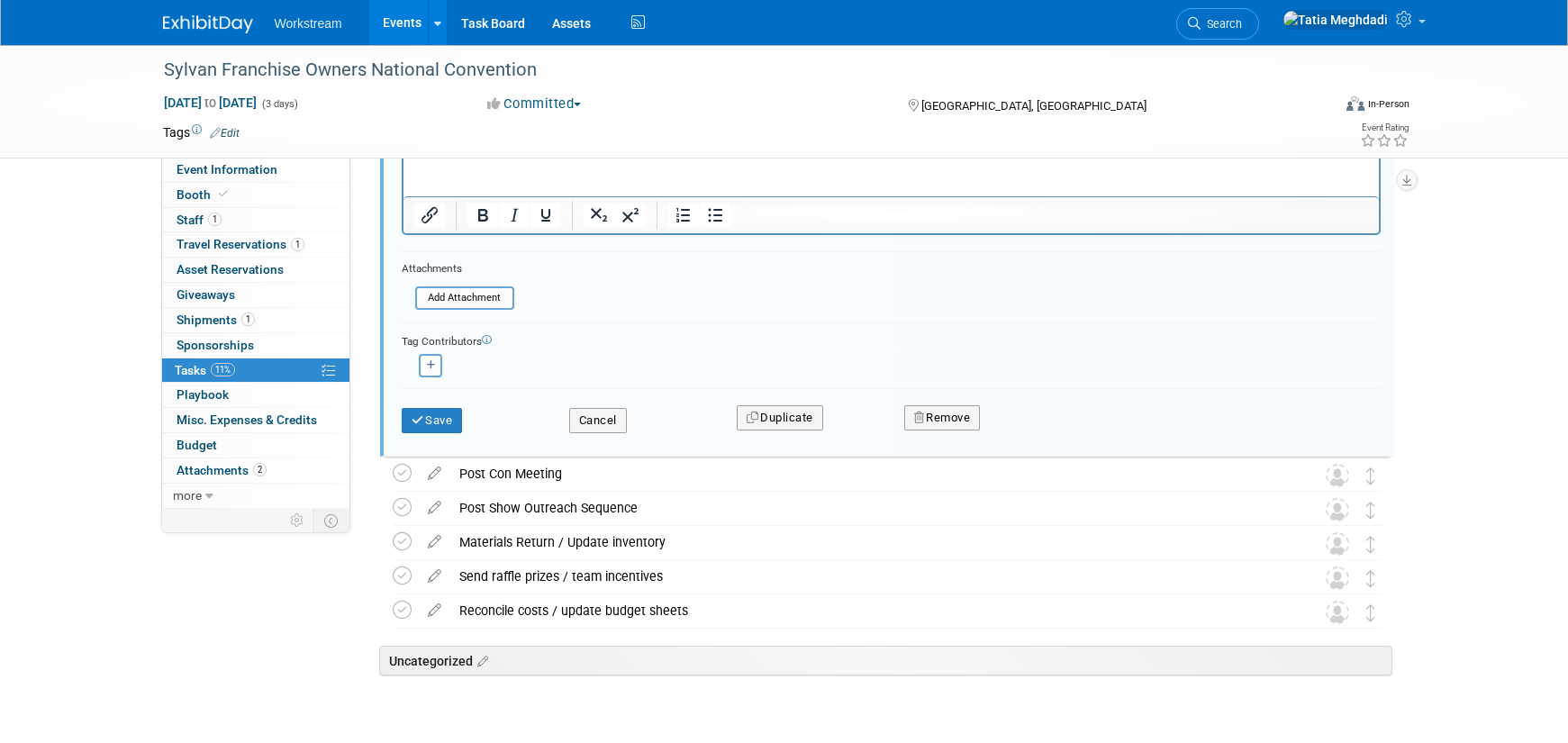
scroll to position [750, 0]
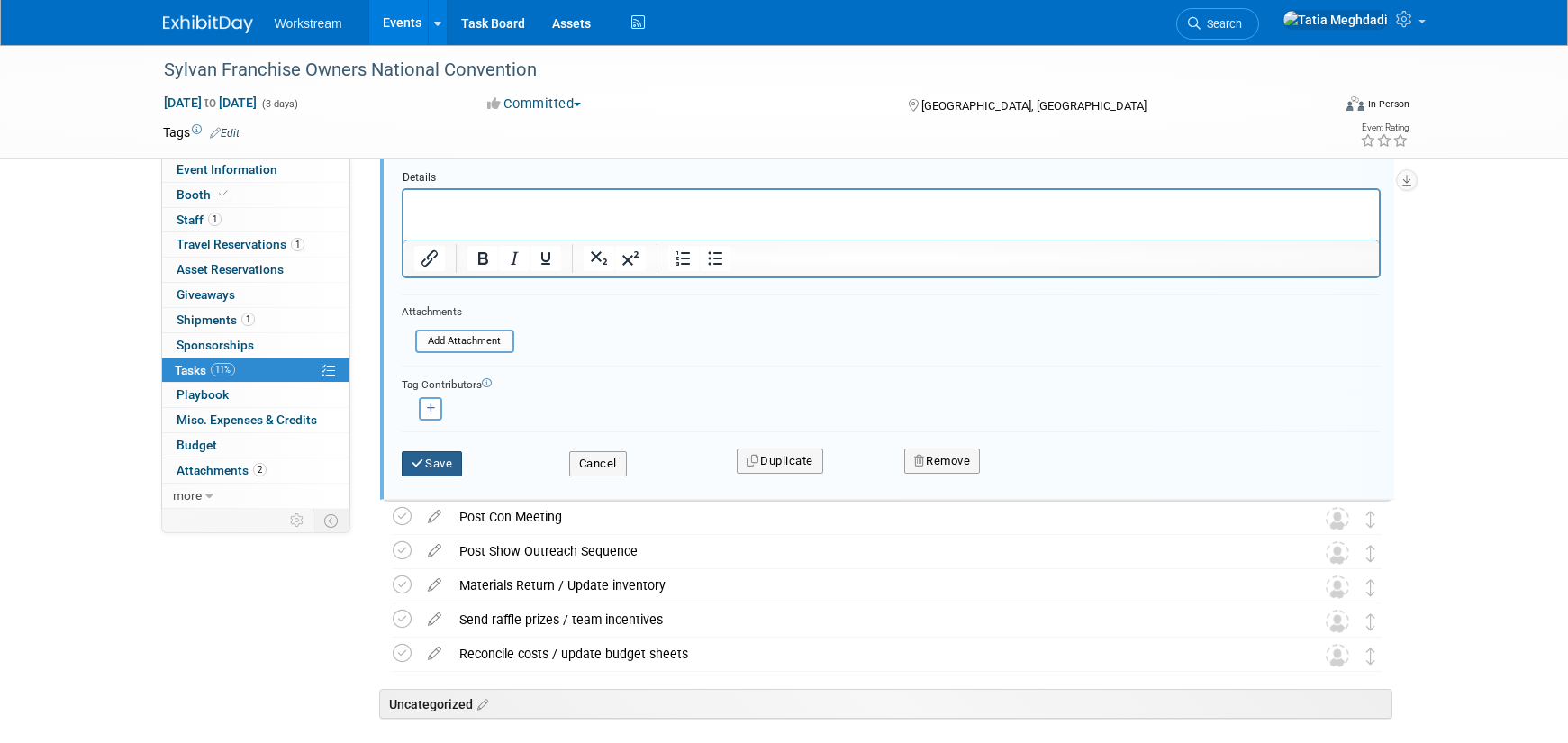
click at [422, 460] on icon "submit" at bounding box center [419, 462] width 15 height 12
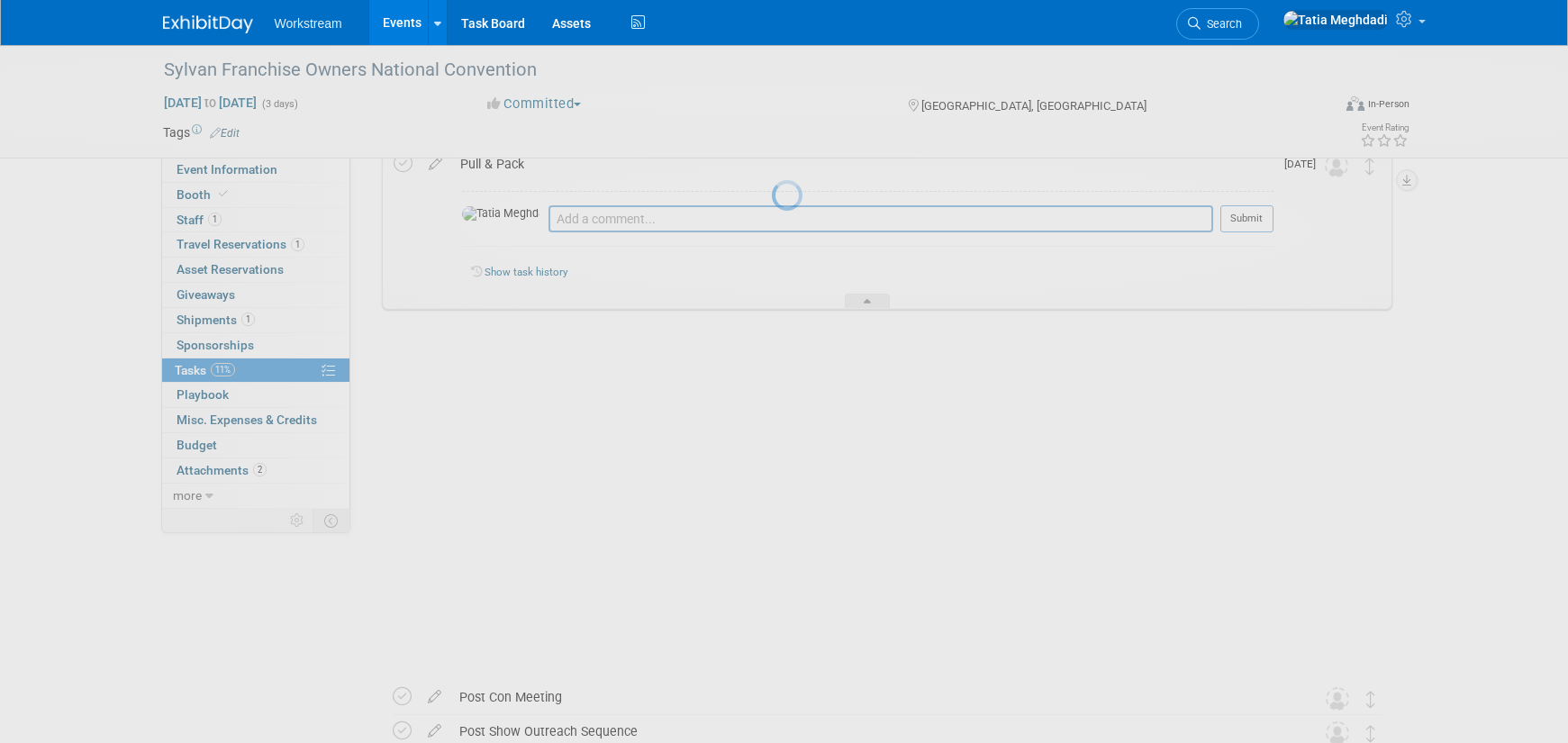
scroll to position [474, 0]
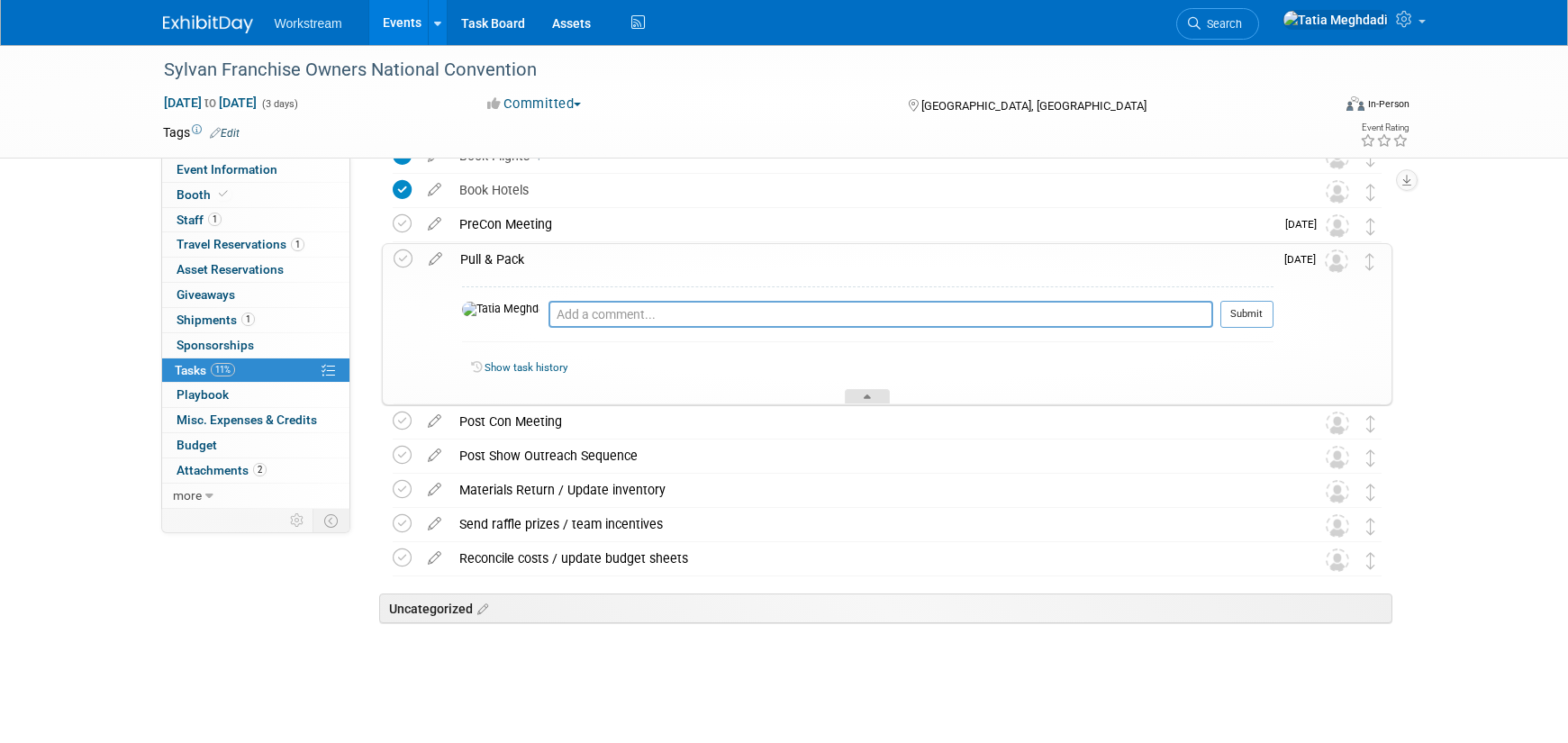
click at [861, 397] on div at bounding box center [867, 397] width 45 height 16
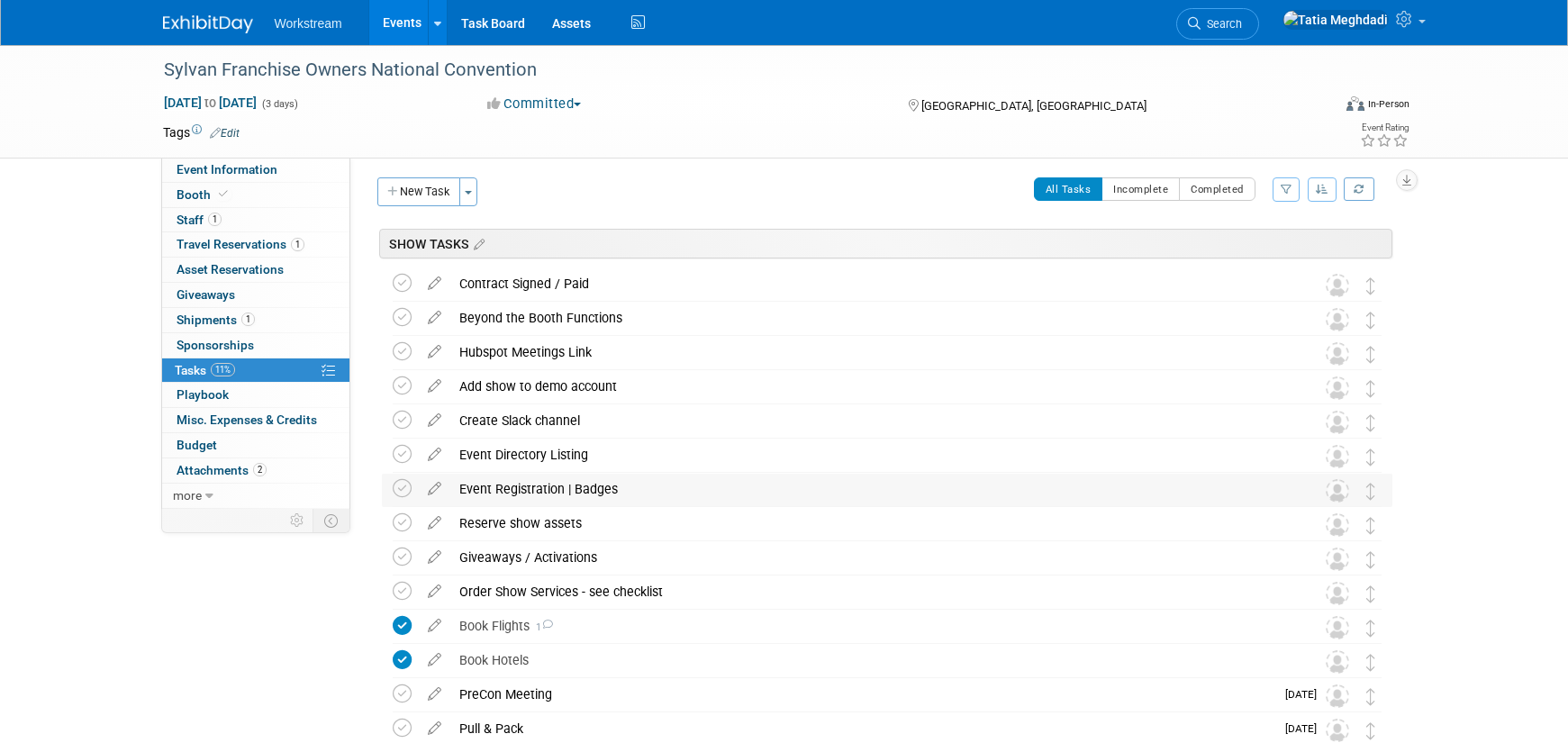
scroll to position [0, 0]
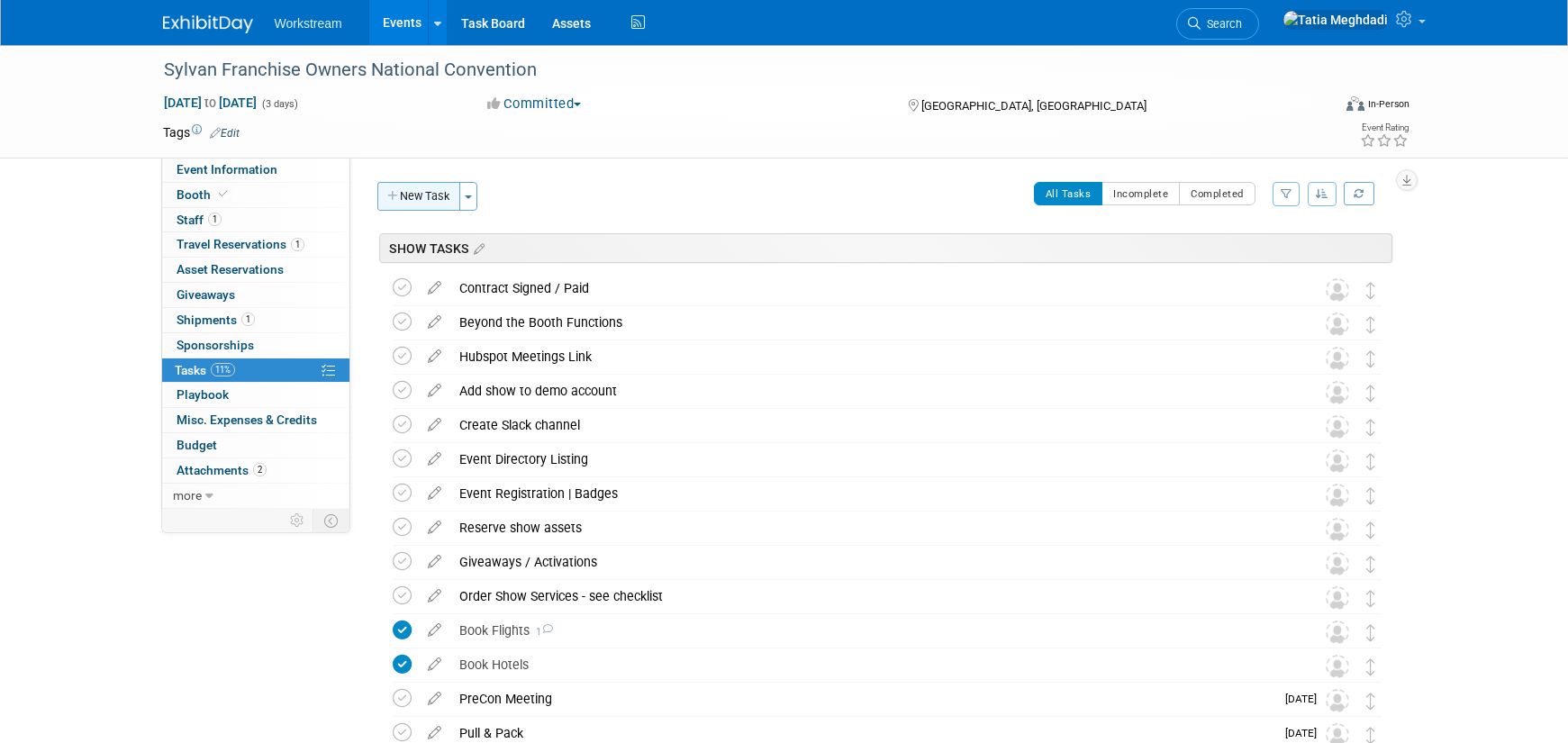
click at [433, 195] on button "New Task" at bounding box center [419, 196] width 83 height 29
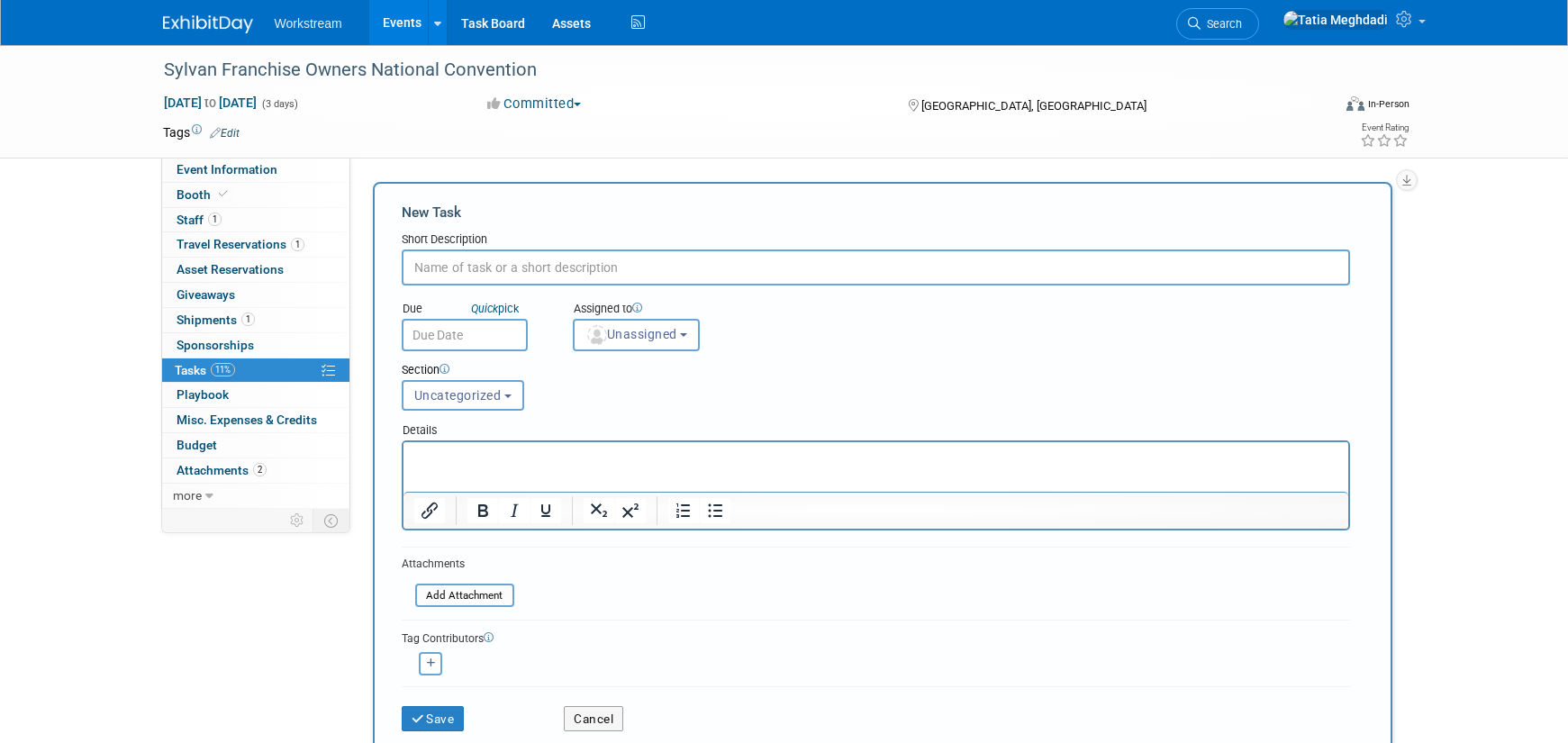
click at [469, 272] on input "text" at bounding box center [875, 267] width 948 height 36
type input "Print Flyers"
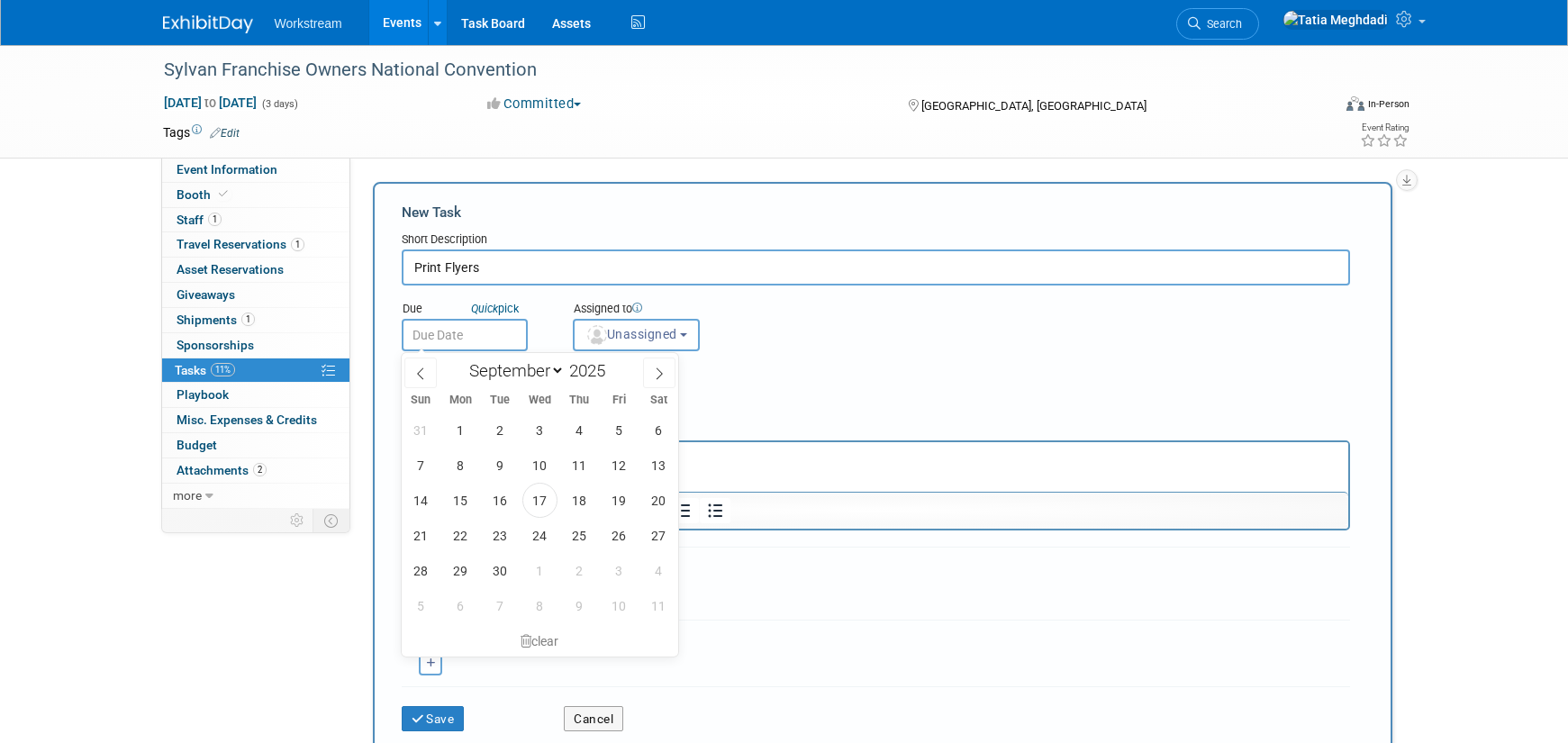
click at [466, 335] on input "text" at bounding box center [464, 334] width 126 height 32
click at [654, 369] on icon at bounding box center [659, 374] width 13 height 13
select select "9"
drag, startPoint x: 621, startPoint y: 434, endPoint x: 673, endPoint y: 436, distance: 52.0
click at [623, 434] on span "3" at bounding box center [619, 430] width 35 height 35
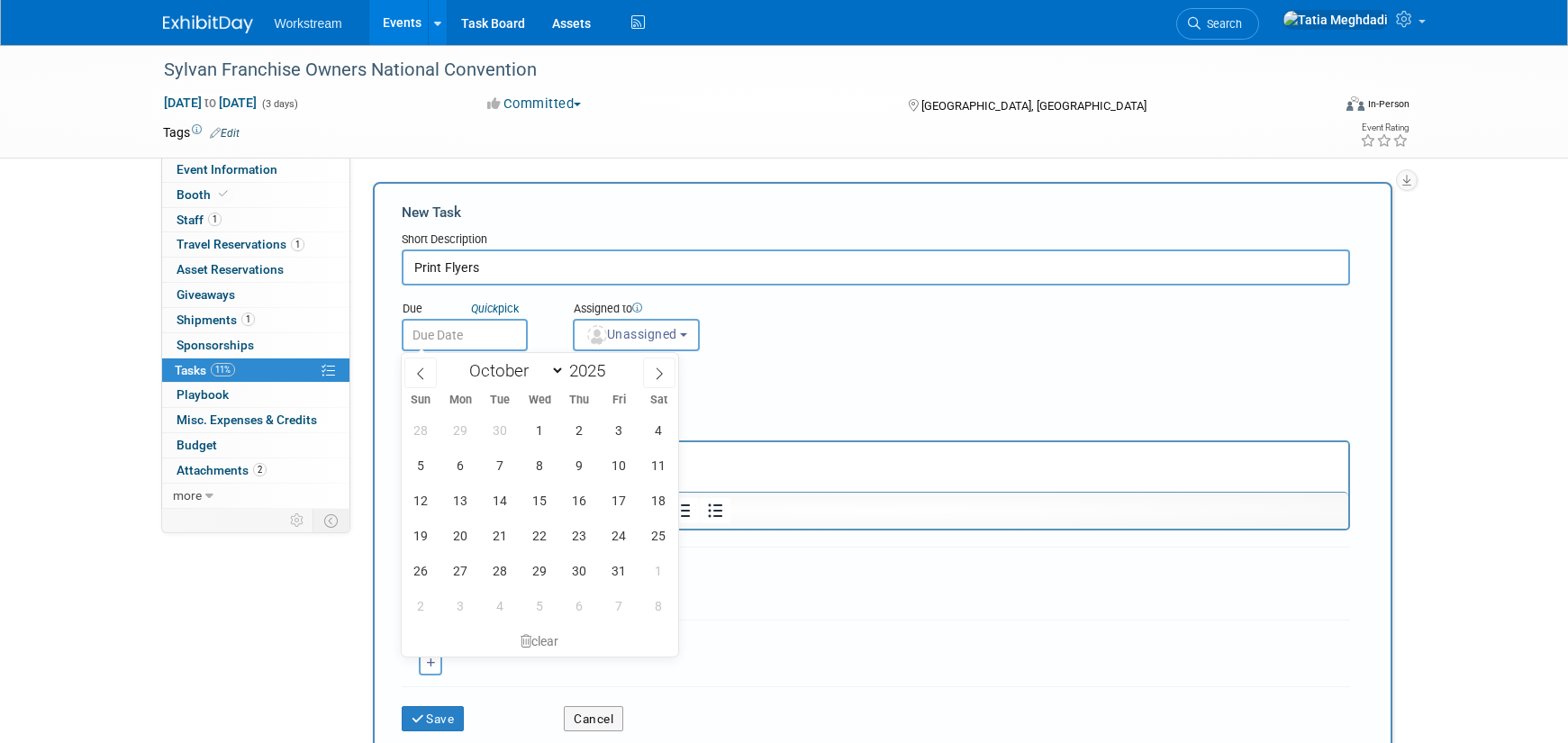
type input "[DATE]"
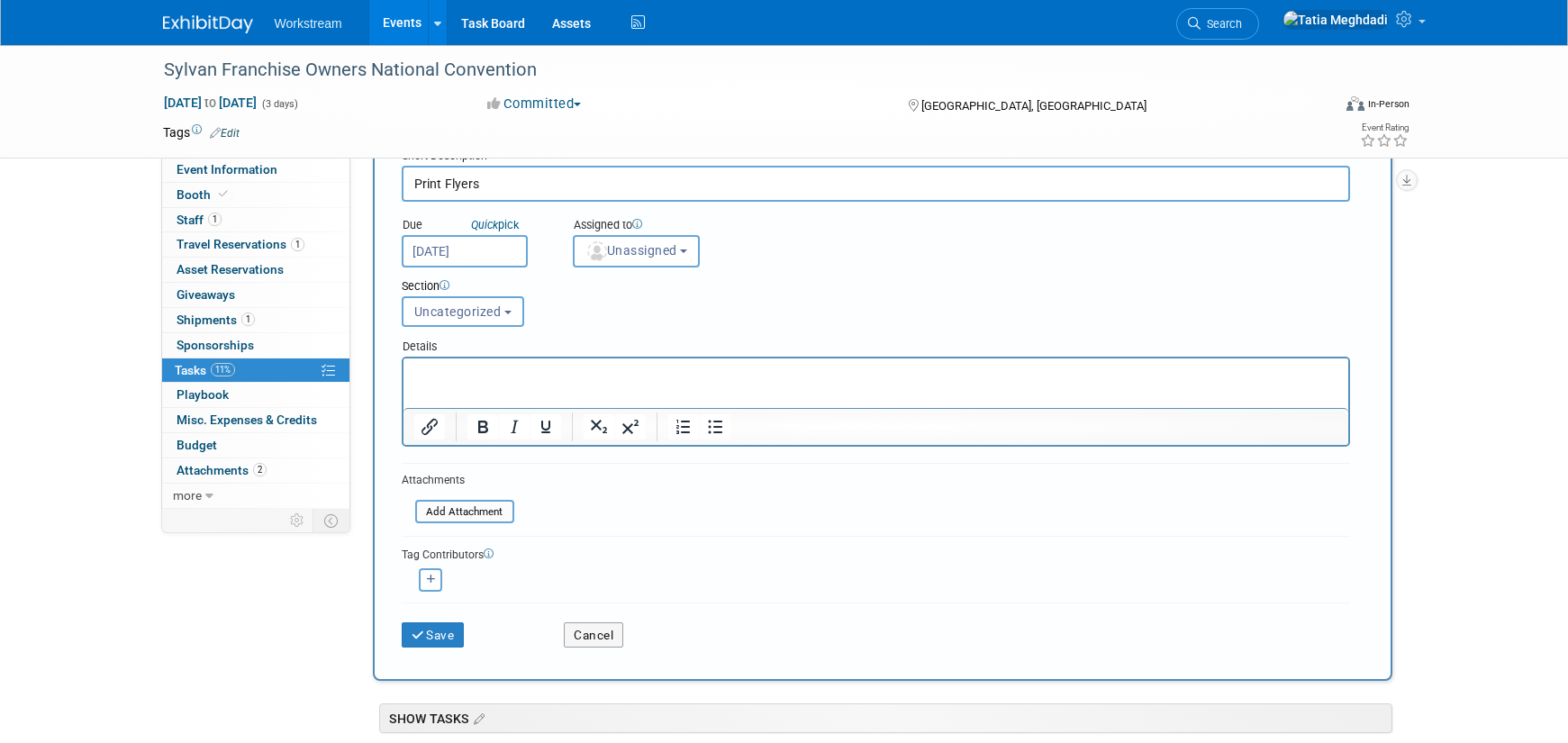
scroll to position [98, 0]
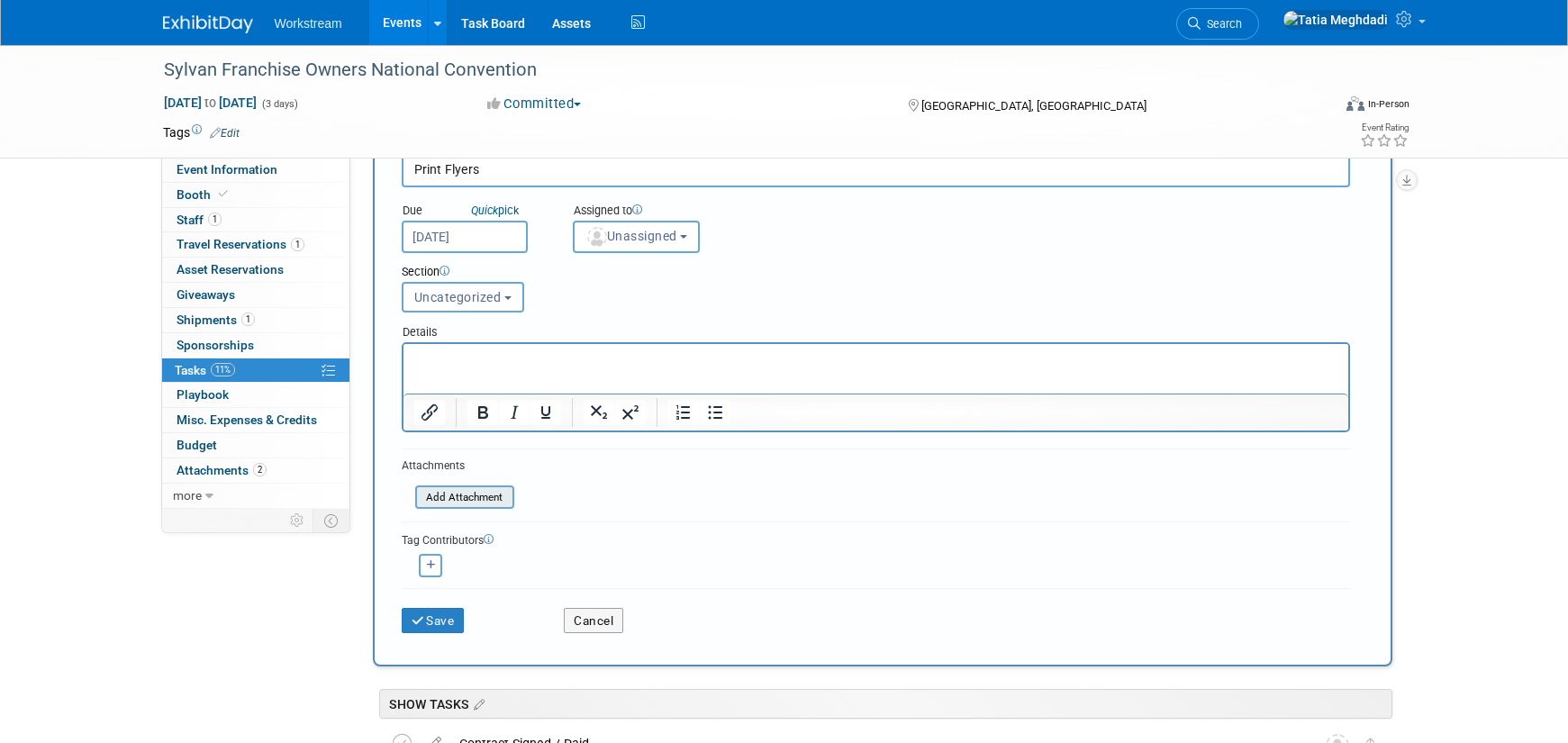
click at [445, 502] on input "file" at bounding box center [405, 497] width 214 height 21
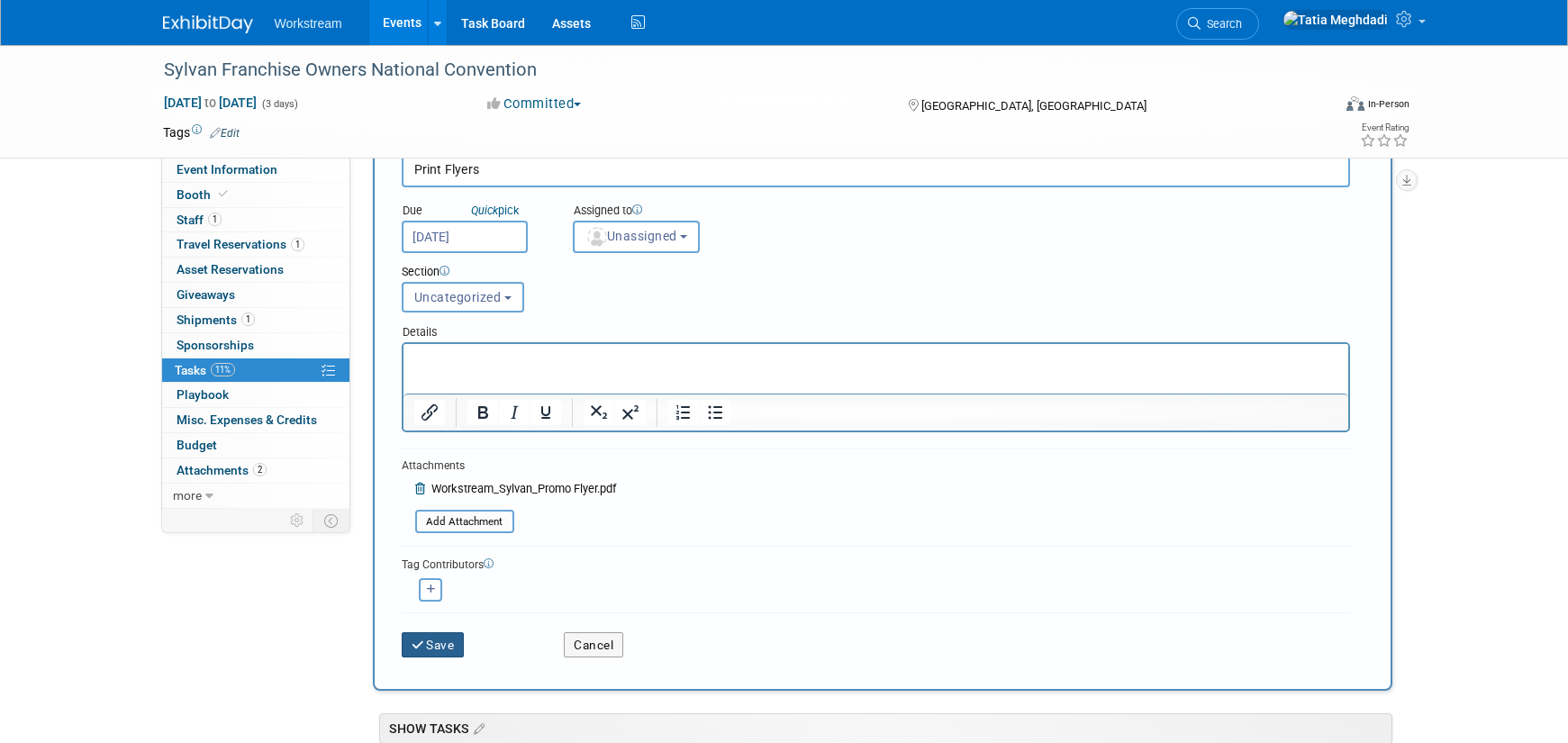
click at [424, 644] on icon "submit" at bounding box center [419, 645] width 16 height 13
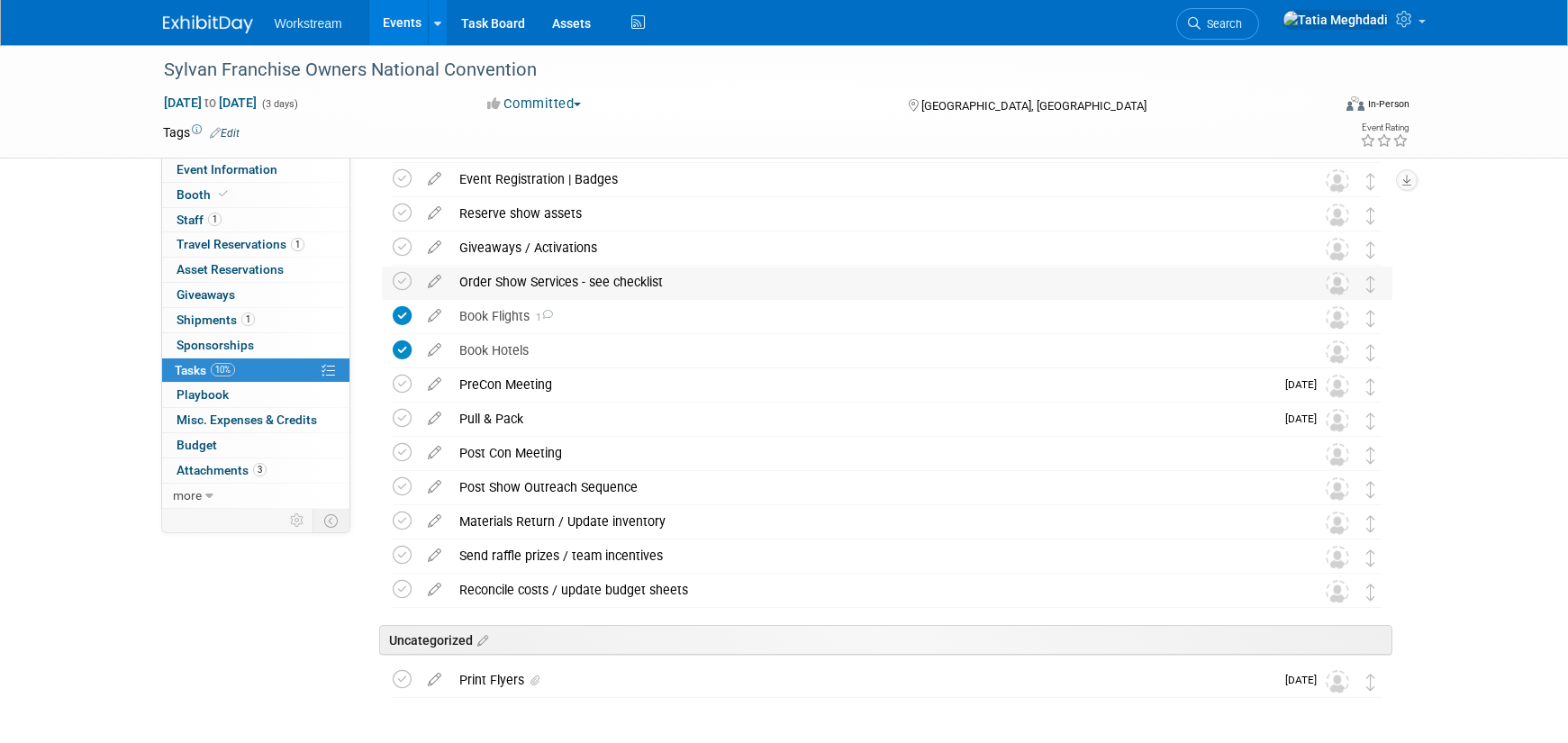
scroll to position [329, 0]
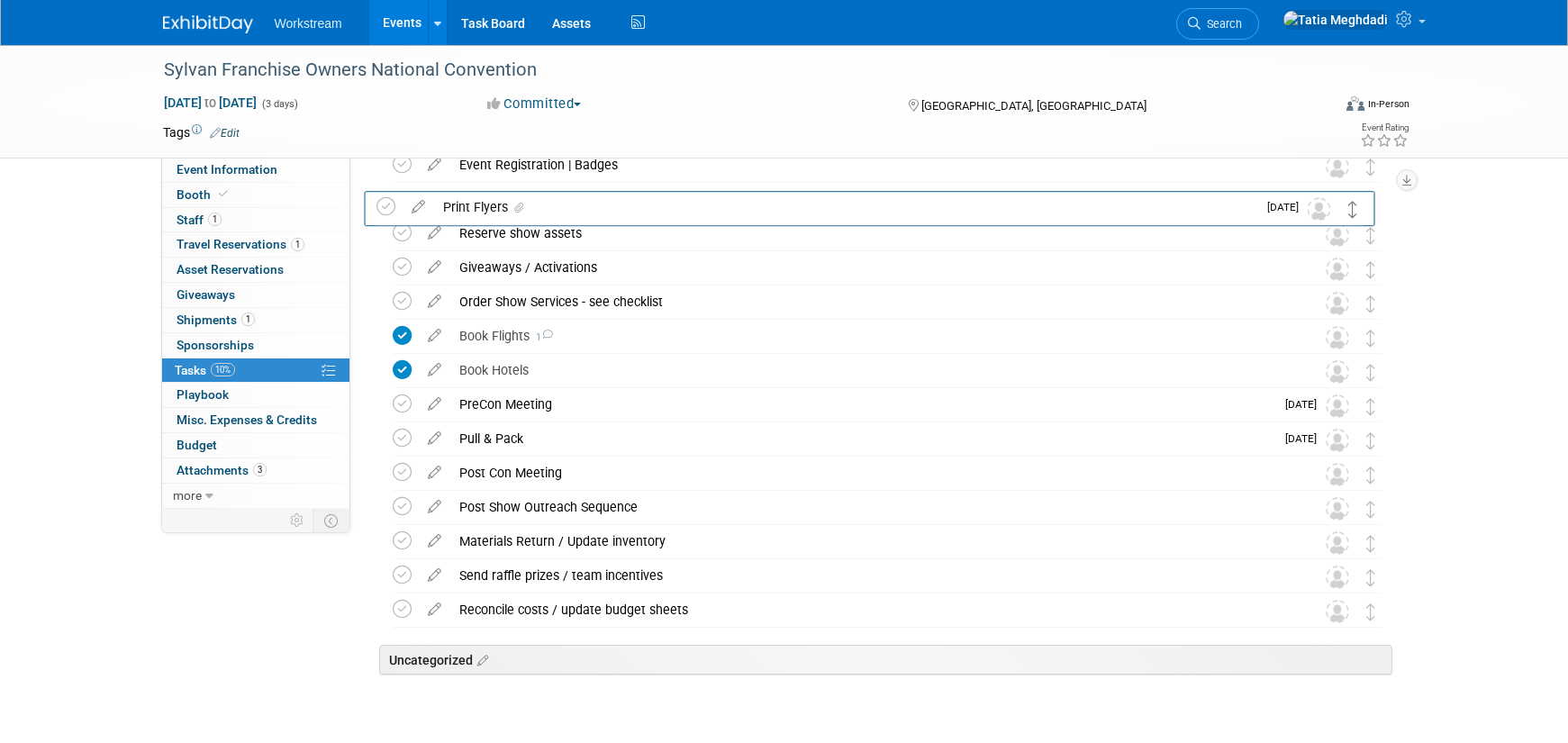
drag, startPoint x: 1367, startPoint y: 670, endPoint x: 1349, endPoint y: 211, distance: 459.4
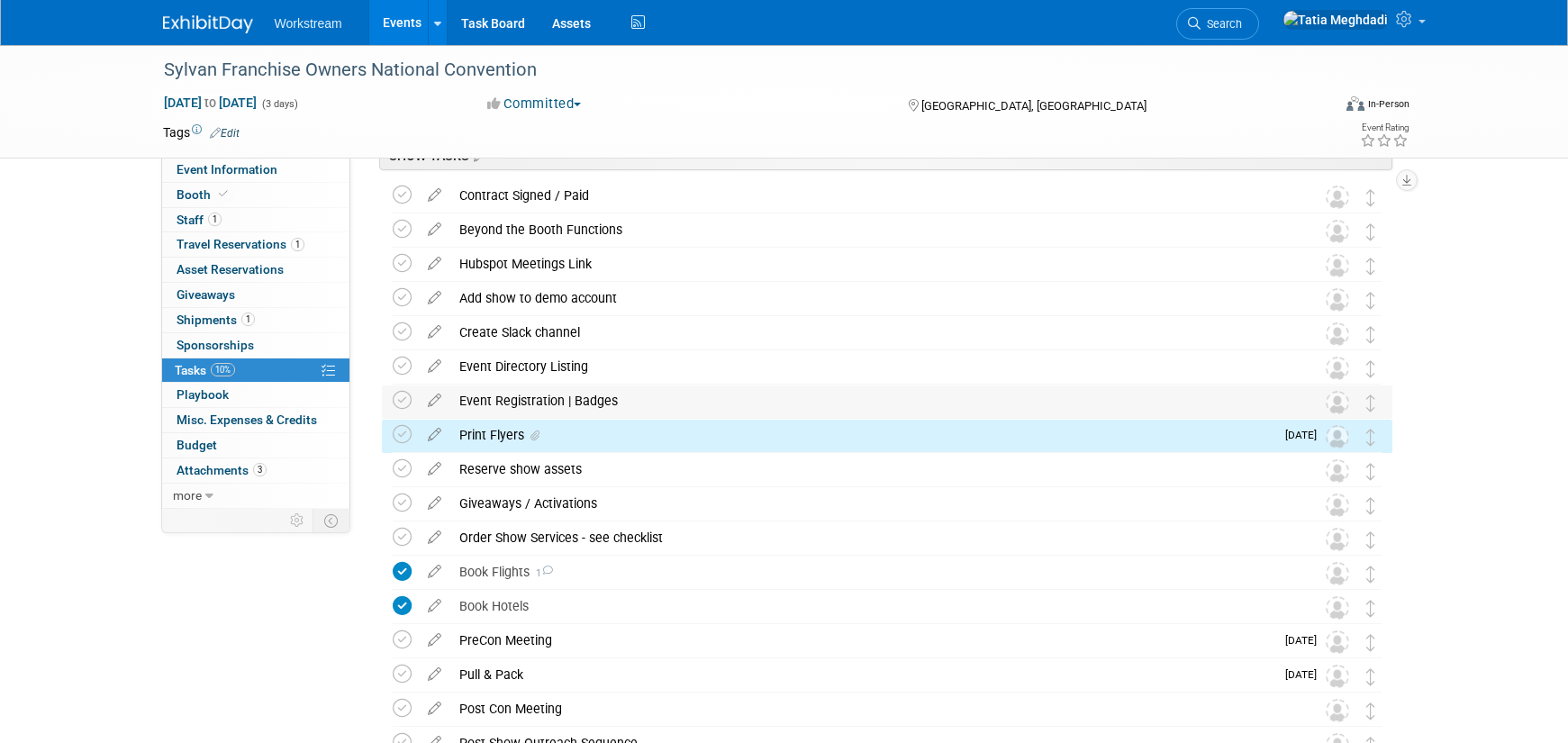
scroll to position [16, 0]
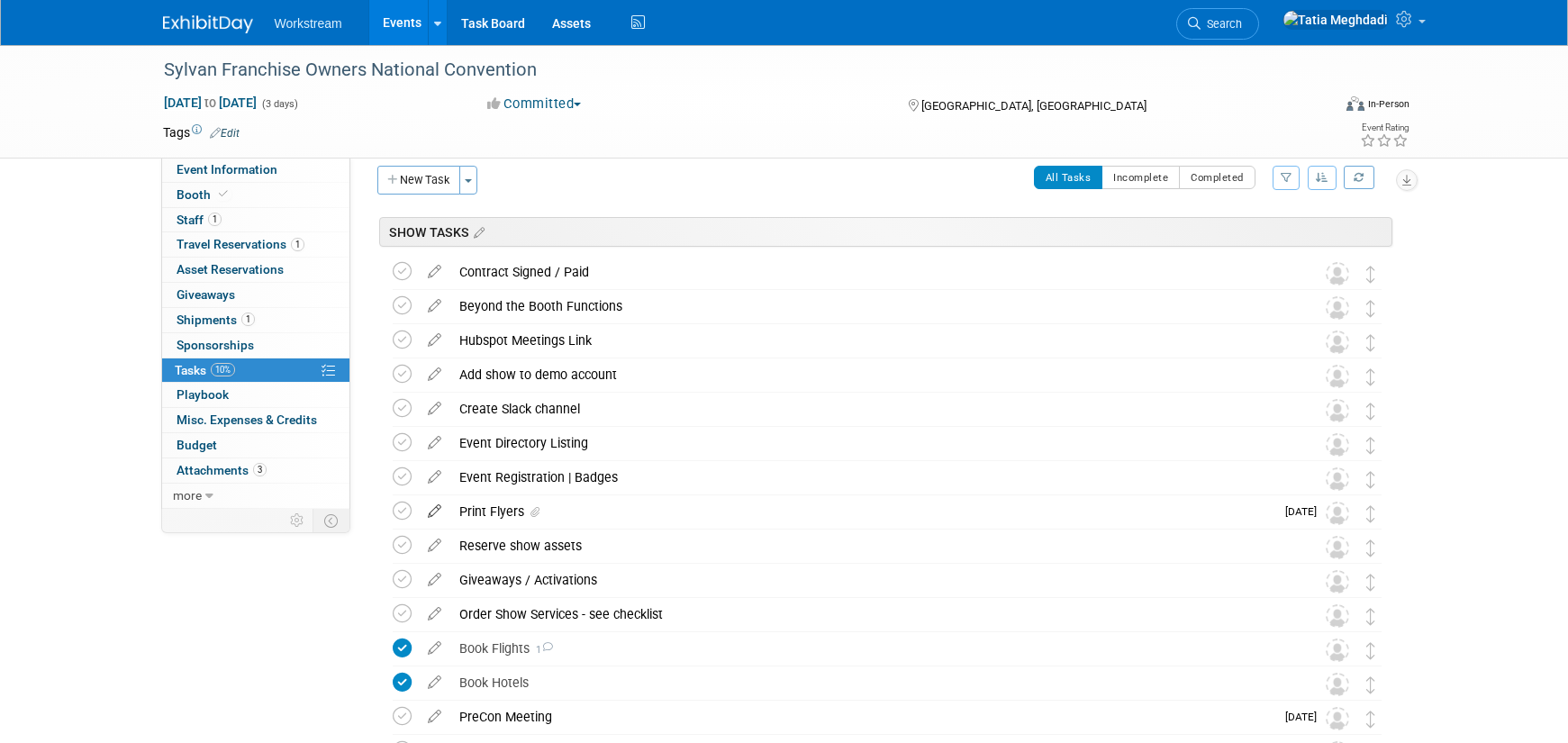
click at [432, 511] on icon at bounding box center [434, 507] width 31 height 23
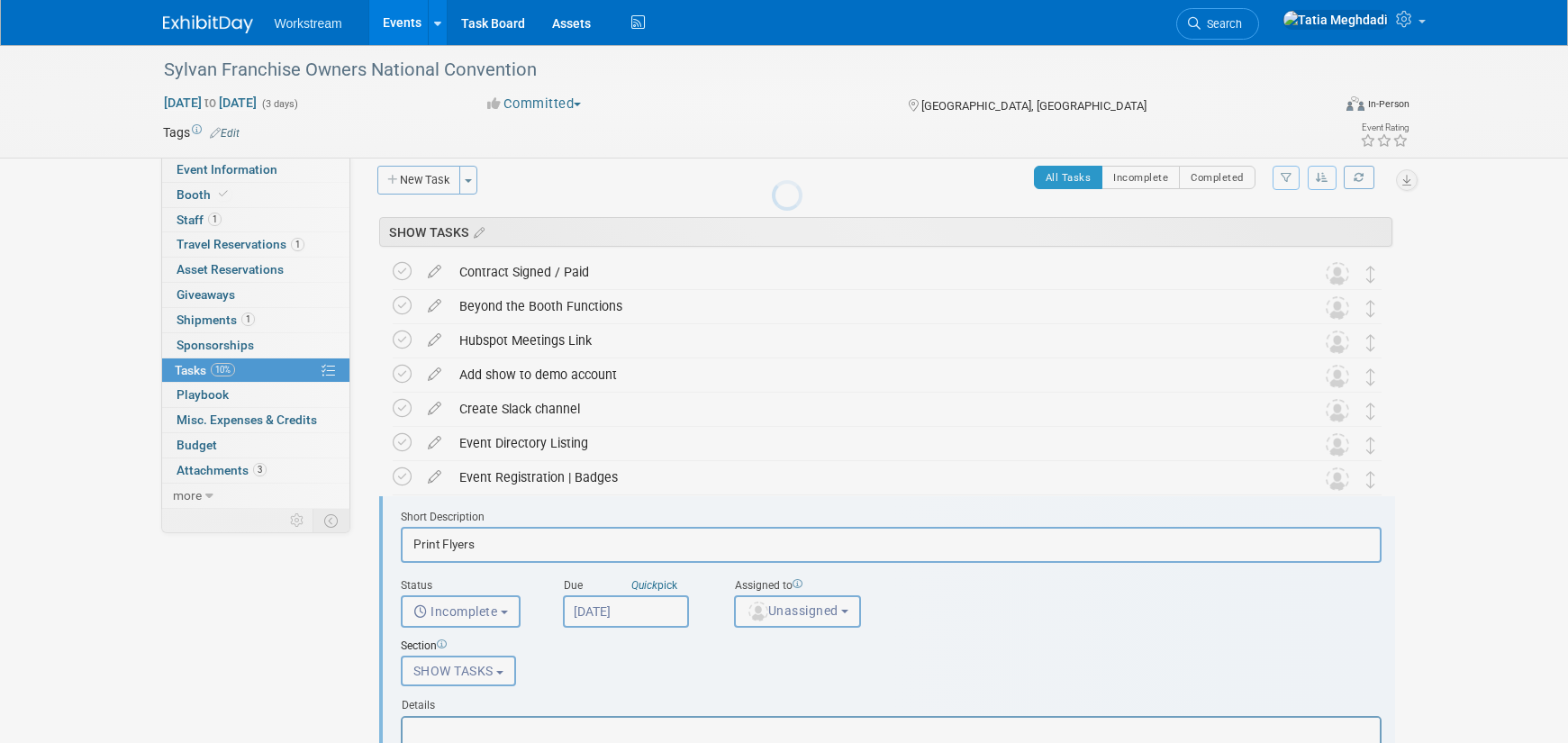
scroll to position [249, 0]
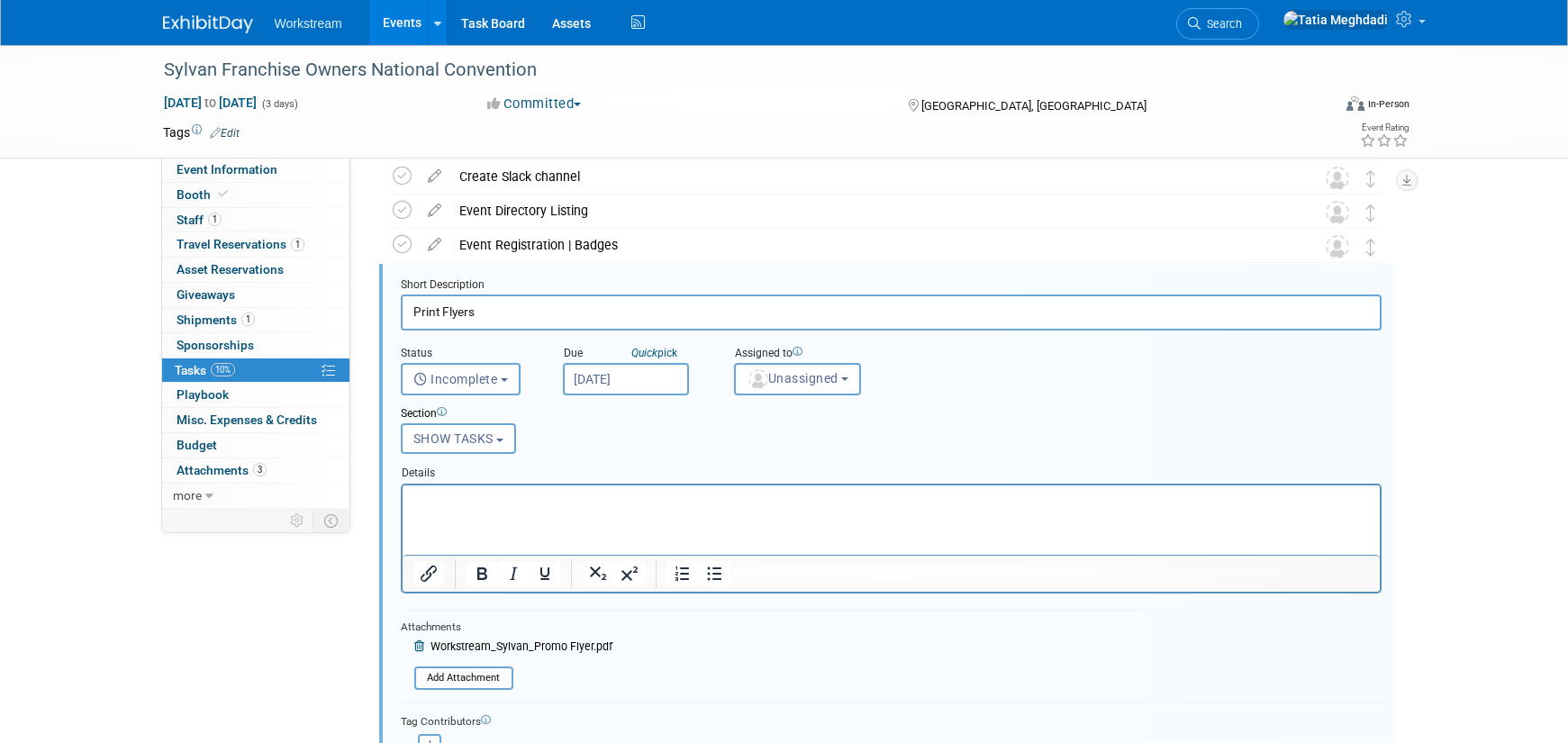
click at [493, 507] on p "Rich Text Area. Press ALT-0 for help." at bounding box center [891, 500] width 956 height 17
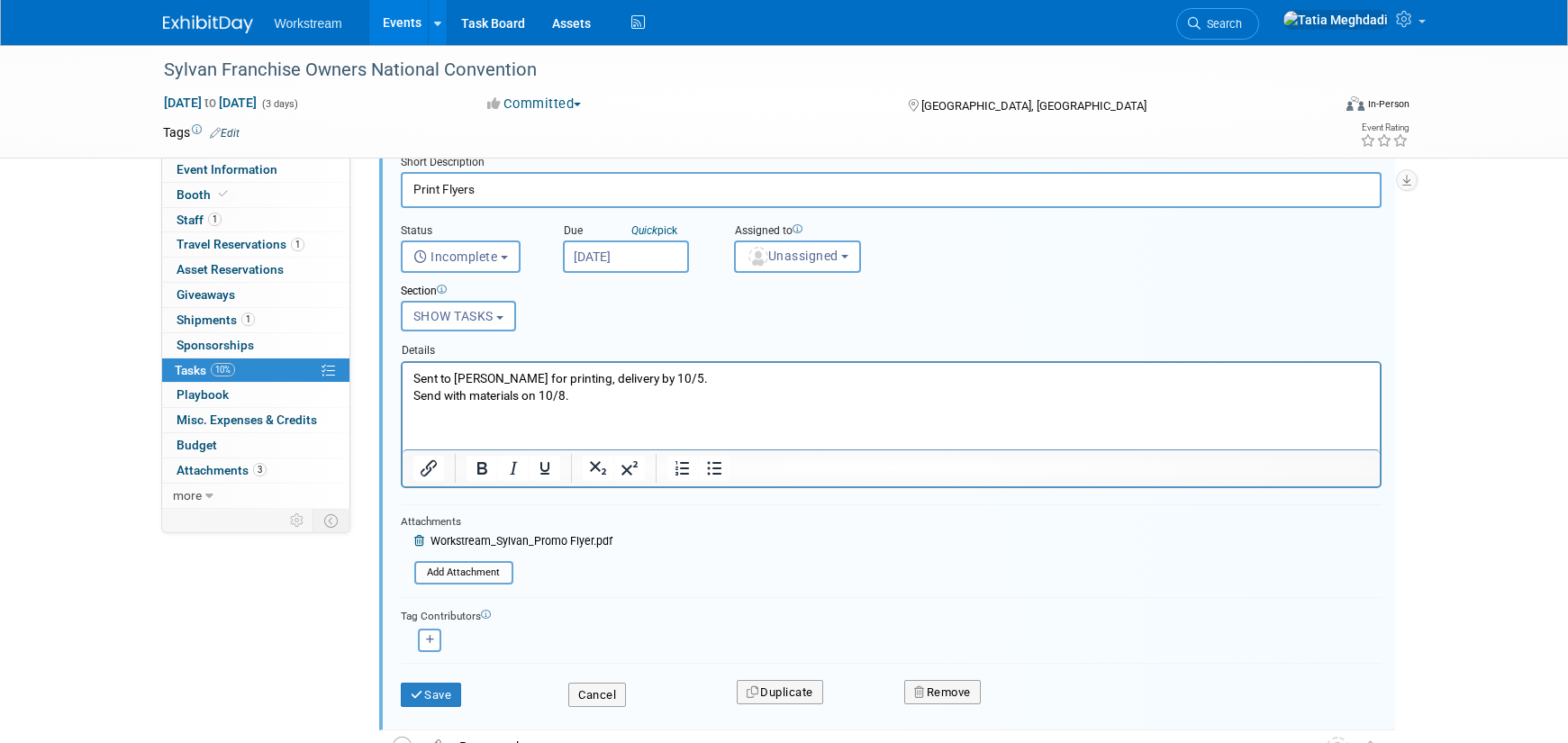
scroll to position [384, 0]
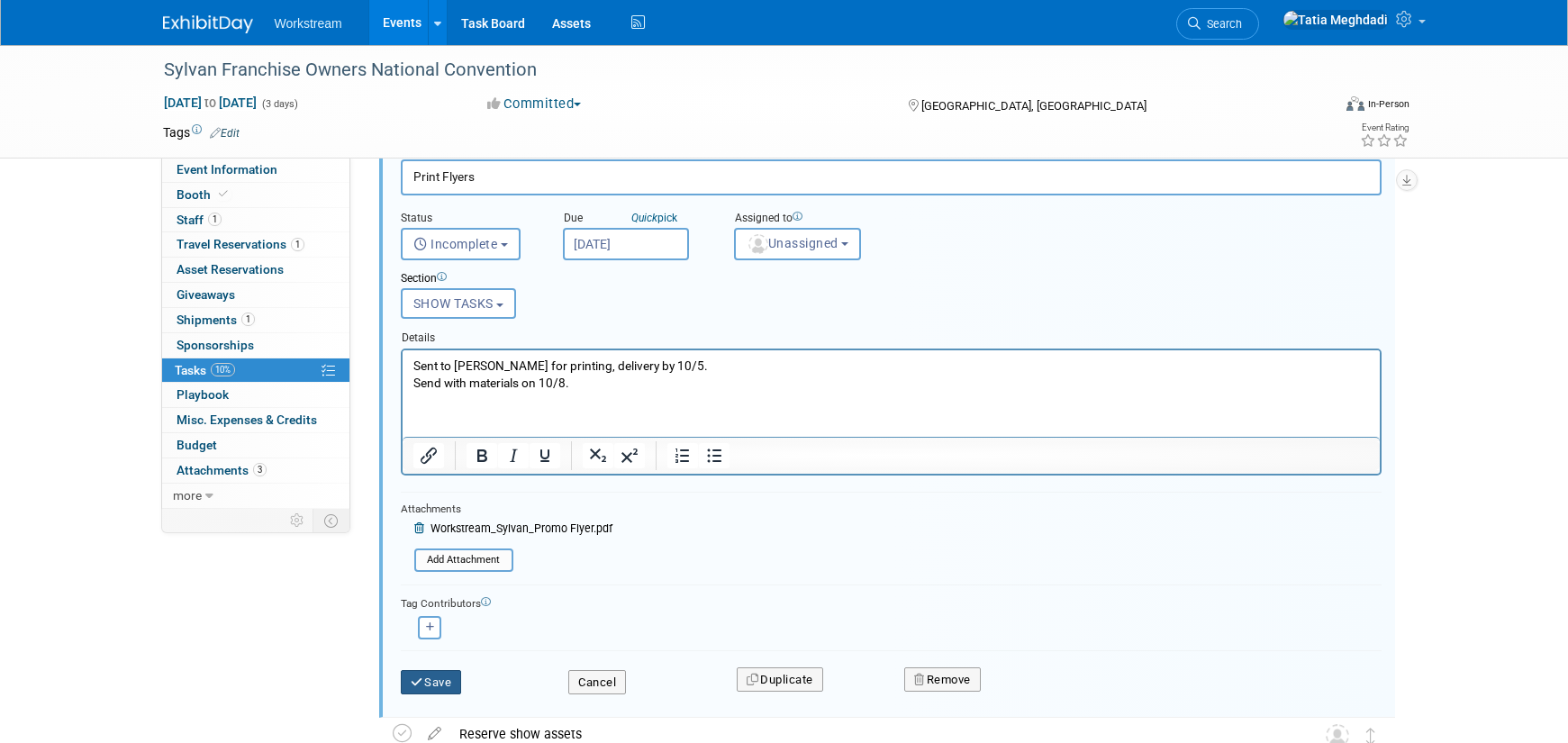
click at [416, 683] on icon "submit" at bounding box center [418, 682] width 15 height 12
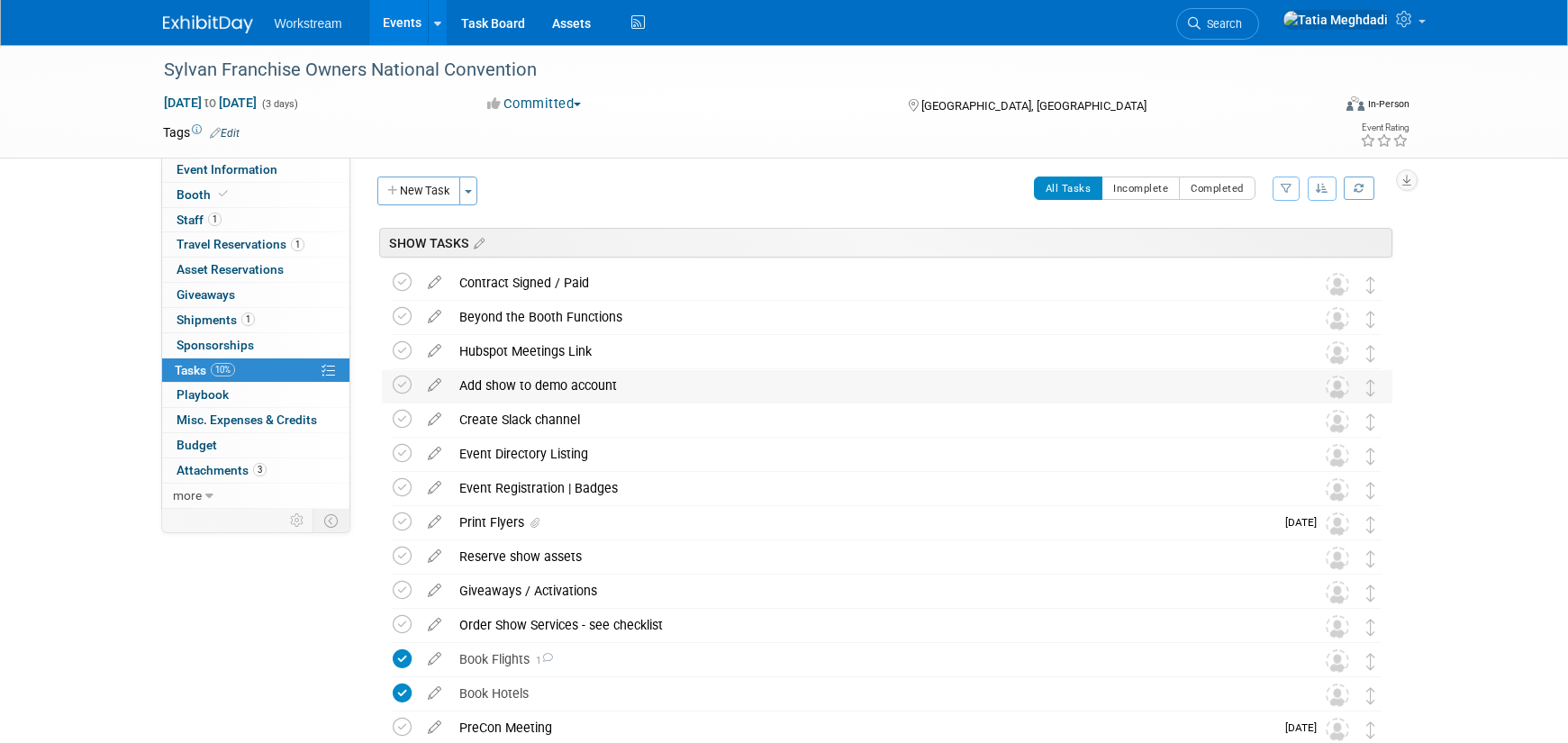
scroll to position [6, 0]
click at [401, 417] on icon at bounding box center [402, 418] width 19 height 19
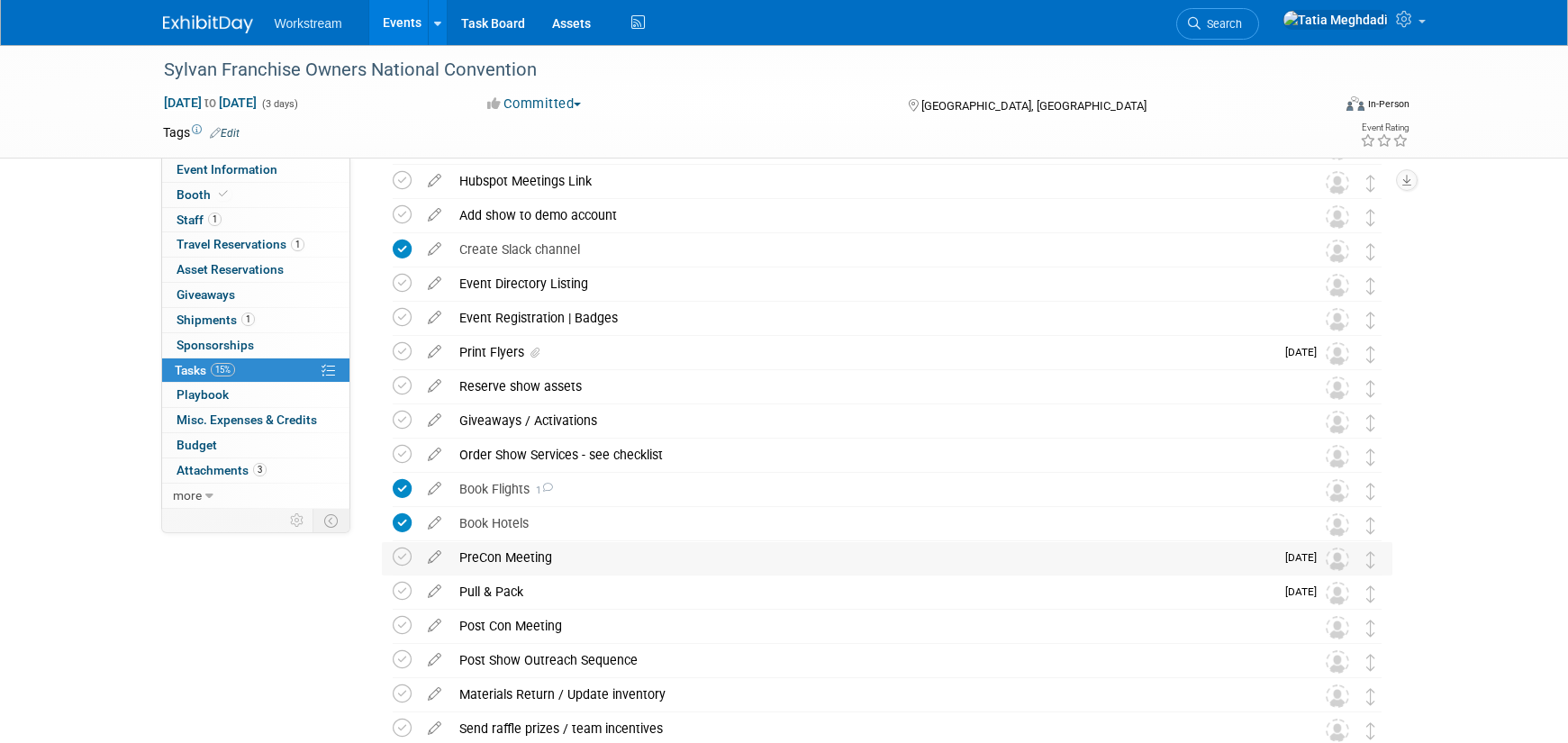
scroll to position [0, 0]
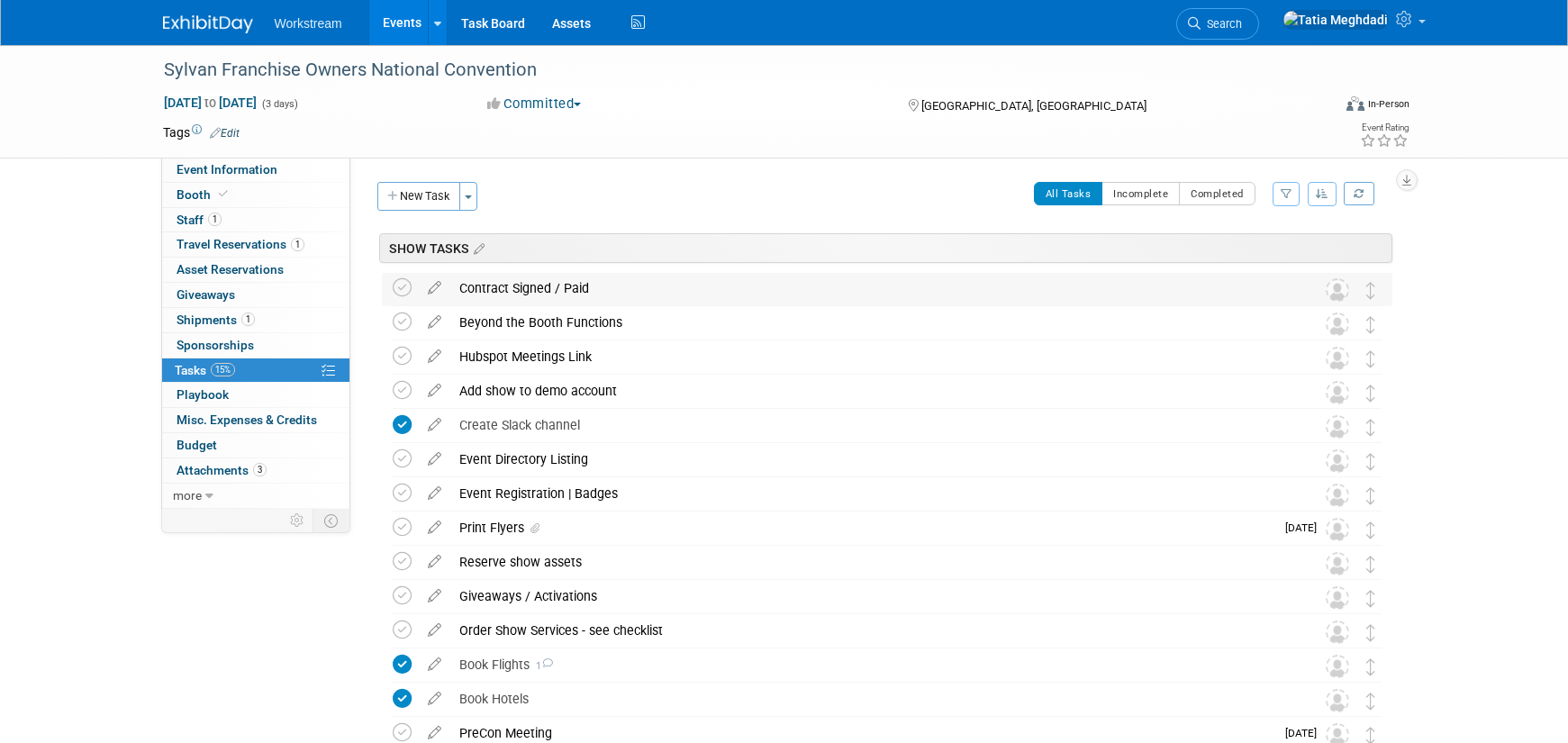
click at [526, 285] on div "Contract Signed / Paid" at bounding box center [870, 287] width 839 height 30
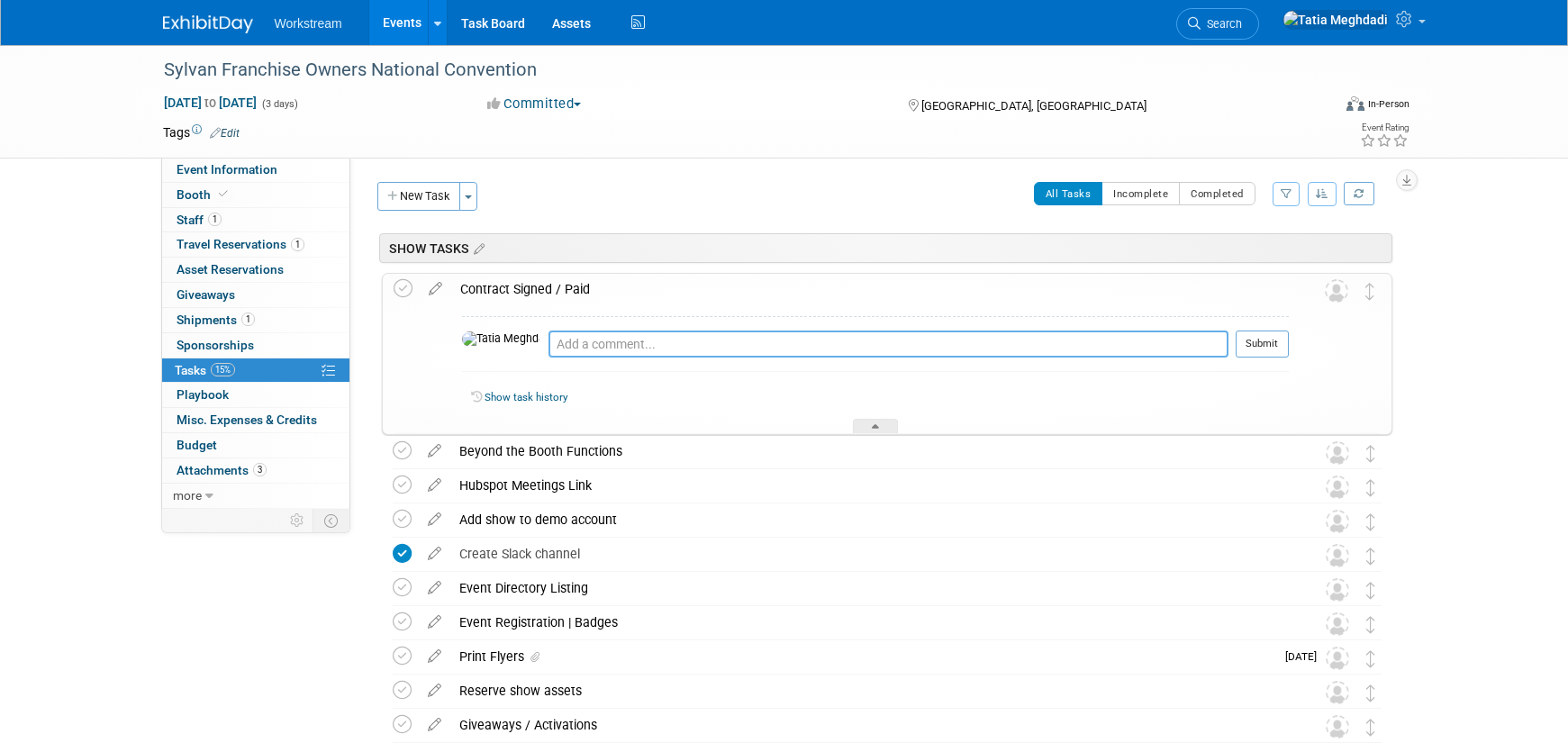
click at [549, 351] on textarea at bounding box center [889, 345] width 680 height 27
type textarea "Waiting on confirmation/invoice from Bill."
click at [1270, 339] on button "Submit" at bounding box center [1263, 345] width 53 height 27
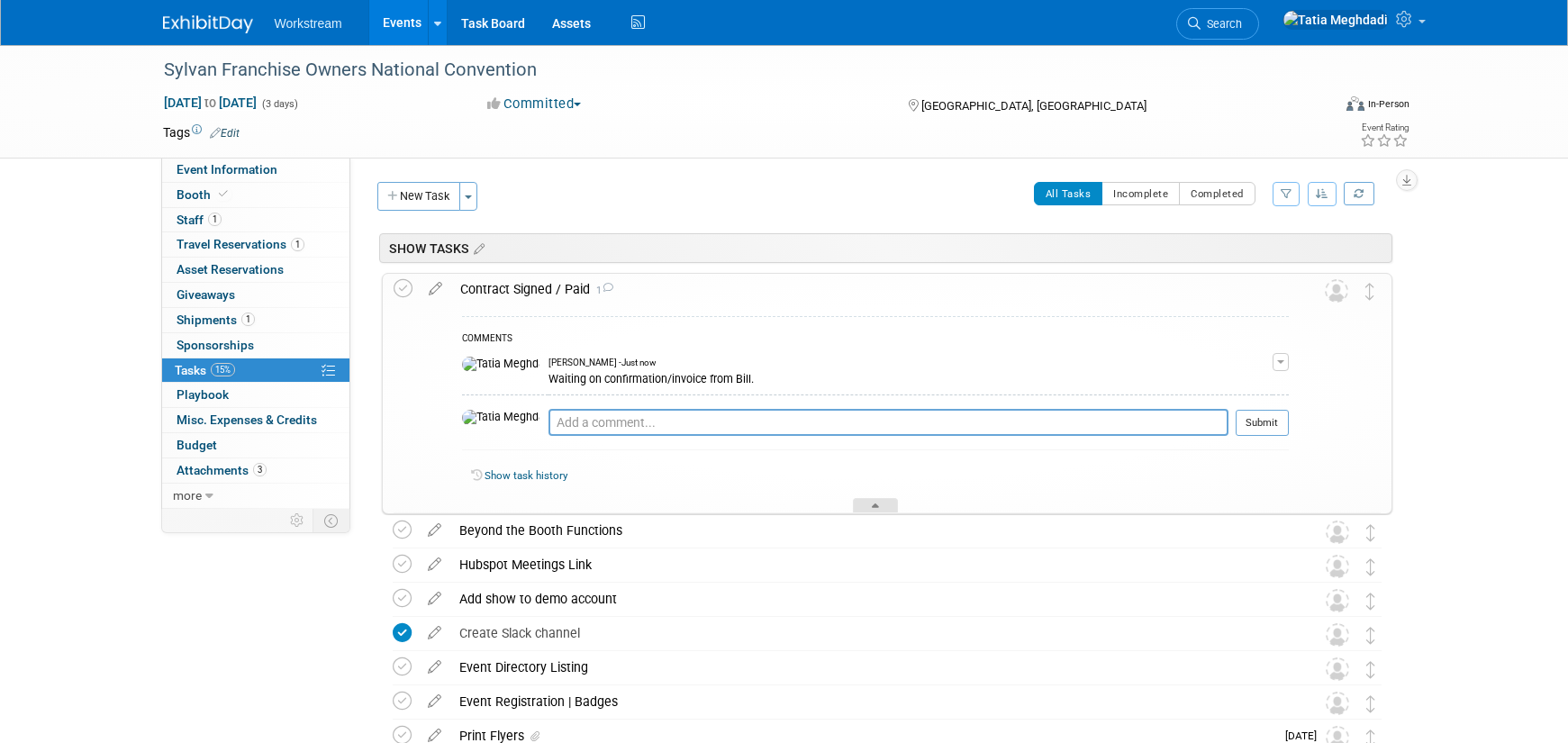
click at [871, 501] on div at bounding box center [875, 505] width 45 height 16
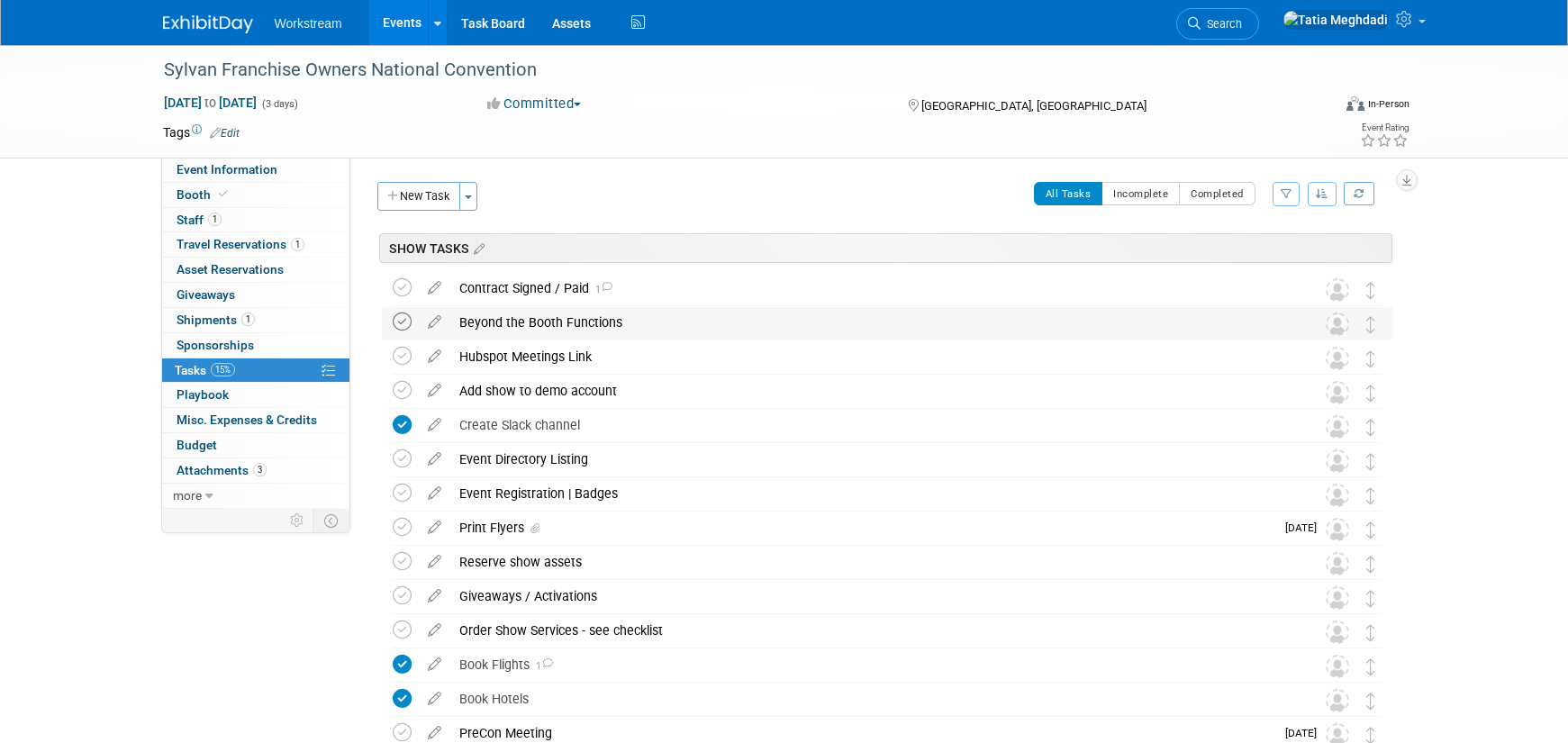
click at [399, 317] on icon at bounding box center [402, 322] width 19 height 19
click at [407, 21] on link "Events" at bounding box center [402, 22] width 66 height 45
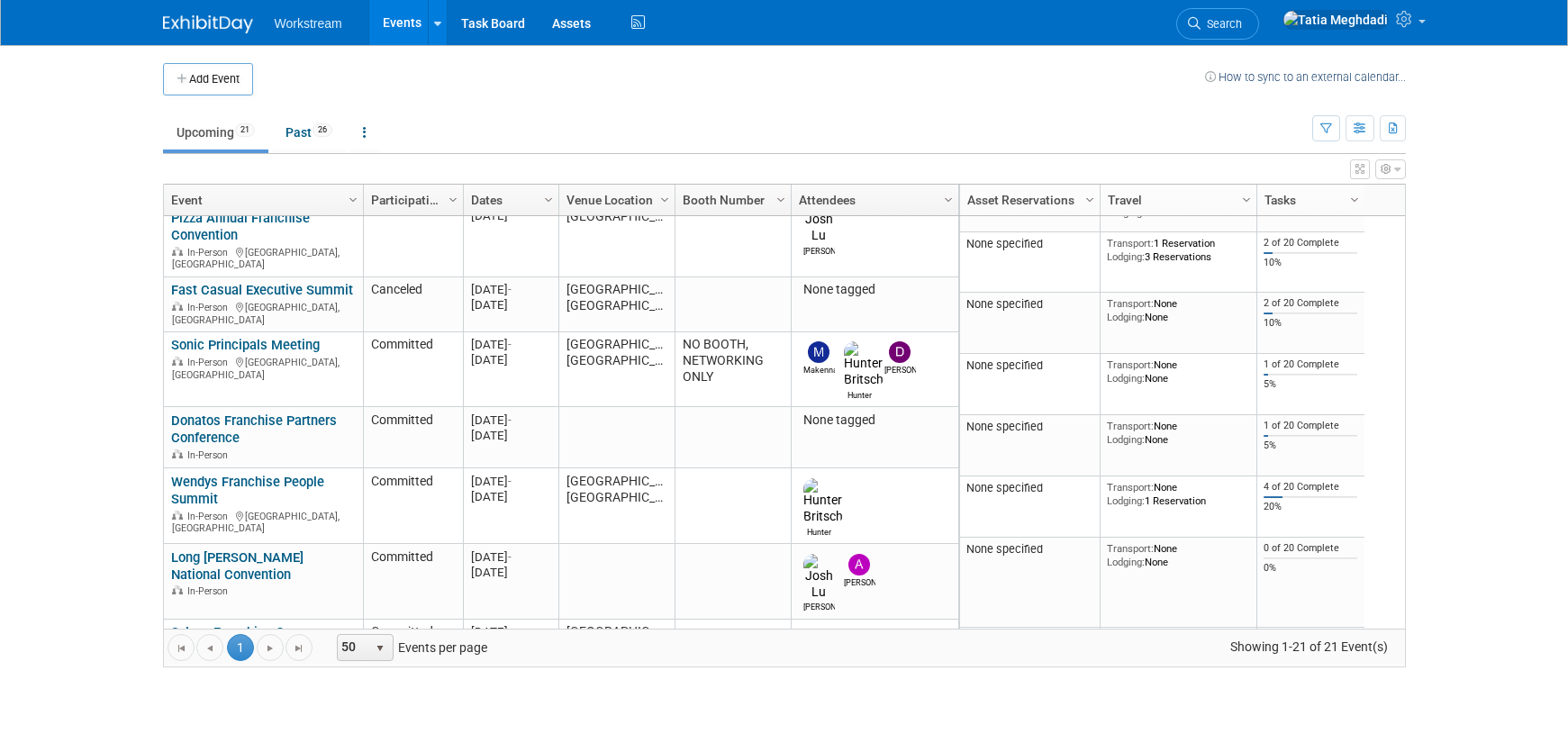
scroll to position [449, 0]
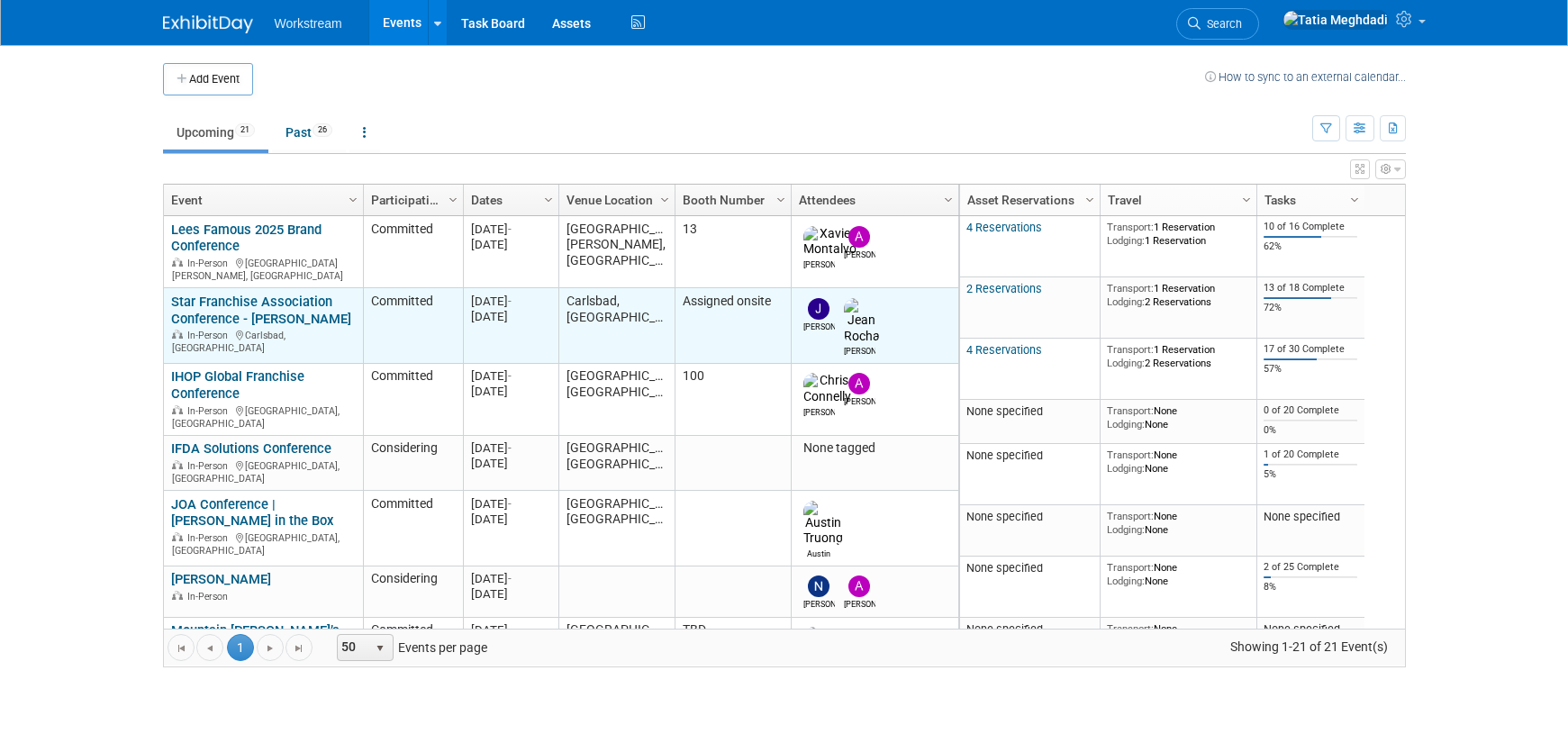
click at [239, 301] on link "Star Franchise Association Conference - [PERSON_NAME]" at bounding box center [261, 310] width 180 height 33
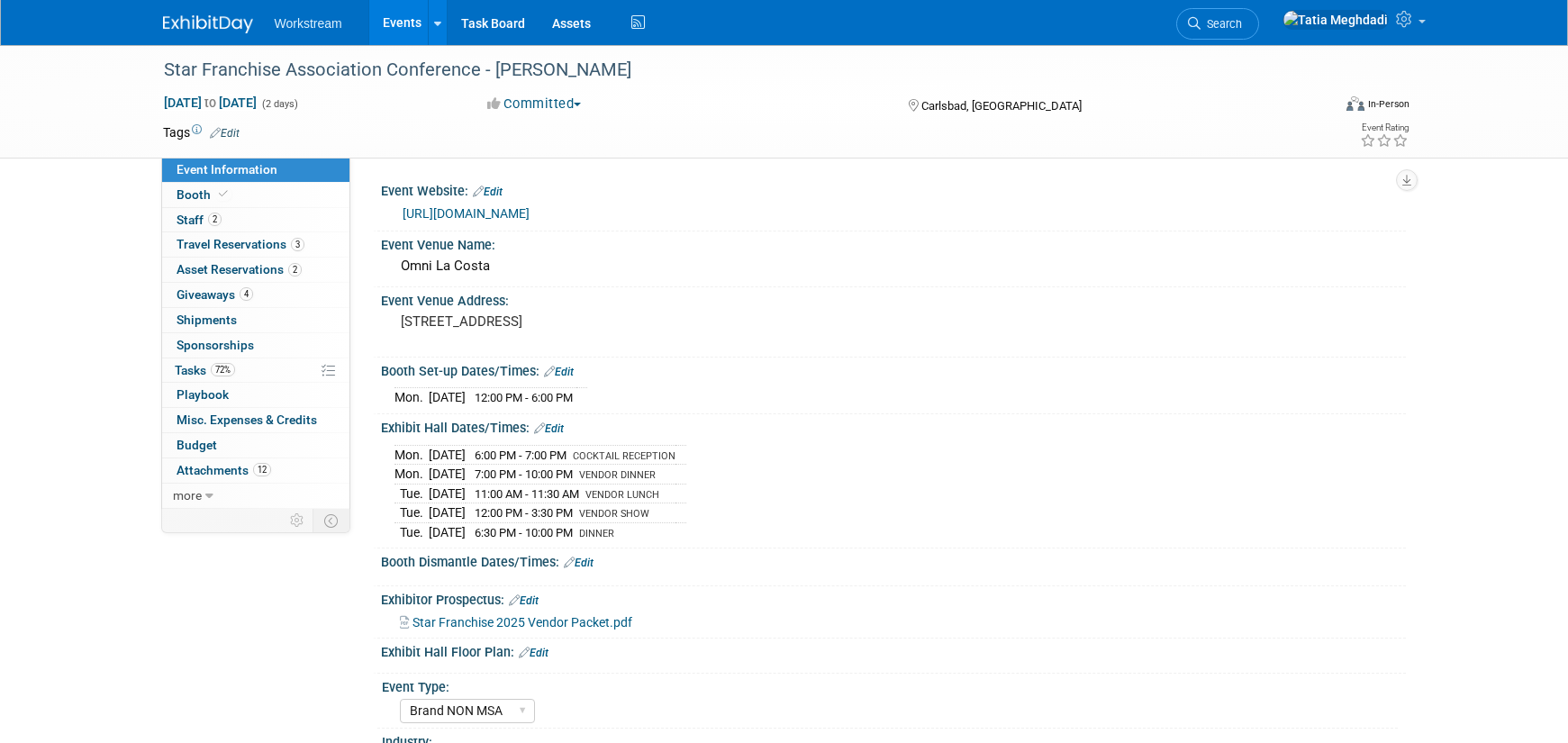
select select "Brand NON MSA"
select select "Restaurant"
select select "No"
select select "[PERSON_NAME]"
click at [401, 26] on link "Events" at bounding box center [402, 22] width 66 height 45
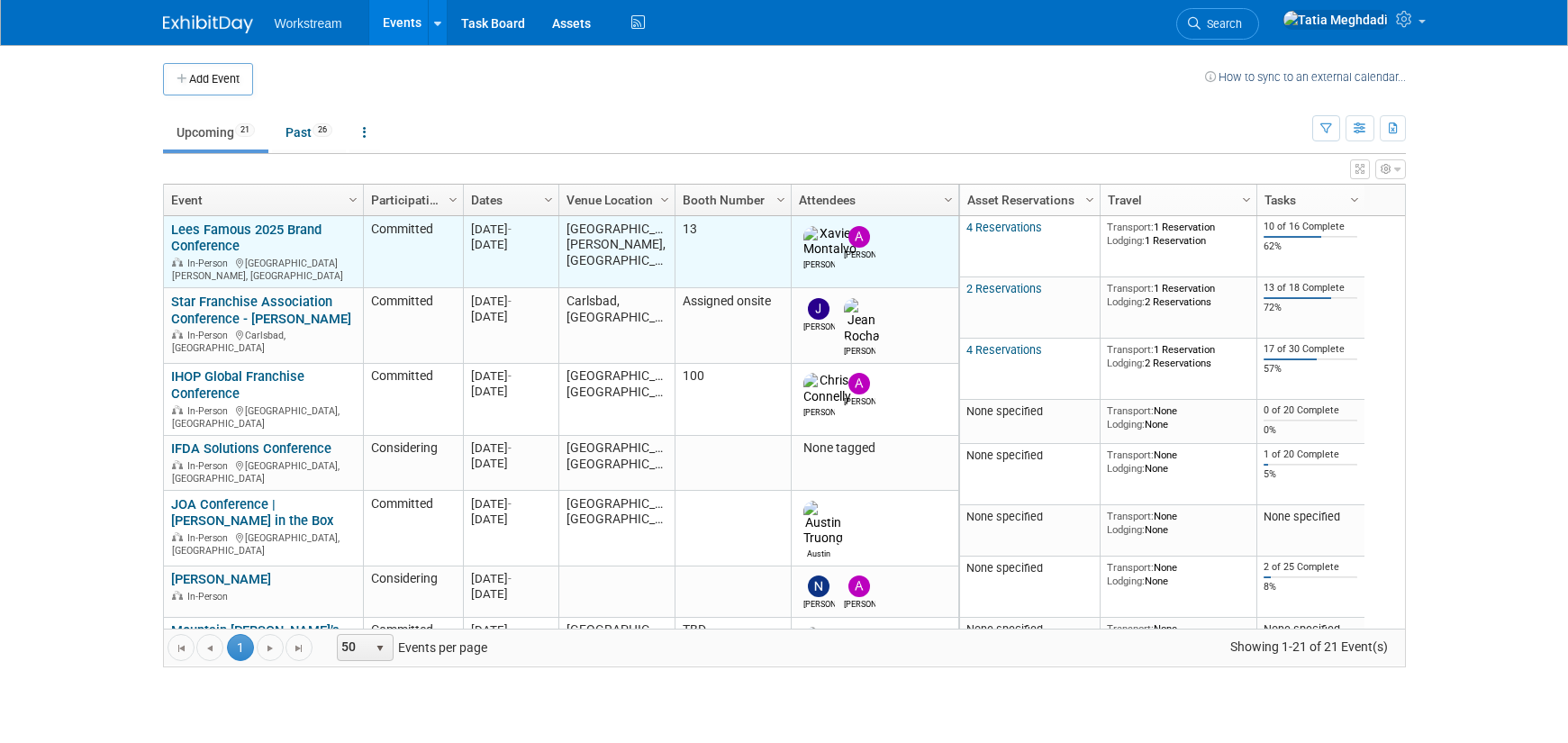
click at [222, 230] on link "Lees Famous 2025 Brand Conference" at bounding box center [246, 238] width 151 height 33
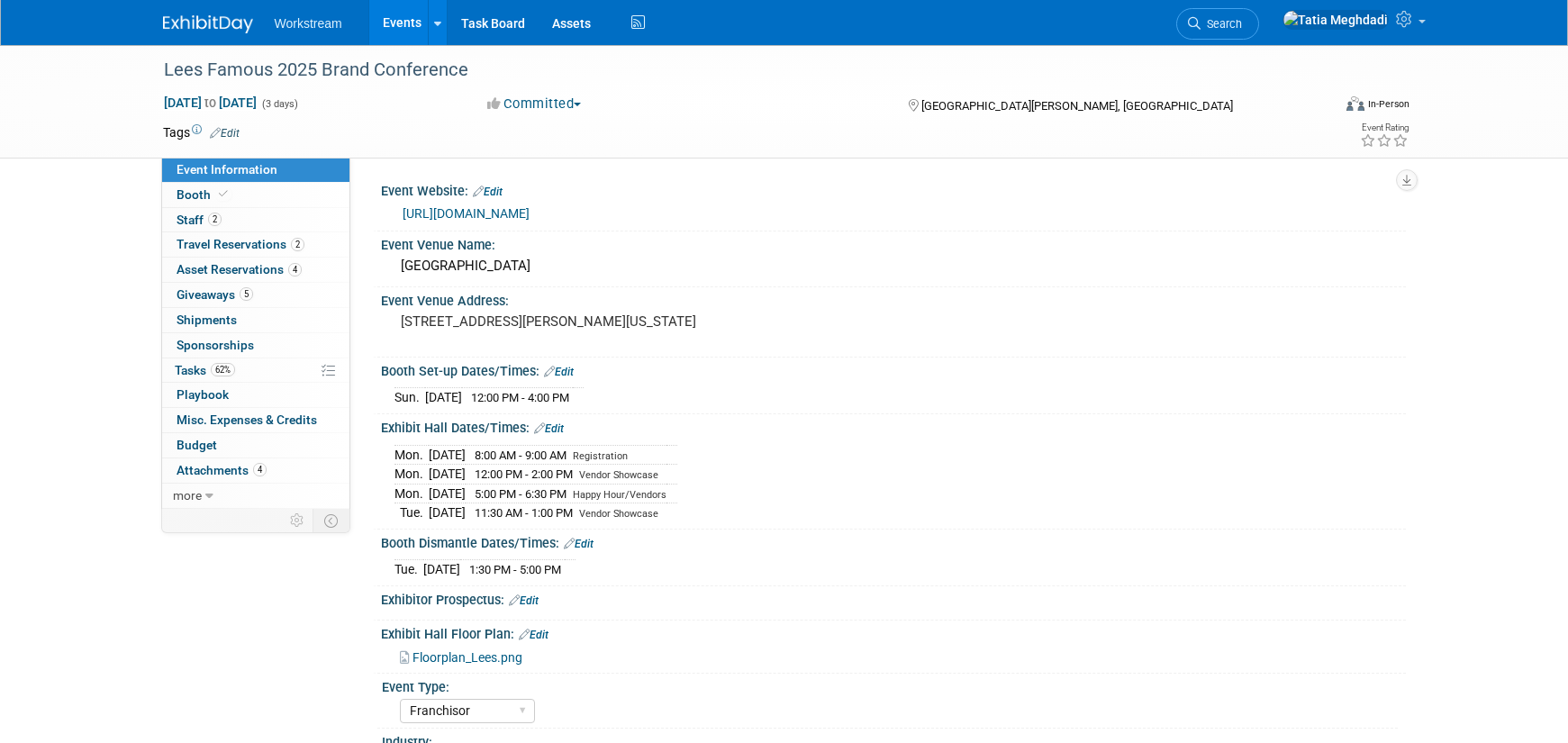
select select "Franchisor"
select select "Restaurant"
select select "No"
select select "[PERSON_NAME]"
click at [194, 218] on span "Staff 2" at bounding box center [198, 219] width 45 height 15
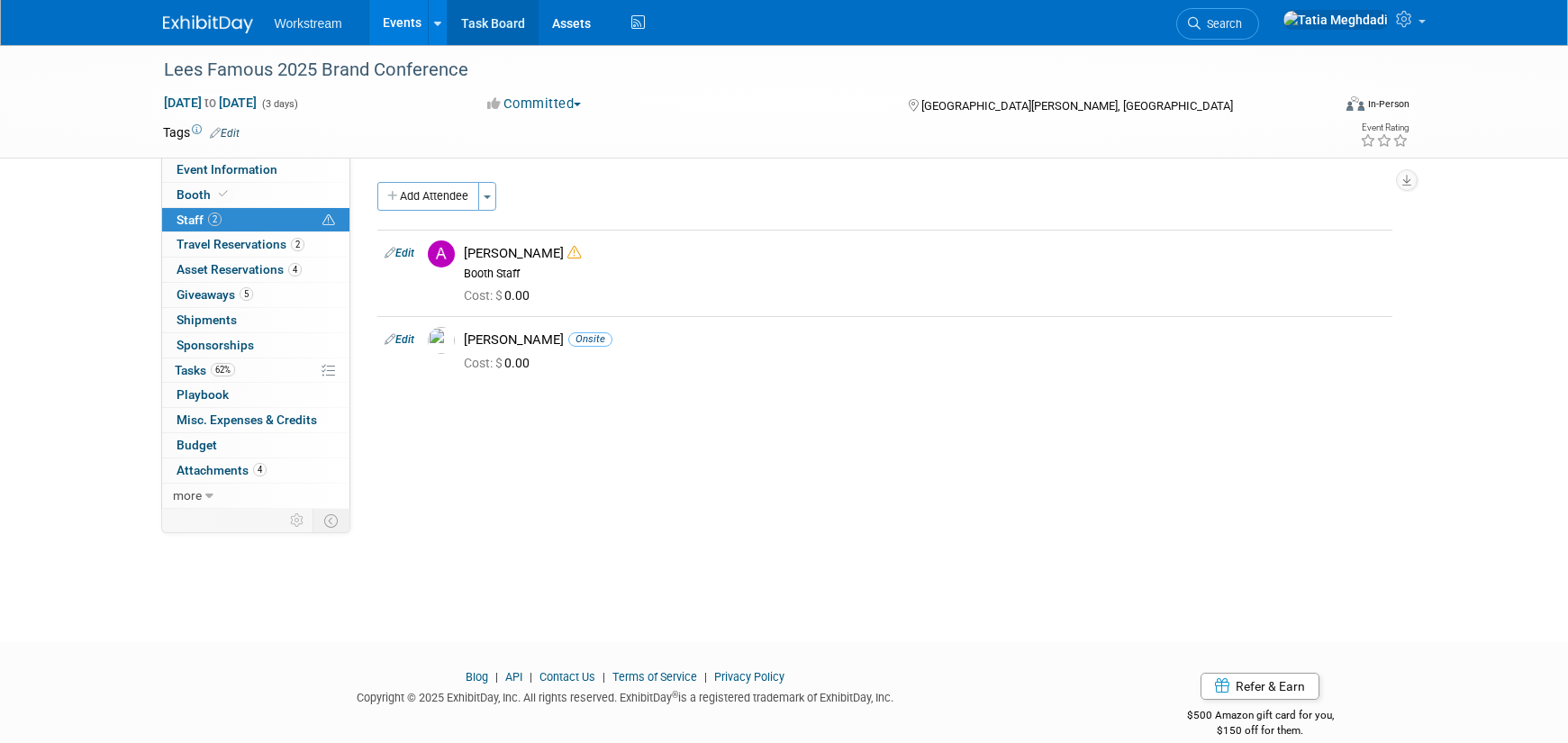
scroll to position [5, 0]
click at [413, 19] on link "Events" at bounding box center [402, 22] width 66 height 45
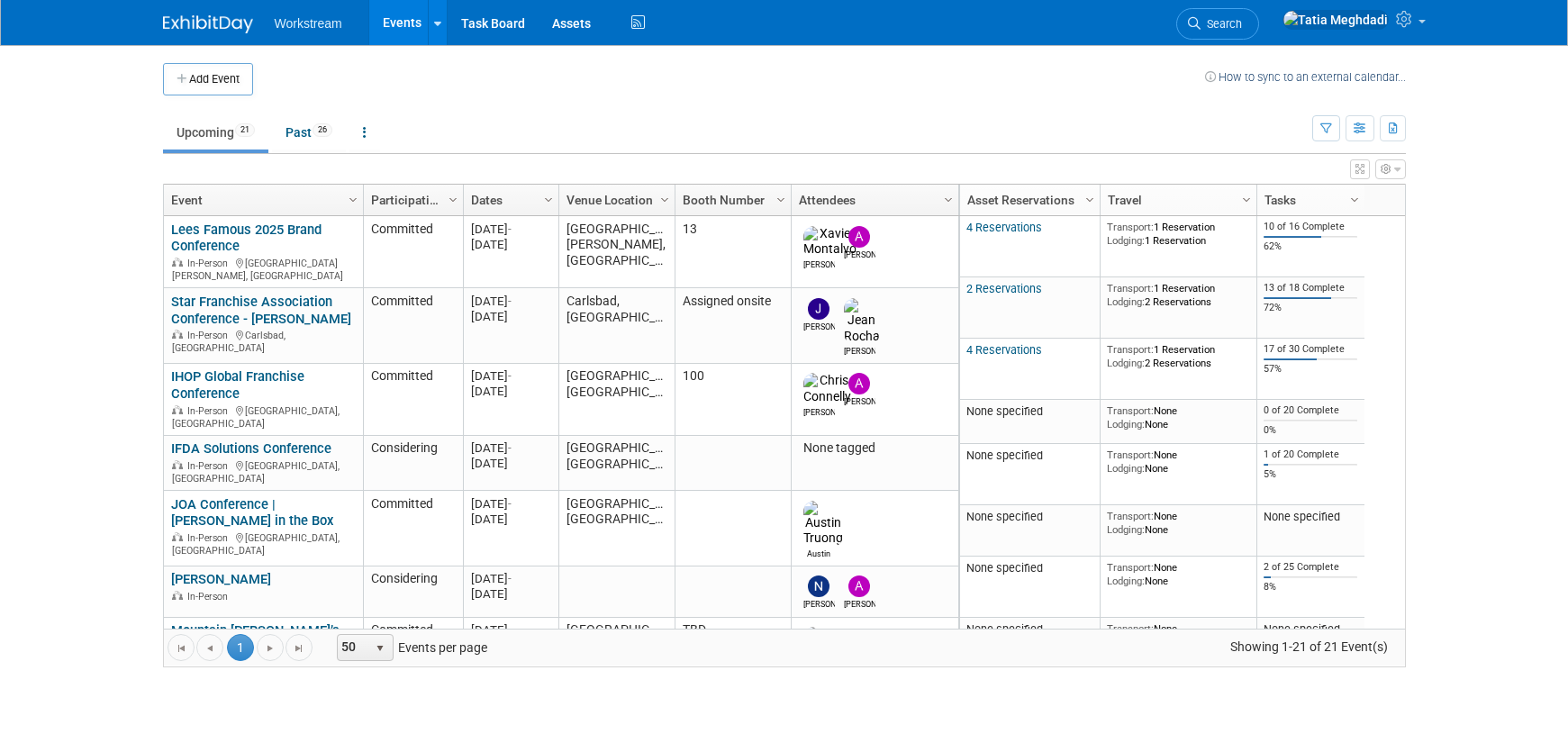
click at [230, 368] on link "IHOP Global Franchise Conference" at bounding box center [238, 385] width 133 height 33
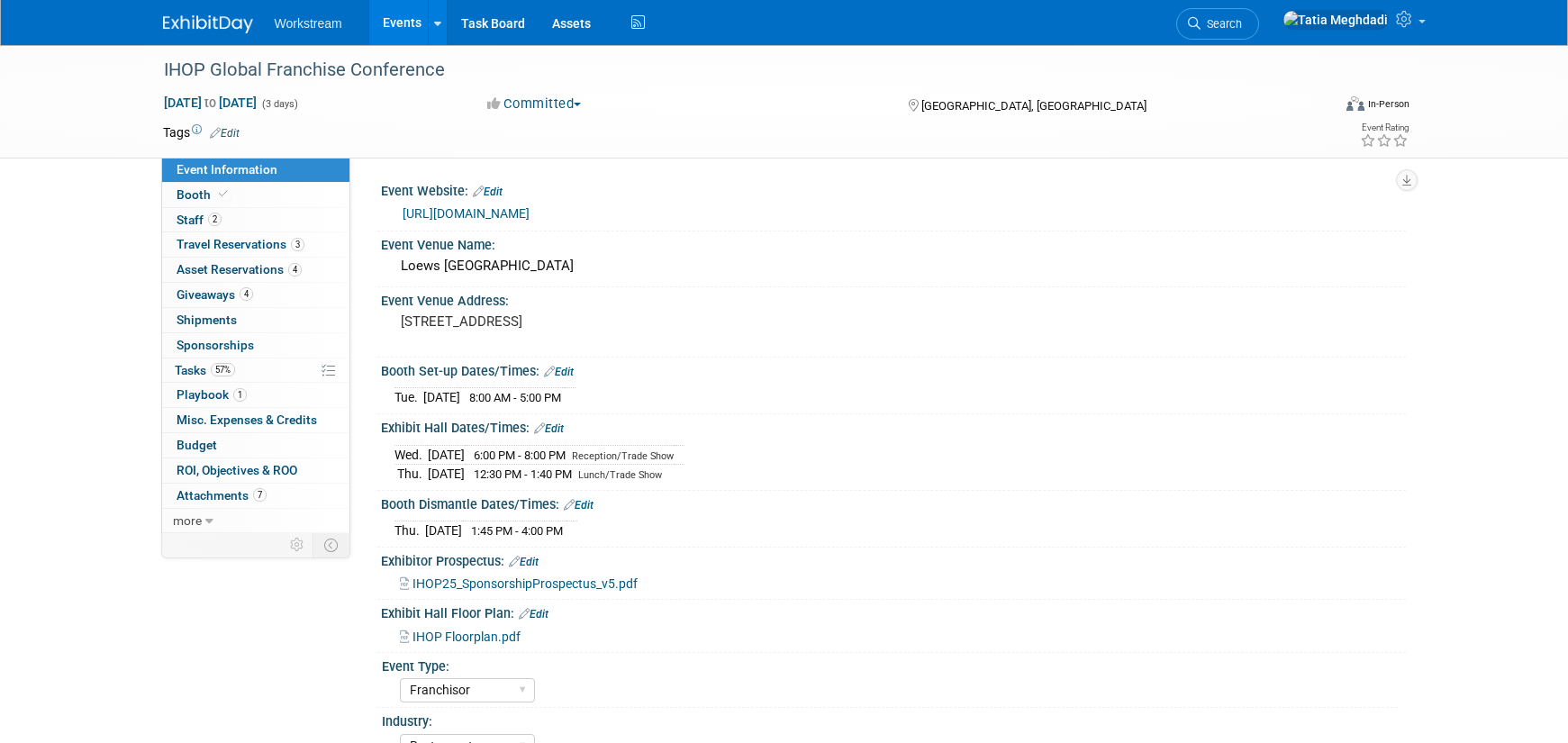
select select "Franchisor"
select select "Restaurant"
select select "No"
select select "[PERSON_NAME]"
click at [506, 211] on link "[URL][DOMAIN_NAME]" at bounding box center [465, 214] width 127 height 15
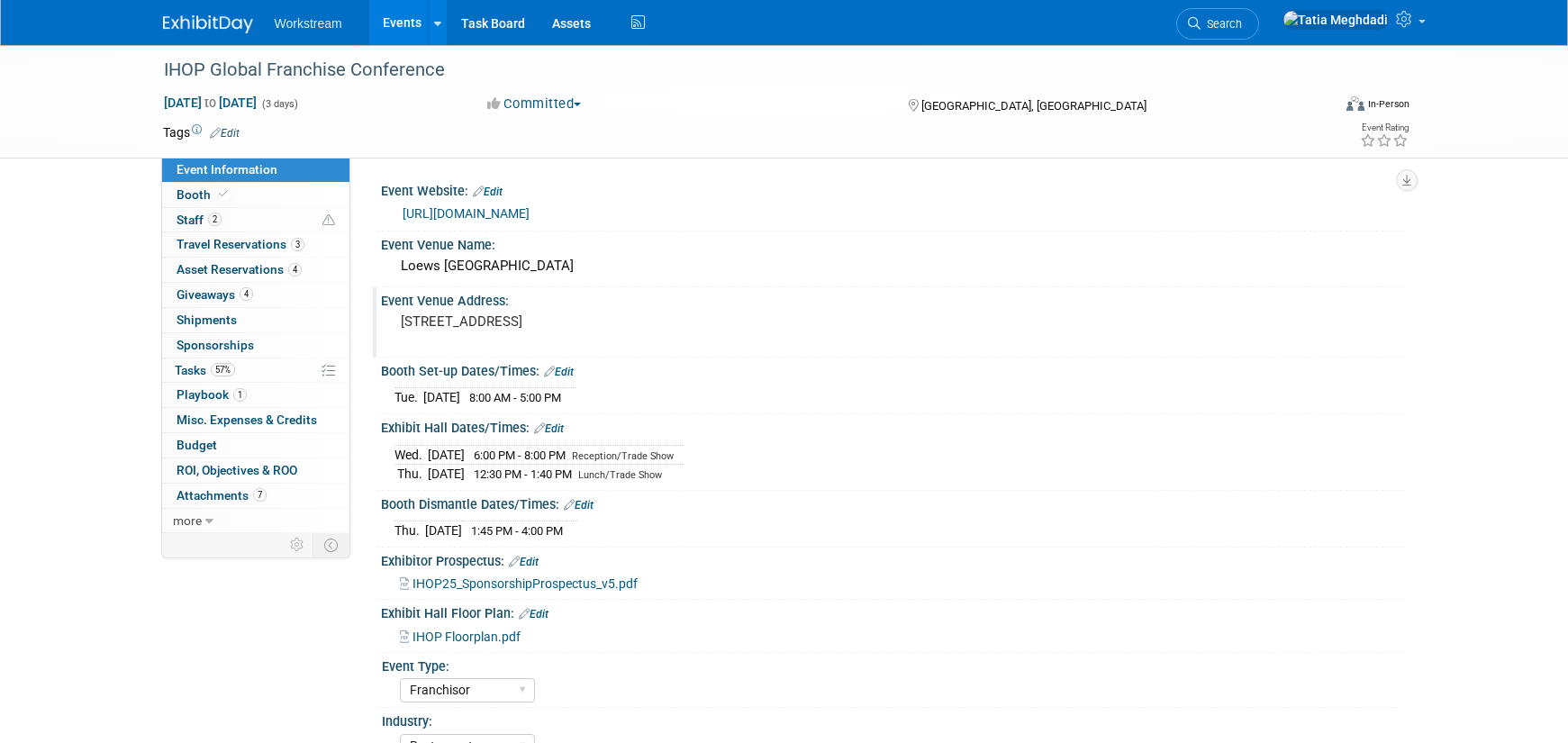
drag, startPoint x: 513, startPoint y: 333, endPoint x: 399, endPoint y: 321, distance: 114.6
click at [399, 321] on div "[STREET_ADDRESS]" at bounding box center [593, 329] width 400 height 41
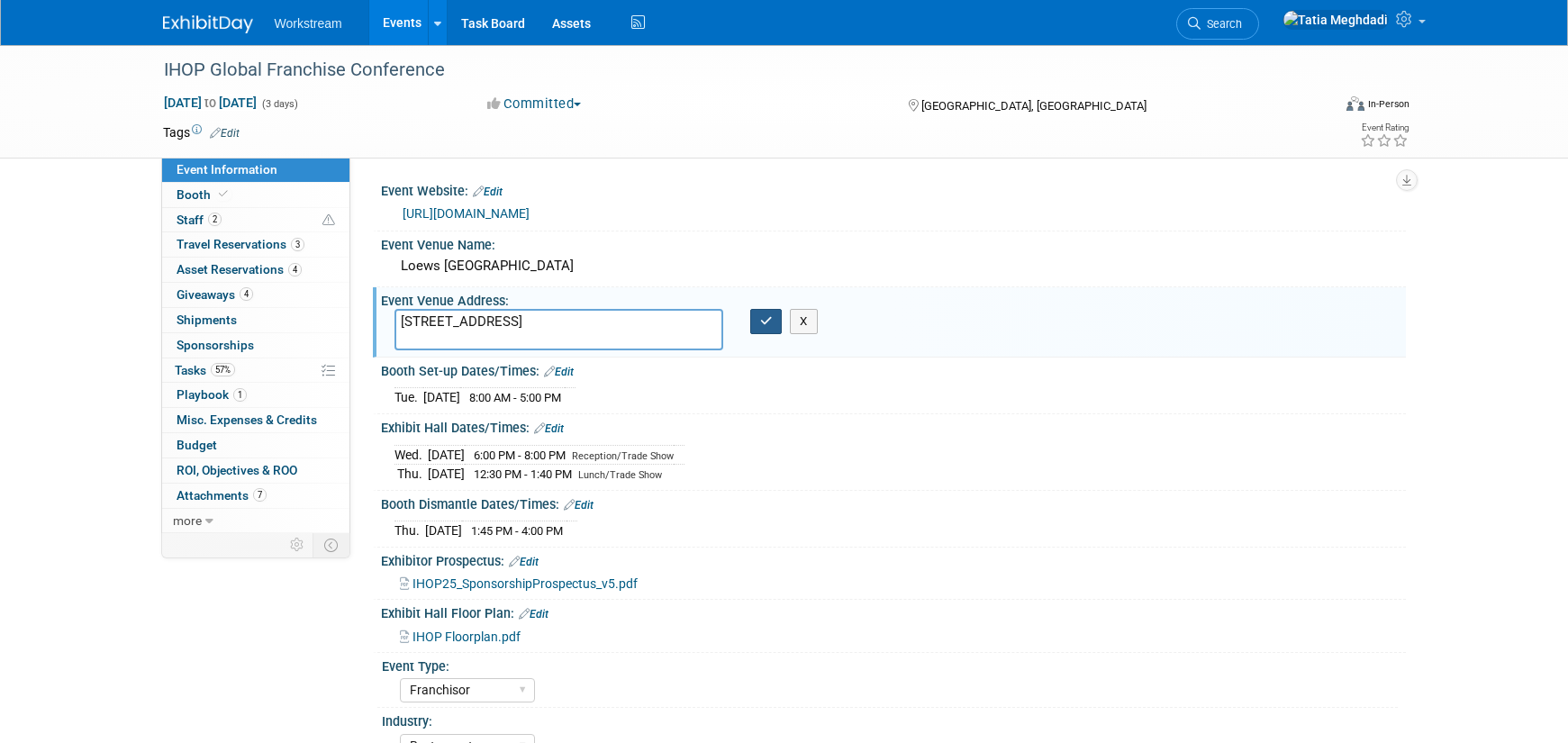
click at [760, 320] on icon "button" at bounding box center [766, 321] width 13 height 12
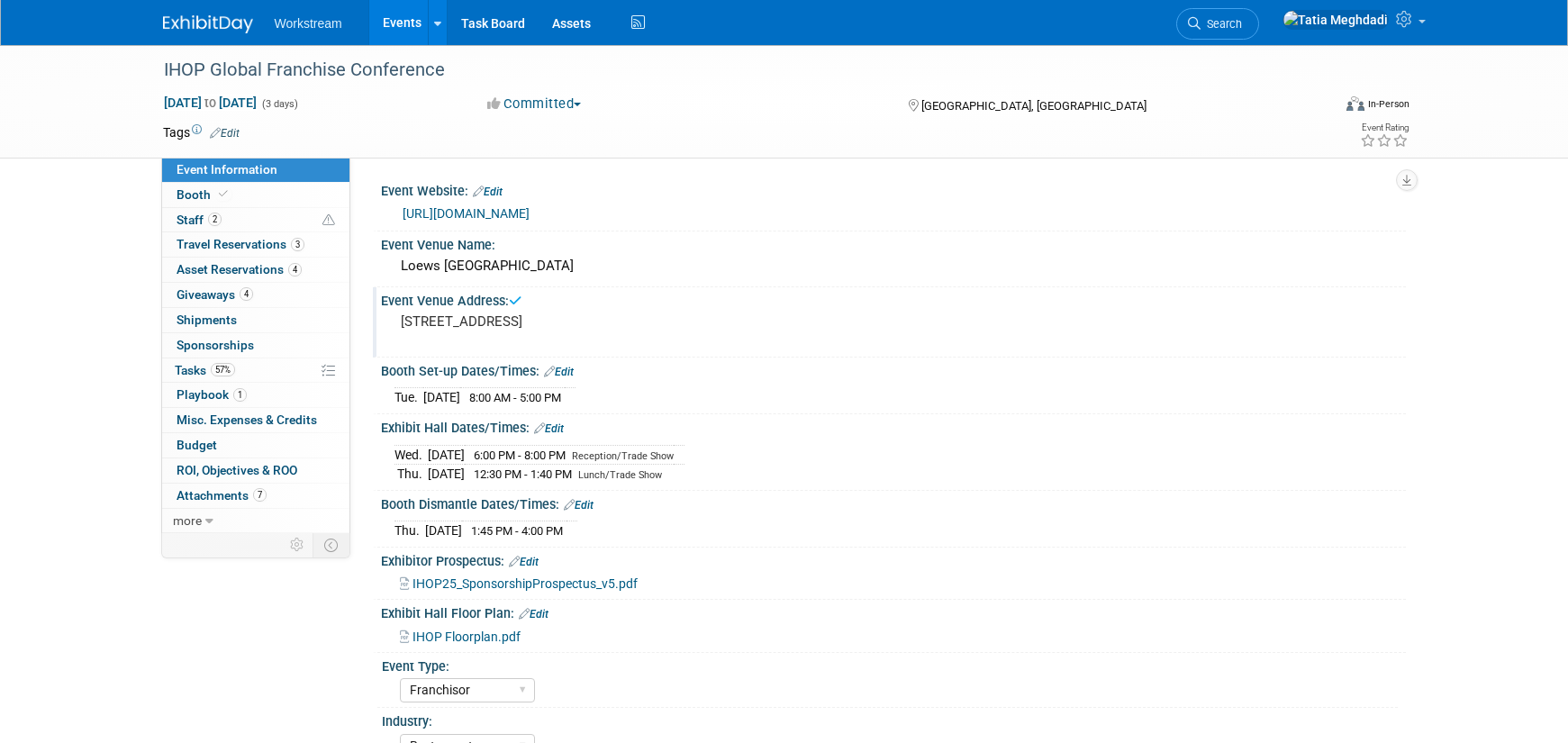
click at [394, 20] on link "Events" at bounding box center [402, 22] width 66 height 45
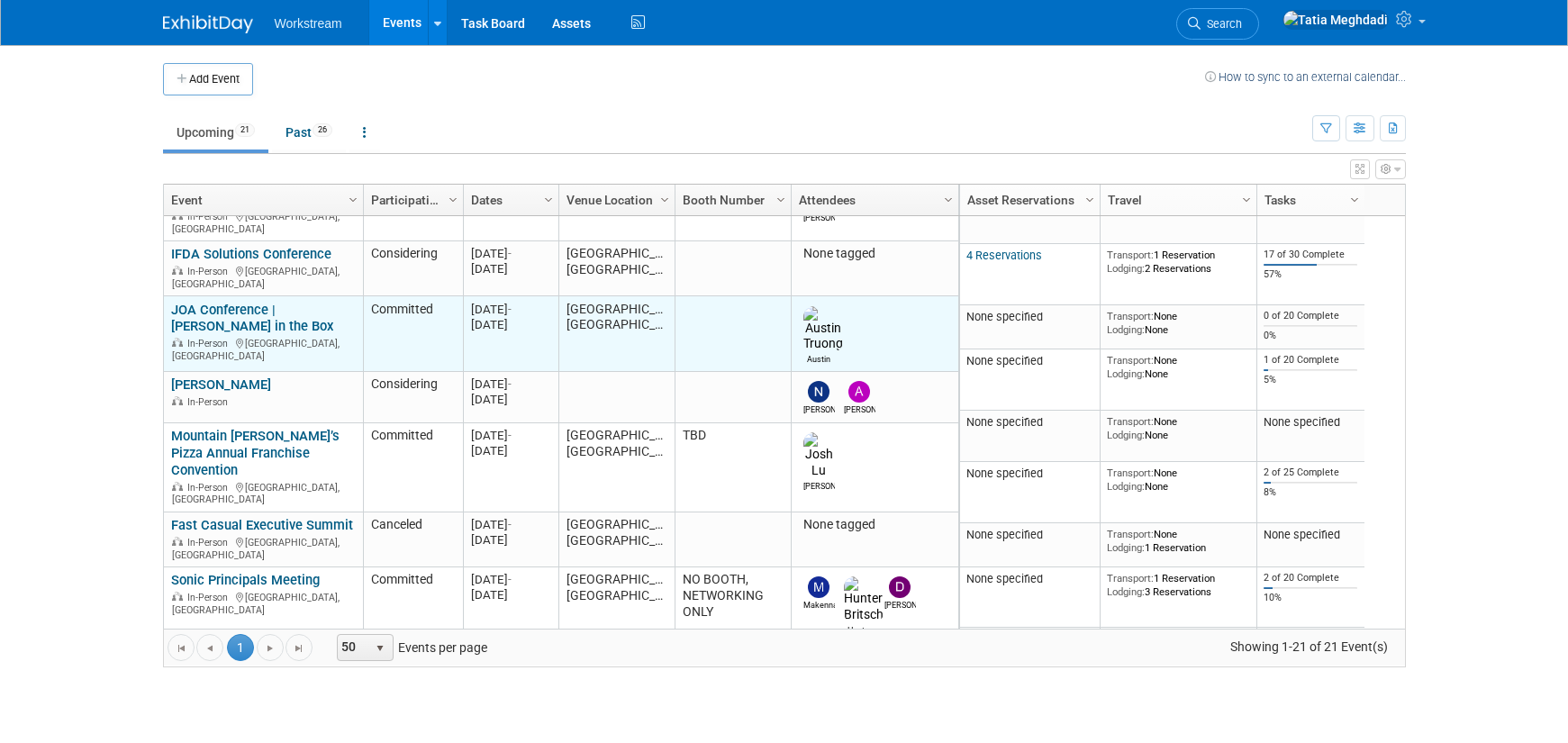
scroll to position [94, 0]
